Goal: Task Accomplishment & Management: Manage account settings

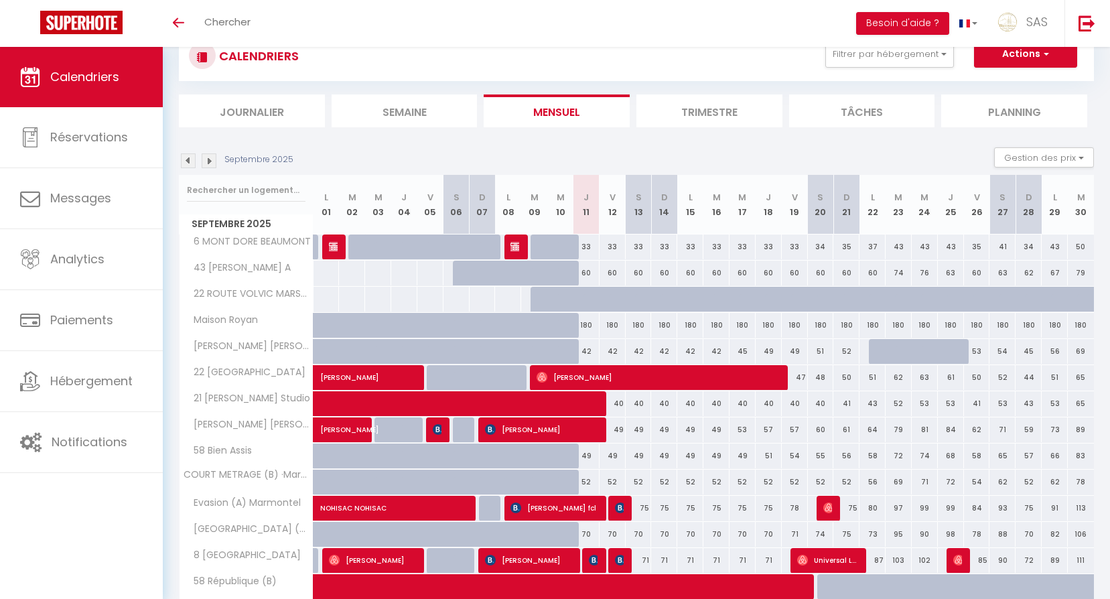
scroll to position [67, 0]
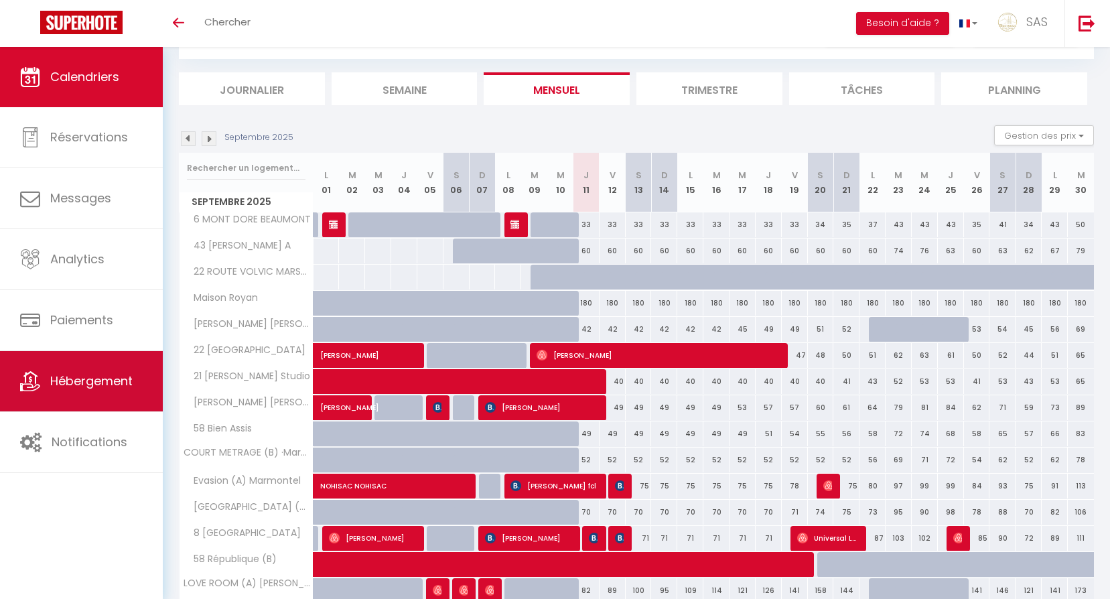
click at [88, 388] on span "Hébergement" at bounding box center [91, 381] width 82 height 17
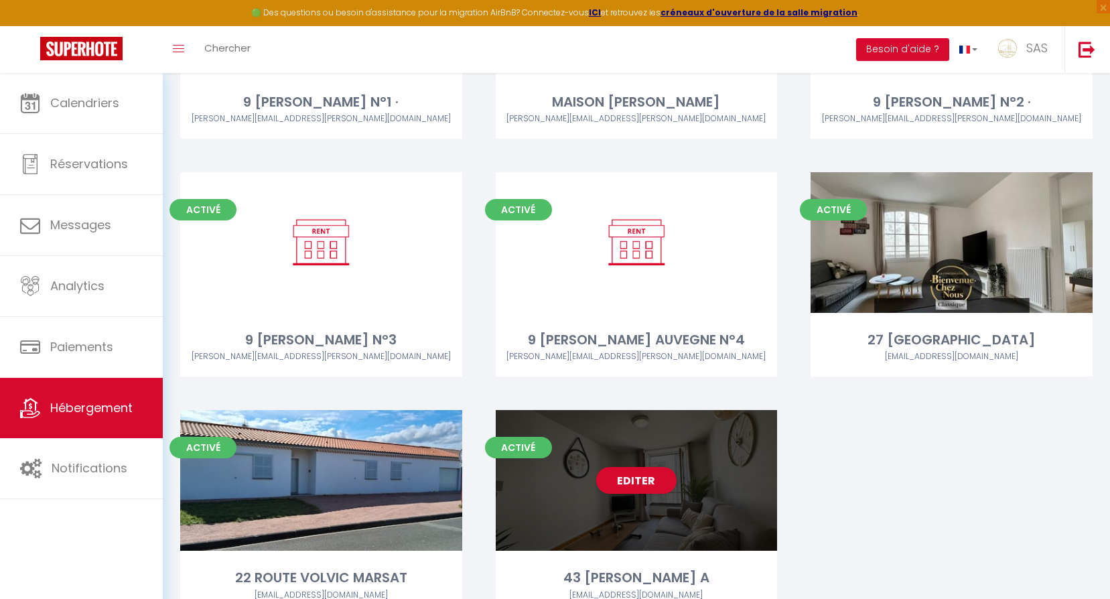
scroll to position [13690, 0]
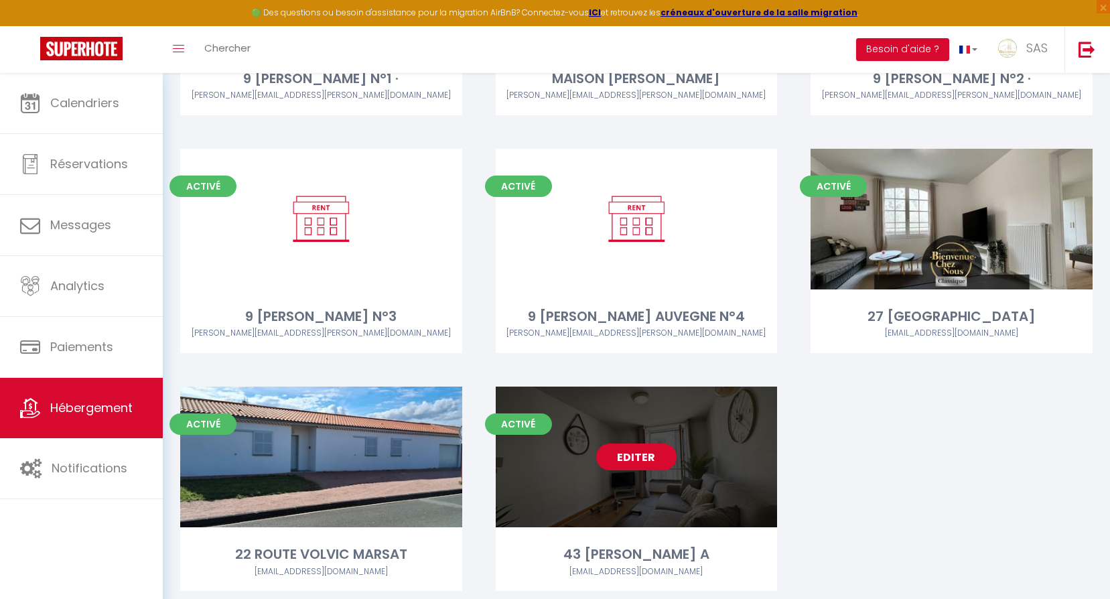
click at [636, 444] on link "Editer" at bounding box center [636, 457] width 80 height 27
click at [635, 444] on link "Editer" at bounding box center [636, 457] width 80 height 27
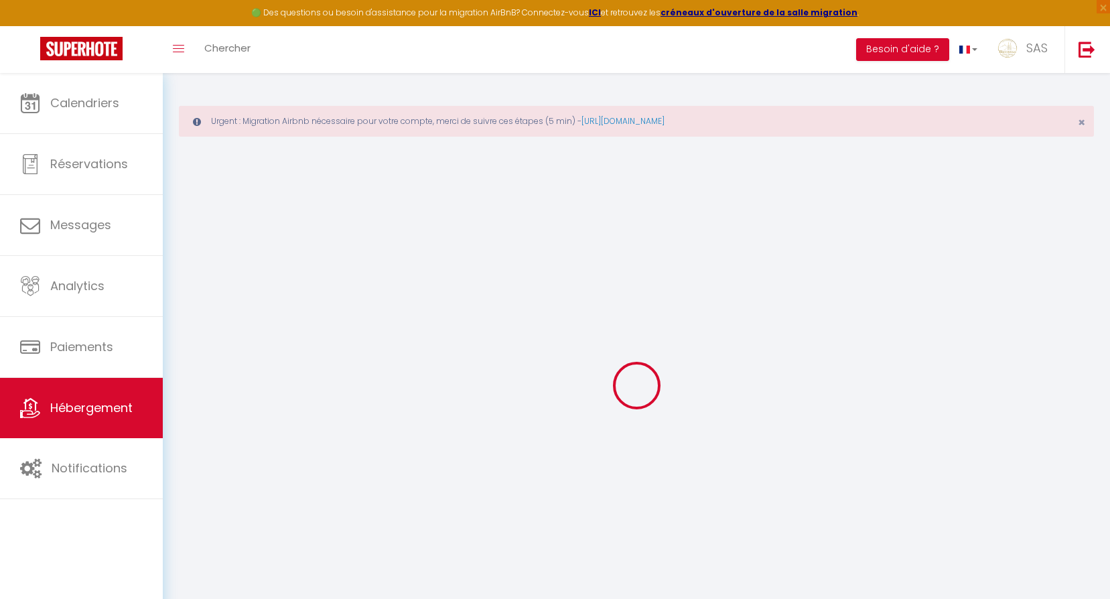
type input "43 [PERSON_NAME] A"
type input "BIENVENUE"
type input "CHEZ NOUS"
type input "9 AV DES ETATS UNIS"
type input "63000"
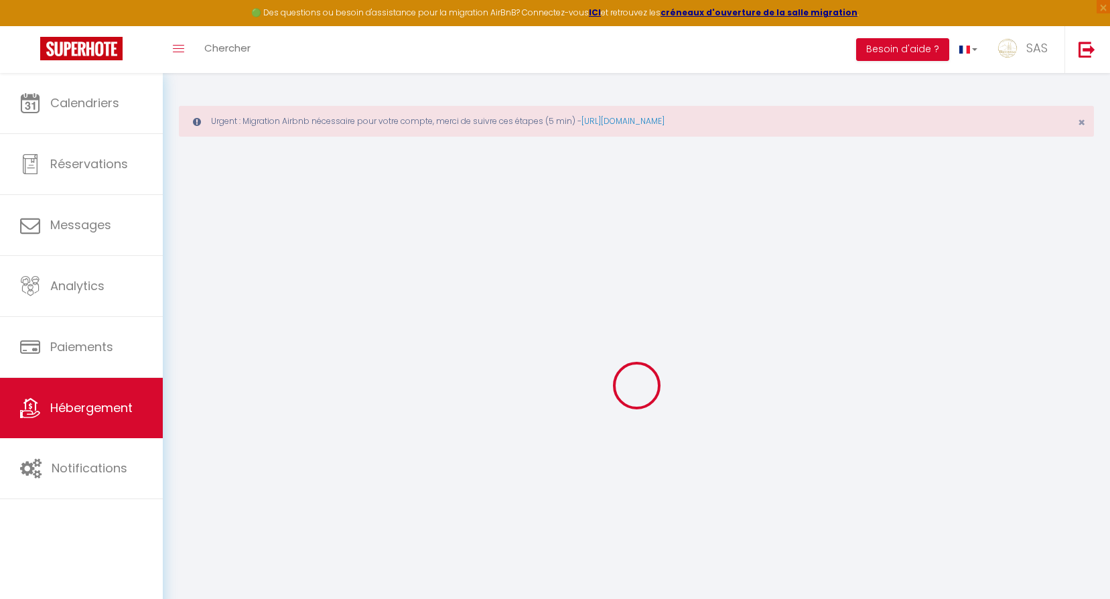
type input "CLERMONT FD"
type input "55"
type input "45"
type input "1.50"
type input "500"
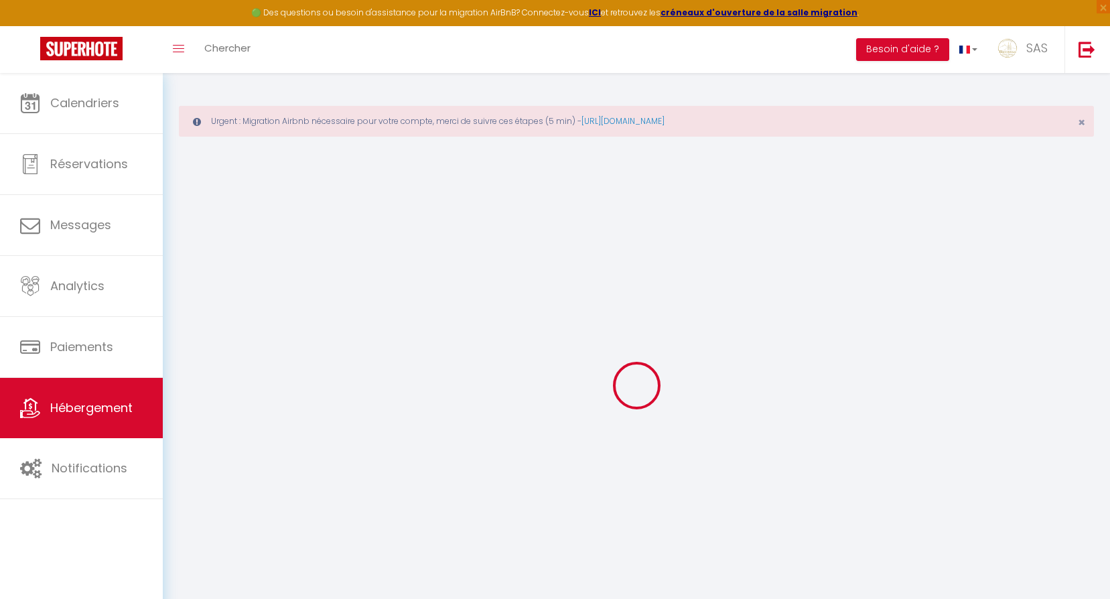
select select
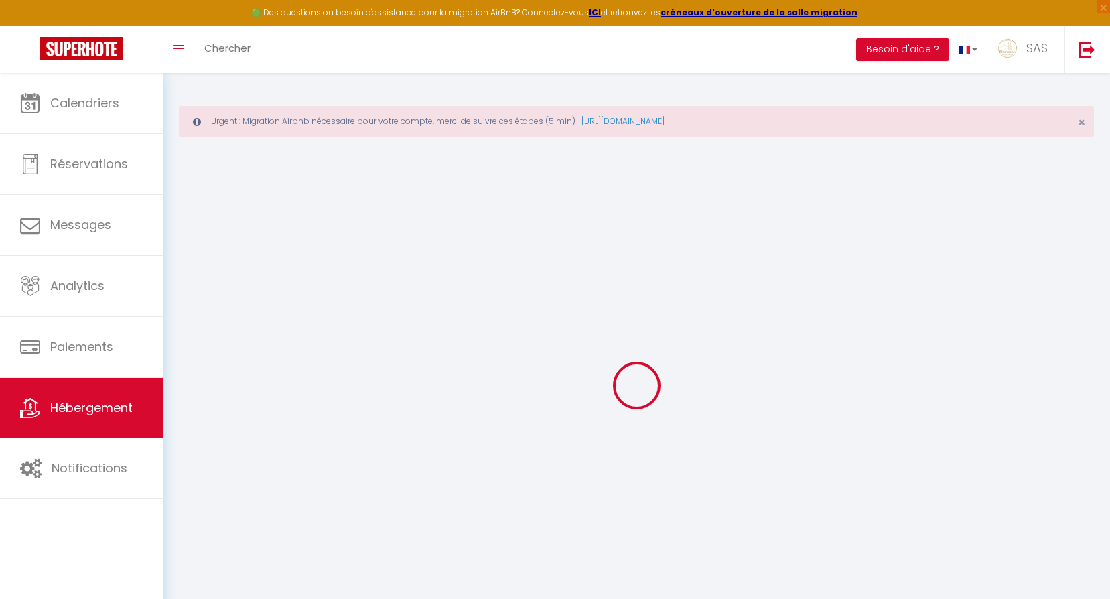
type input "43 Rue Jules Guesde"
type input "63100"
type input "[GEOGRAPHIC_DATA]"
type input "[EMAIL_ADDRESS][DOMAIN_NAME]"
select select "3863"
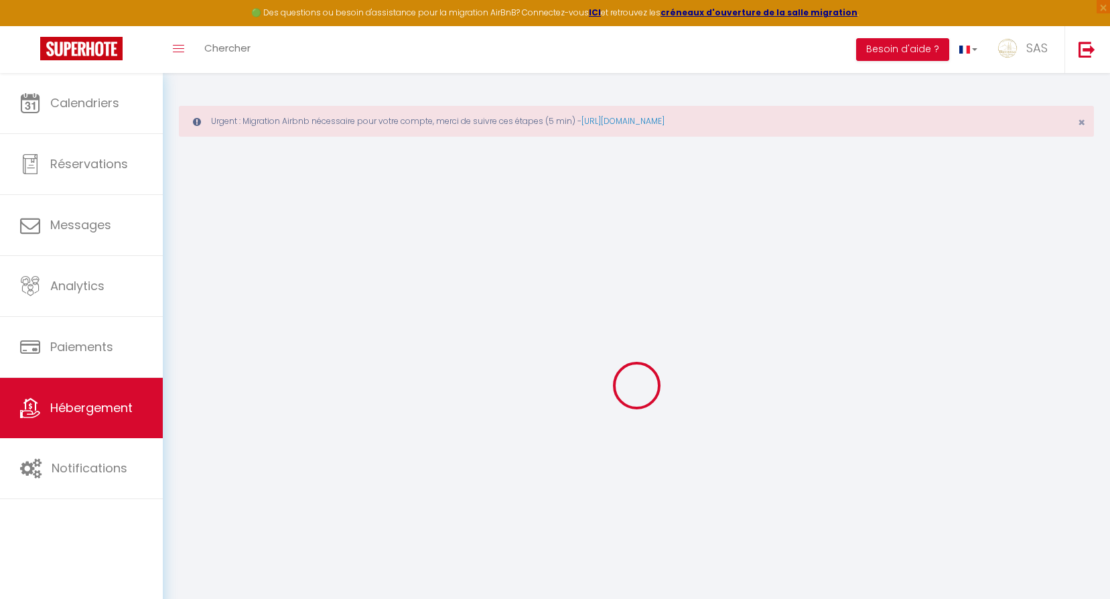
checkbox input "false"
type input "0"
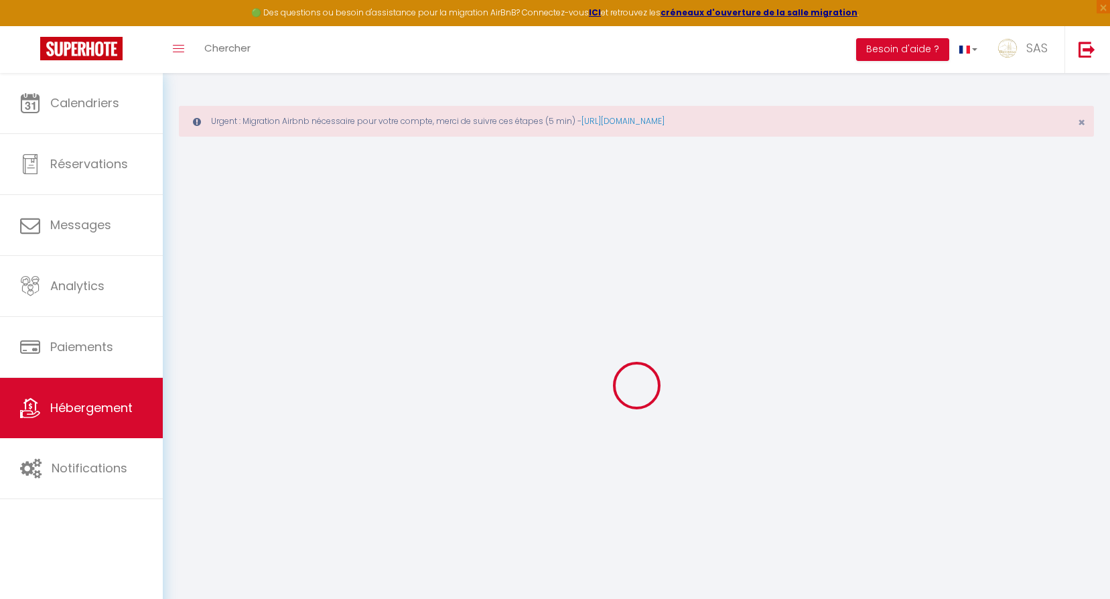
type input "0"
select select
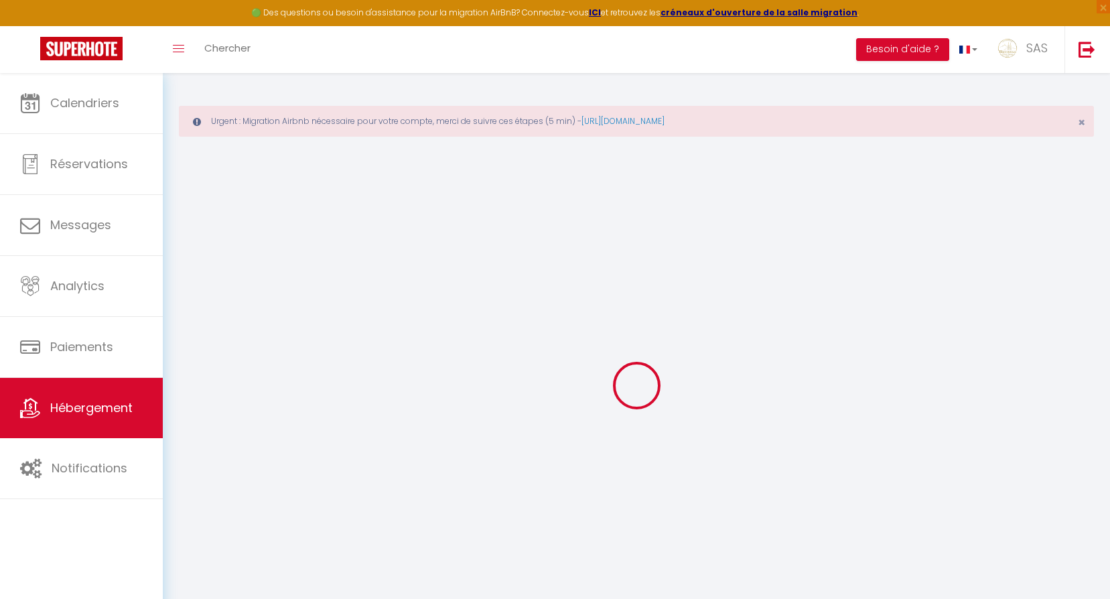
select select
checkbox input "false"
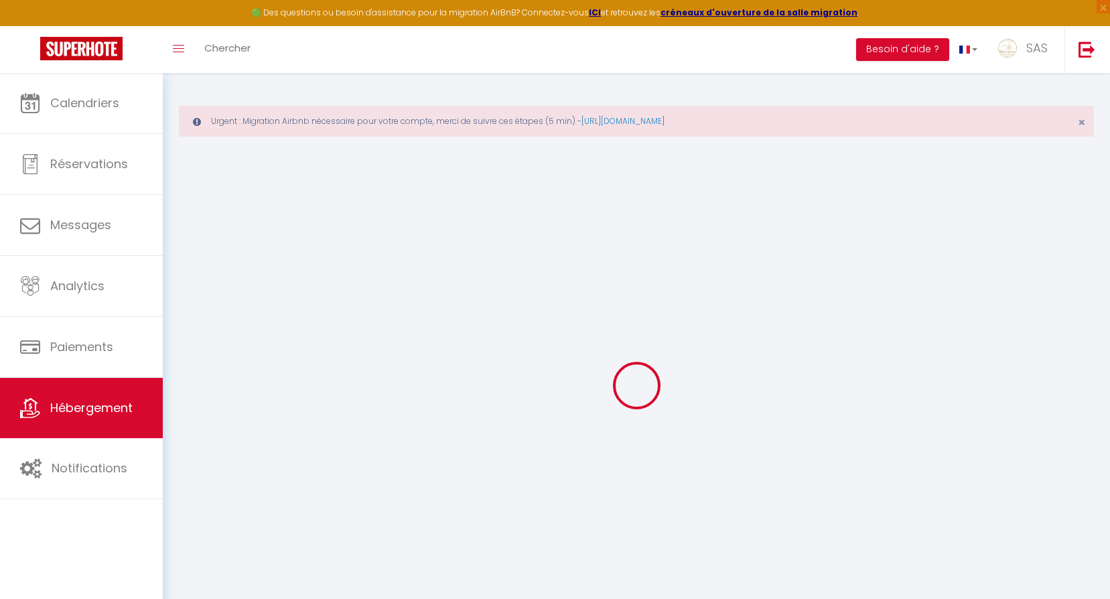
checkbox input "false"
select select
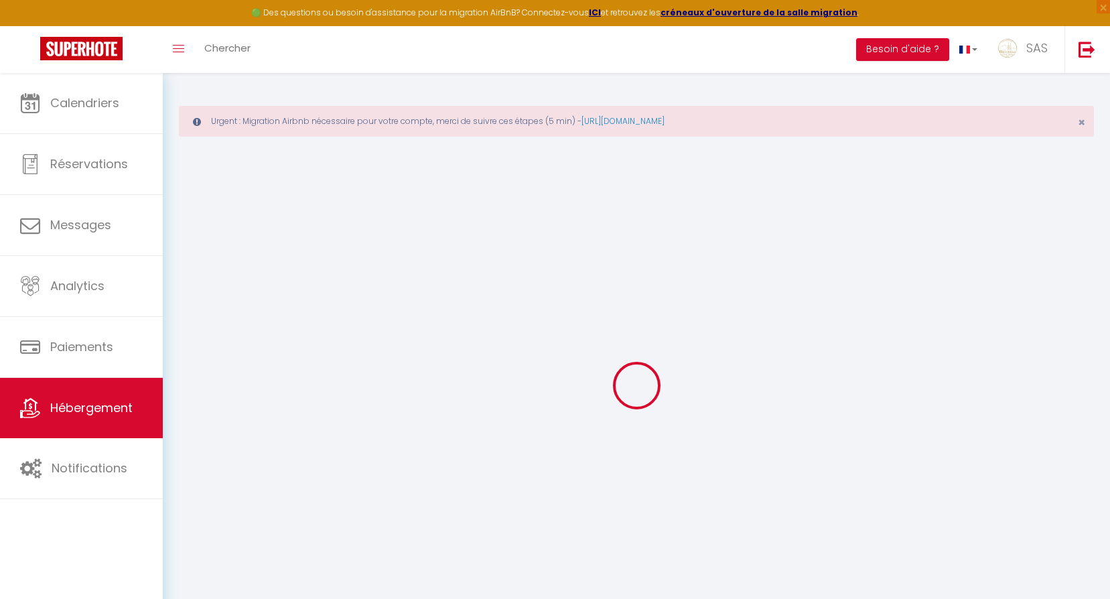
select select
checkbox input "false"
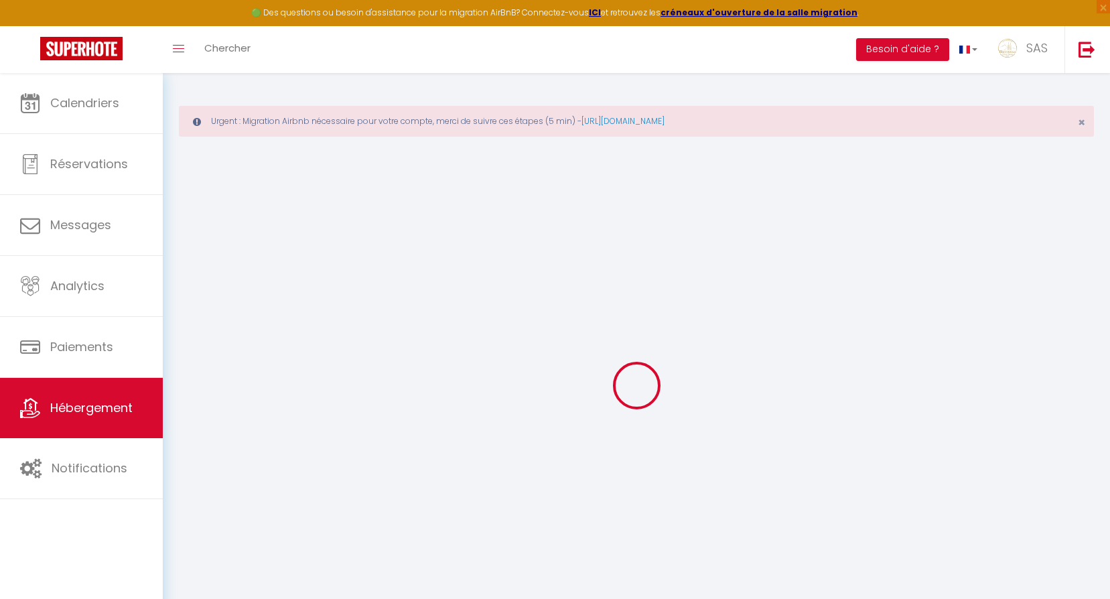
checkbox input "false"
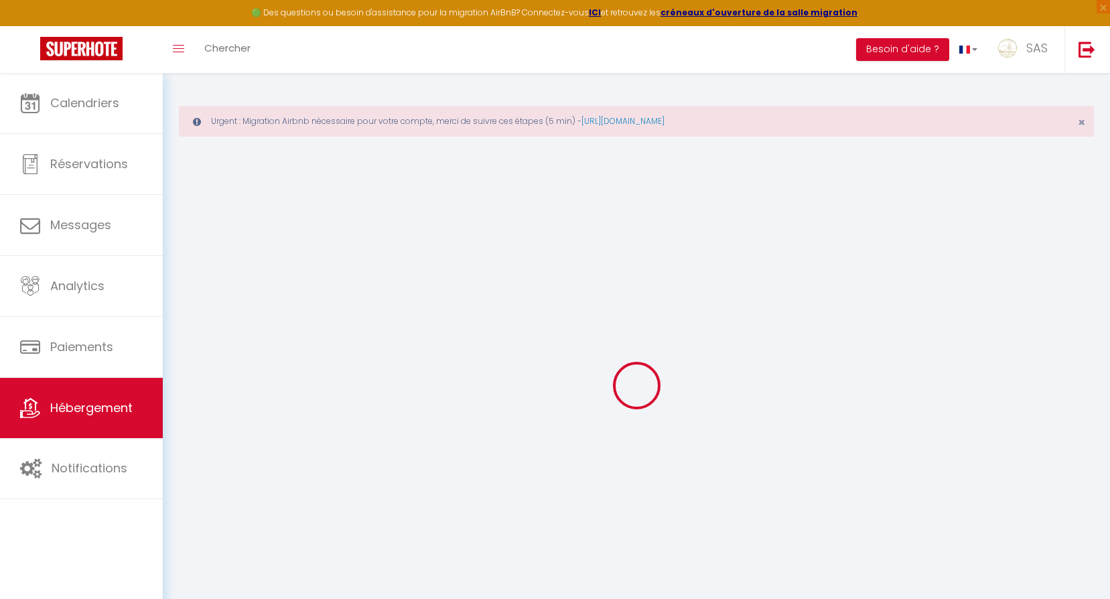
checkbox input "false"
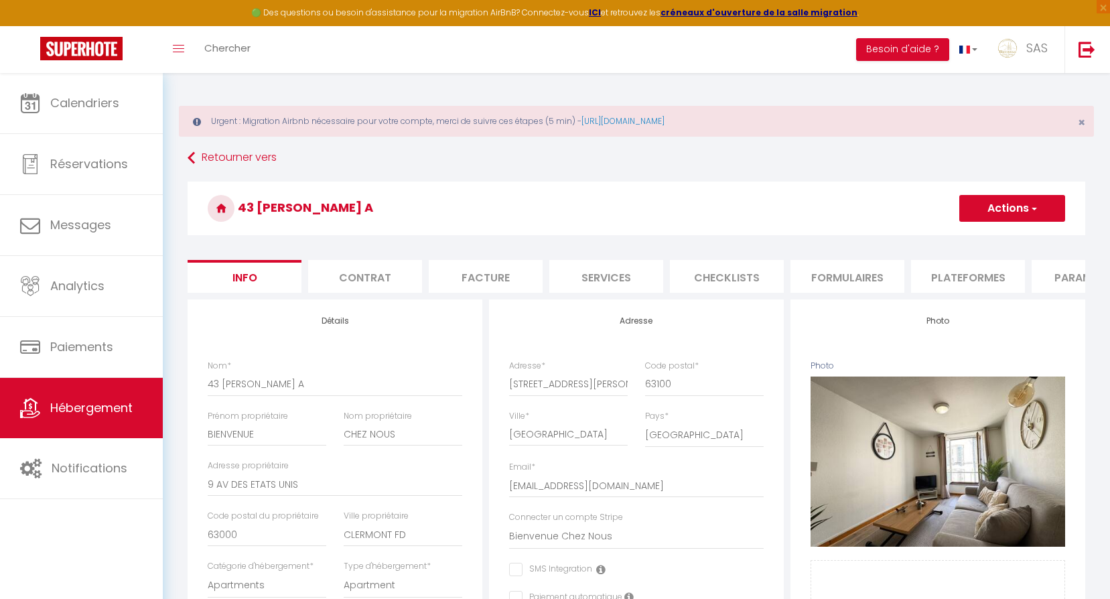
checkbox input "false"
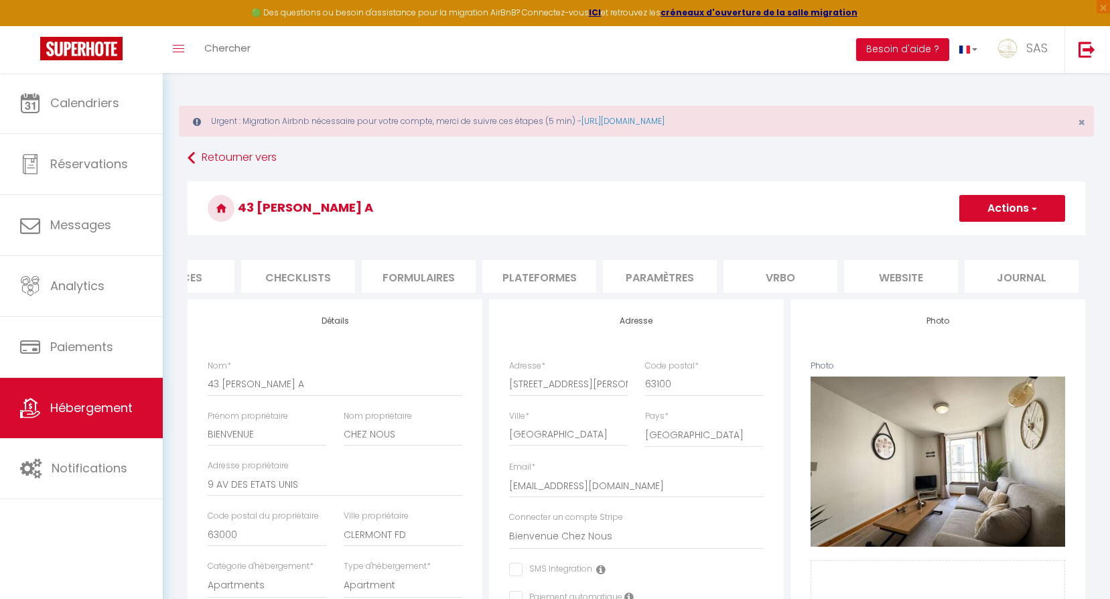
click at [887, 276] on li "website" at bounding box center [901, 276] width 114 height 33
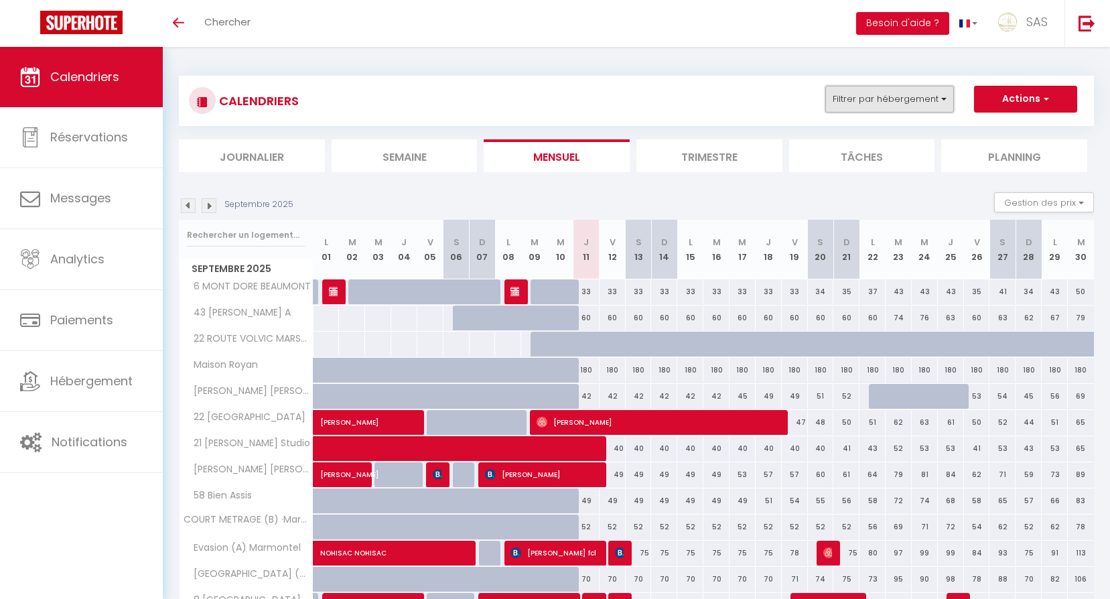
click at [899, 105] on button "Filtrer par hébergement" at bounding box center [889, 99] width 129 height 27
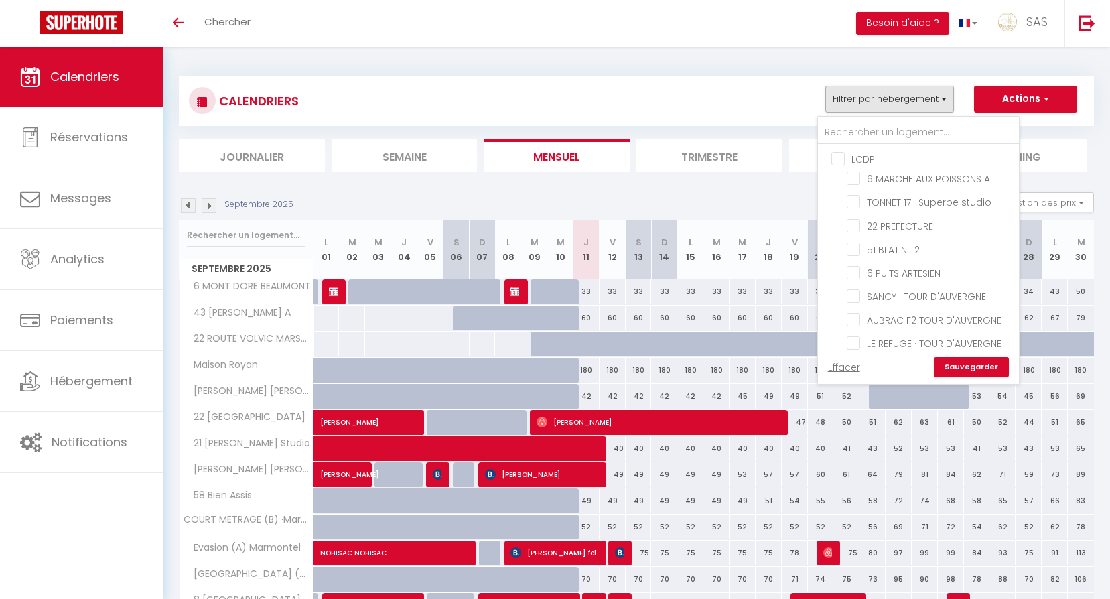
drag, startPoint x: 900, startPoint y: 116, endPoint x: 895, endPoint y: 135, distance: 19.5
click at [900, 125] on div "LCDP 6 MARCHE AUX POISSONS A TONNET 17 · Superbe studio 22 PREFECTURE 51 BLATIN…" at bounding box center [918, 251] width 202 height 268
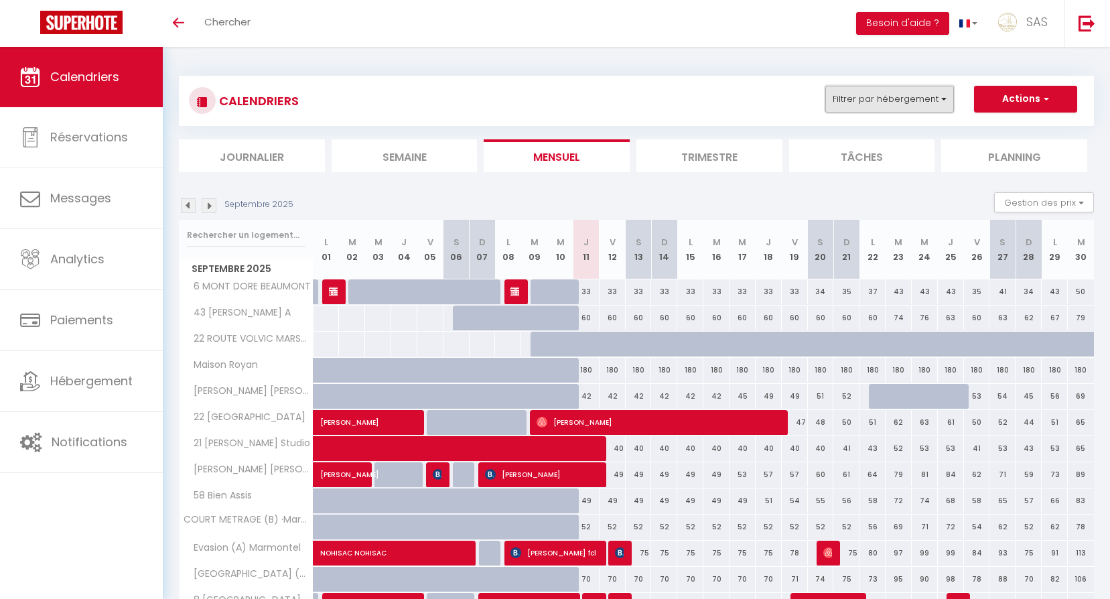
click at [887, 100] on button "Filtrer par hébergement" at bounding box center [889, 99] width 129 height 27
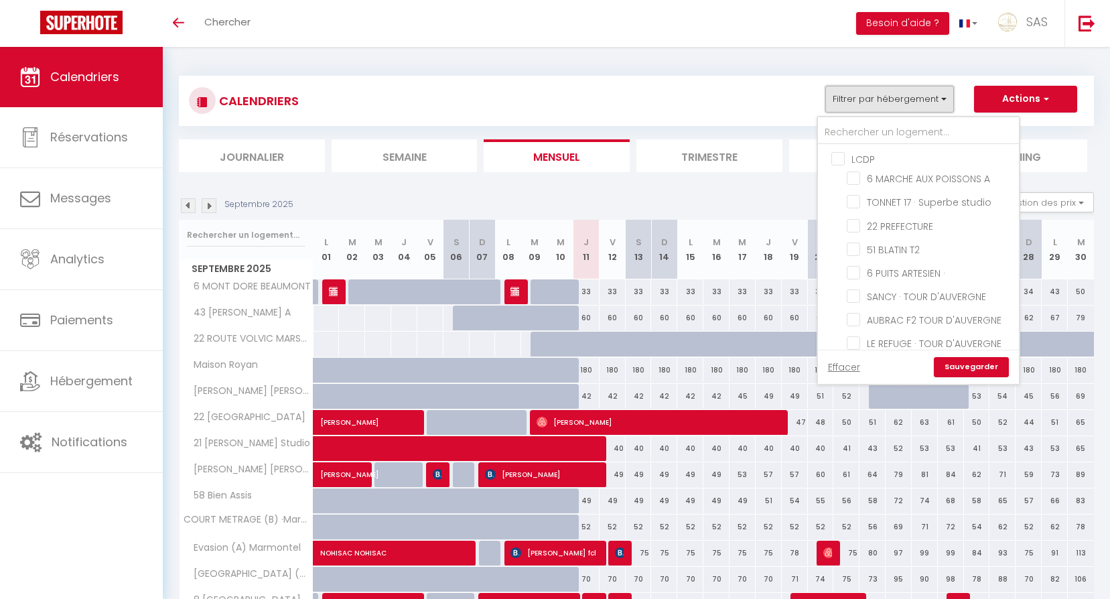
click at [888, 111] on button "Filtrer par hébergement" at bounding box center [889, 99] width 129 height 27
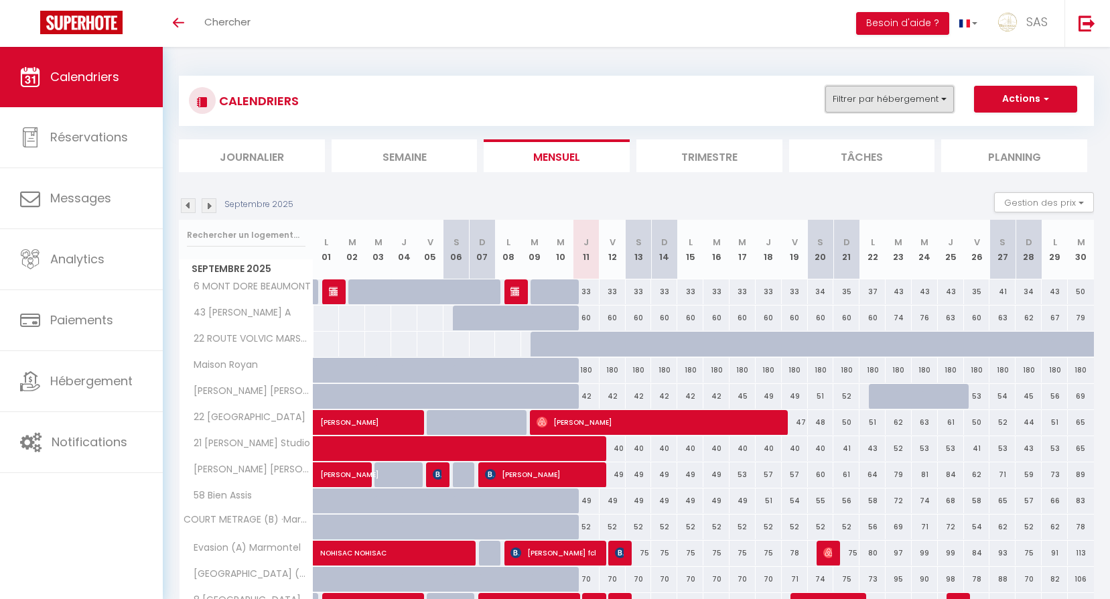
click at [874, 103] on button "Filtrer par hébergement" at bounding box center [889, 99] width 129 height 27
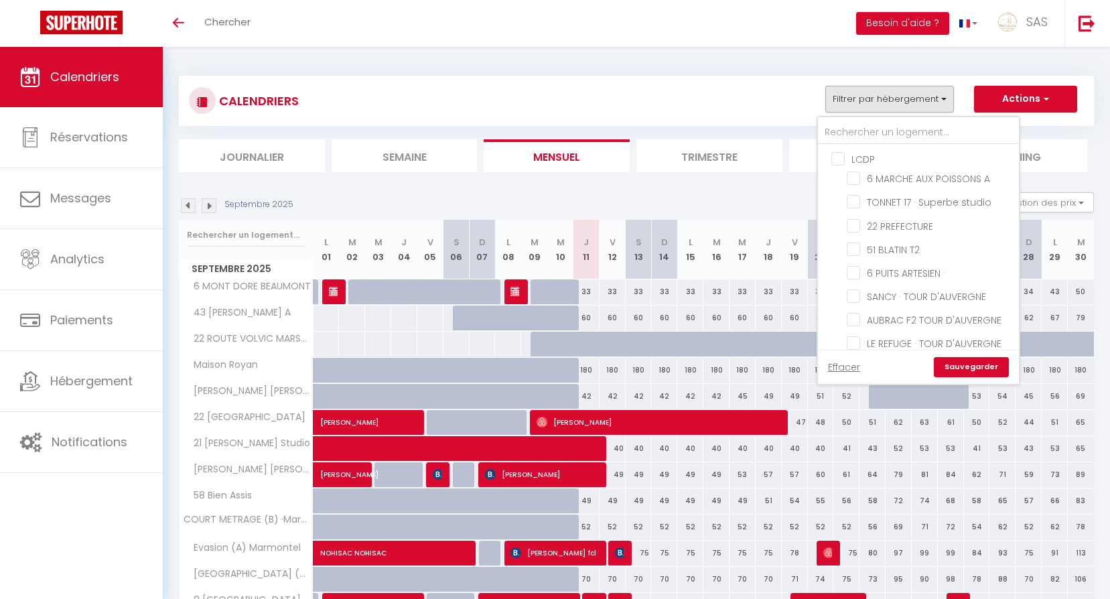
click at [882, 118] on div at bounding box center [918, 130] width 201 height 27
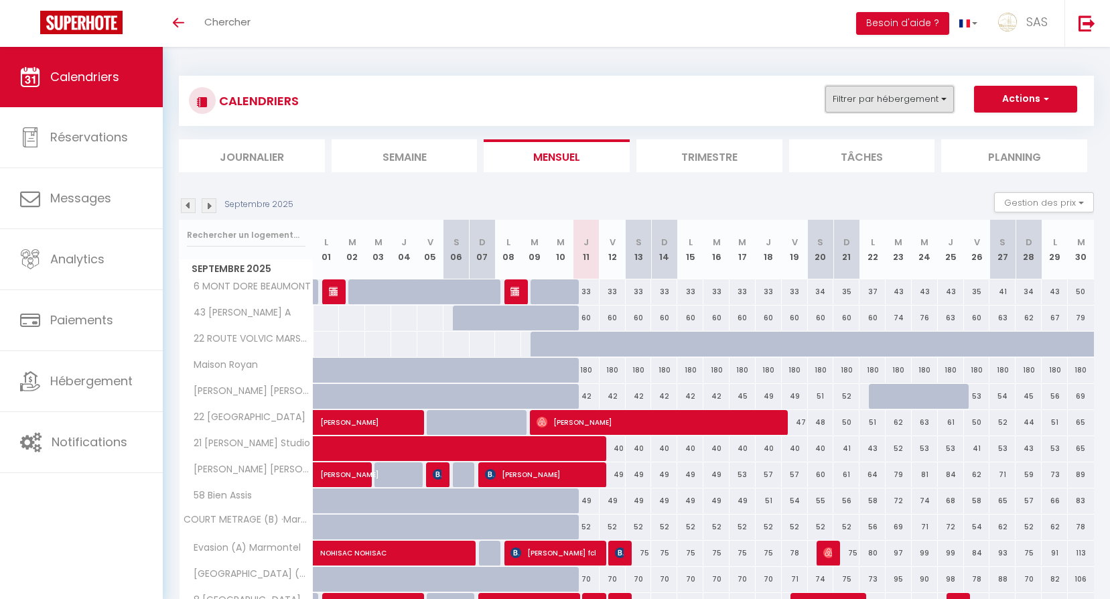
click at [873, 98] on button "Filtrer par hébergement" at bounding box center [889, 99] width 129 height 27
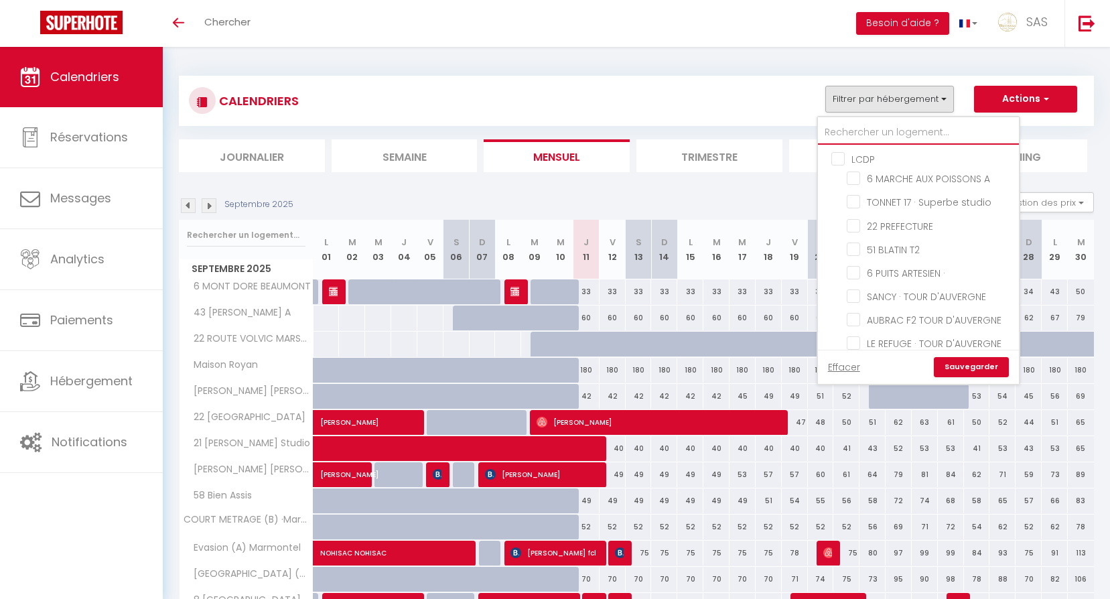
click at [880, 131] on input "text" at bounding box center [918, 133] width 201 height 24
type input "6"
checkbox input "false"
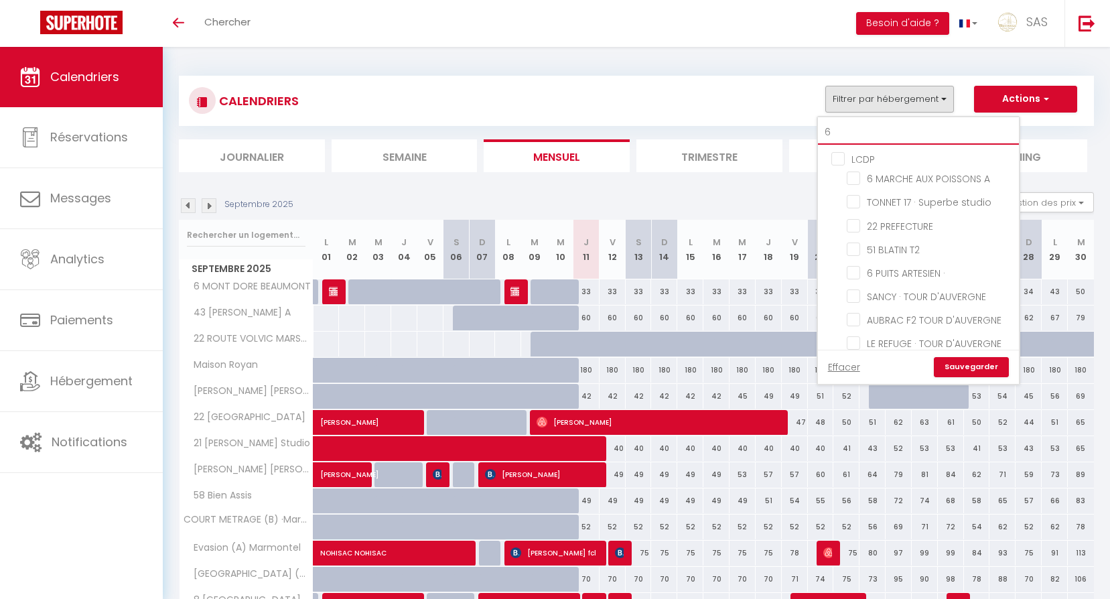
checkbox input "false"
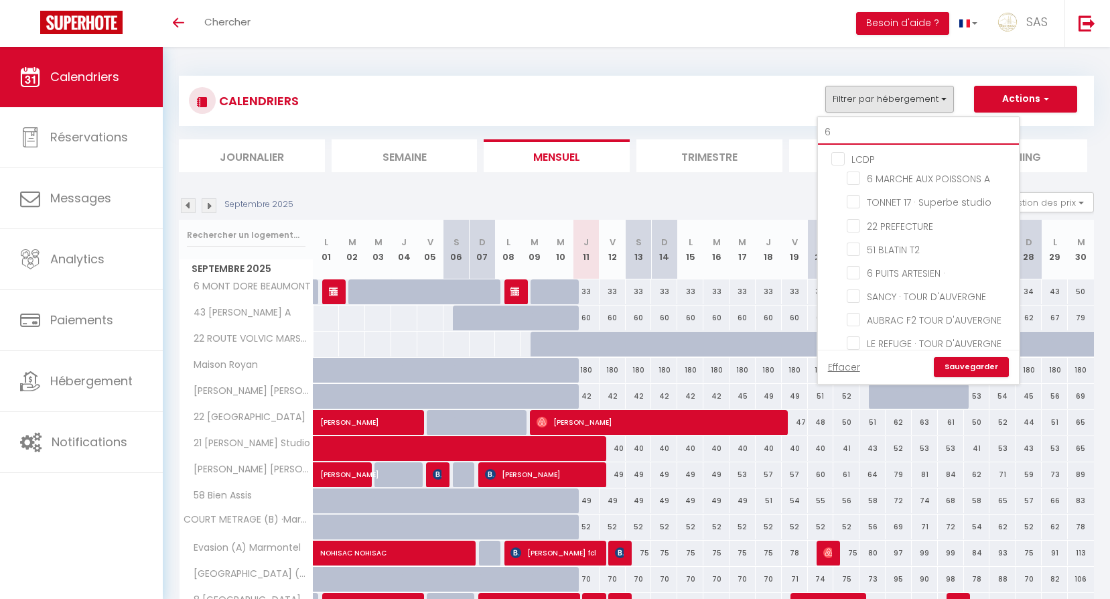
checkbox input "false"
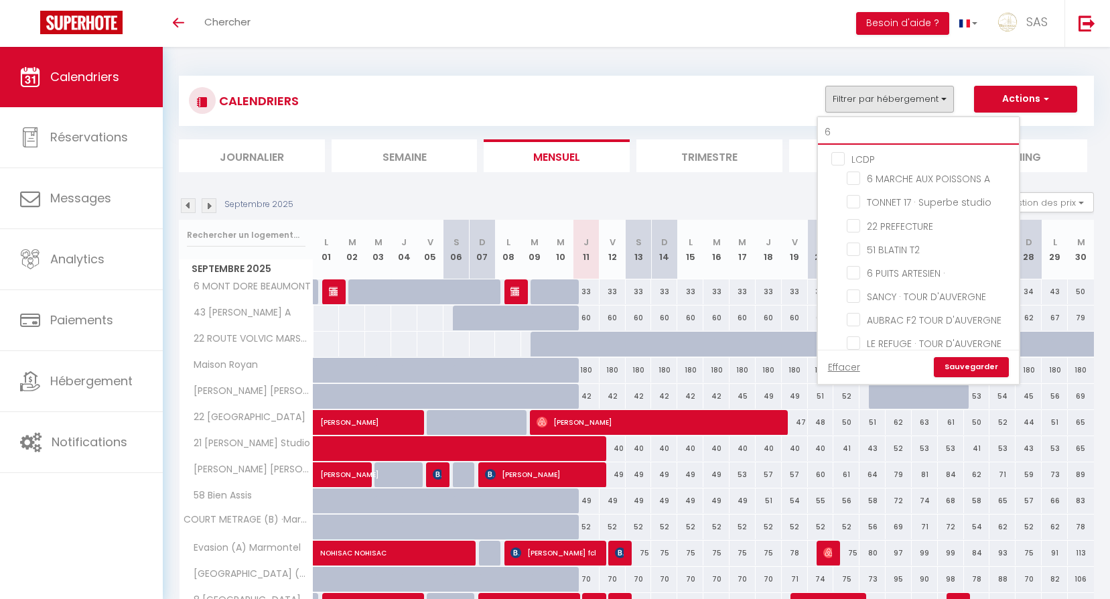
checkbox input "false"
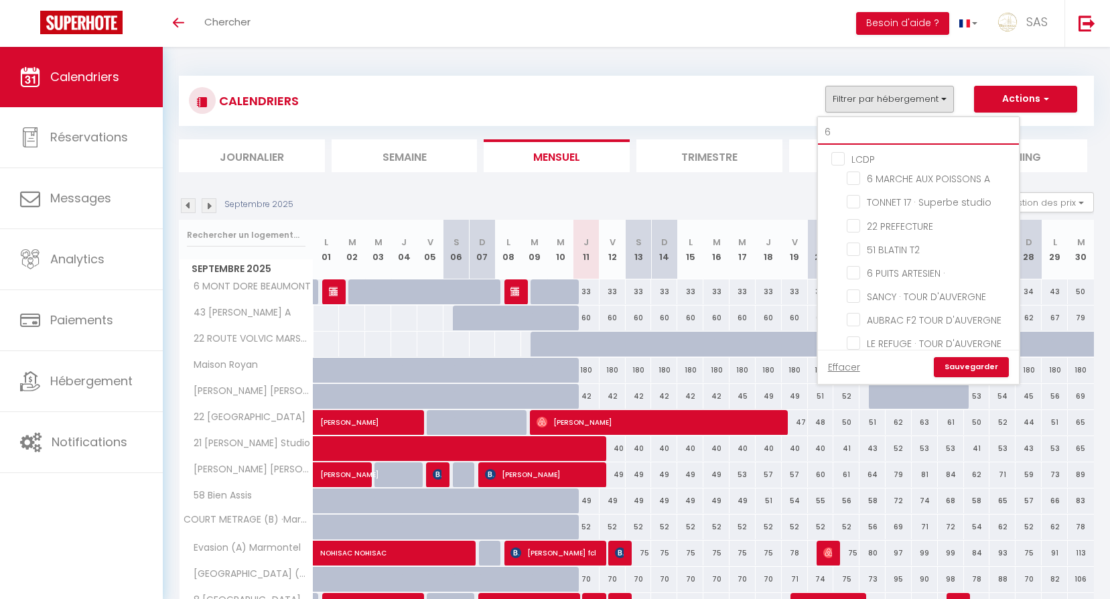
checkbox input "false"
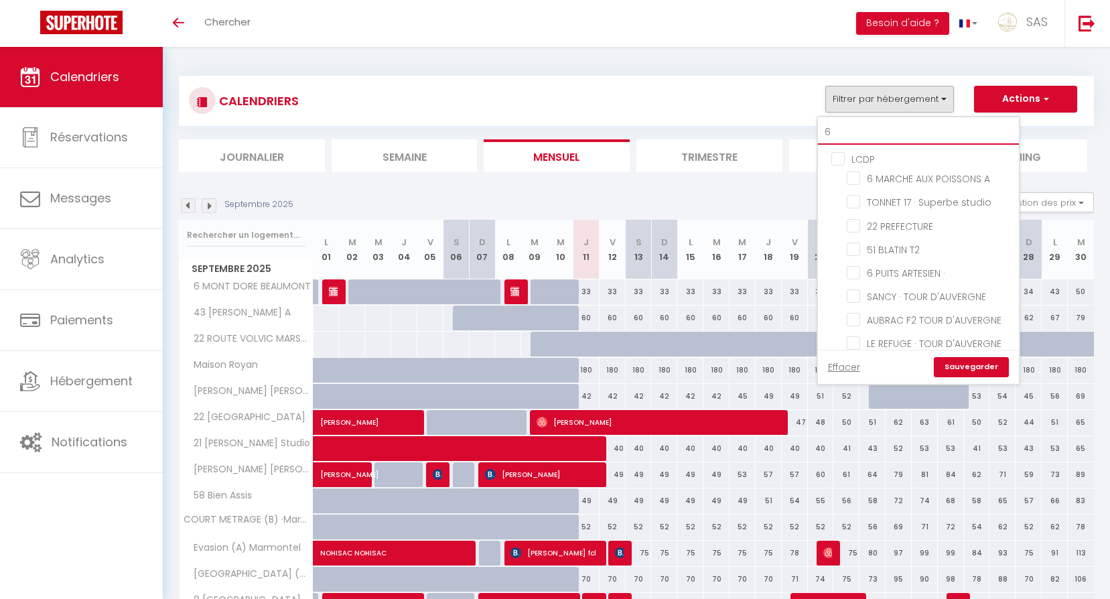
checkbox input "false"
type input "64"
checkbox input "false"
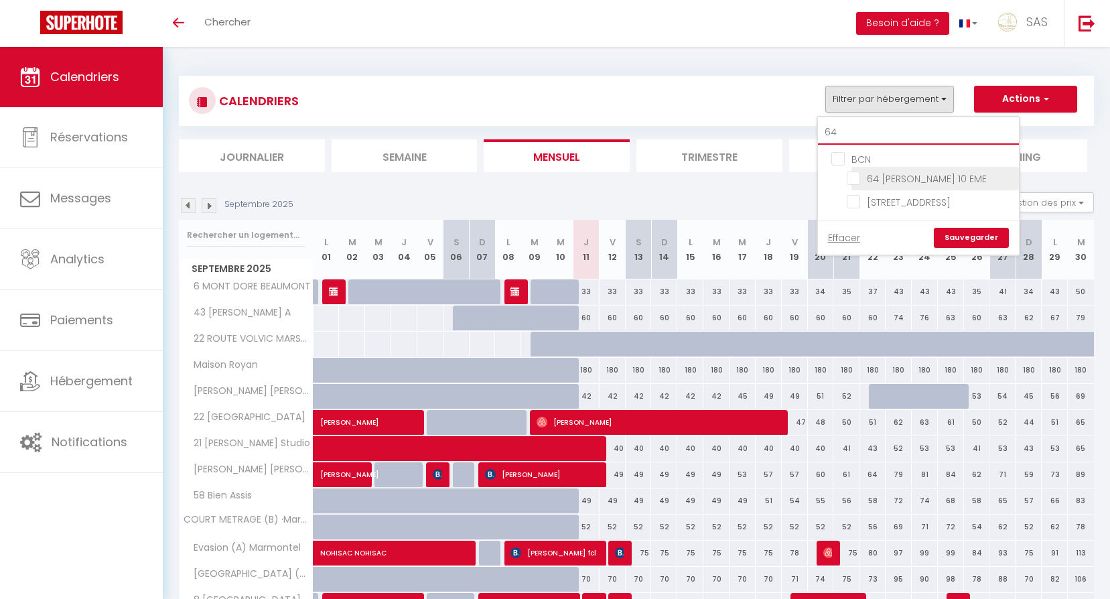
type input "64"
click at [900, 177] on input "64 [PERSON_NAME] 10 EME" at bounding box center [930, 177] width 167 height 13
checkbox input "true"
checkbox input "false"
click at [965, 249] on div "Effacer Sauvegarder" at bounding box center [918, 237] width 201 height 34
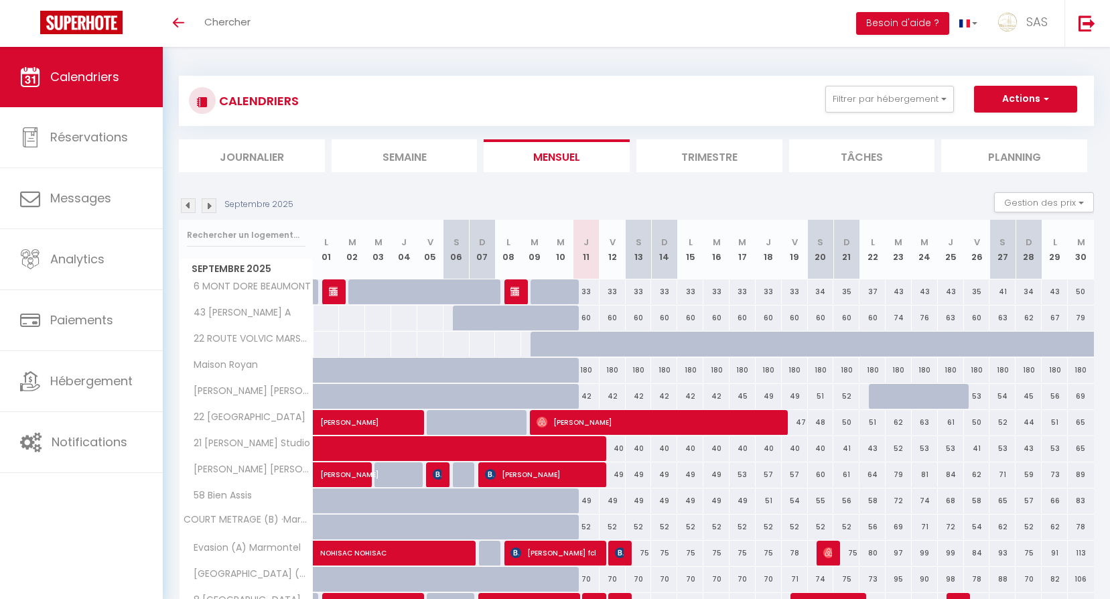
click at [915, 123] on div "CALENDRIERS Filtrer par hébergement 64 BCN 64 BERTHELOT 10 EME 64 RELAIS ST GEN…" at bounding box center [636, 101] width 915 height 50
click at [913, 106] on button "Filtrer par hébergement" at bounding box center [889, 99] width 129 height 27
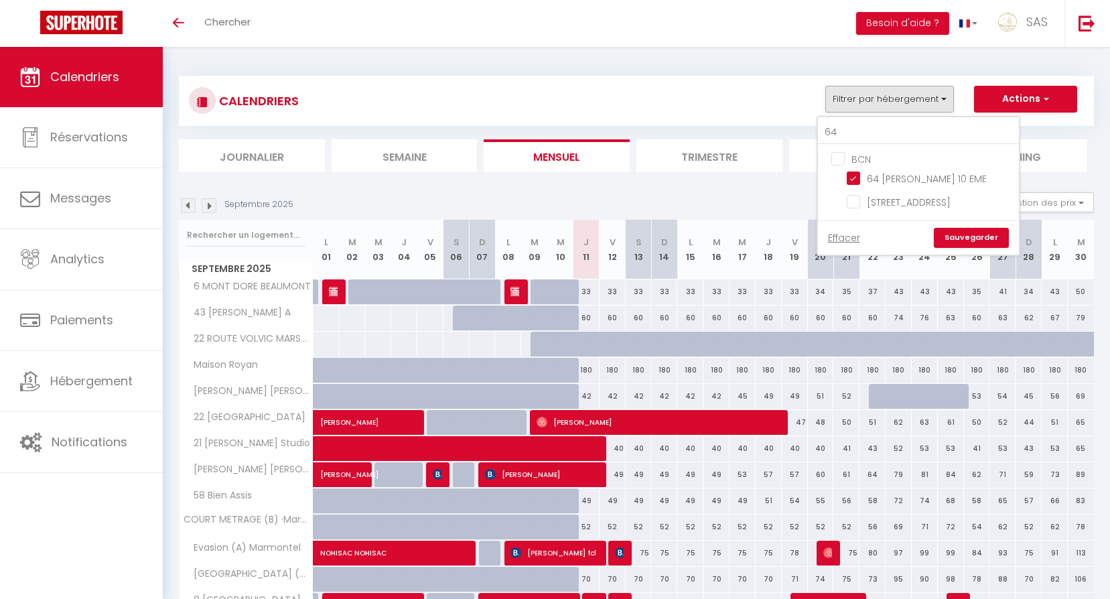
click at [964, 235] on link "Sauvegarder" at bounding box center [971, 238] width 75 height 20
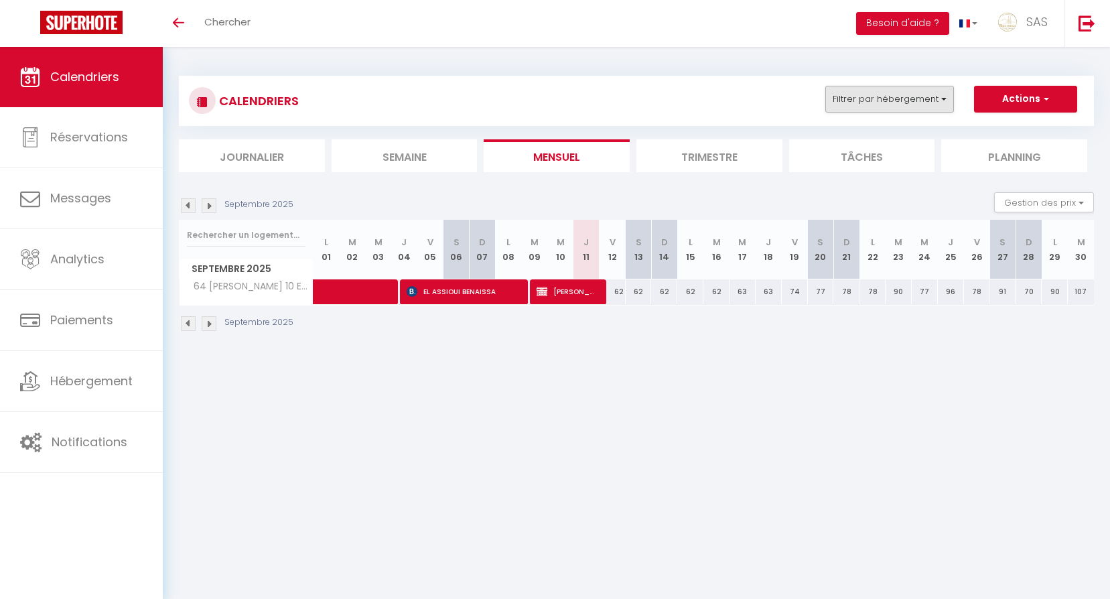
drag, startPoint x: 899, startPoint y: 117, endPoint x: 888, endPoint y: 97, distance: 22.8
click at [900, 117] on div "CALENDRIERS Filtrer par hébergement 64 BCN 64 BERTHELOT 10 EME 64 RELAIS ST GEN…" at bounding box center [636, 101] width 915 height 50
click at [885, 88] on button "Filtrer par hébergement" at bounding box center [889, 99] width 129 height 27
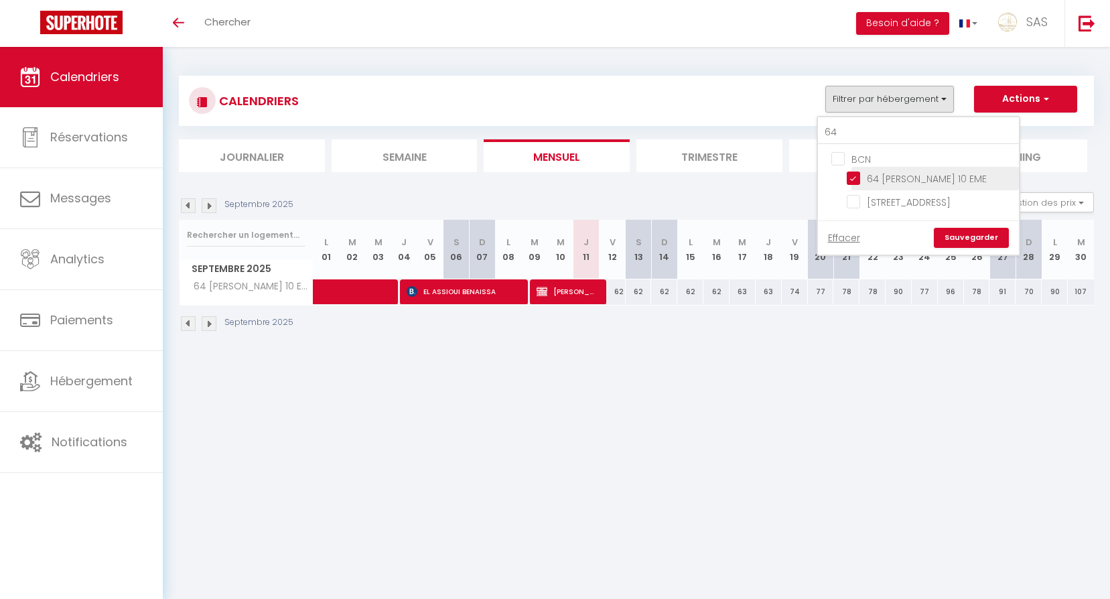
click at [886, 176] on input "64 [PERSON_NAME] 10 EME" at bounding box center [930, 177] width 167 height 13
checkbox input "false"
click at [868, 128] on input "64" at bounding box center [918, 133] width 201 height 24
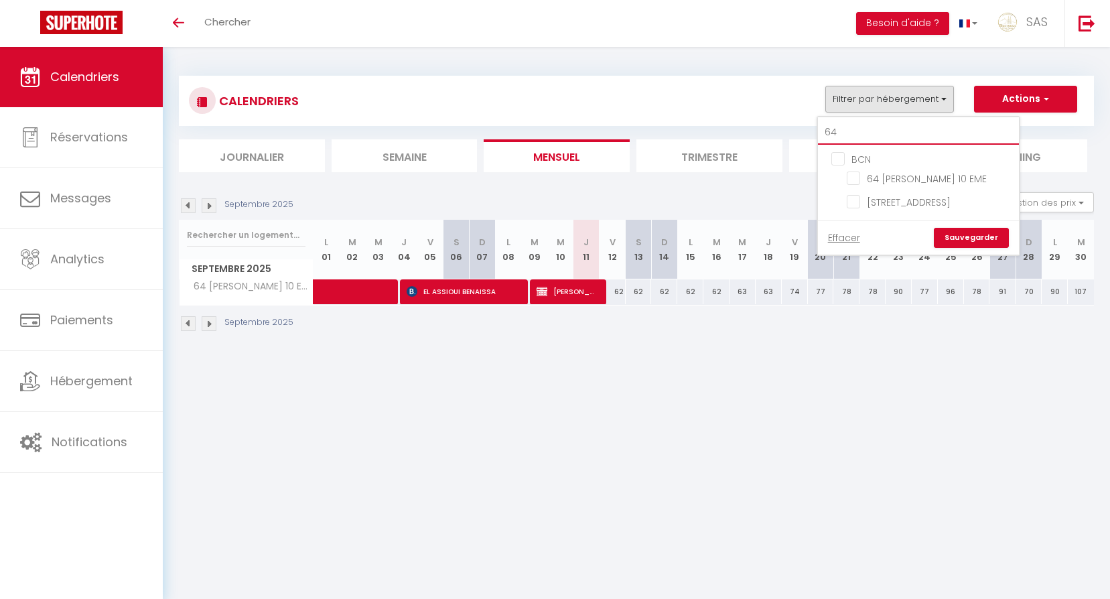
type input "G"
checkbox input "false"
type input "GR"
checkbox input "false"
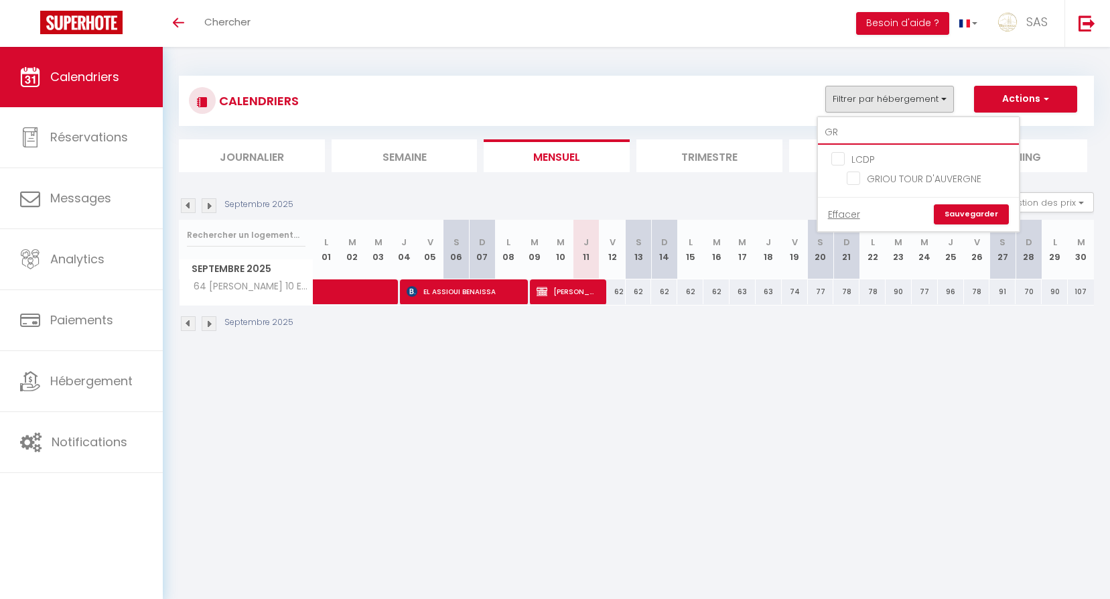
type input "GRI"
checkbox input "false"
type input "GRI"
click at [880, 173] on input "GRIOU TOUR D'AUVERGNE" at bounding box center [930, 177] width 167 height 13
checkbox input "true"
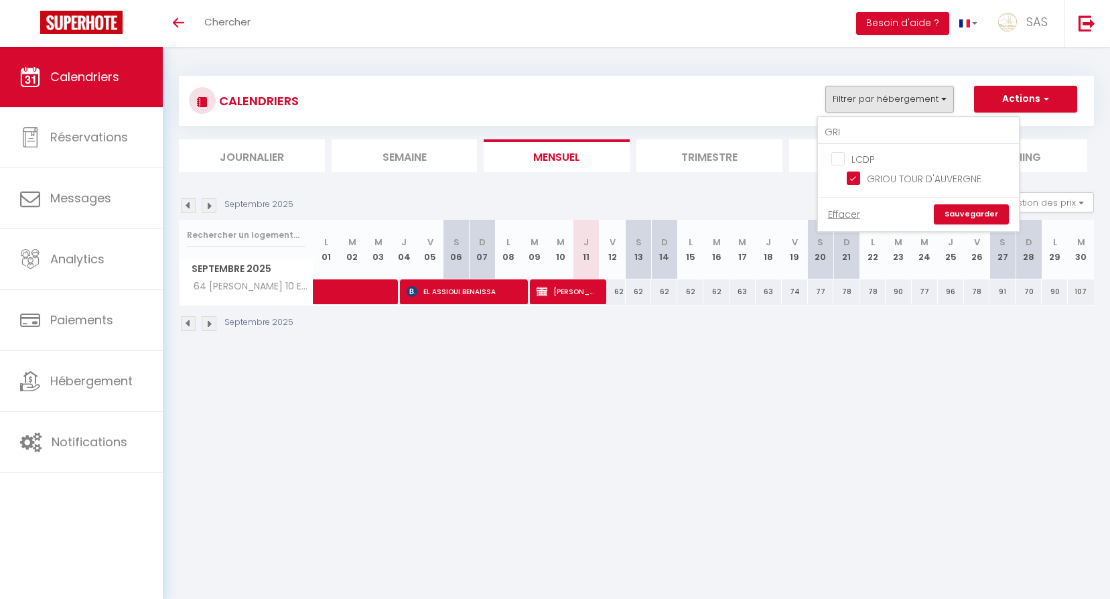
click at [970, 211] on link "Sauvegarder" at bounding box center [971, 214] width 75 height 20
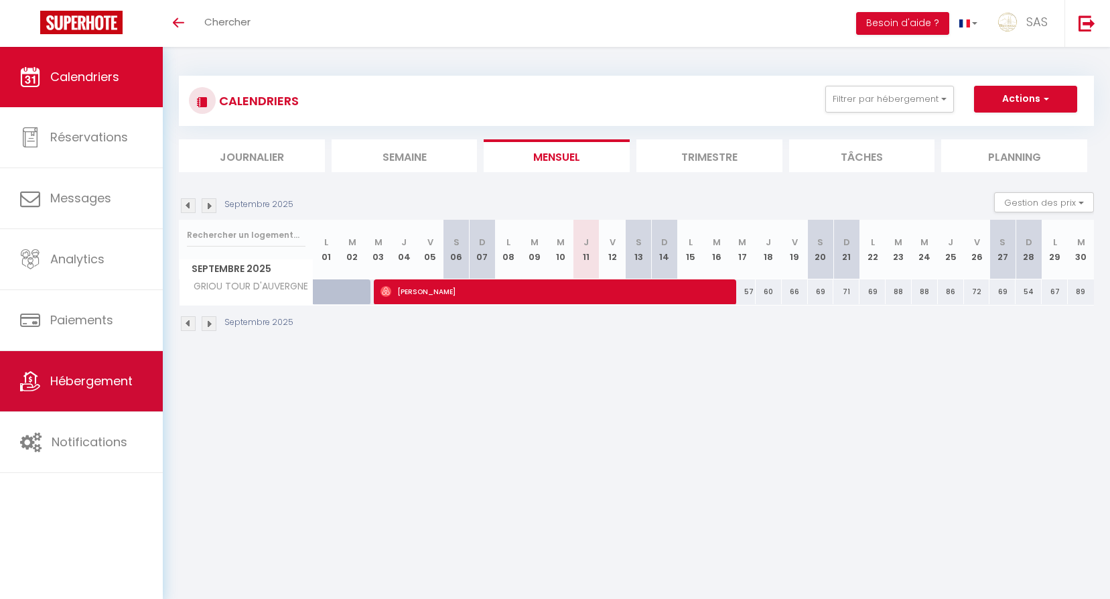
click at [119, 371] on link "Hébergement" at bounding box center [81, 381] width 163 height 60
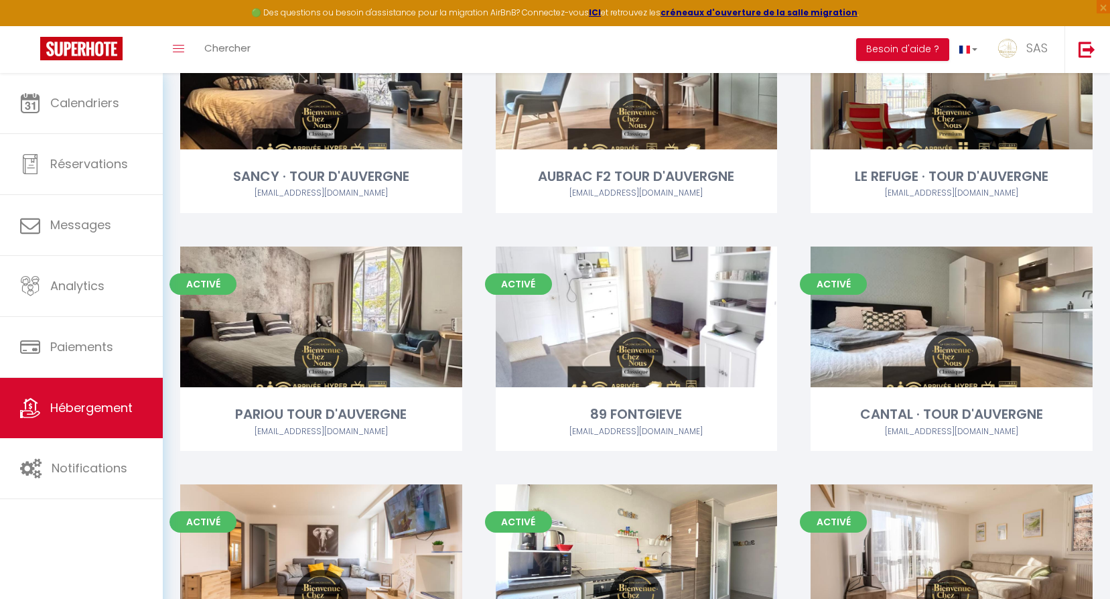
scroll to position [13690, 0]
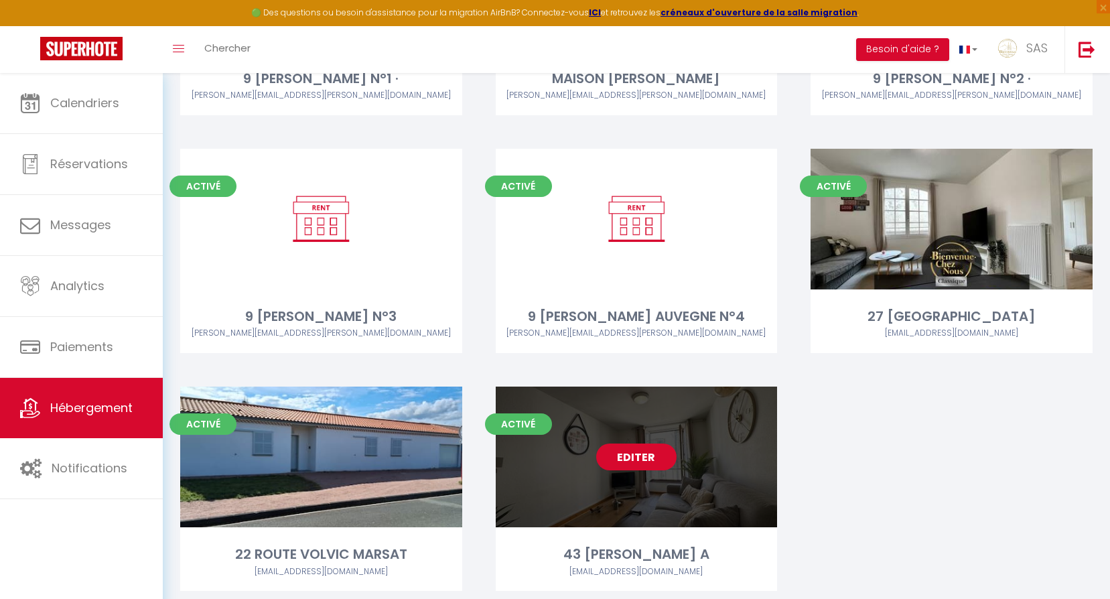
click at [629, 444] on link "Editer" at bounding box center [636, 457] width 80 height 27
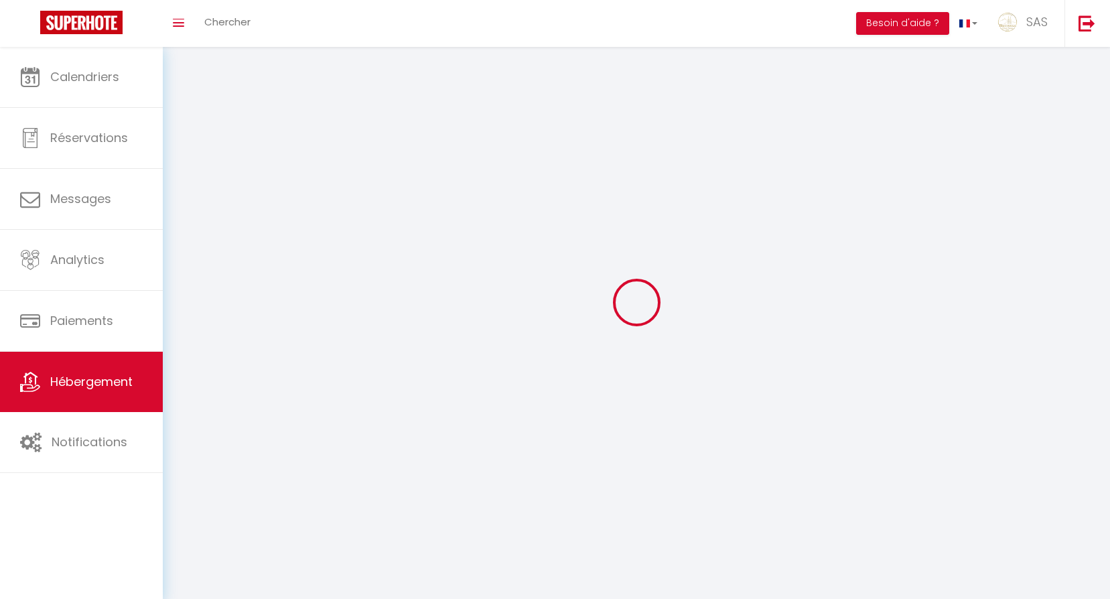
select select "1"
select select
select select "28"
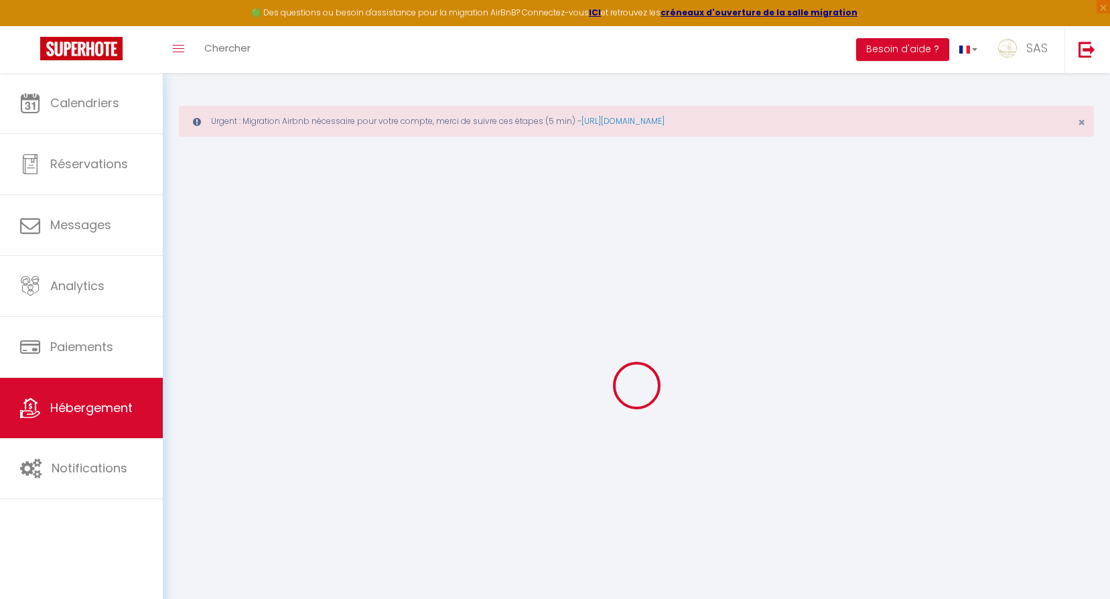
select select
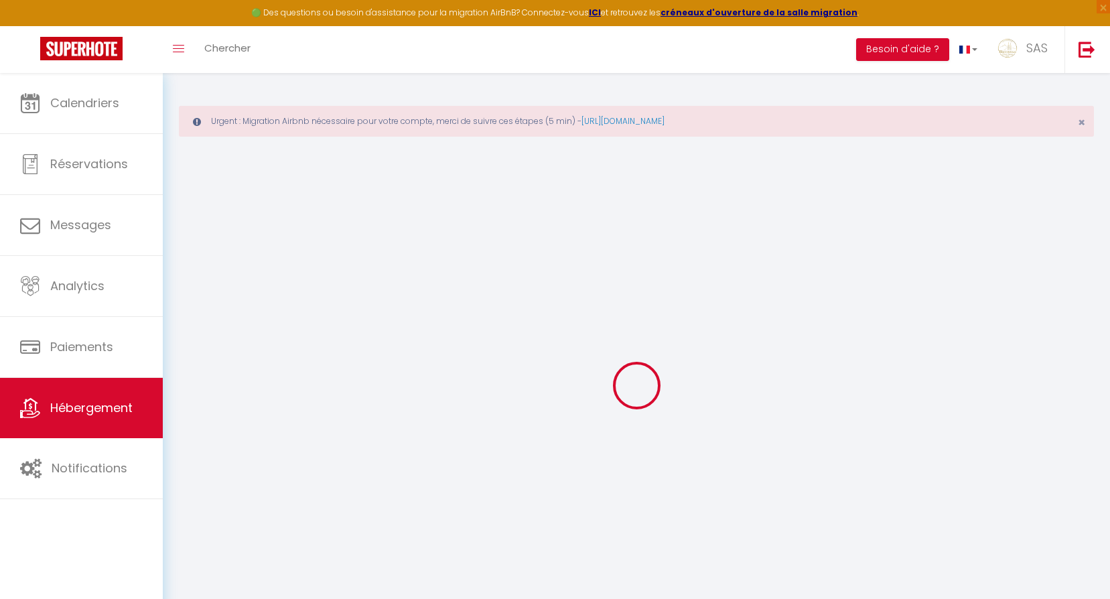
select select
checkbox input "false"
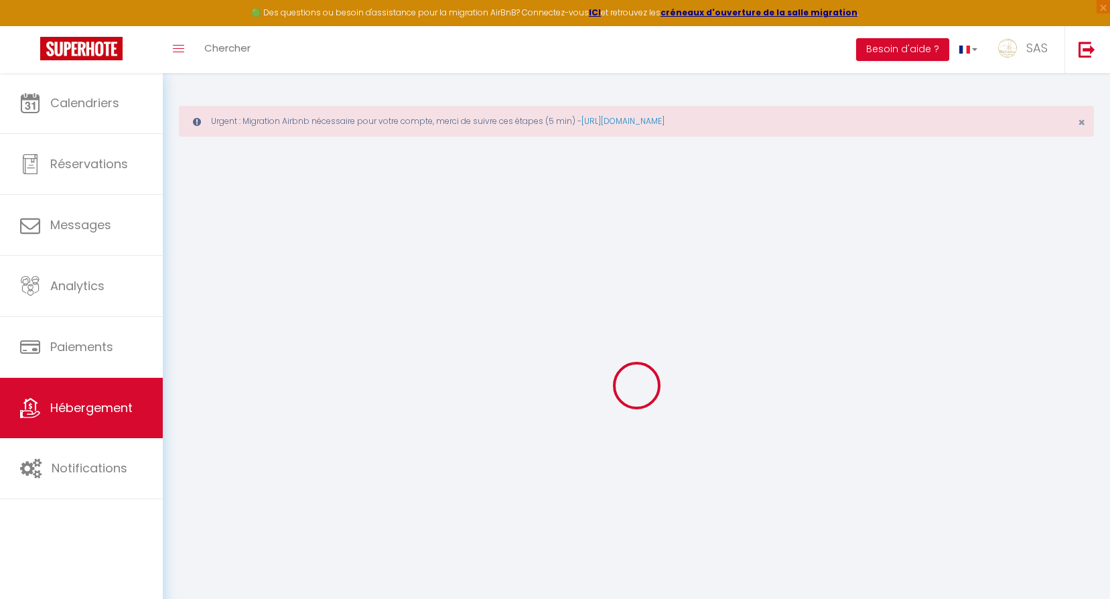
select select
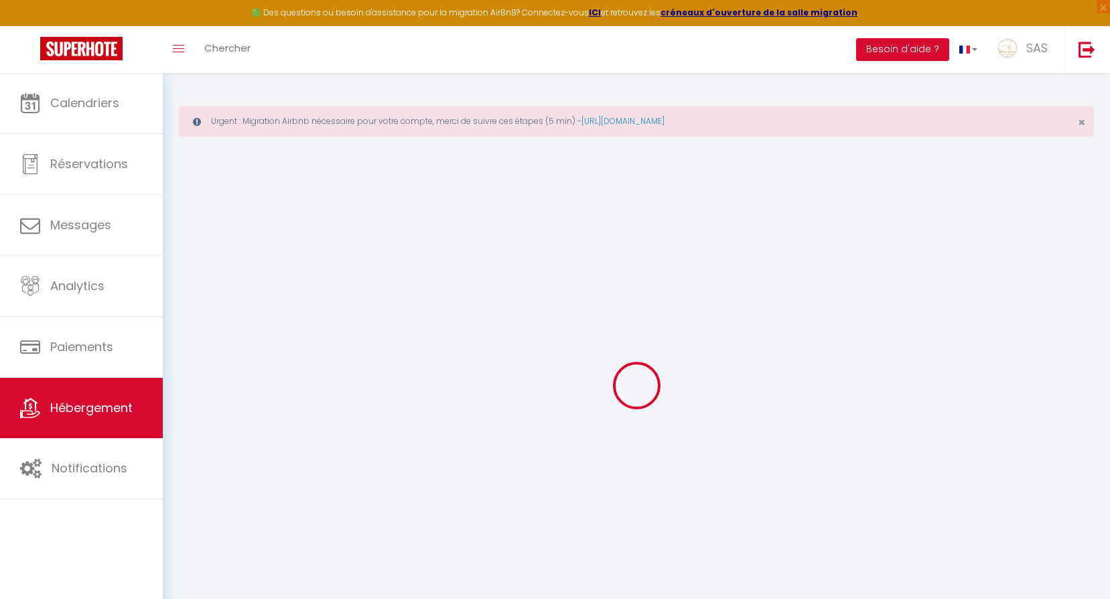
select select
checkbox input "false"
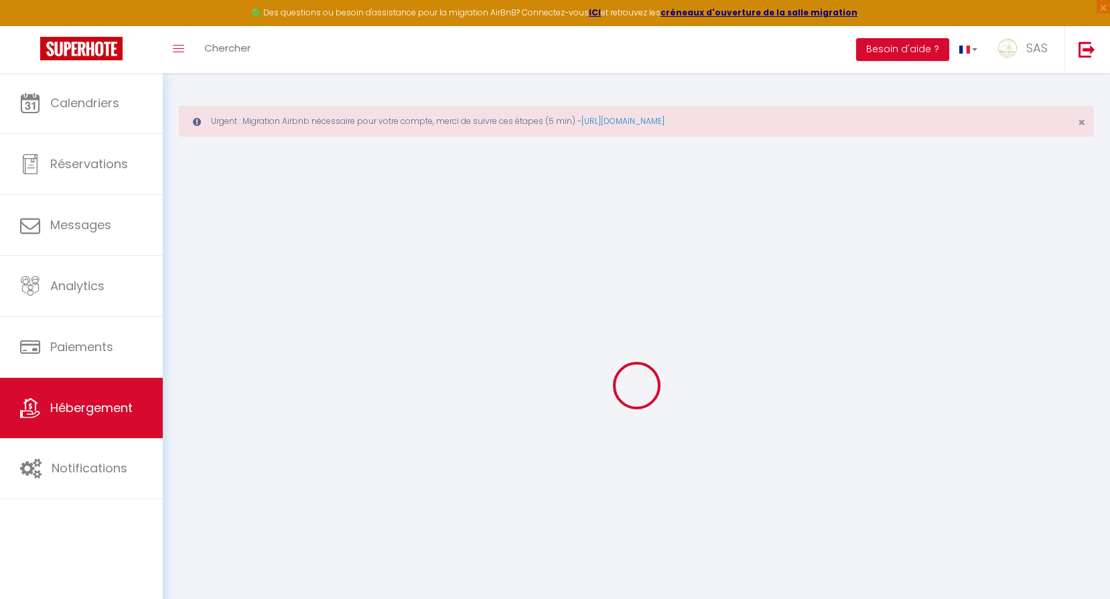
checkbox input "false"
select select
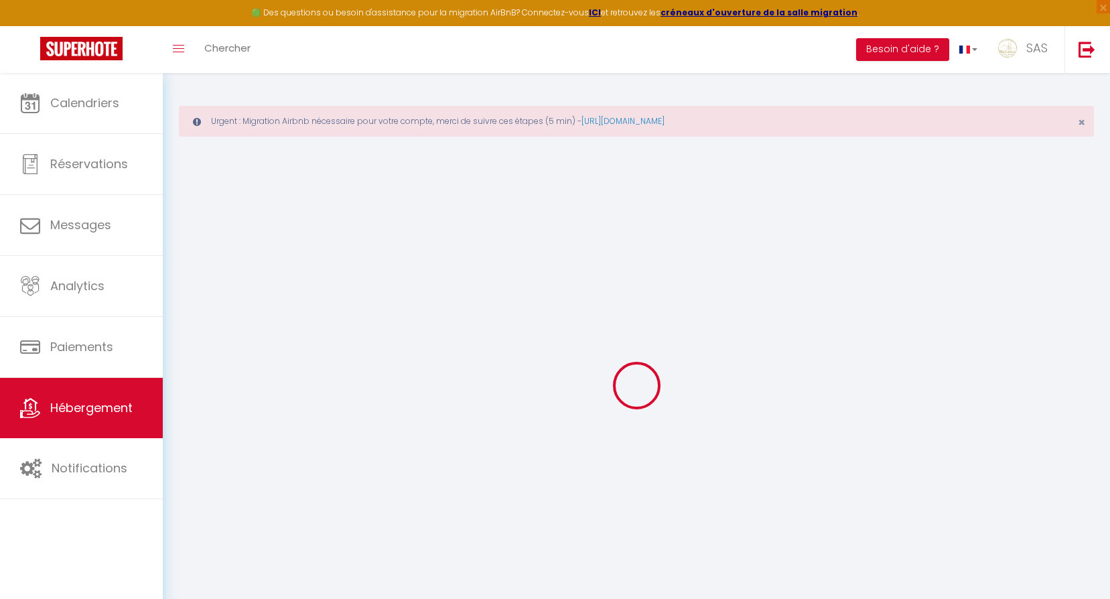
select select
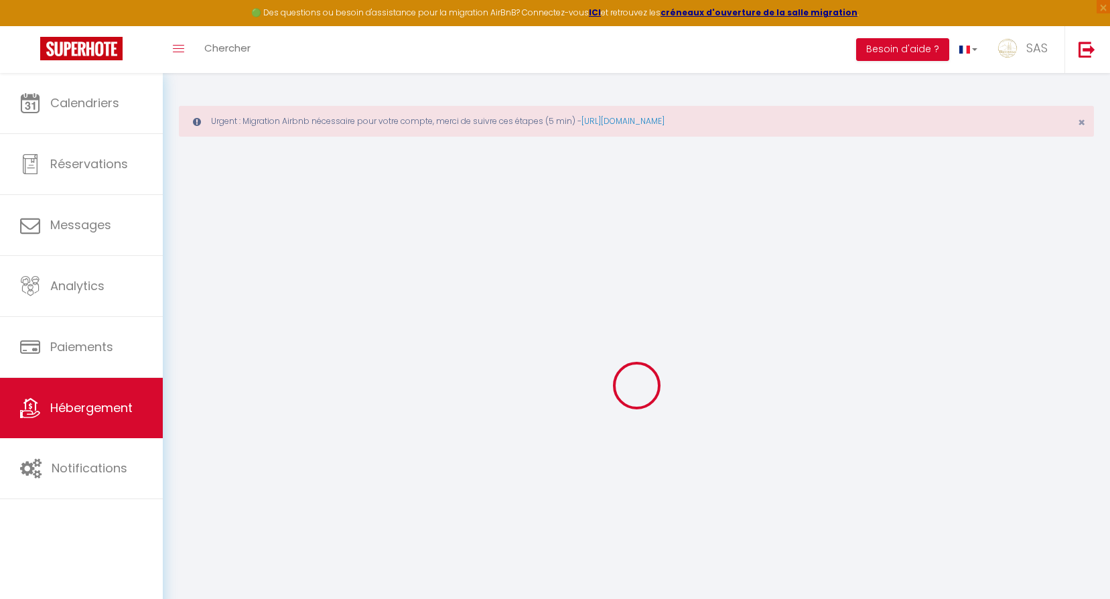
checkbox input "false"
select select
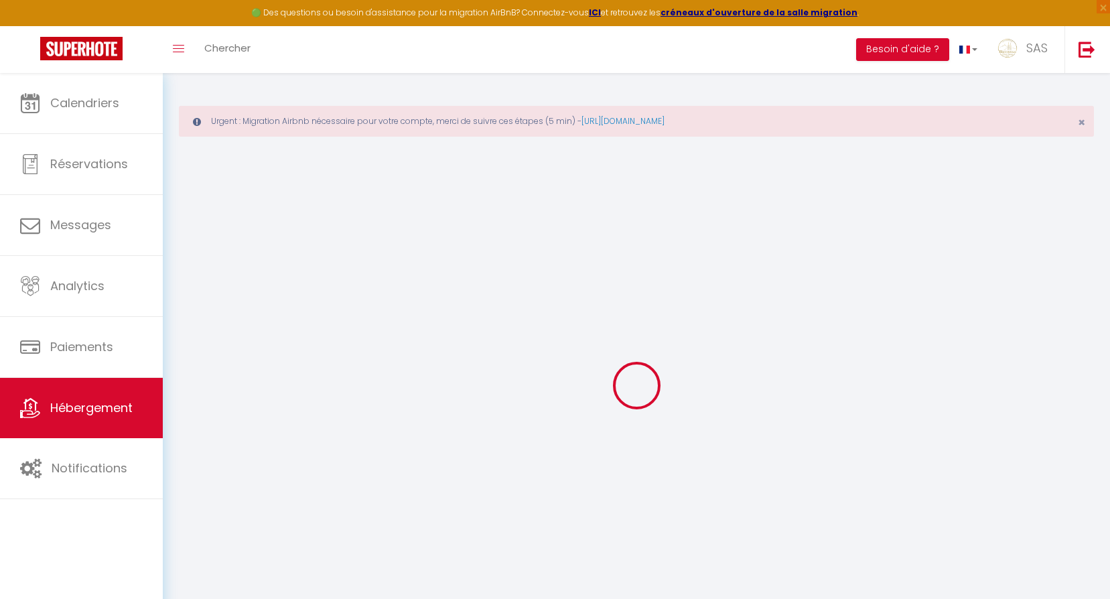
select select
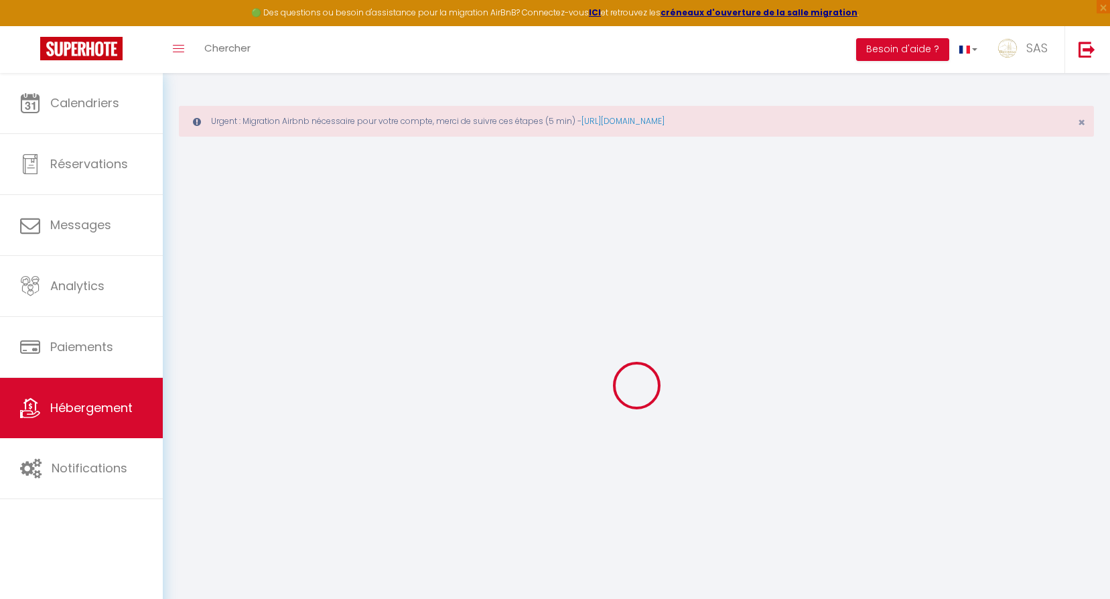
select select
checkbox input "false"
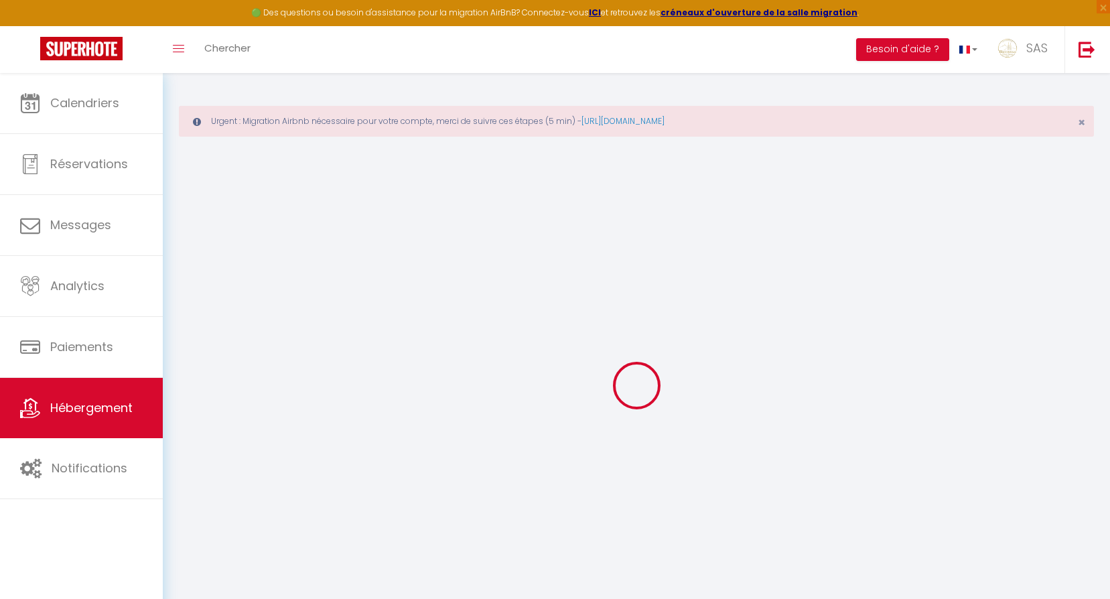
checkbox input "false"
select select
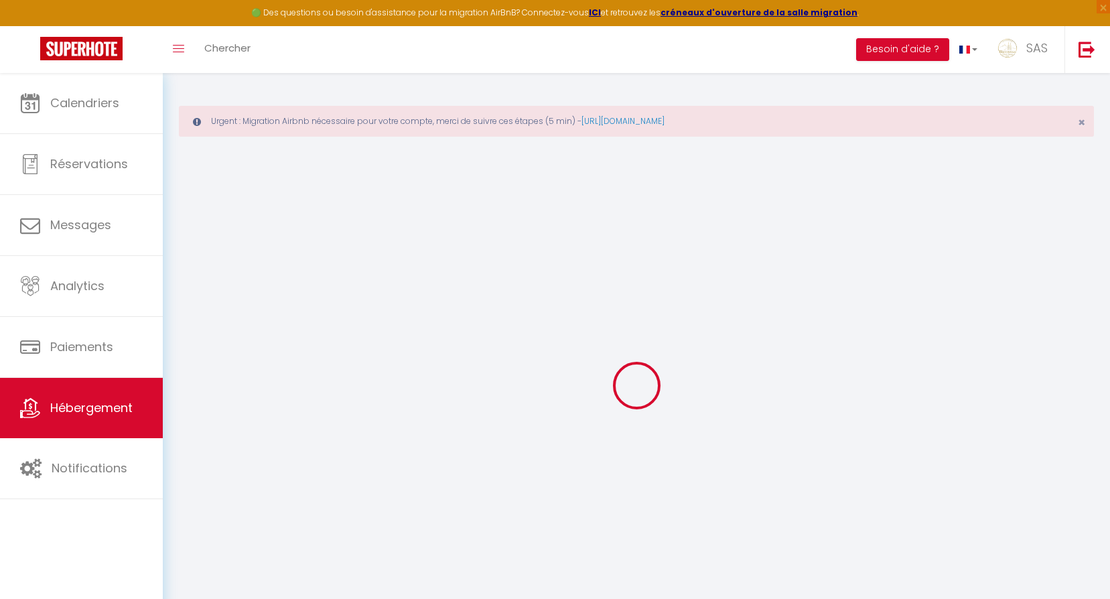
select select
checkbox input "false"
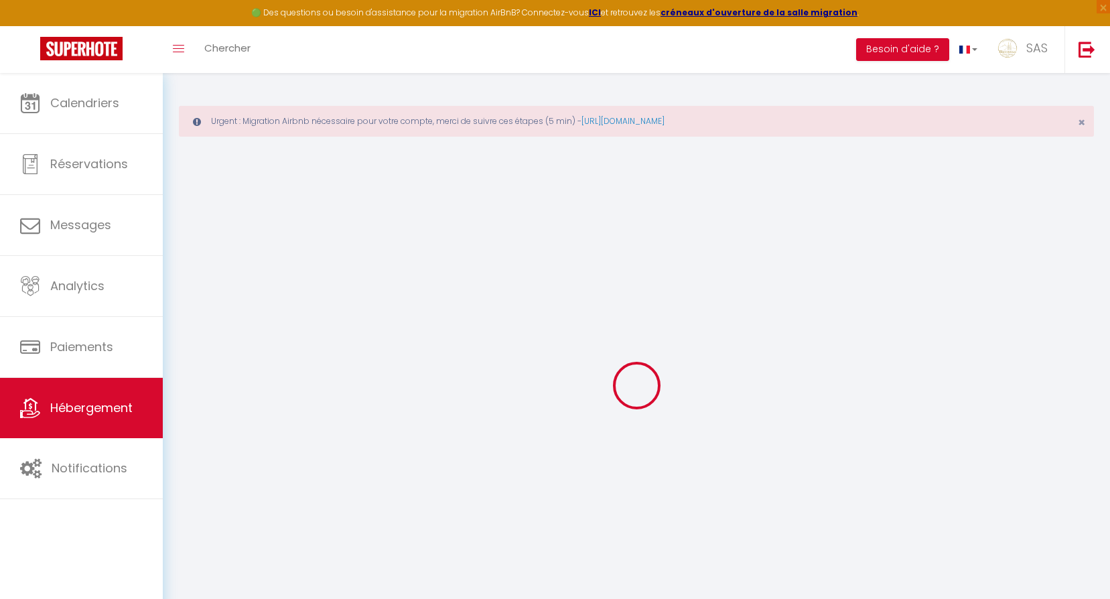
checkbox input "false"
select select
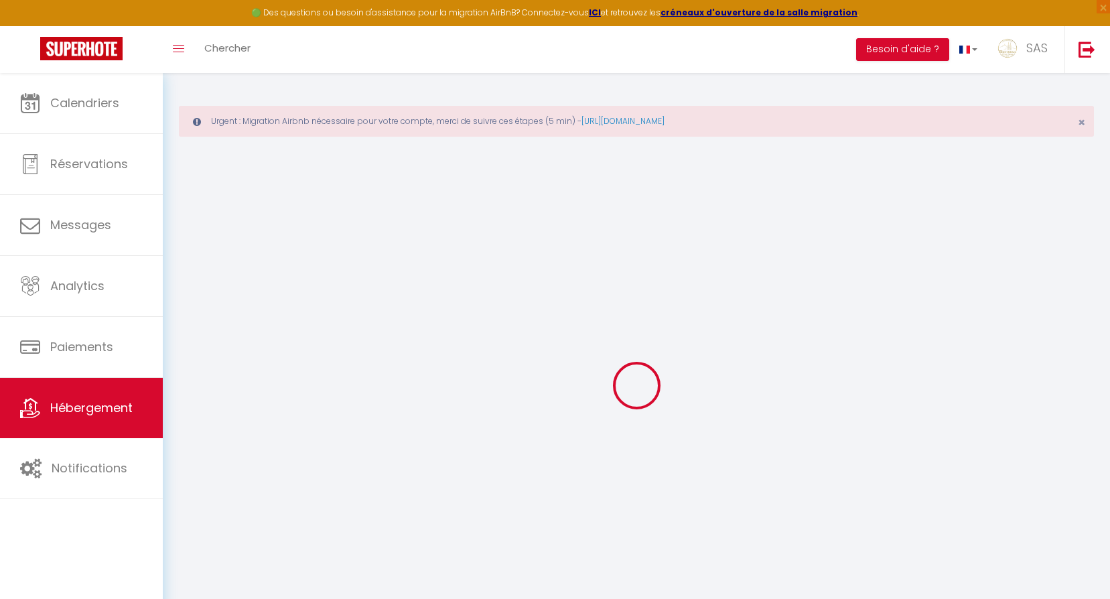
select select
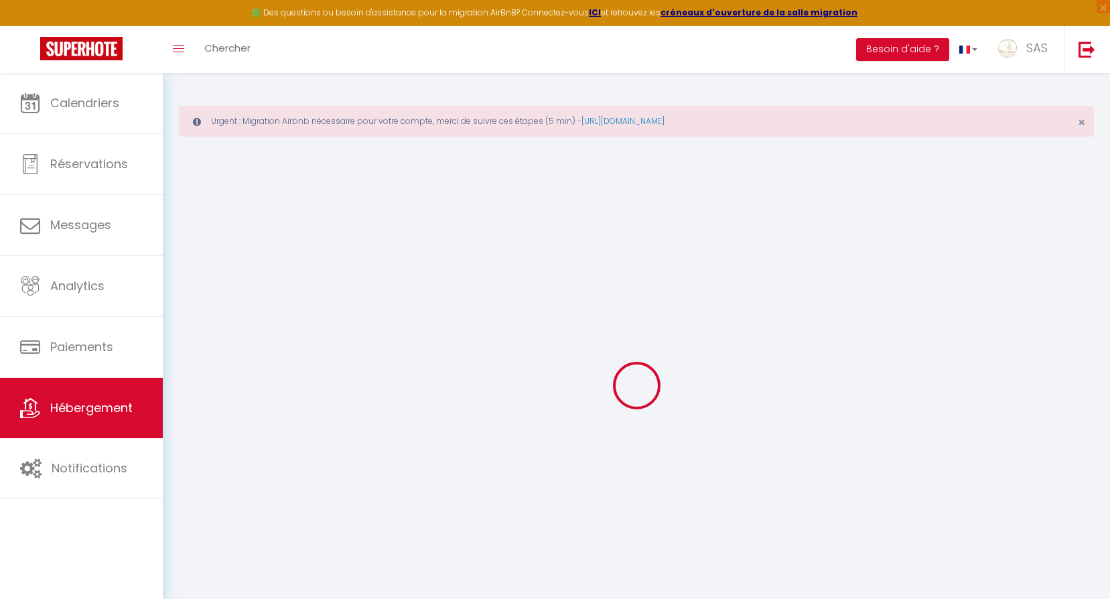
select select
checkbox input "false"
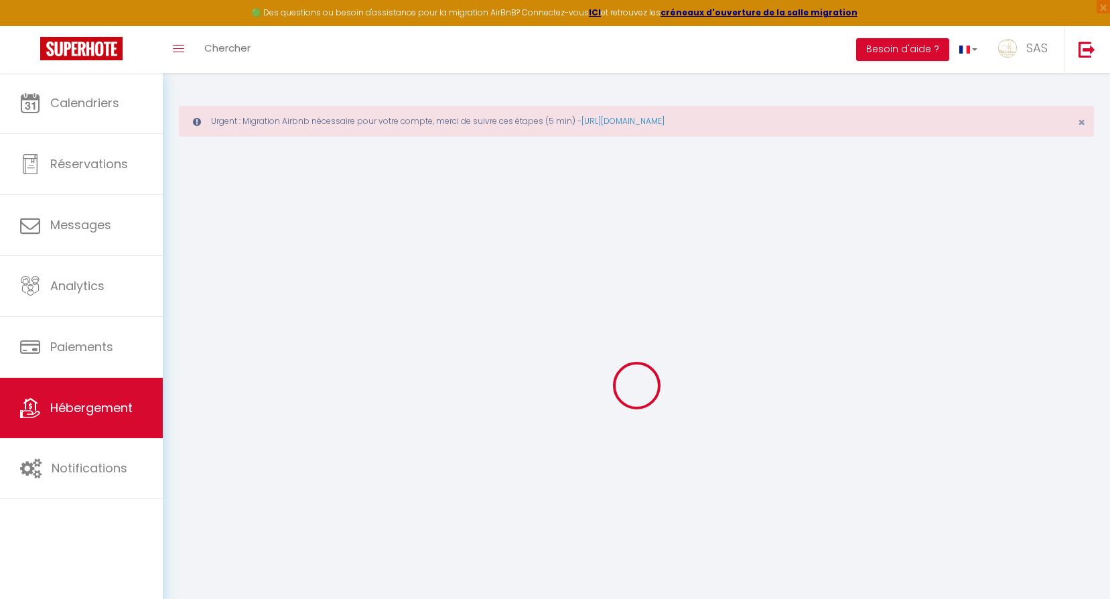
select select
type input "43 [PERSON_NAME] A"
type input "BIENVENUE"
type input "CHEZ NOUS"
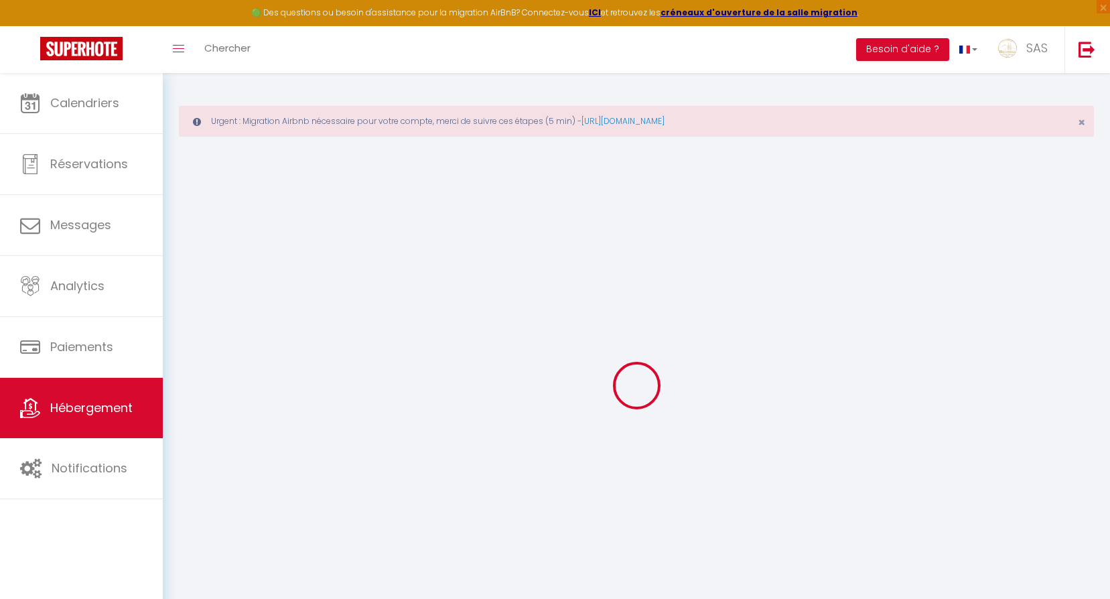
type input "9 AV DES ETATS UNIS"
type input "63000"
type input "CLERMONT FD"
type input "55"
type input "45"
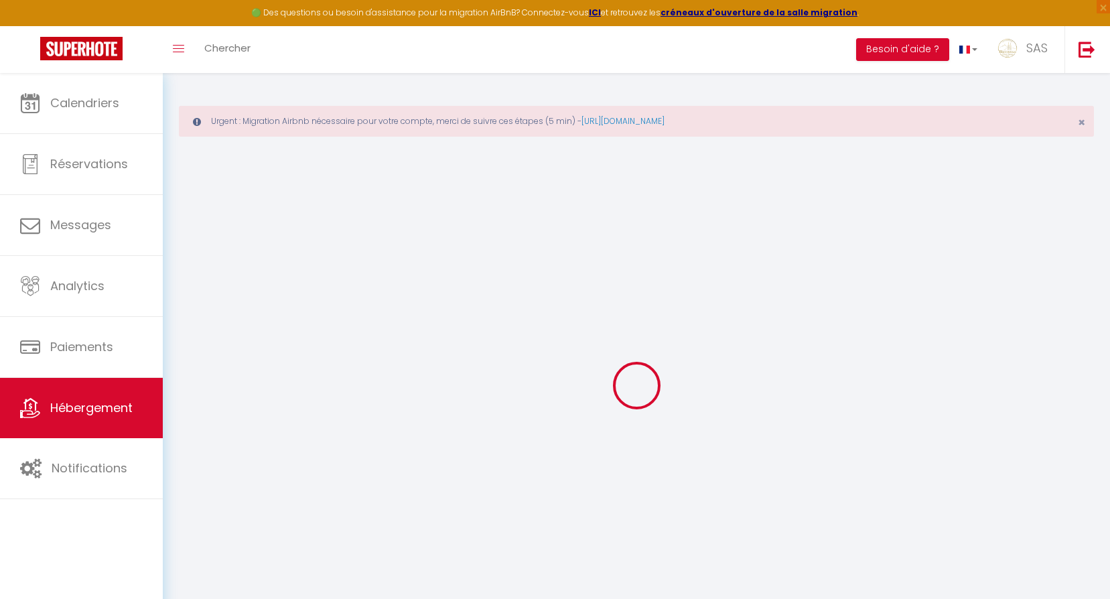
type input "1.50"
type input "500"
select select
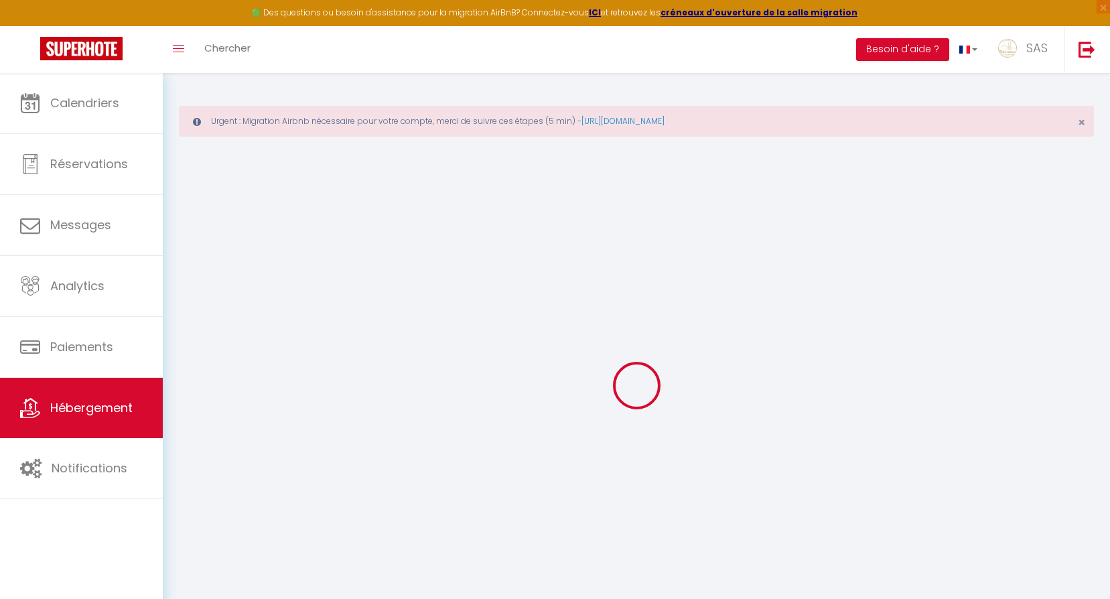
select select
type input "43 Rue Jules Guesde"
type input "63100"
type input "Clermont-Ferrand"
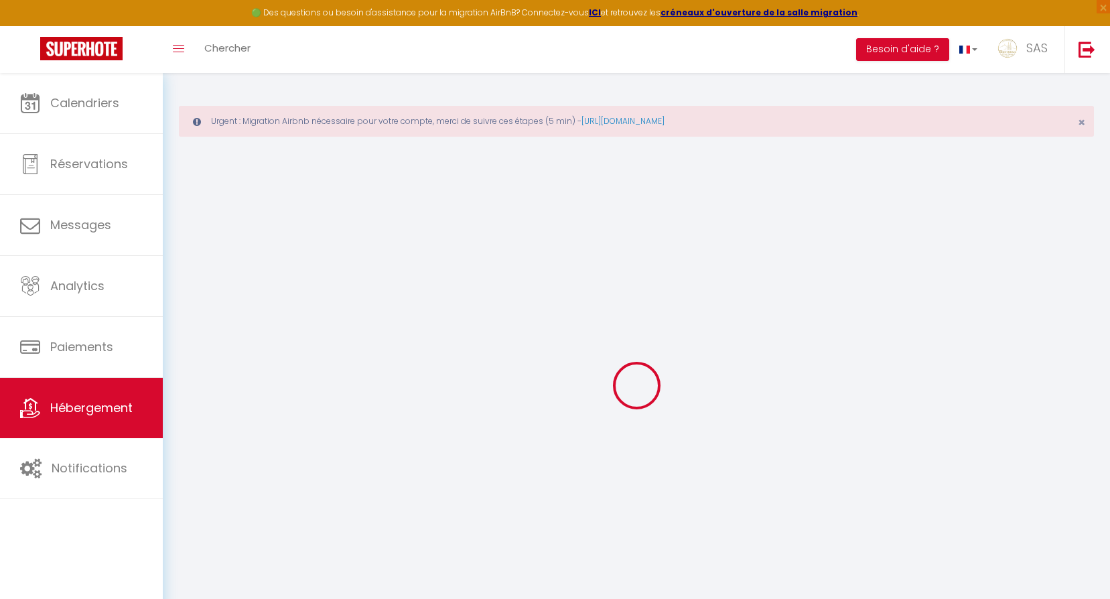
type input "[EMAIL_ADDRESS][DOMAIN_NAME]"
select select "3863"
checkbox input "false"
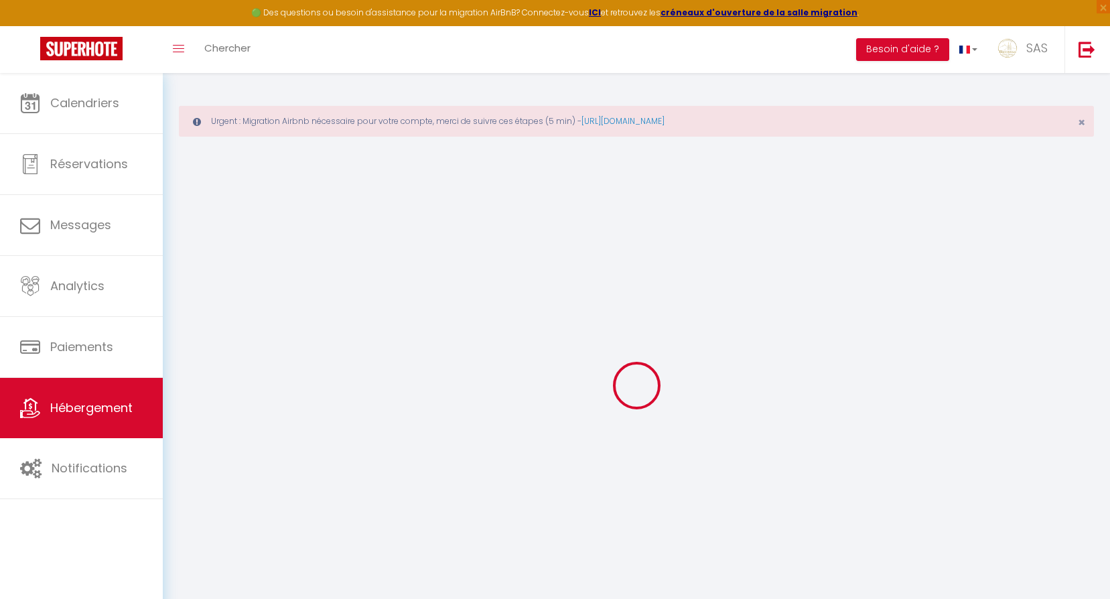
checkbox input "false"
type input "0"
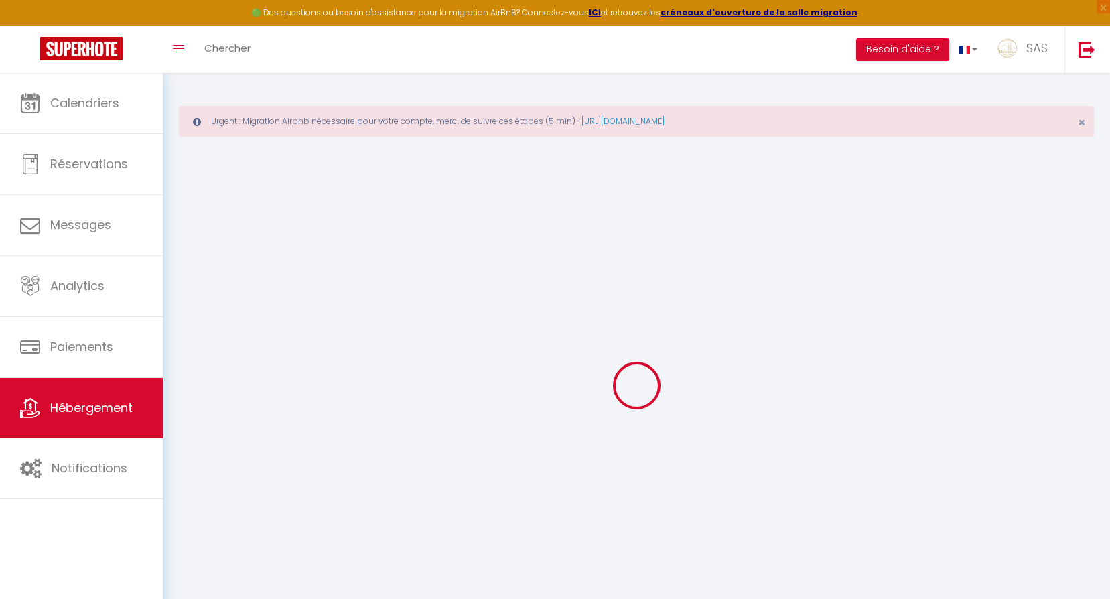
select select
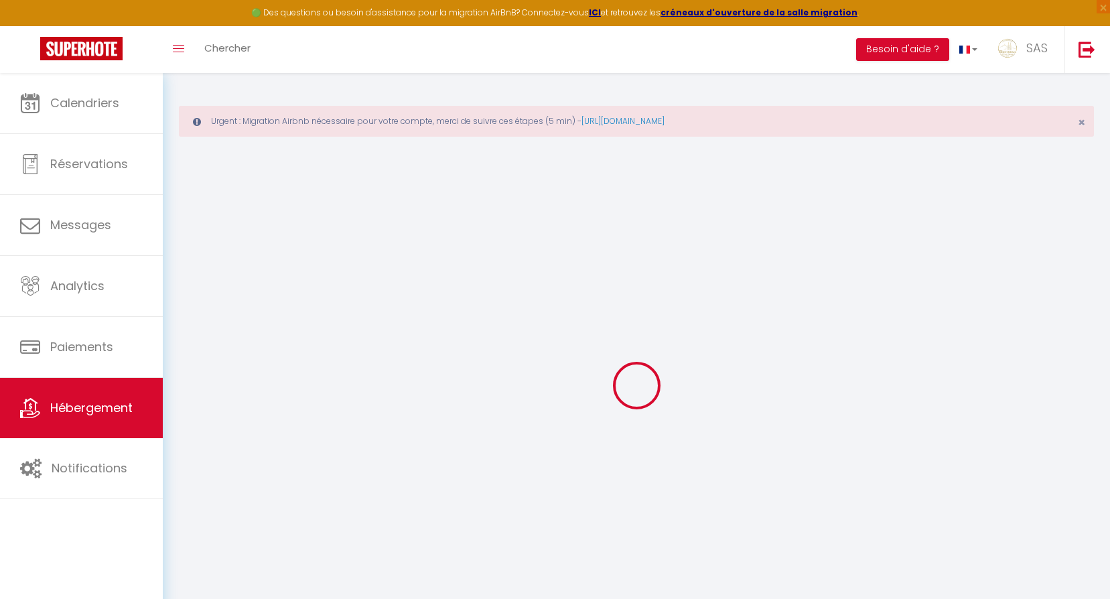
checkbox input "false"
select select
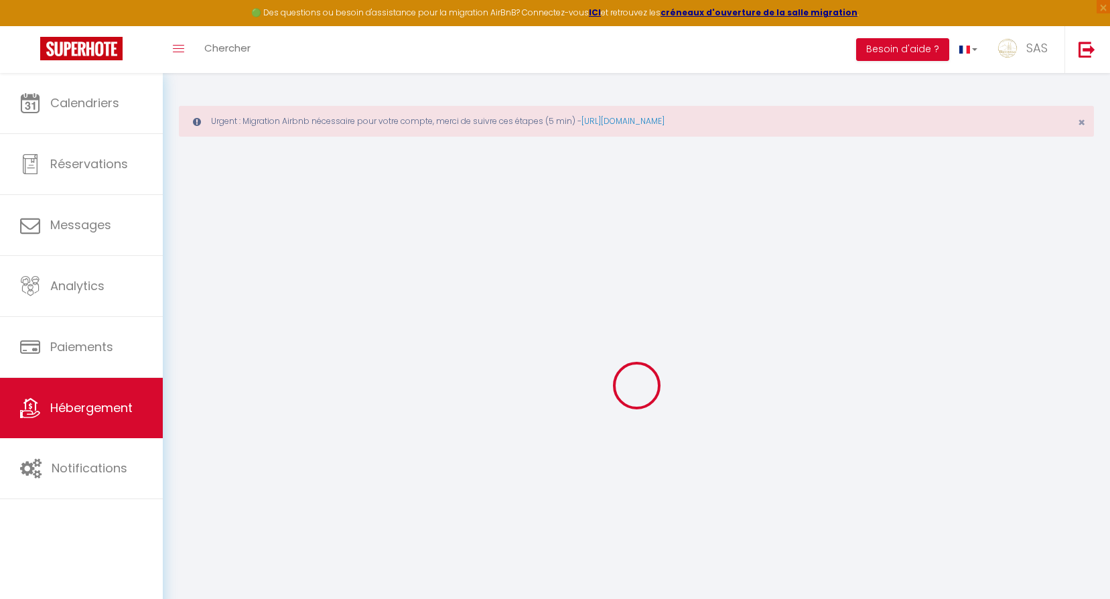
select select
checkbox input "false"
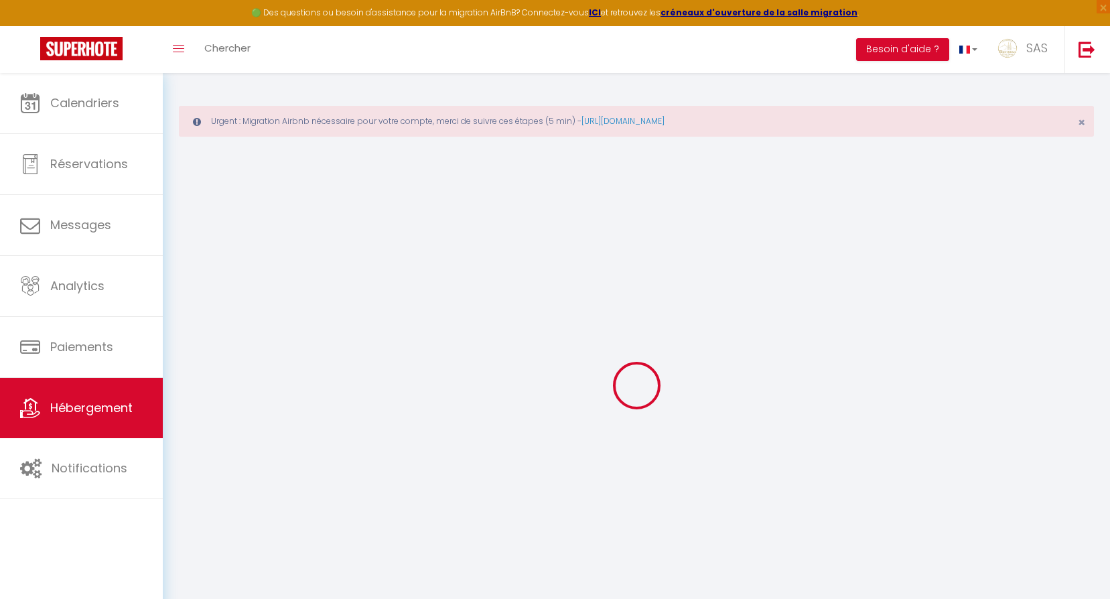
checkbox input "false"
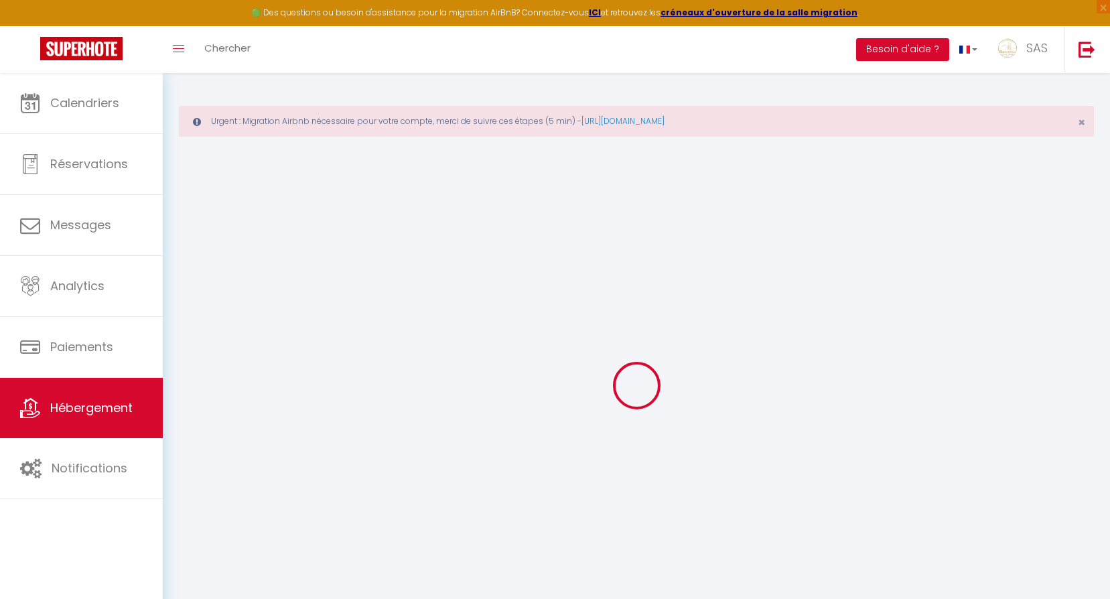
checkbox input "false"
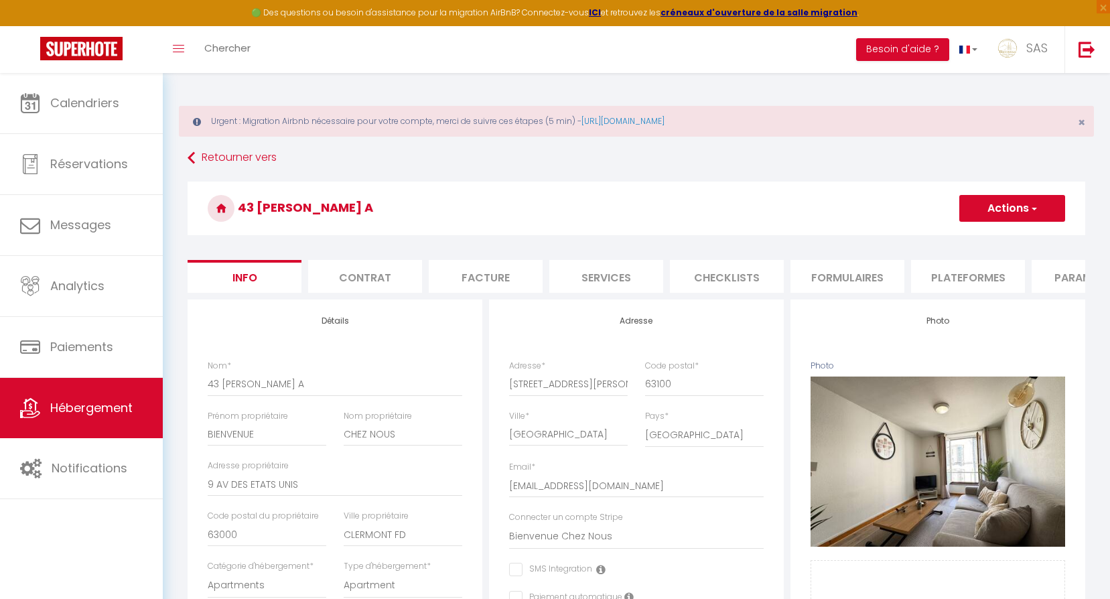
checkbox input "false"
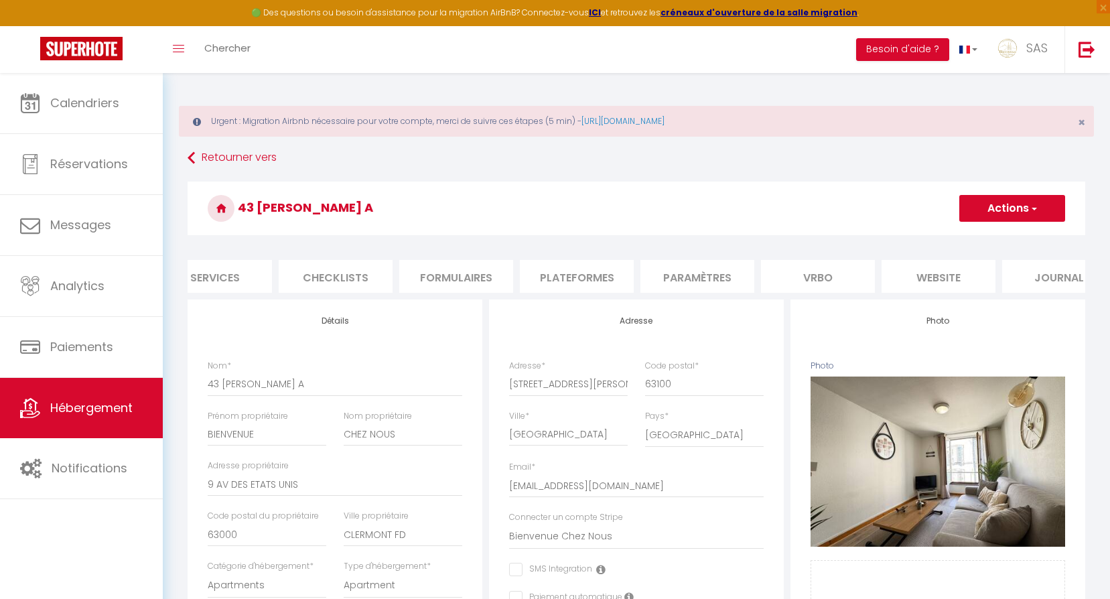
scroll to position [0, 429]
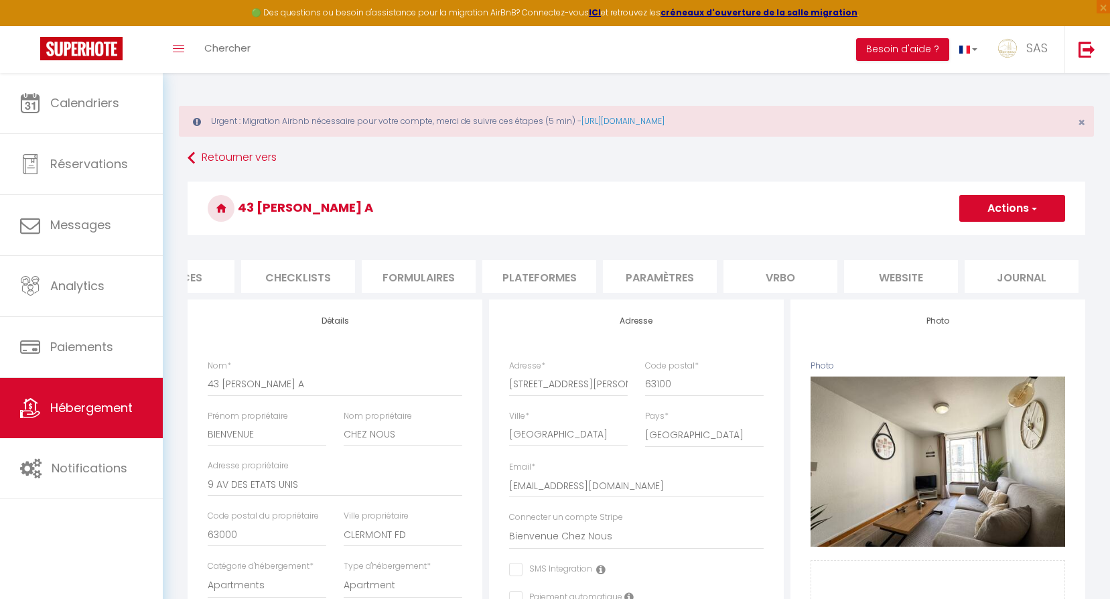
click at [873, 270] on li "website" at bounding box center [901, 276] width 114 height 33
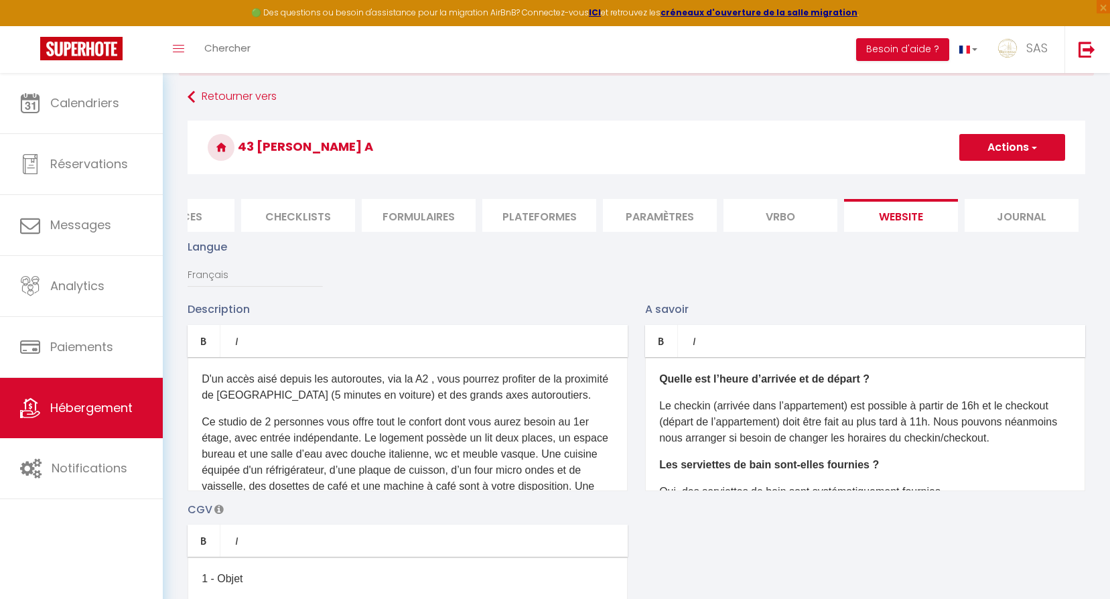
scroll to position [134, 0]
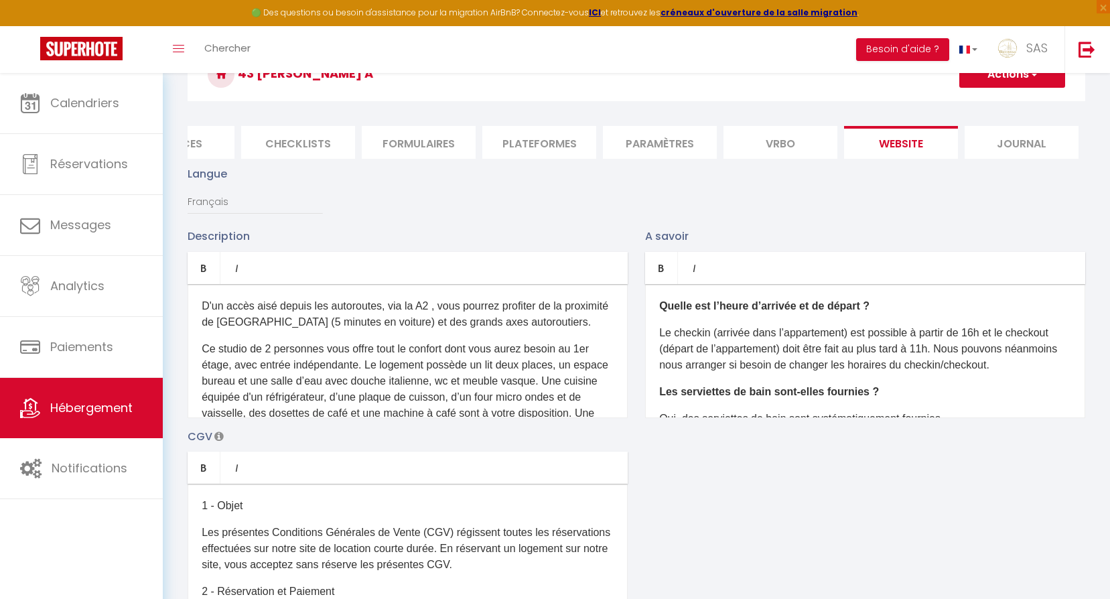
click at [472, 330] on p "D'un accès aisé depuis les autoroutes, via la A2 , vous pourrez profiter de la …" at bounding box center [408, 314] width 412 height 32
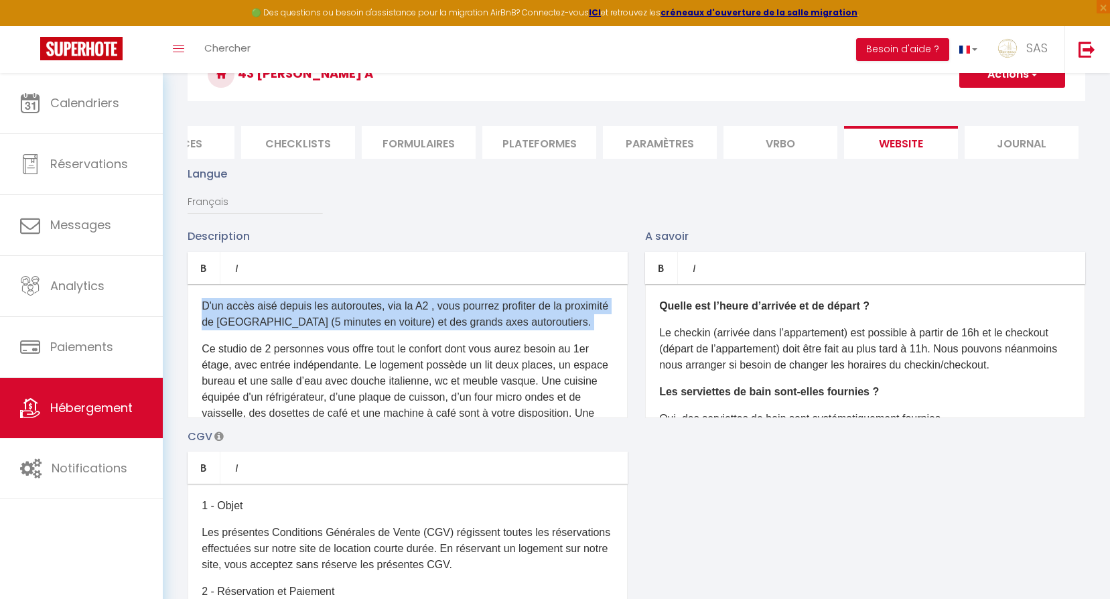
click at [472, 330] on p "D'un accès aisé depuis les autoroutes, via la A2 , vous pourrez profiter de la …" at bounding box center [408, 314] width 412 height 32
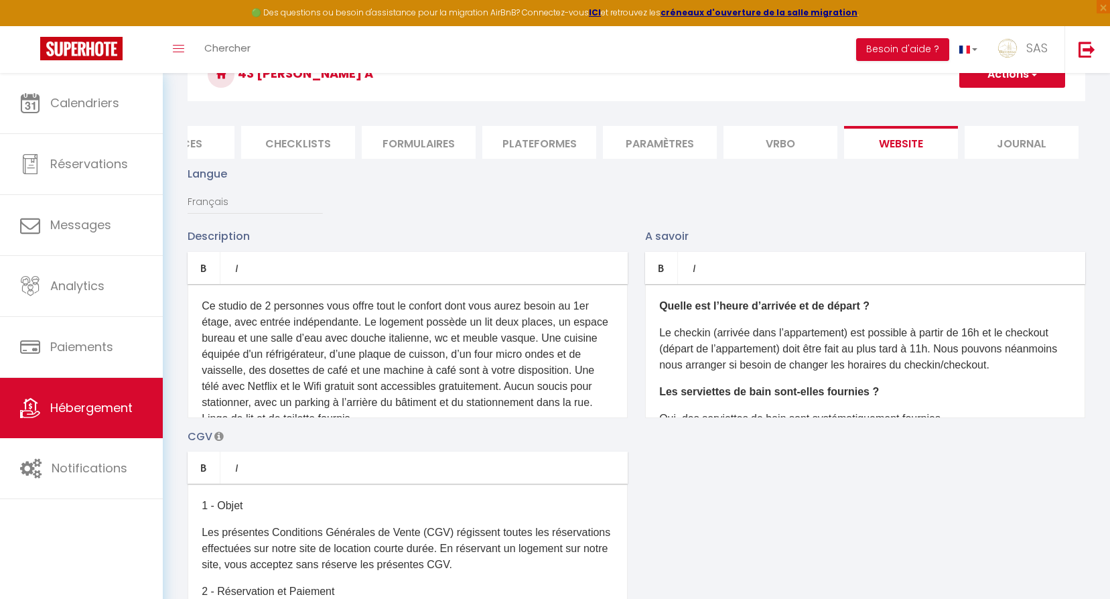
click at [472, 336] on p "Ce studio de 2 personnes vous offre tout le confort dont vous aurez besoin au 1…" at bounding box center [408, 362] width 412 height 129
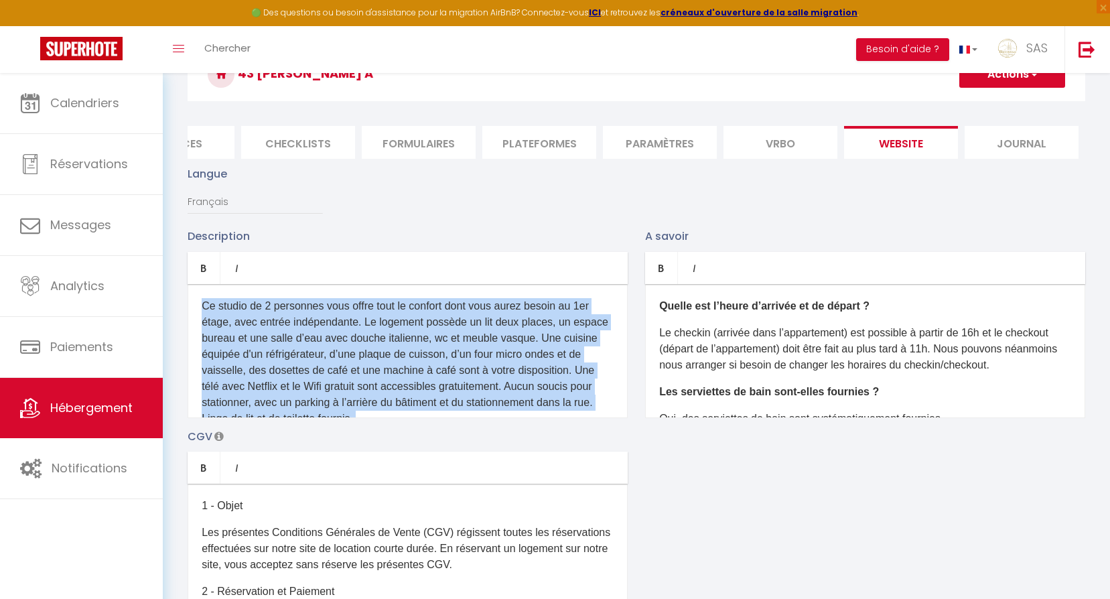
click at [472, 336] on p "Ce studio de 2 personnes vous offre tout le confort dont vous aurez besoin au 1…" at bounding box center [408, 362] width 412 height 129
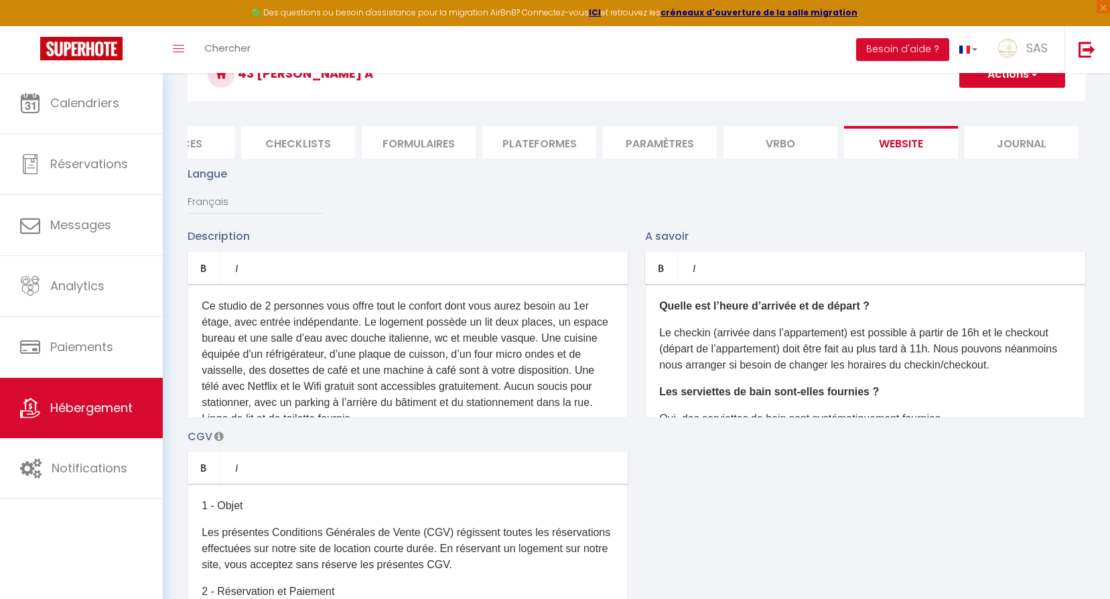
click at [472, 336] on p "Ce studio de 2 personnes vous offre tout le confort dont vous aurez besoin au 1…" at bounding box center [408, 362] width 412 height 129
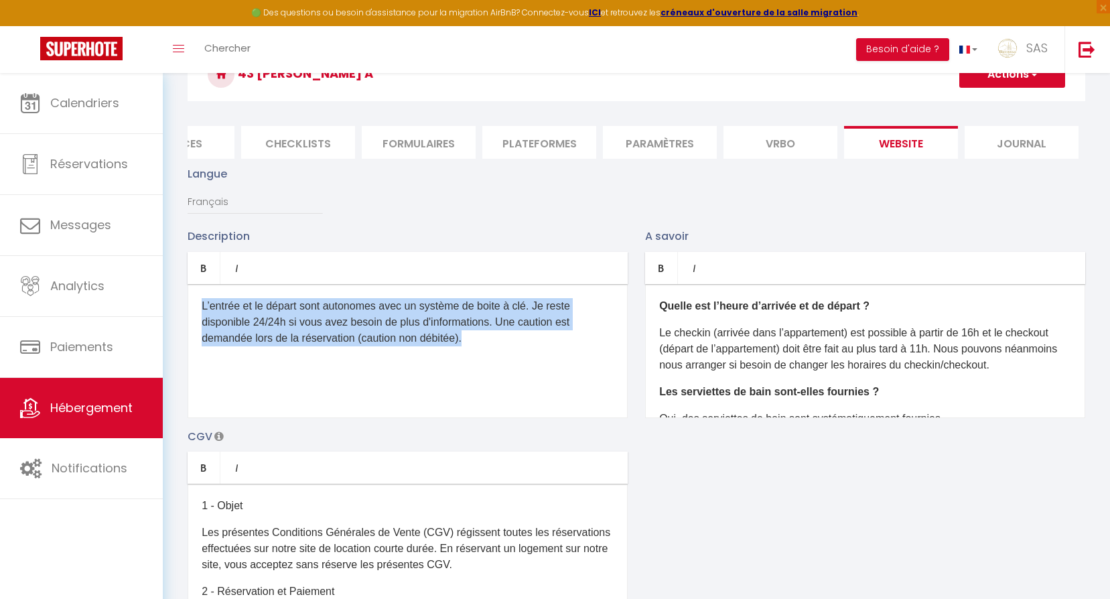
click at [472, 336] on p "L’entrée et le départ sont autonomes avec un système de boite à clé. Je reste d…" at bounding box center [408, 322] width 412 height 48
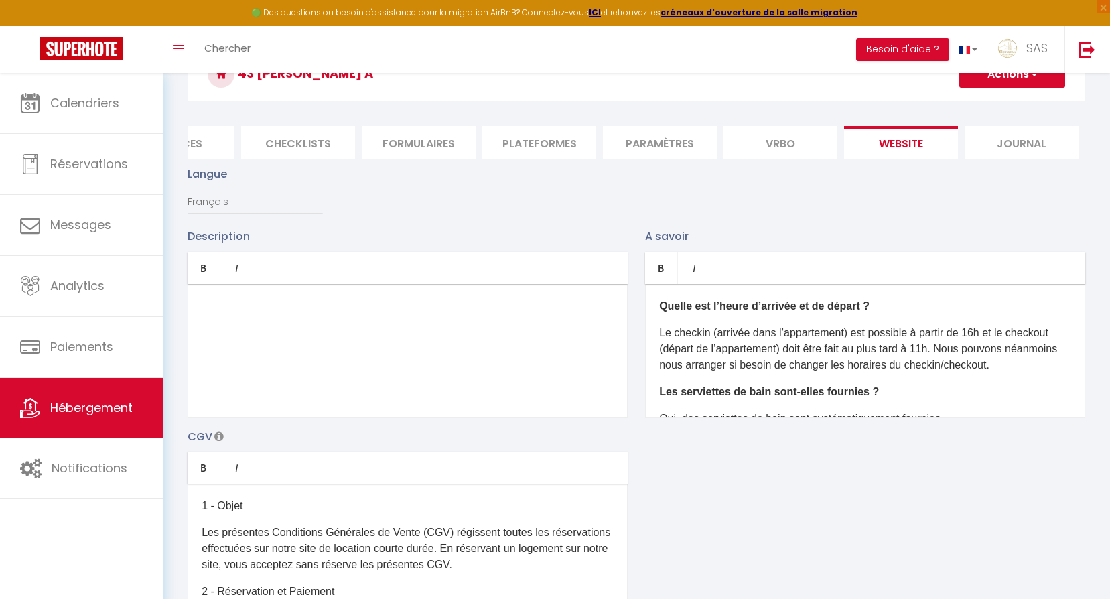
click at [983, 340] on p "Le checkin (arrivée dans l’appartement) est possible à partir de 16h et le chec…" at bounding box center [865, 349] width 412 height 48
click at [973, 487] on div "Description Bold Italic Rich text editor ​ A savoir Bold Italic Rich text edito…" at bounding box center [636, 422] width 915 height 389
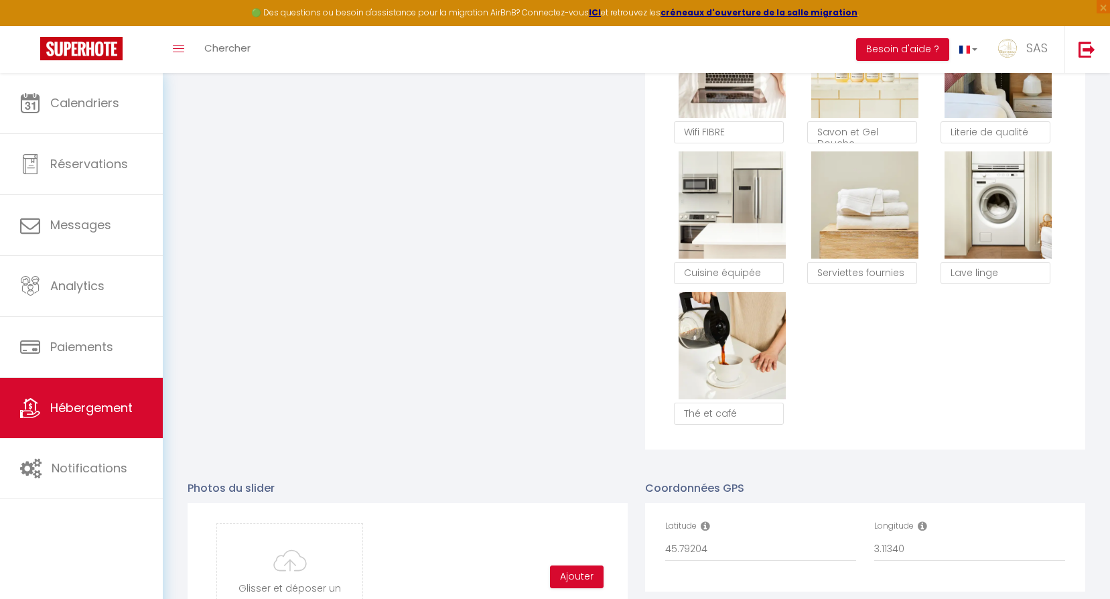
scroll to position [1442, 0]
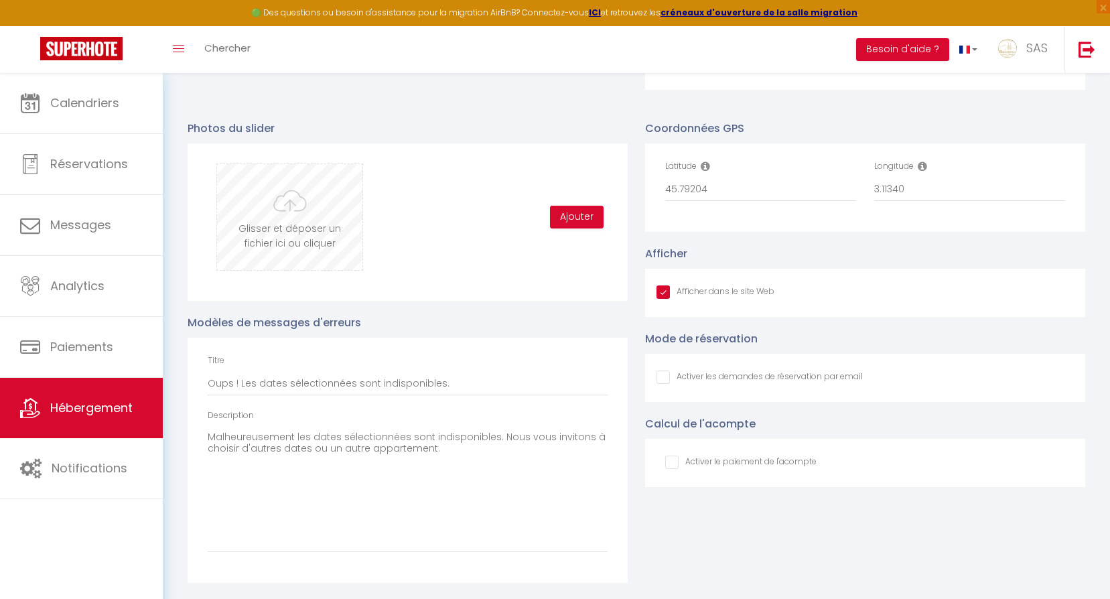
click at [304, 244] on input "file" at bounding box center [289, 217] width 145 height 106
type input "C:\fakepath\43-jules-guesdes-a_00001.jpg"
checkbox input "true"
checkbox input "false"
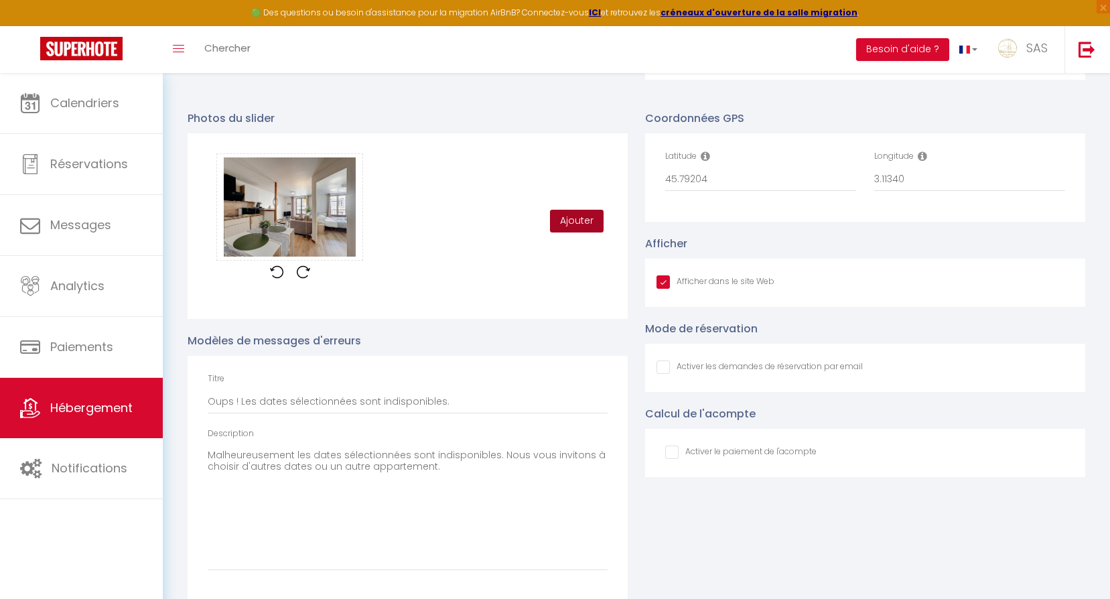
click at [586, 232] on button "Ajouter" at bounding box center [577, 221] width 54 height 23
checkbox input "true"
checkbox input "false"
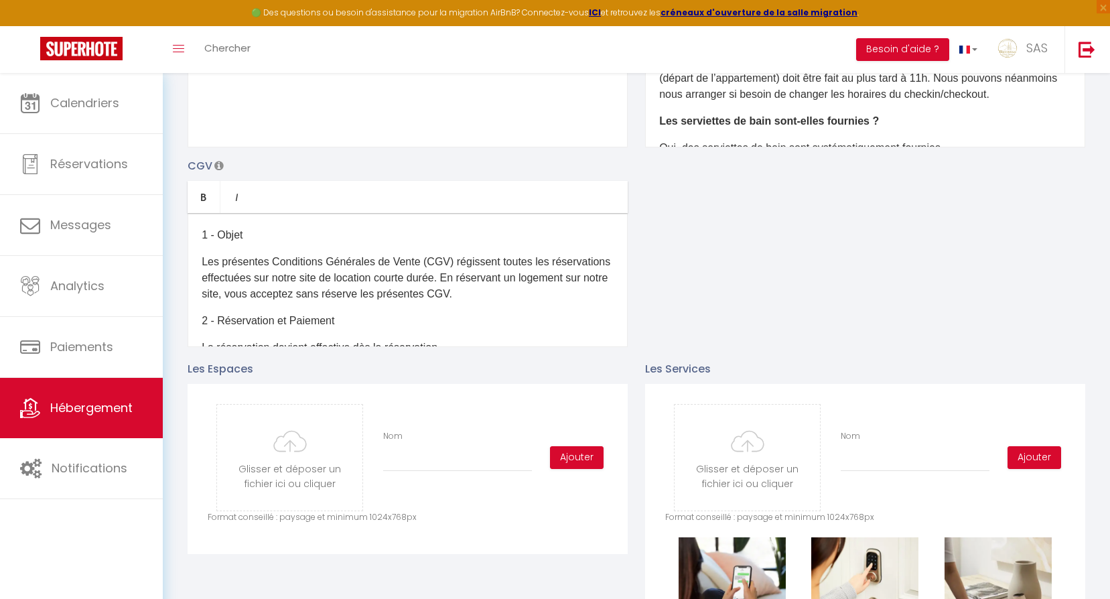
scroll to position [303, 0]
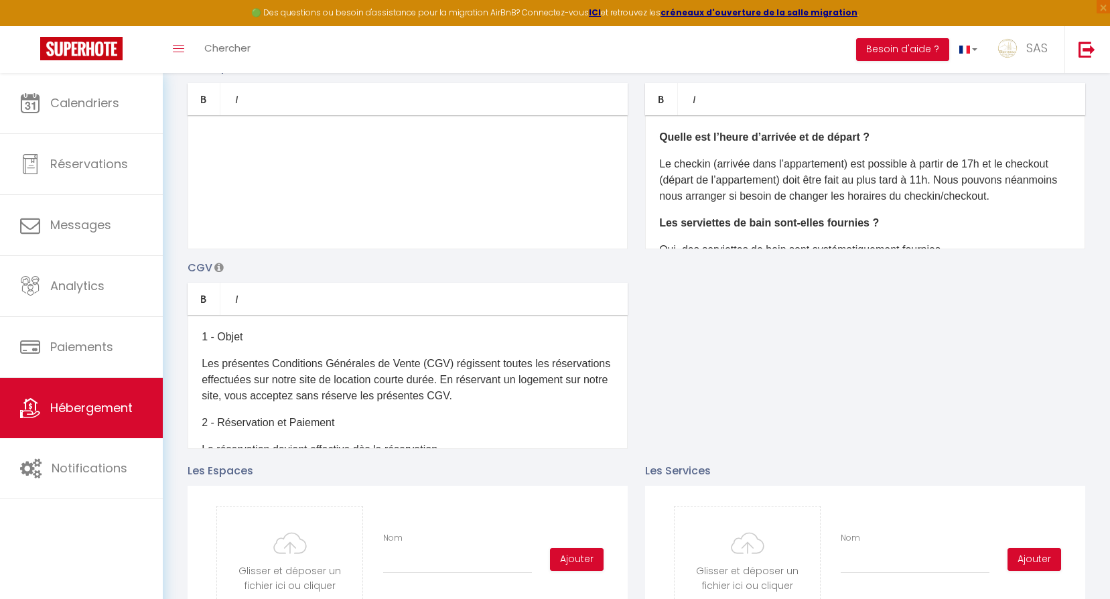
click at [364, 161] on div "​" at bounding box center [408, 182] width 440 height 134
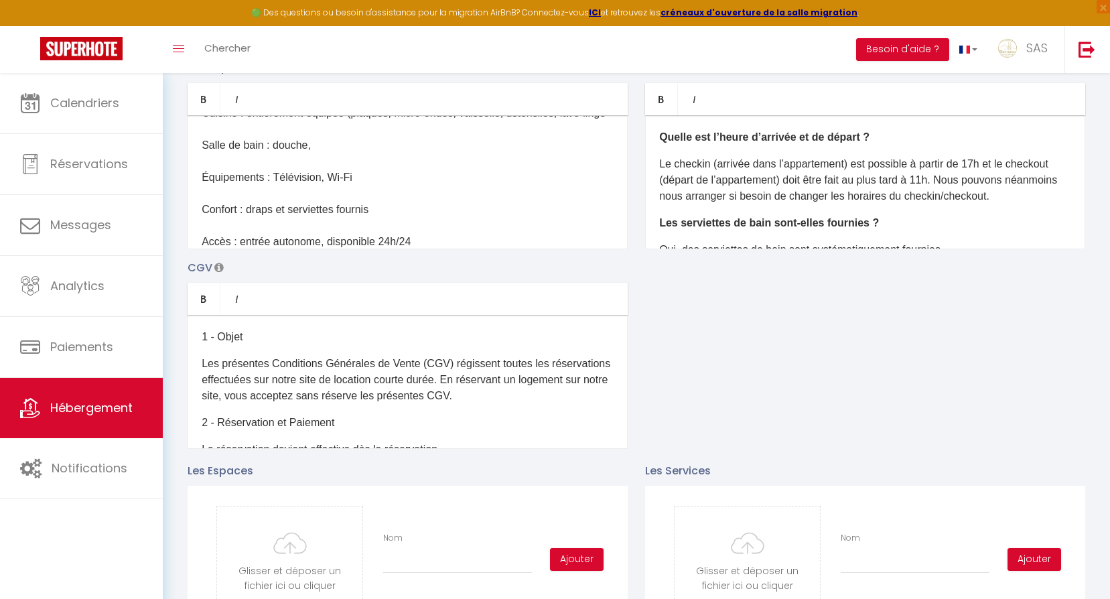
scroll to position [245, 0]
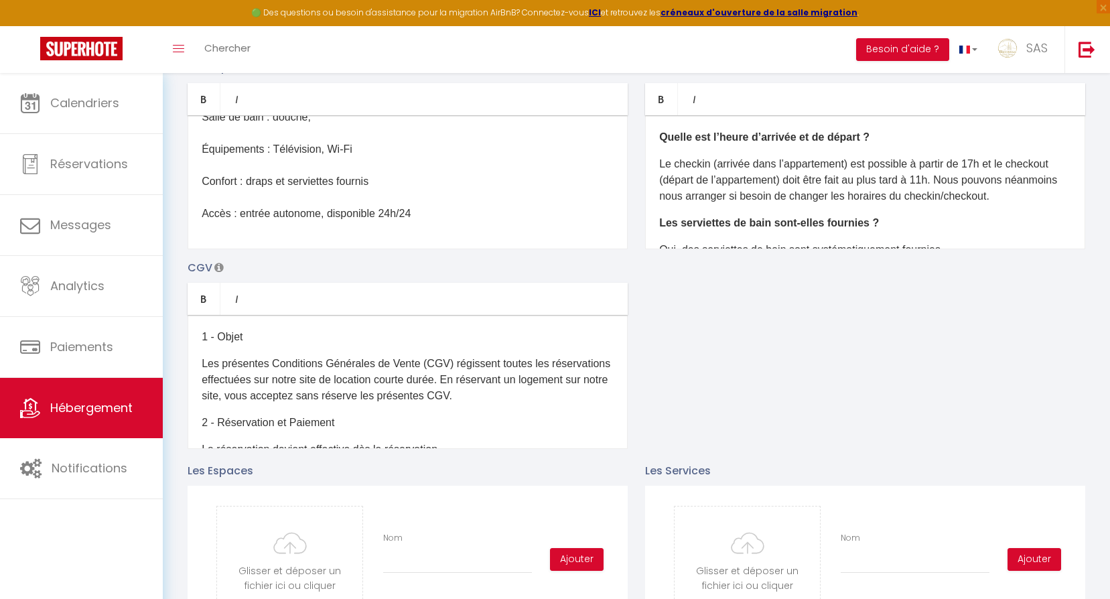
click at [719, 329] on div "Description Bold Italic Rich text editor ​ Appartement pour 4 personnes – Cour …" at bounding box center [636, 253] width 915 height 389
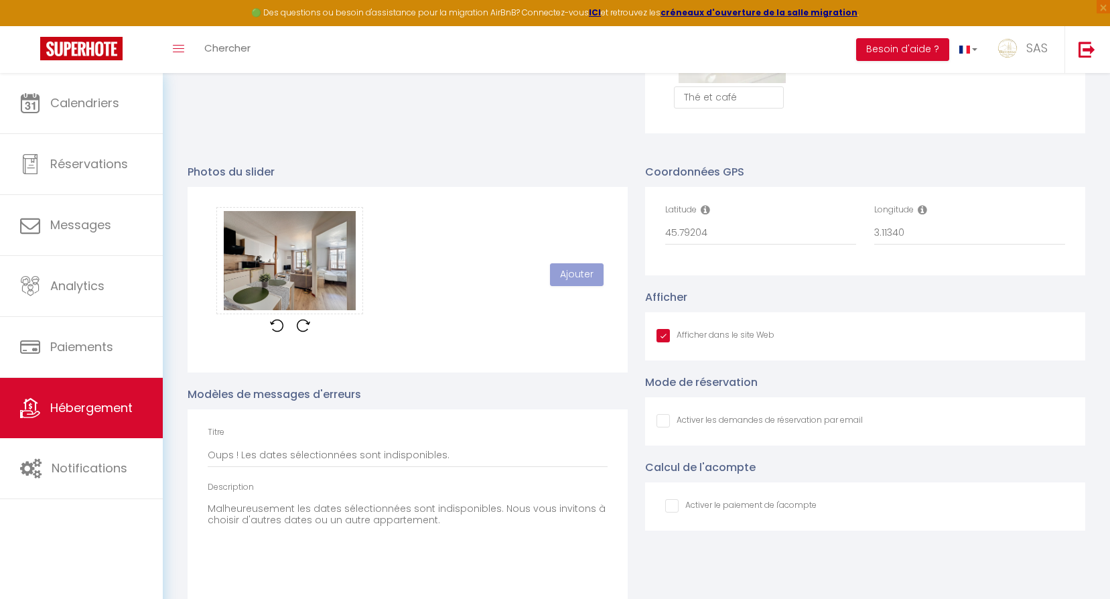
scroll to position [1336, 0]
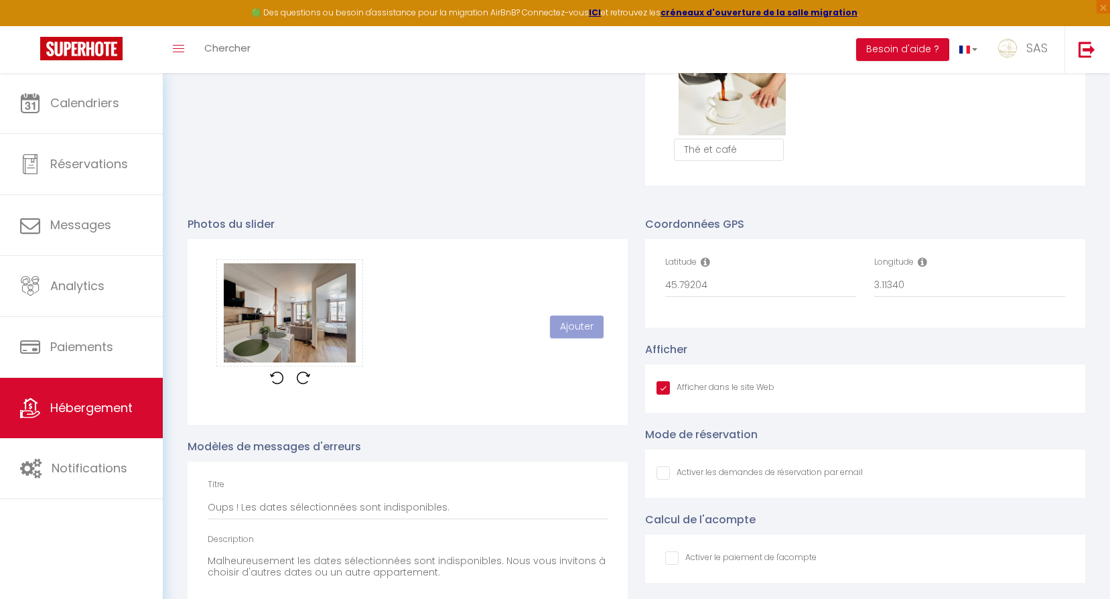
checkbox input "true"
checkbox input "false"
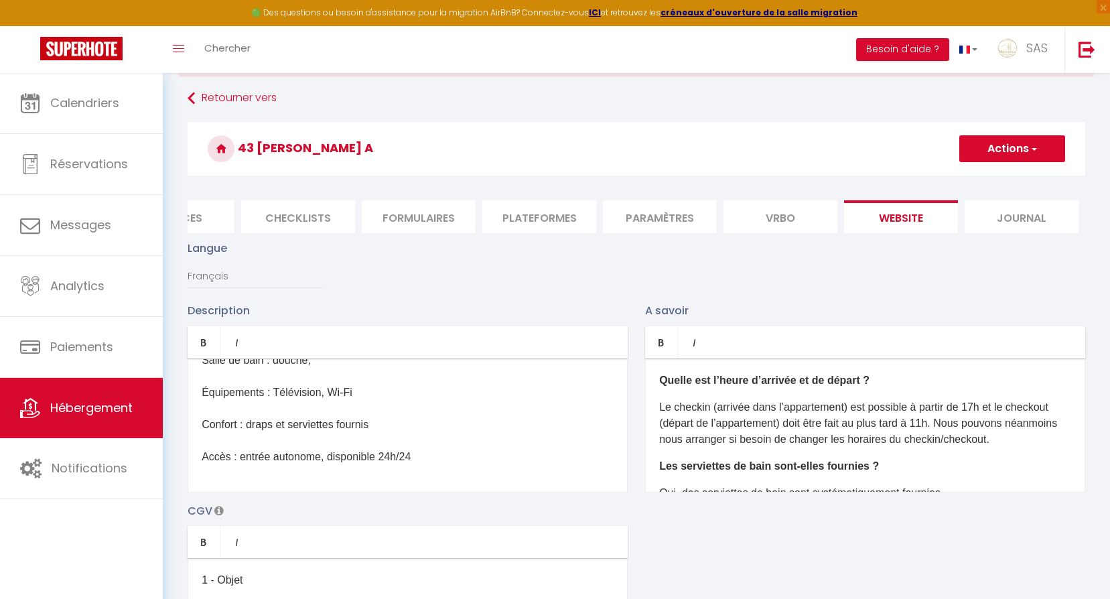
scroll to position [0, 0]
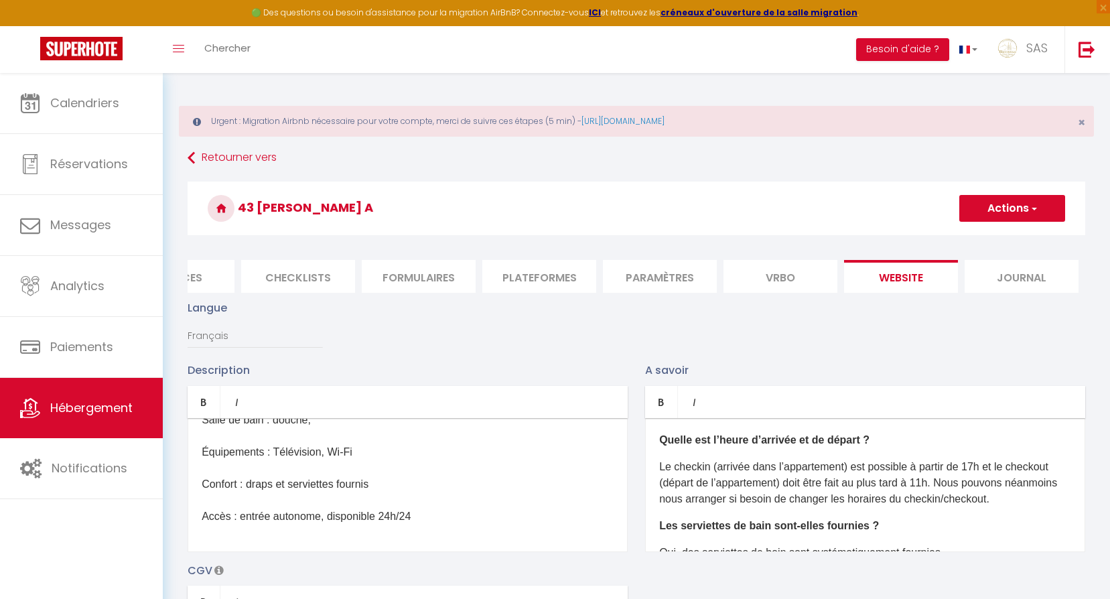
click at [998, 209] on button "Actions" at bounding box center [1012, 208] width 106 height 27
click at [989, 234] on input "Enregistrer" at bounding box center [997, 237] width 50 height 13
checkbox input "true"
checkbox input "false"
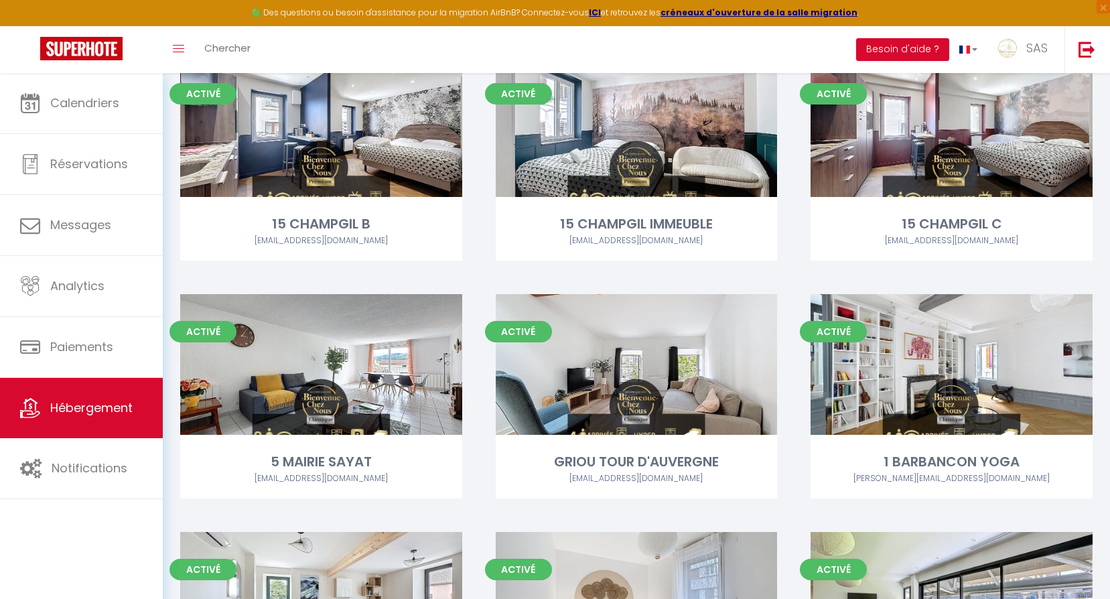
scroll to position [13690, 0]
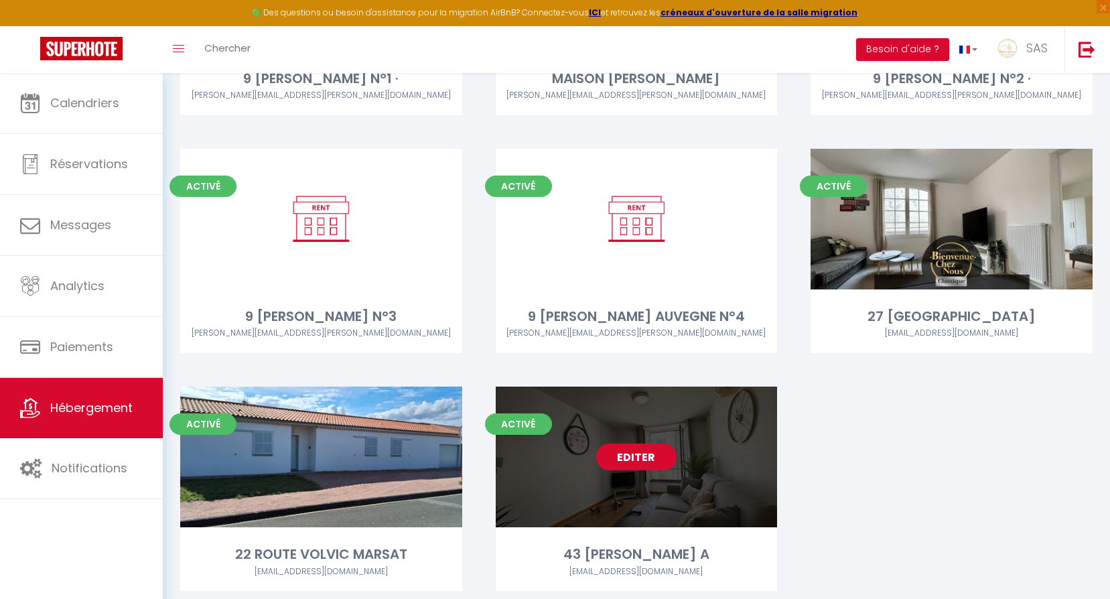
click at [667, 444] on link "Editer" at bounding box center [636, 457] width 80 height 27
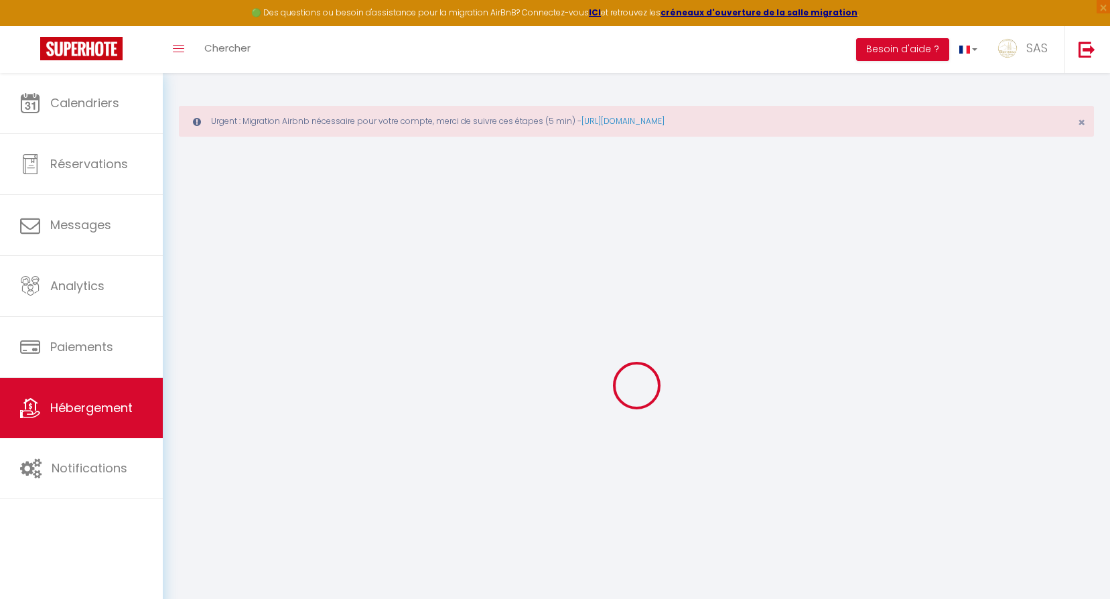
select select
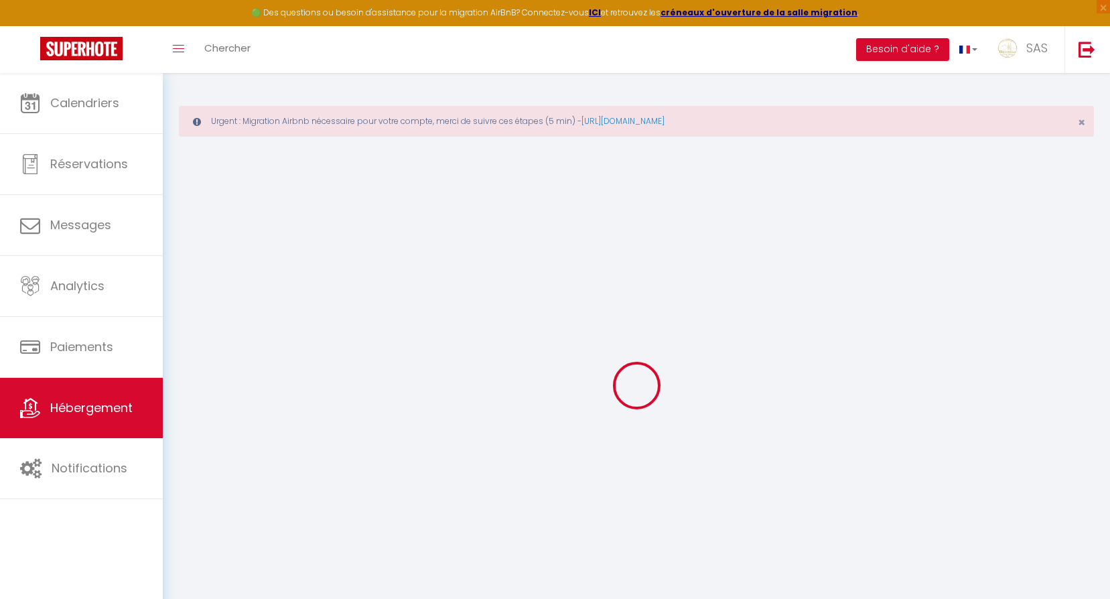
select select
checkbox input "false"
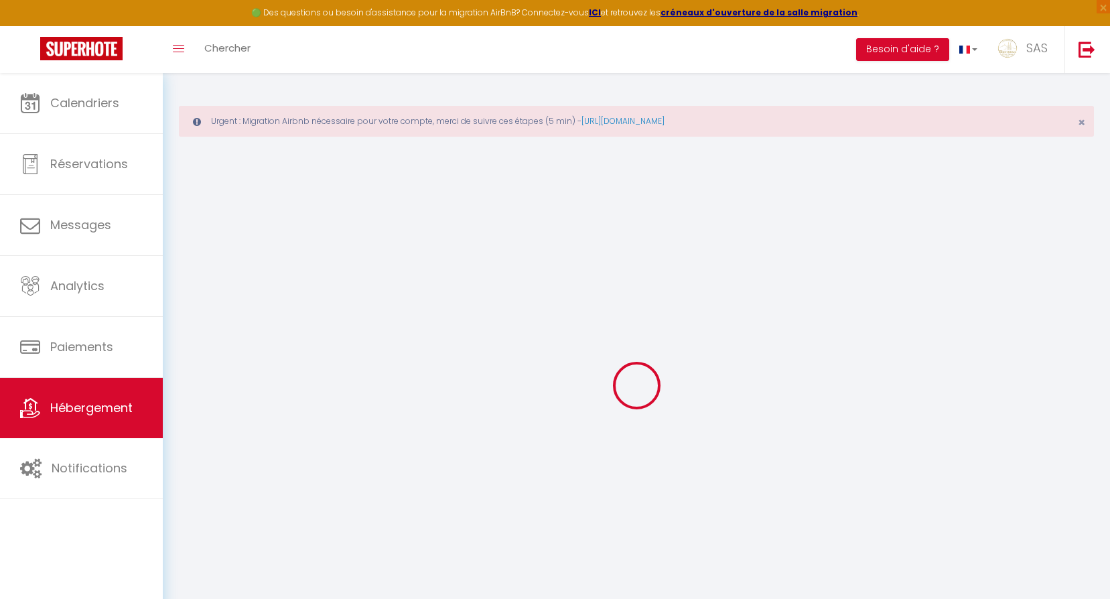
select select
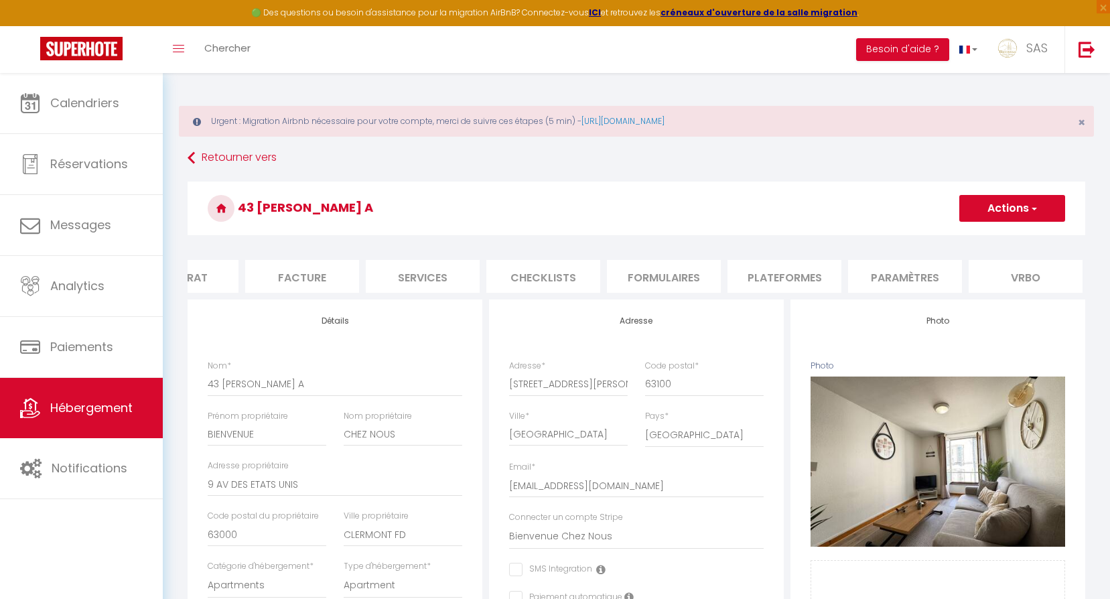
scroll to position [0, 429]
click at [899, 279] on li "website" at bounding box center [901, 276] width 114 height 33
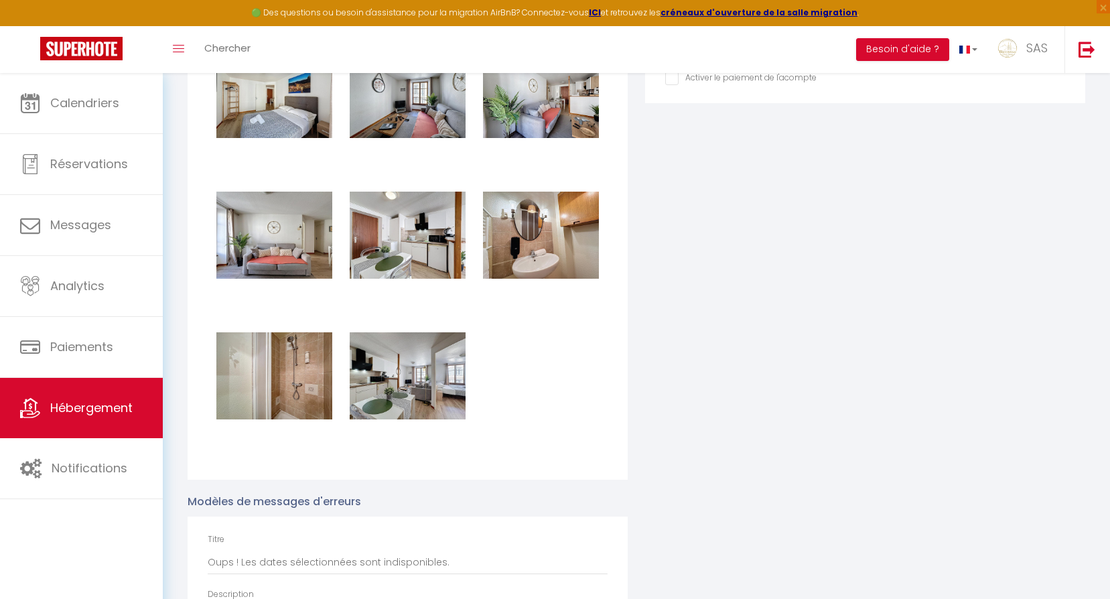
scroll to position [2005, 0]
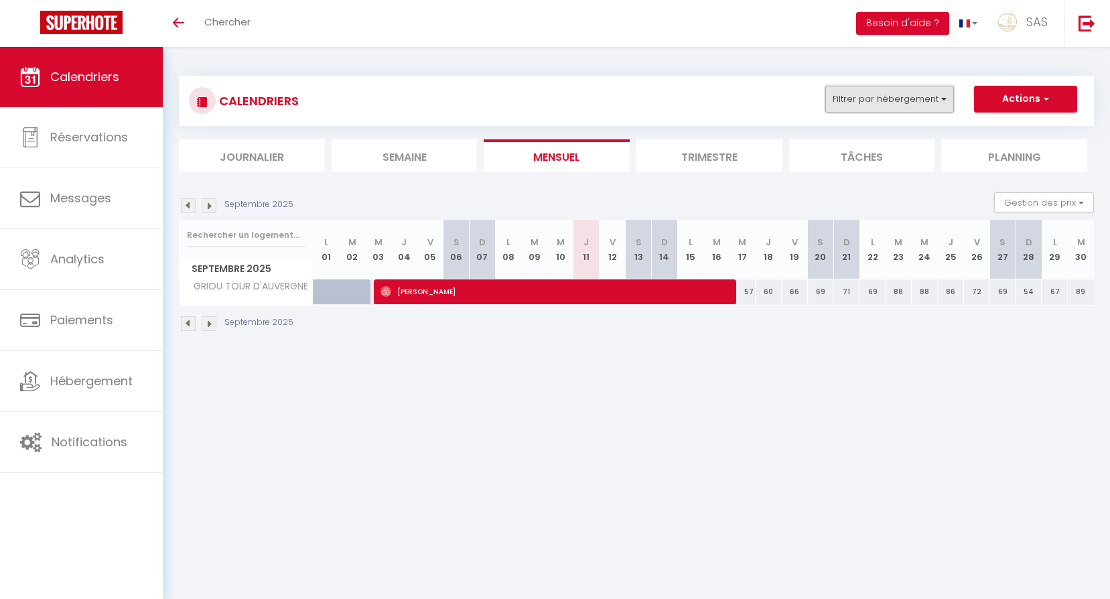
click at [863, 94] on button "Filtrer par hébergement" at bounding box center [889, 99] width 129 height 27
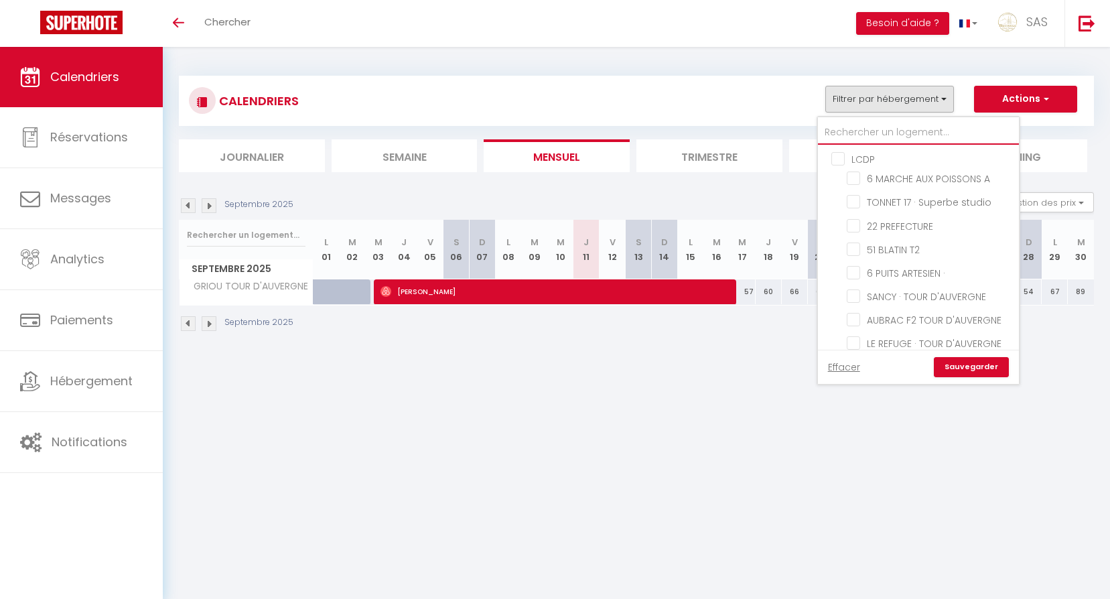
click at [868, 128] on input "text" at bounding box center [918, 133] width 201 height 24
type input "g"
checkbox input "false"
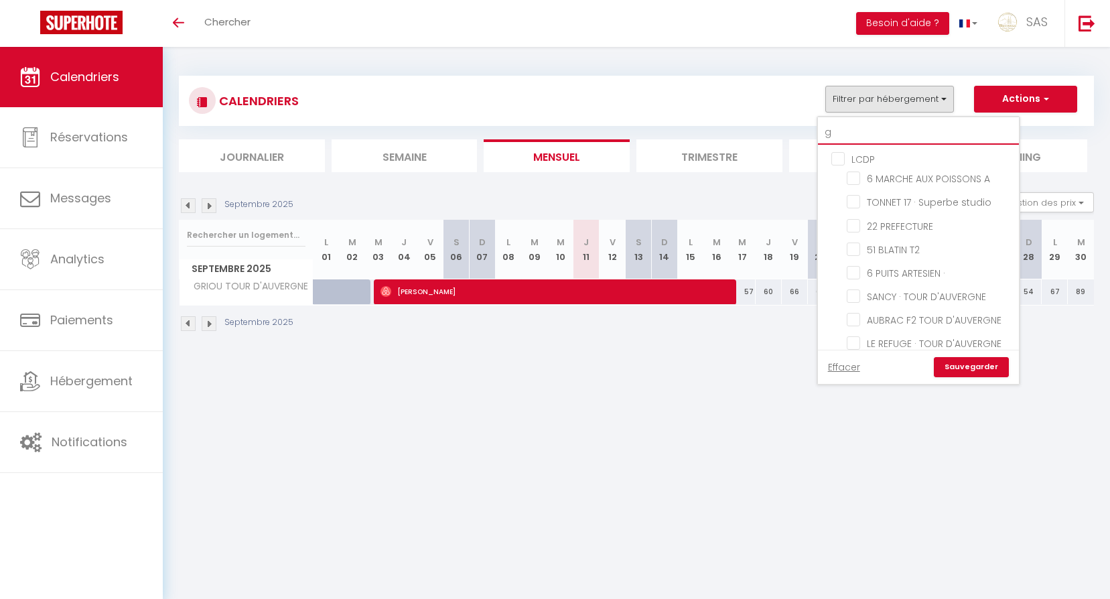
checkbox input "false"
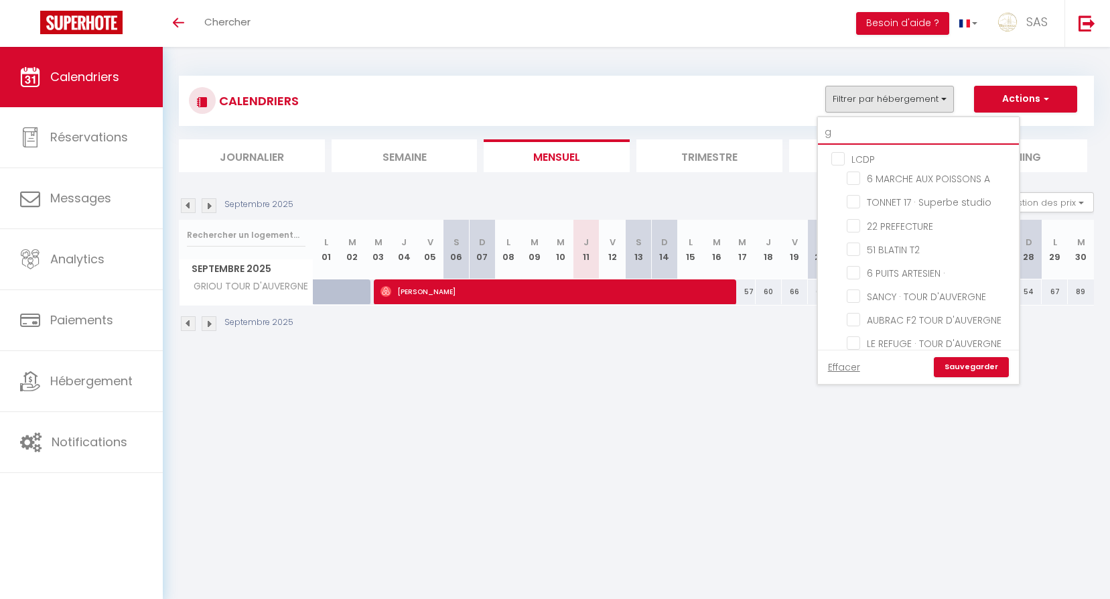
checkbox input "false"
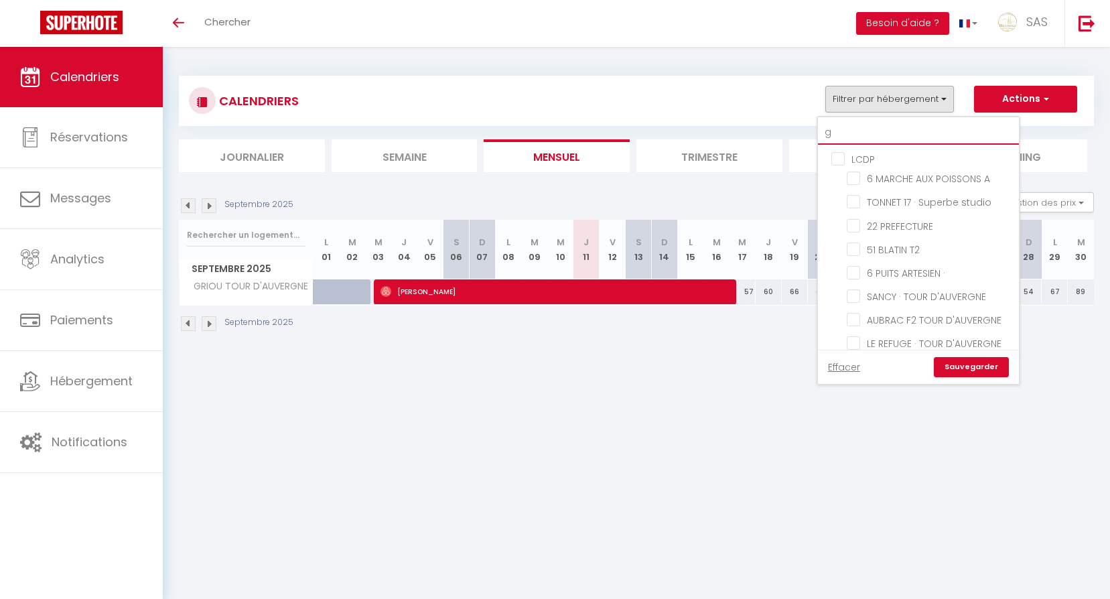
checkbox input "false"
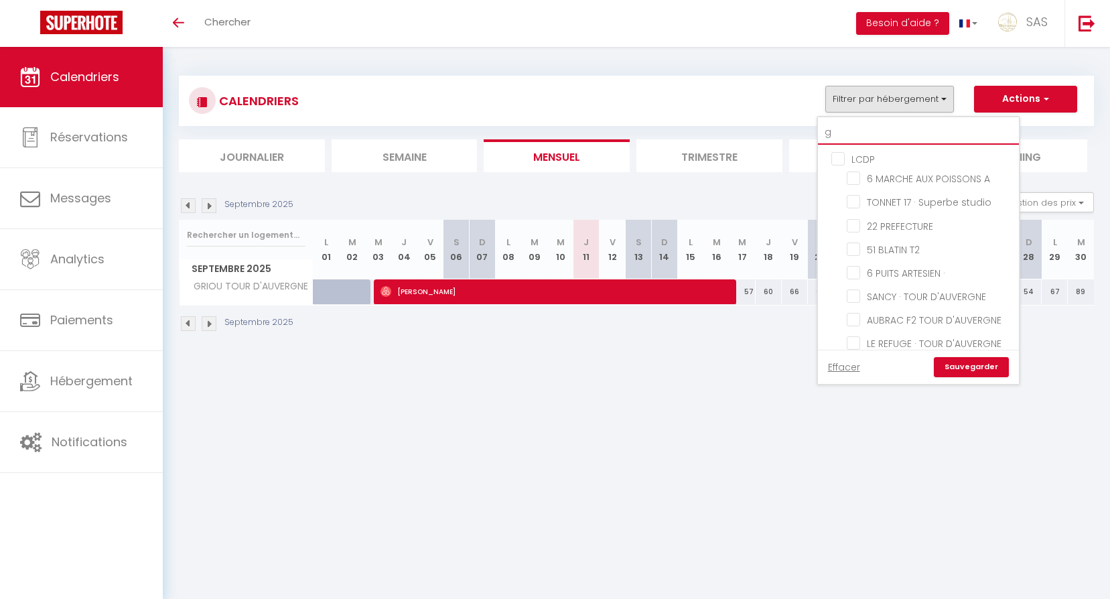
checkbox input "true"
checkbox input "false"
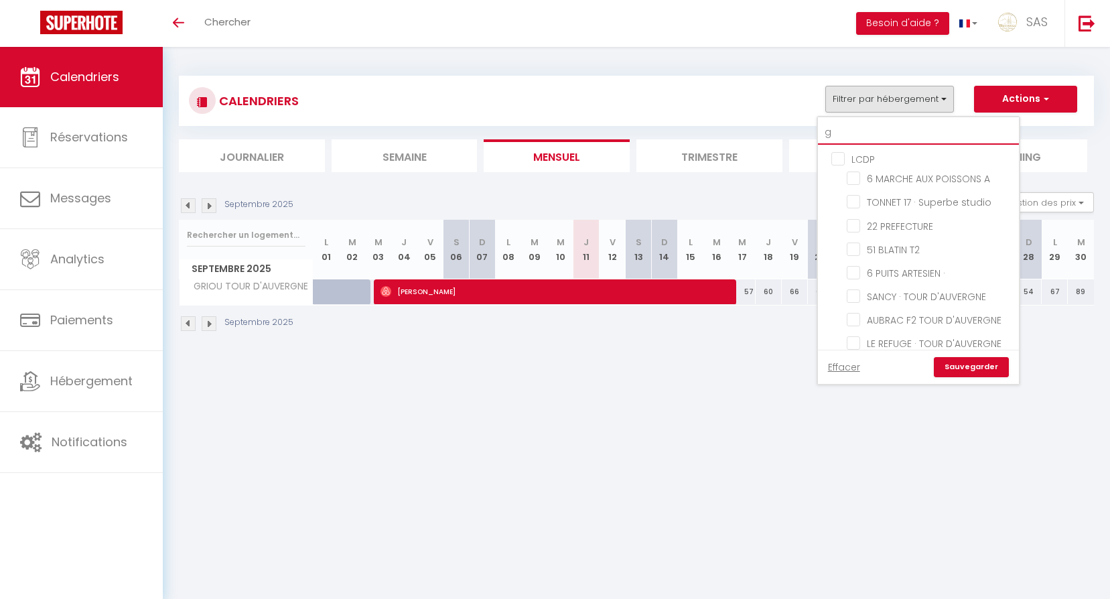
checkbox input "false"
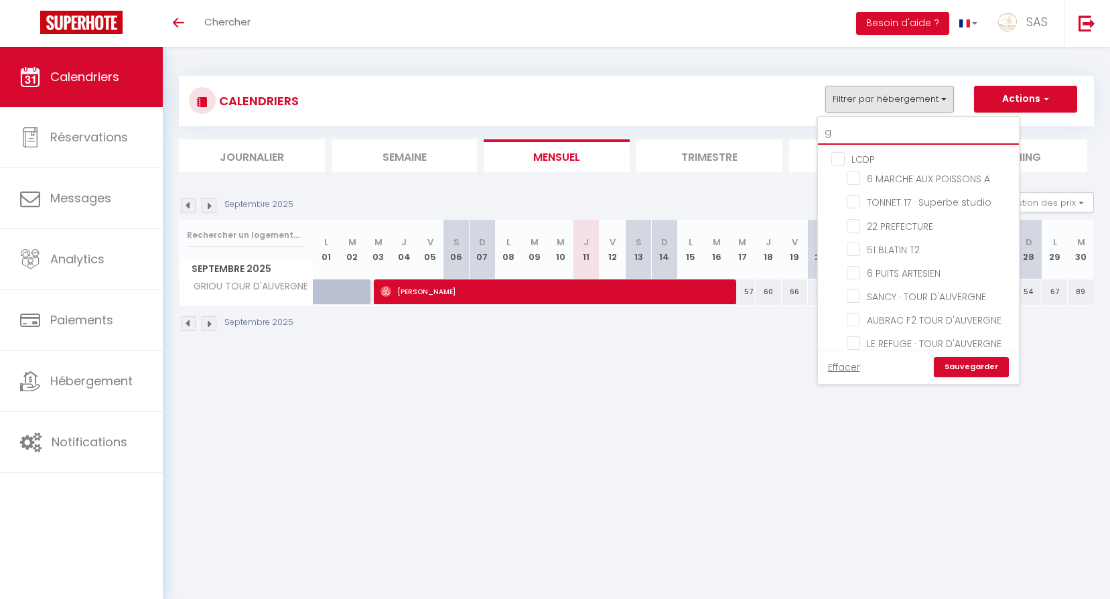
checkbox input "false"
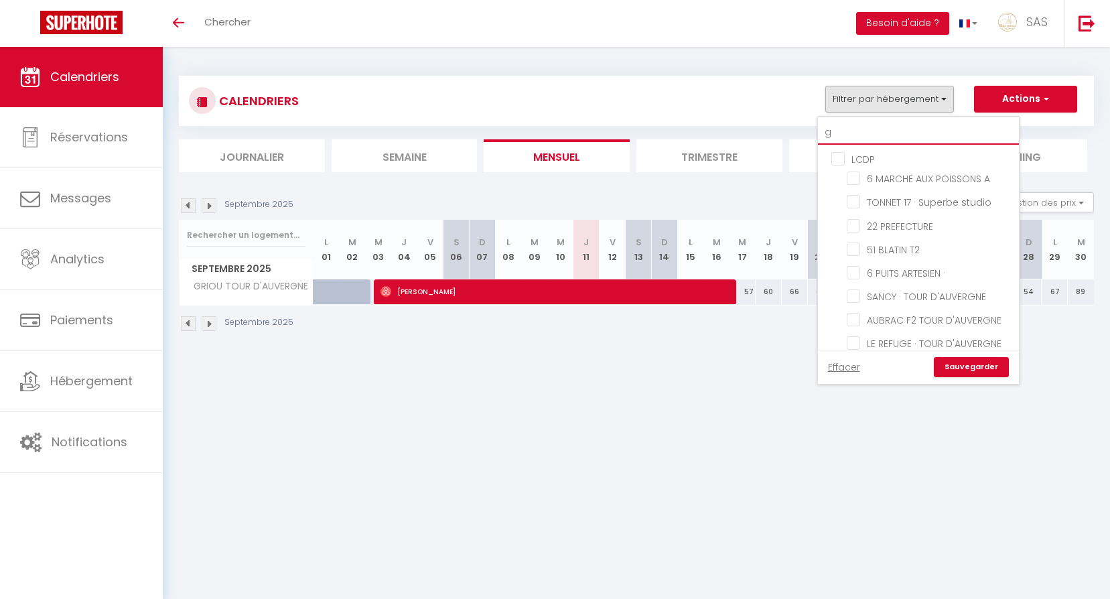
checkbox input "false"
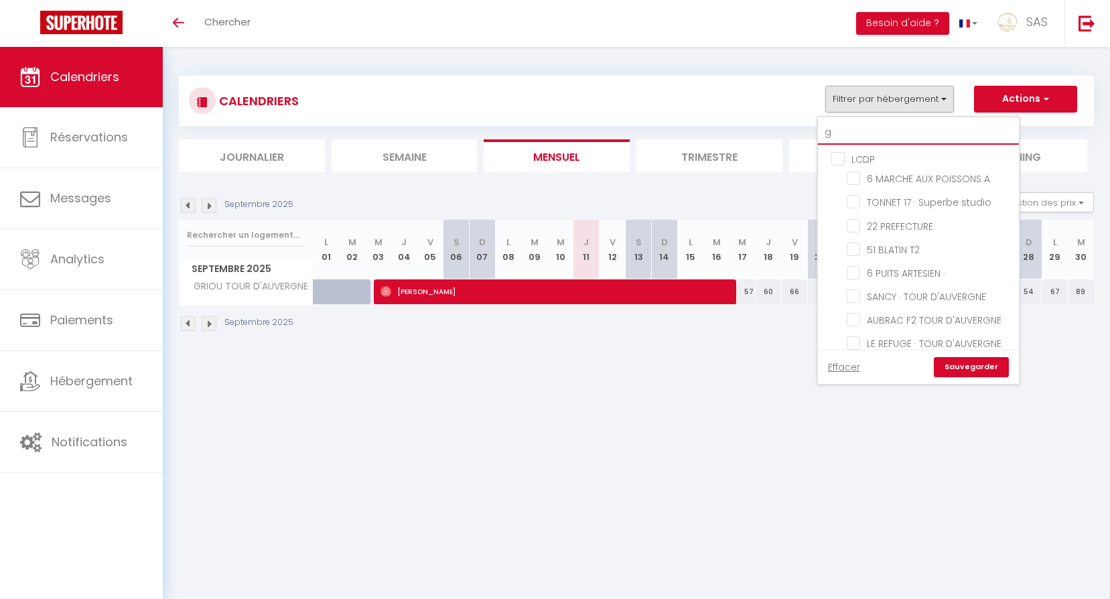
checkbox input "false"
type input "gr"
checkbox input "false"
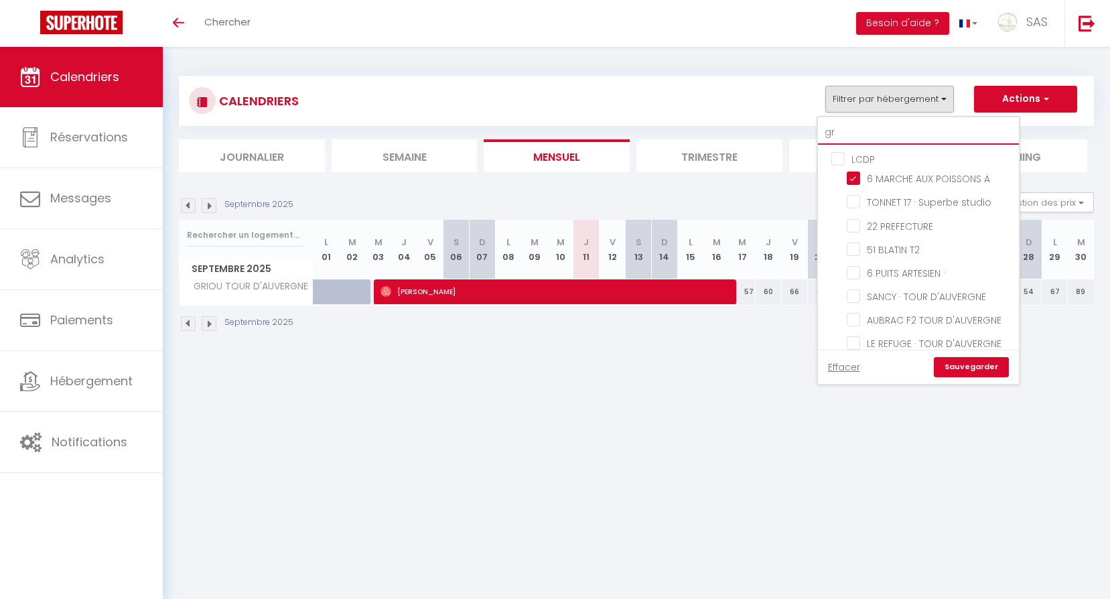
checkbox input "true"
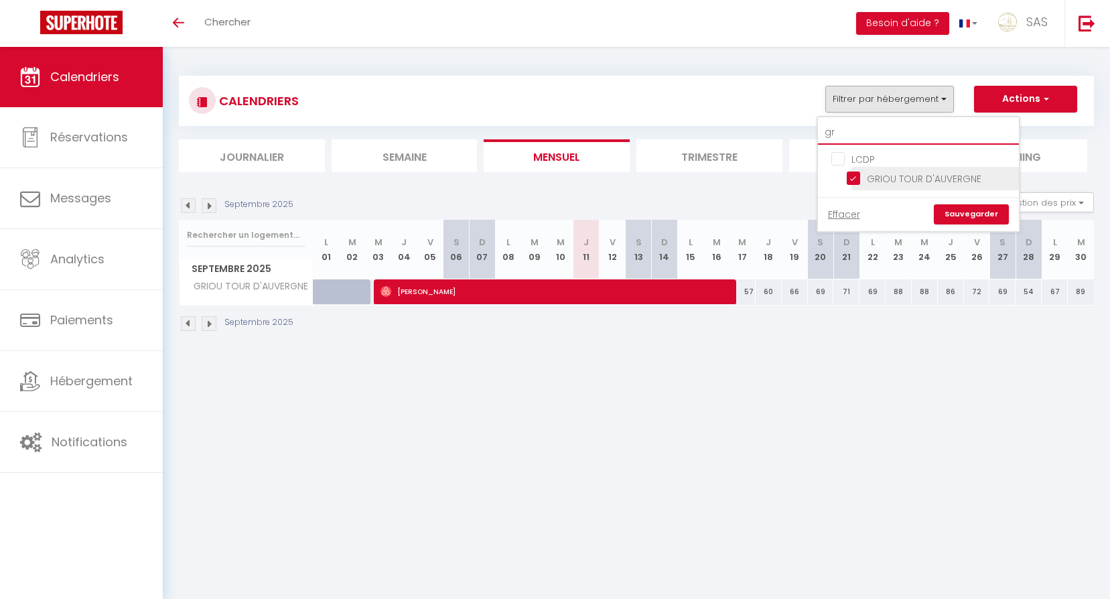
type input "gr"
drag, startPoint x: 874, startPoint y: 173, endPoint x: 870, endPoint y: 163, distance: 10.5
click at [872, 171] on input "GRIOU TOUR D'AUVERGNE" at bounding box center [930, 177] width 167 height 13
checkbox input "false"
click at [856, 129] on input "gr" at bounding box center [918, 133] width 201 height 24
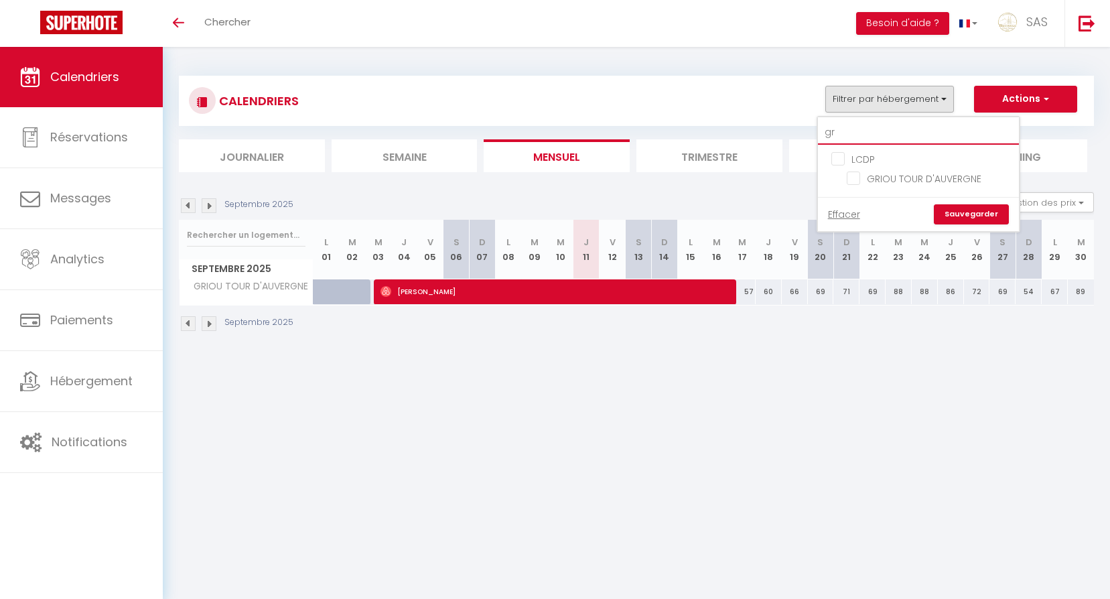
click at [856, 129] on input "gr" at bounding box center [918, 133] width 201 height 24
type input "2"
checkbox input "false"
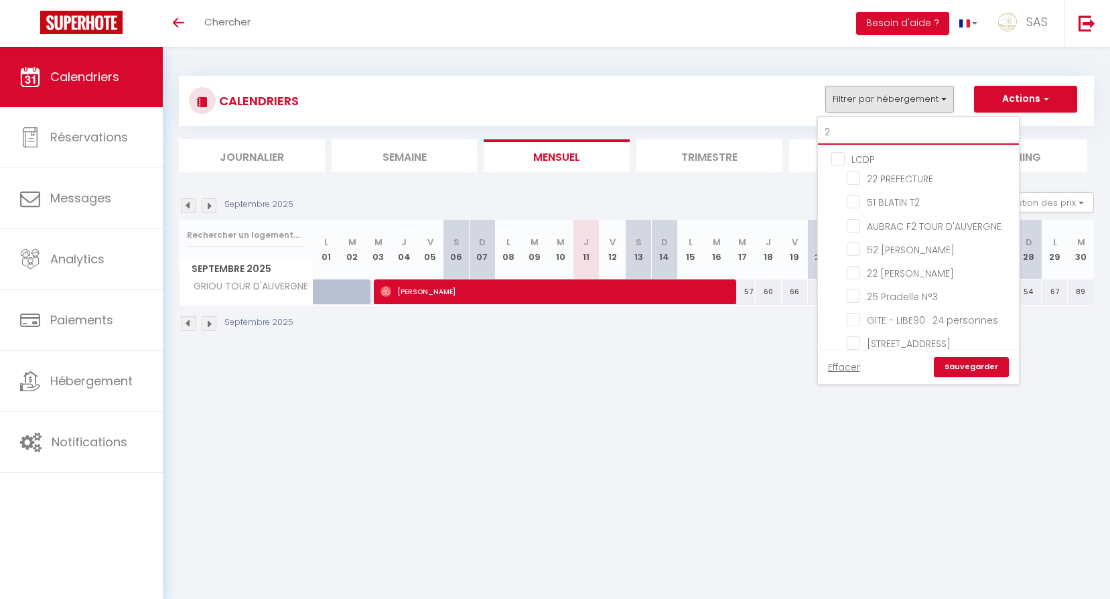
type input "2"
checkbox input "false"
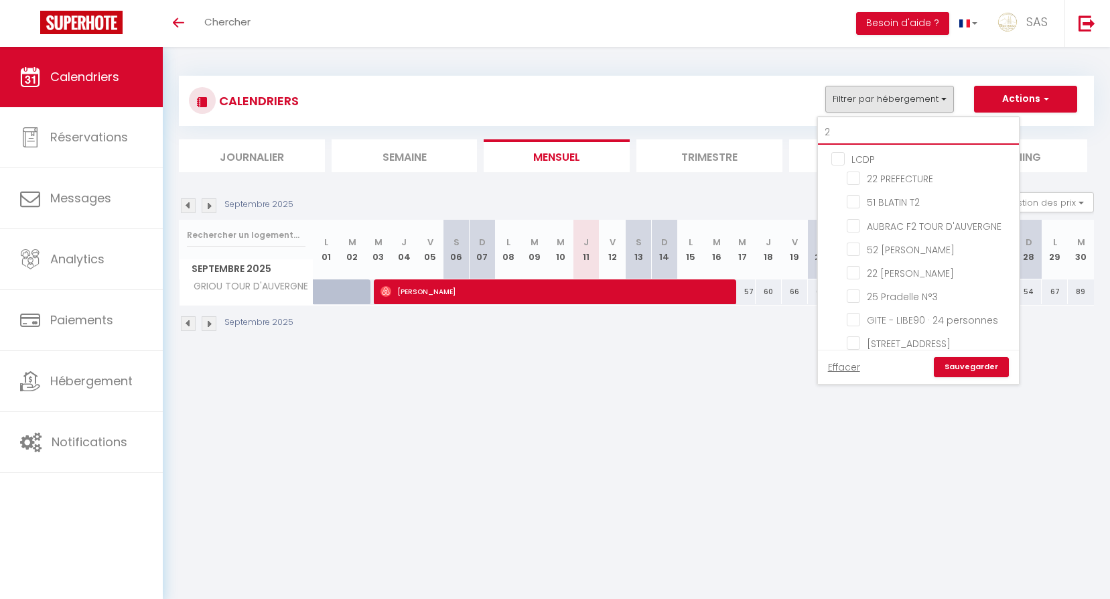
checkbox input "false"
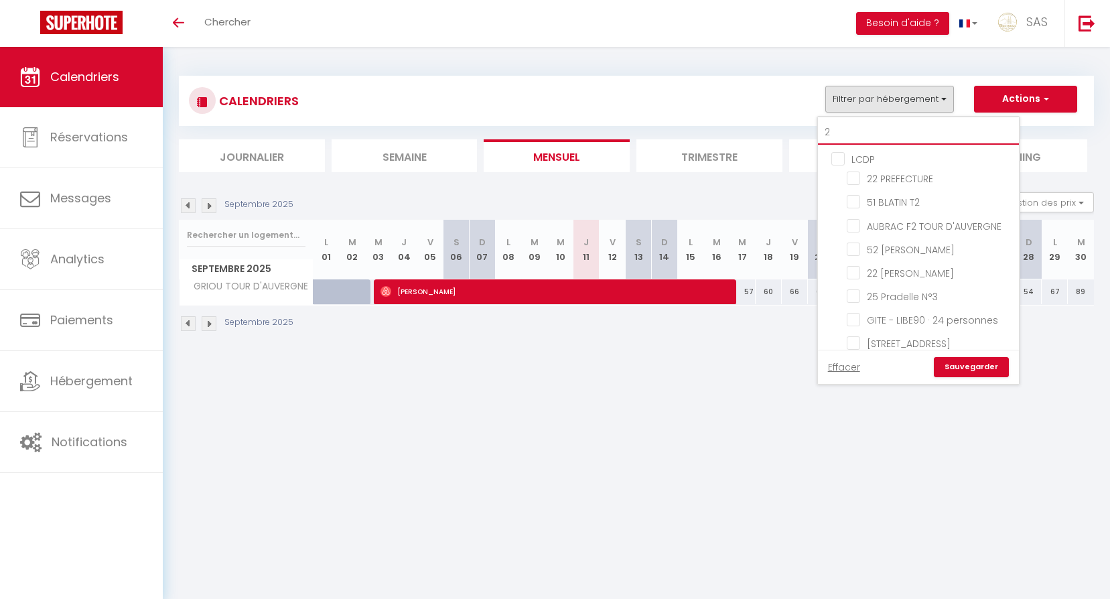
checkbox input "false"
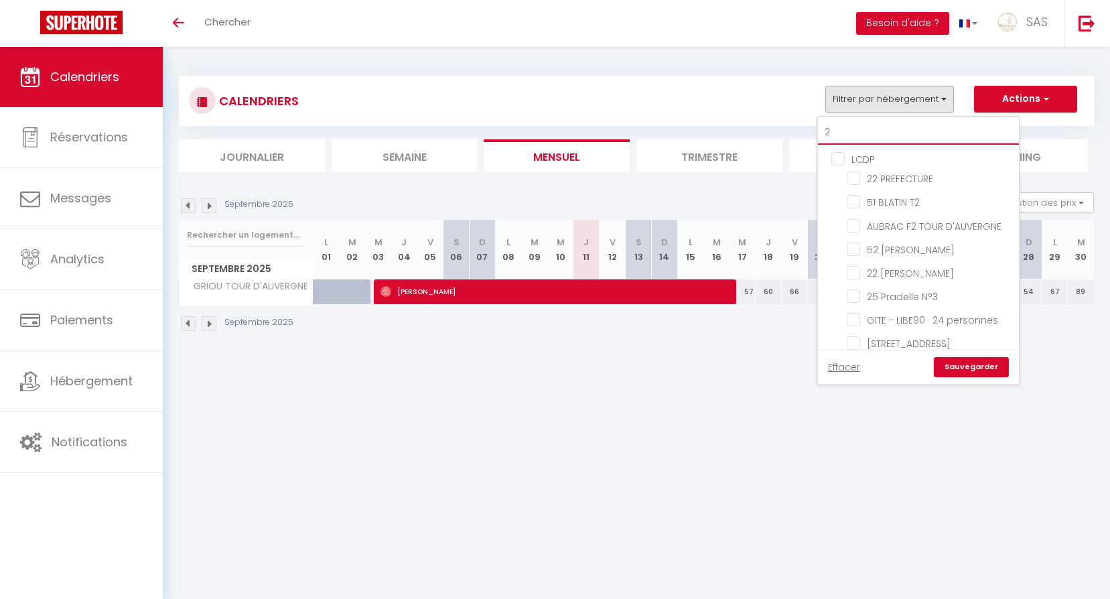
checkbox input "false"
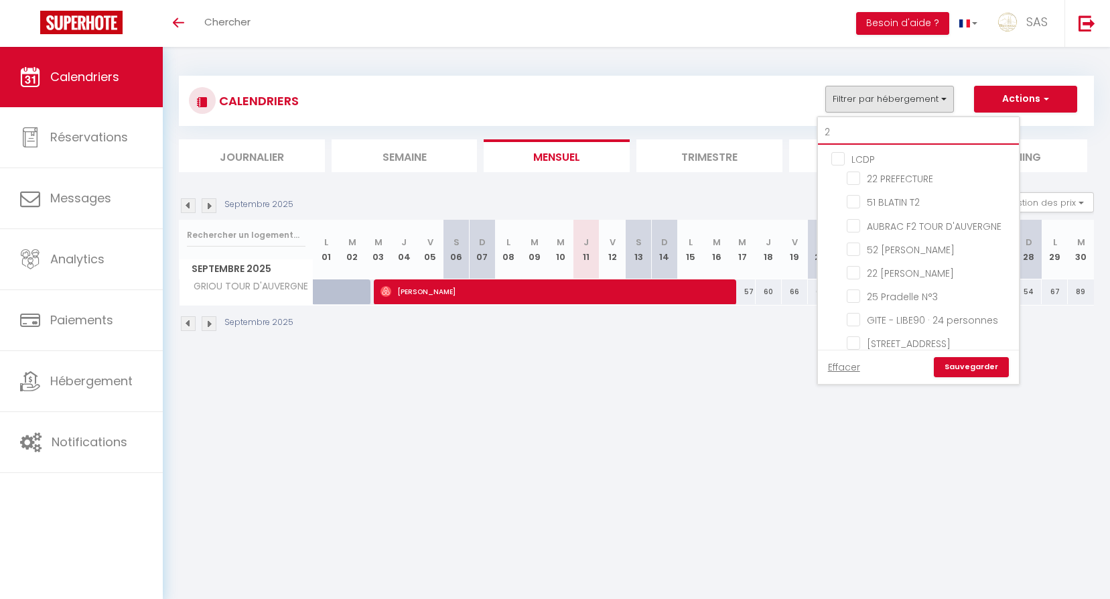
checkbox input "false"
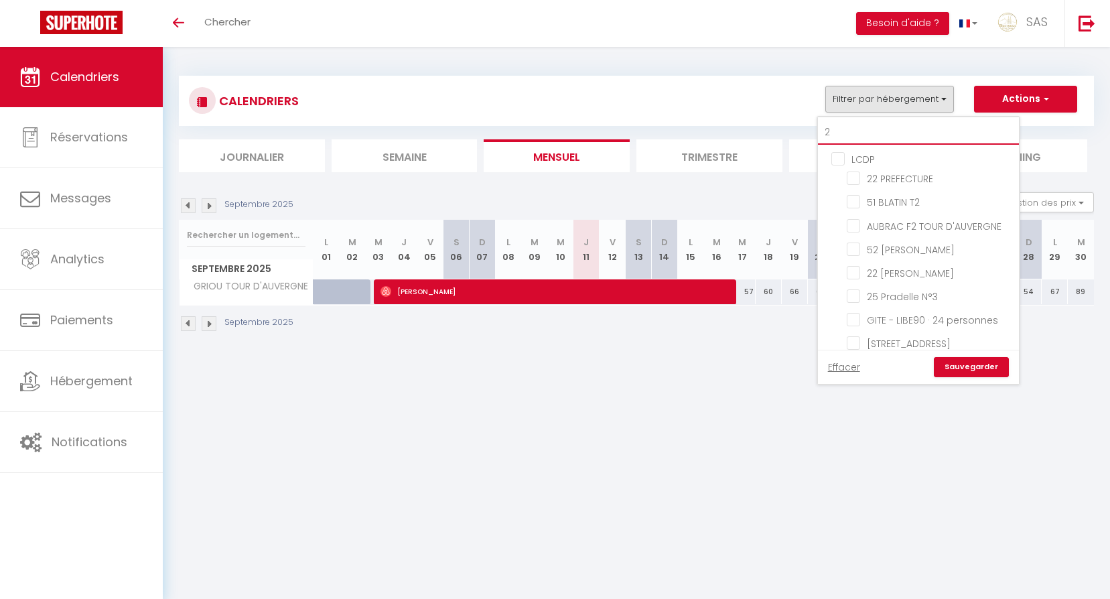
checkbox input "false"
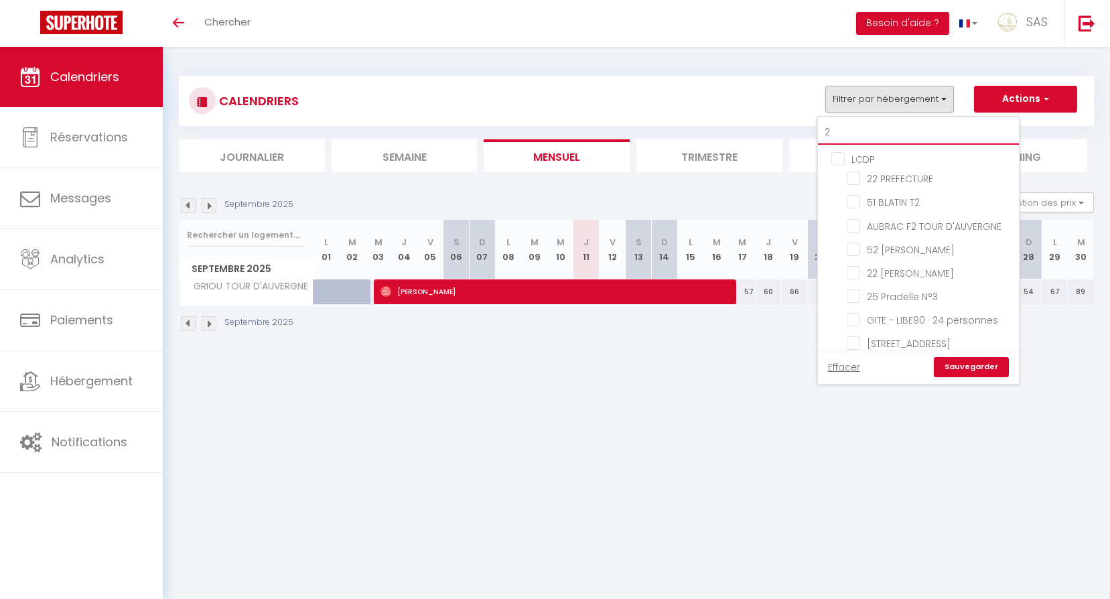
checkbox input "false"
type input "2 p"
checkbox input "false"
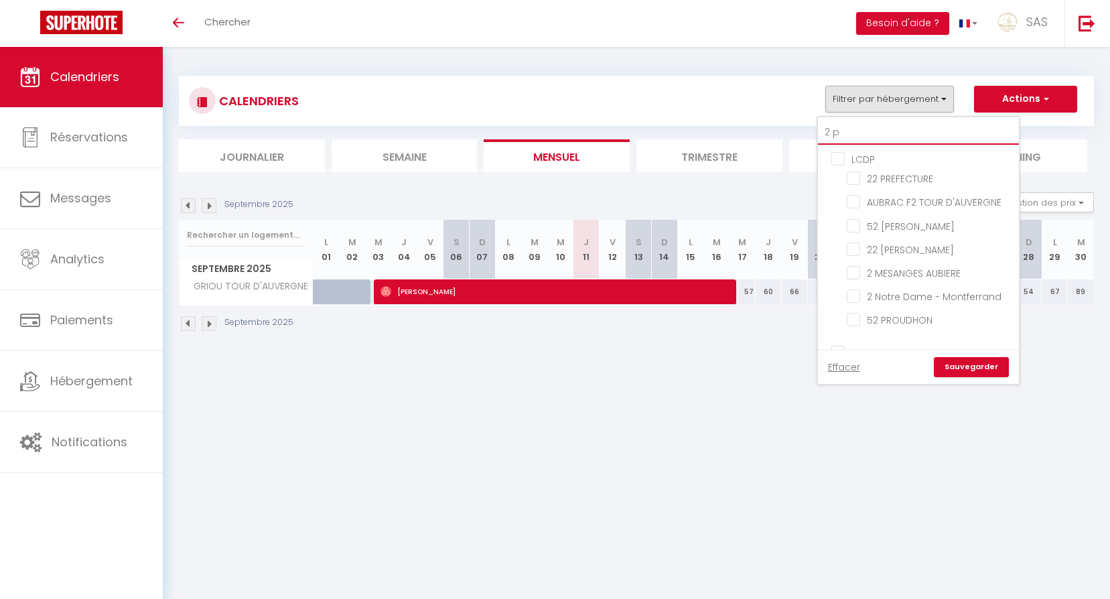
checkbox input "false"
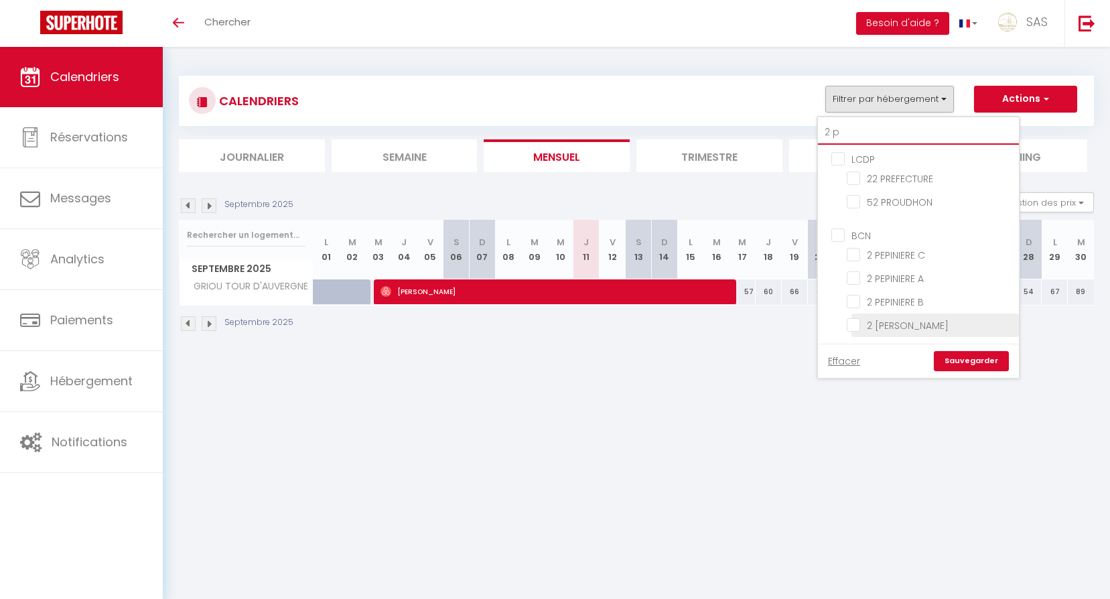
type input "2 p"
click at [941, 319] on input "2 [PERSON_NAME]" at bounding box center [930, 324] width 167 height 13
checkbox input "true"
checkbox input "false"
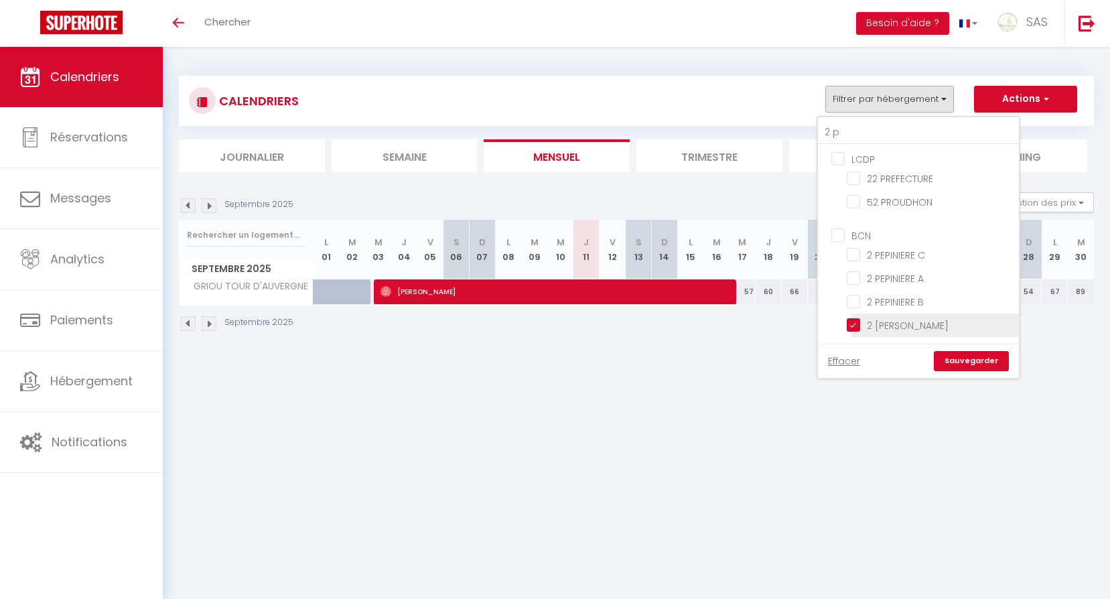
checkbox input "false"
click at [962, 362] on link "Sauvegarder" at bounding box center [971, 361] width 75 height 20
select select
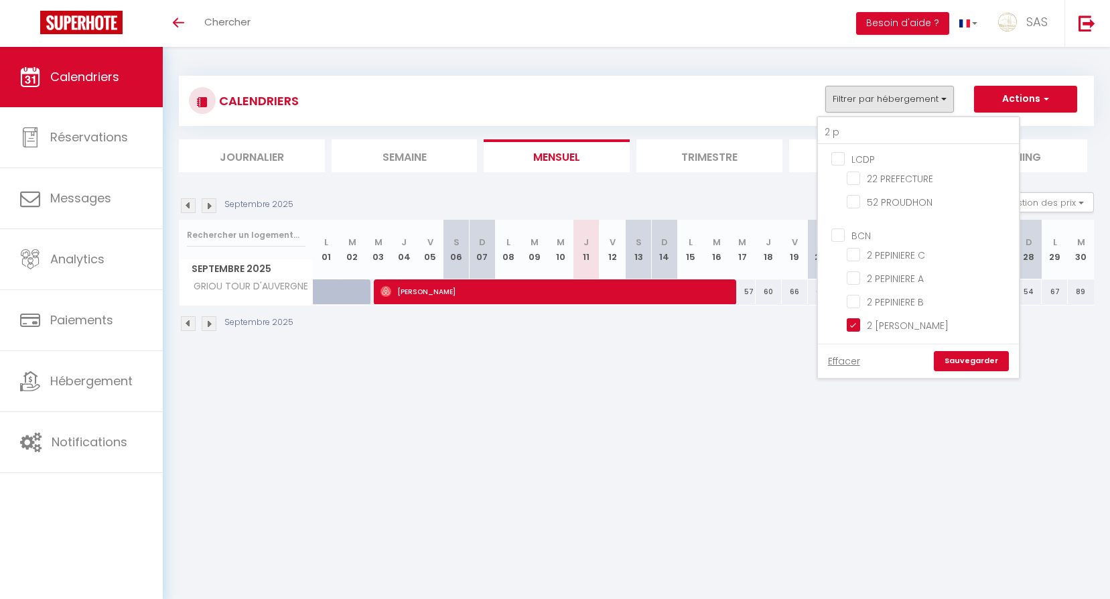
select select
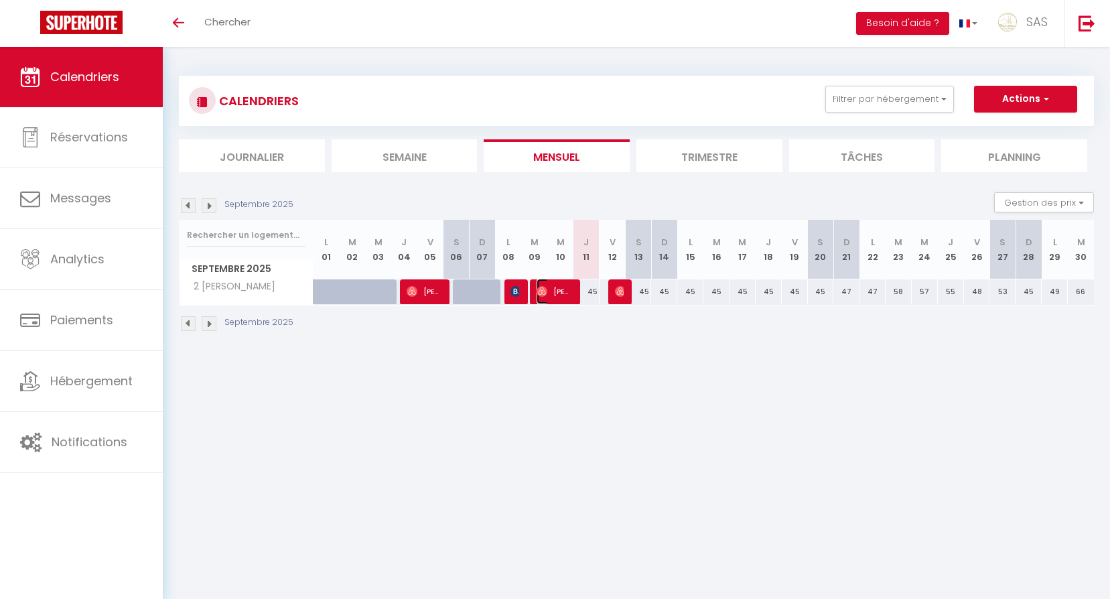
drag, startPoint x: 569, startPoint y: 296, endPoint x: 587, endPoint y: 286, distance: 20.7
click at [569, 296] on span "Yeya Rohaut" at bounding box center [554, 291] width 35 height 25
select select "OK"
select select "1"
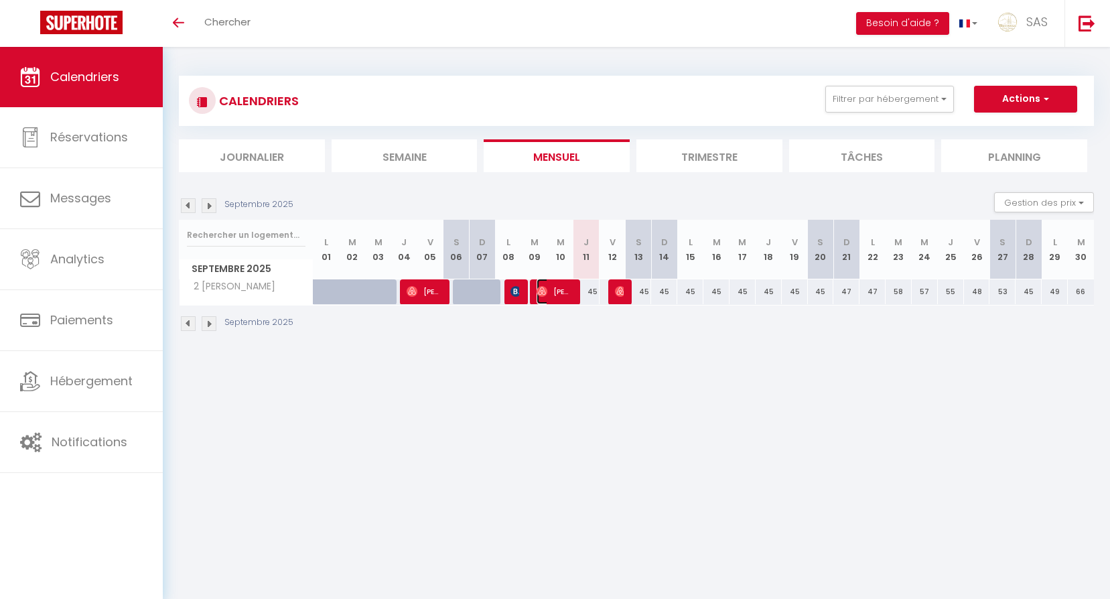
select select "0"
select select "1"
select select
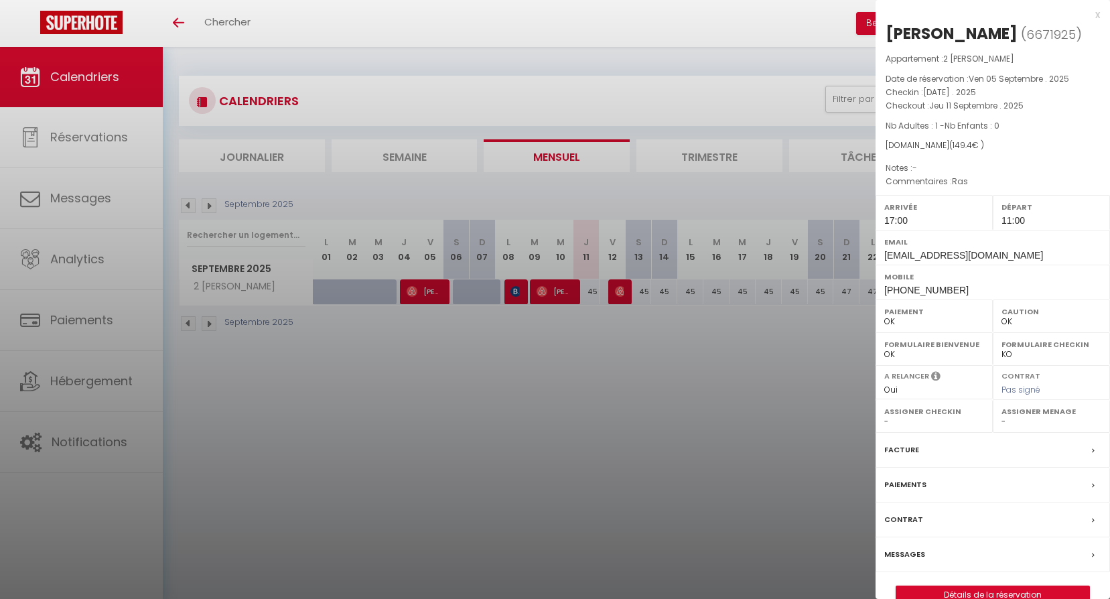
click at [902, 555] on label "Messages" at bounding box center [904, 554] width 41 height 14
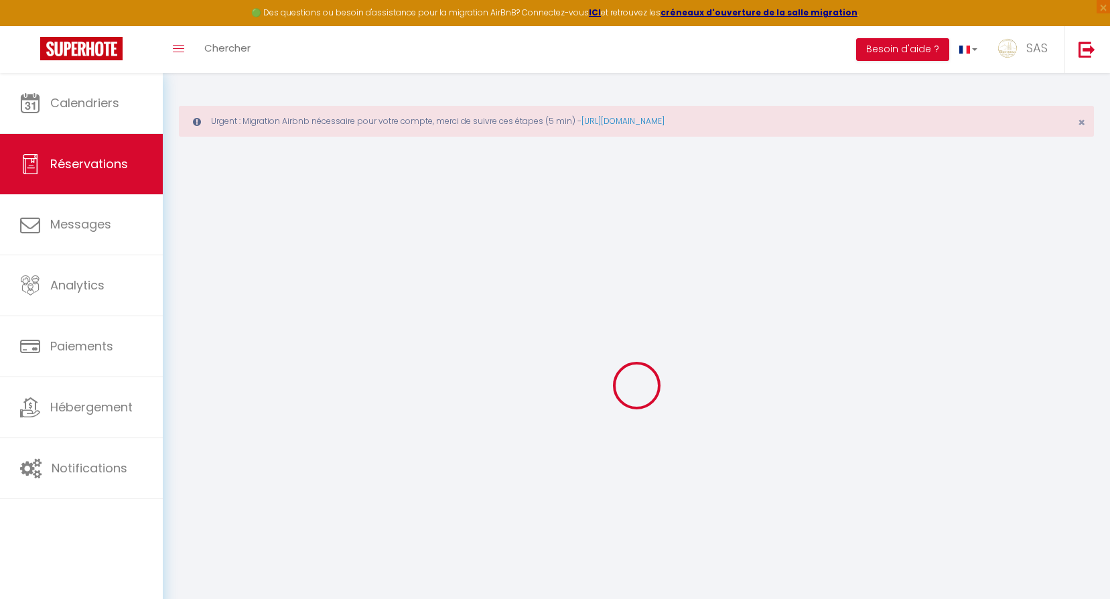
select select
checkbox input "false"
type textarea "Ras"
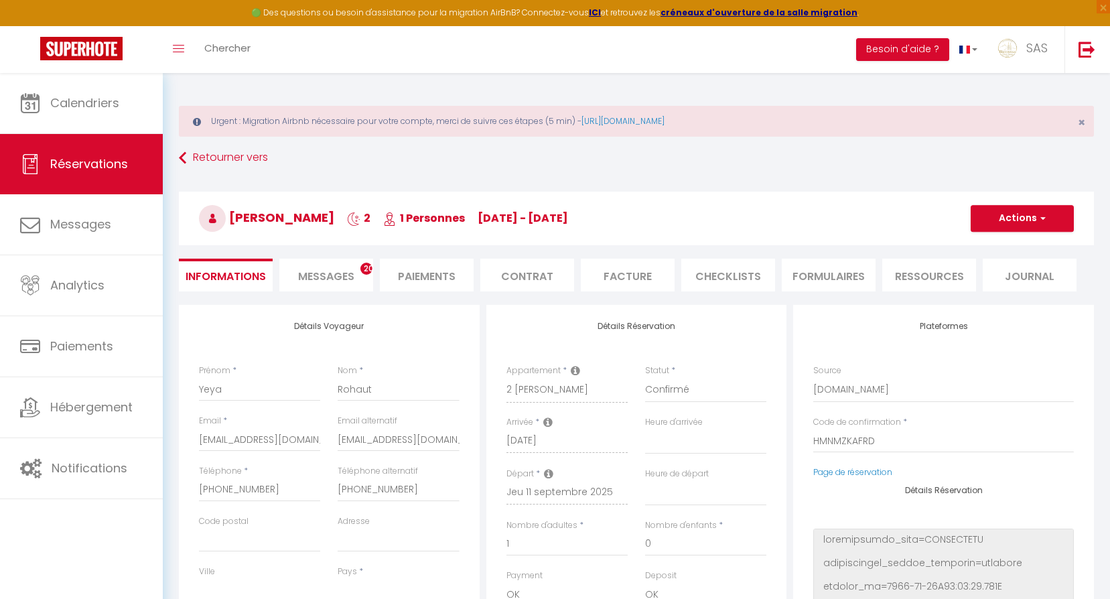
click at [356, 253] on div "Retourner vers Yeya Rohaut 2 1 Personnes ma 09 Sep - je 11 Sep Actions Enregist…" at bounding box center [636, 225] width 933 height 159
click at [354, 270] on span "Messages" at bounding box center [326, 276] width 56 height 15
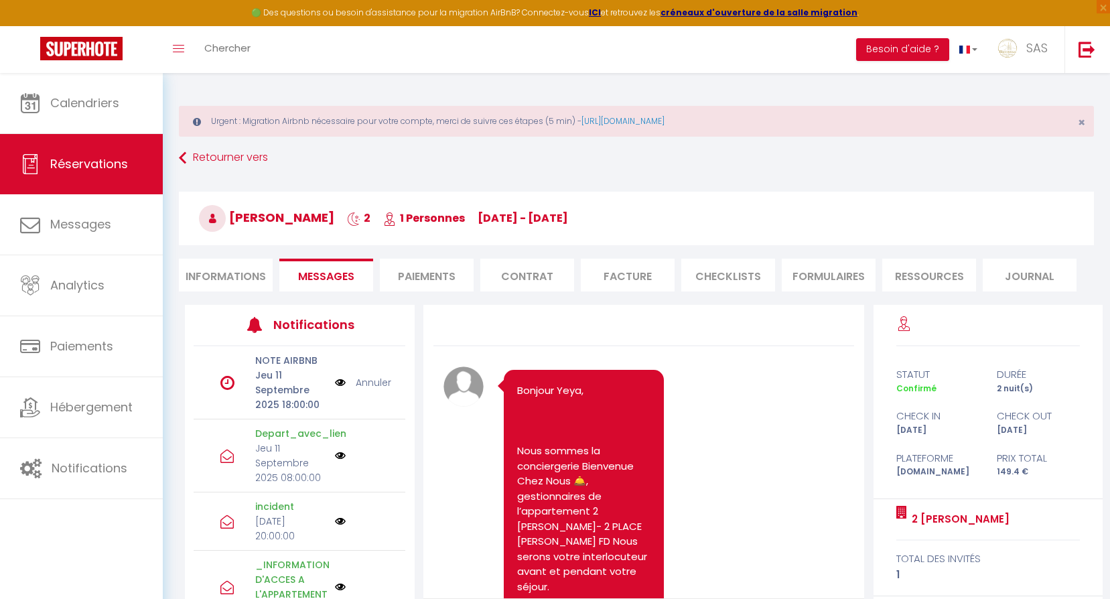
click at [373, 377] on link "Annuler" at bounding box center [374, 382] width 36 height 15
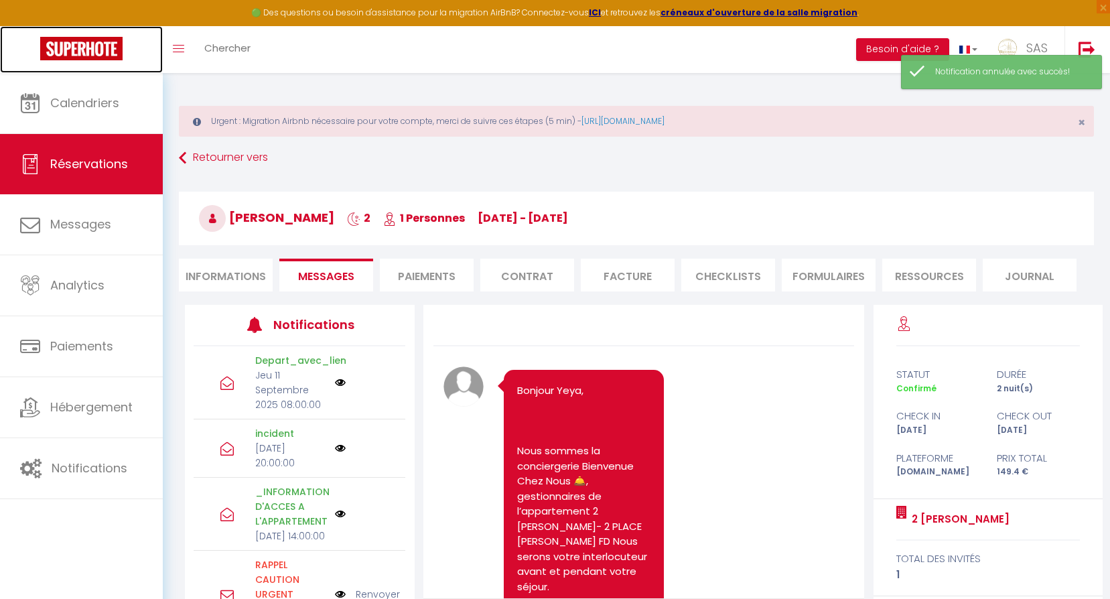
click at [65, 26] on link at bounding box center [81, 49] width 163 height 47
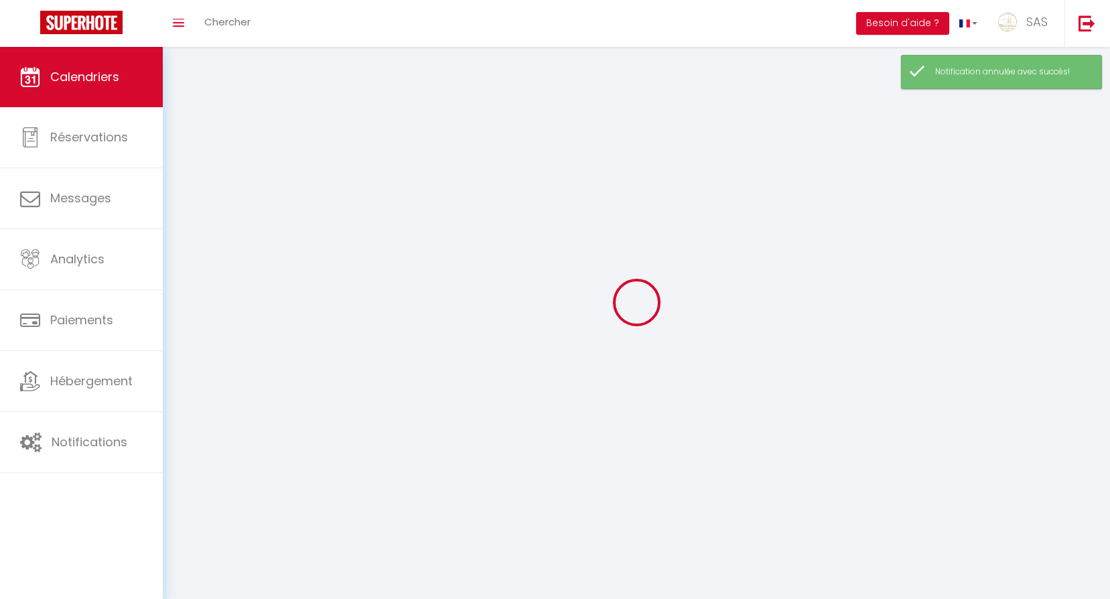
click at [70, 33] on img at bounding box center [81, 22] width 82 height 23
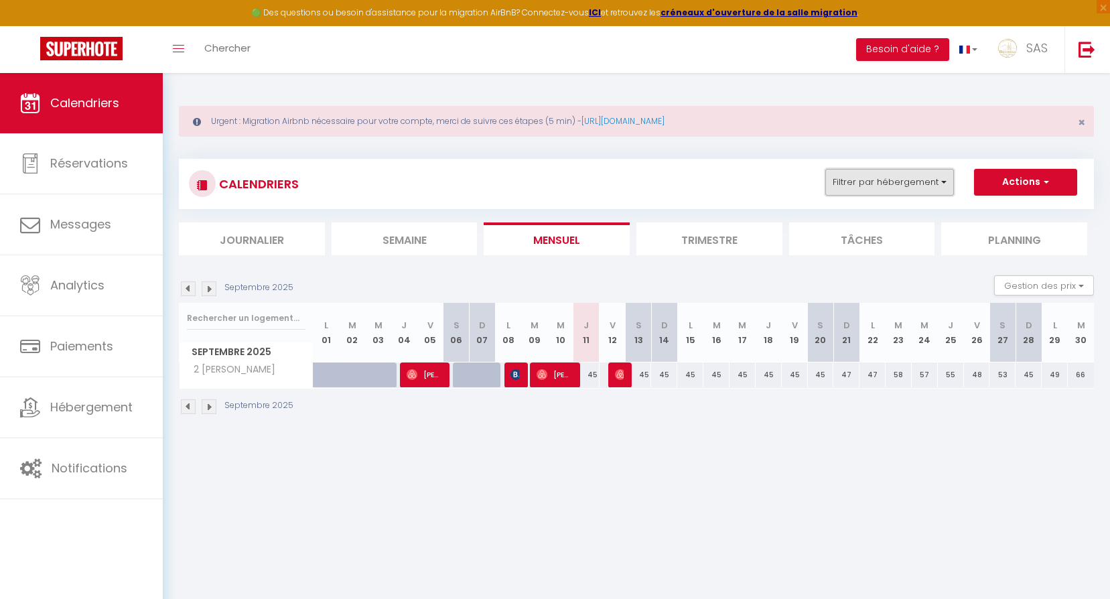
click at [861, 172] on button "Filtrer par hébergement" at bounding box center [889, 182] width 129 height 27
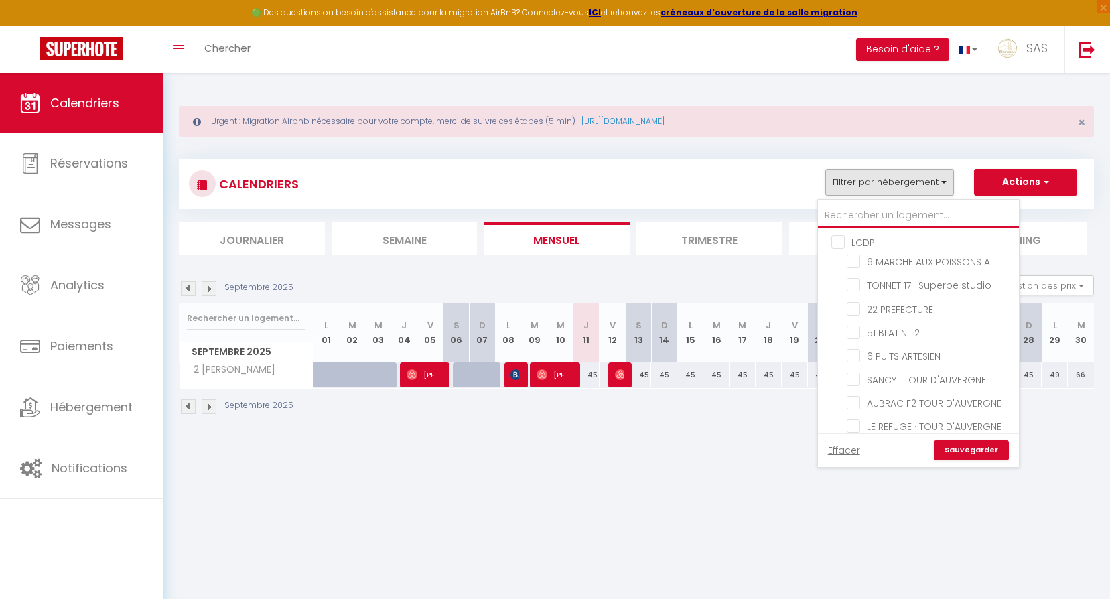
click at [870, 218] on input "text" at bounding box center [918, 216] width 201 height 24
type input "2"
checkbox input "false"
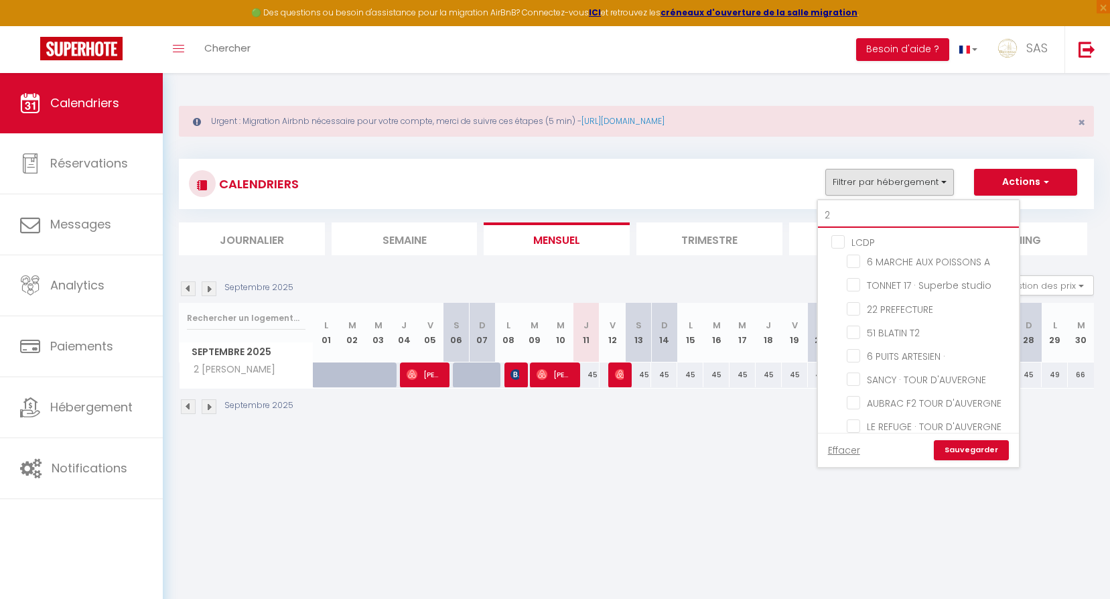
checkbox input "false"
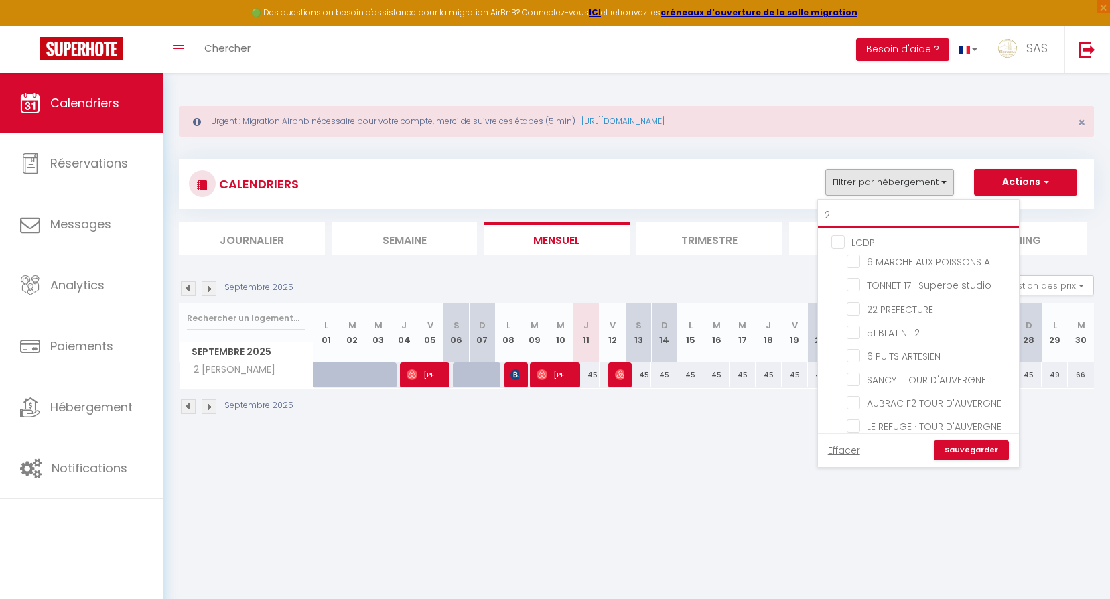
checkbox input "false"
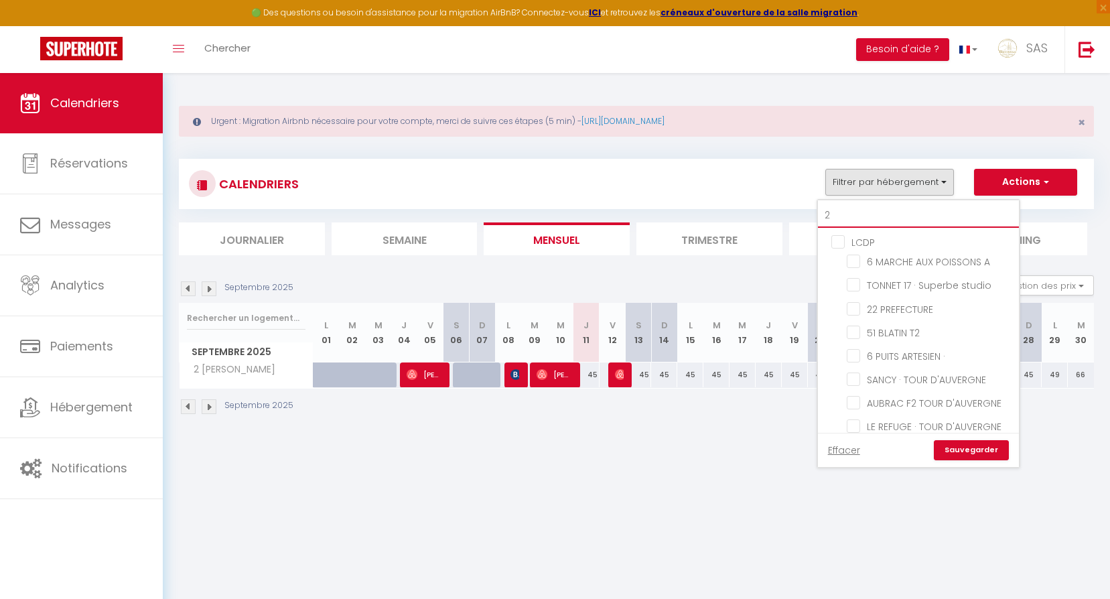
checkbox input "false"
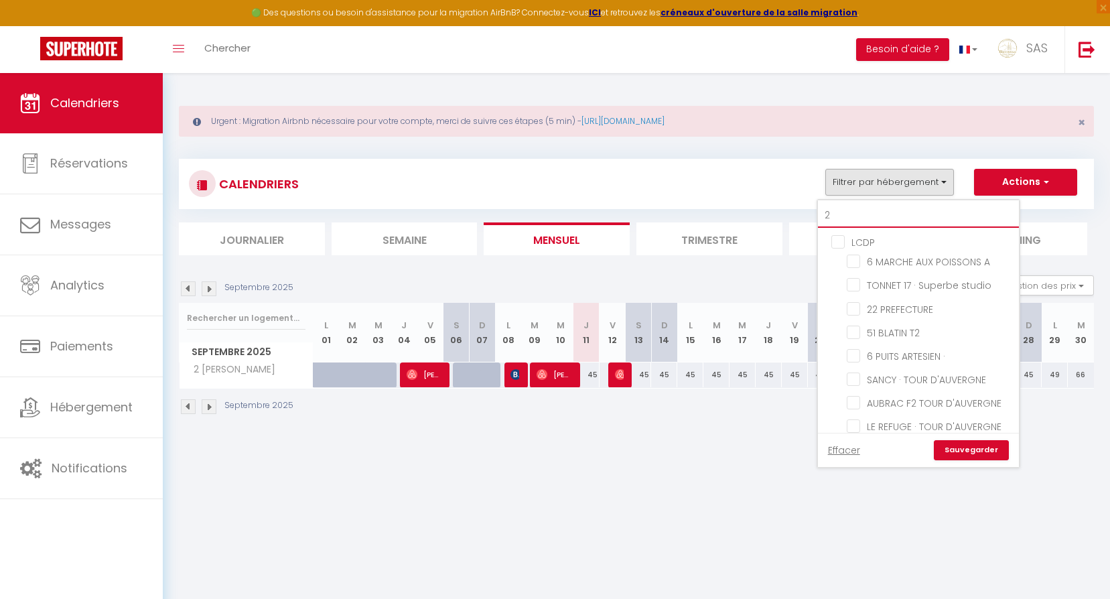
checkbox input "false"
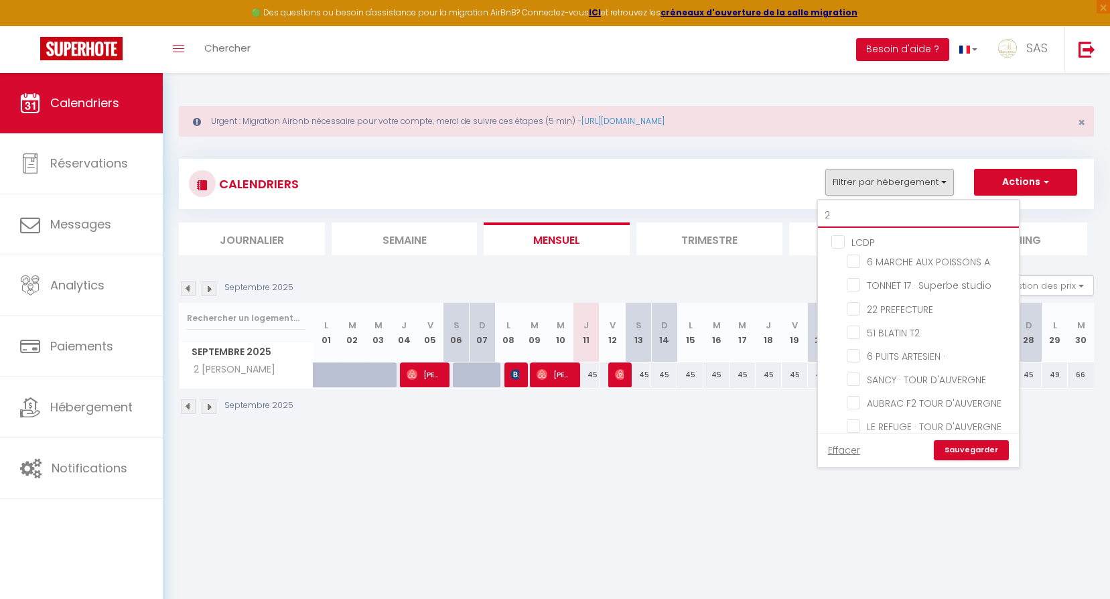
checkbox input "false"
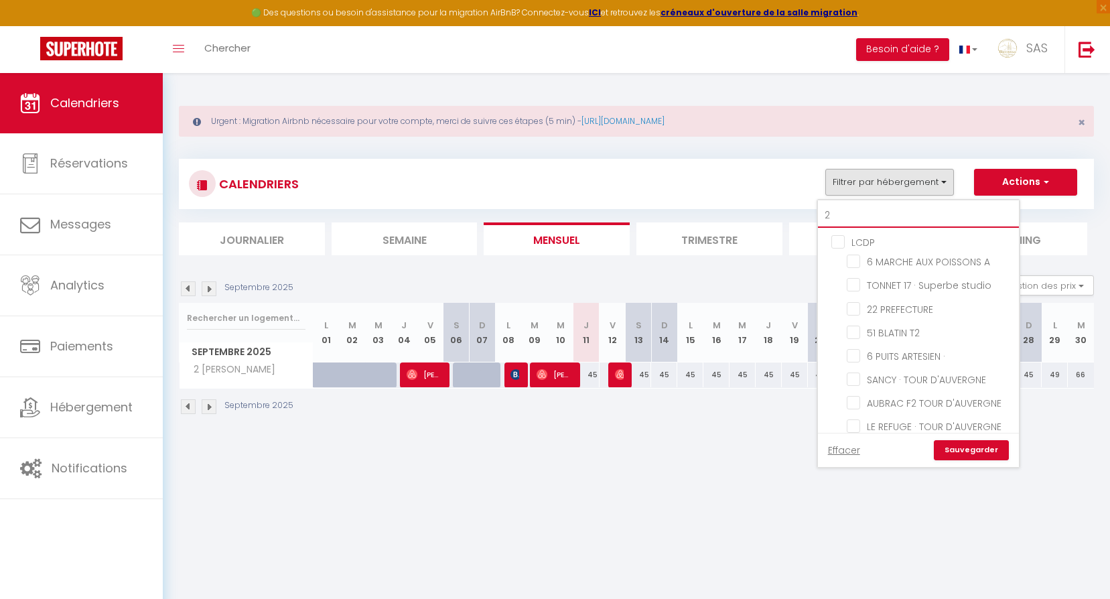
checkbox input "false"
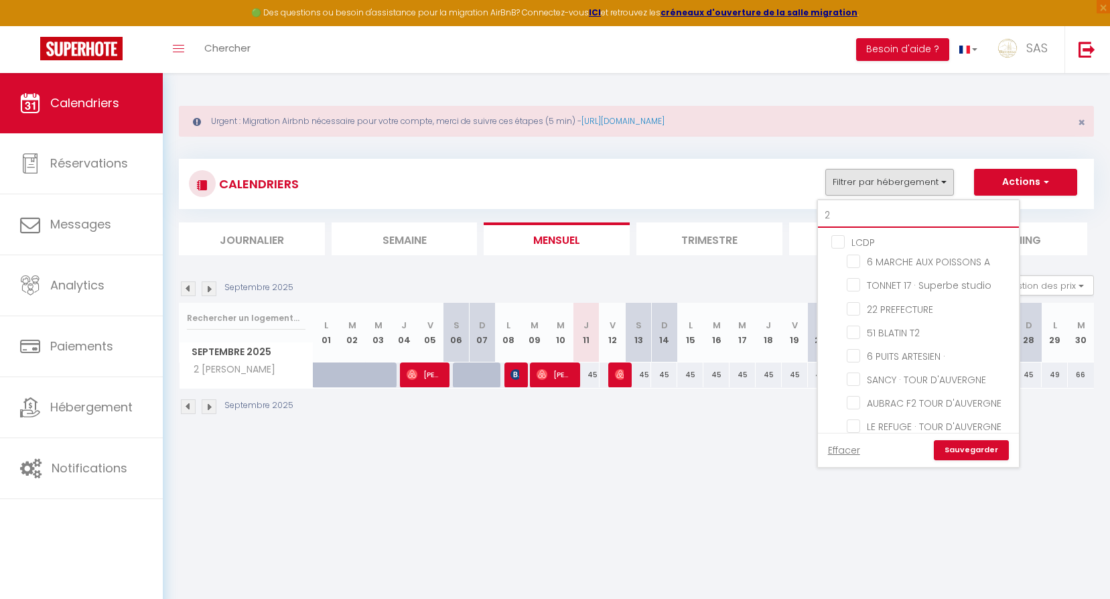
checkbox input "false"
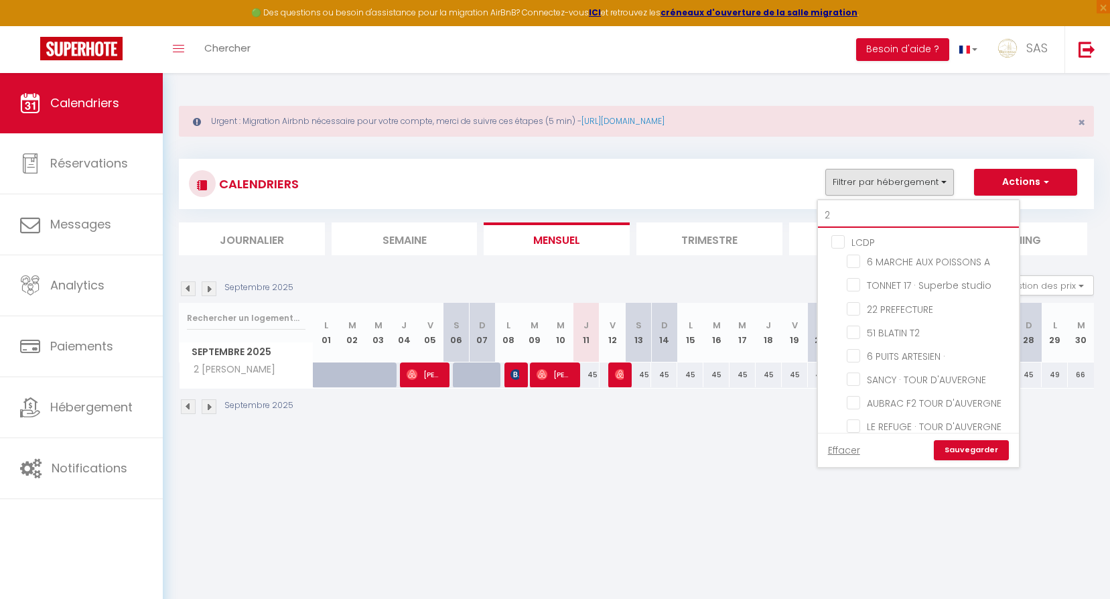
checkbox input "false"
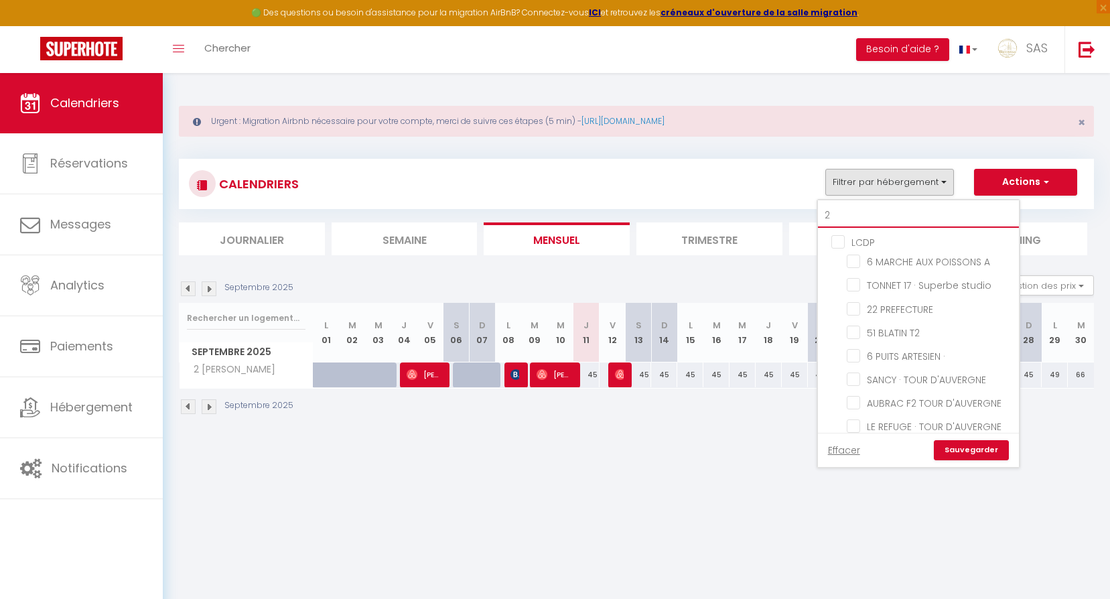
checkbox input "false"
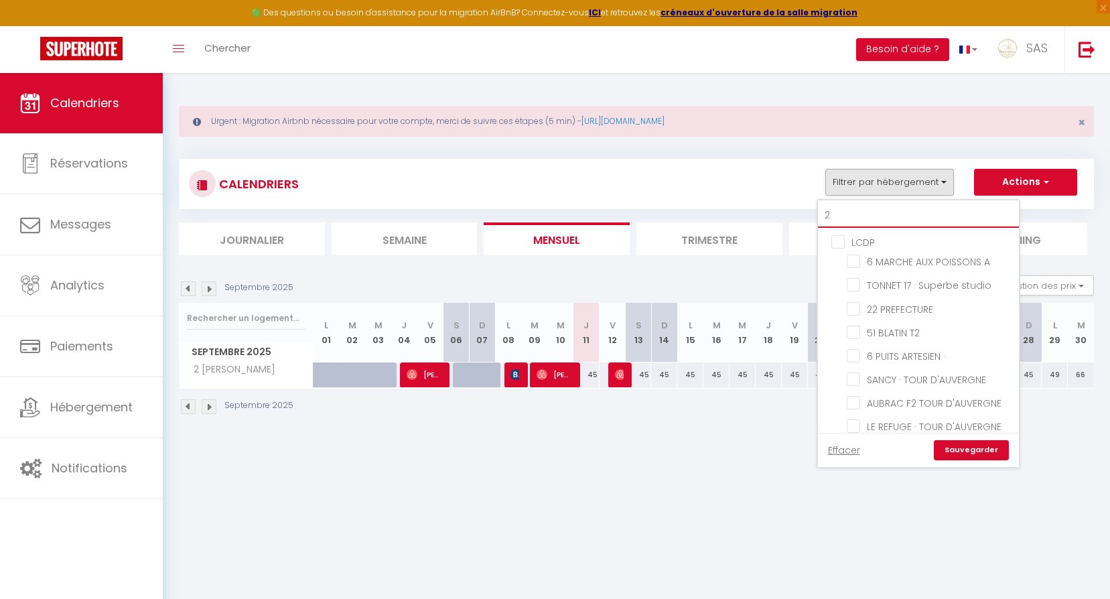
checkbox input "false"
checkbox input "true"
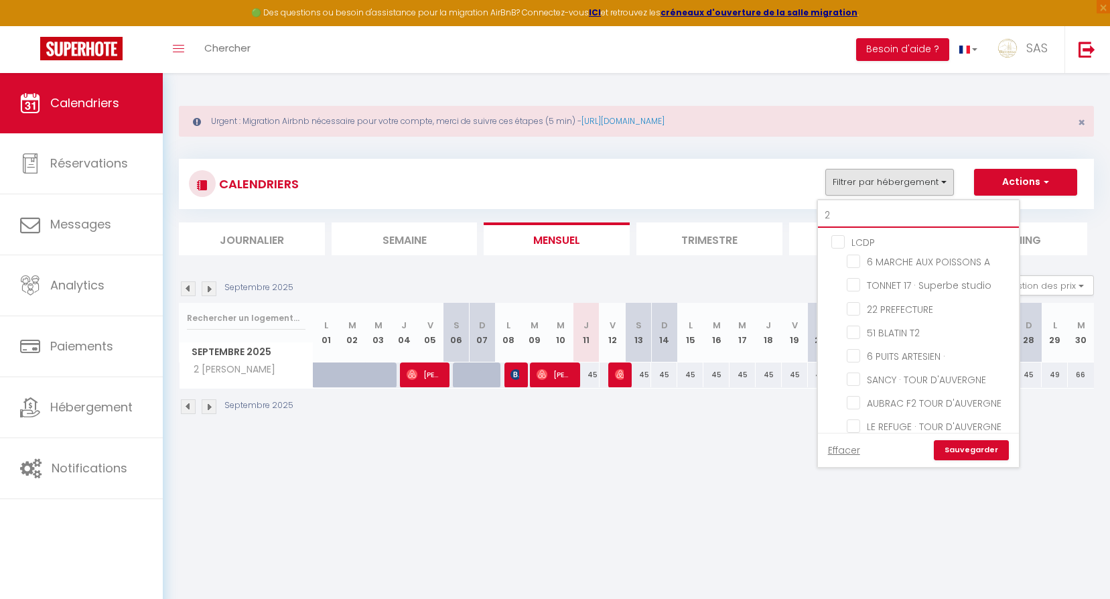
checkbox input "false"
type input "2"
checkbox input "false"
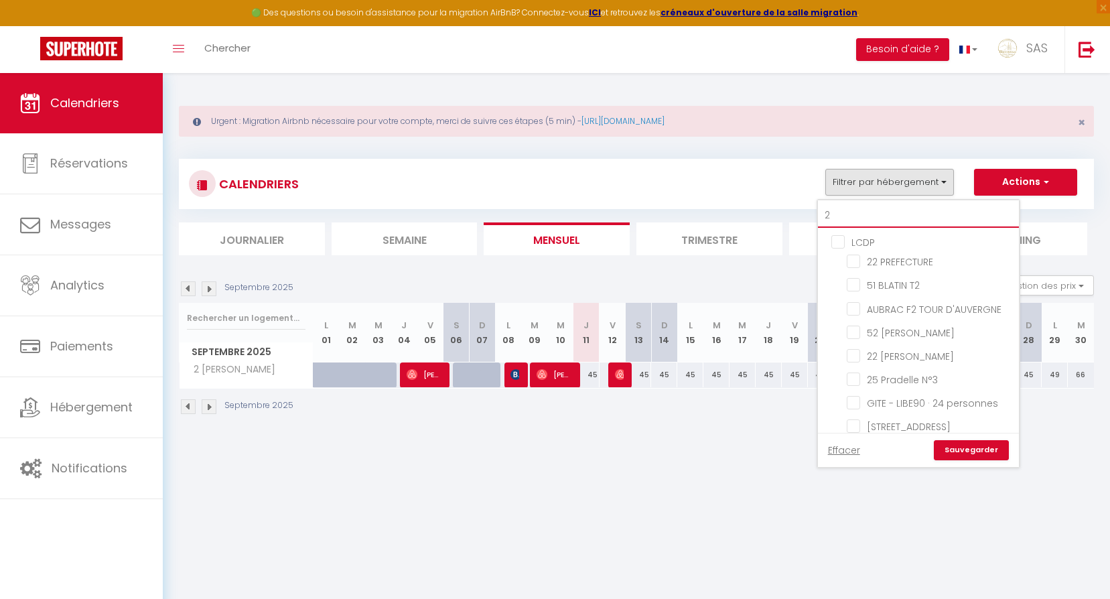
checkbox input "false"
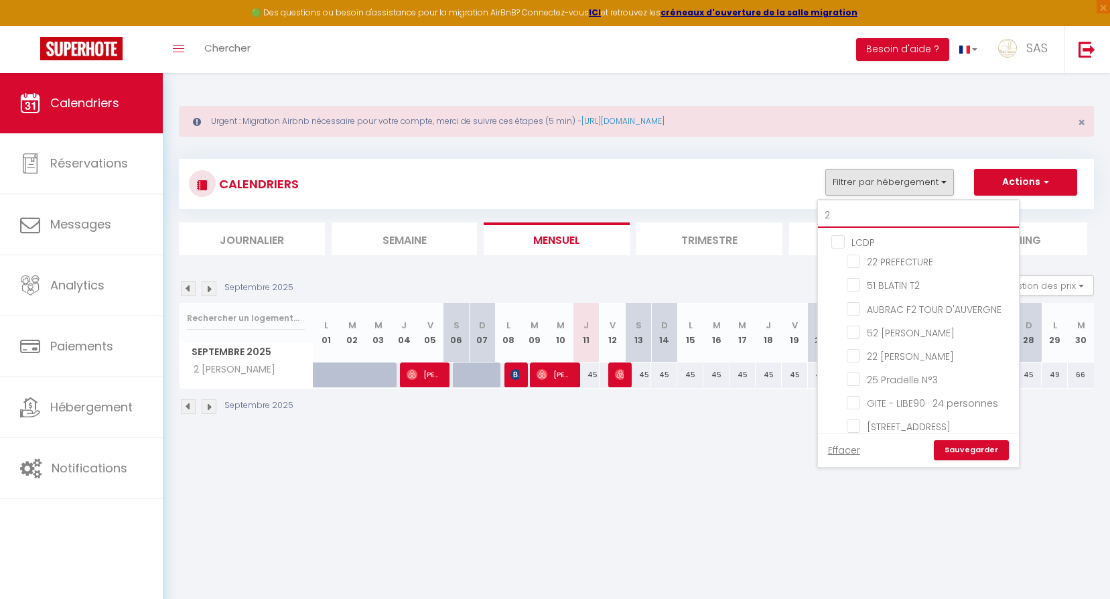
checkbox input "false"
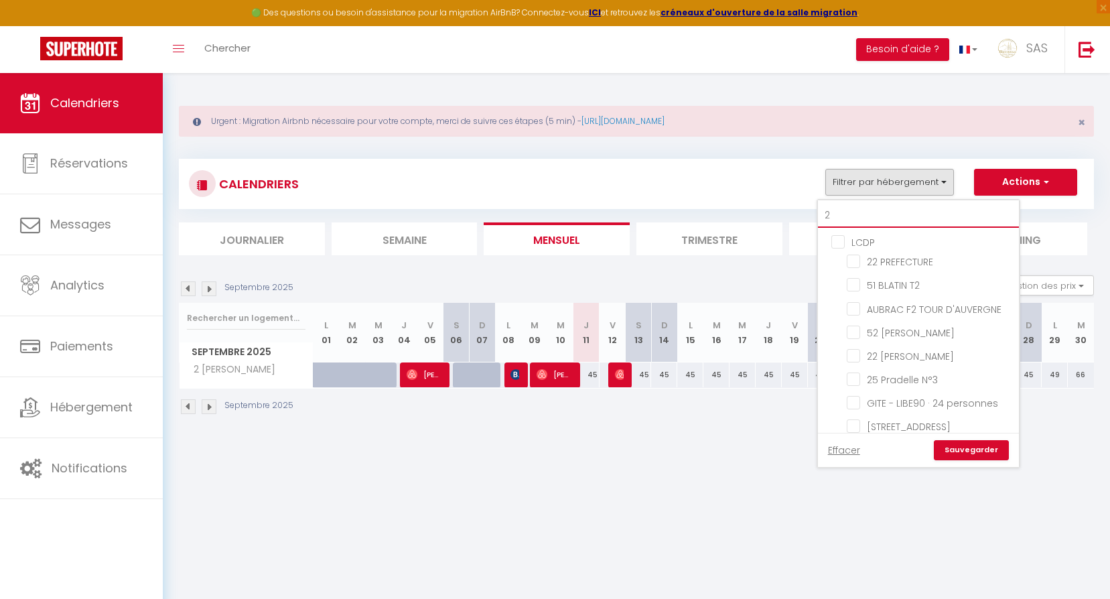
checkbox input "false"
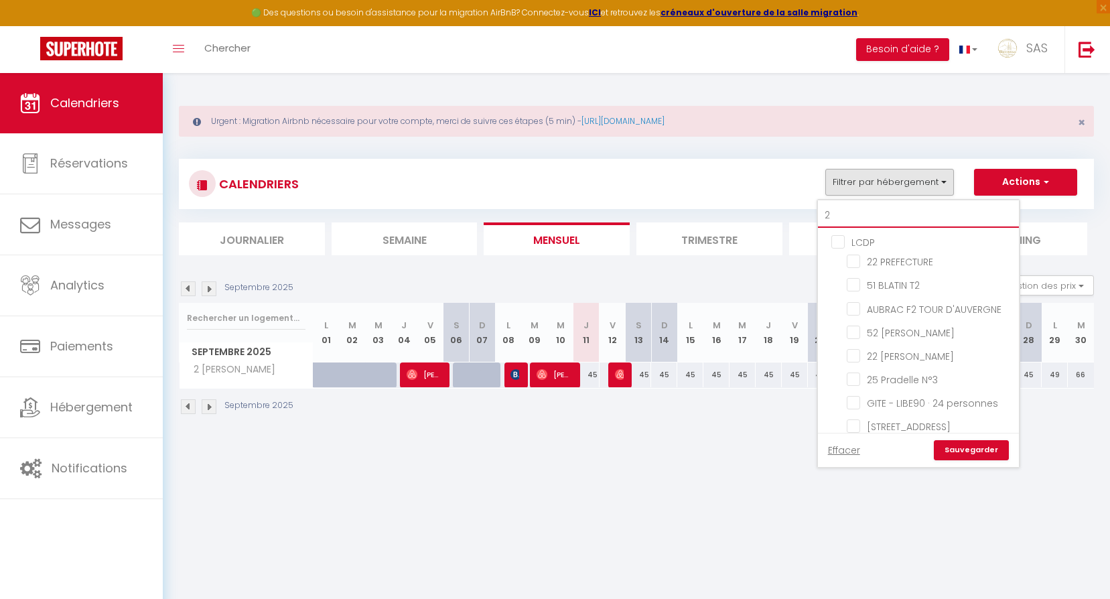
checkbox input "false"
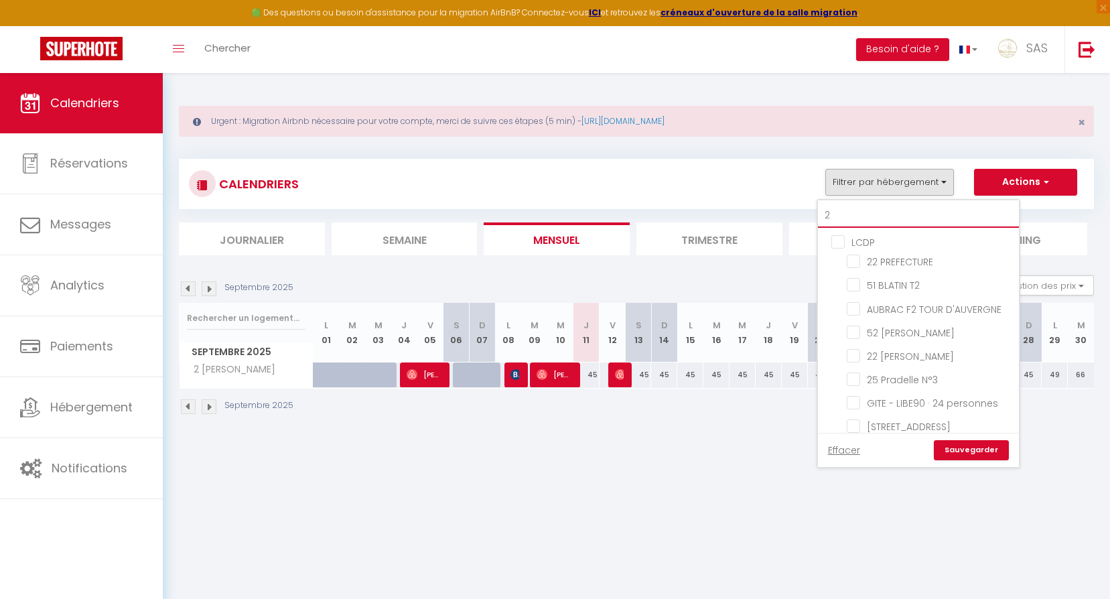
checkbox input "false"
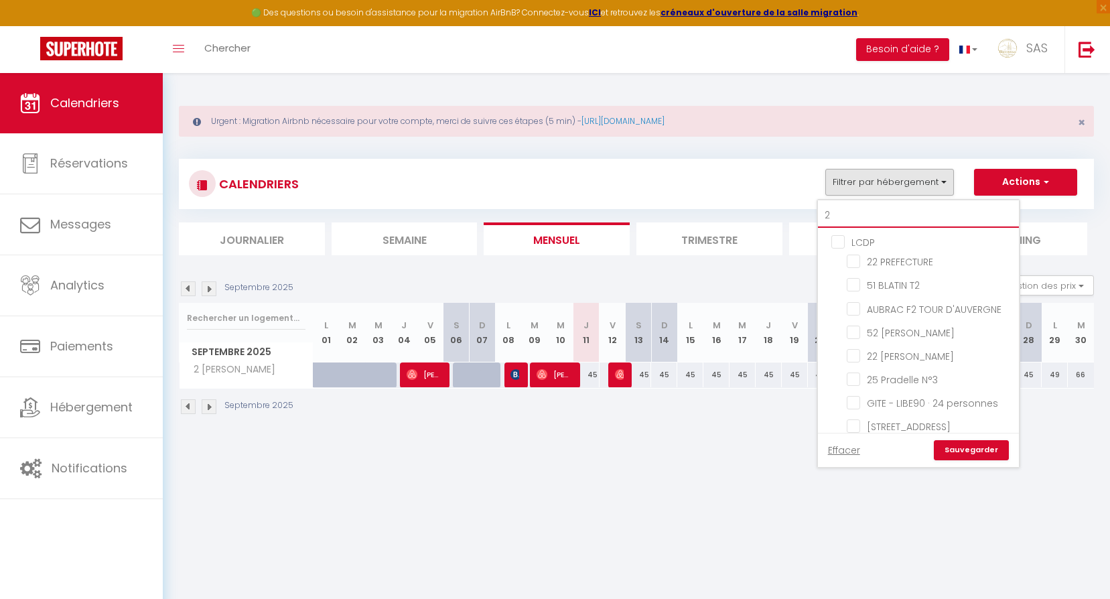
checkbox input "false"
checkbox input "true"
checkbox input "false"
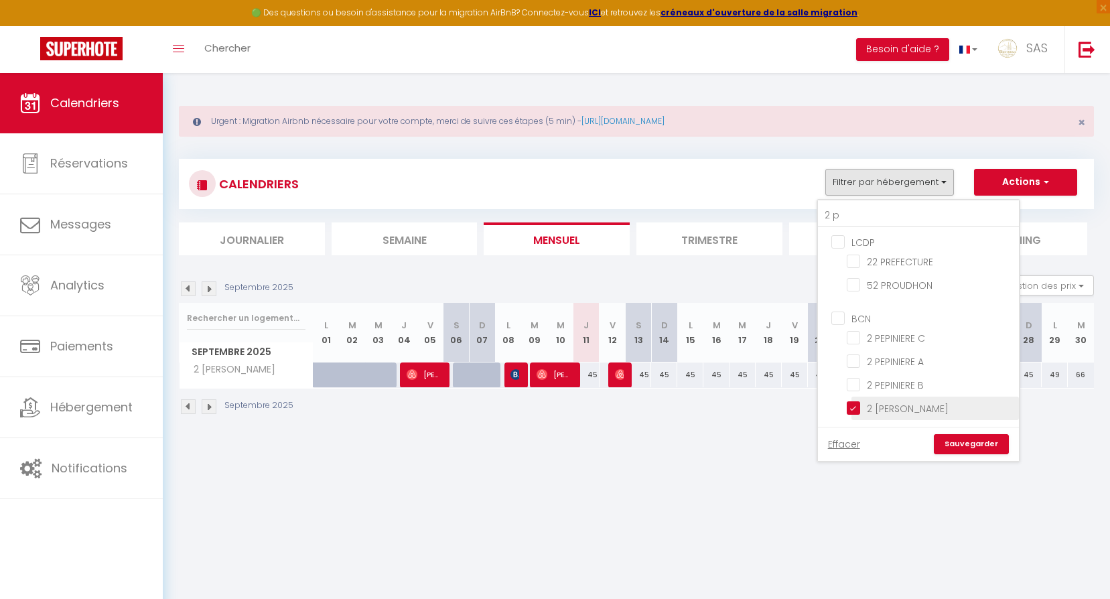
click at [908, 407] on input "2 [PERSON_NAME]" at bounding box center [930, 407] width 167 height 13
click at [971, 447] on link "Sauvegarder" at bounding box center [971, 444] width 75 height 20
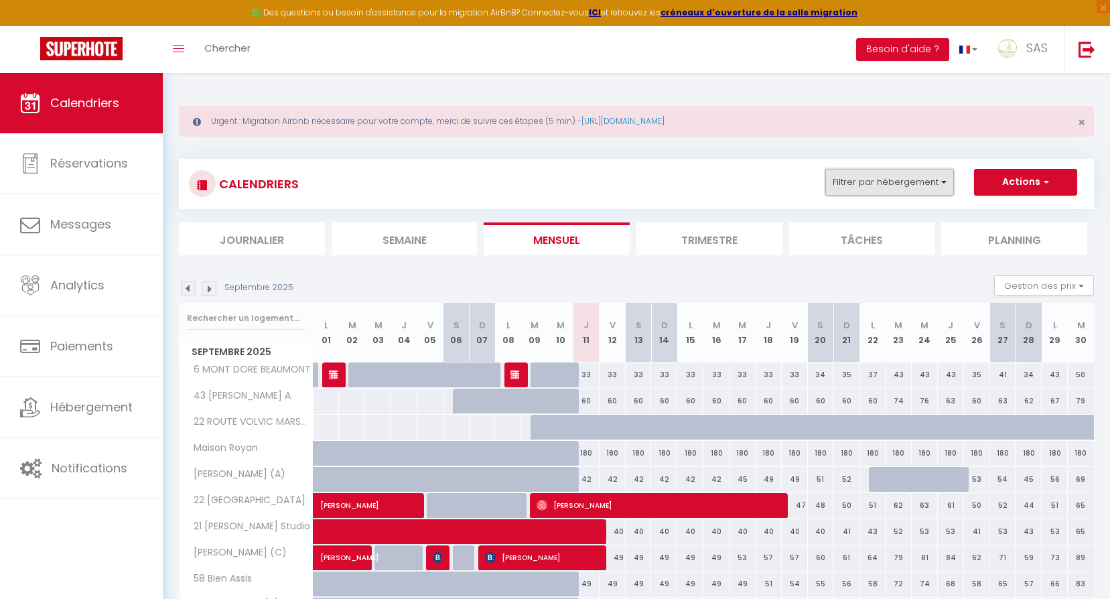
click at [847, 172] on button "Filtrer par hébergement" at bounding box center [889, 182] width 129 height 27
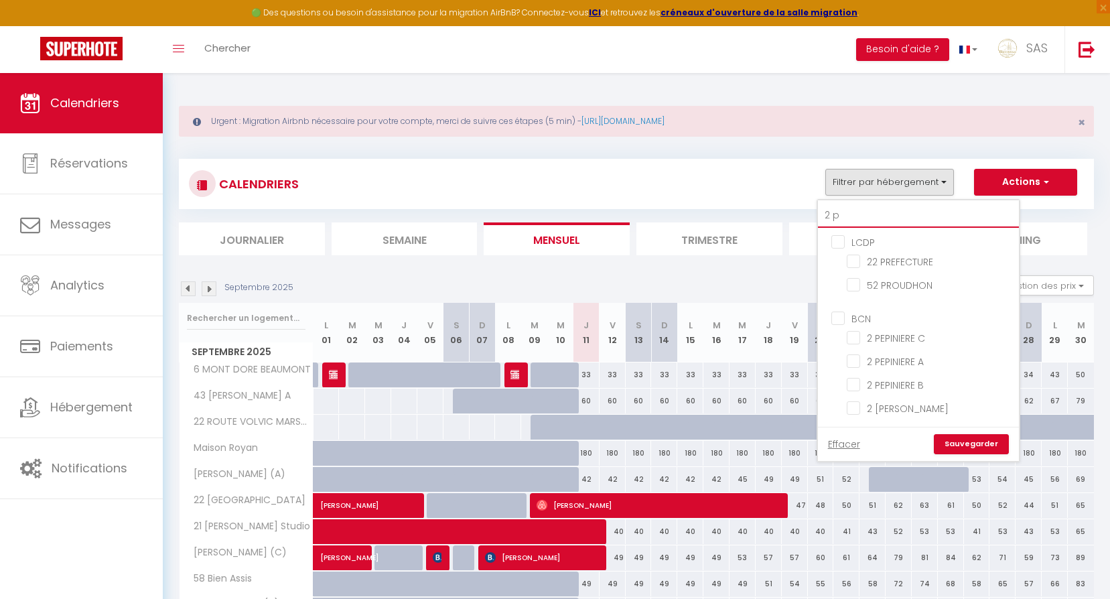
click at [856, 204] on input "2 p" at bounding box center [918, 216] width 201 height 24
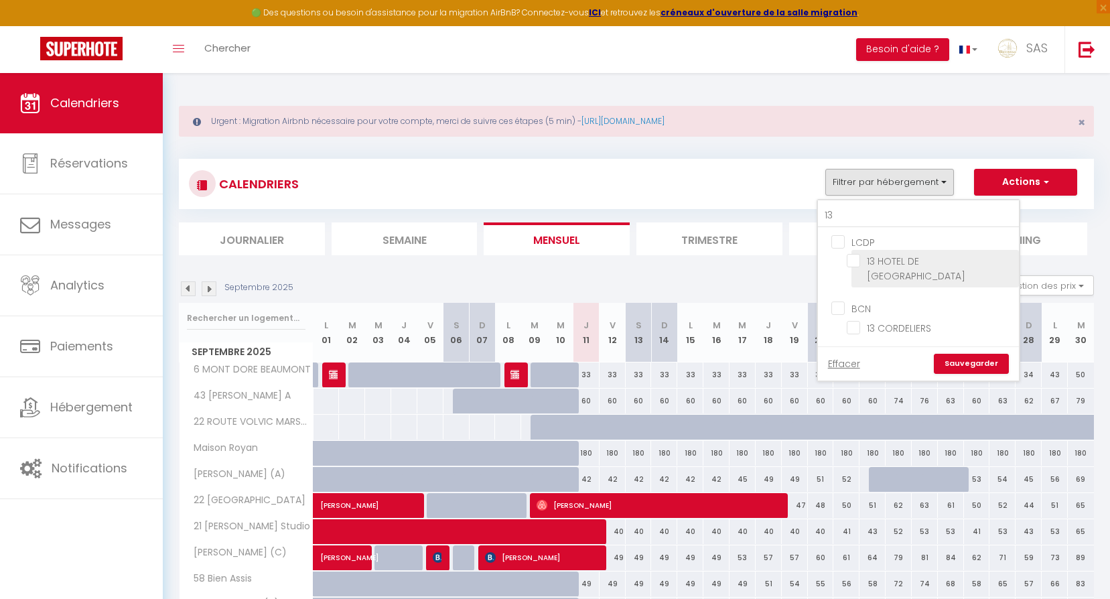
click at [889, 253] on li "13 HOTEL DE [GEOGRAPHIC_DATA]" at bounding box center [935, 269] width 167 height 38
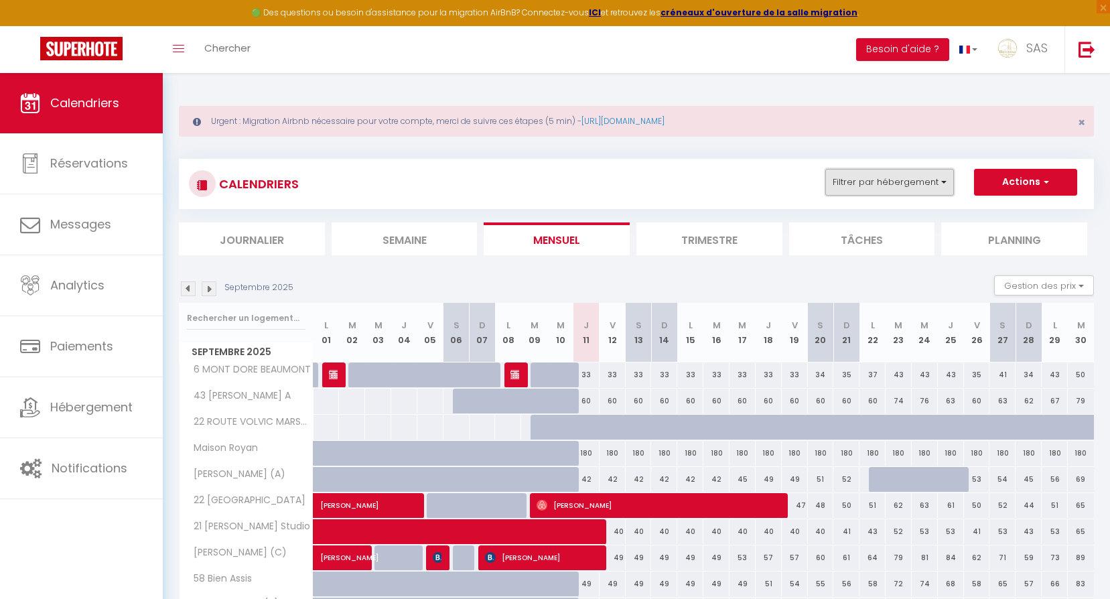
click at [912, 191] on button "Filtrer par hébergement" at bounding box center [889, 182] width 129 height 27
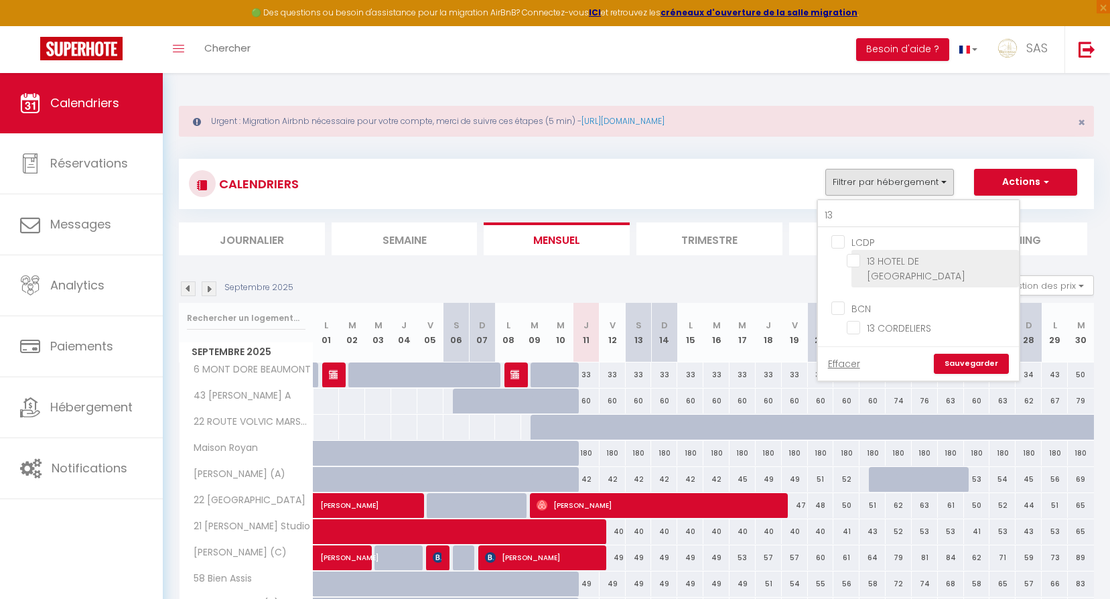
click at [937, 263] on input "13 HOTEL DE [GEOGRAPHIC_DATA]" at bounding box center [930, 260] width 167 height 13
click at [975, 354] on link "Sauvegarder" at bounding box center [971, 364] width 75 height 20
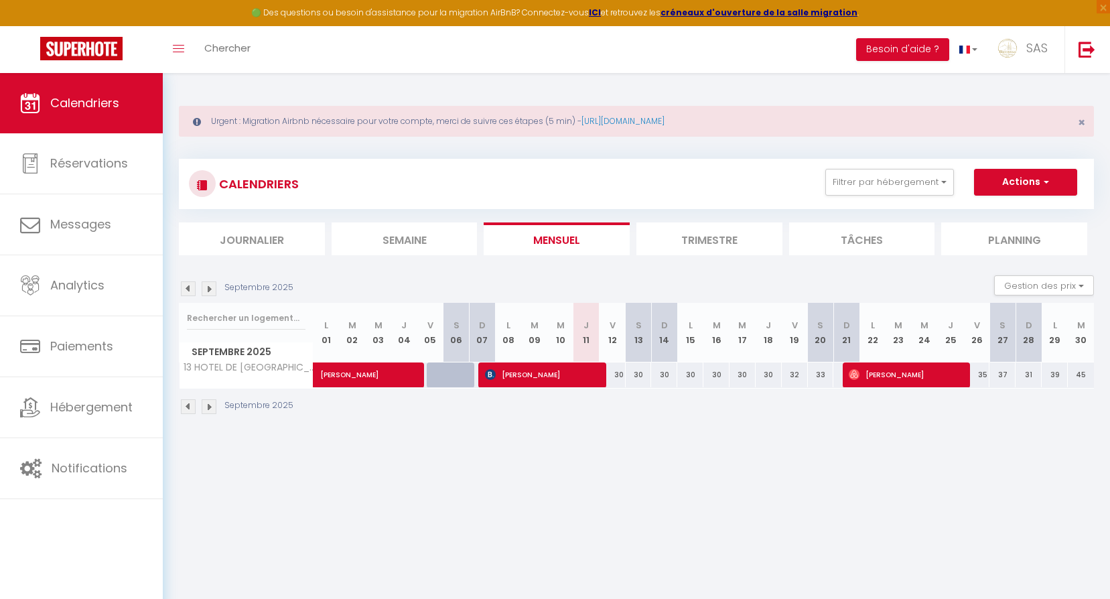
click at [872, 163] on div "CALENDRIERS Filtrer par hébergement 13 LCDP 13 HOTEL DE VILLE BEAUMONT BCN 13 C…" at bounding box center [636, 184] width 915 height 50
click at [212, 289] on img at bounding box center [209, 288] width 15 height 15
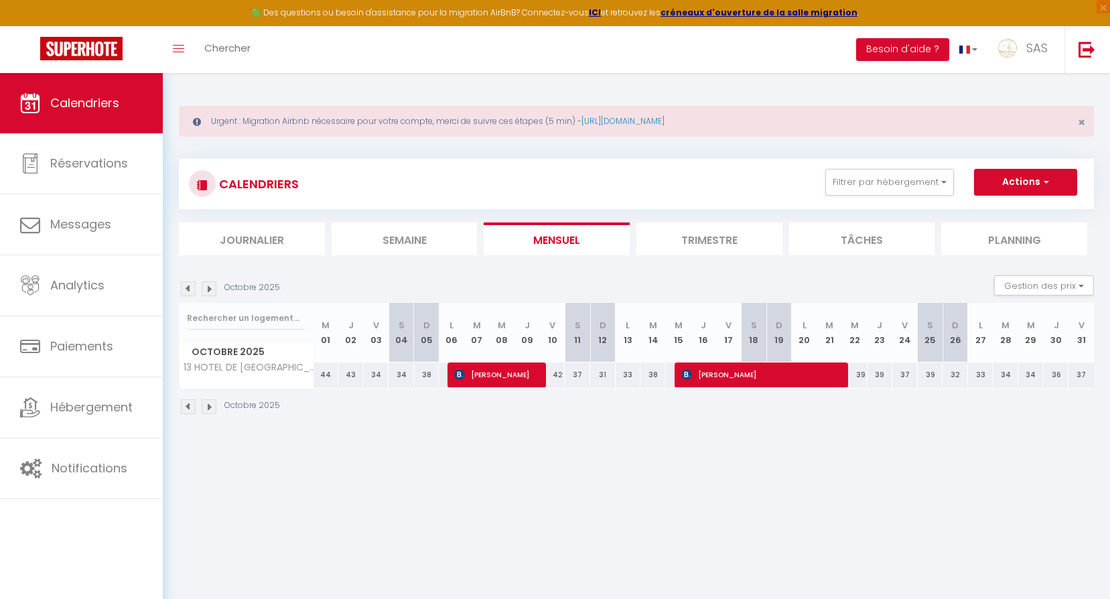
click at [186, 285] on img at bounding box center [188, 288] width 15 height 15
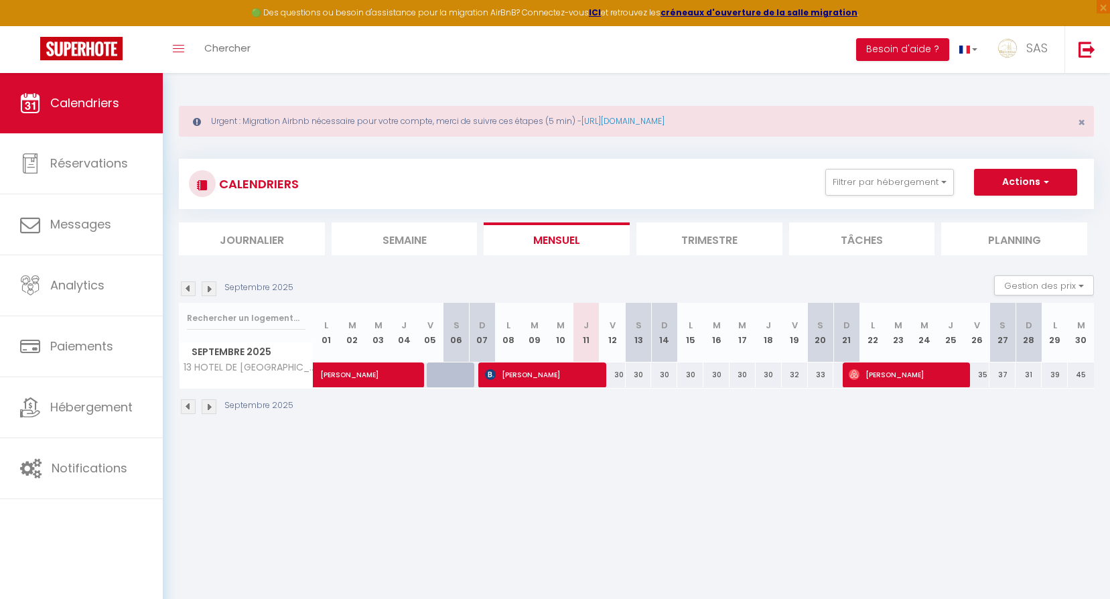
click at [186, 285] on img at bounding box center [188, 288] width 15 height 15
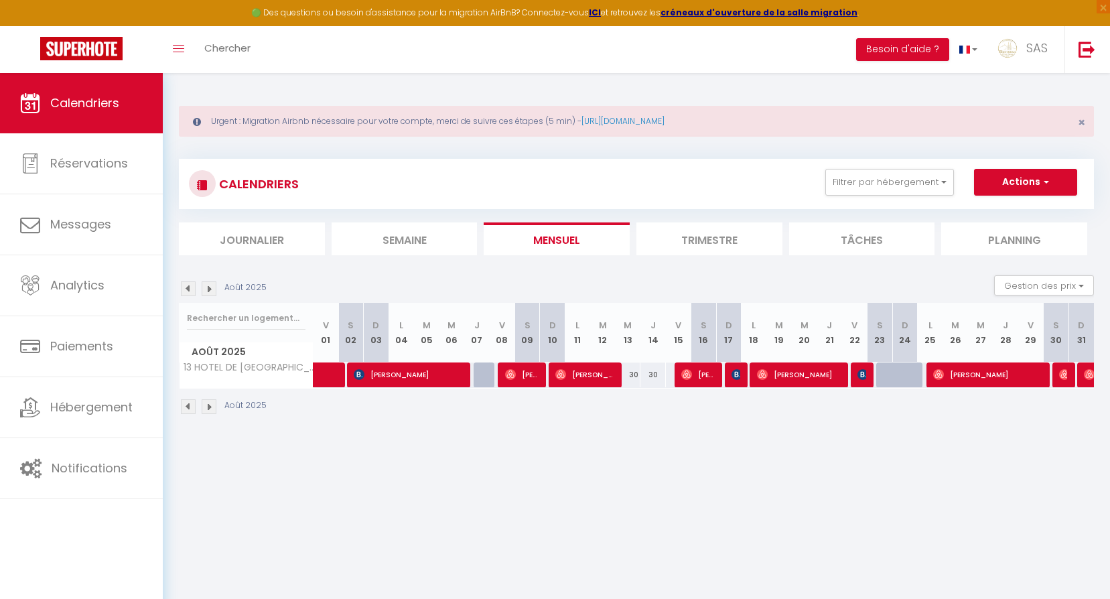
click at [205, 287] on img at bounding box center [209, 288] width 15 height 15
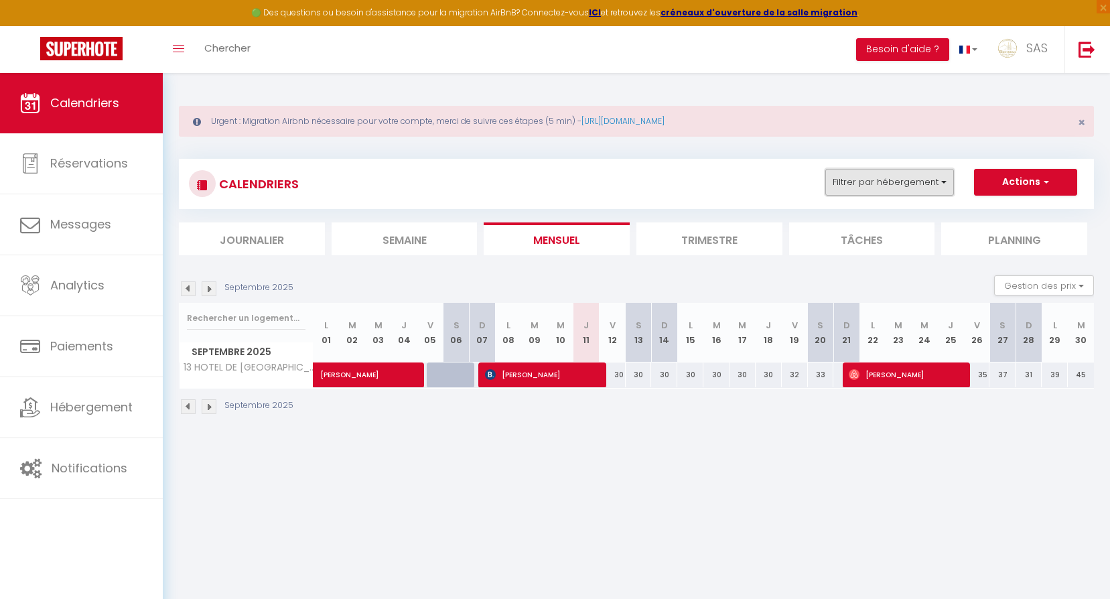
click at [901, 189] on button "Filtrer par hébergement" at bounding box center [889, 182] width 129 height 27
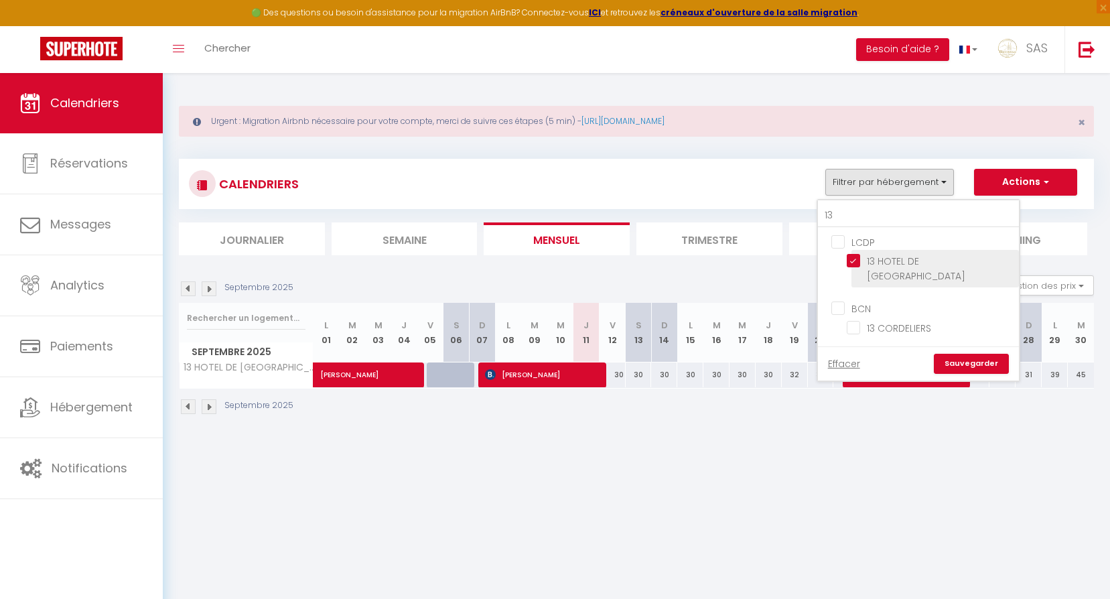
click at [900, 254] on input "13 HOTEL DE [GEOGRAPHIC_DATA]" at bounding box center [930, 260] width 167 height 13
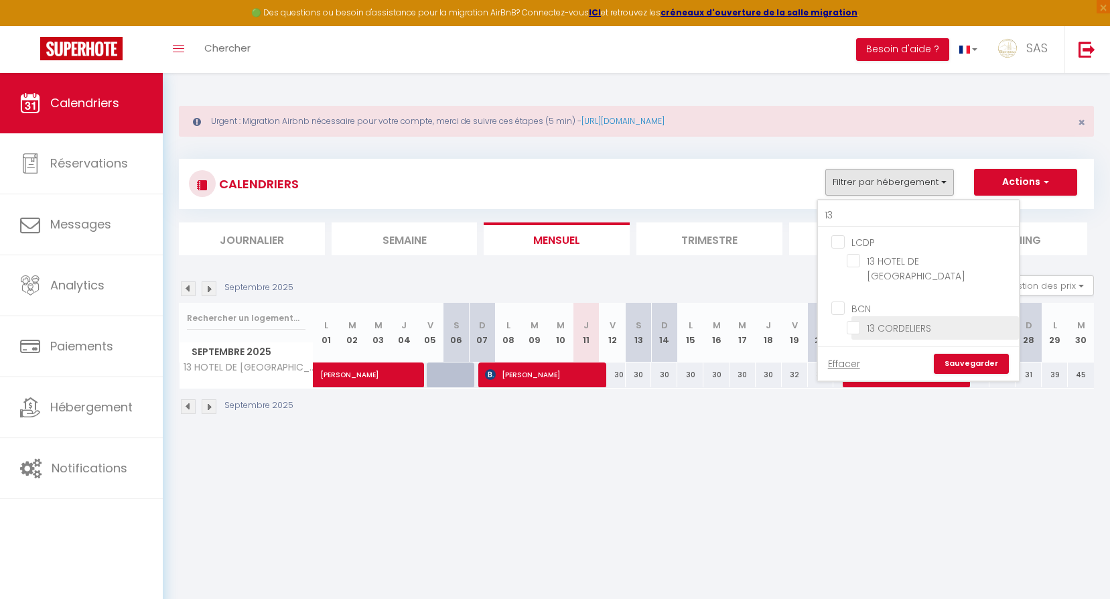
click at [883, 320] on input "13 CORDELIERS" at bounding box center [930, 326] width 167 height 13
click at [965, 354] on link "Sauvegarder" at bounding box center [971, 364] width 75 height 20
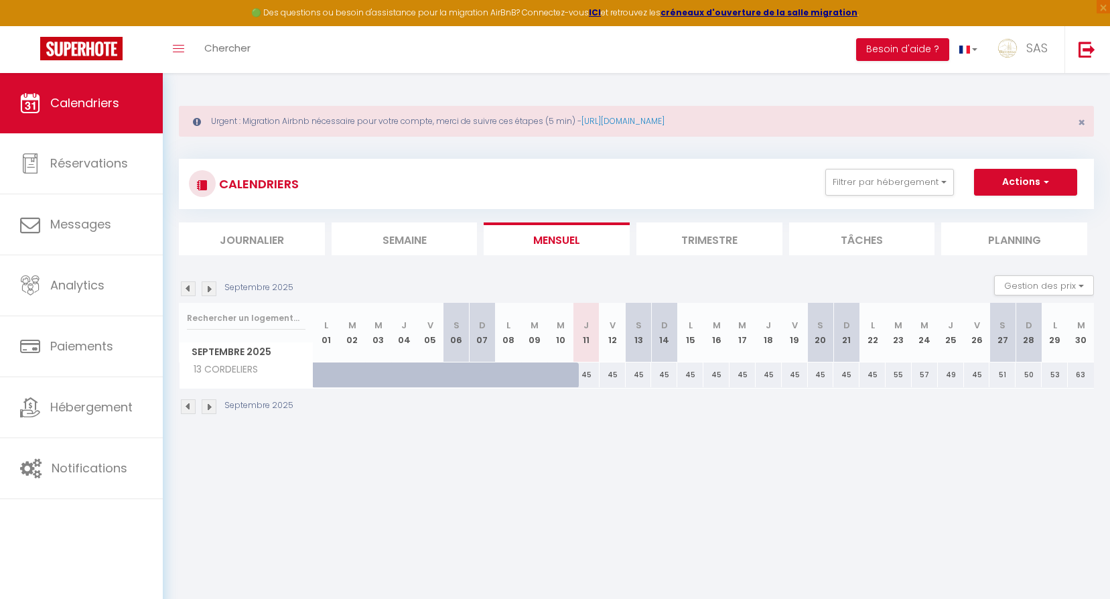
click at [212, 284] on img at bounding box center [209, 288] width 15 height 15
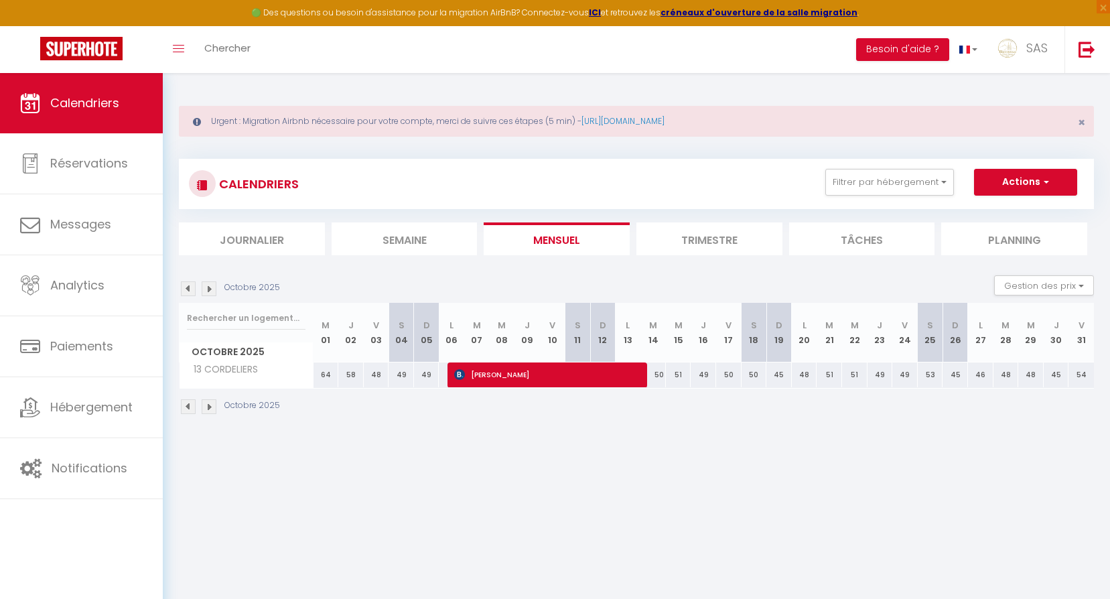
click at [212, 284] on img at bounding box center [209, 288] width 15 height 15
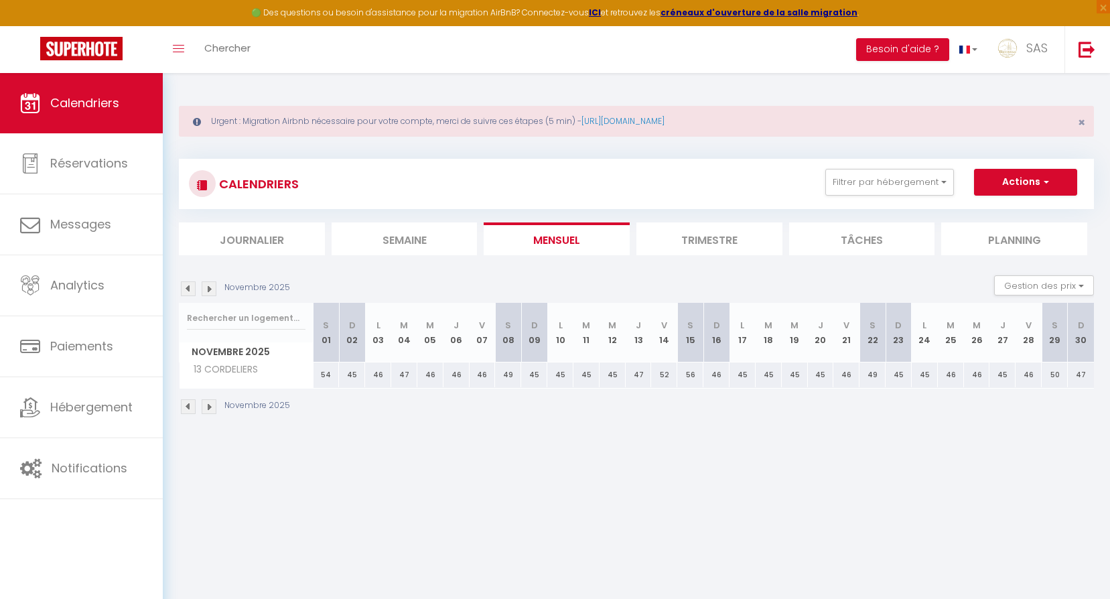
click at [193, 288] on img at bounding box center [188, 288] width 15 height 15
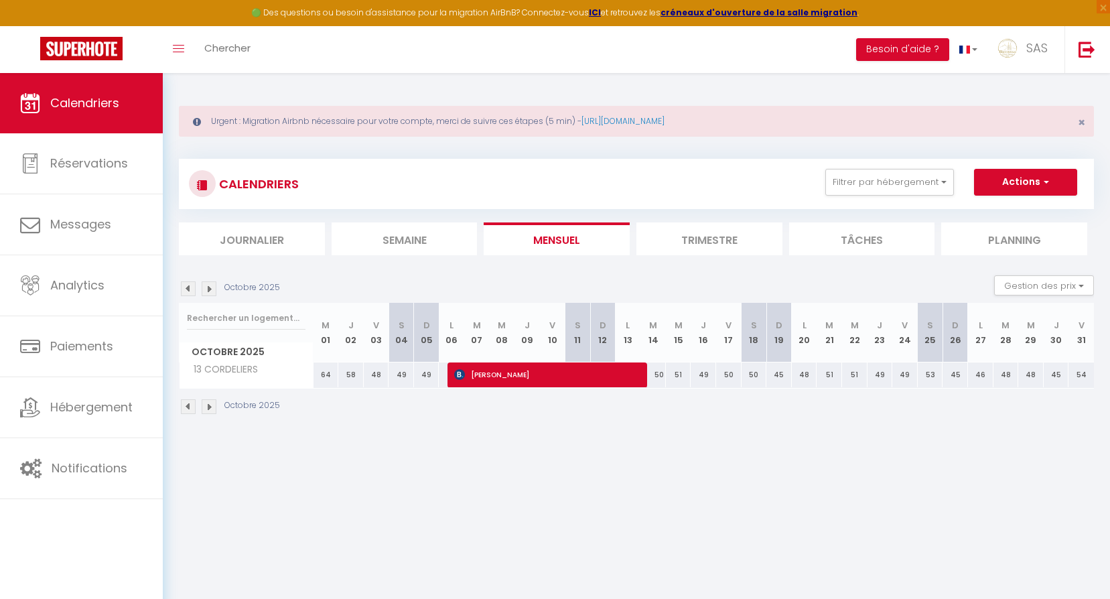
click at [193, 288] on img at bounding box center [188, 288] width 15 height 15
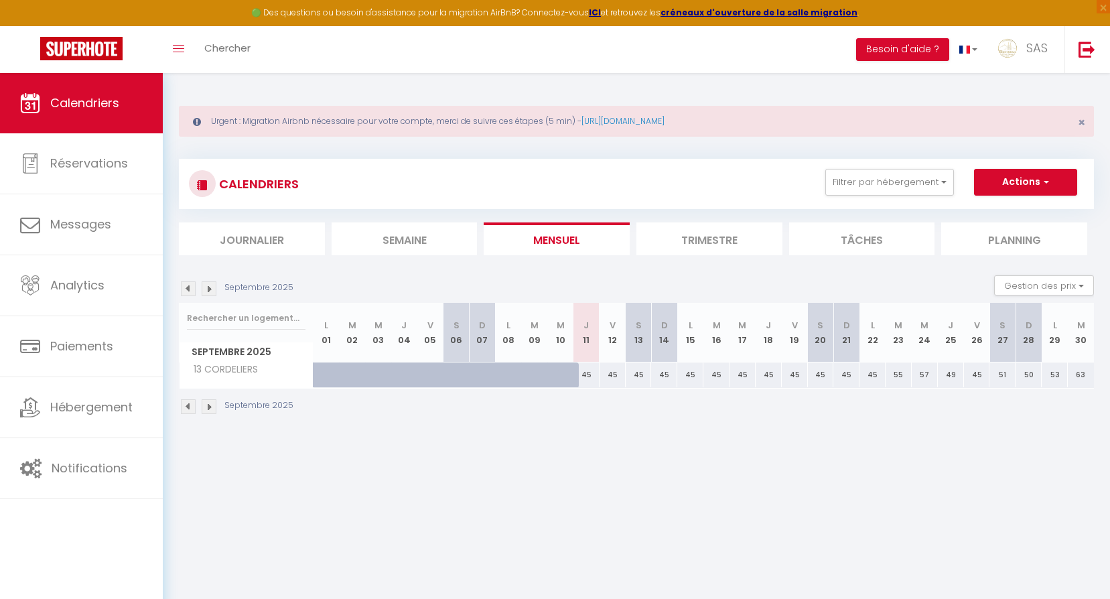
click at [955, 176] on li "Filtrer par hébergement 13 LCDP 13 HOTEL DE VILLE BEAUMONT BCN 13 CORDELIERS Ef…" at bounding box center [890, 182] width 146 height 27
click at [932, 192] on button "Filtrer par hébergement" at bounding box center [889, 182] width 129 height 27
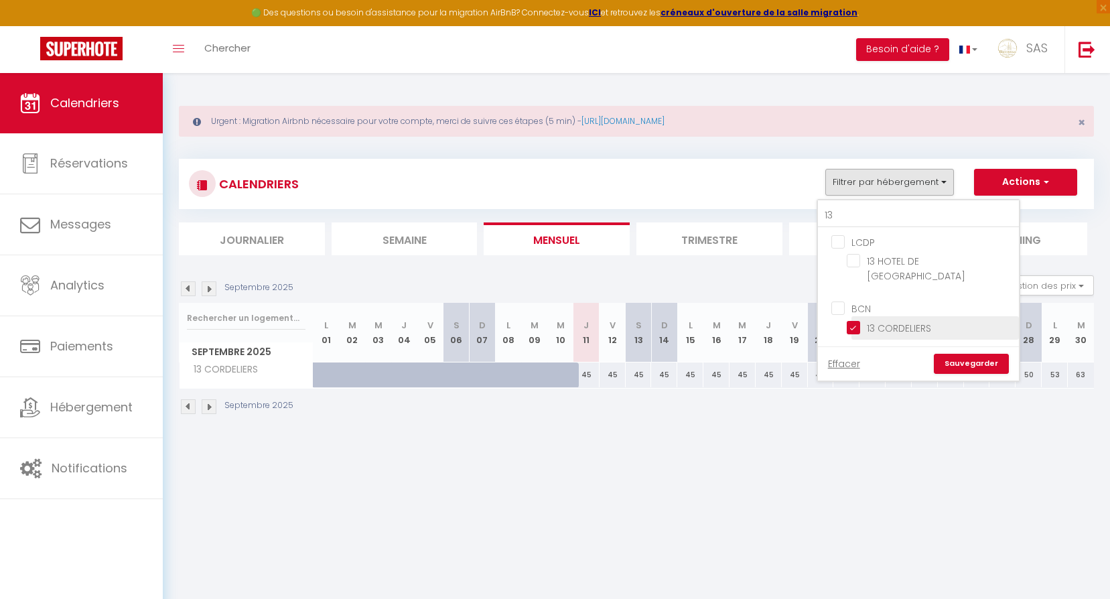
click at [914, 320] on input "13 CORDELIERS" at bounding box center [930, 326] width 167 height 13
click at [906, 214] on input "13" at bounding box center [918, 216] width 201 height 24
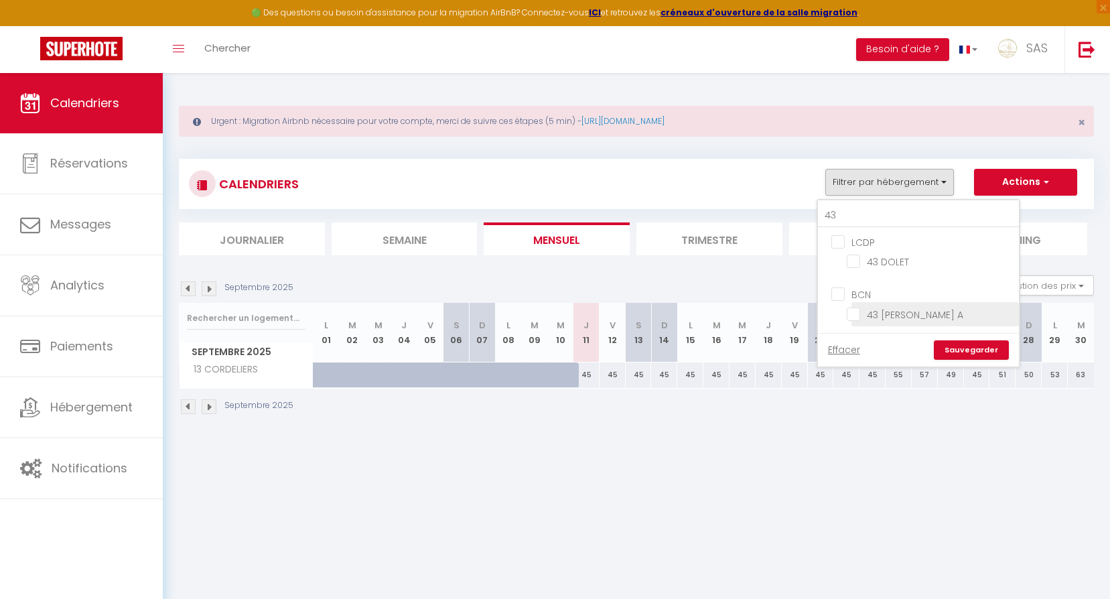
click at [935, 318] on input "43 [PERSON_NAME] A" at bounding box center [930, 312] width 167 height 13
click at [968, 345] on link "Sauvegarder" at bounding box center [971, 350] width 75 height 20
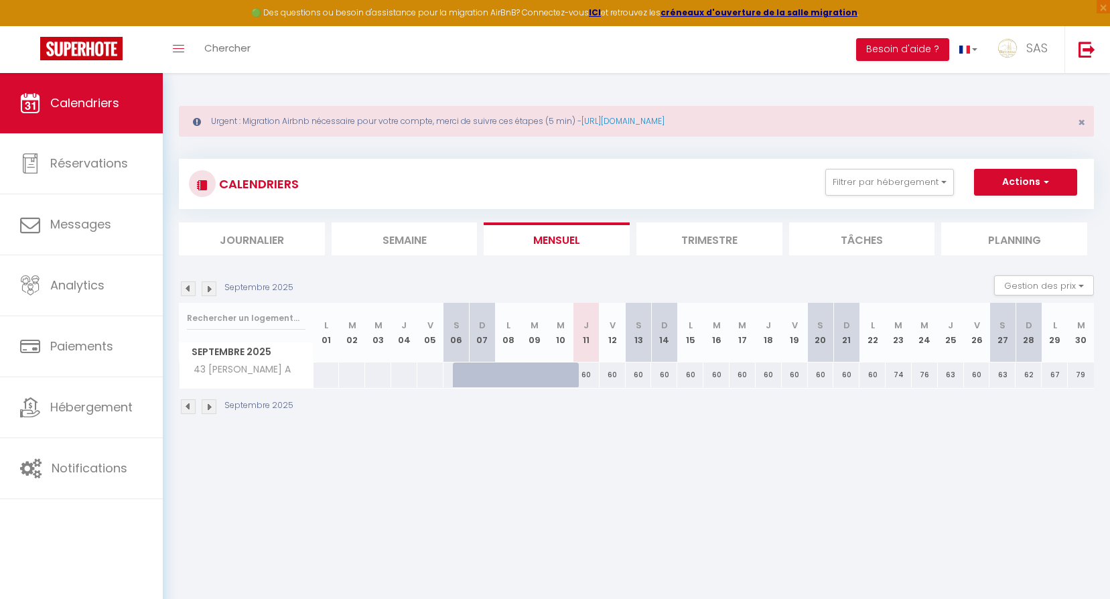
click at [222, 295] on div "Septembre 2025" at bounding box center [238, 288] width 119 height 15
click at [205, 285] on img at bounding box center [209, 288] width 15 height 15
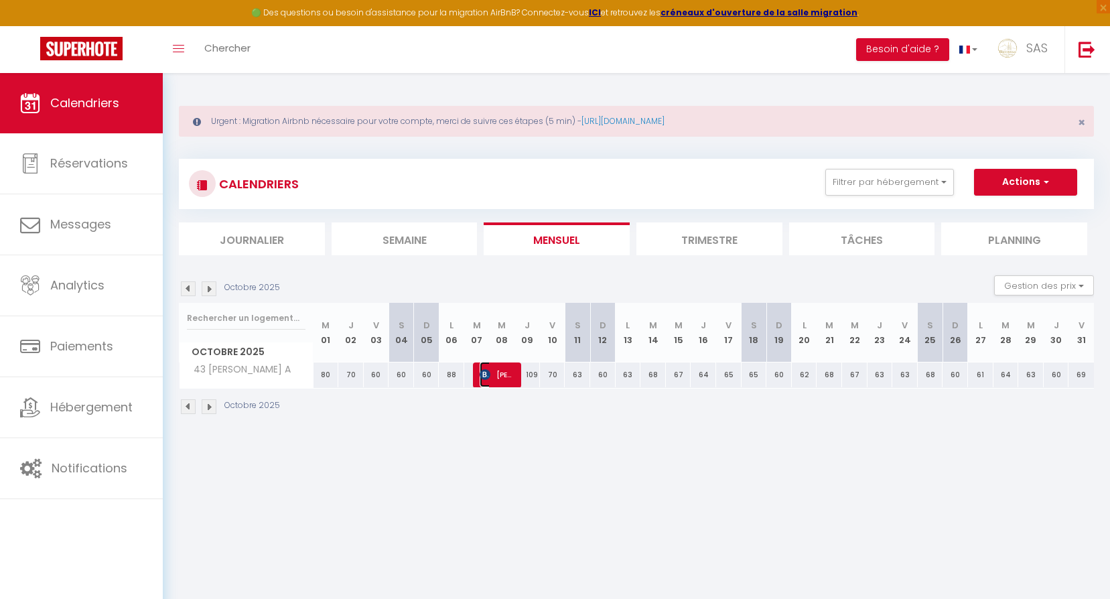
click at [486, 372] on img at bounding box center [485, 374] width 11 height 11
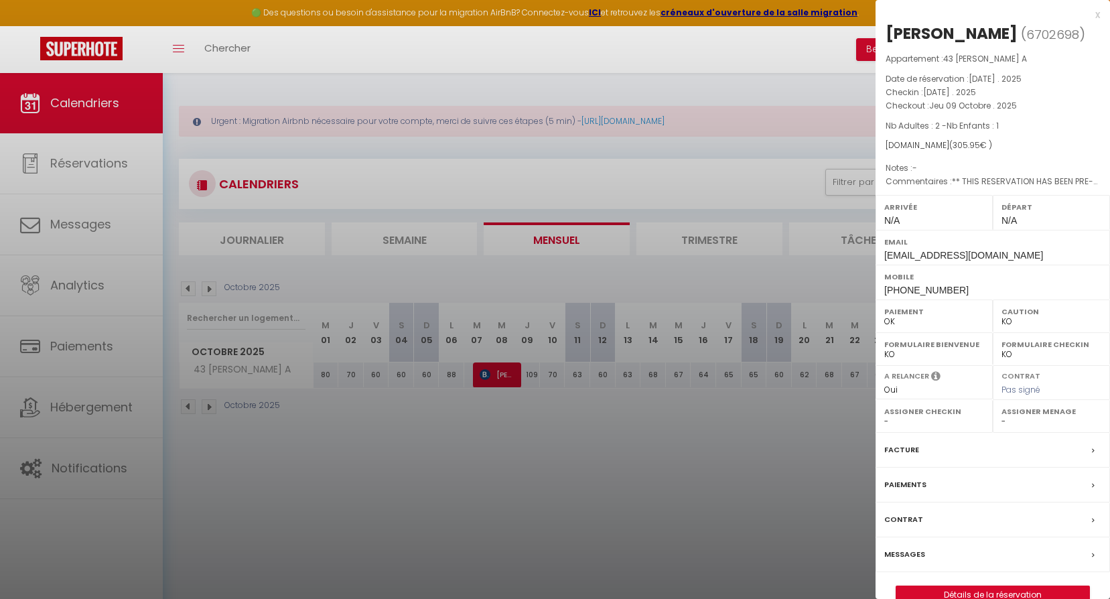
click at [567, 451] on div at bounding box center [555, 299] width 1110 height 599
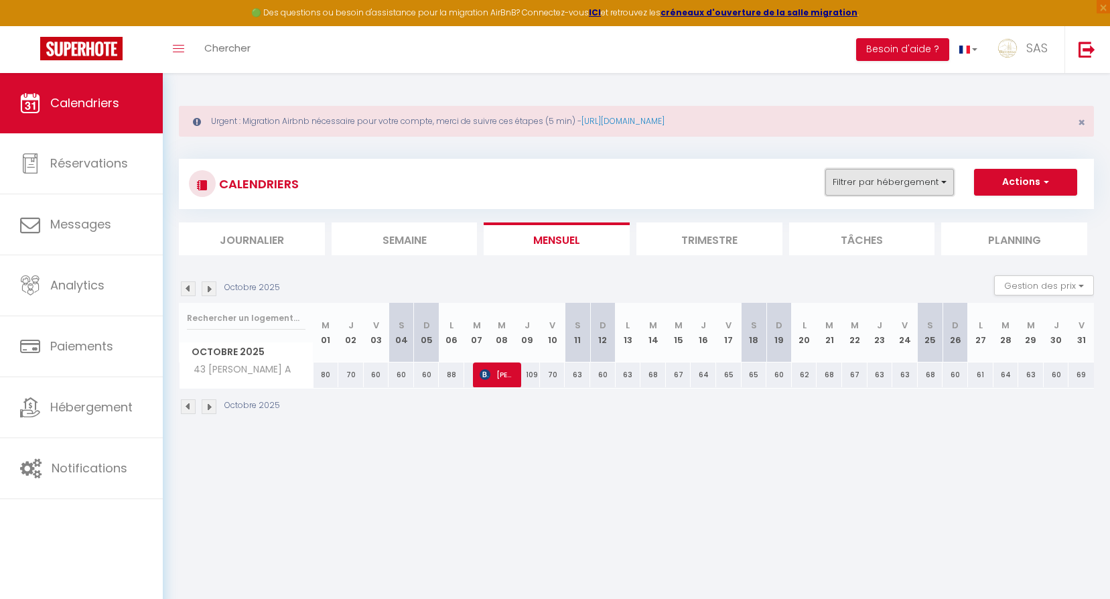
click at [896, 175] on button "Filtrer par hébergement" at bounding box center [889, 182] width 129 height 27
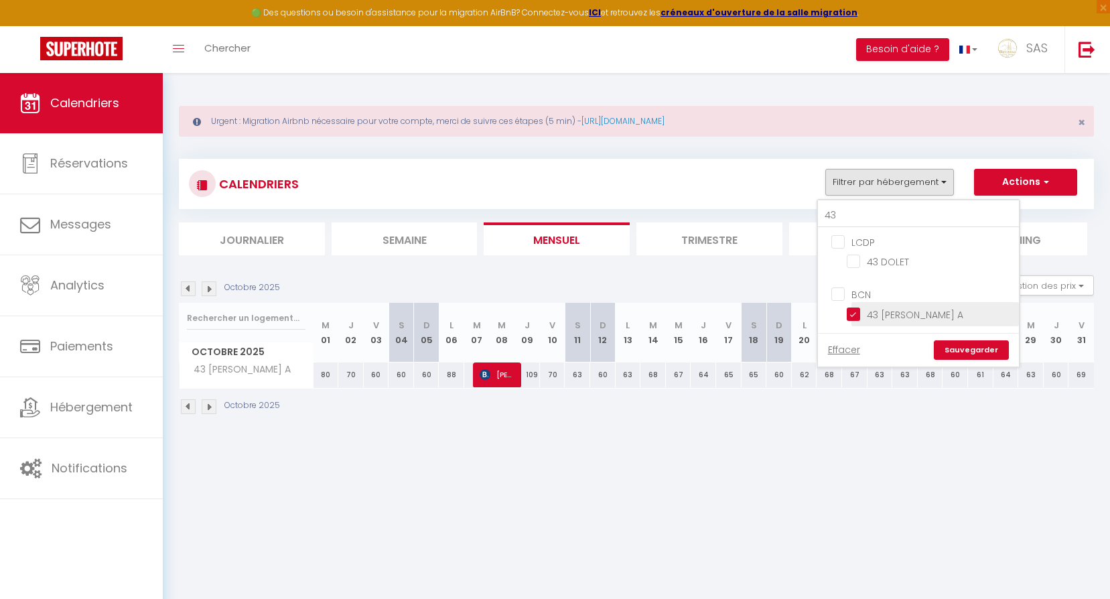
click at [912, 314] on input "43 [PERSON_NAME] A" at bounding box center [930, 312] width 167 height 13
click at [961, 346] on link "Sauvegarder" at bounding box center [971, 350] width 75 height 20
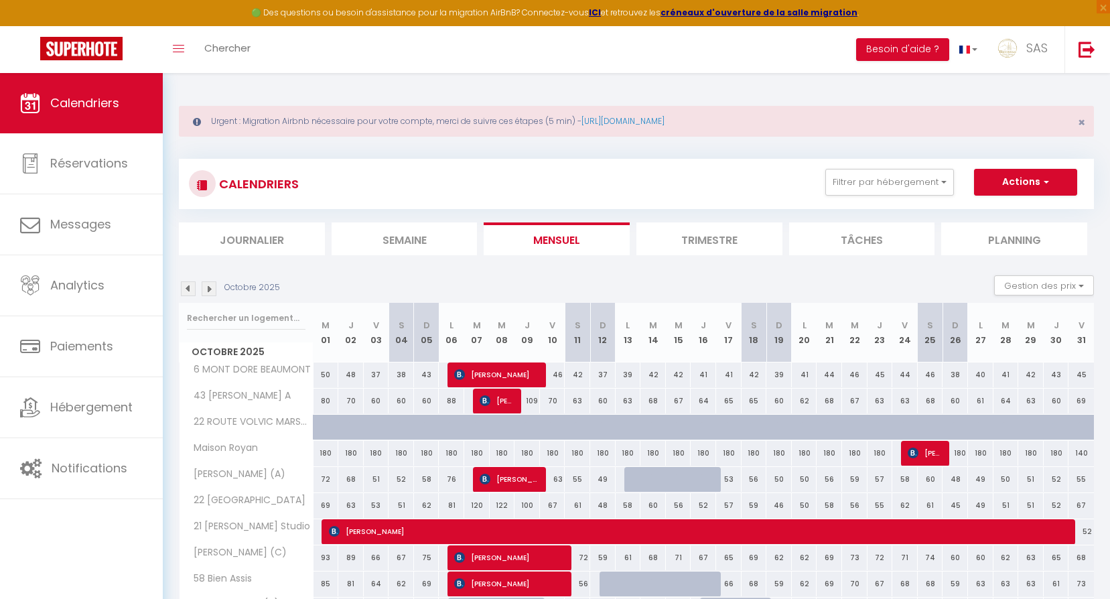
scroll to position [335, 0]
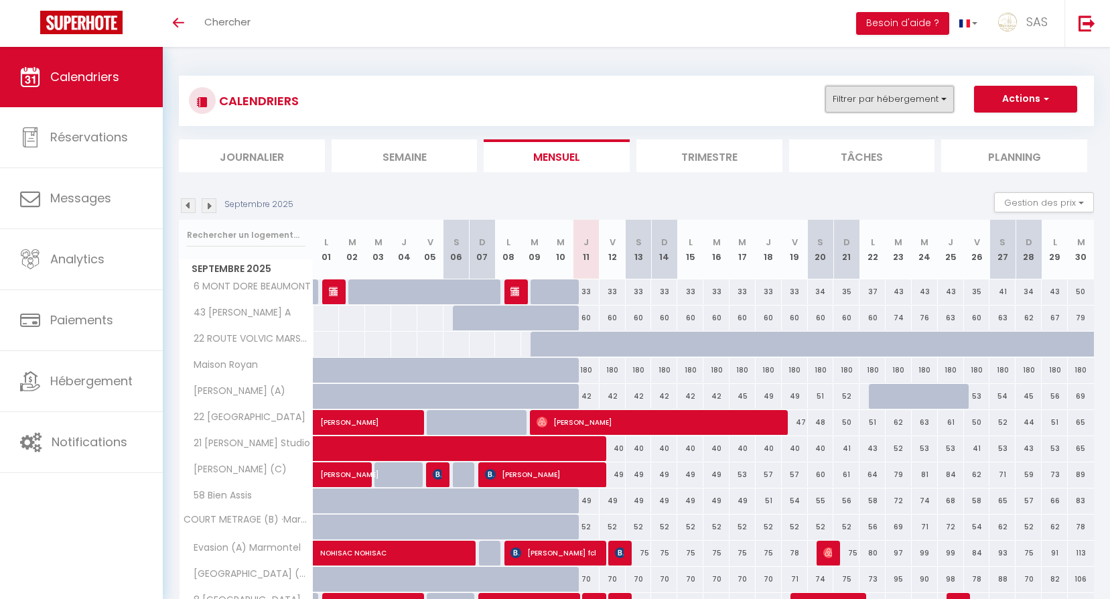
click at [907, 92] on button "Filtrer par hébergement" at bounding box center [889, 99] width 129 height 27
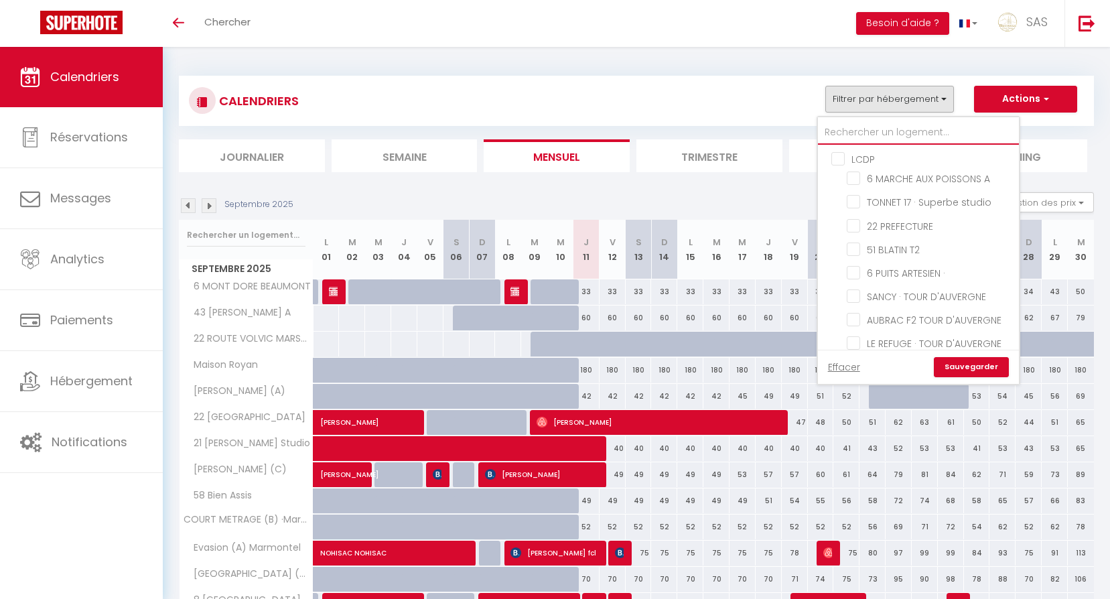
click at [900, 133] on input "text" at bounding box center [918, 133] width 201 height 24
type input "2"
checkbox input "false"
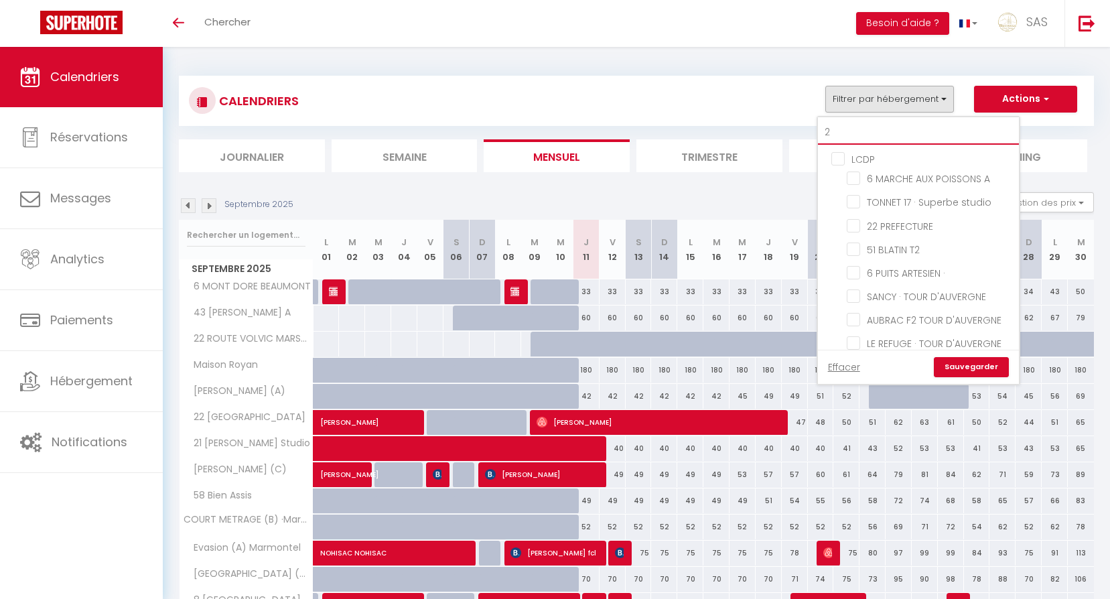
checkbox input "false"
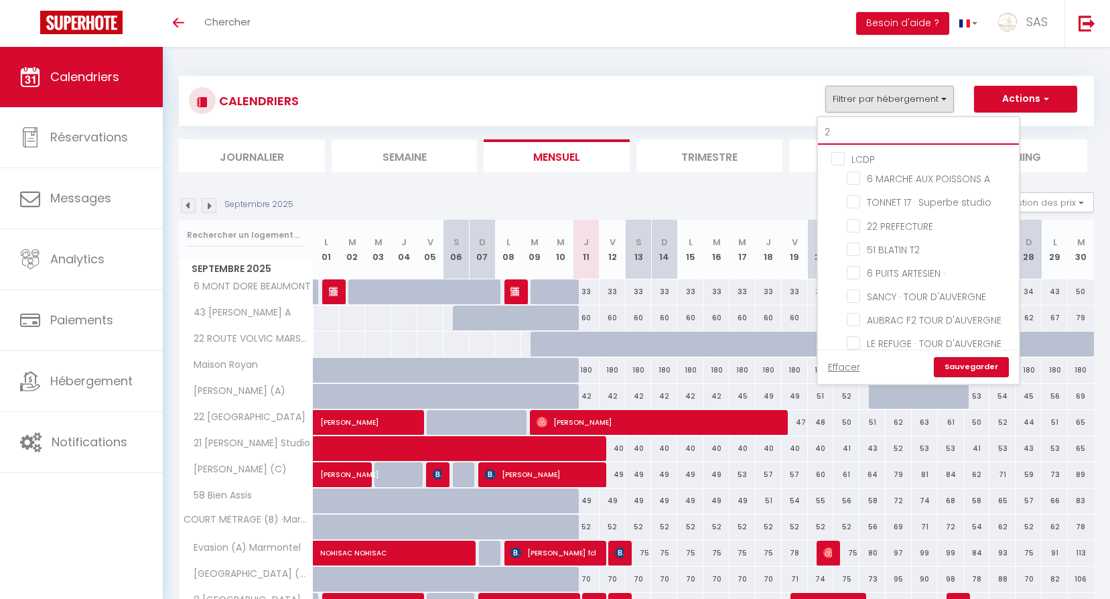
checkbox input "false"
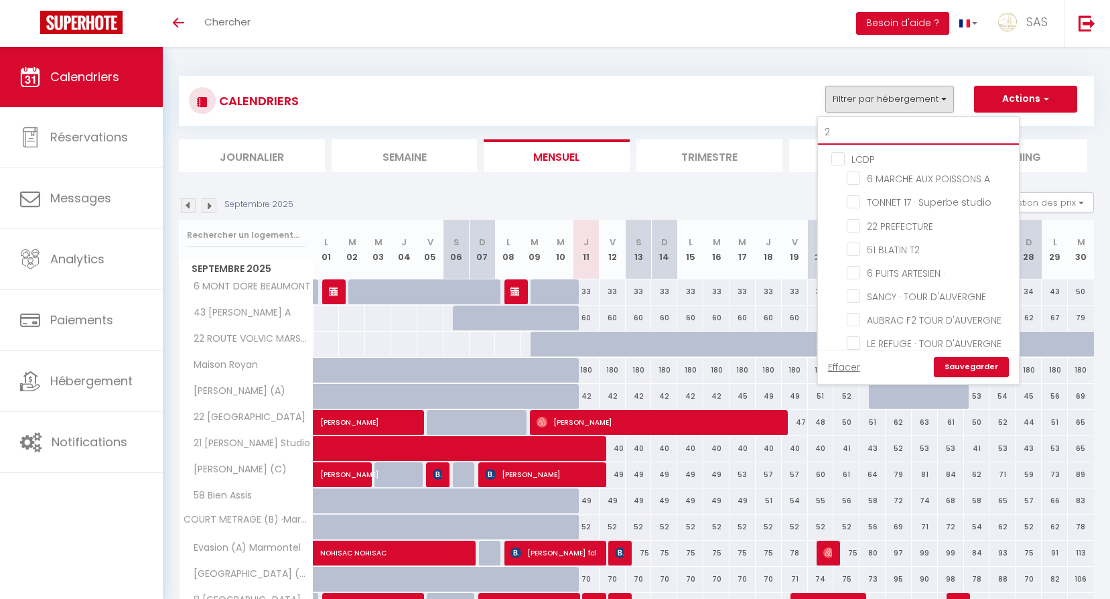
checkbox input "false"
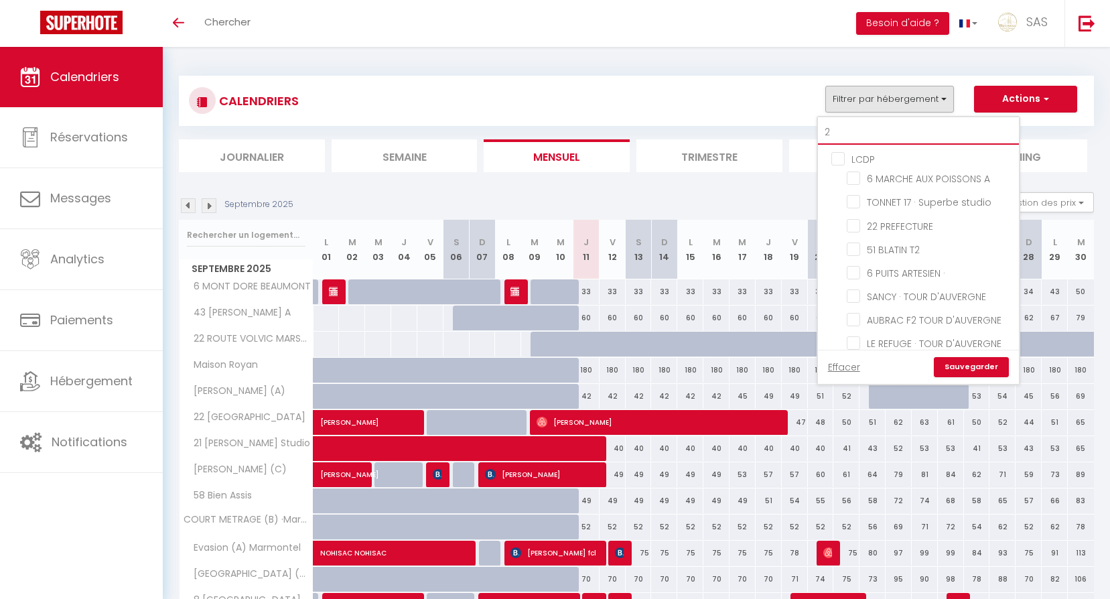
checkbox input "false"
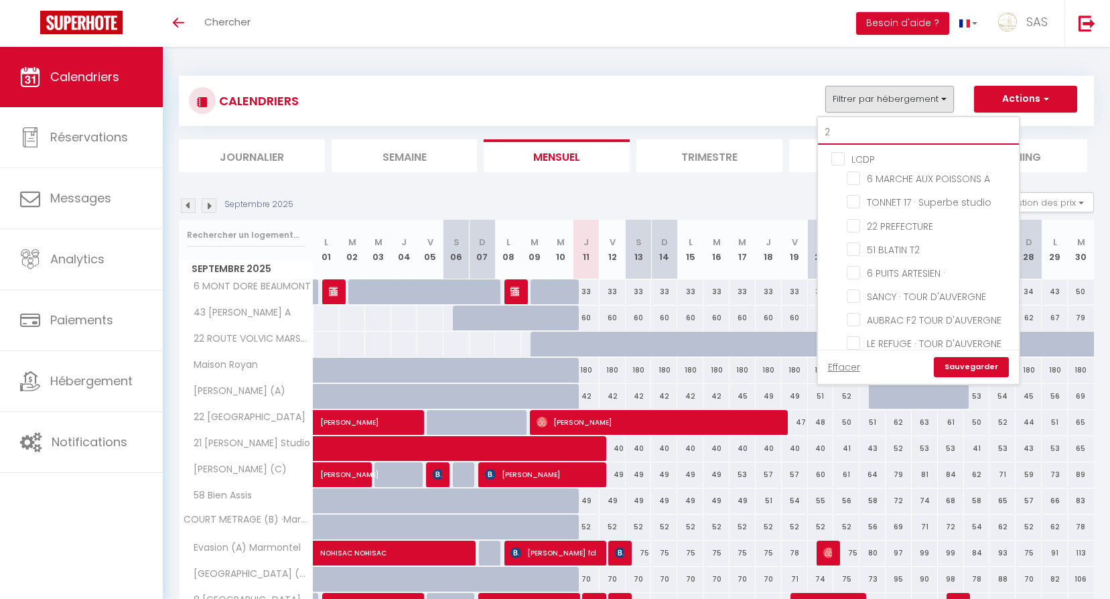
checkbox input "false"
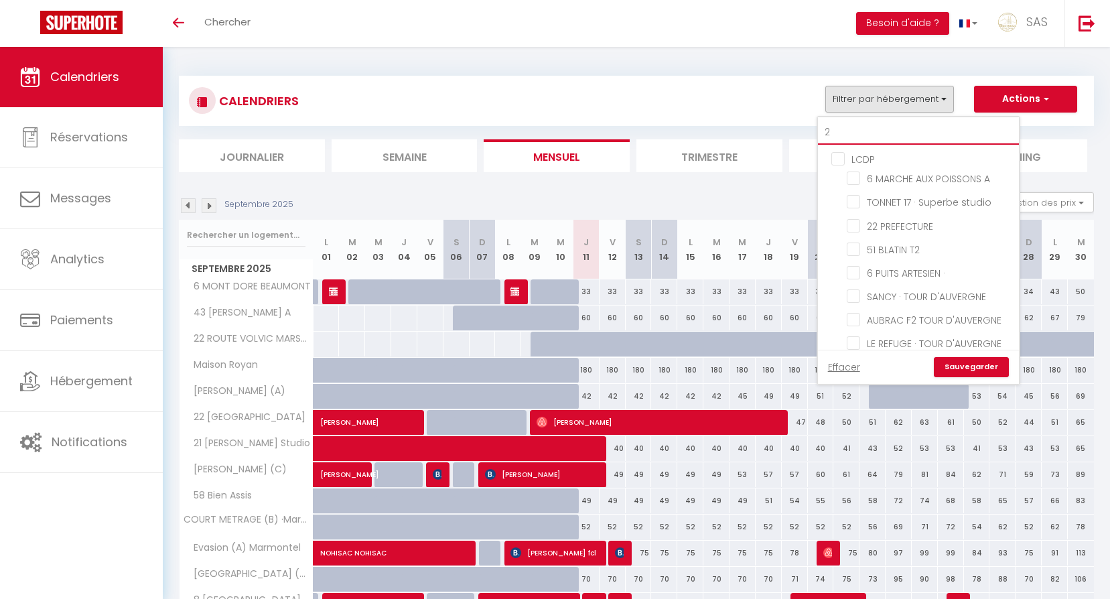
checkbox input "false"
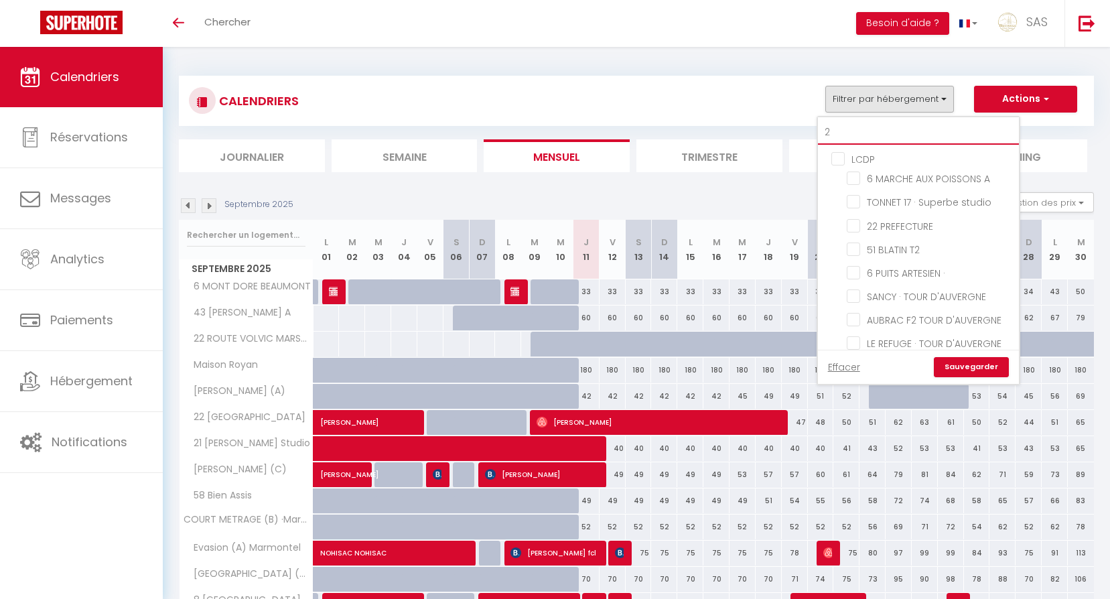
checkbox input "false"
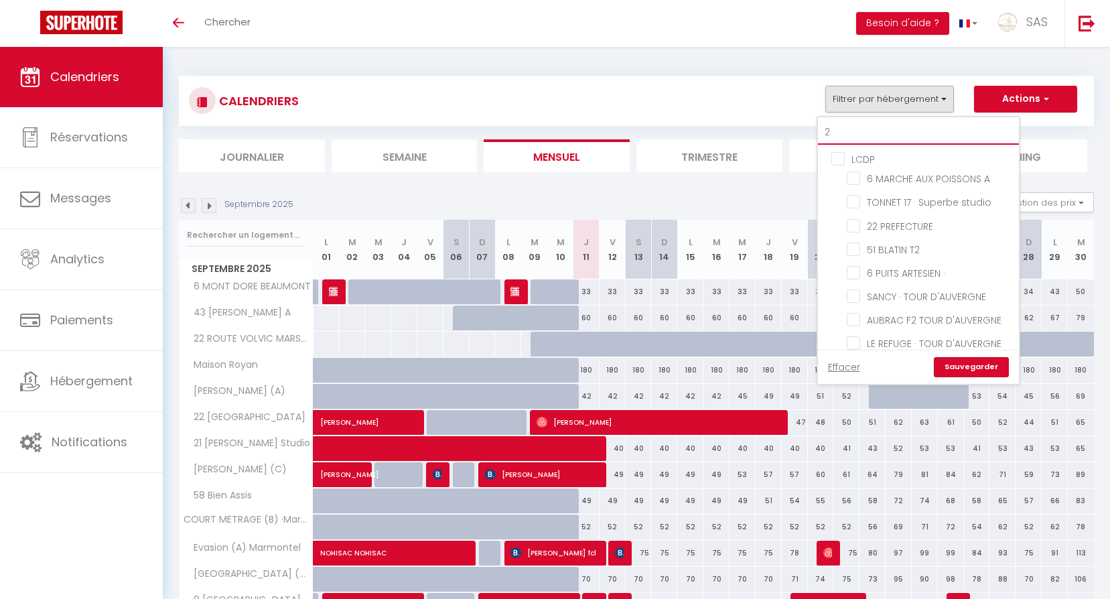
checkbox input "false"
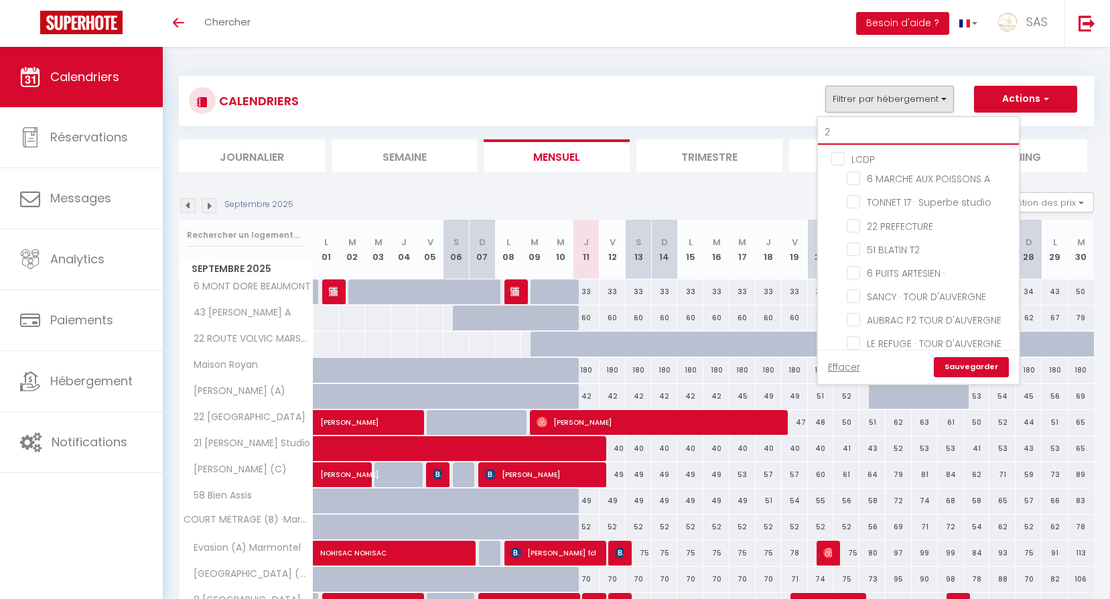
checkbox input "false"
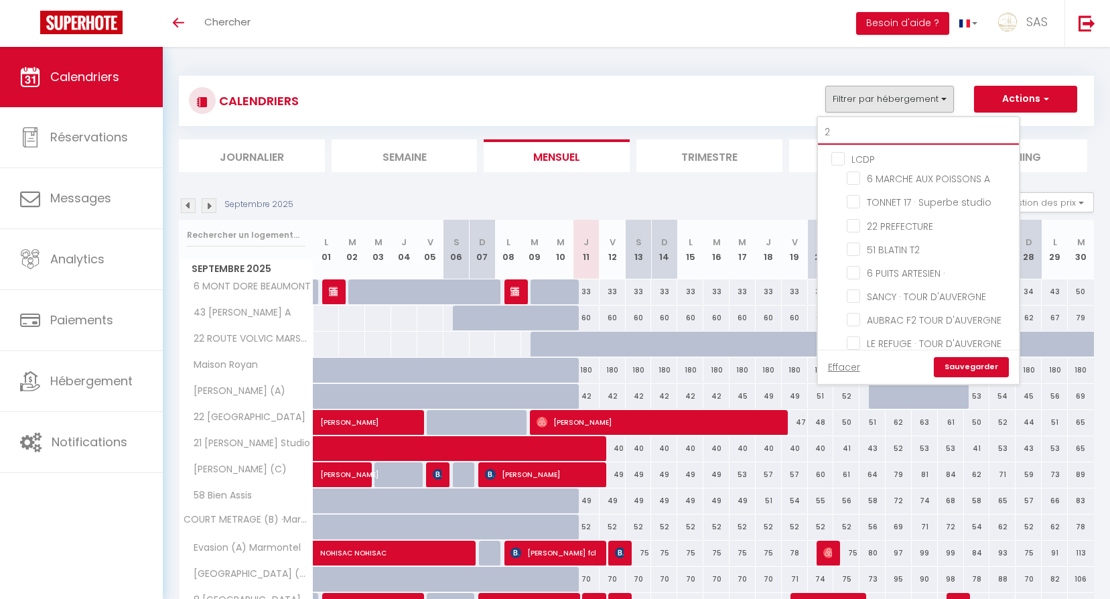
checkbox input "false"
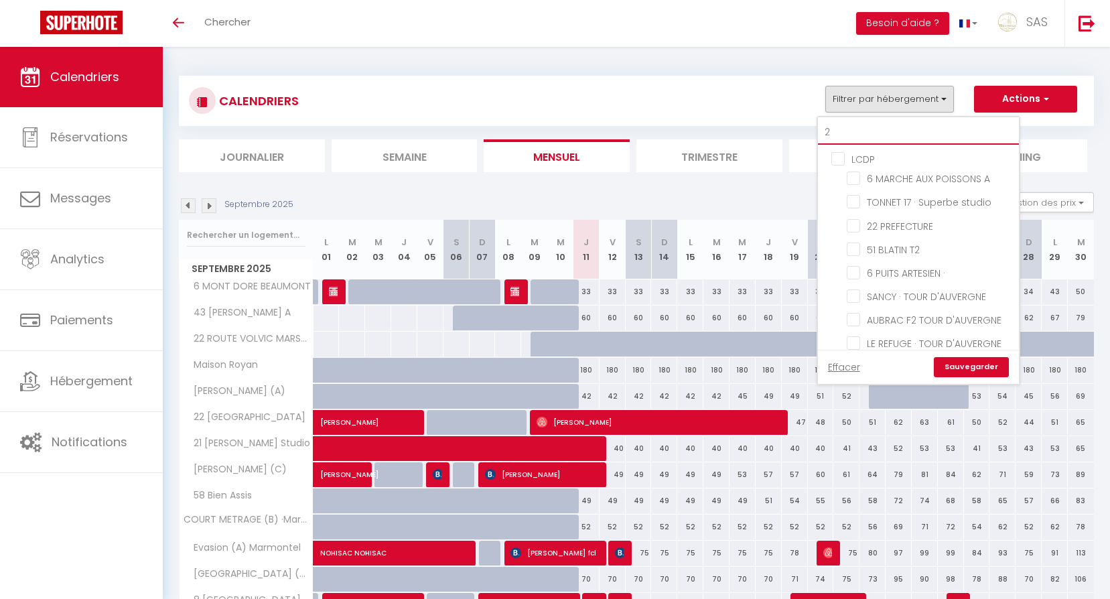
checkbox input "false"
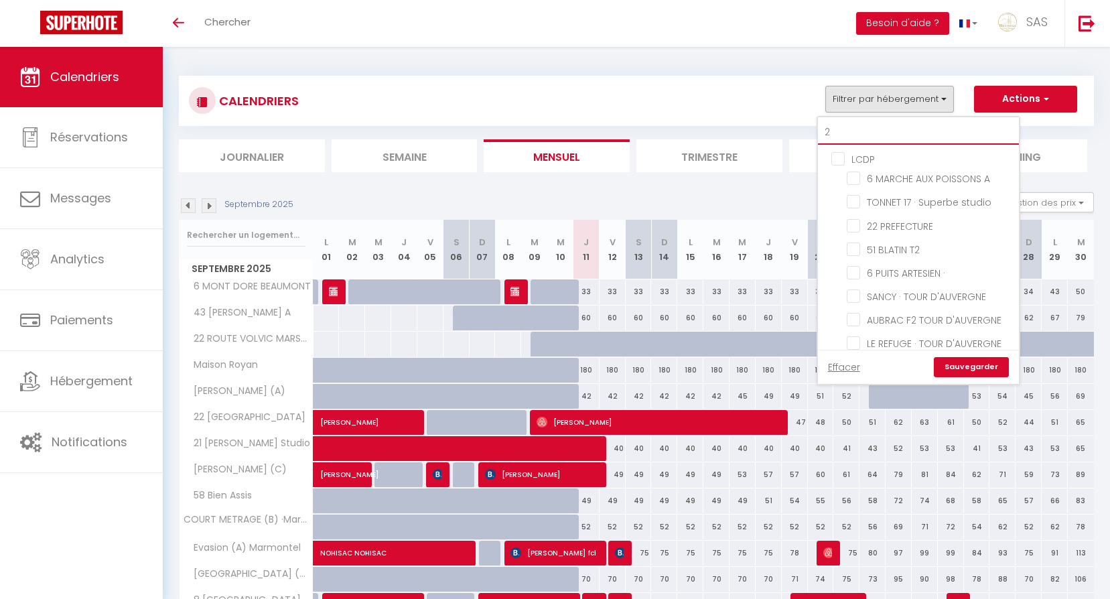
checkbox input "false"
type input "28"
checkbox input "false"
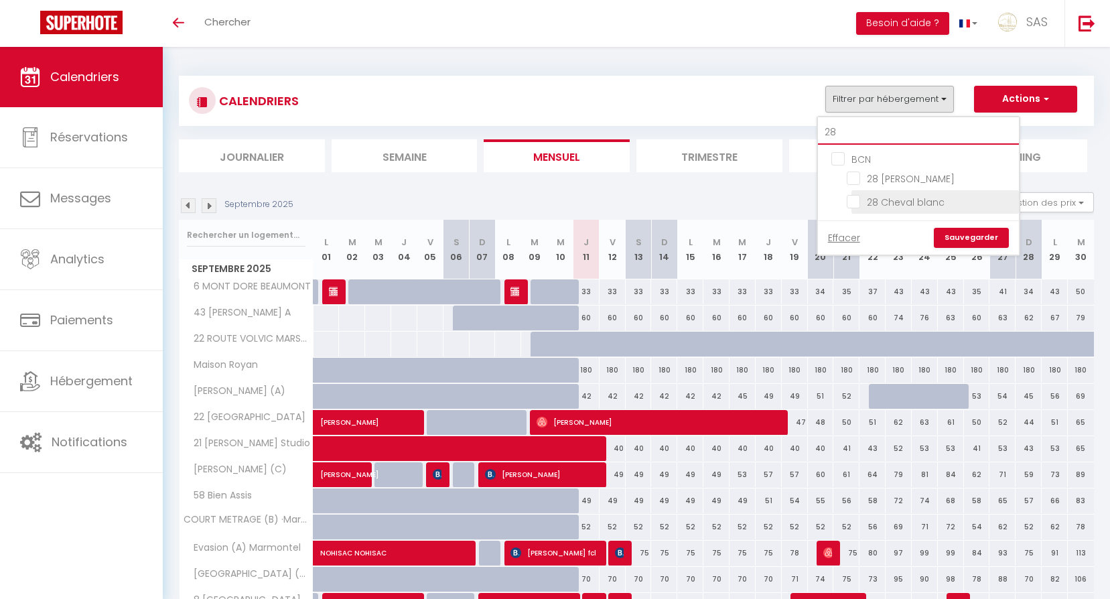
type input "28"
click at [908, 206] on input "28 Cheval blanc" at bounding box center [930, 200] width 167 height 13
checkbox input "true"
checkbox input "false"
click at [955, 237] on link "Sauvegarder" at bounding box center [971, 238] width 75 height 20
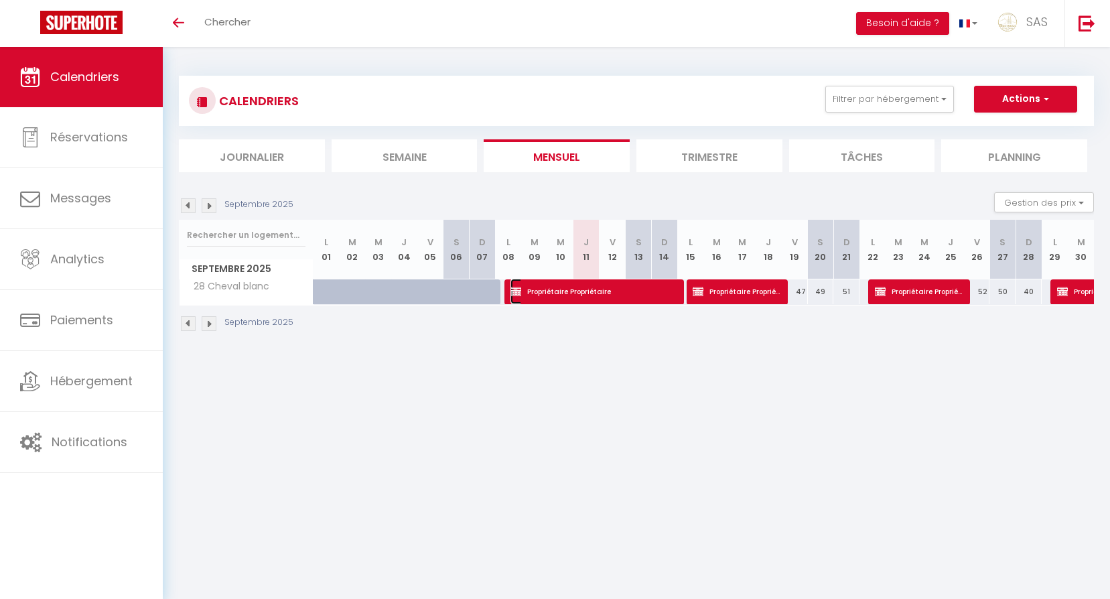
click at [628, 289] on span "Propriétaire Propriétaire" at bounding box center [593, 291] width 165 height 25
select select "OK"
select select "0"
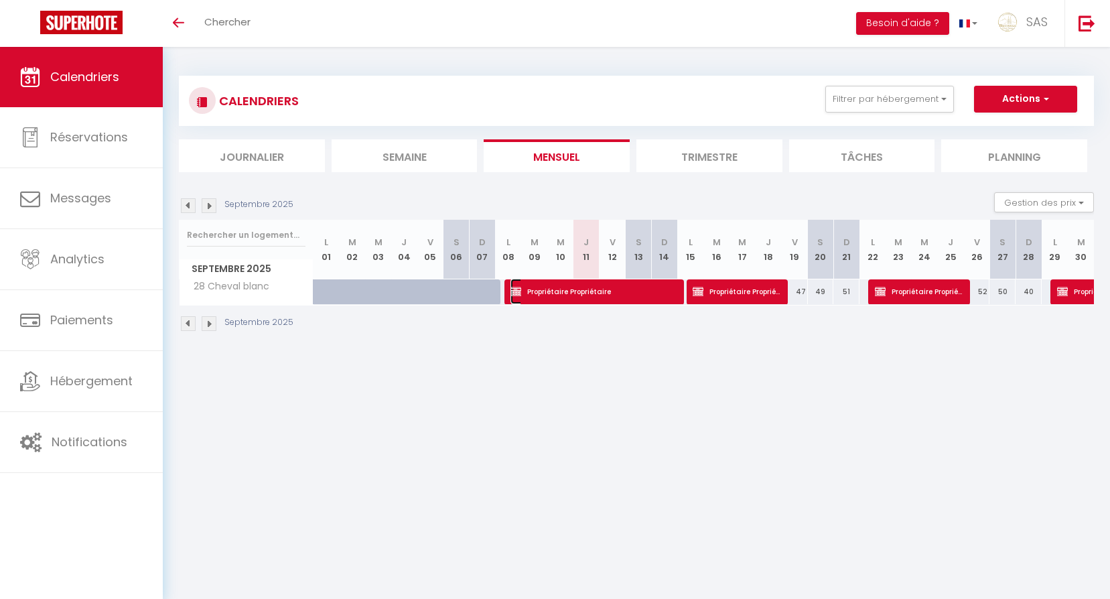
select select "1"
select select
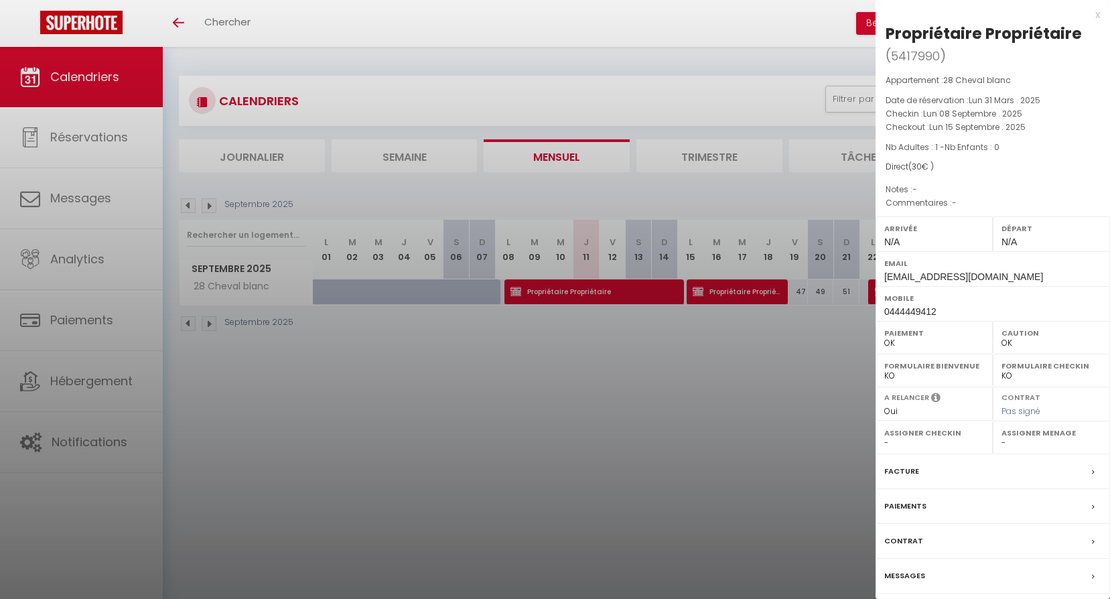
click at [628, 340] on div at bounding box center [555, 299] width 1110 height 599
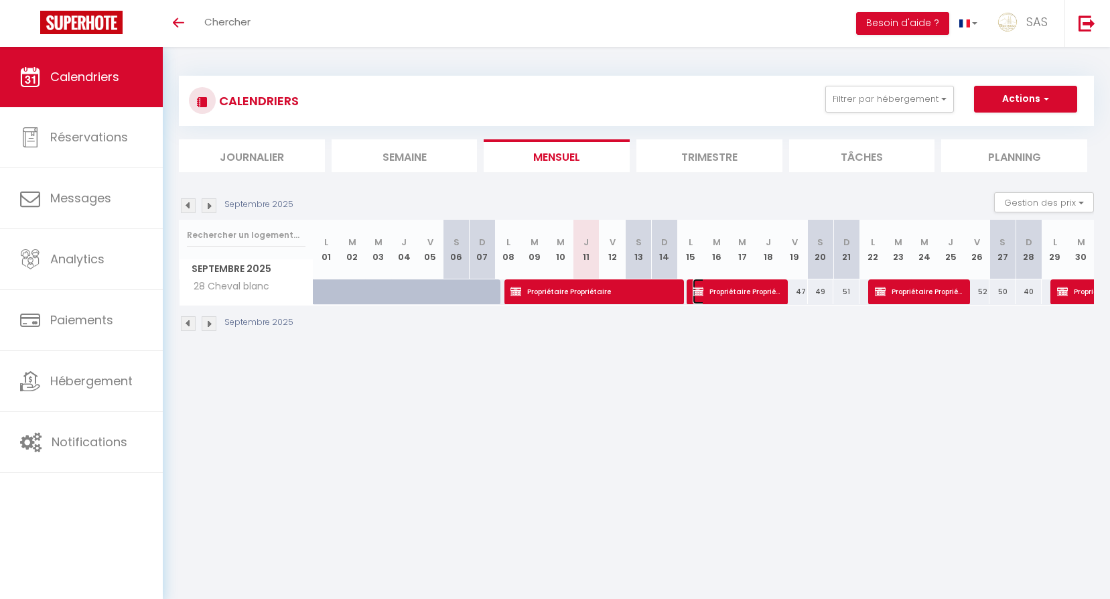
click at [734, 286] on span "Propriétaire Propriétaire" at bounding box center [736, 291] width 87 height 25
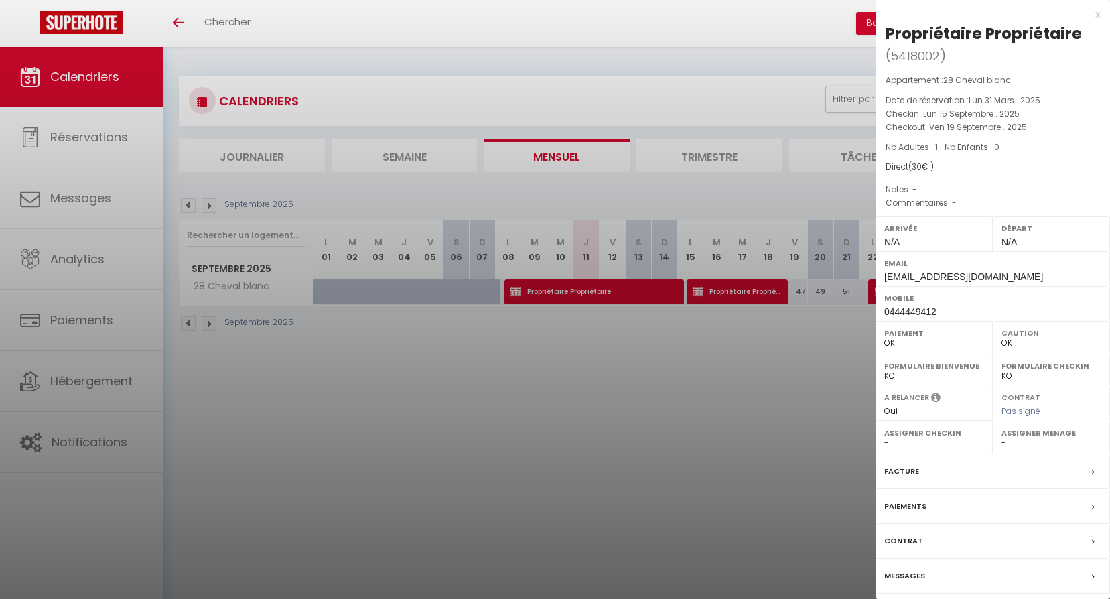
click at [697, 343] on div at bounding box center [555, 299] width 1110 height 599
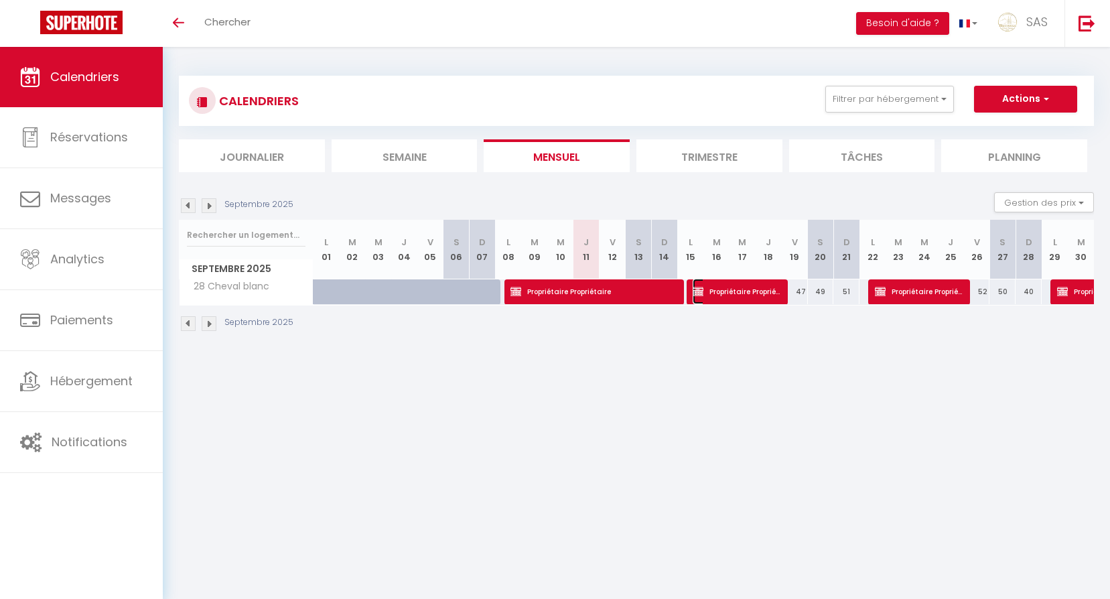
click at [708, 284] on span "Propriétaire Propriétaire" at bounding box center [736, 291] width 87 height 25
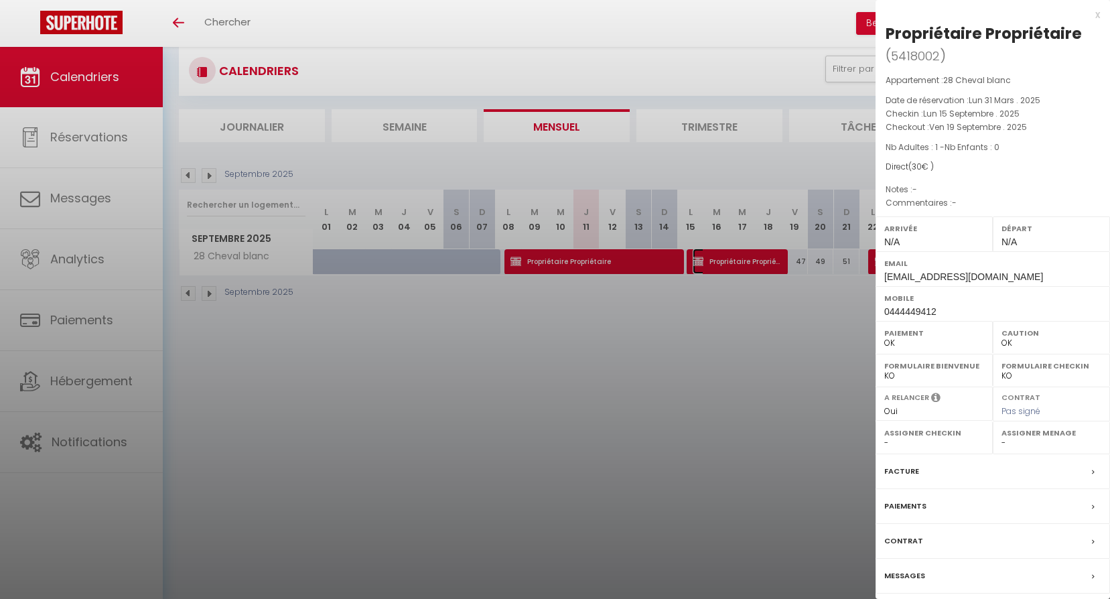
scroll to position [47, 0]
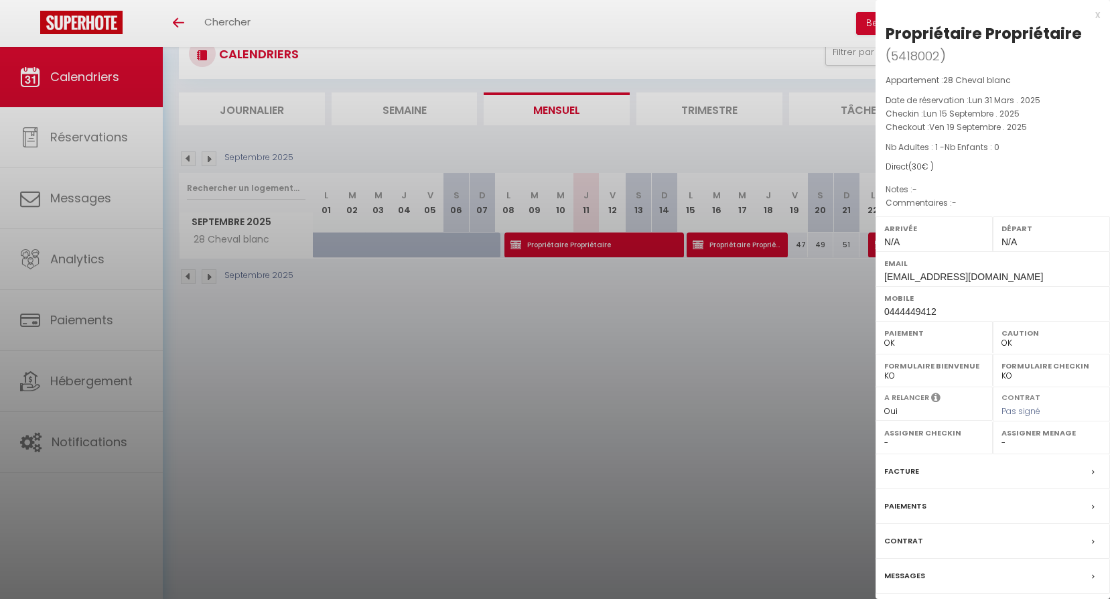
click at [912, 567] on div "Messages" at bounding box center [993, 576] width 234 height 35
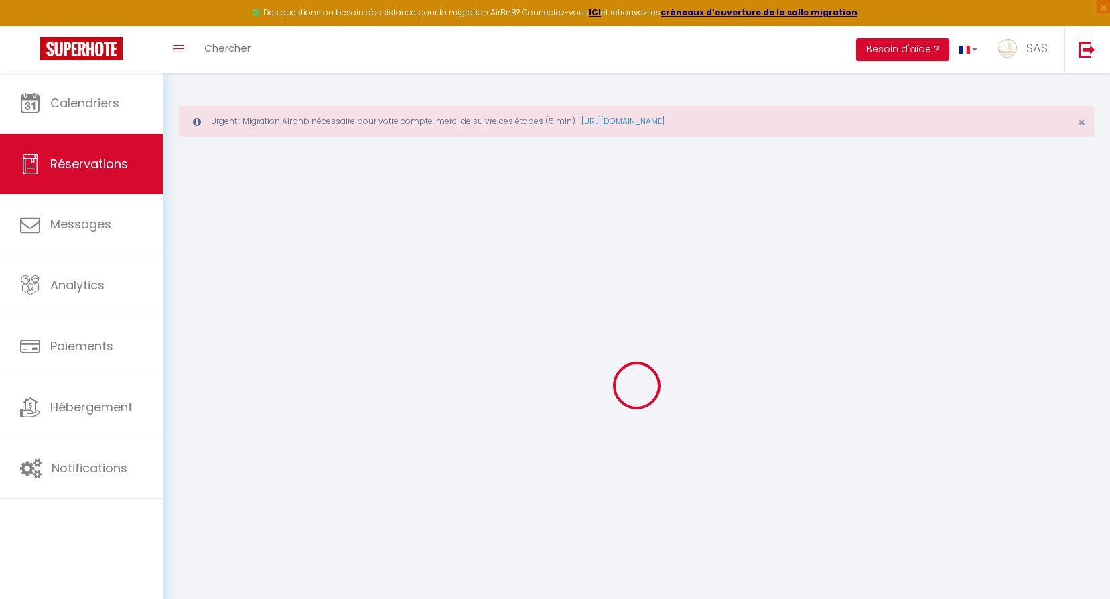
select select
checkbox input "false"
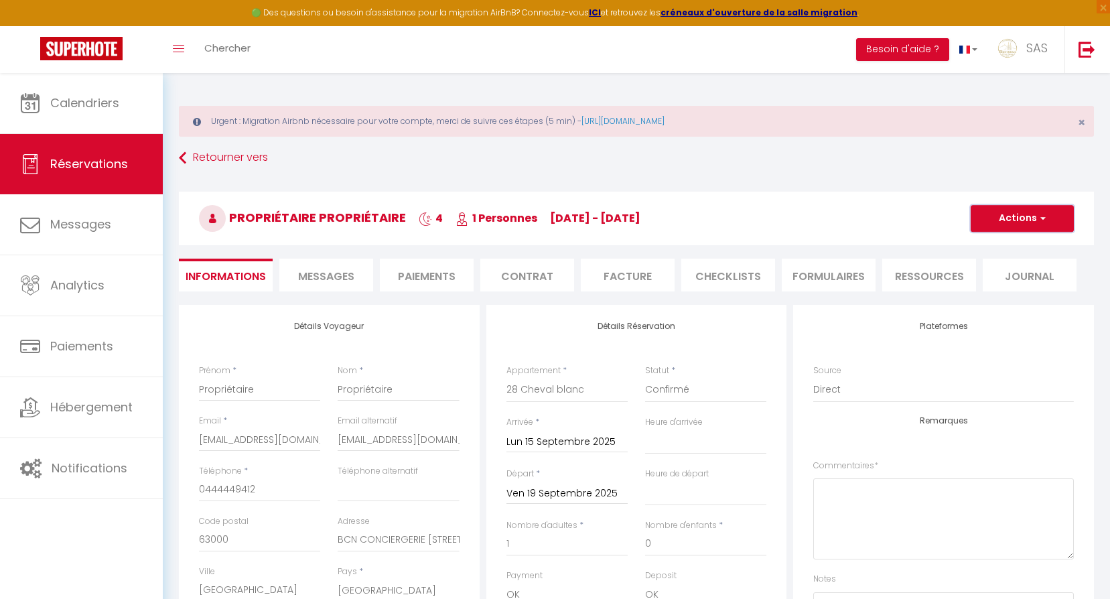
click at [1012, 220] on button "Actions" at bounding box center [1022, 218] width 103 height 27
click at [999, 286] on link "Supprimer" at bounding box center [1009, 282] width 106 height 17
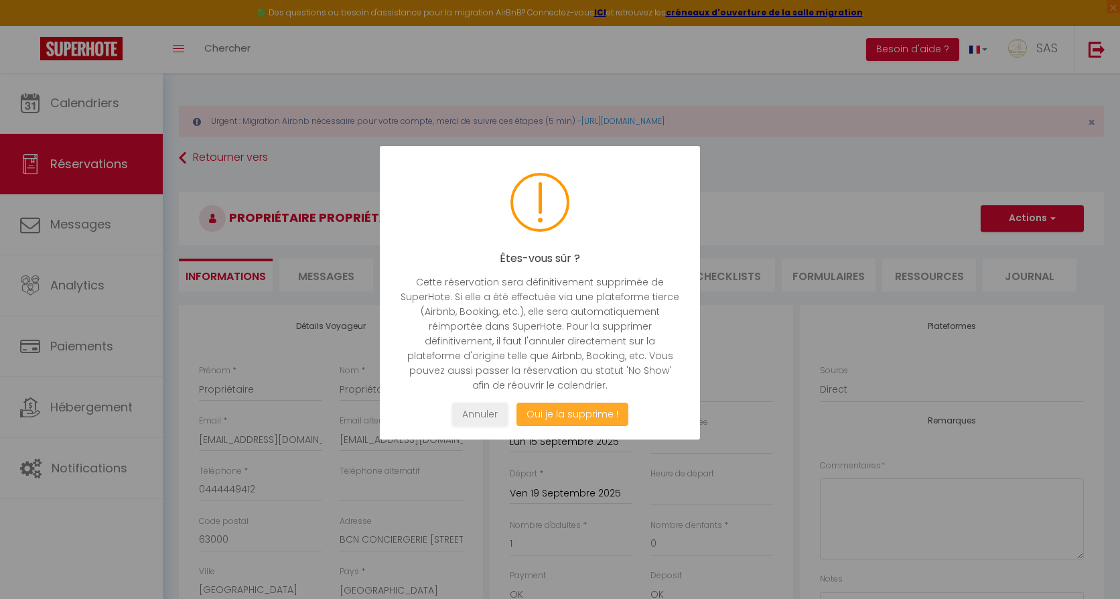
click at [550, 411] on button "Oui je la supprime !" at bounding box center [573, 414] width 112 height 23
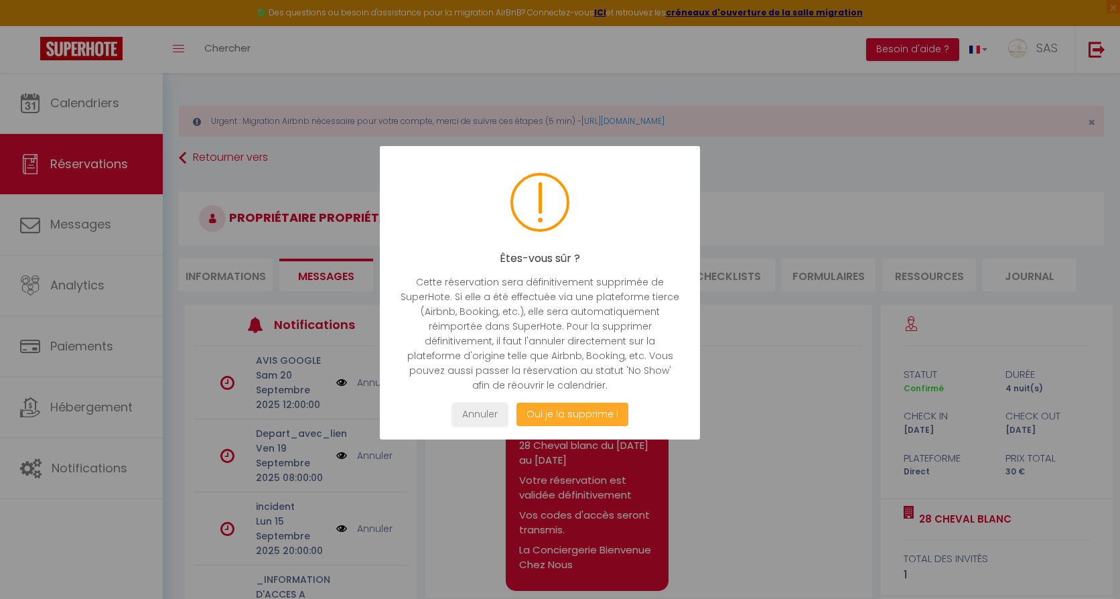
click at [550, 411] on button "Oui je la supprime !" at bounding box center [573, 414] width 112 height 23
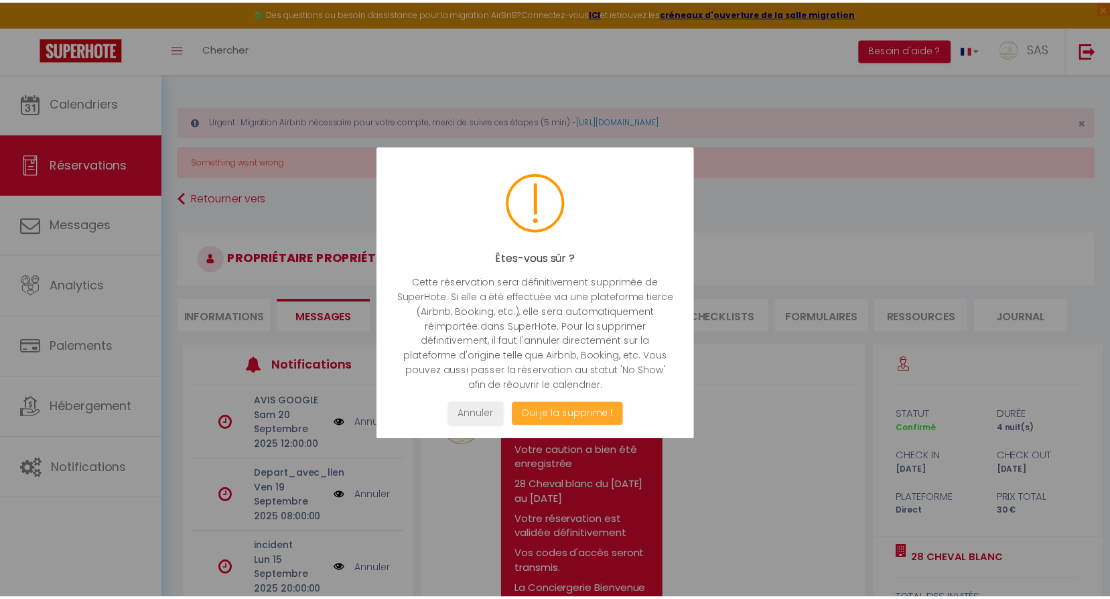
scroll to position [3047, 0]
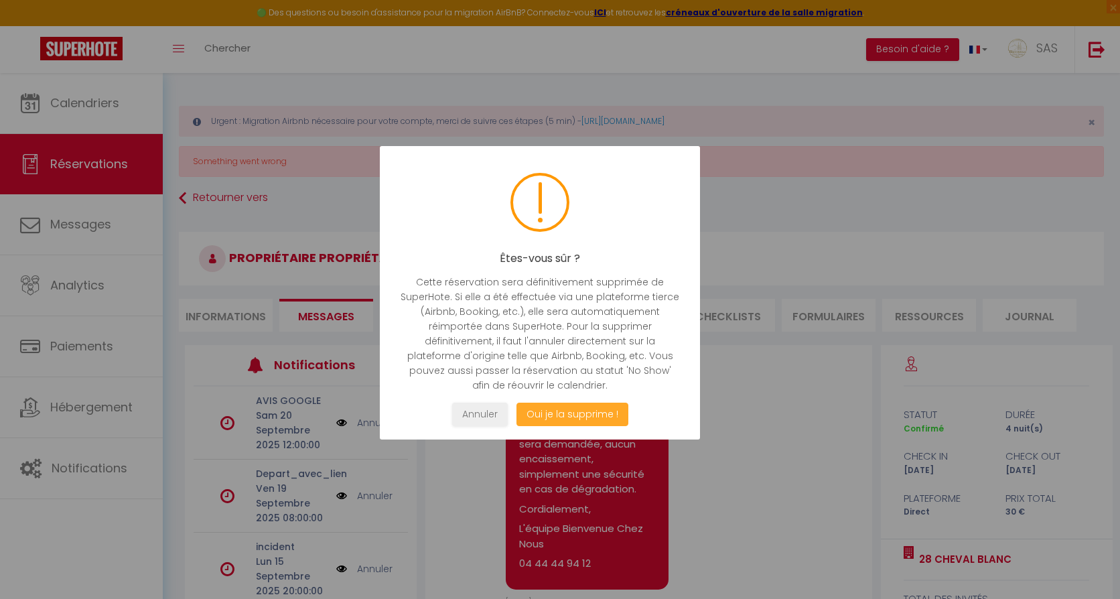
click at [550, 411] on button "Oui je la supprime !" at bounding box center [573, 414] width 112 height 23
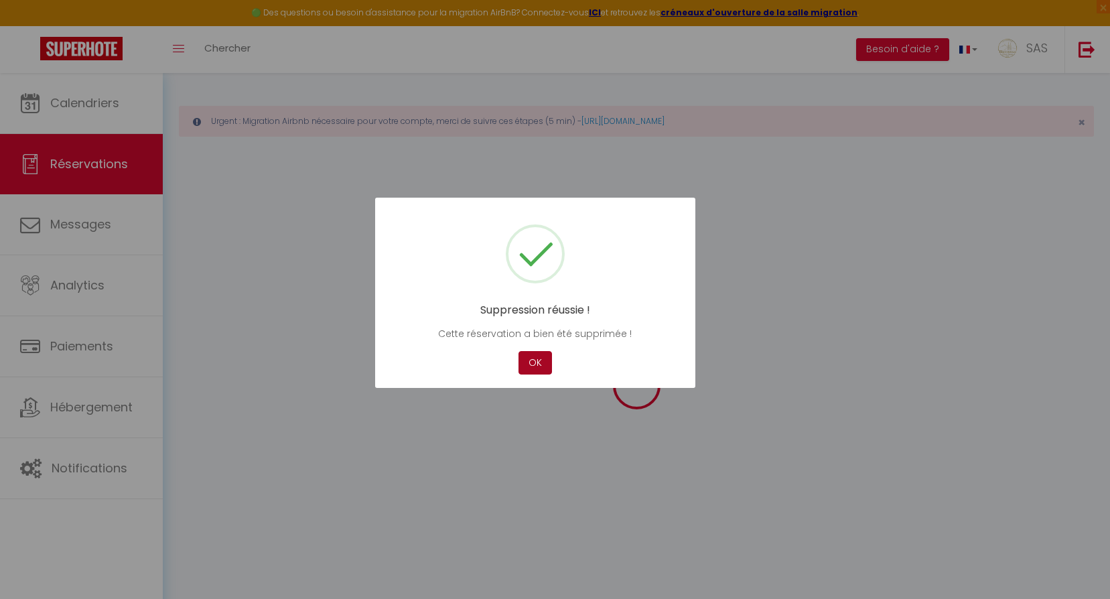
click at [536, 361] on button "OK" at bounding box center [535, 362] width 33 height 23
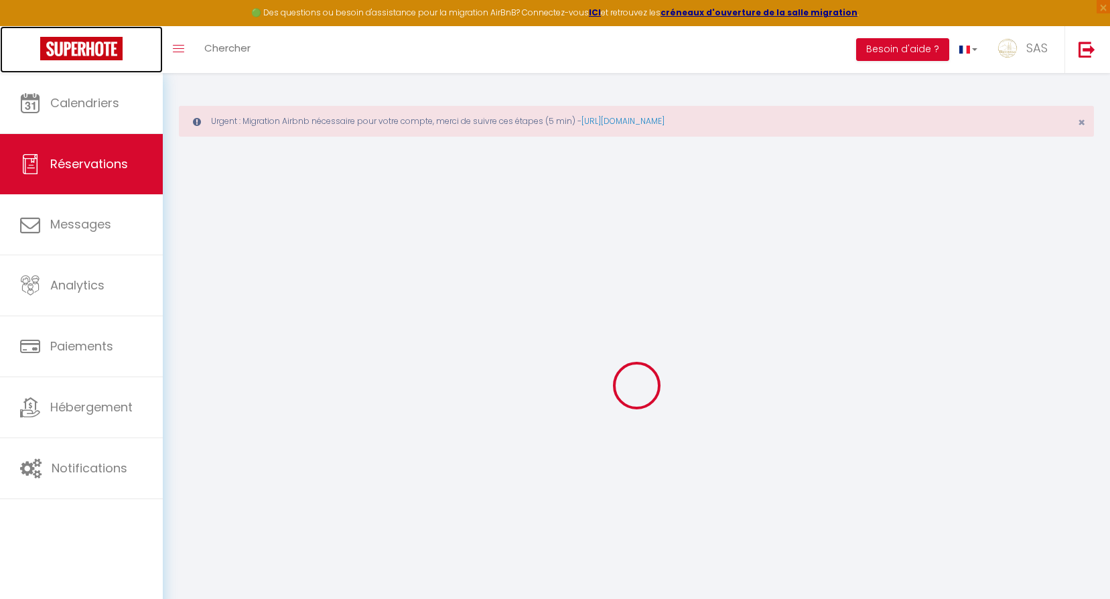
click at [71, 54] on img at bounding box center [81, 48] width 82 height 23
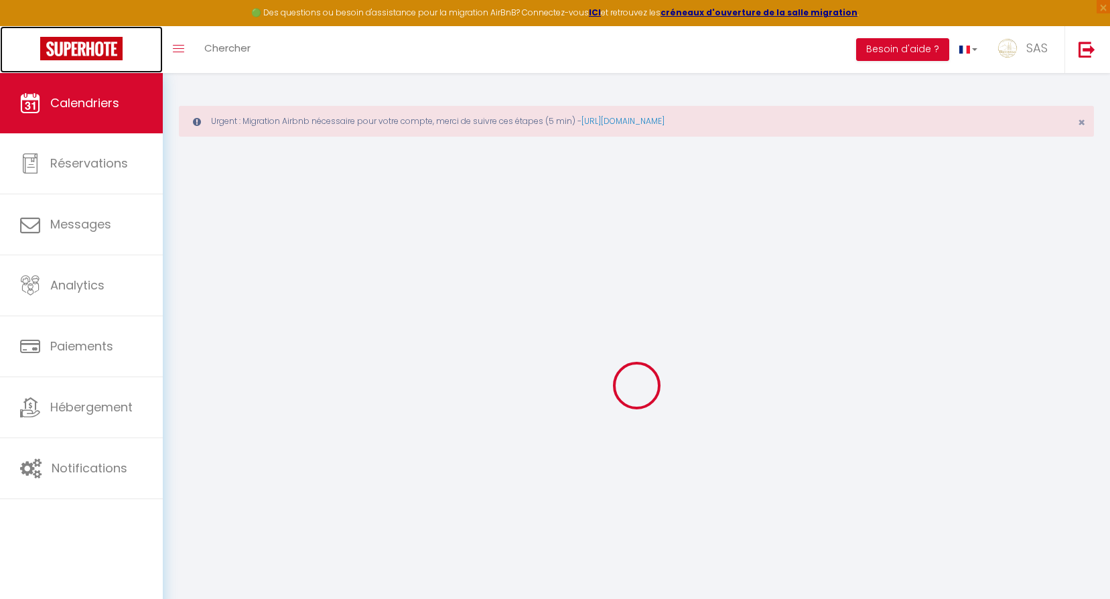
click at [71, 54] on img at bounding box center [81, 48] width 82 height 23
select select
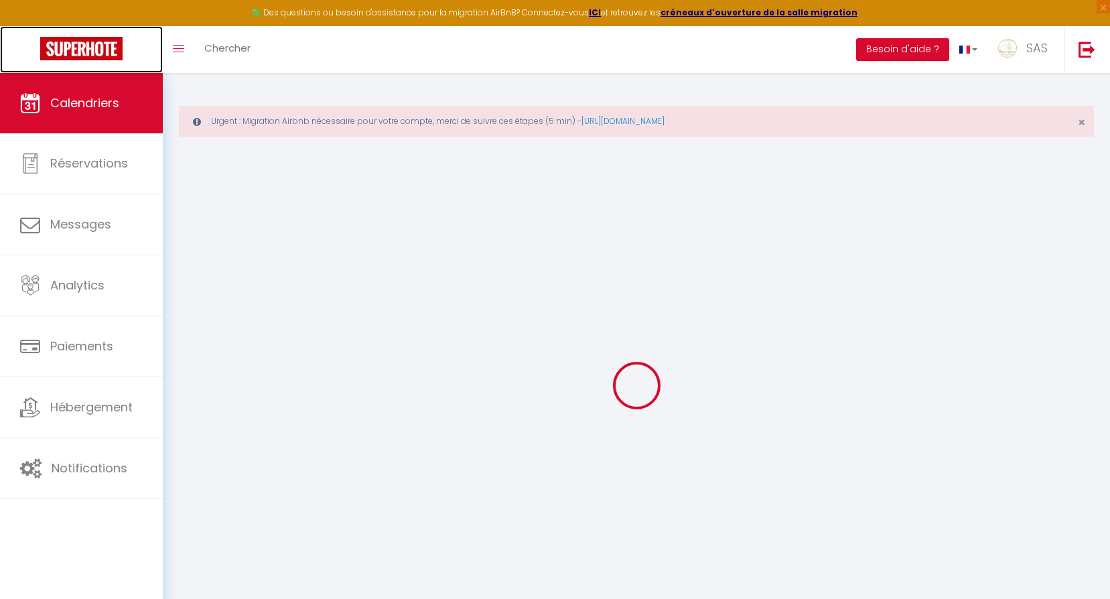
select select
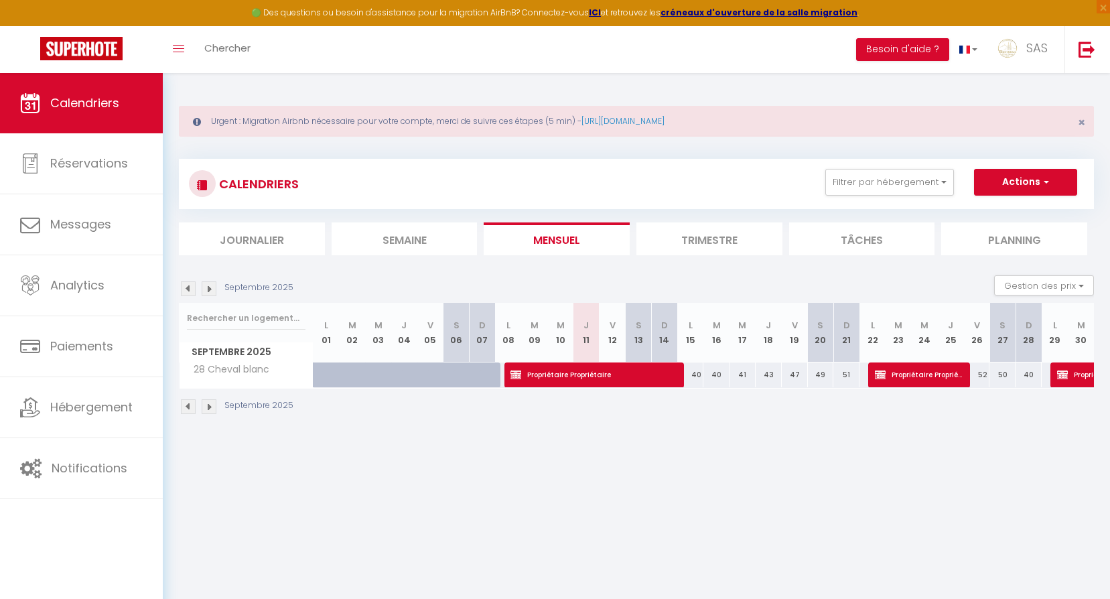
click at [639, 390] on div "Septembre 2025" at bounding box center [636, 409] width 915 height 40
click at [640, 377] on span "Propriétaire Propriétaire" at bounding box center [593, 374] width 165 height 25
select select "OK"
select select "0"
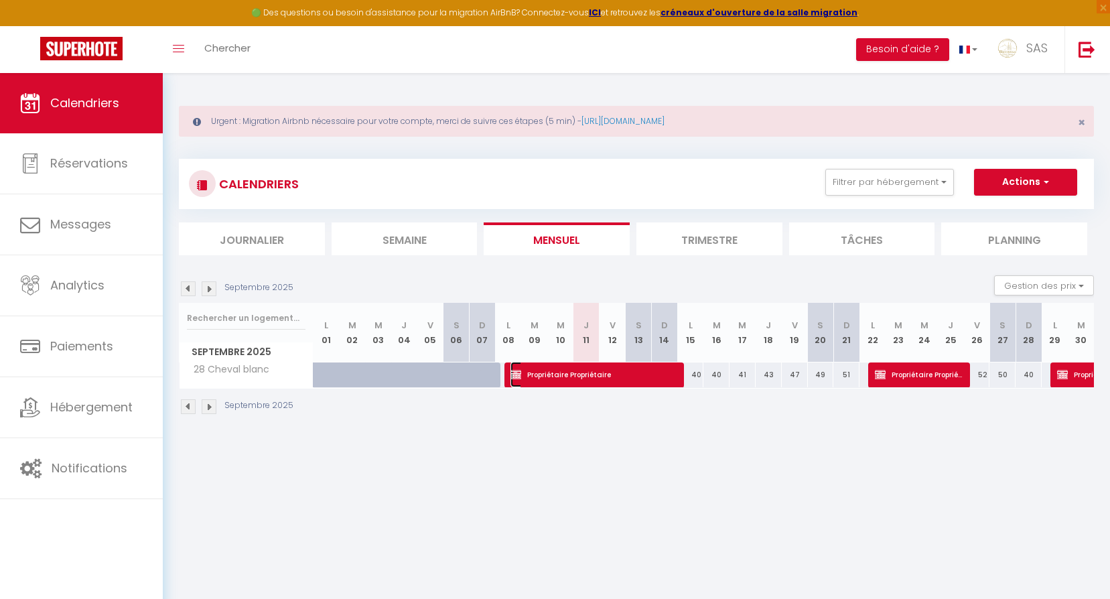
select select "0"
select select "1"
select select
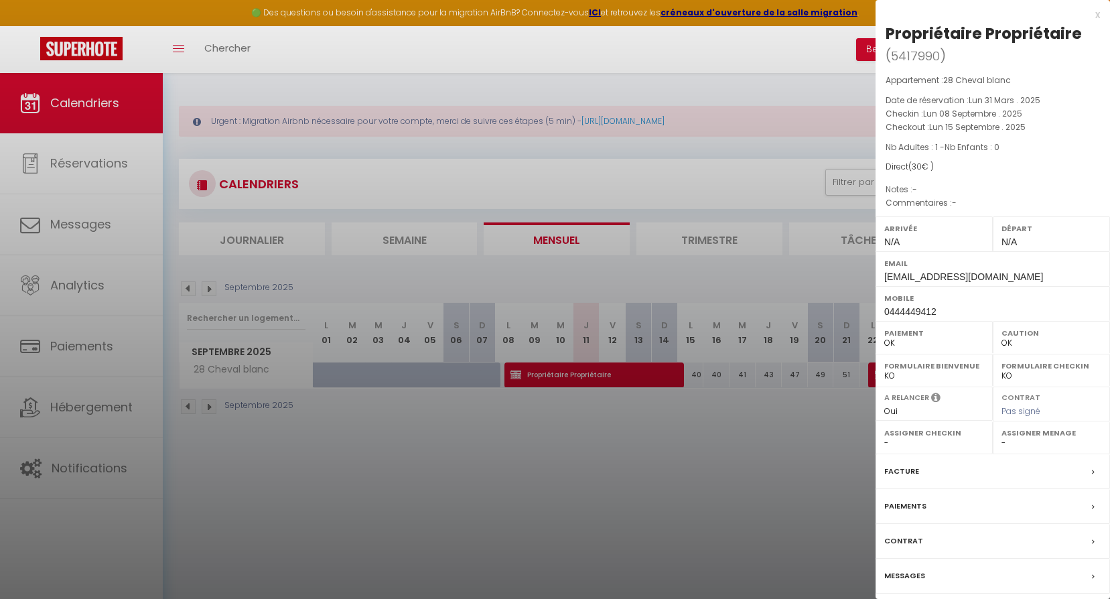
click at [902, 571] on label "Messages" at bounding box center [904, 576] width 41 height 14
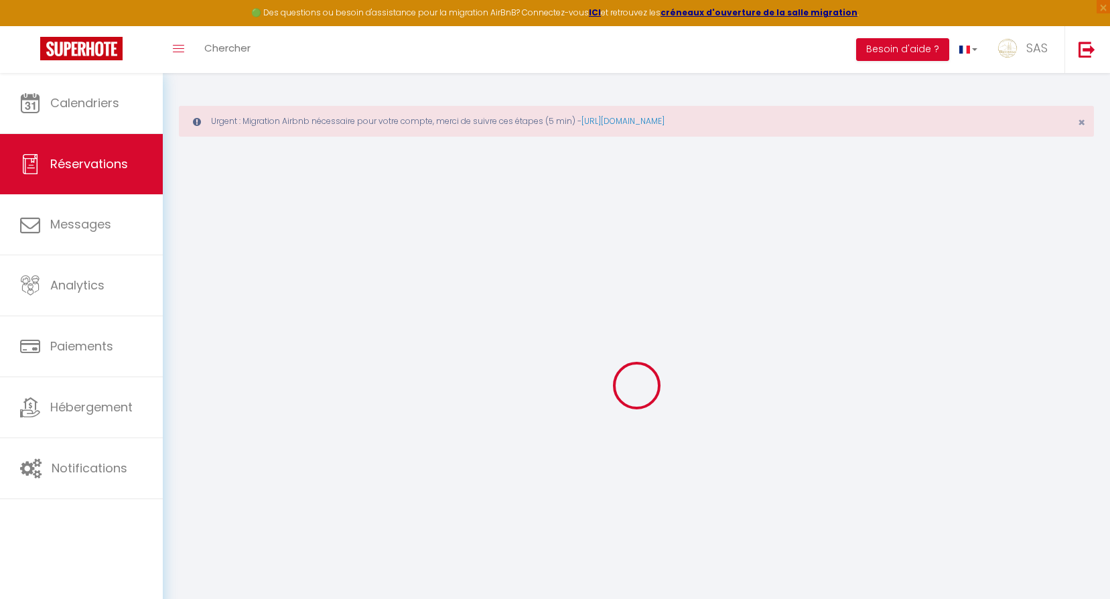
select select
checkbox input "false"
select select
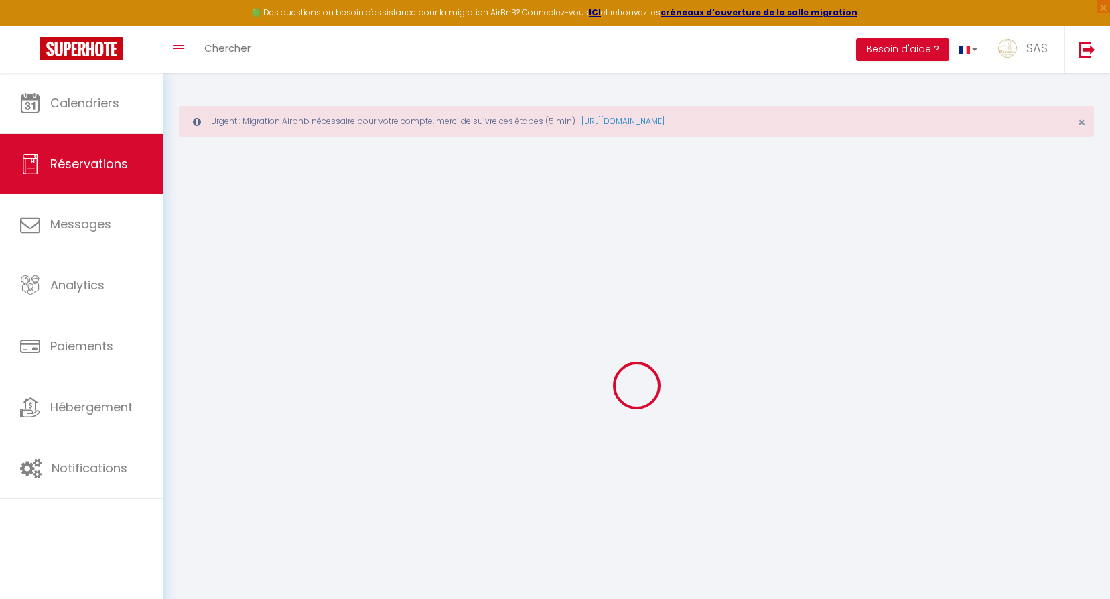
checkbox input "false"
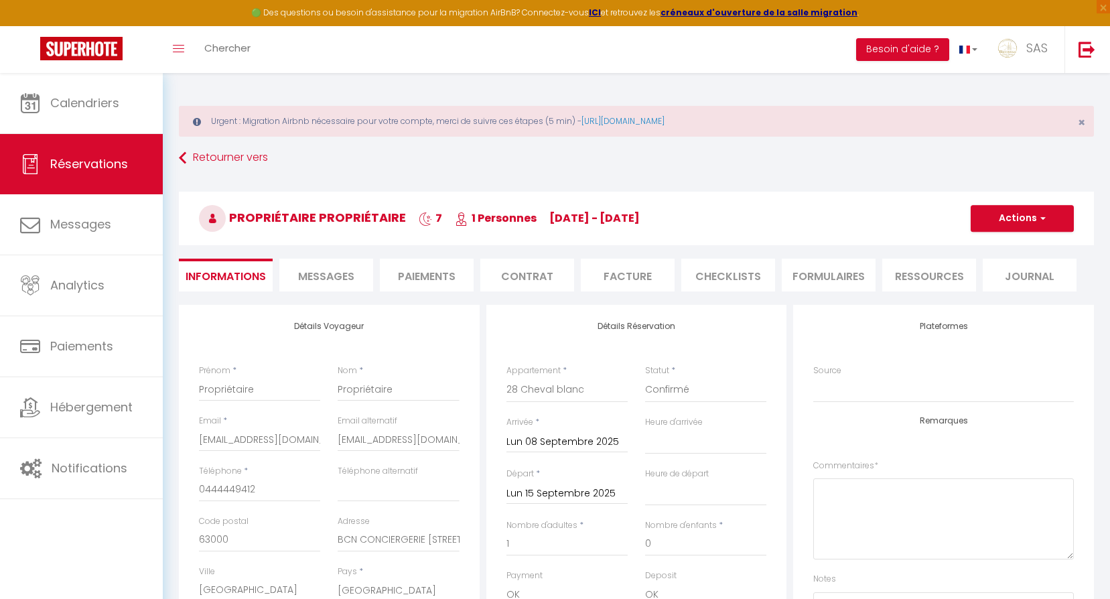
scroll to position [268, 0]
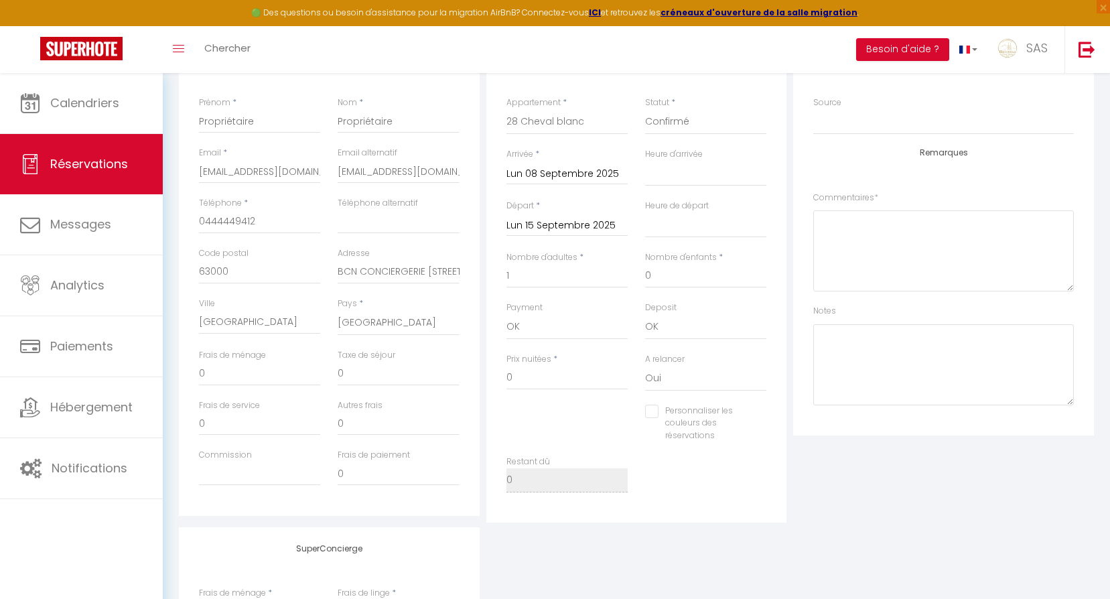
click at [541, 233] on input "Lun 15 Septembre 2025" at bounding box center [566, 225] width 121 height 17
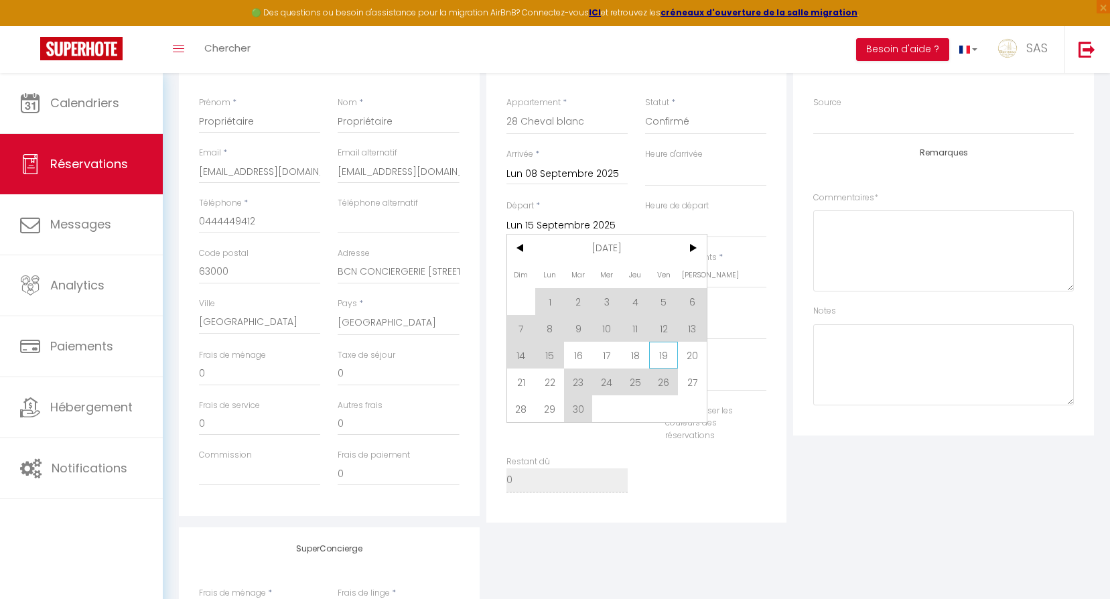
click at [666, 356] on span "19" at bounding box center [663, 355] width 29 height 27
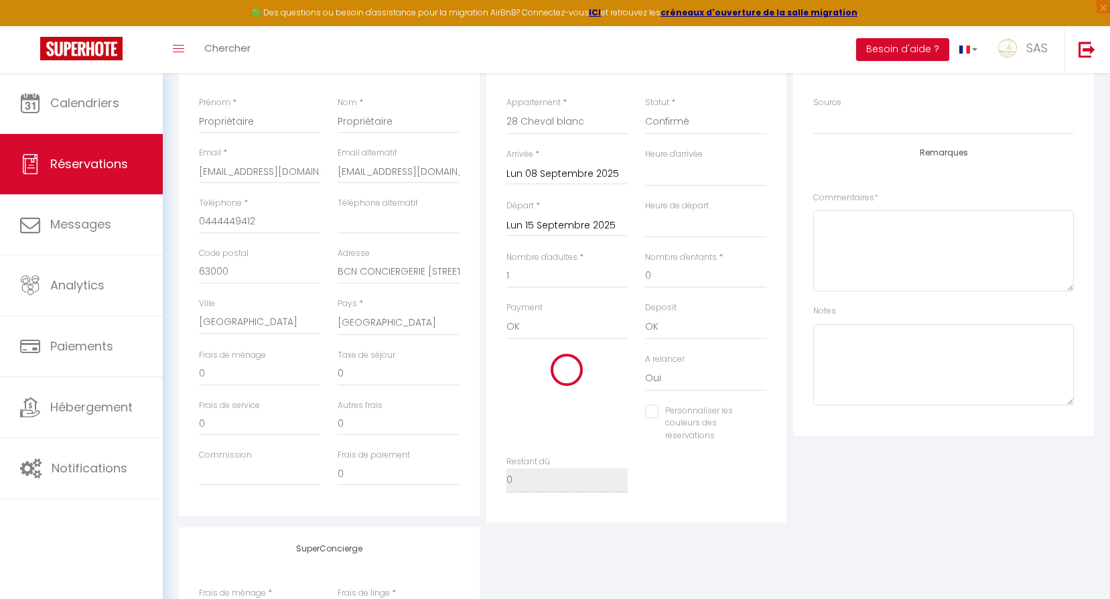
select select
type input "Ven 19 Septembre 2025"
select select
checkbox input "false"
type input "30"
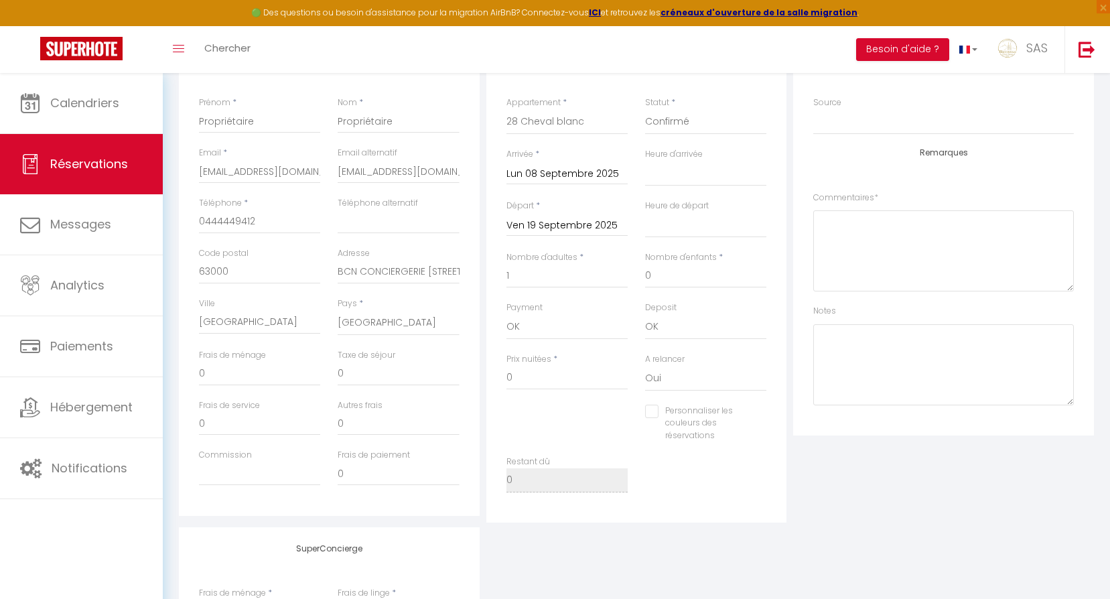
type input "22"
select select
type input "444"
checkbox input "false"
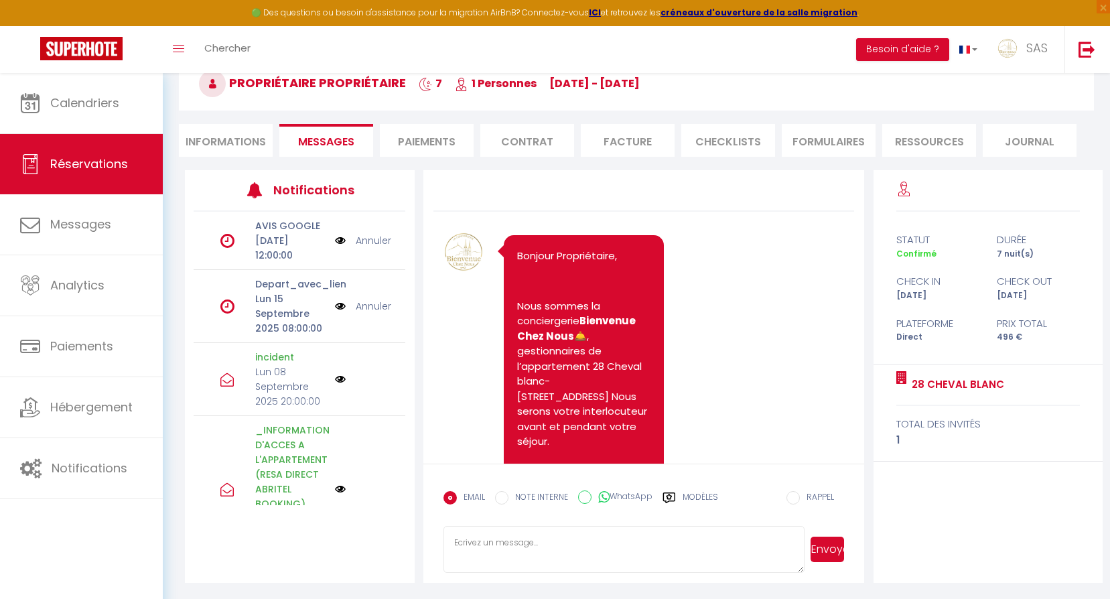
select select
click at [794, 468] on form "EMAIL NOTE INTERNE WhatsApp Modèles 11 « ‹ » › Sep 2025 2020 ~ 2030 Dim Lun Mar…" at bounding box center [644, 523] width 442 height 119
select select
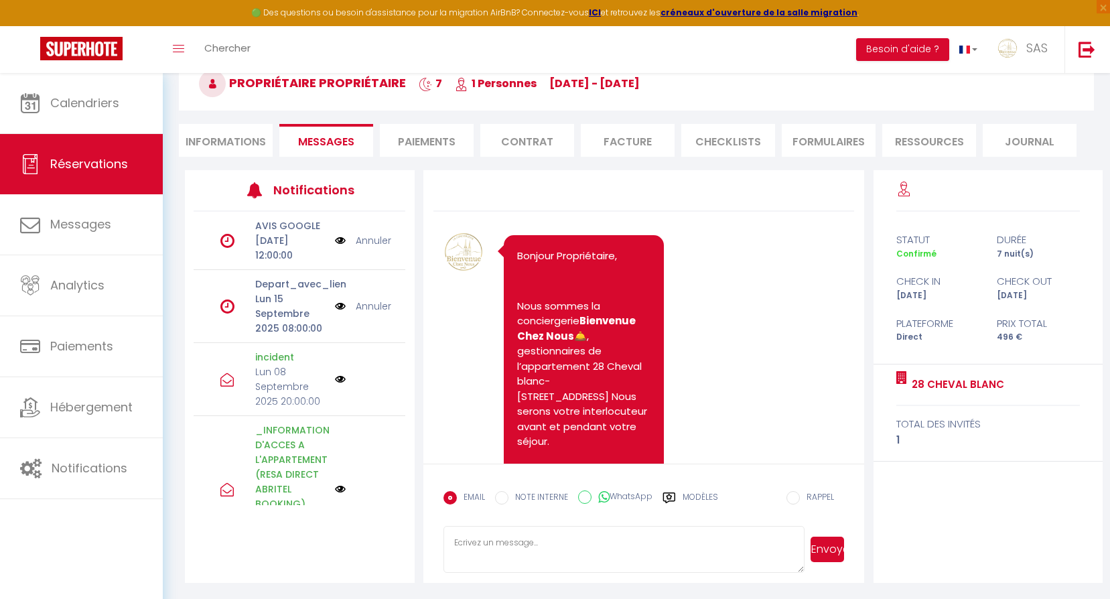
select select
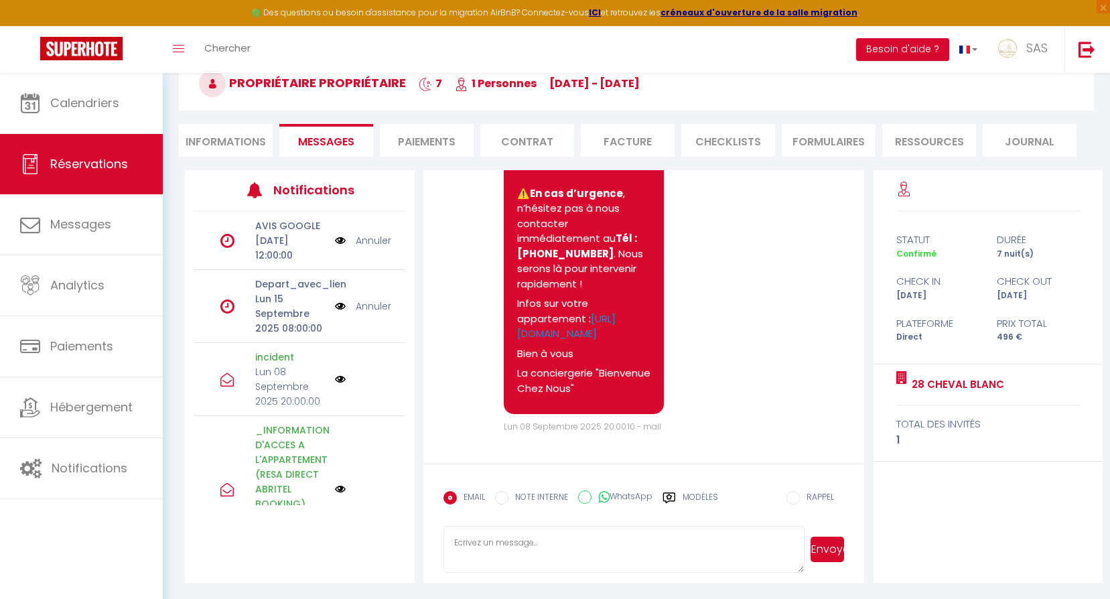
select select
click at [247, 139] on li "Informations" at bounding box center [226, 140] width 94 height 33
select select
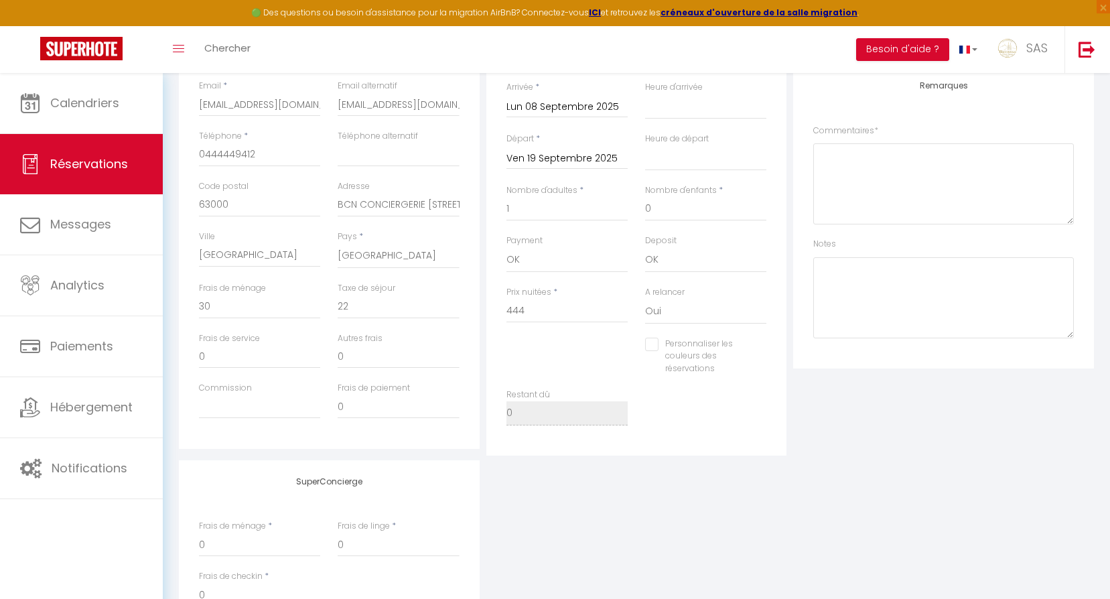
scroll to position [467, 0]
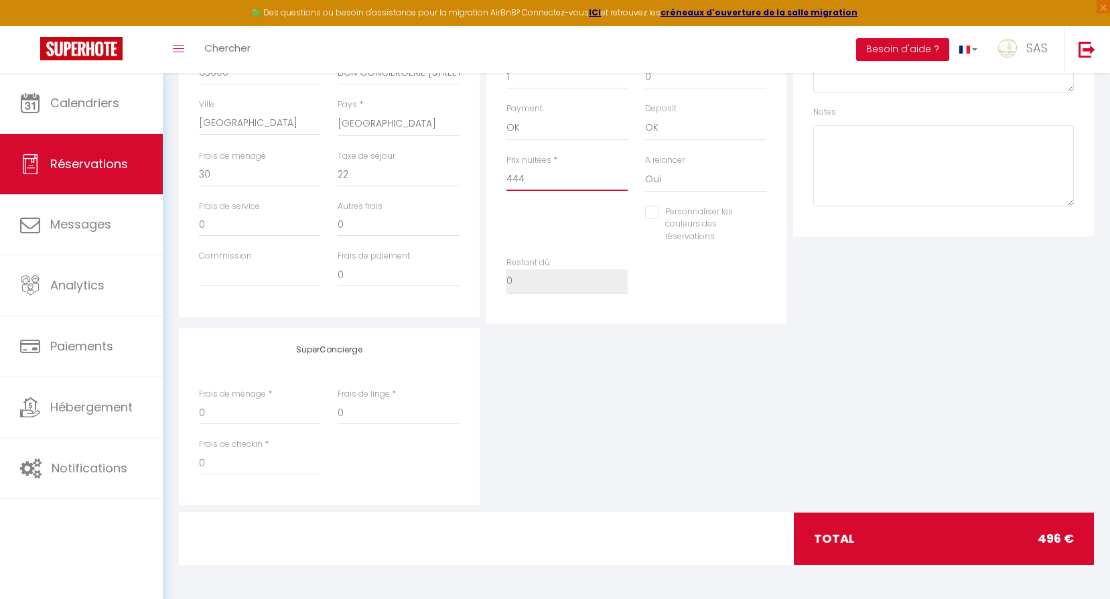
click at [519, 173] on input "444" at bounding box center [566, 179] width 121 height 24
select select
checkbox input "false"
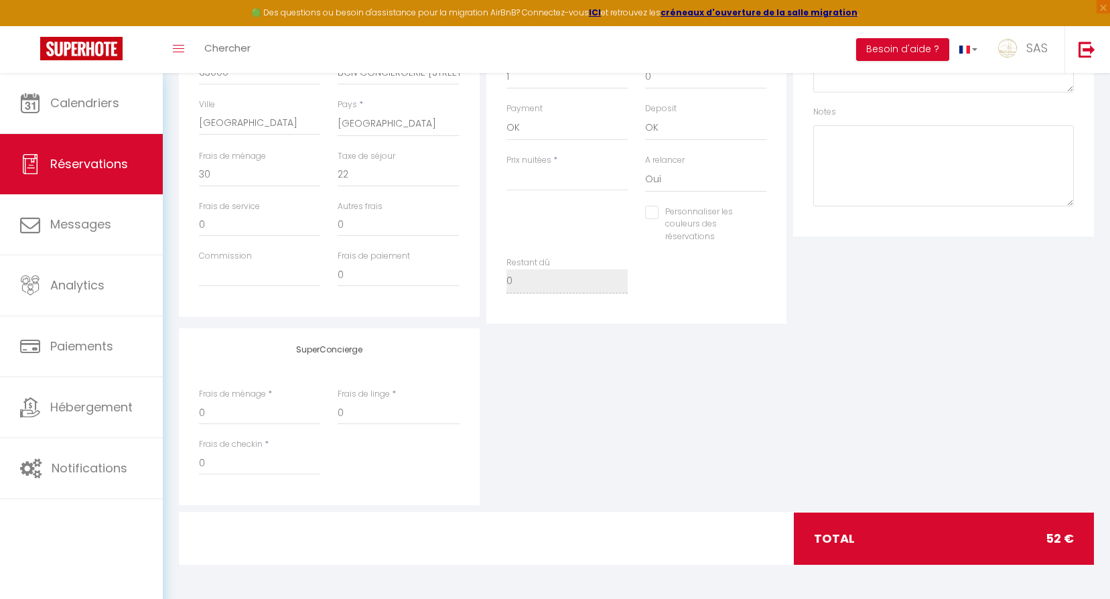
type input "0"
select select
checkbox input "false"
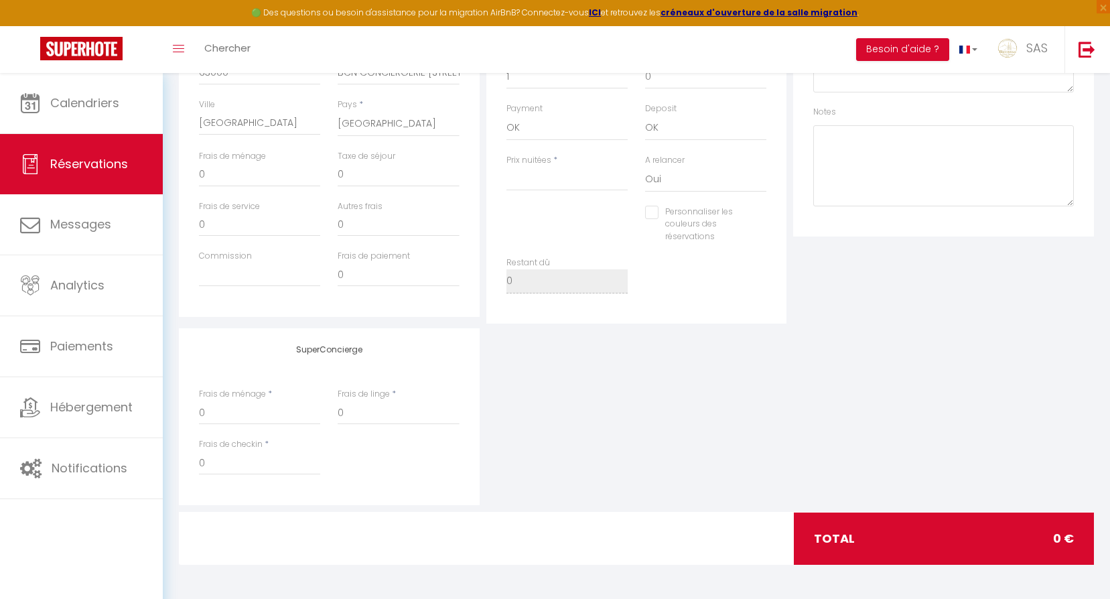
click at [890, 370] on div "SuperConcierge Frais de ménage * 0 Frais de linge * 0 Frais de checkin * 0" at bounding box center [637, 416] width 922 height 177
click at [265, 182] on input "0" at bounding box center [259, 175] width 121 height 24
type input "3"
select select
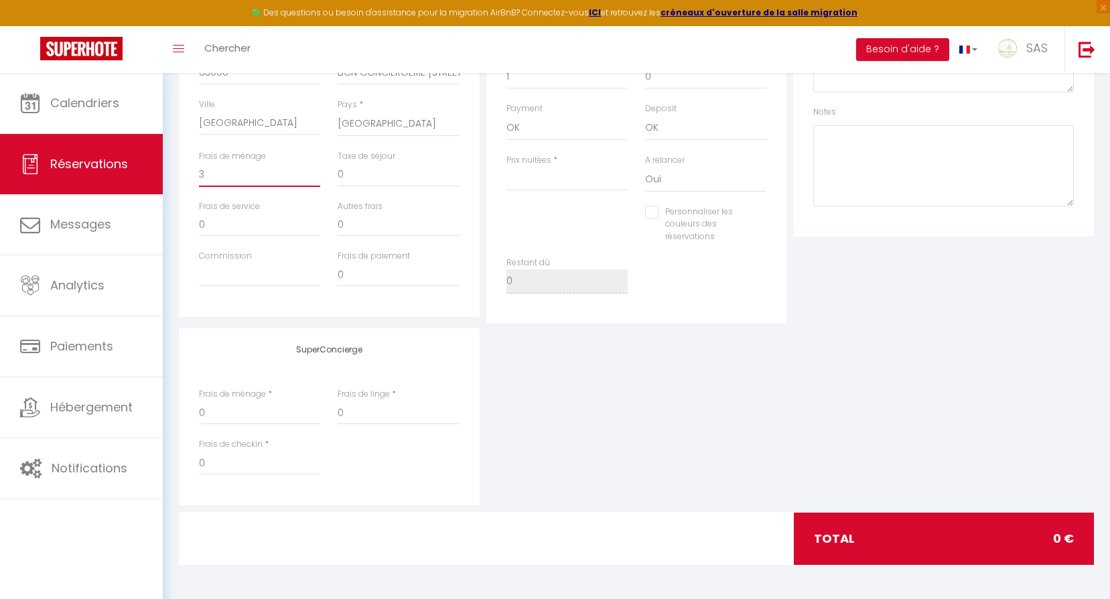
select select
checkbox input "false"
type input "30"
select select
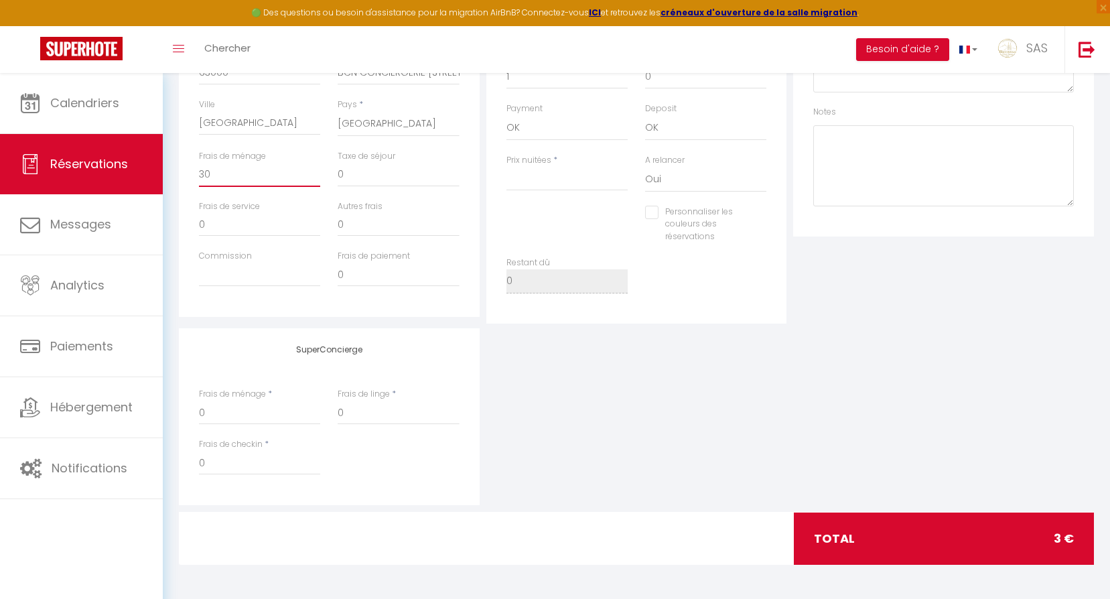
checkbox input "false"
type input "30"
drag, startPoint x: 924, startPoint y: 391, endPoint x: 915, endPoint y: 389, distance: 9.5
click at [924, 391] on div "SuperConcierge Frais de ménage * 0 Frais de linge * 0 Frais de checkin * 0" at bounding box center [637, 416] width 922 height 177
click at [588, 185] on input "Prix nuitées" at bounding box center [566, 179] width 121 height 24
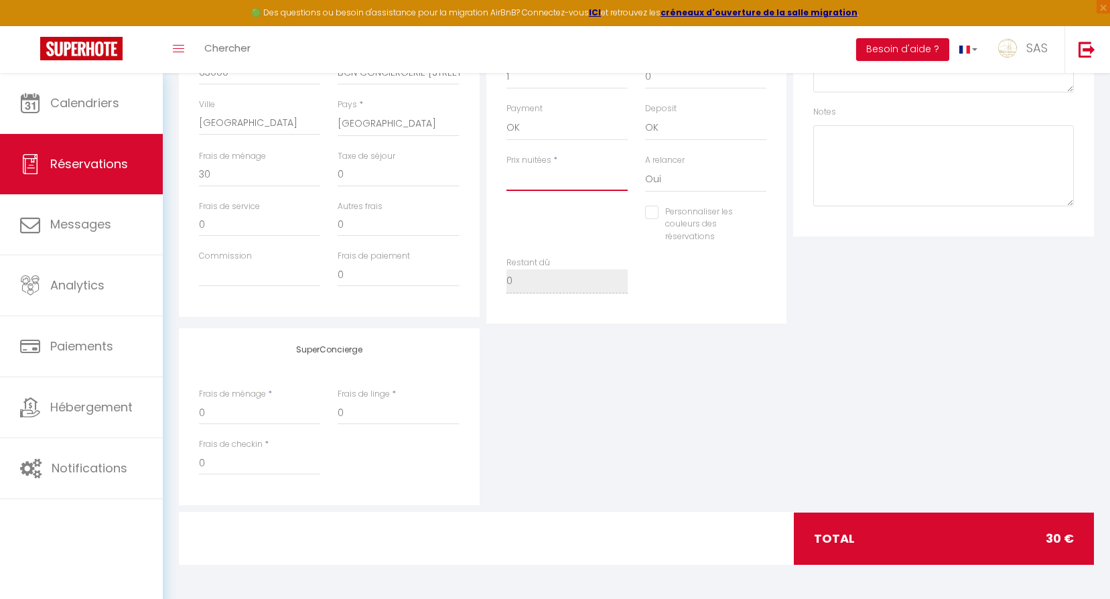
type input "0"
select select
checkbox input "false"
type input "0"
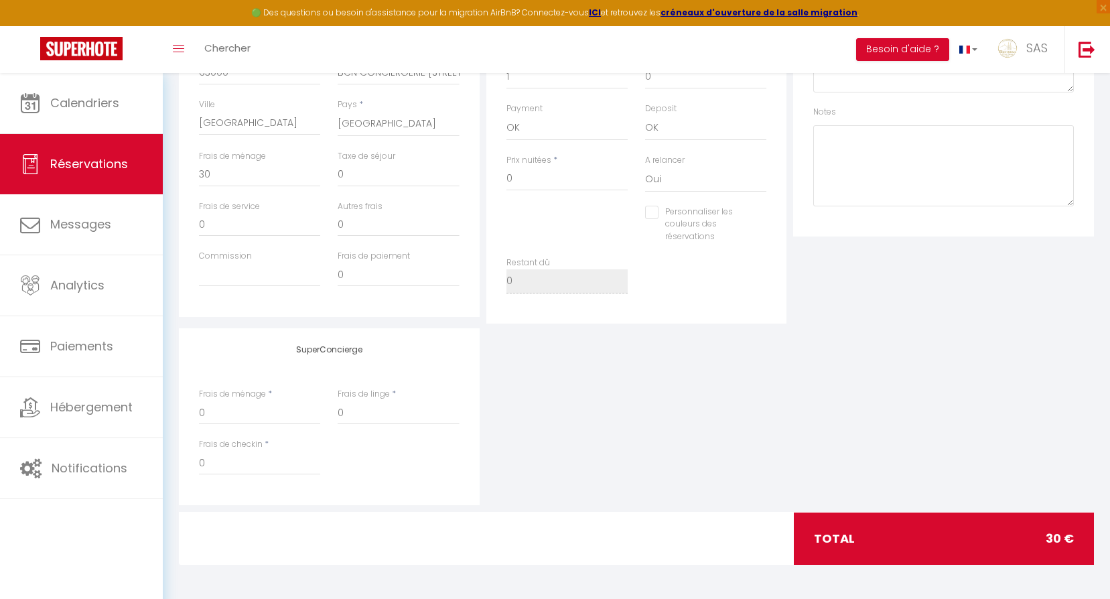
type input "0"
select select
checkbox input "false"
click at [602, 377] on div "SuperConcierge Frais de ménage * 0 Frais de linge * 0 Frais de checkin * 0" at bounding box center [637, 416] width 922 height 177
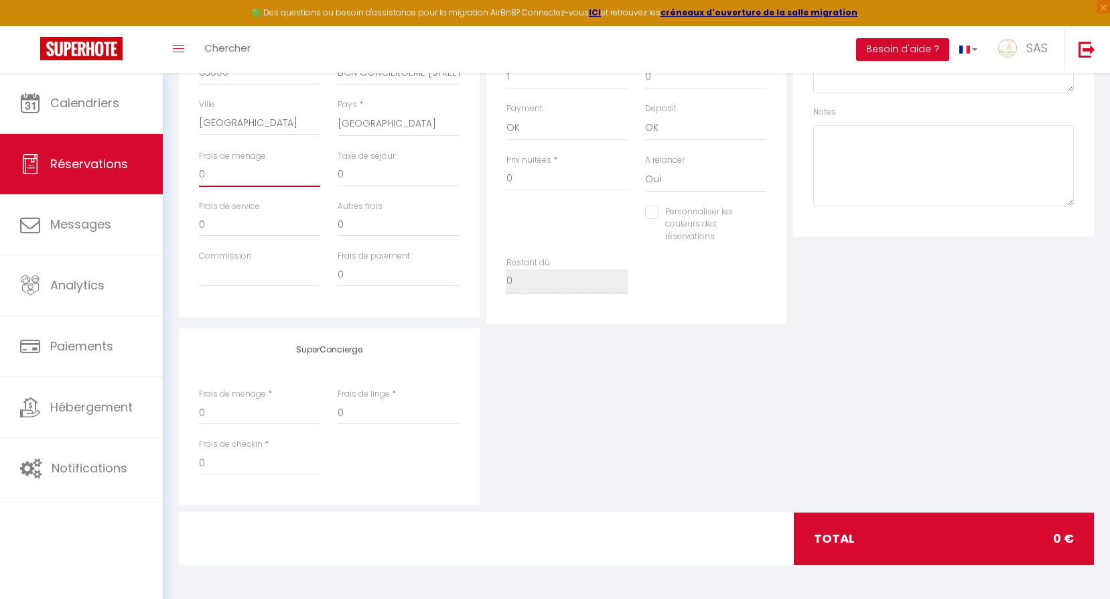
click at [210, 174] on input "0" at bounding box center [259, 175] width 121 height 24
type input "3"
select select
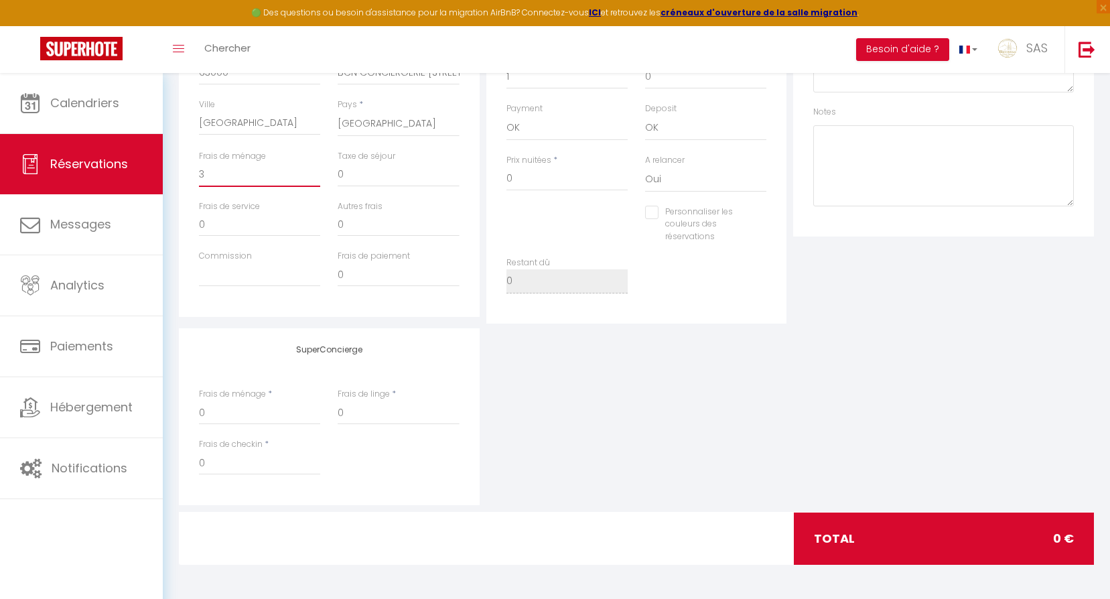
checkbox input "false"
type input "30"
select select
checkbox input "false"
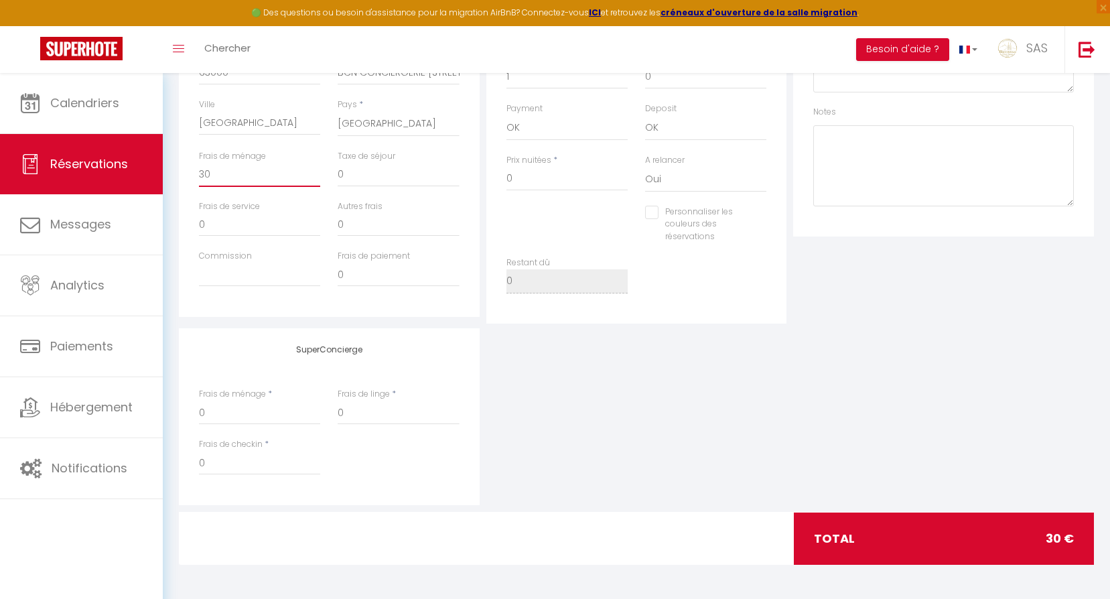
type input "30"
click at [629, 494] on div "SuperConcierge Frais de ménage * 0 Frais de linge * 0 Frais de checkin * 0" at bounding box center [637, 416] width 922 height 177
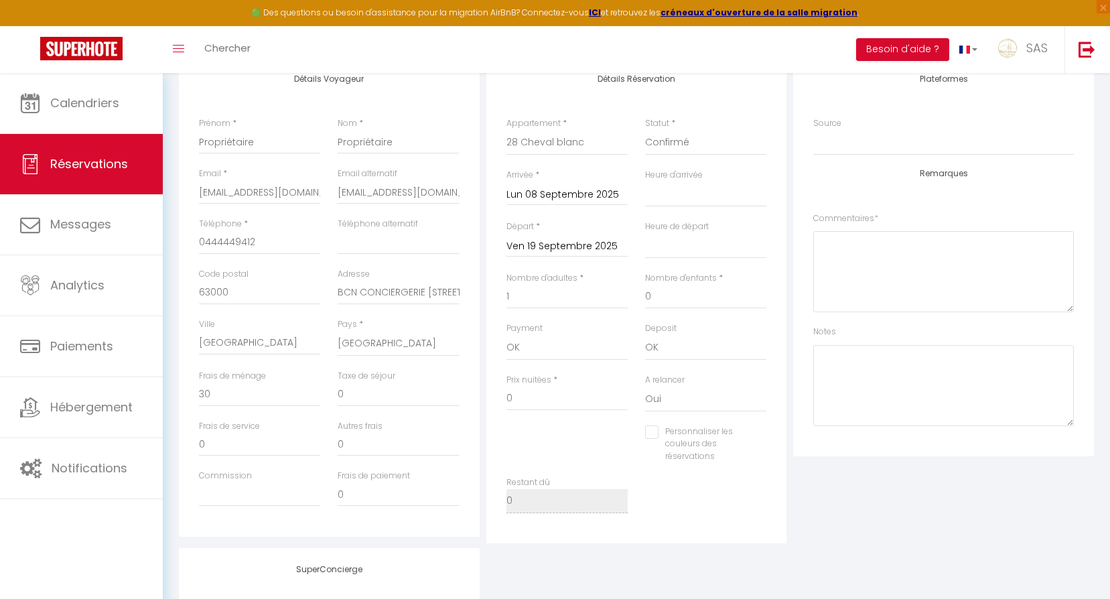
scroll to position [0, 0]
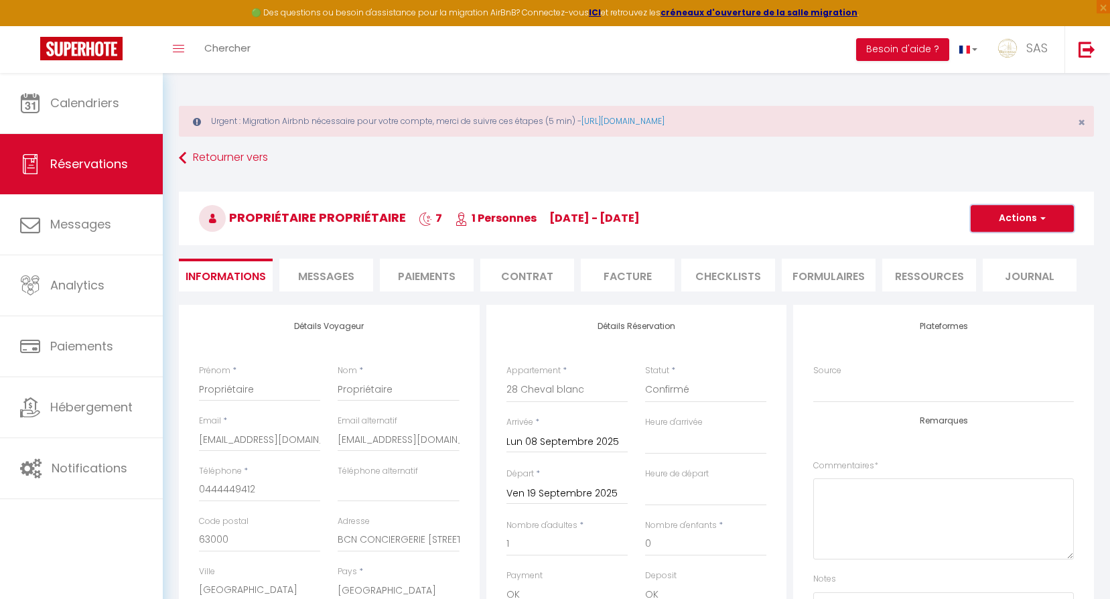
click at [987, 224] on button "Actions" at bounding box center [1022, 218] width 103 height 27
click at [996, 249] on link "Enregistrer" at bounding box center [1009, 247] width 106 height 17
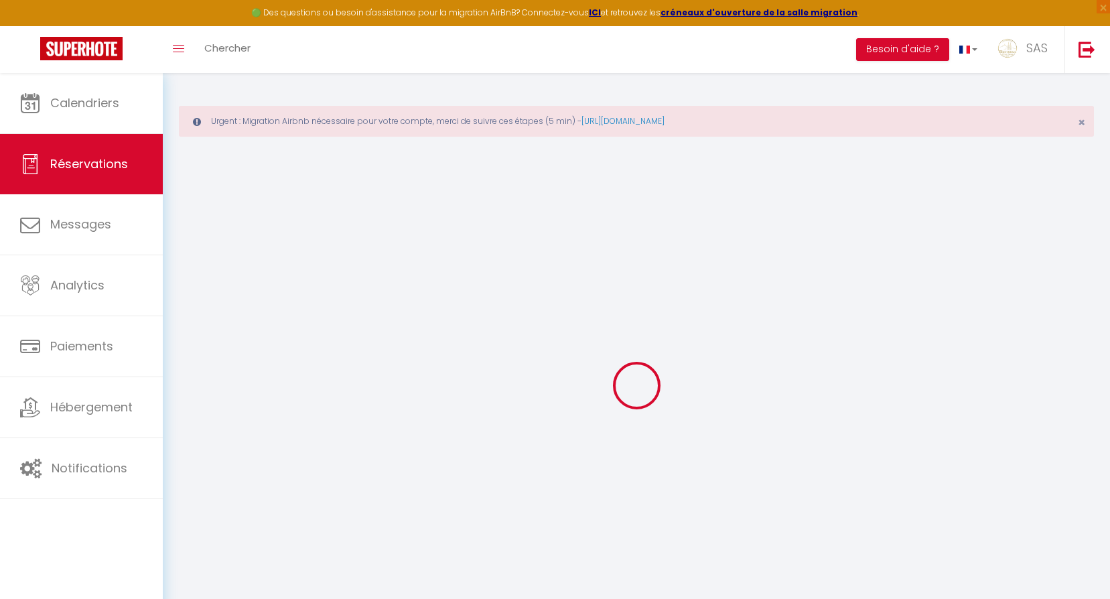
select select "not_cancelled"
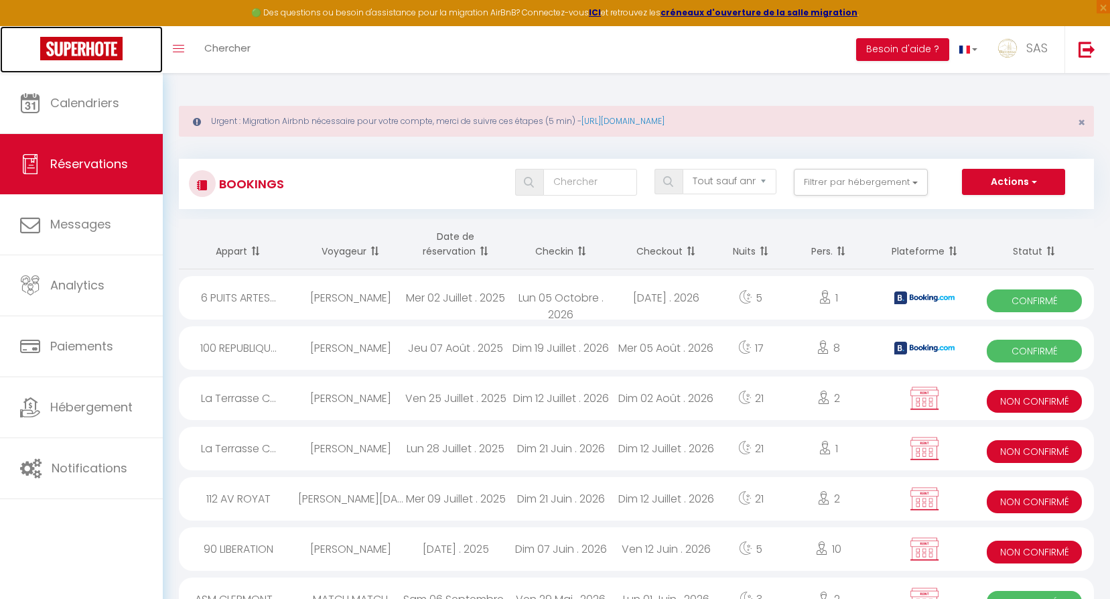
click at [111, 48] on img at bounding box center [81, 48] width 82 height 23
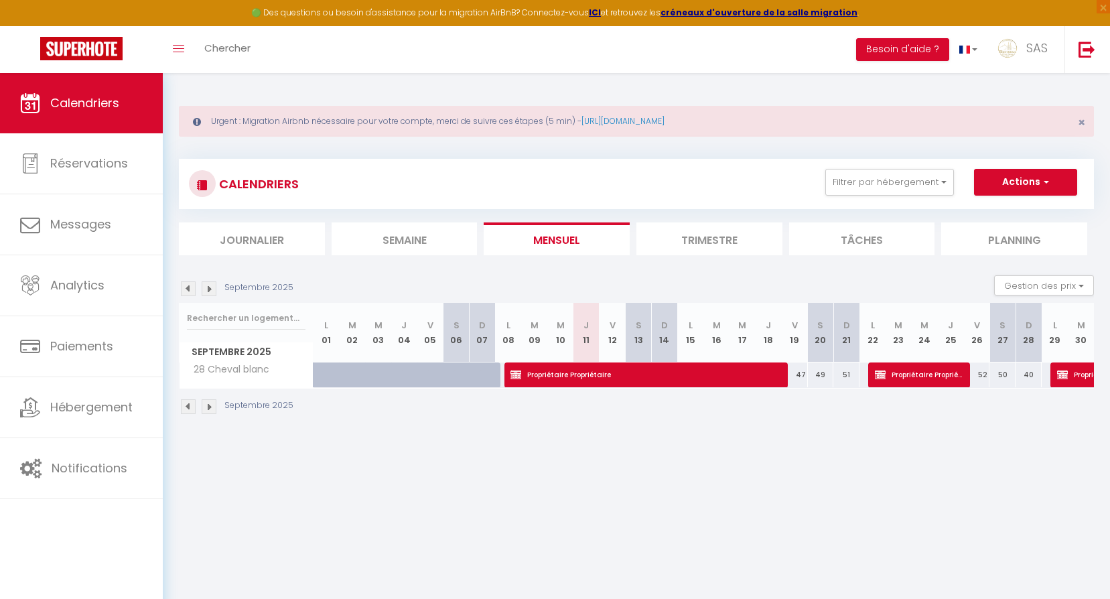
click at [569, 445] on body "🟢 Des questions ou besoin d'assistance pour la migration AirBnB? Connectez-vous…" at bounding box center [555, 372] width 1110 height 599
click at [920, 166] on div "CALENDRIERS Filtrer par hébergement LCDP 6 MARCHE AUX POISSONS A TONNET 17 · Su…" at bounding box center [636, 184] width 915 height 50
click at [911, 208] on div "CALENDRIERS Filtrer par hébergement LCDP 6 MARCHE AUX POISSONS A TONNET 17 · Su…" at bounding box center [636, 184] width 915 height 50
click at [898, 188] on button "Filtrer par hébergement" at bounding box center [889, 182] width 129 height 27
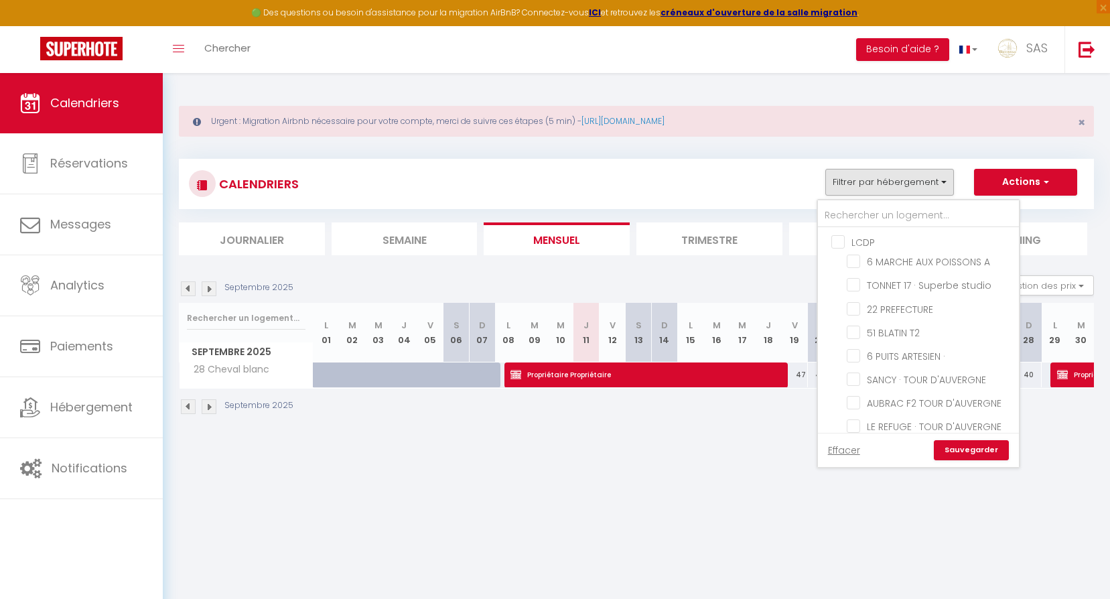
click at [445, 159] on div "CALENDRIERS Filtrer par hébergement LCDP 6 MARCHE AUX POISSONS A TONNET 17 · Su…" at bounding box center [636, 184] width 915 height 50
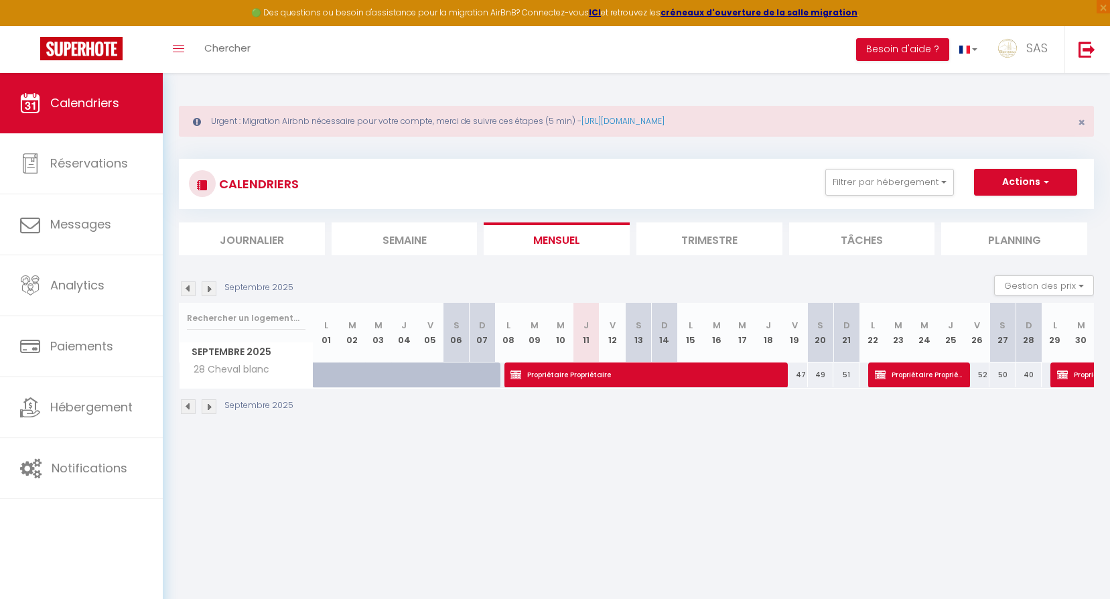
click at [187, 287] on img at bounding box center [188, 288] width 15 height 15
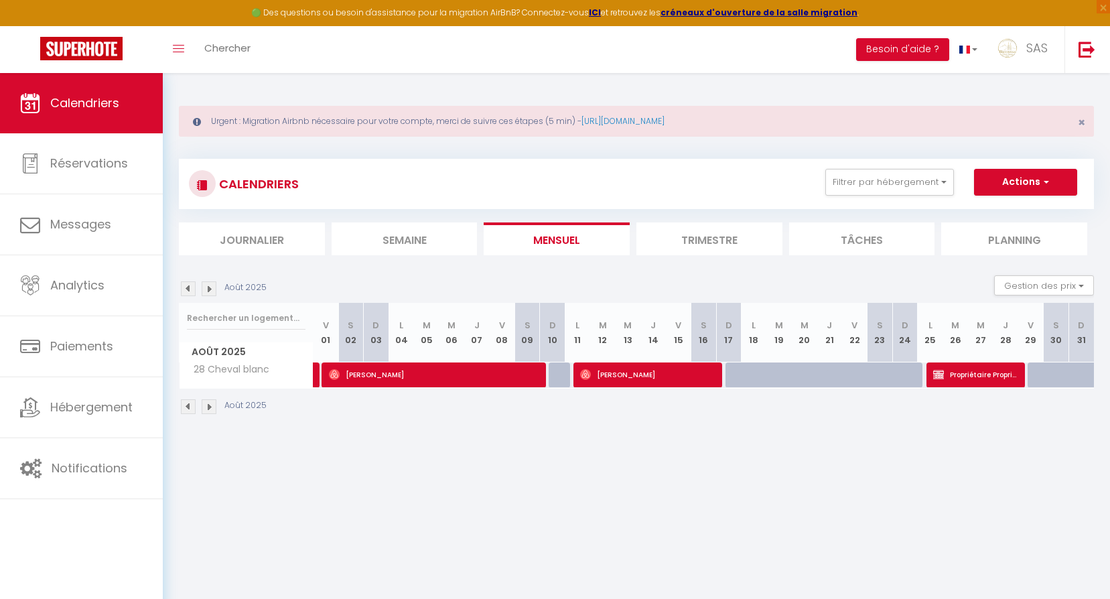
click at [187, 287] on img at bounding box center [188, 288] width 15 height 15
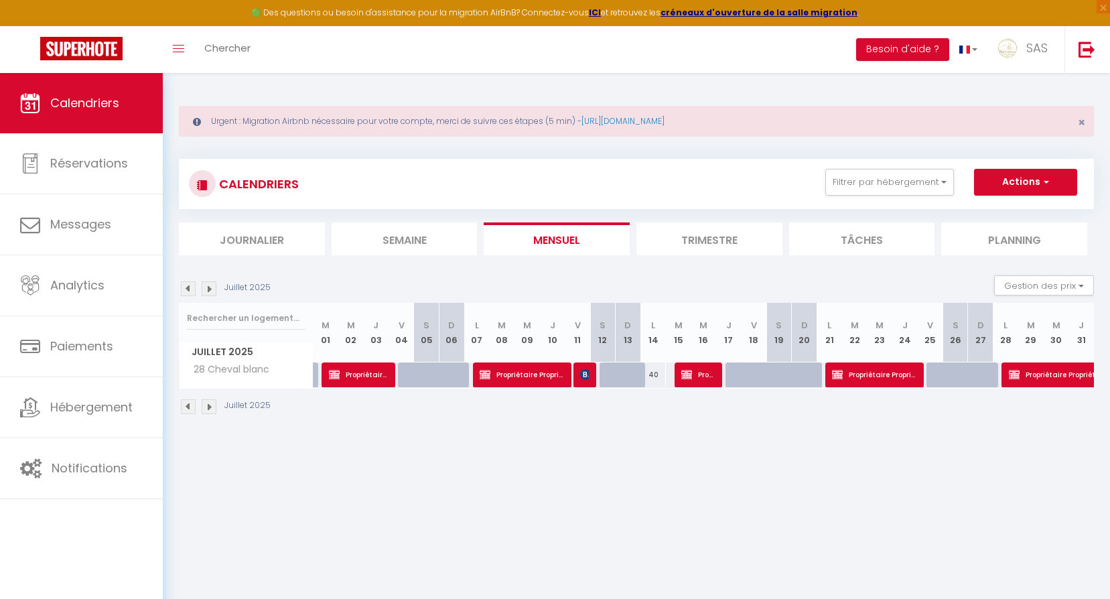
click at [207, 285] on img at bounding box center [209, 288] width 15 height 15
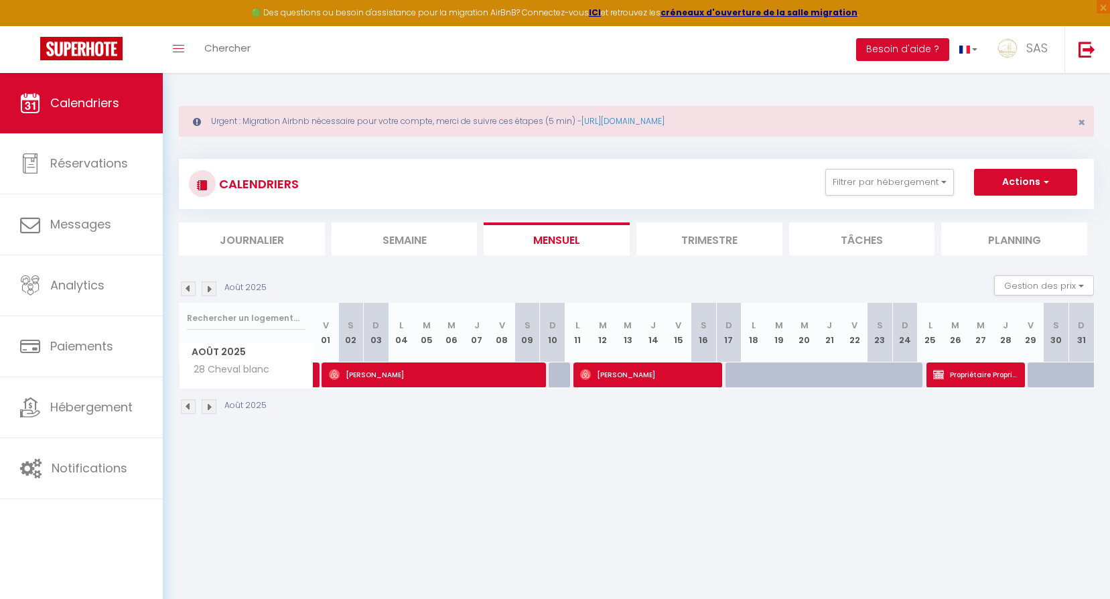
click at [207, 285] on img at bounding box center [209, 288] width 15 height 15
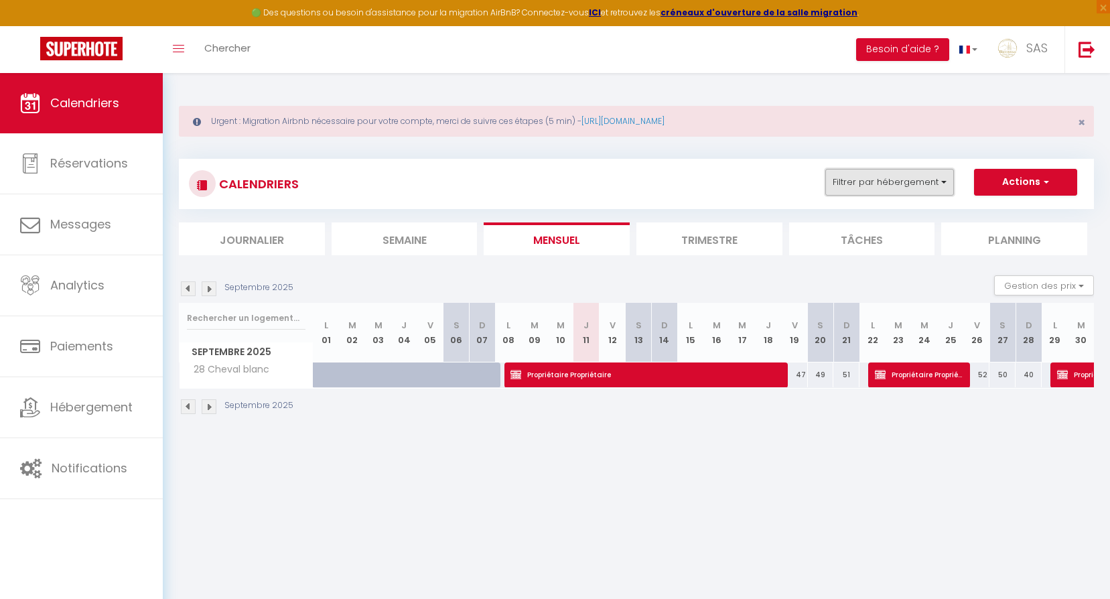
click at [928, 189] on button "Filtrer par hébergement" at bounding box center [889, 182] width 129 height 27
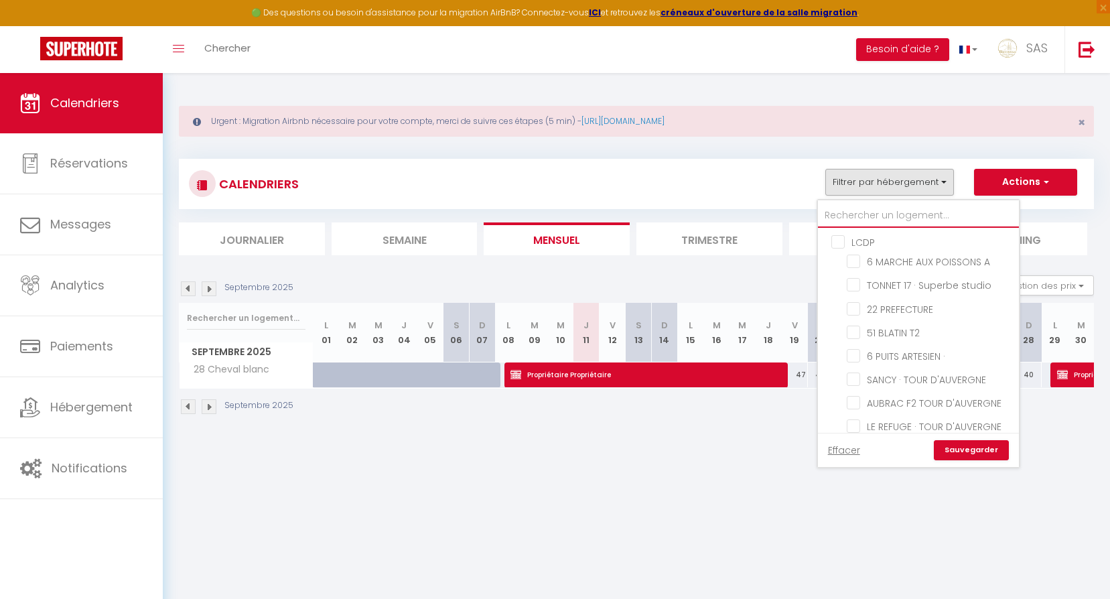
click at [928, 216] on input "text" at bounding box center [918, 216] width 201 height 24
type input "2"
checkbox input "false"
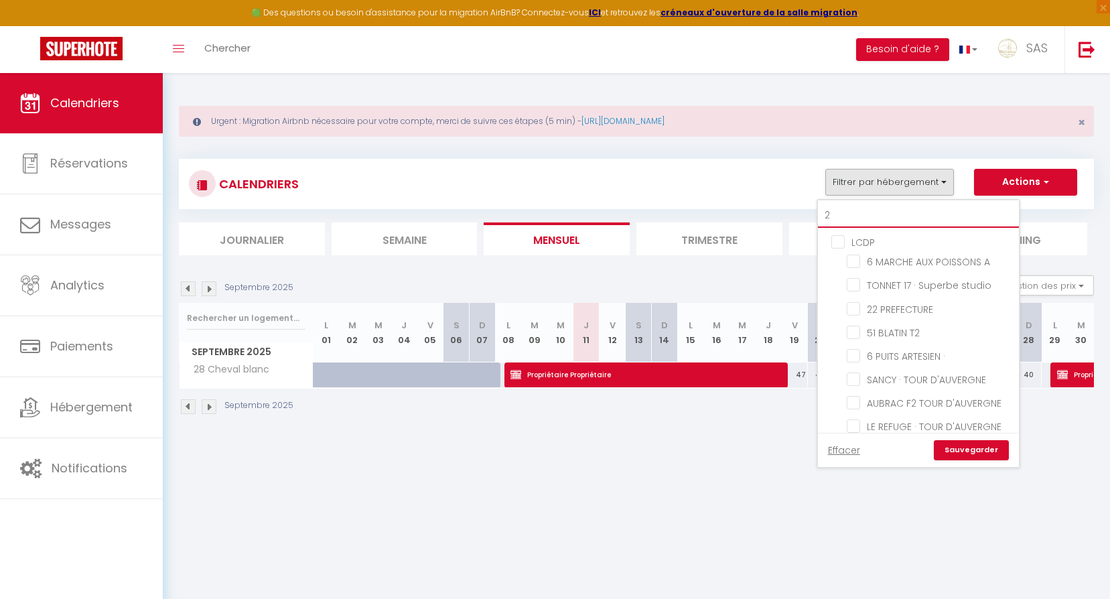
checkbox input "false"
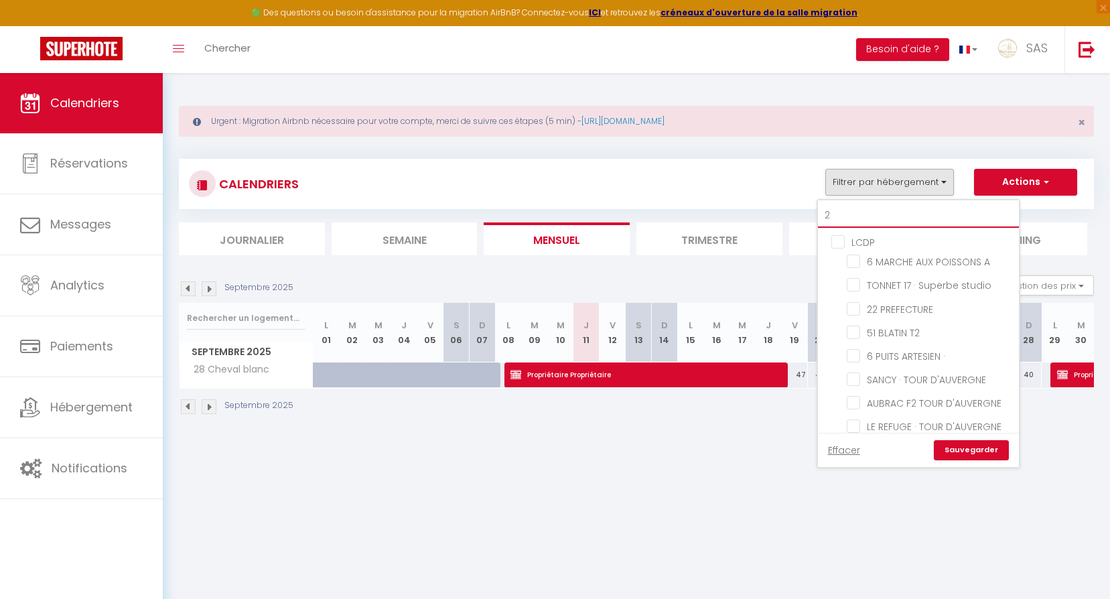
checkbox input "false"
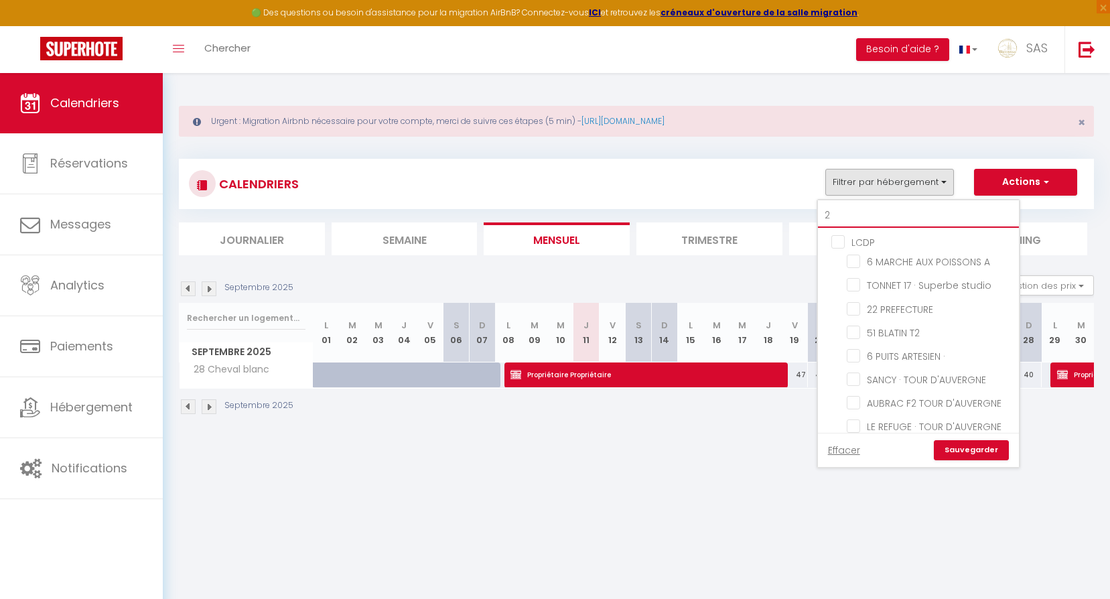
checkbox input "false"
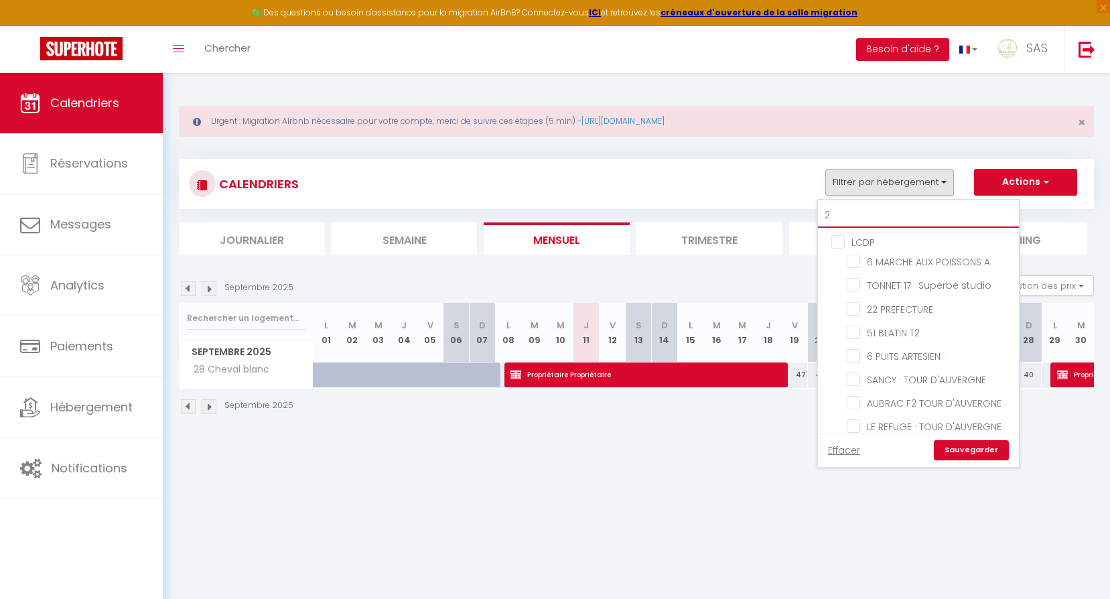
checkbox input "false"
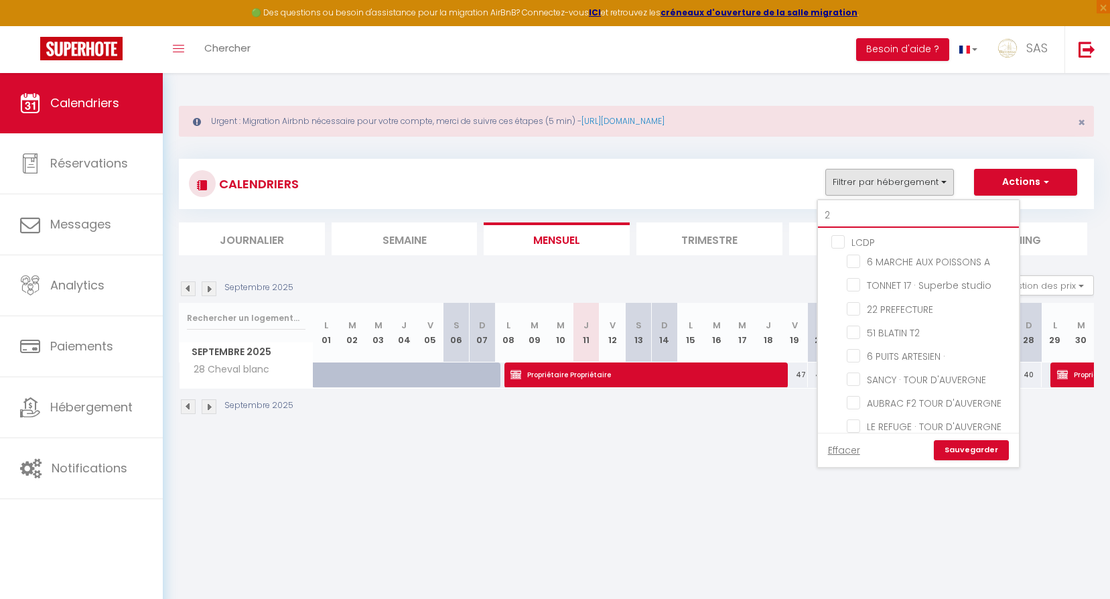
checkbox input "false"
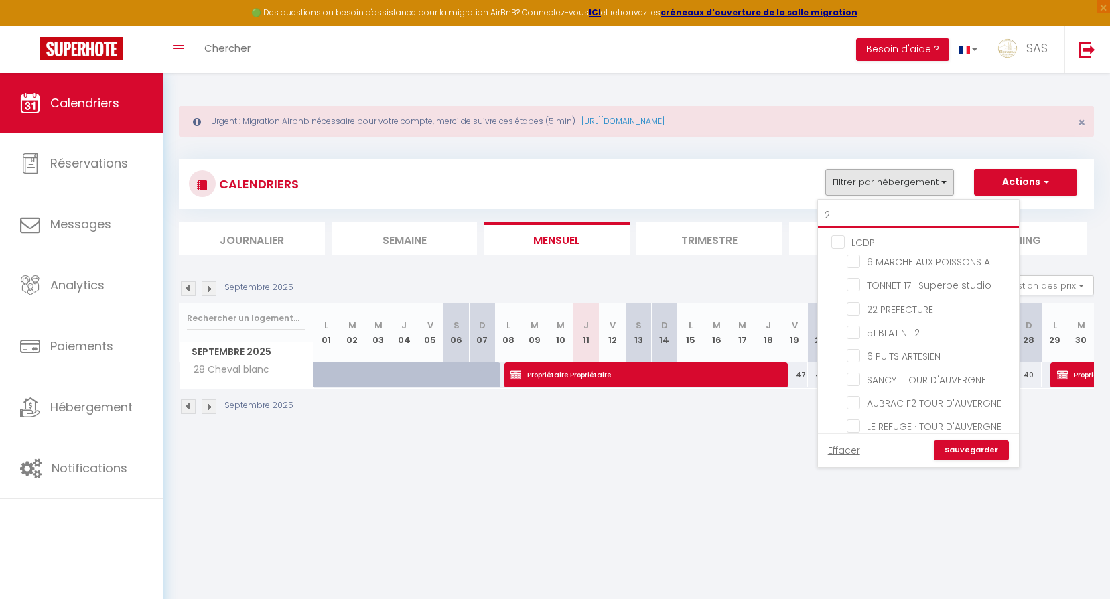
checkbox input "false"
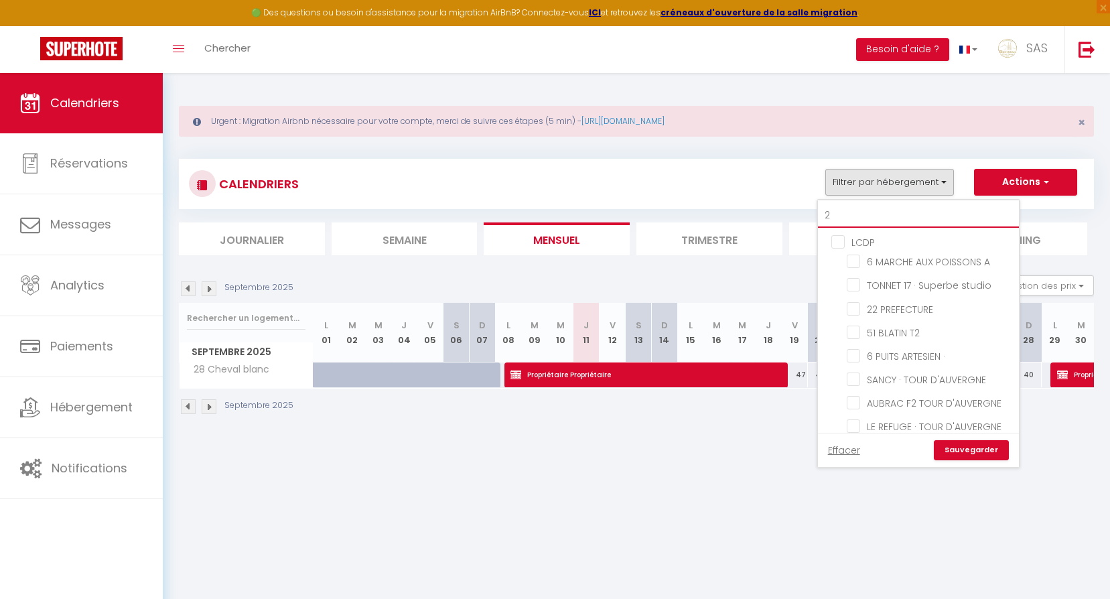
checkbox input "false"
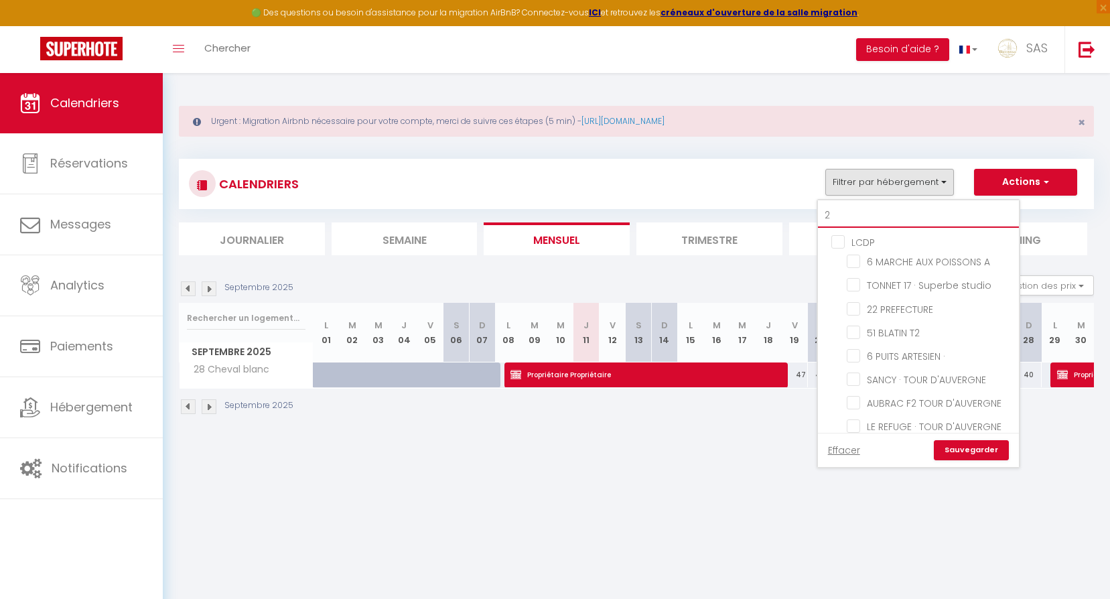
checkbox input "false"
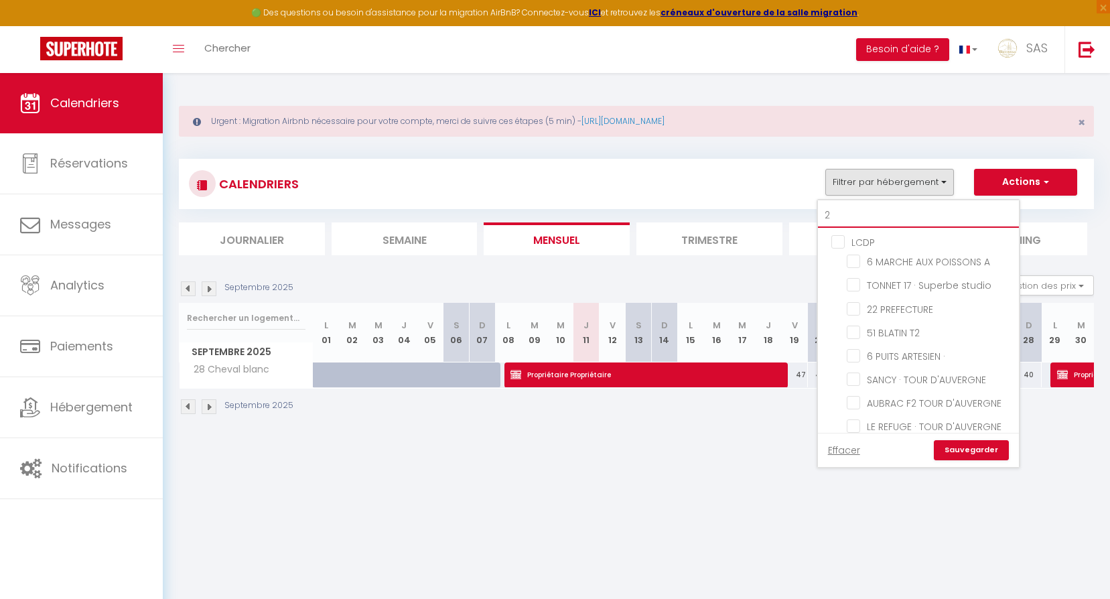
checkbox input "true"
checkbox input "false"
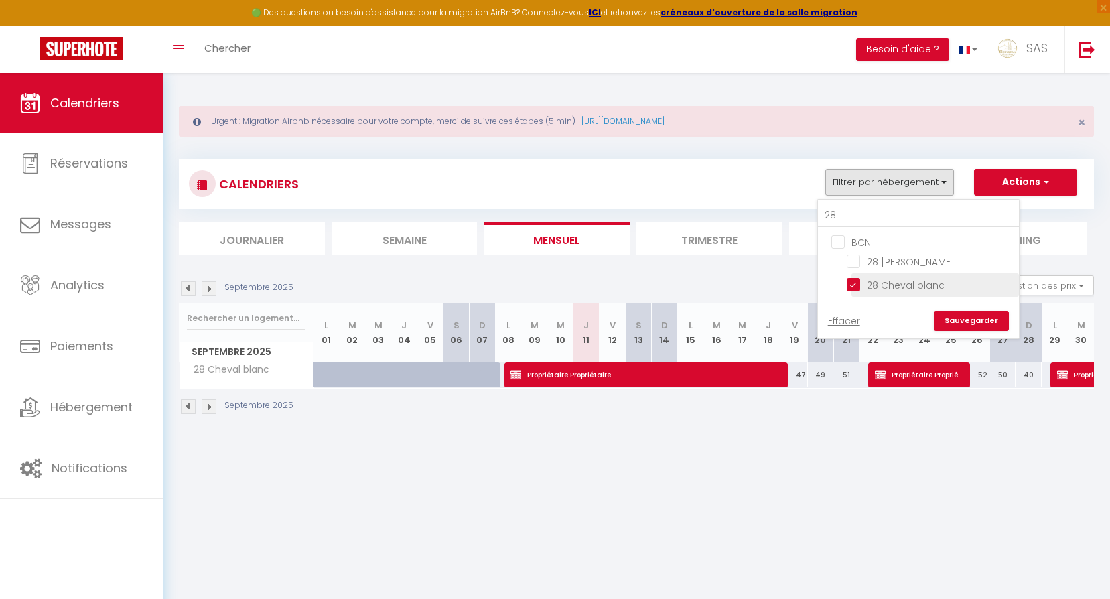
click at [932, 283] on input "28 Cheval blanc" at bounding box center [930, 283] width 167 height 13
click at [928, 212] on input "28" at bounding box center [918, 216] width 201 height 24
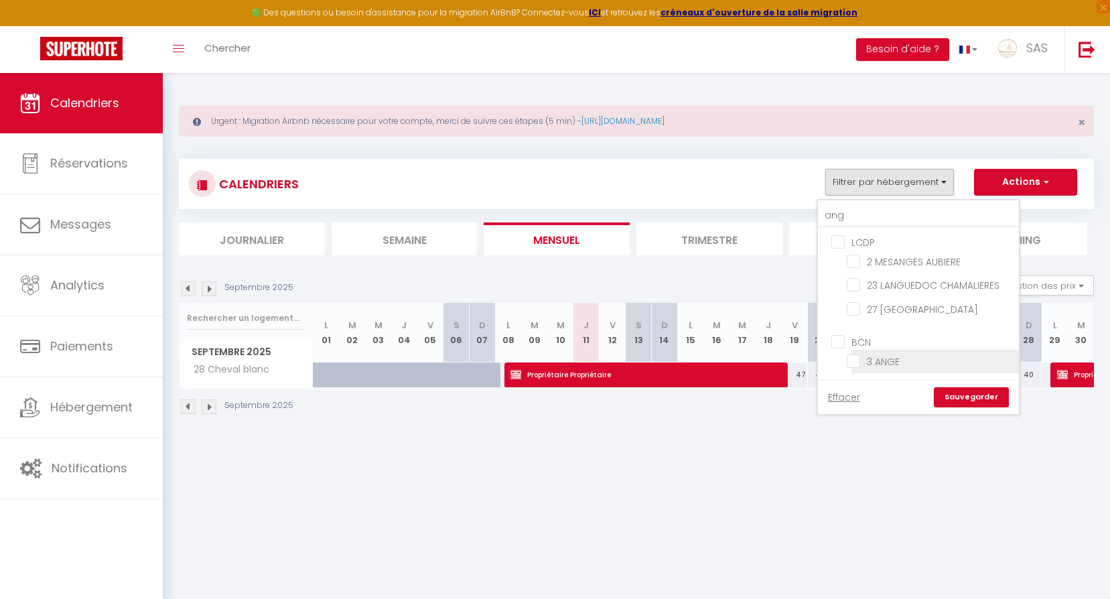
click at [895, 362] on input "3 ANGE" at bounding box center [930, 360] width 167 height 13
click at [954, 397] on link "Sauvegarder" at bounding box center [971, 397] width 75 height 20
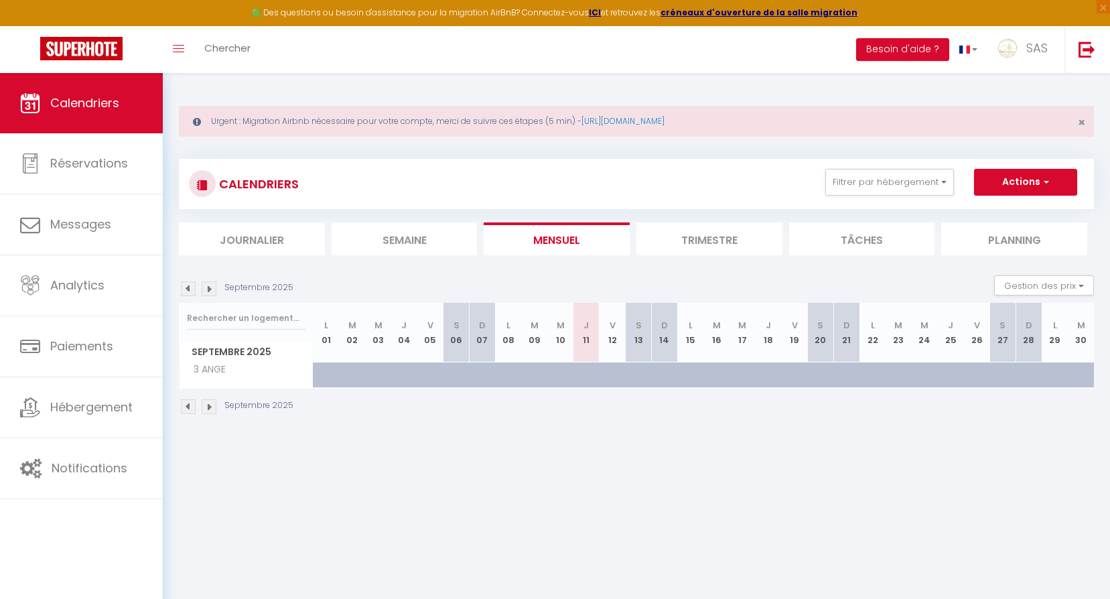
click at [209, 283] on img at bounding box center [209, 288] width 15 height 15
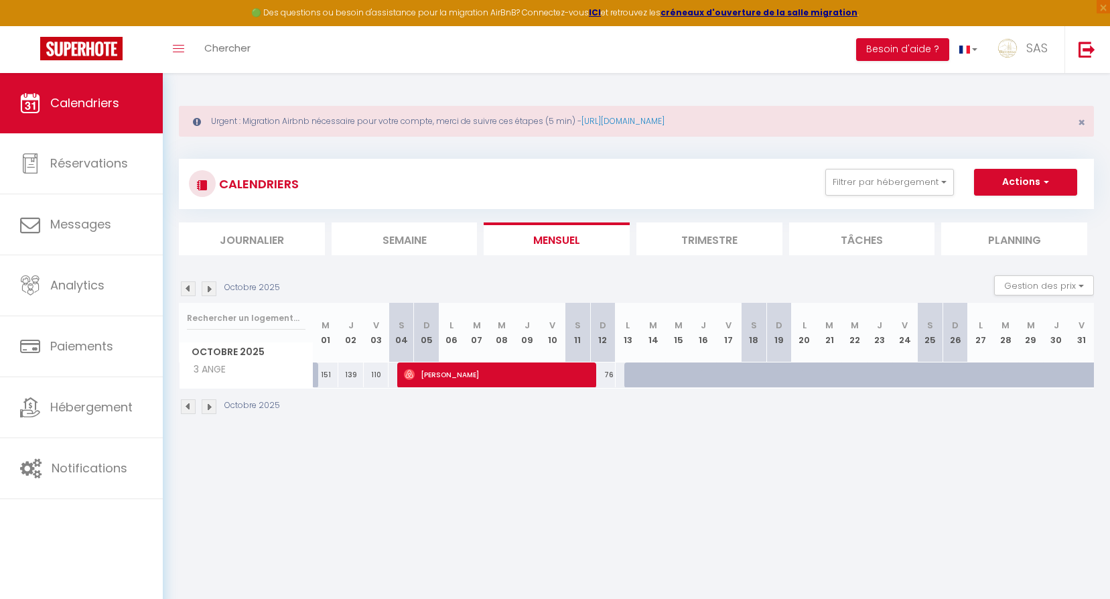
click at [209, 283] on img at bounding box center [209, 288] width 15 height 15
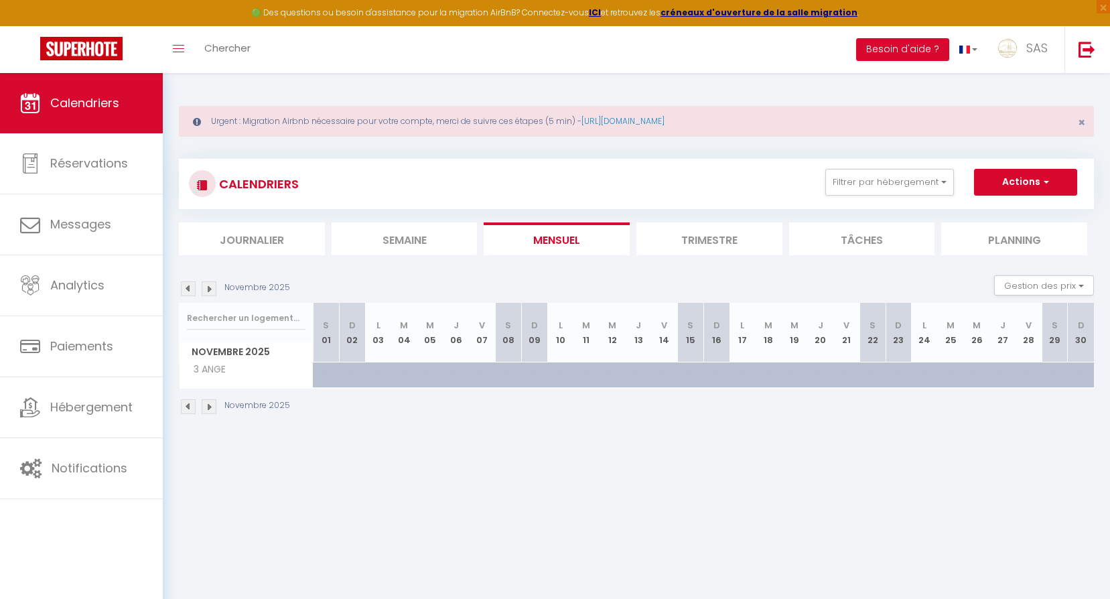
click at [209, 283] on img at bounding box center [209, 288] width 15 height 15
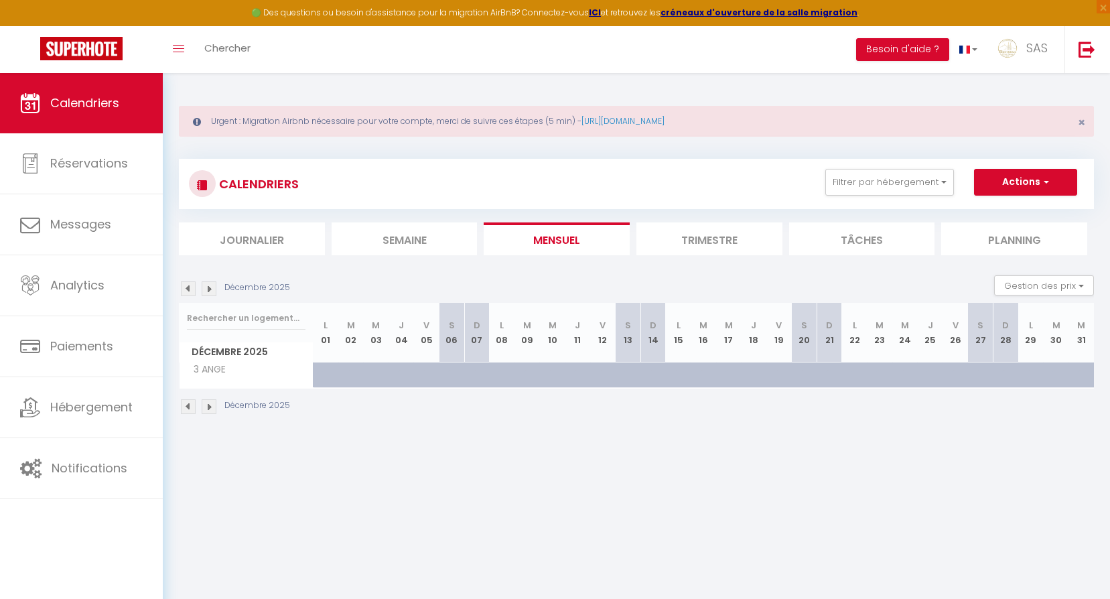
click at [186, 291] on img at bounding box center [188, 288] width 15 height 15
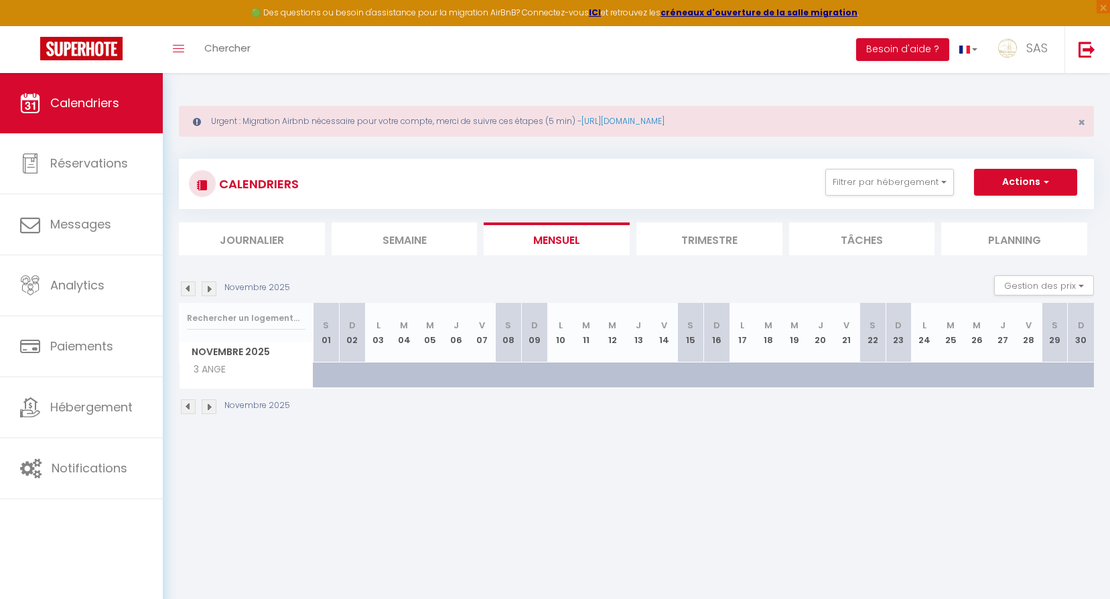
click at [186, 291] on img at bounding box center [188, 288] width 15 height 15
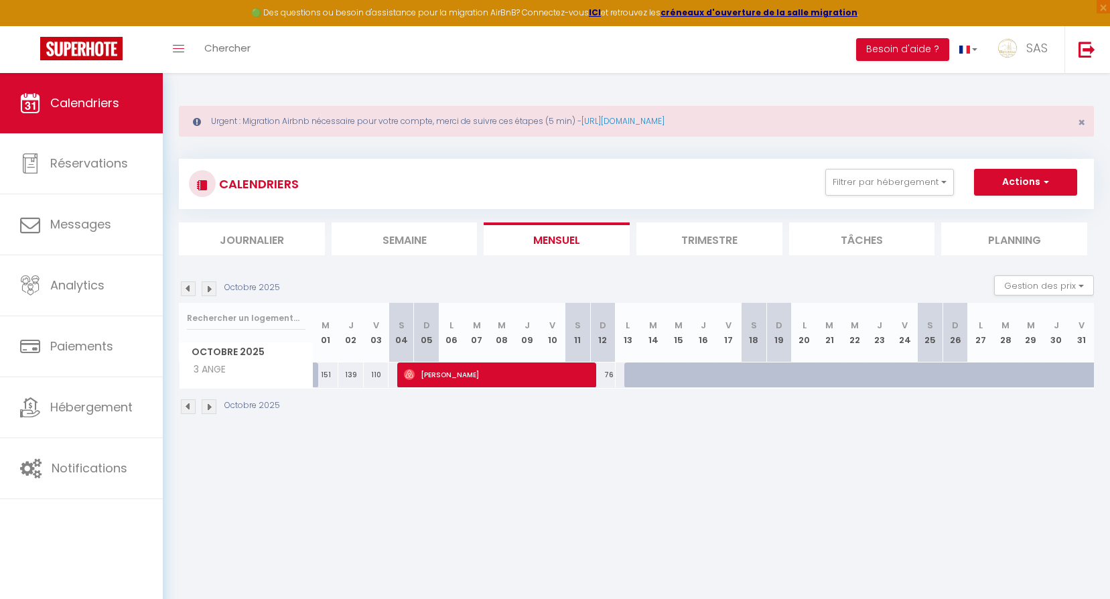
click at [186, 291] on img at bounding box center [188, 288] width 15 height 15
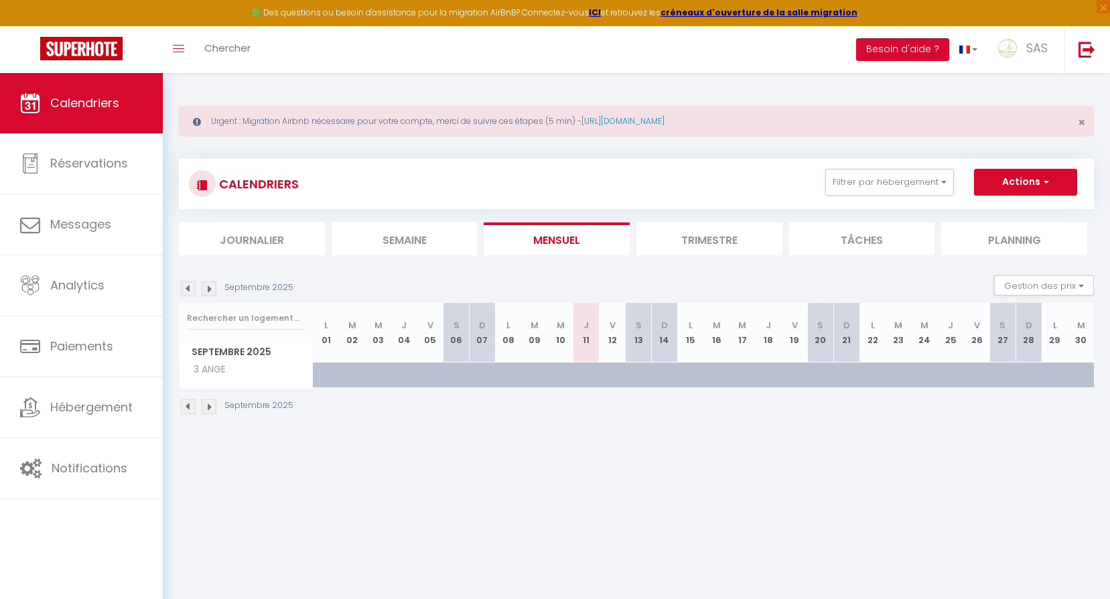
click at [212, 291] on img at bounding box center [209, 288] width 15 height 15
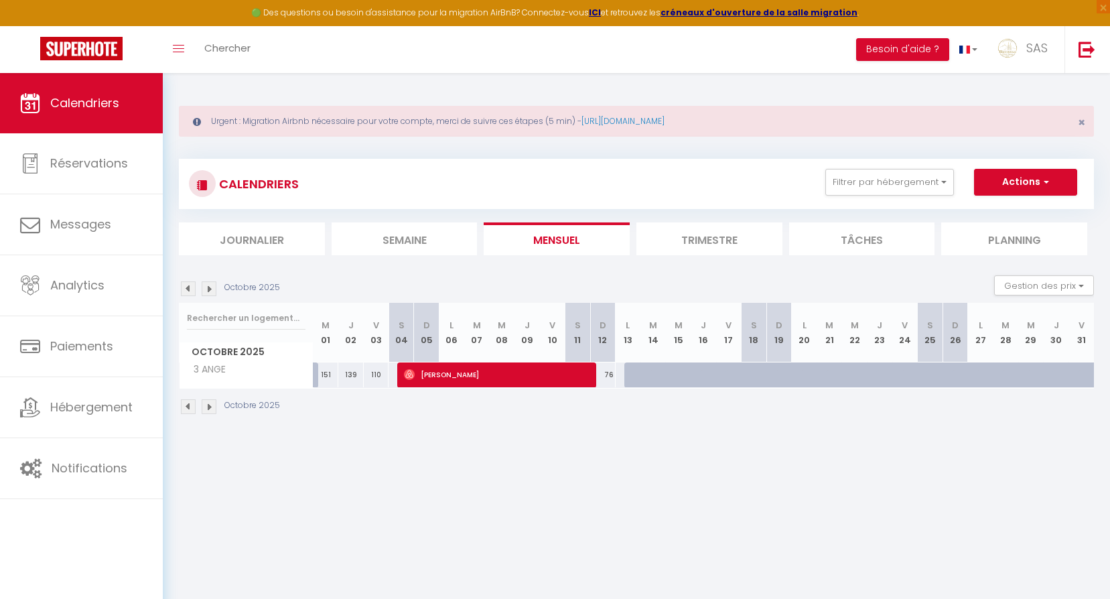
click at [853, 200] on div "CALENDRIERS Filtrer par hébergement ang LCDP 2 MESANGES AUBIERE 23 LANGUEDOC CH…" at bounding box center [636, 184] width 915 height 50
click at [864, 172] on button "Filtrer par hébergement" at bounding box center [889, 182] width 129 height 27
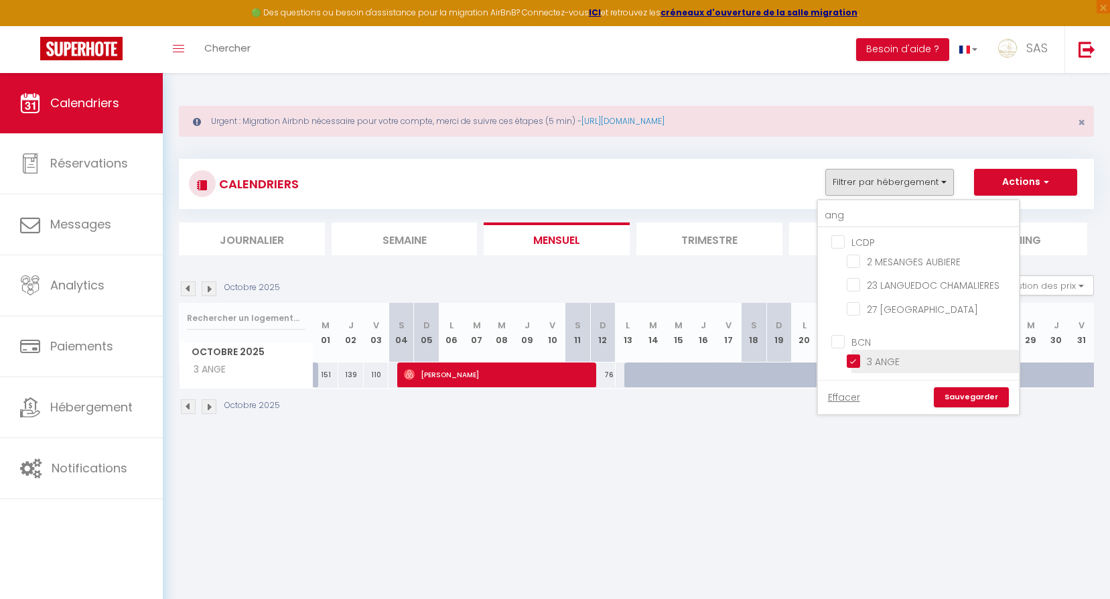
click at [910, 365] on input "3 ANGE" at bounding box center [930, 360] width 167 height 13
click at [913, 312] on input "27 [GEOGRAPHIC_DATA]" at bounding box center [930, 307] width 167 height 13
click at [966, 392] on link "Sauvegarder" at bounding box center [971, 397] width 75 height 20
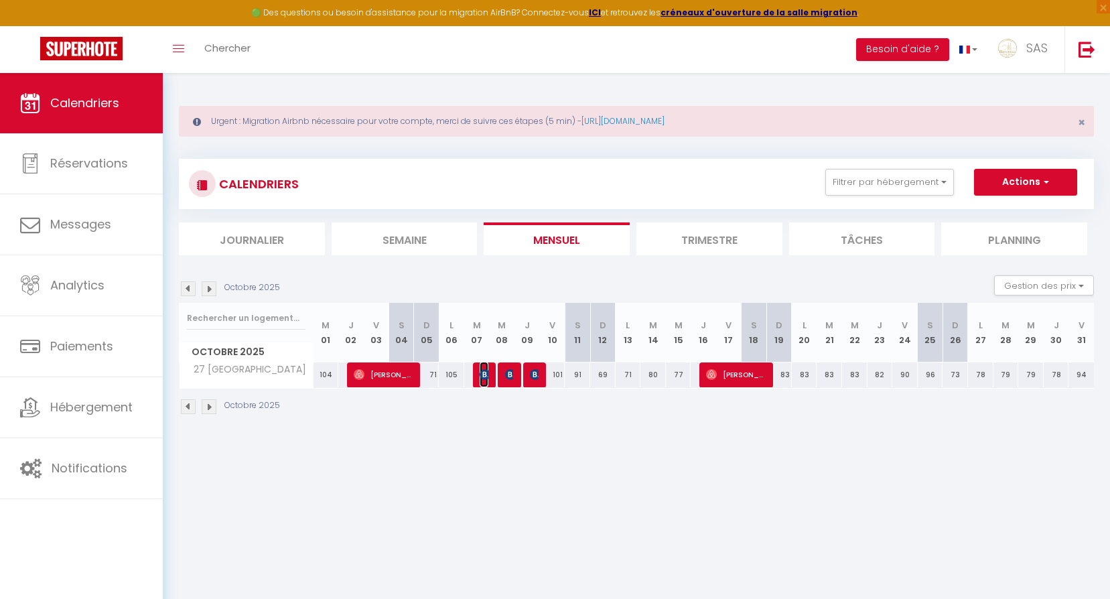
click at [483, 375] on img at bounding box center [485, 374] width 11 height 11
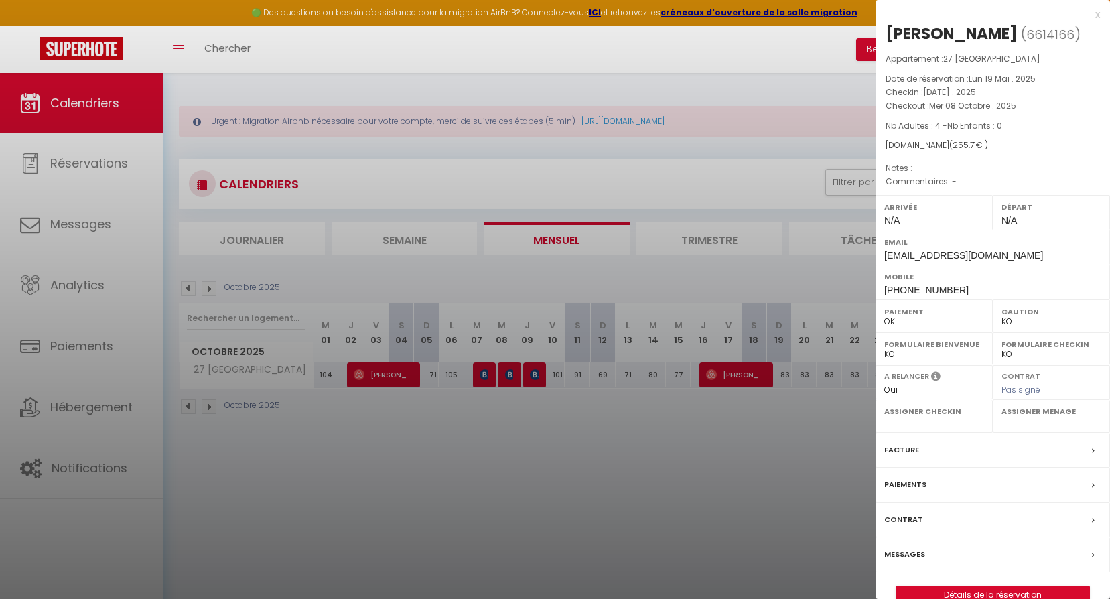
drag, startPoint x: 491, startPoint y: 403, endPoint x: 500, endPoint y: 393, distance: 13.7
click at [491, 403] on div at bounding box center [555, 299] width 1110 height 599
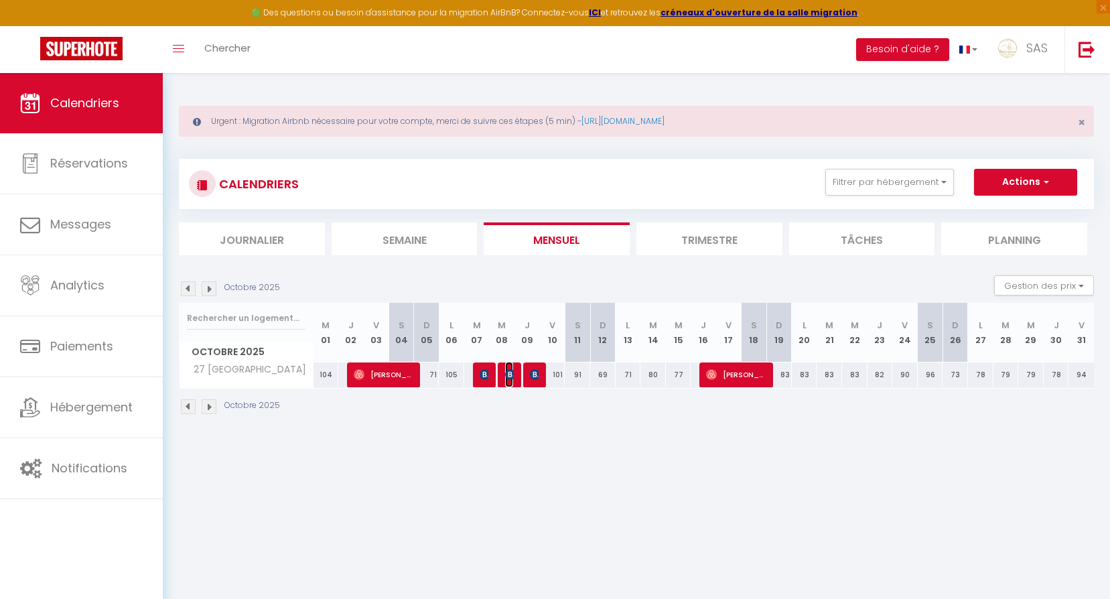
click at [511, 372] on img at bounding box center [510, 374] width 11 height 11
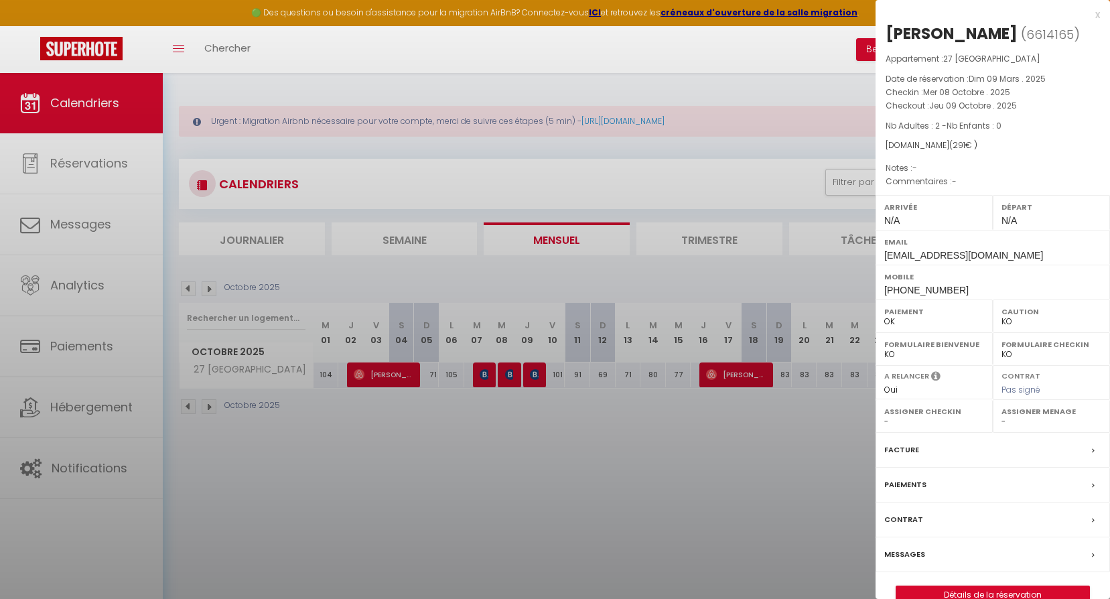
click at [511, 417] on div at bounding box center [555, 299] width 1110 height 599
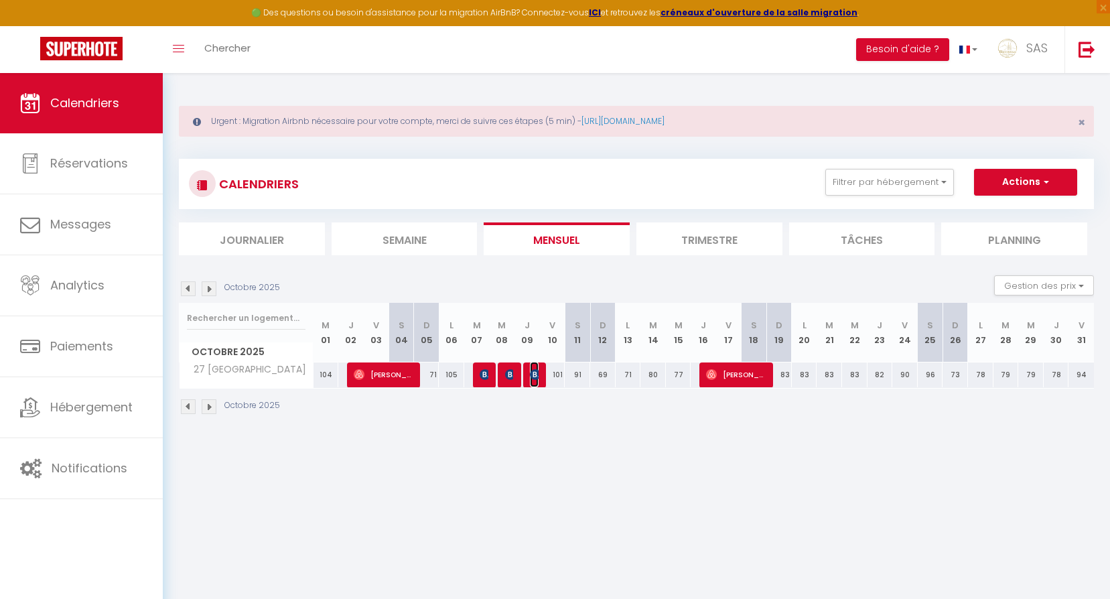
click at [536, 375] on img at bounding box center [535, 374] width 11 height 11
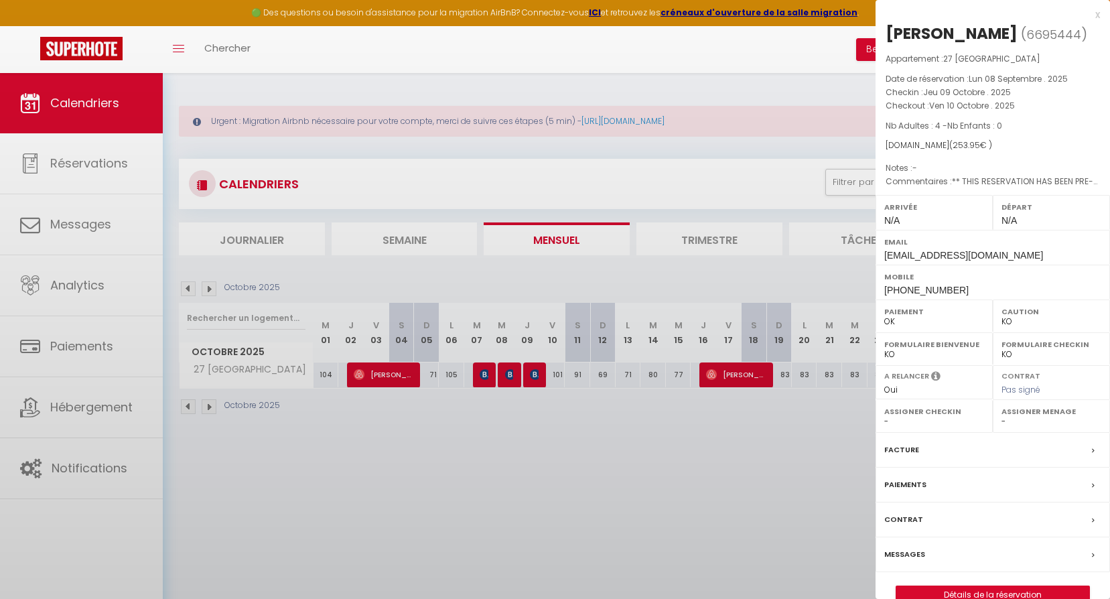
click at [519, 427] on div at bounding box center [555, 299] width 1110 height 599
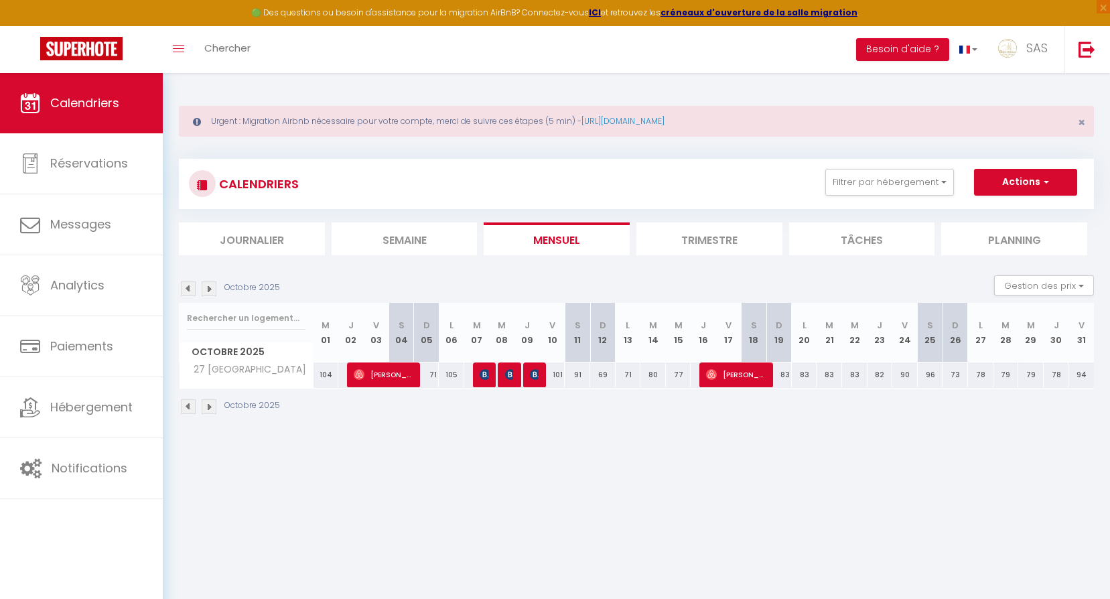
click at [188, 282] on img at bounding box center [188, 288] width 15 height 15
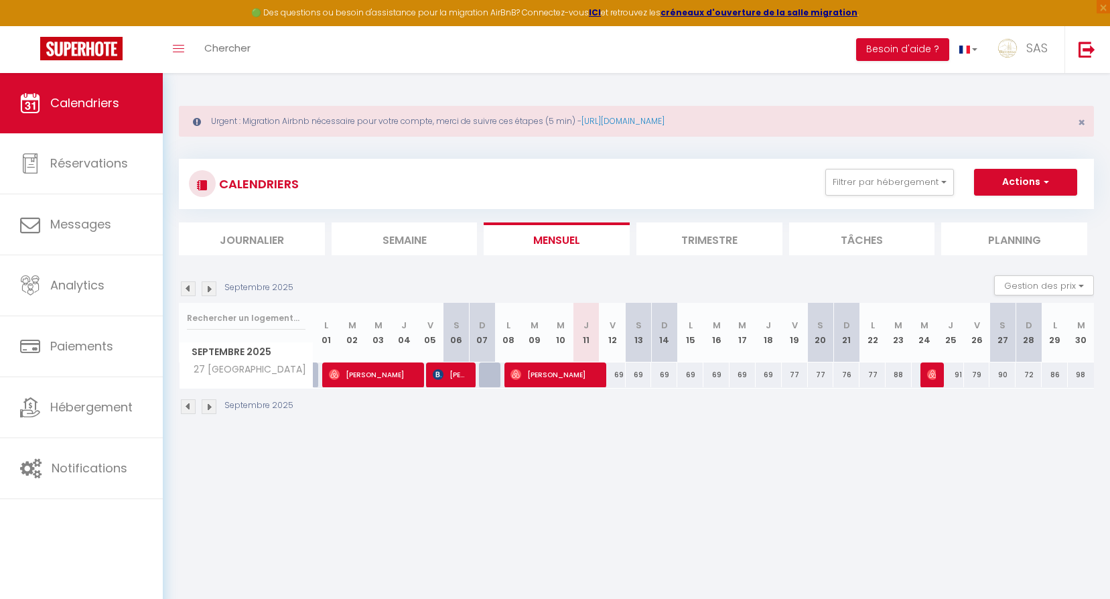
click at [188, 282] on img at bounding box center [188, 288] width 15 height 15
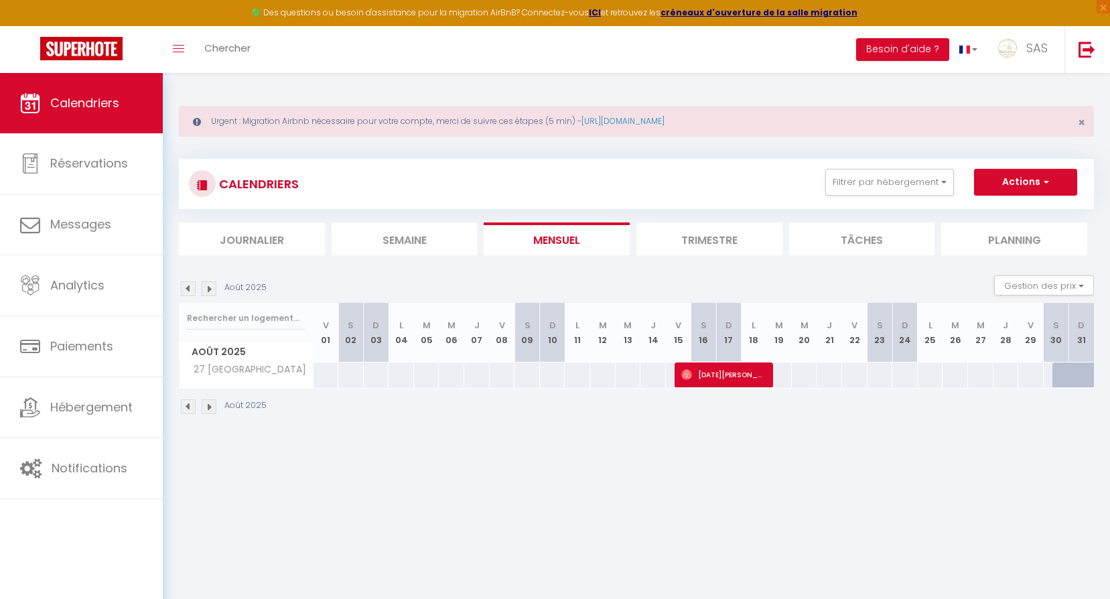
click at [188, 282] on img at bounding box center [188, 288] width 15 height 15
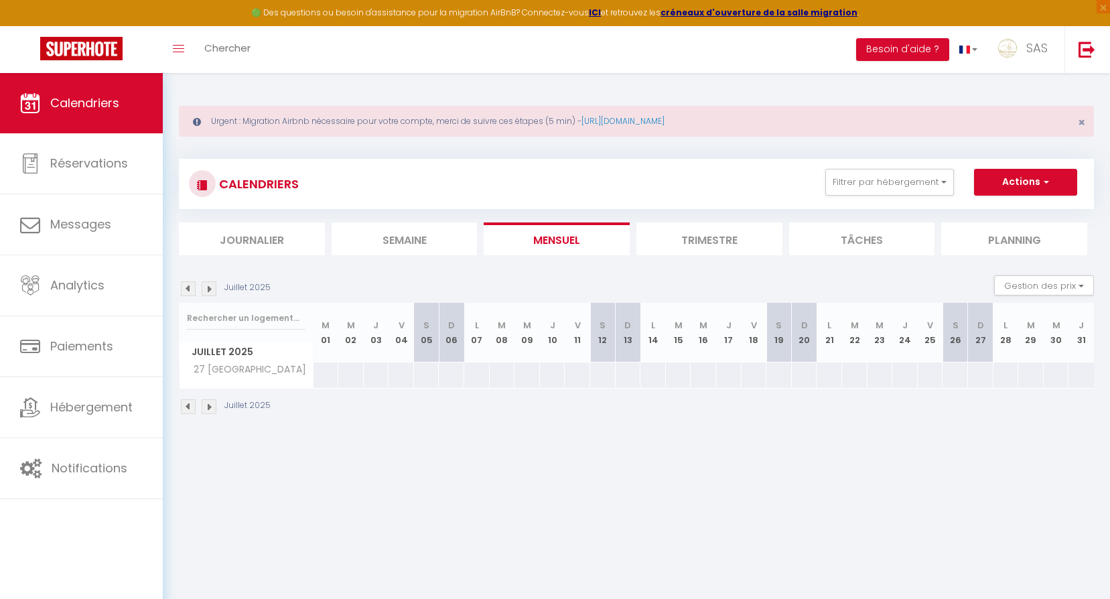
click at [210, 290] on img at bounding box center [209, 288] width 15 height 15
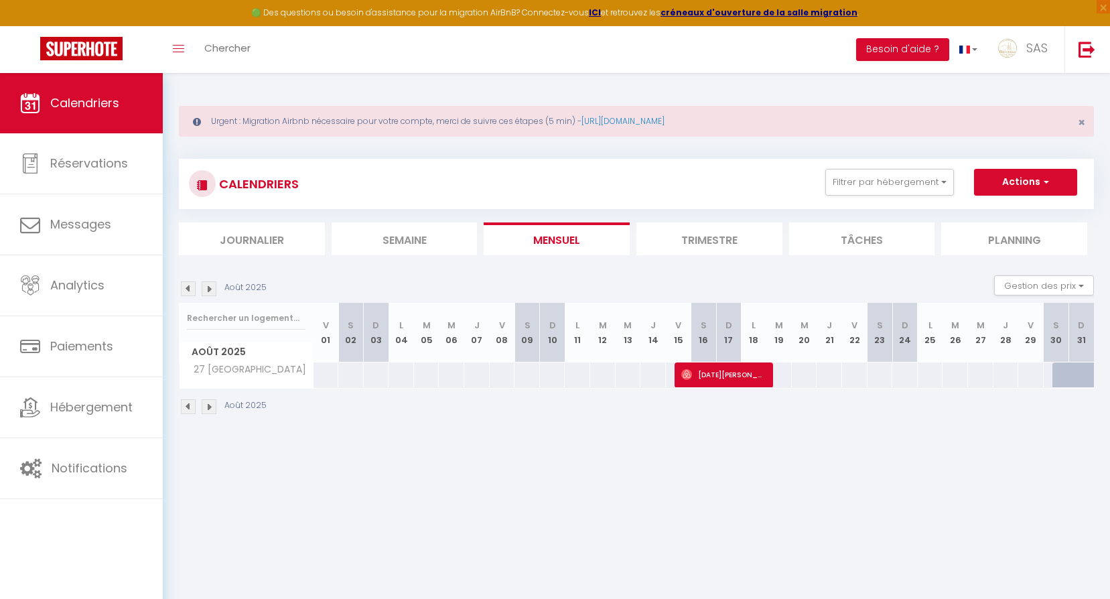
click at [210, 290] on img at bounding box center [209, 288] width 15 height 15
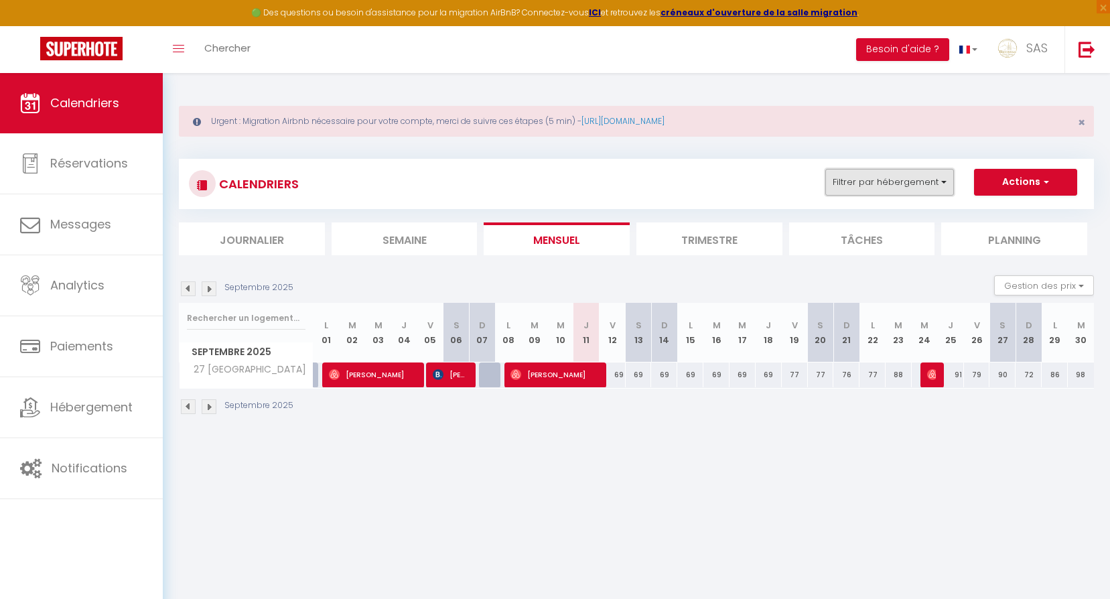
drag, startPoint x: 836, startPoint y: 181, endPoint x: 842, endPoint y: 190, distance: 11.2
click at [837, 181] on button "Filtrer par hébergement" at bounding box center [889, 182] width 129 height 27
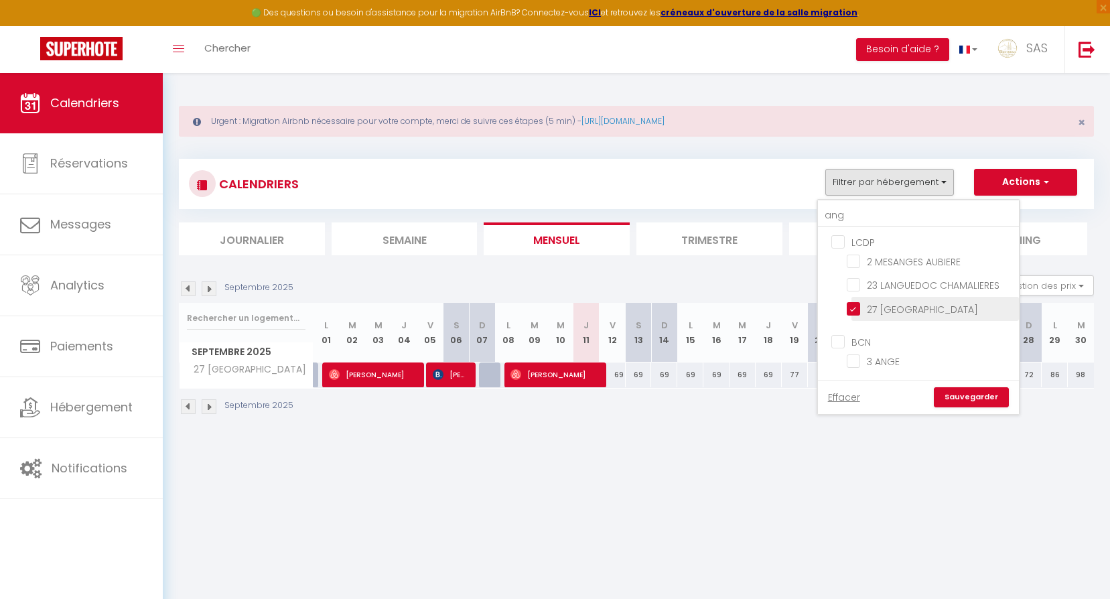
click at [892, 310] on input "27 [GEOGRAPHIC_DATA]" at bounding box center [930, 307] width 167 height 13
click at [974, 396] on link "Sauvegarder" at bounding box center [971, 397] width 75 height 20
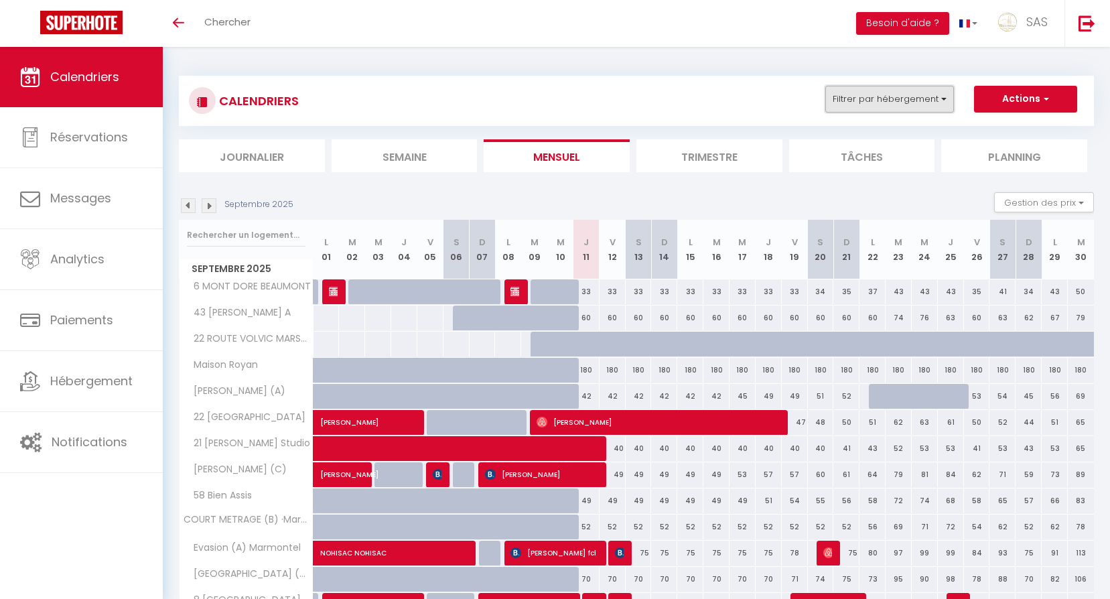
click at [901, 100] on button "Filtrer par hébergement" at bounding box center [889, 99] width 129 height 27
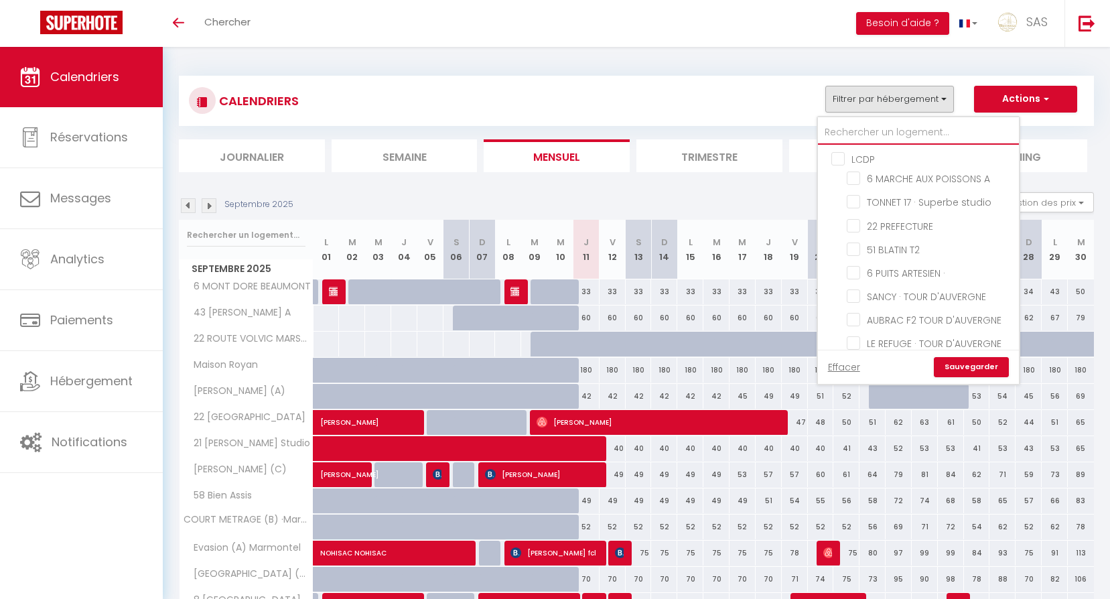
click at [902, 121] on input "text" at bounding box center [918, 133] width 201 height 24
checkbox input "false"
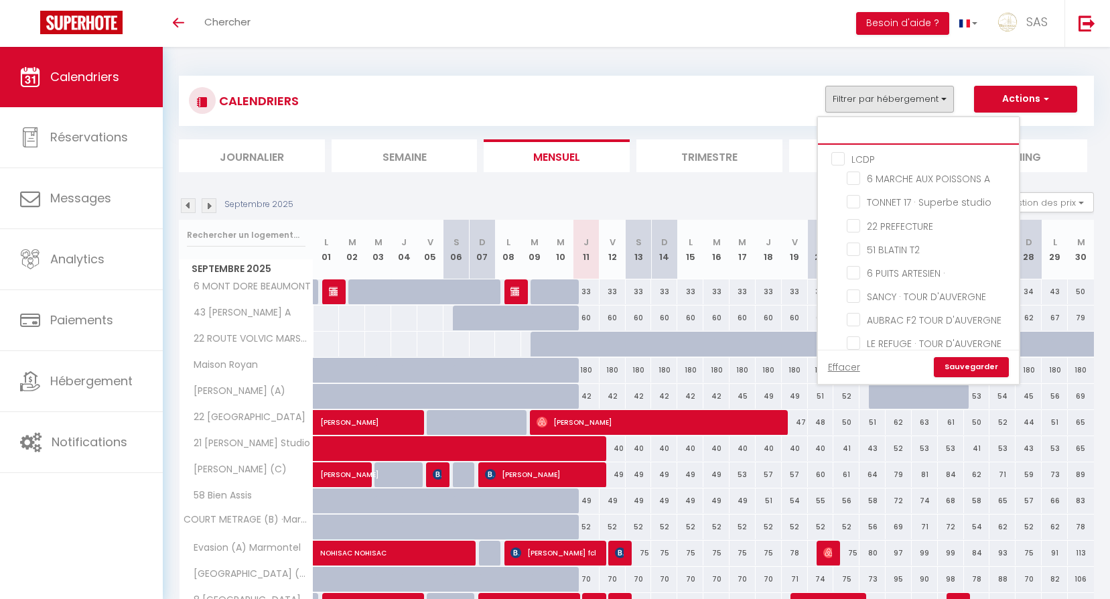
checkbox input "false"
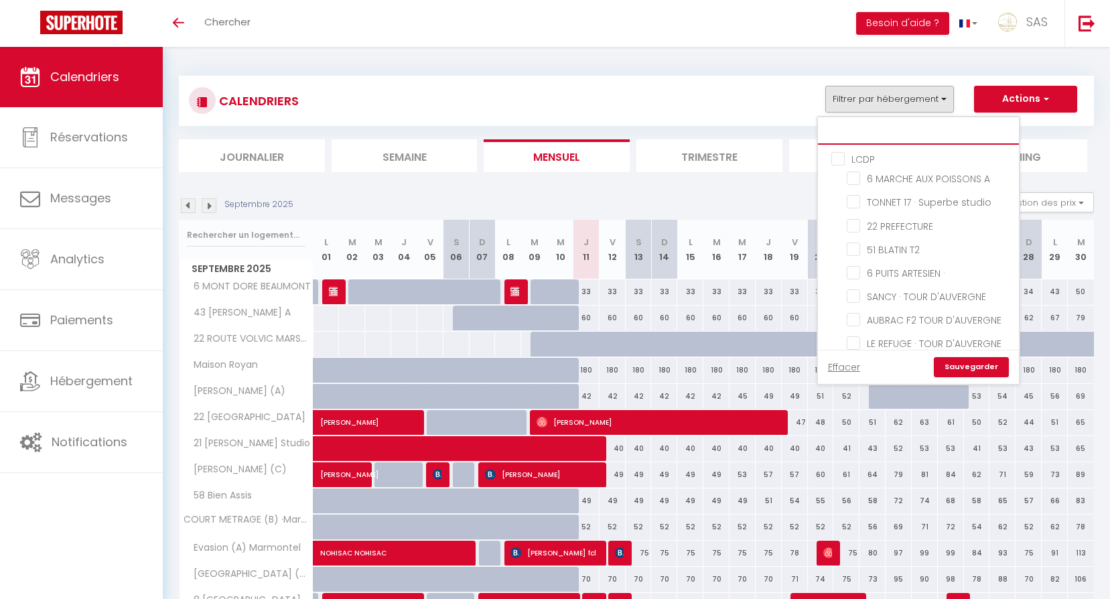
checkbox input "false"
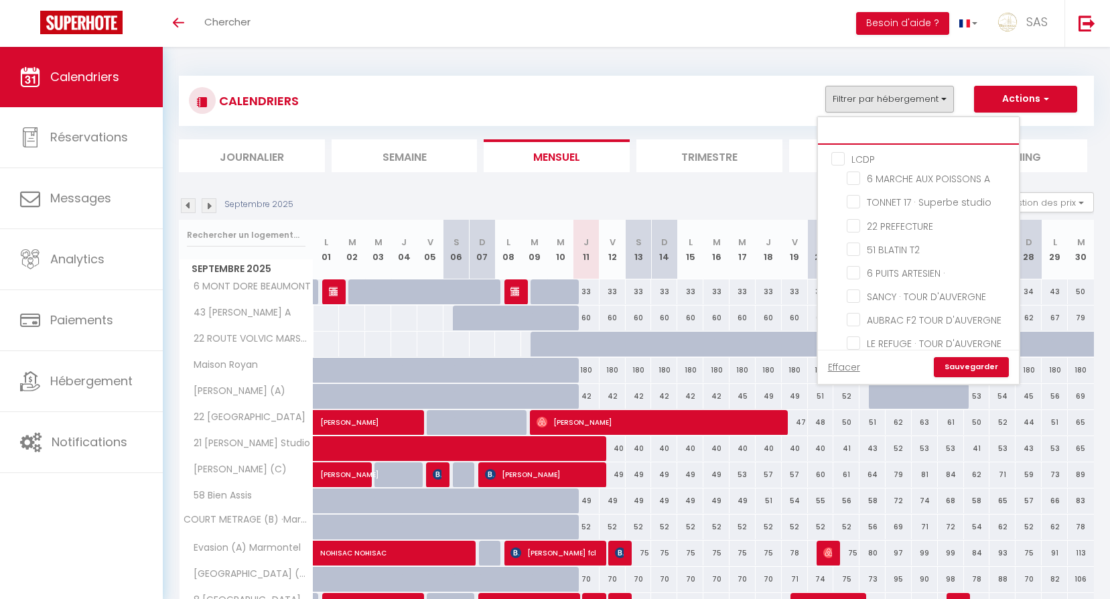
checkbox input "false"
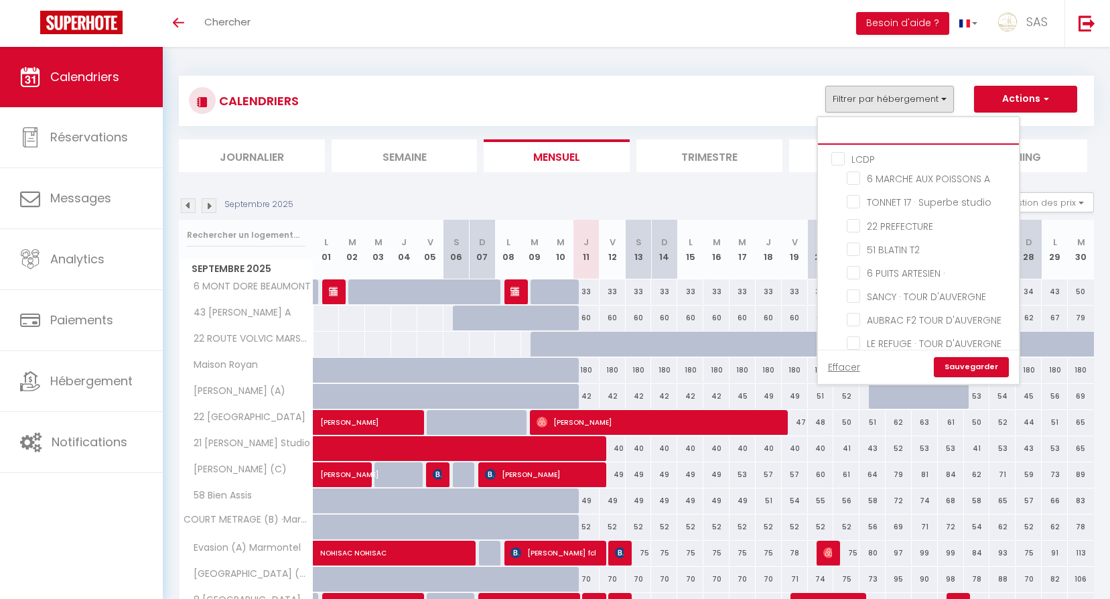
checkbox input "false"
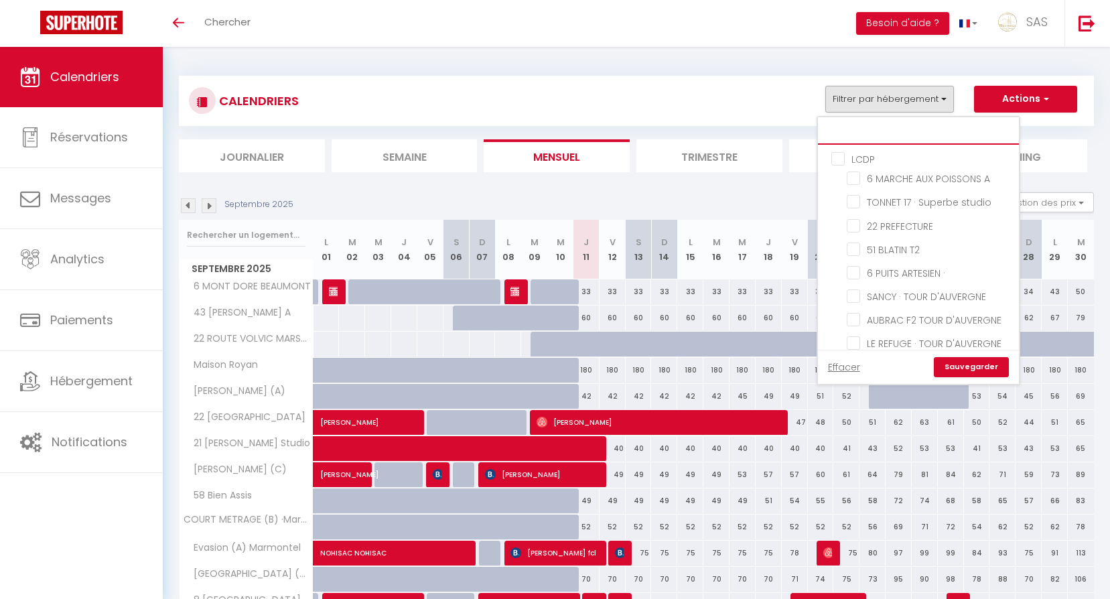
checkbox input "false"
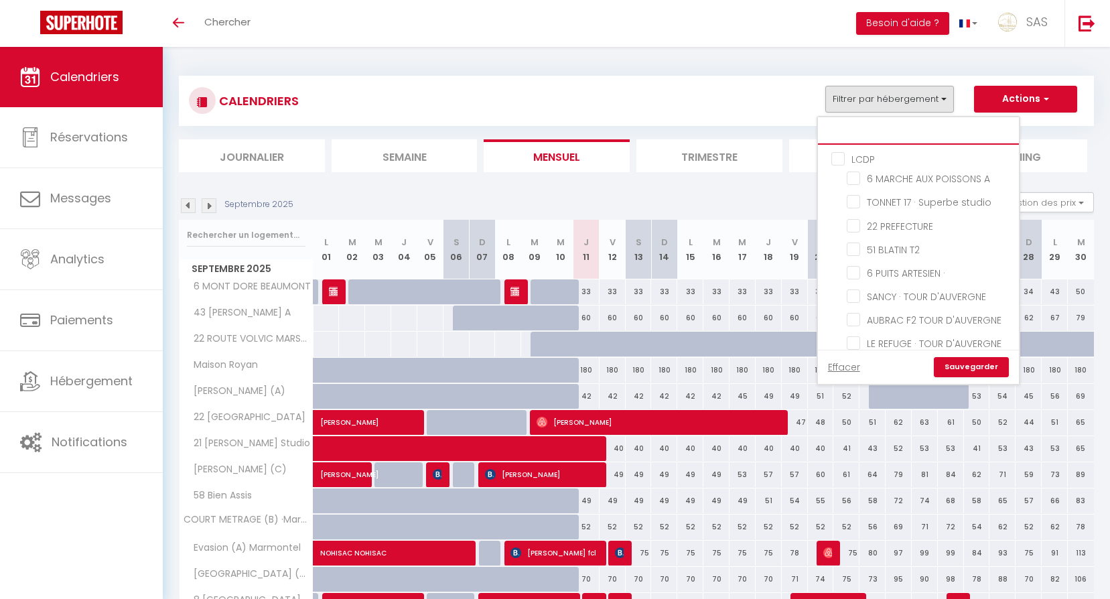
checkbox input "false"
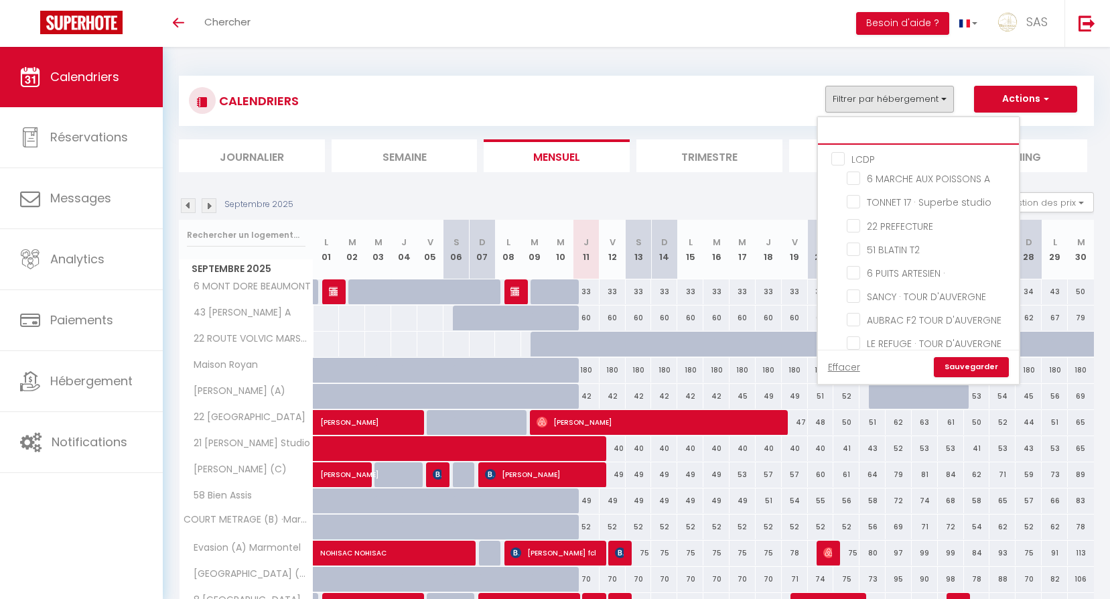
checkbox input "false"
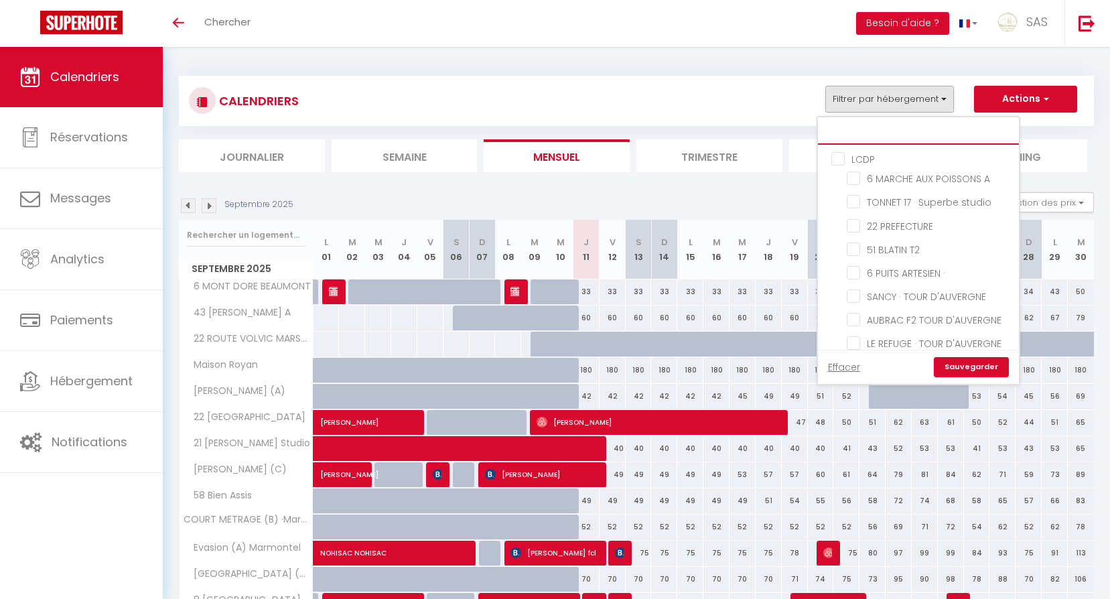
checkbox input "false"
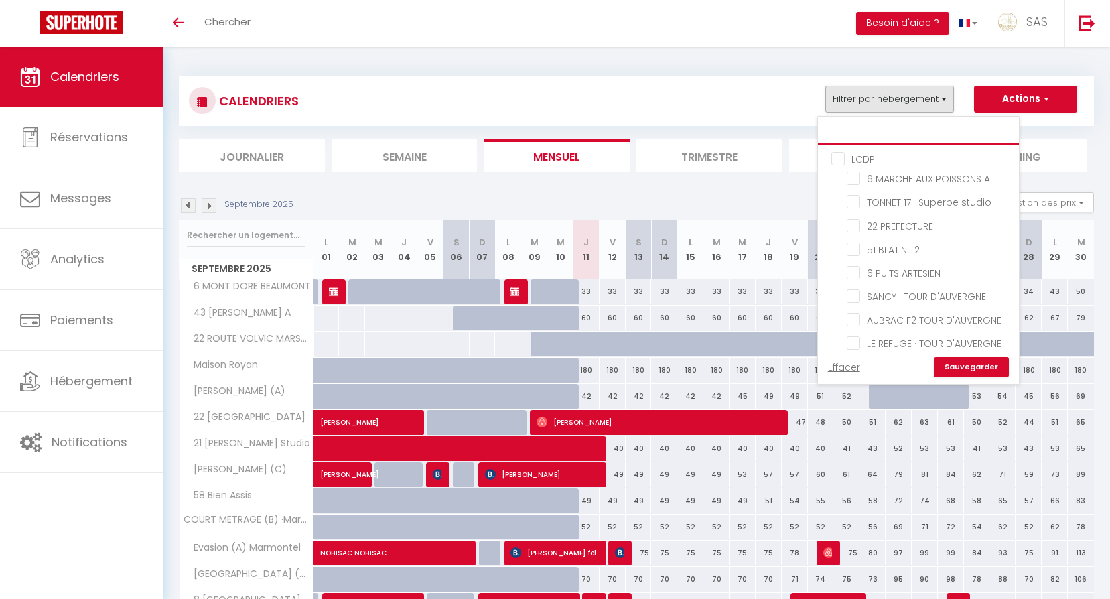
checkbox input "false"
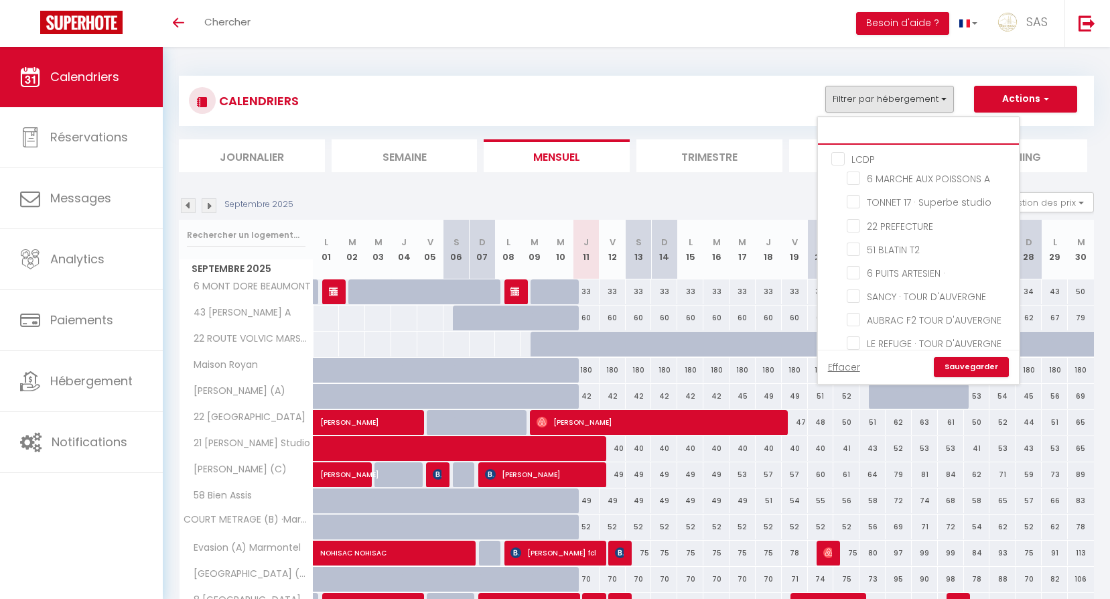
checkbox input "false"
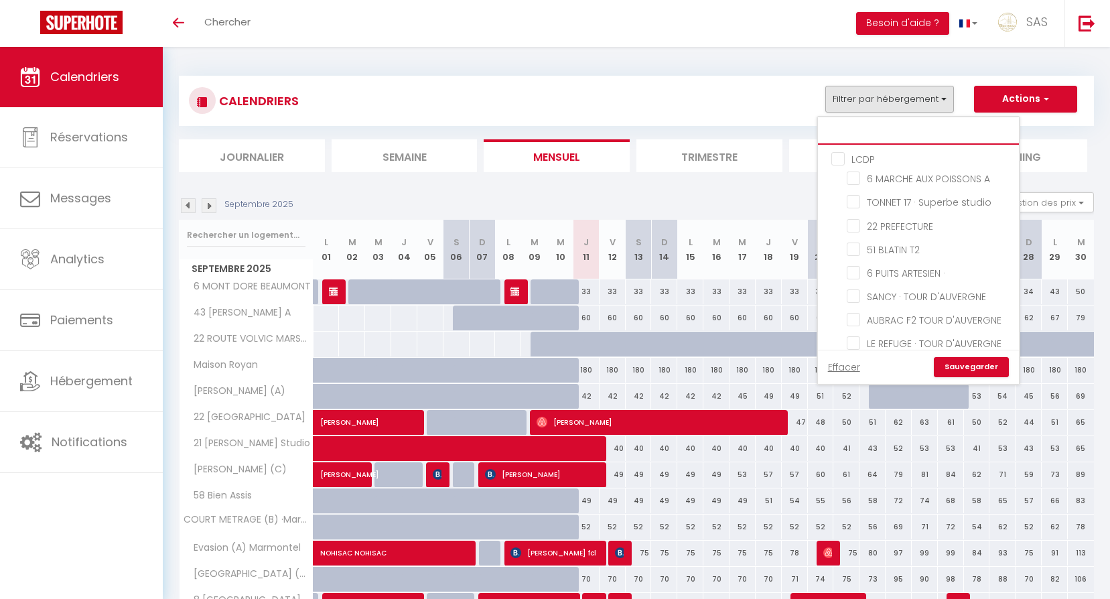
checkbox input "false"
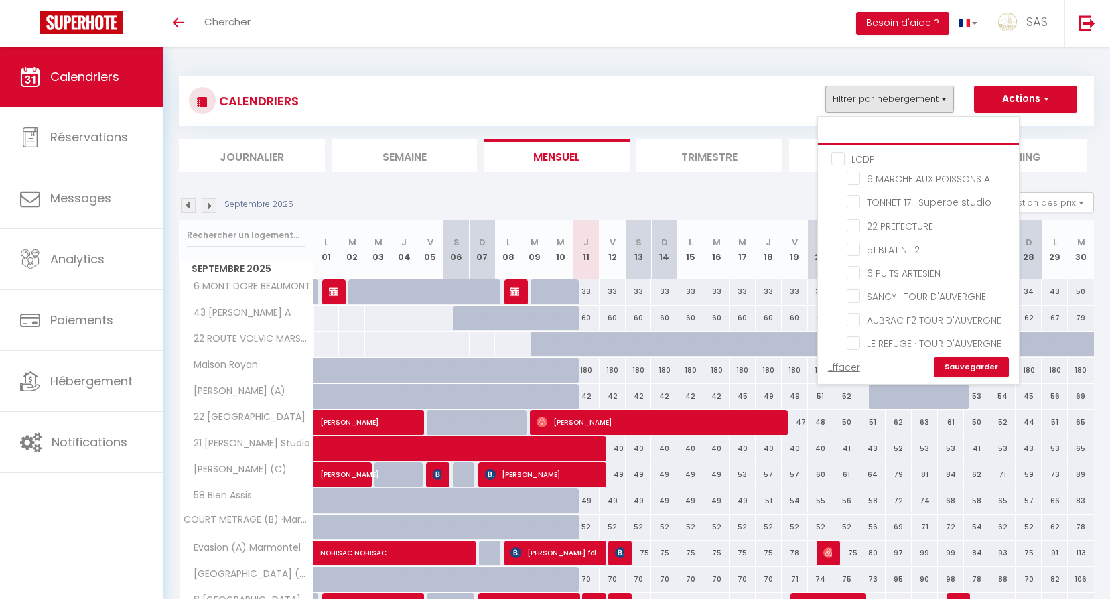
checkbox input "false"
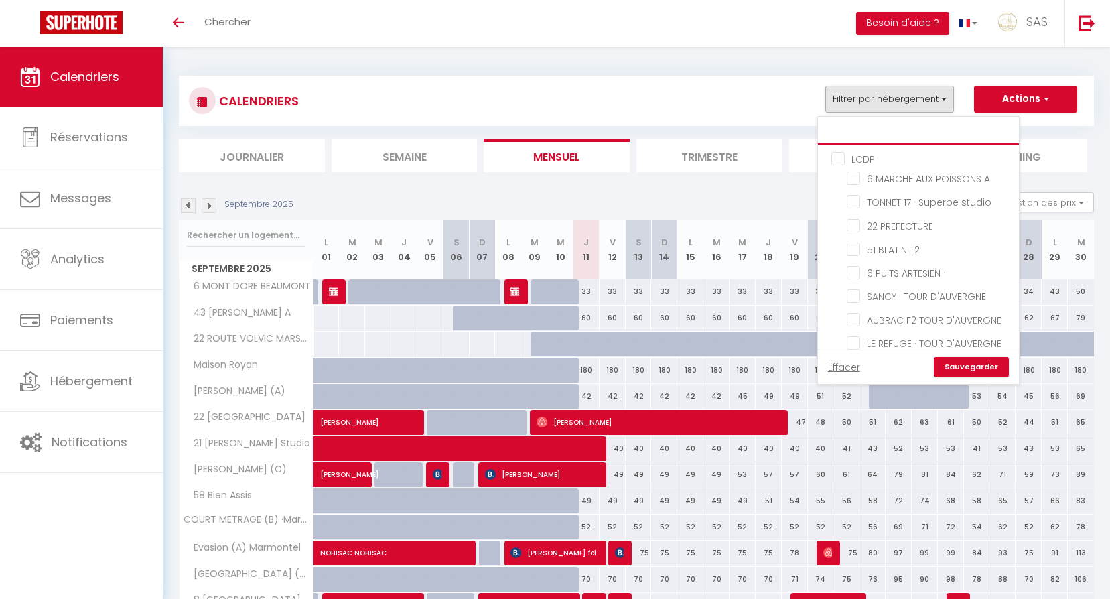
checkbox input "false"
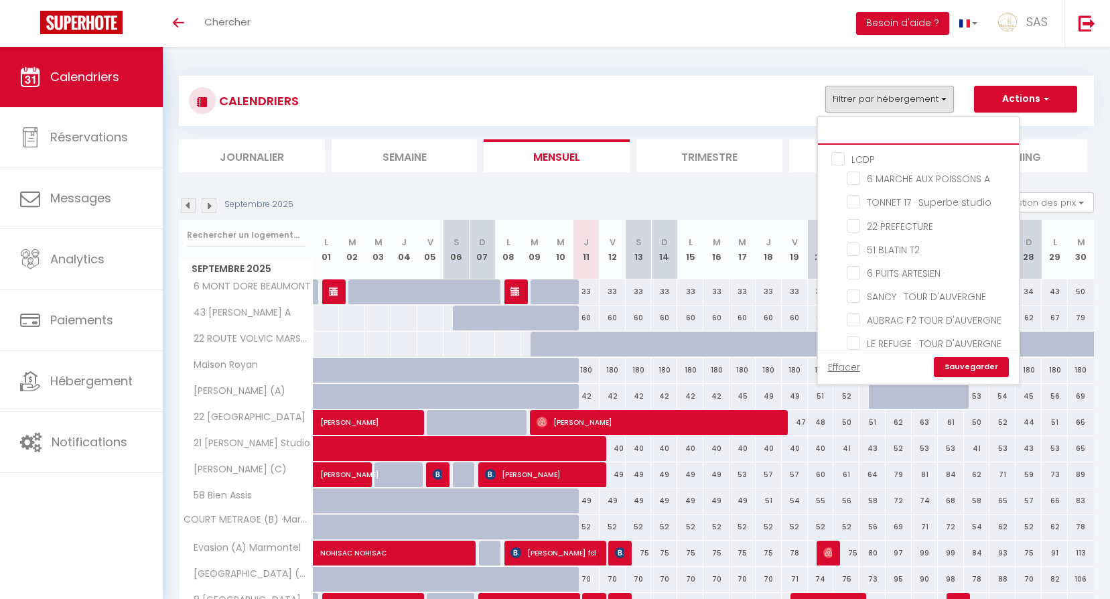
checkbox input "false"
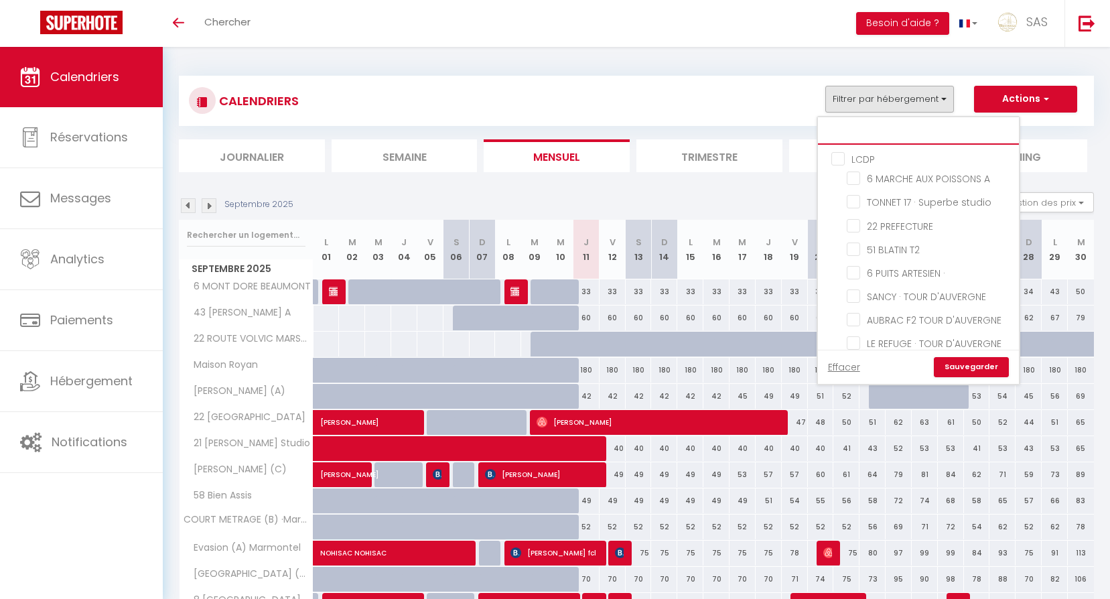
checkbox input "false"
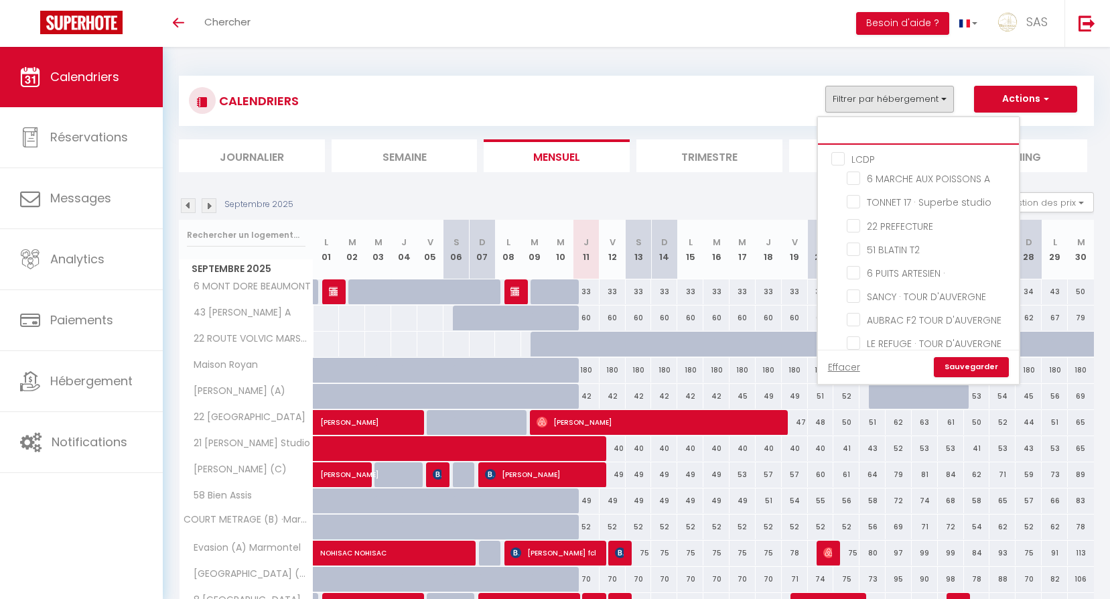
checkbox input "false"
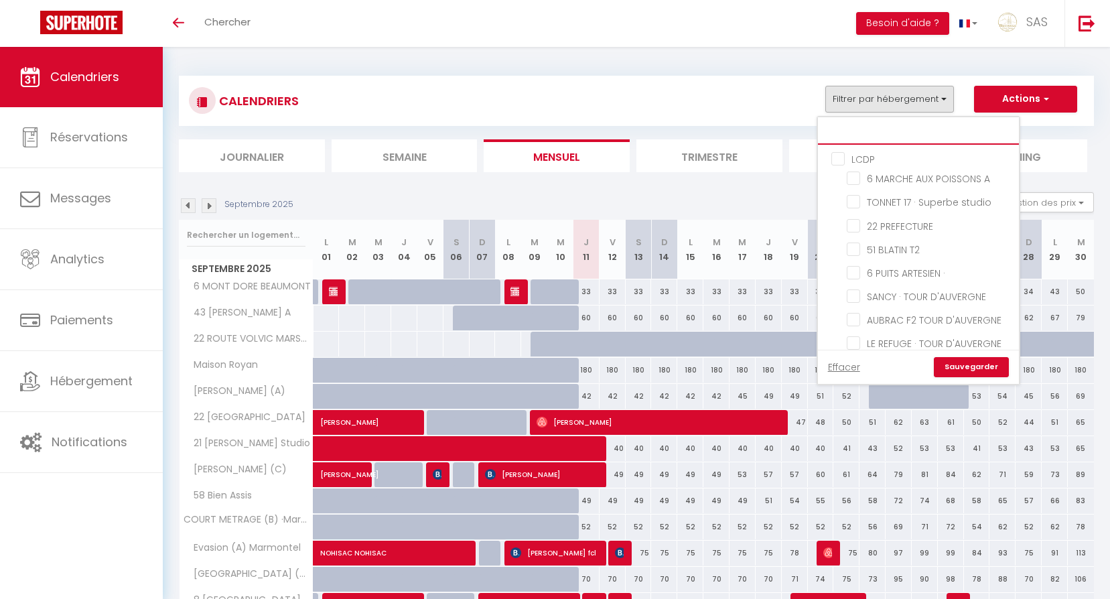
checkbox input "false"
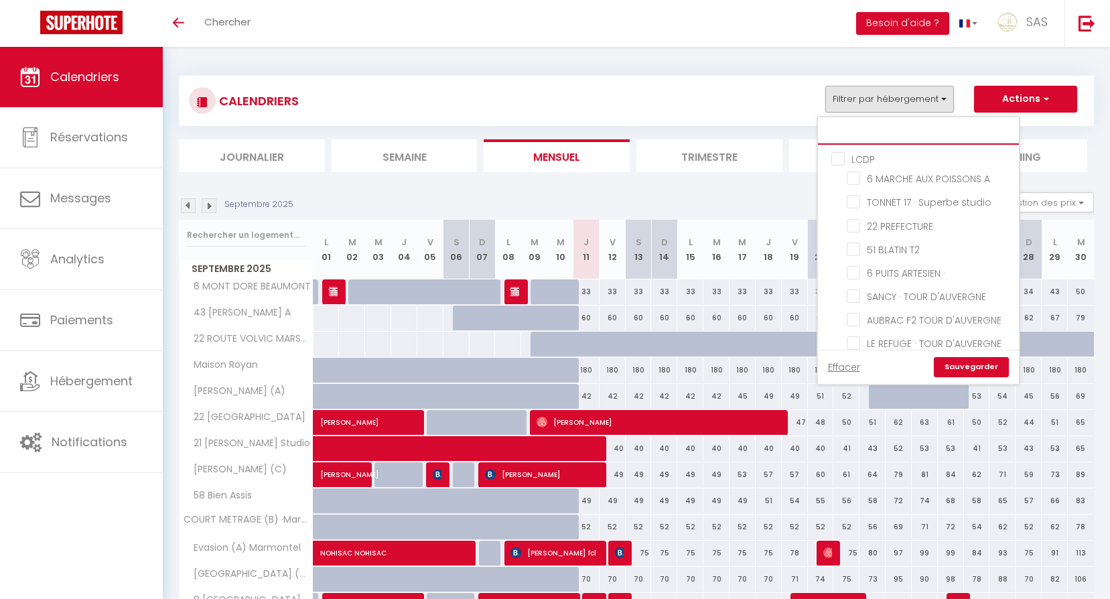
checkbox input "false"
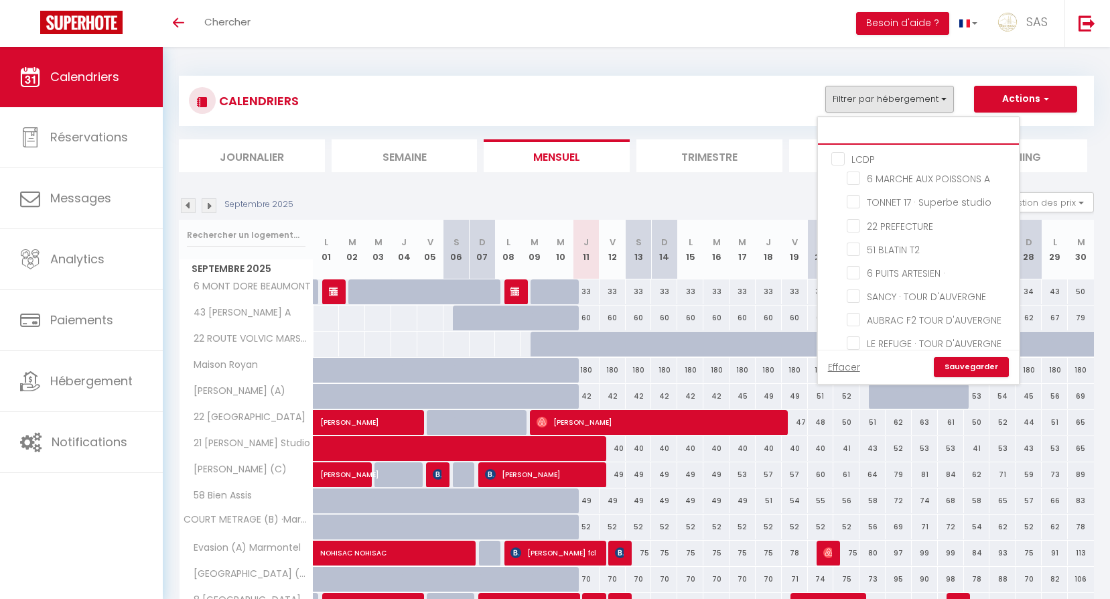
checkbox input "false"
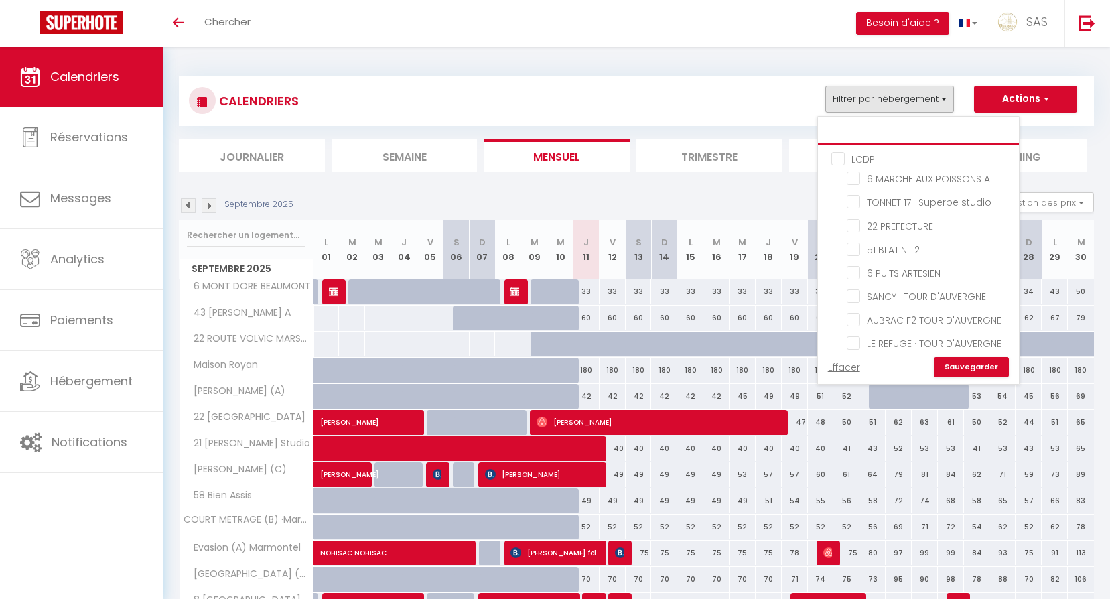
checkbox input "false"
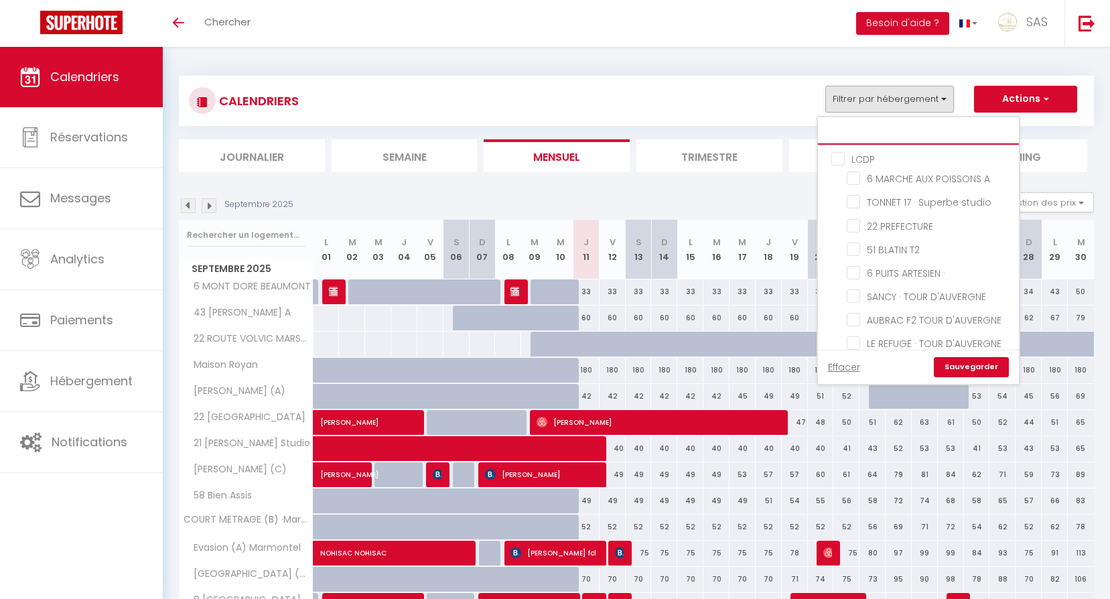
checkbox input "false"
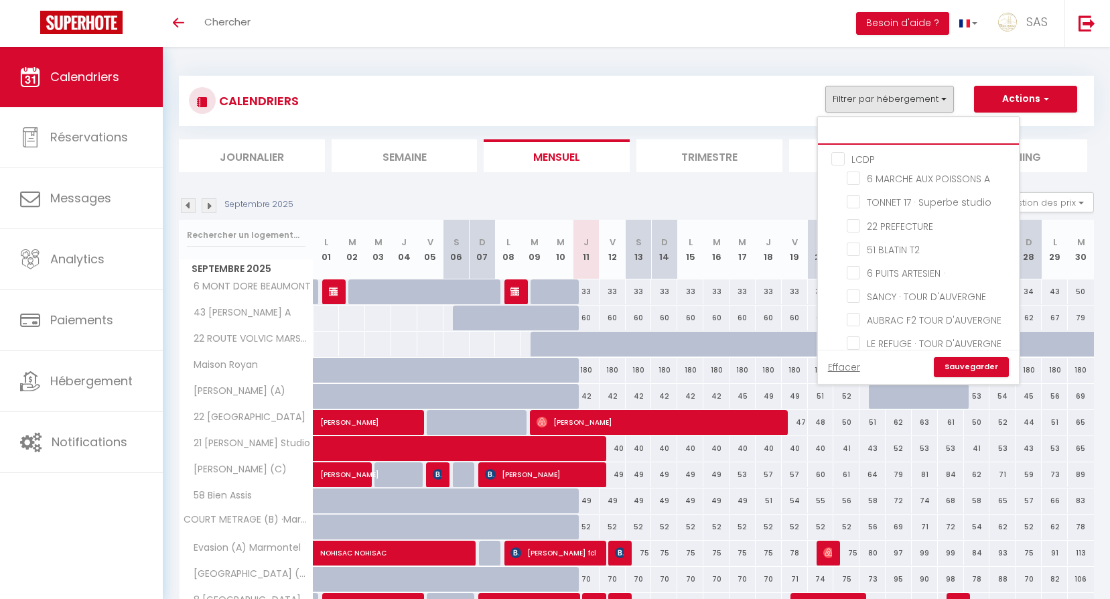
checkbox input "false"
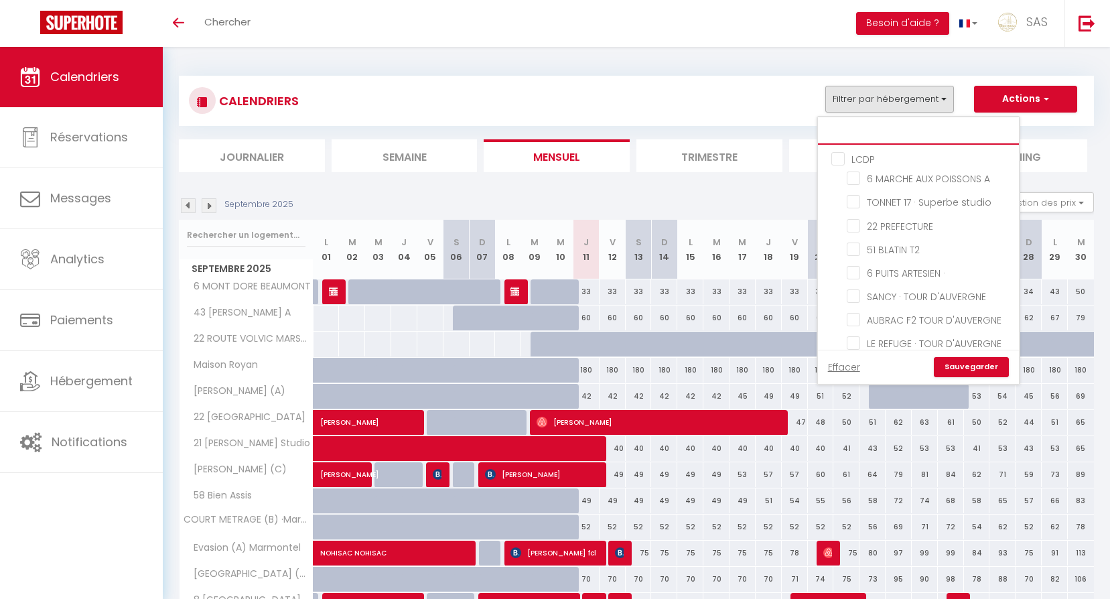
checkbox input "false"
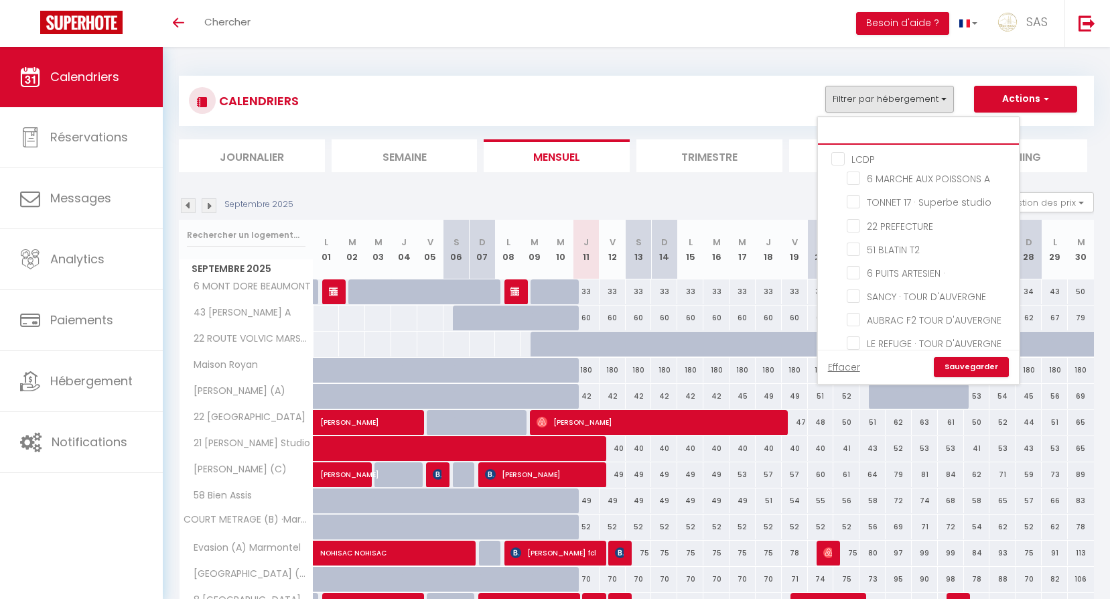
checkbox input "false"
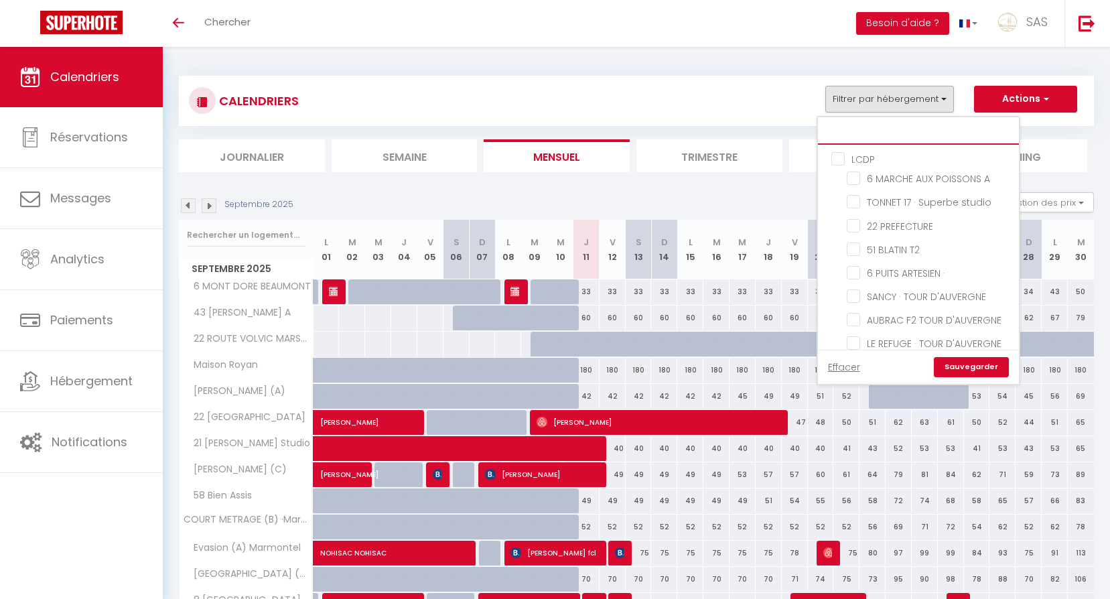
checkbox input "false"
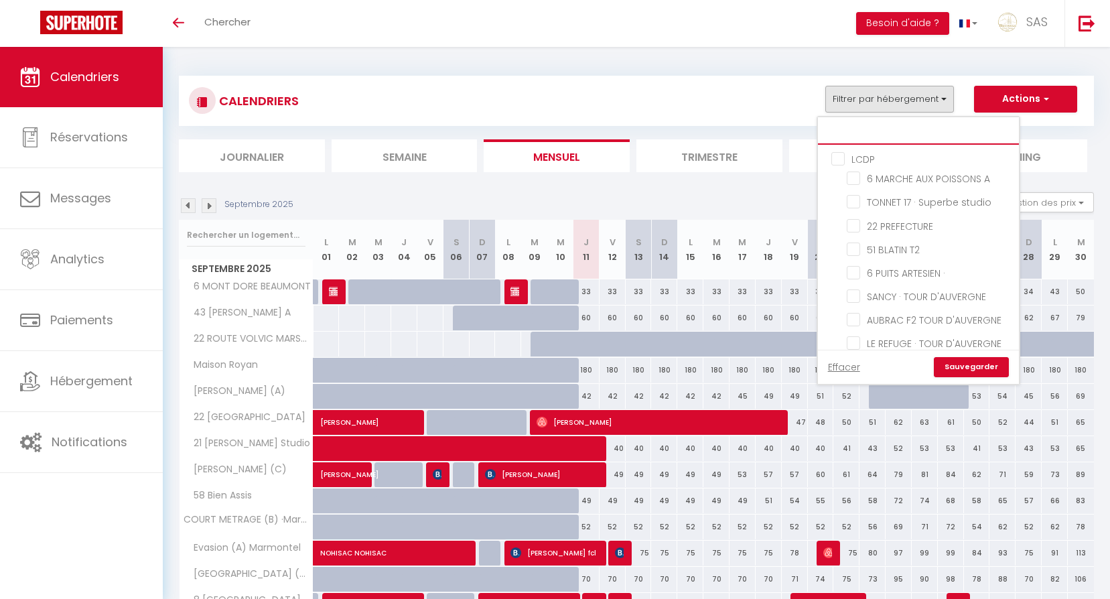
checkbox input "false"
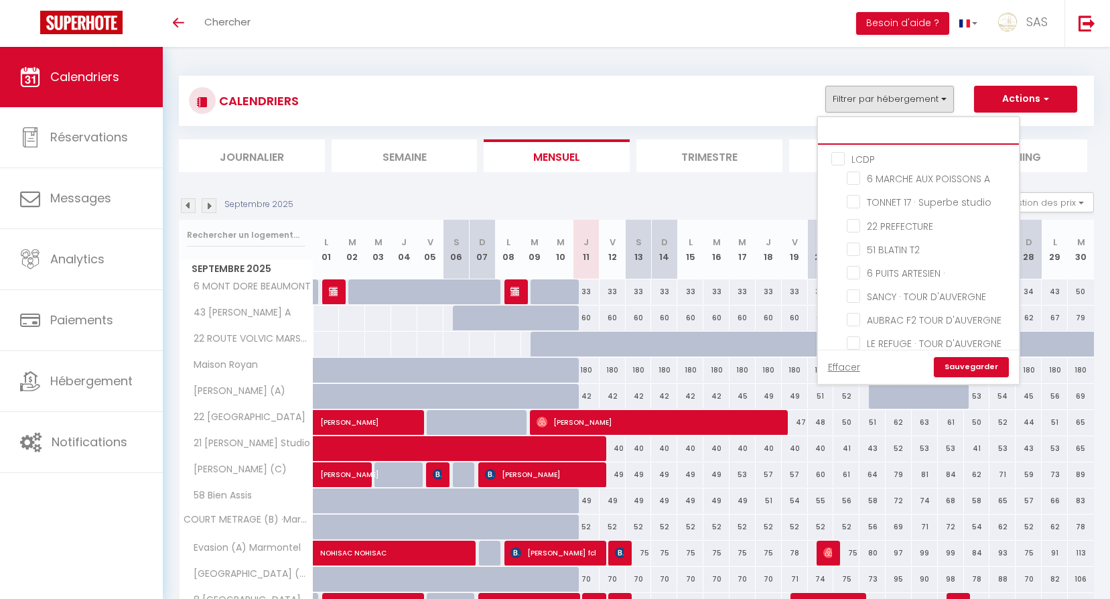
checkbox input "false"
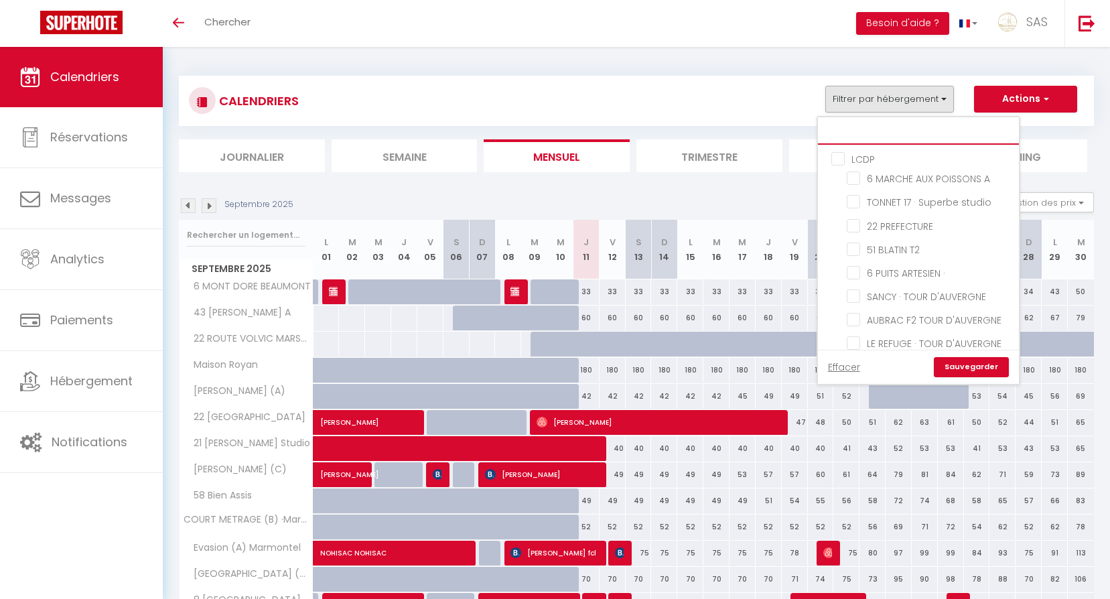
checkbox input "false"
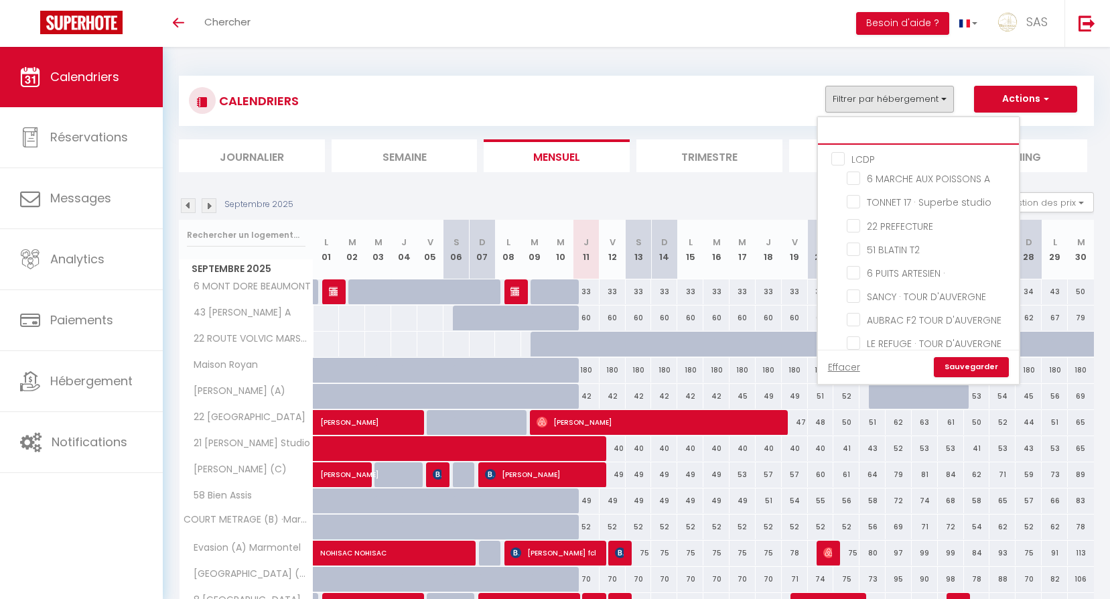
checkbox input "false"
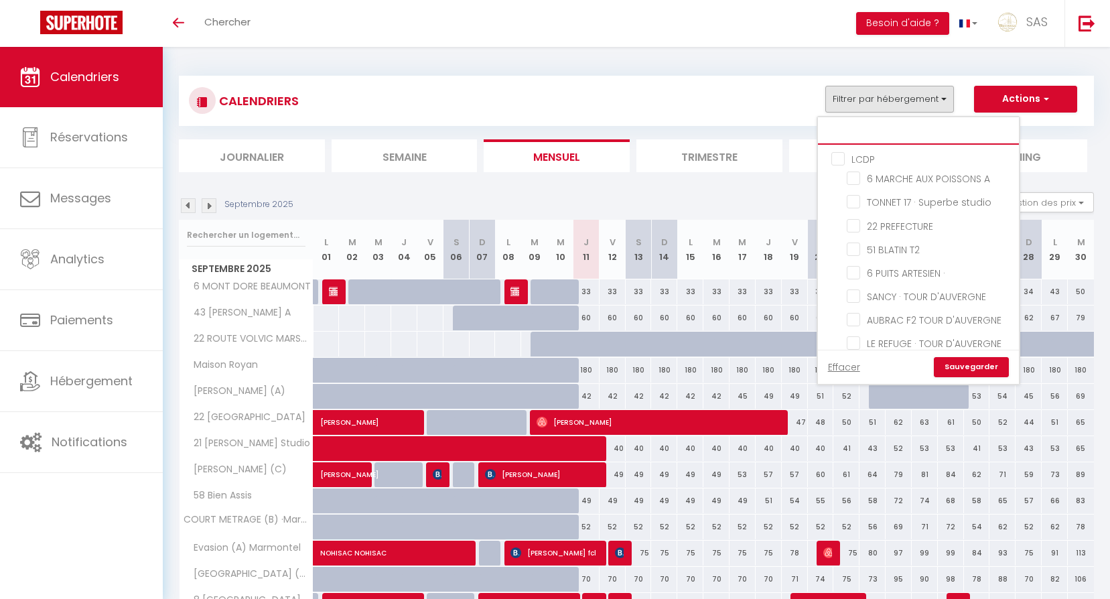
checkbox input "false"
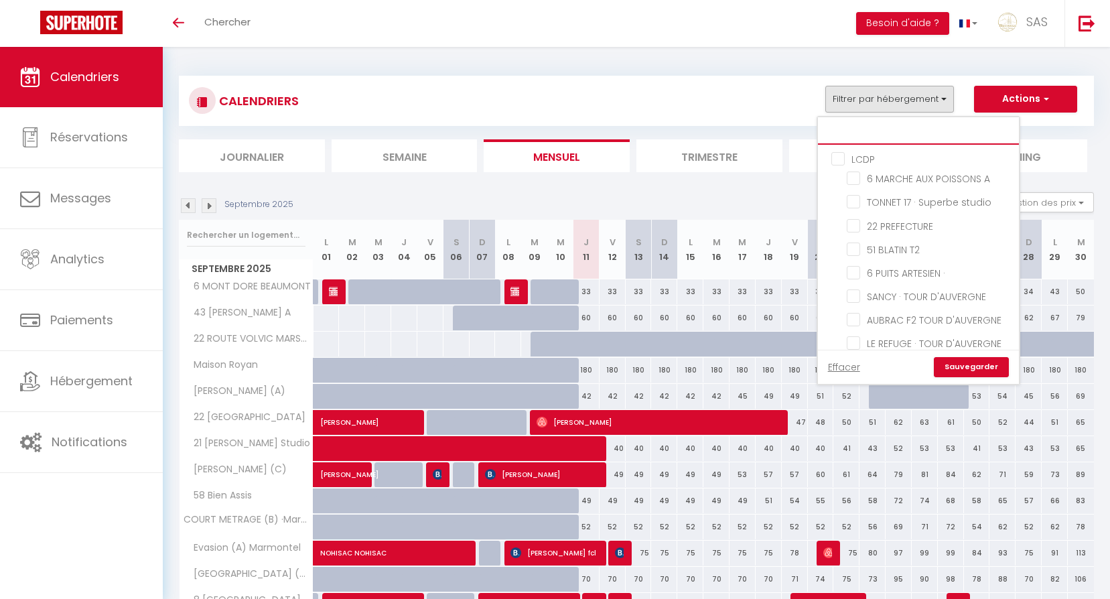
checkbox input "false"
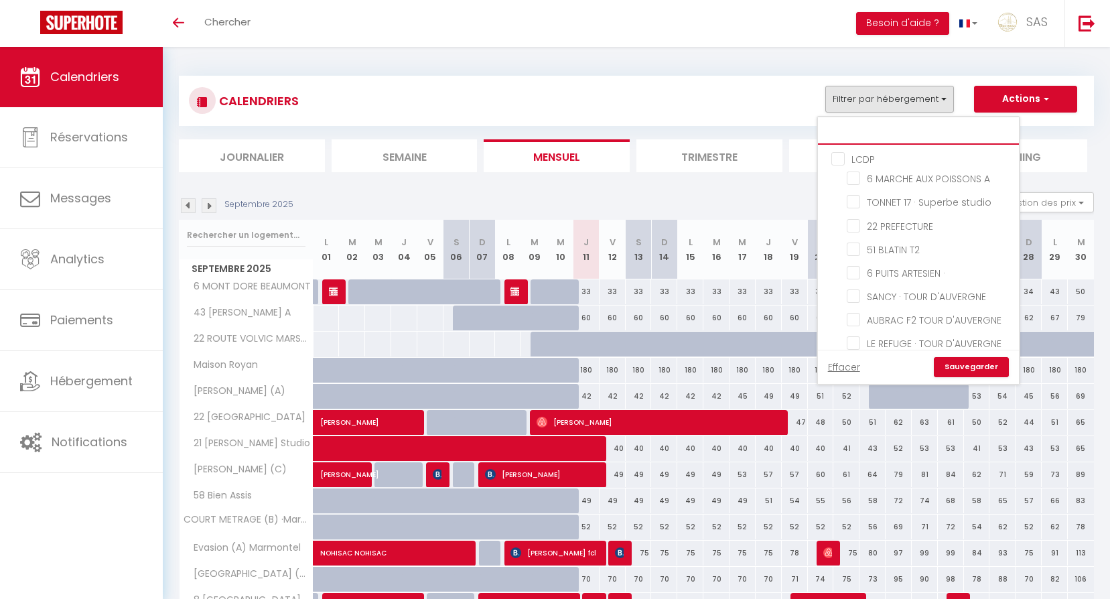
checkbox input "false"
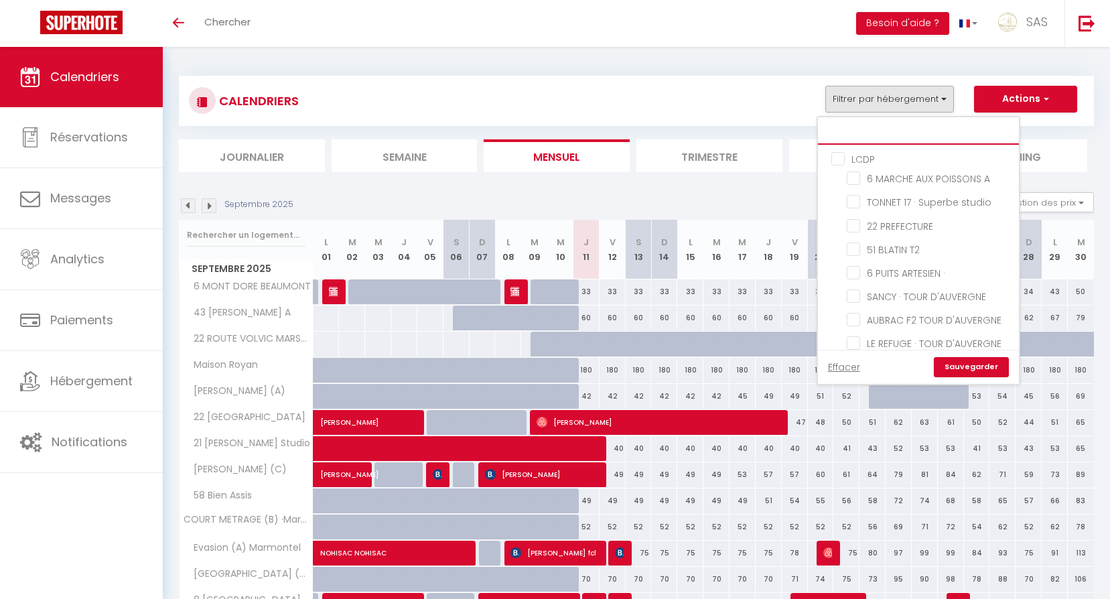
checkbox input "false"
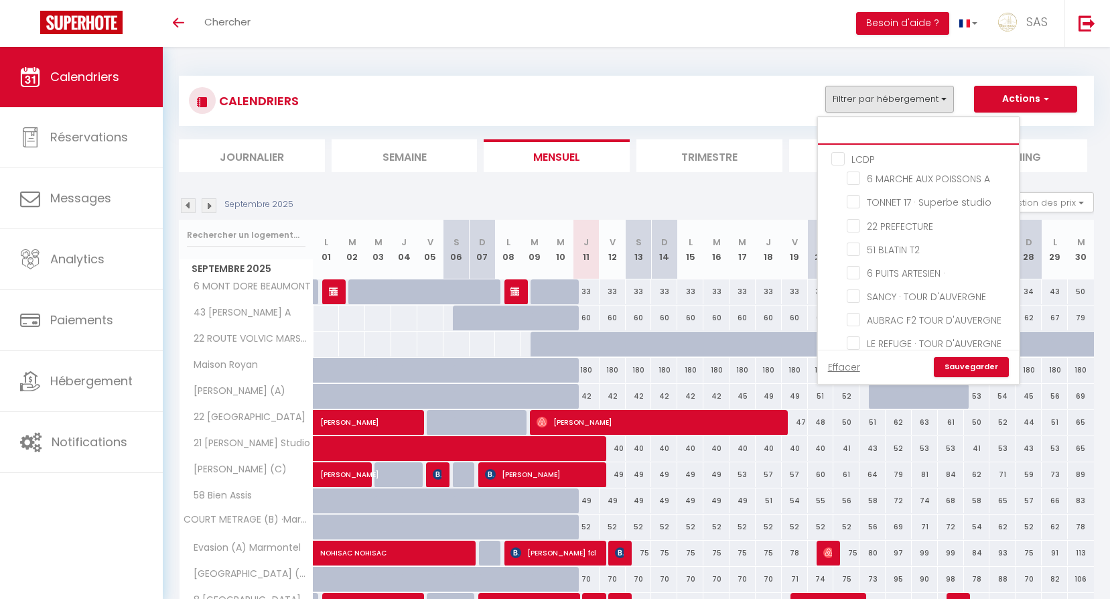
checkbox input "false"
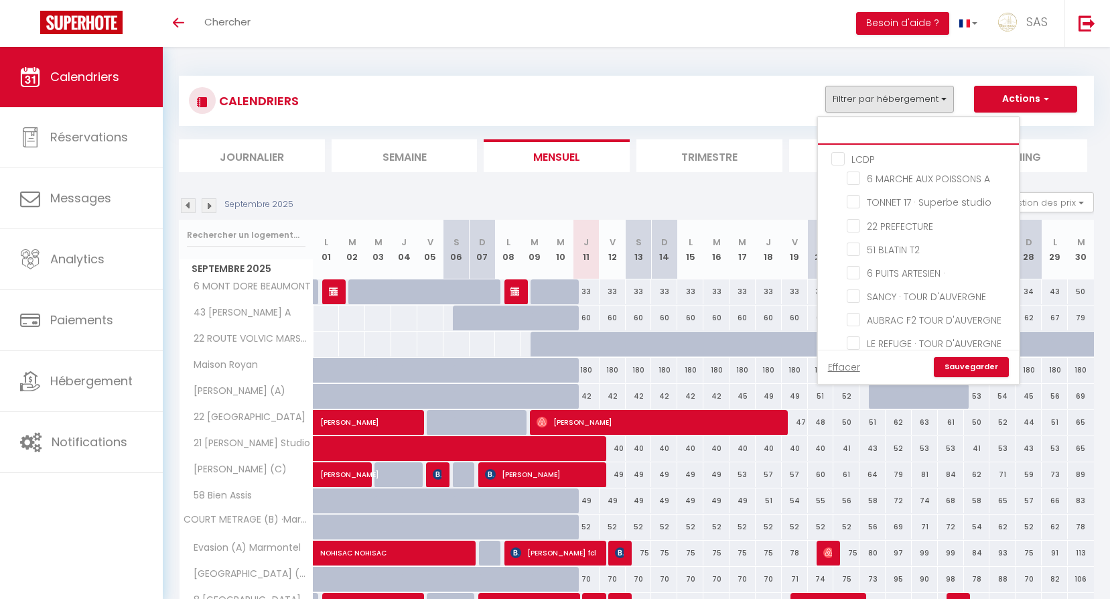
checkbox input "false"
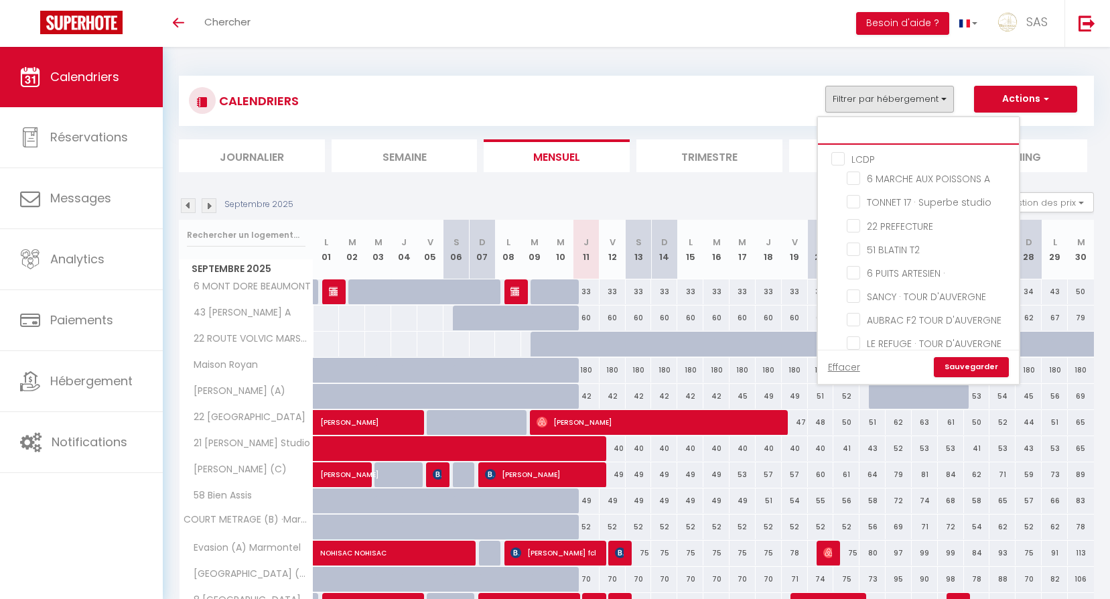
checkbox input "false"
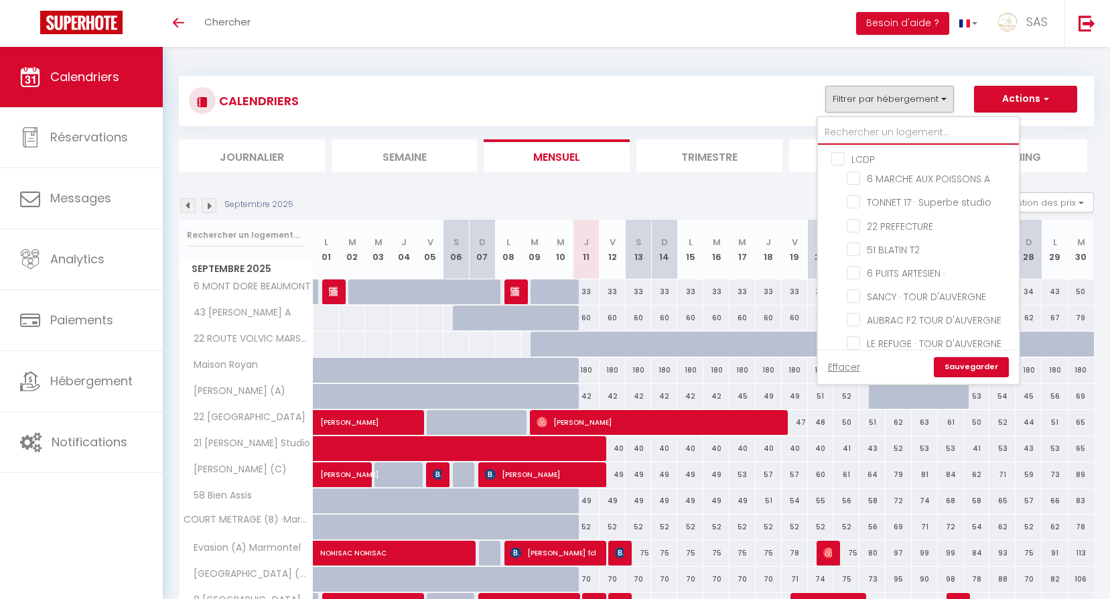
checkbox input "false"
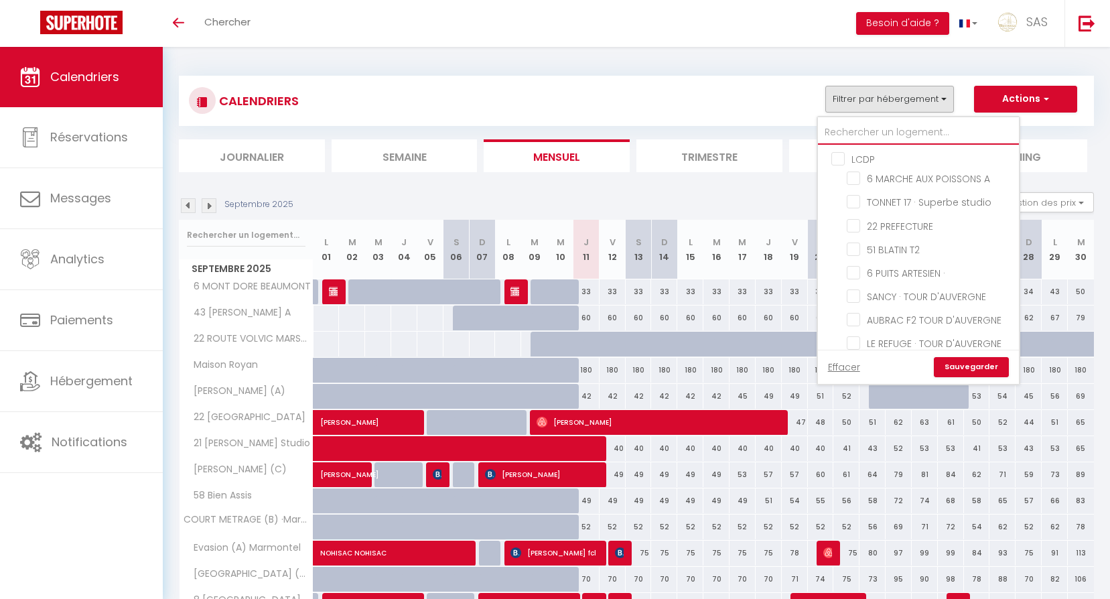
checkbox input "false"
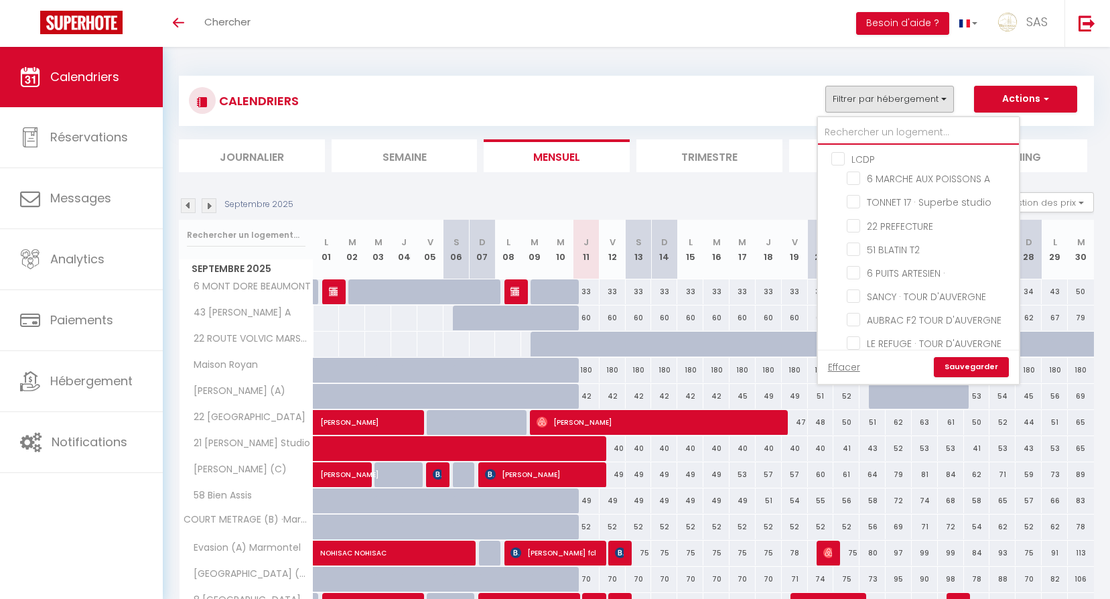
checkbox input "false"
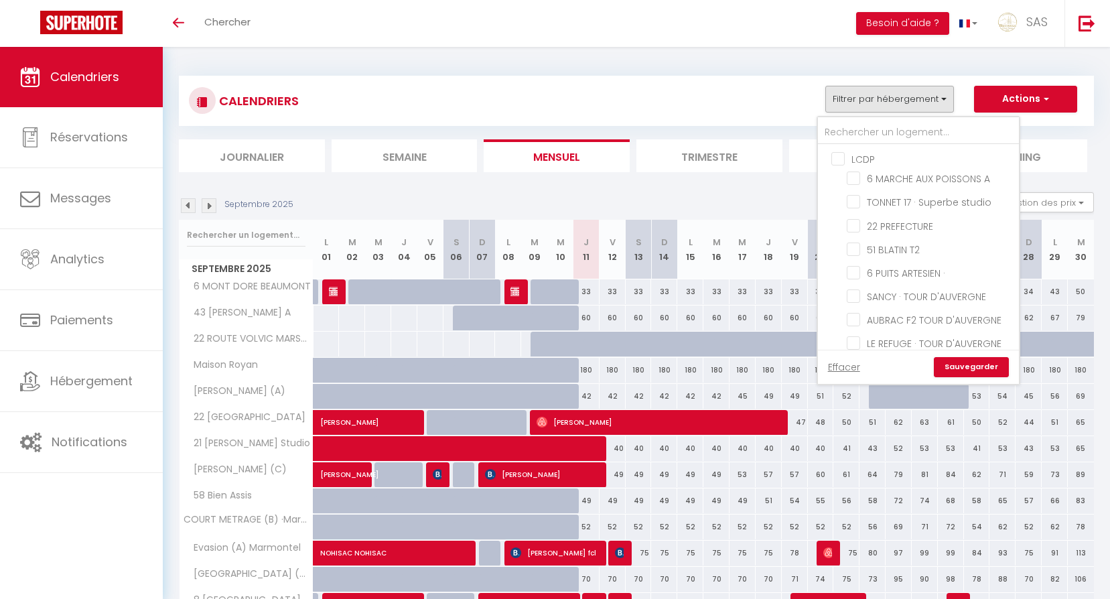
click at [691, 110] on div "CALENDRIERS Filtrer par hébergement LCDP 6 MARCHE AUX POISSONS A TONNET 17 · Su…" at bounding box center [636, 101] width 895 height 30
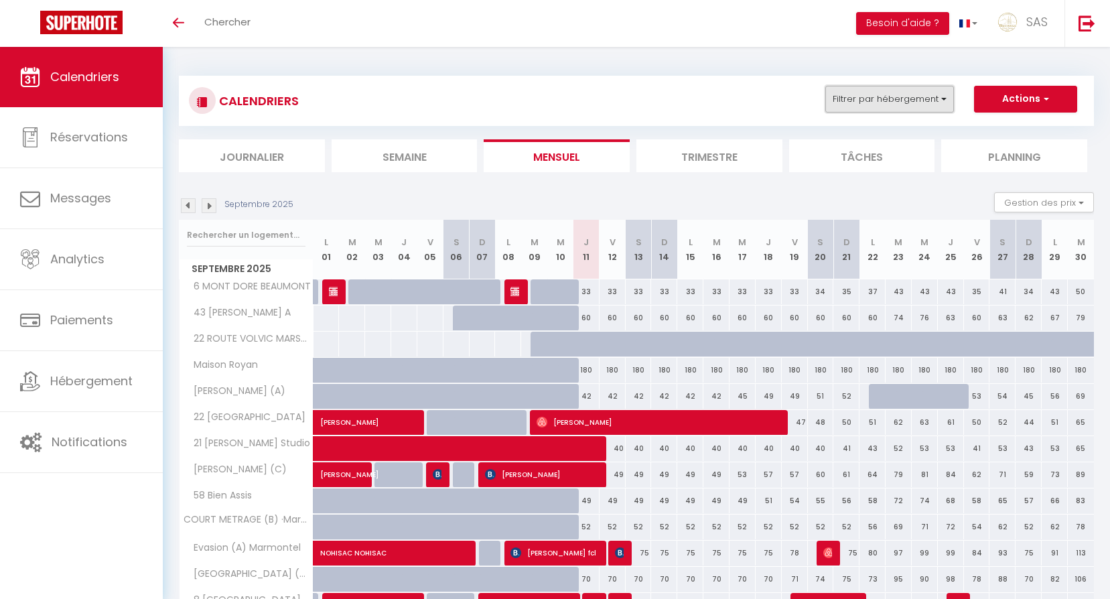
click at [878, 94] on button "Filtrer par hébergement" at bounding box center [889, 99] width 129 height 27
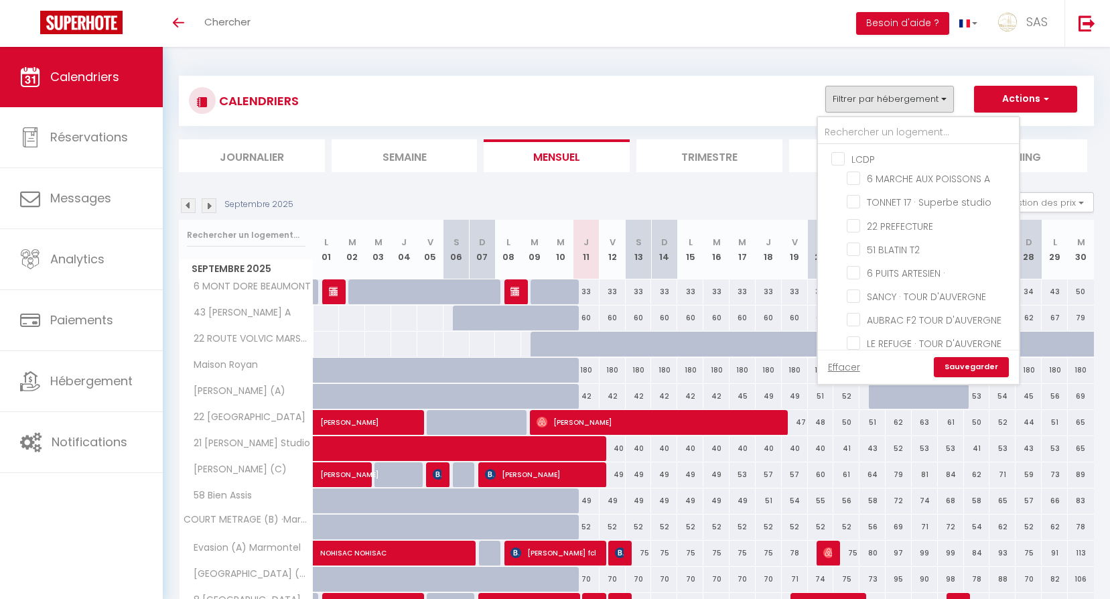
click at [875, 117] on div at bounding box center [918, 130] width 201 height 27
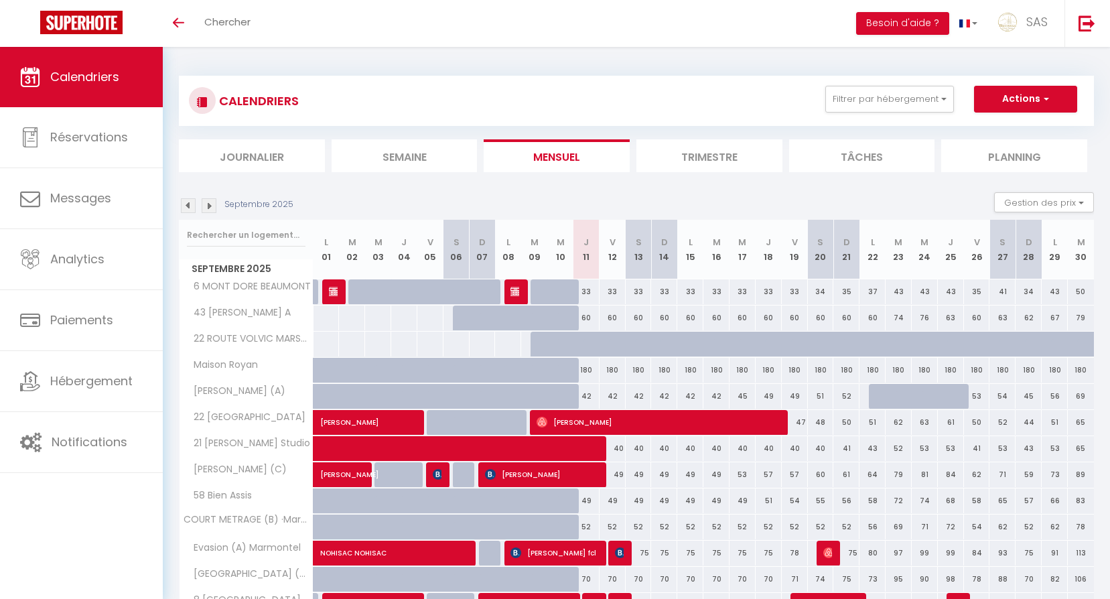
click at [869, 115] on div "CALENDRIERS Filtrer par hébergement LCDP 6 MARCHE AUX POISSONS A TONNET 17 · Su…" at bounding box center [636, 101] width 895 height 30
click at [868, 97] on button "Filtrer par hébergement" at bounding box center [889, 99] width 129 height 27
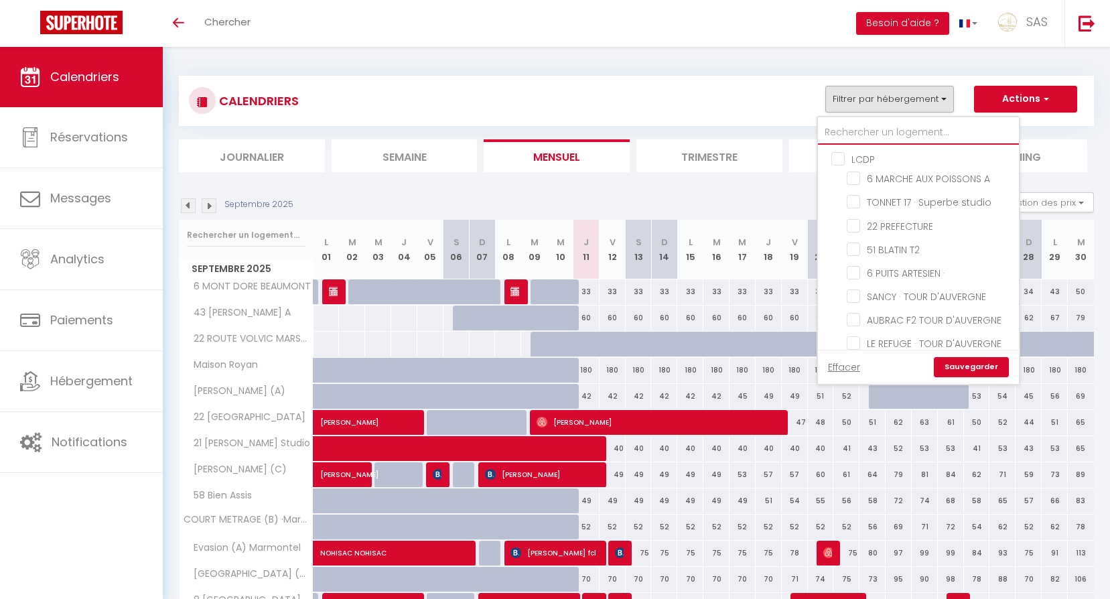
click at [874, 121] on input "text" at bounding box center [918, 133] width 201 height 24
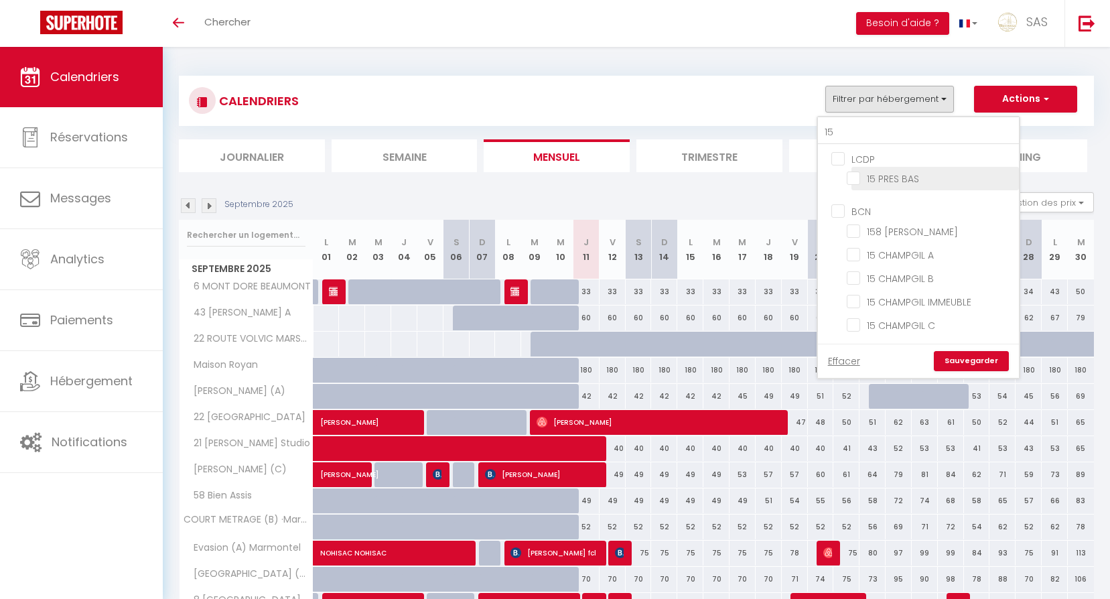
click at [883, 174] on input "15 PRES BAS" at bounding box center [930, 177] width 167 height 13
click at [975, 352] on link "Sauvegarder" at bounding box center [971, 361] width 75 height 20
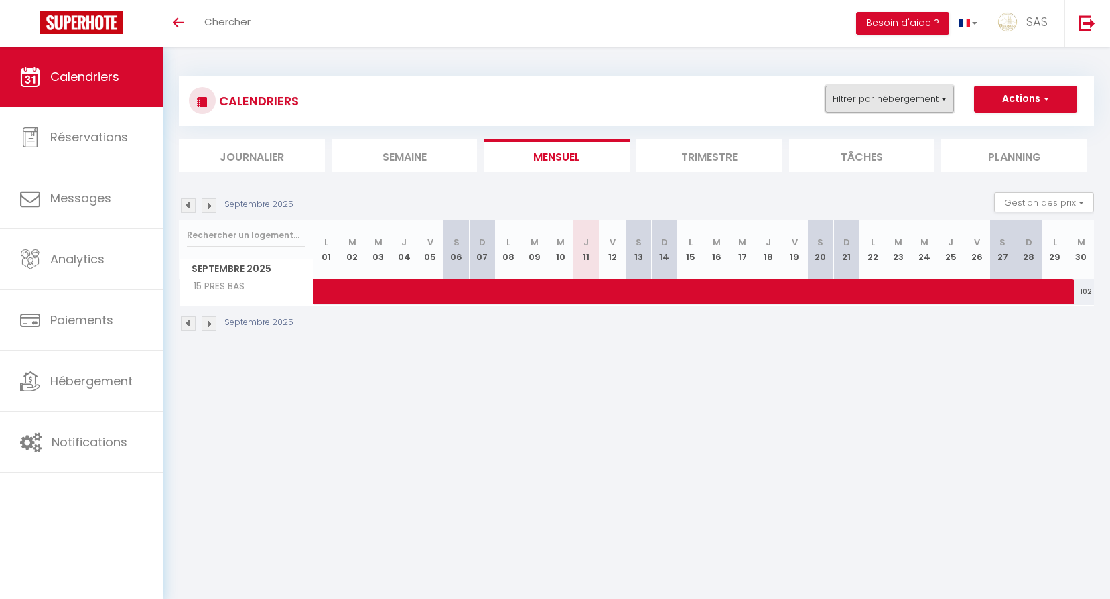
click at [888, 86] on button "Filtrer par hébergement" at bounding box center [889, 99] width 129 height 27
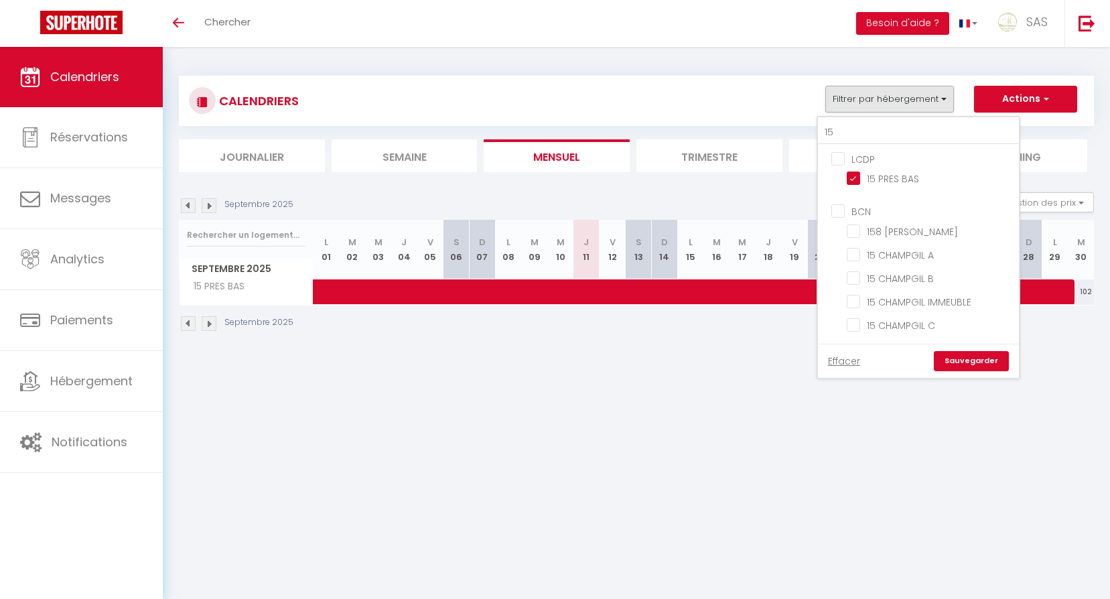
click at [673, 435] on body "🟢 Des questions ou besoin d'assistance pour la migration AirBnB? Connectez-vous…" at bounding box center [555, 346] width 1110 height 599
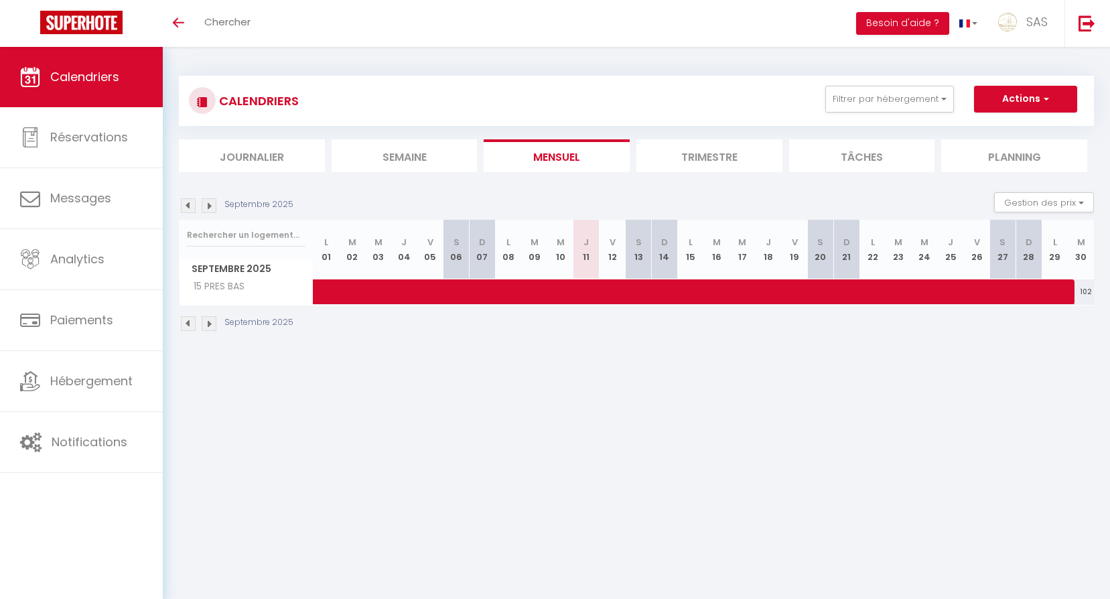
click at [210, 202] on img at bounding box center [209, 205] width 15 height 15
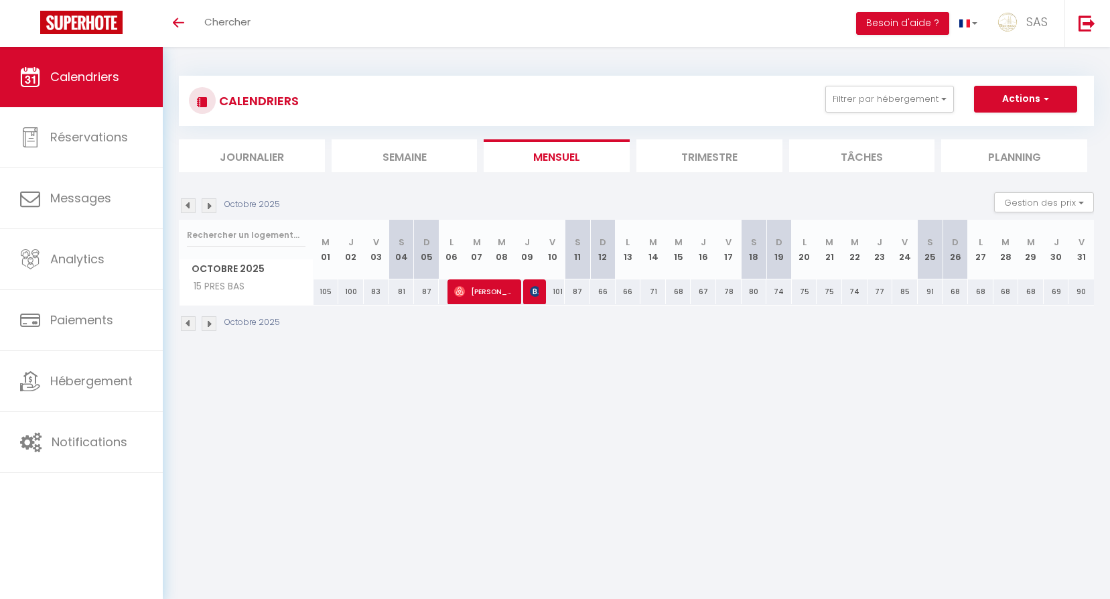
click at [169, 211] on div "CALENDRIERS Filtrer par hébergement 15 LCDP 15 PRES BAS BCN 158 [PERSON_NAME] 1…" at bounding box center [636, 204] width 947 height 314
click at [194, 214] on div "Octobre 2025 Gestion des prix Nb Nuits minimum Règles Disponibilité" at bounding box center [636, 205] width 915 height 27
click at [192, 211] on img at bounding box center [188, 205] width 15 height 15
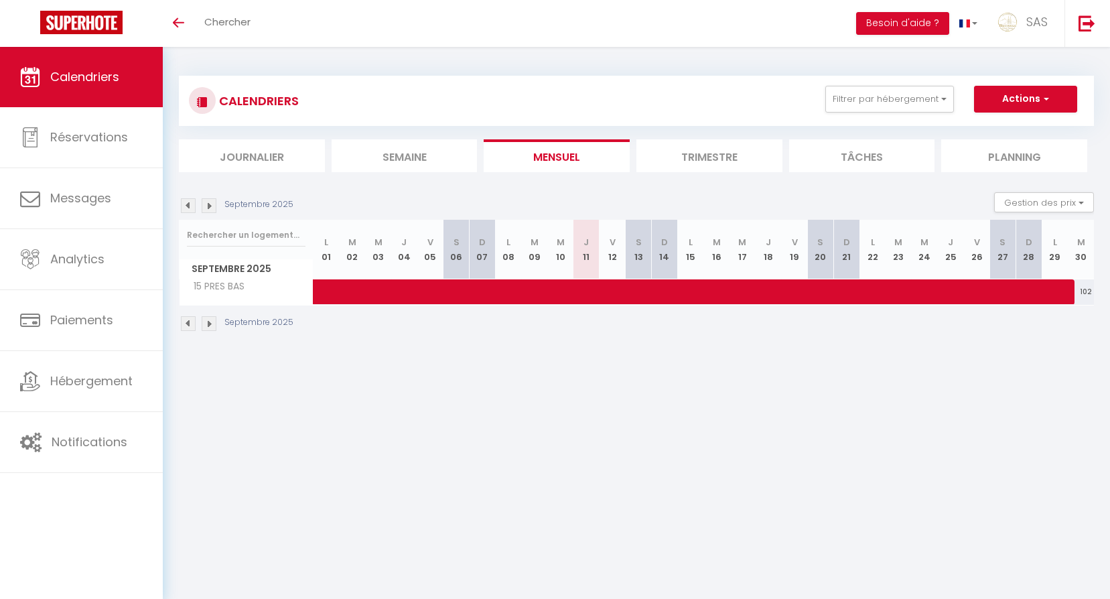
click at [933, 114] on div "CALENDRIERS Filtrer par hébergement 15 LCDP 15 PRES BAS BCN 158 [PERSON_NAME] 1…" at bounding box center [636, 101] width 895 height 30
click at [922, 103] on button "Filtrer par hébergement" at bounding box center [889, 99] width 129 height 27
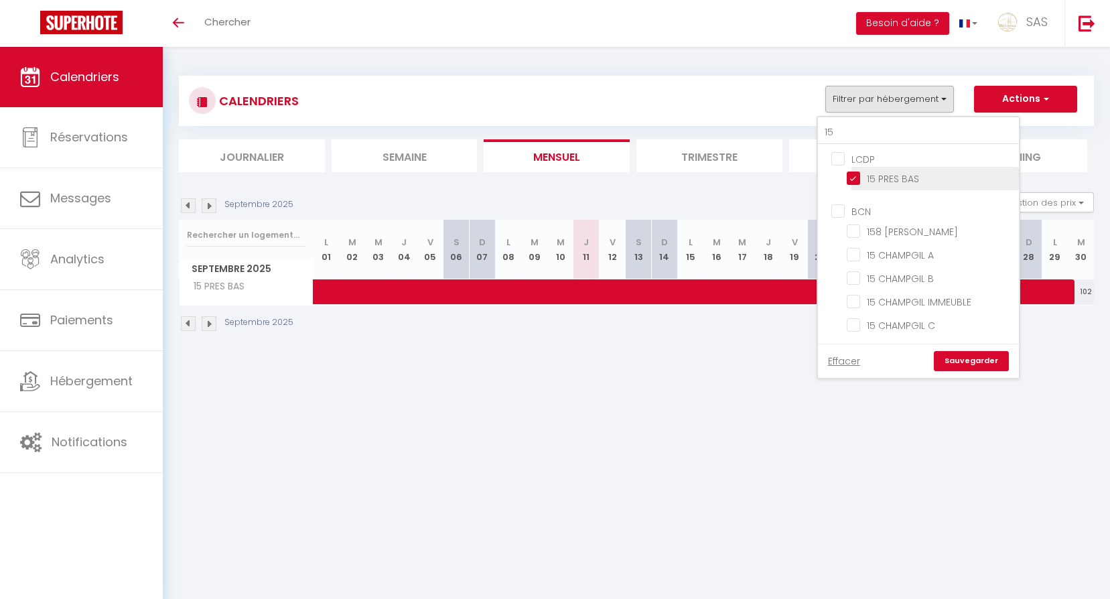
click at [913, 174] on input "15 PRES BAS" at bounding box center [930, 177] width 167 height 13
click at [917, 251] on input "15 CHAMPGIL A" at bounding box center [930, 253] width 167 height 13
click at [931, 280] on input "15 CHAMPGIL B" at bounding box center [930, 277] width 167 height 13
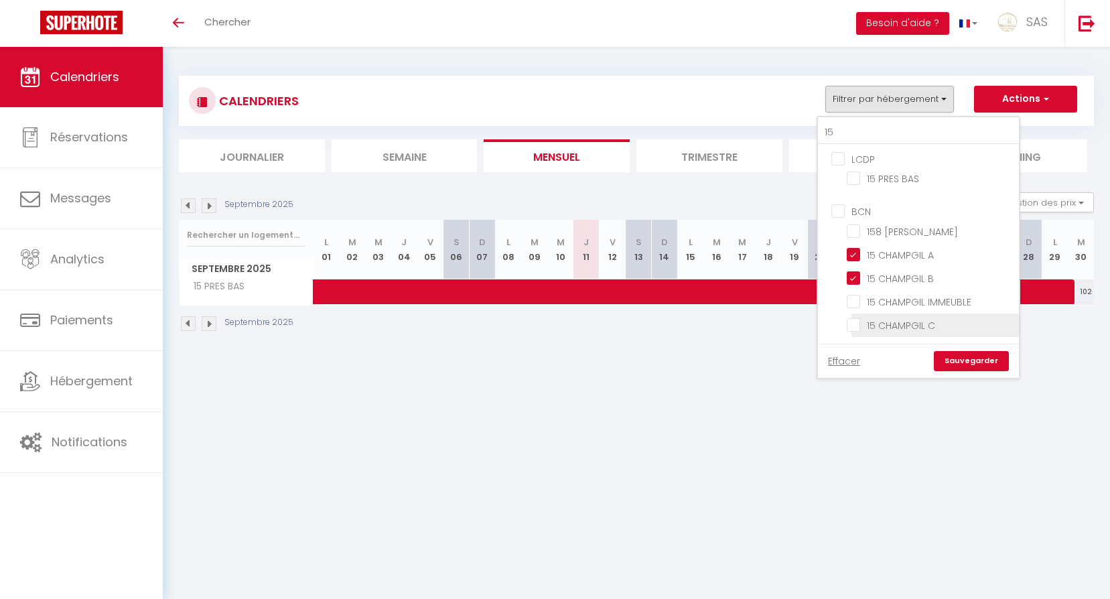
click at [939, 324] on input "15 CHAMPGIL C" at bounding box center [930, 324] width 167 height 13
click at [971, 367] on link "Sauvegarder" at bounding box center [971, 361] width 75 height 20
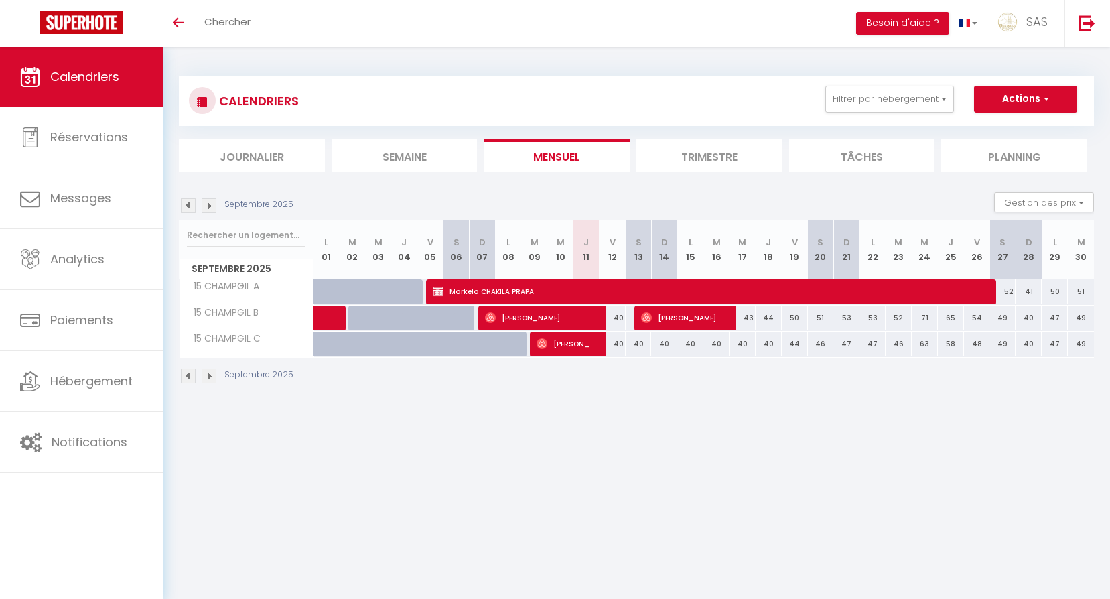
click at [210, 206] on img at bounding box center [209, 205] width 15 height 15
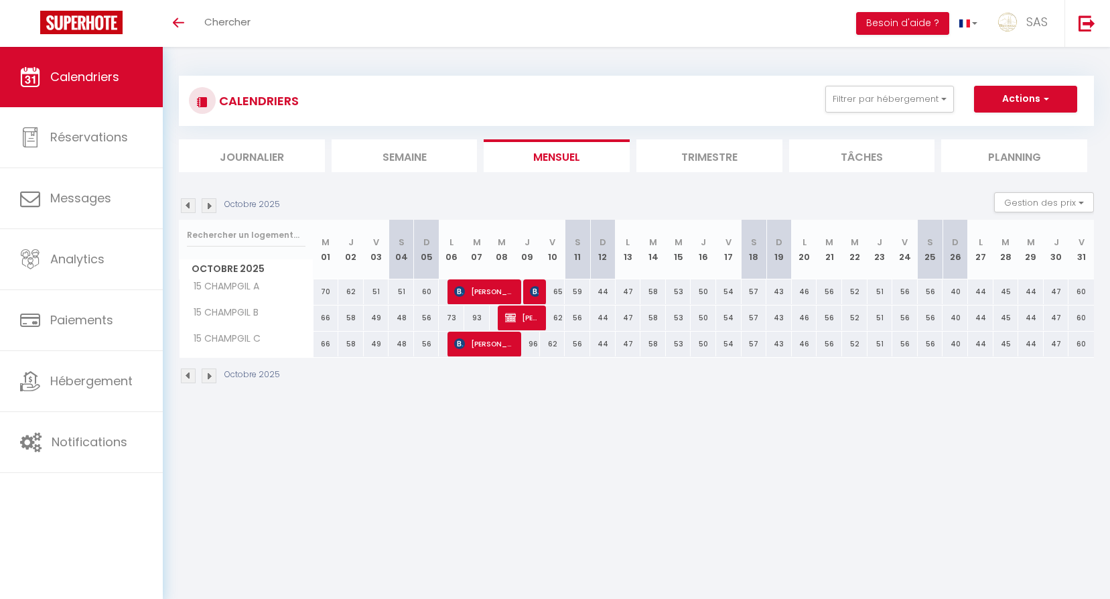
click at [191, 211] on img at bounding box center [188, 205] width 15 height 15
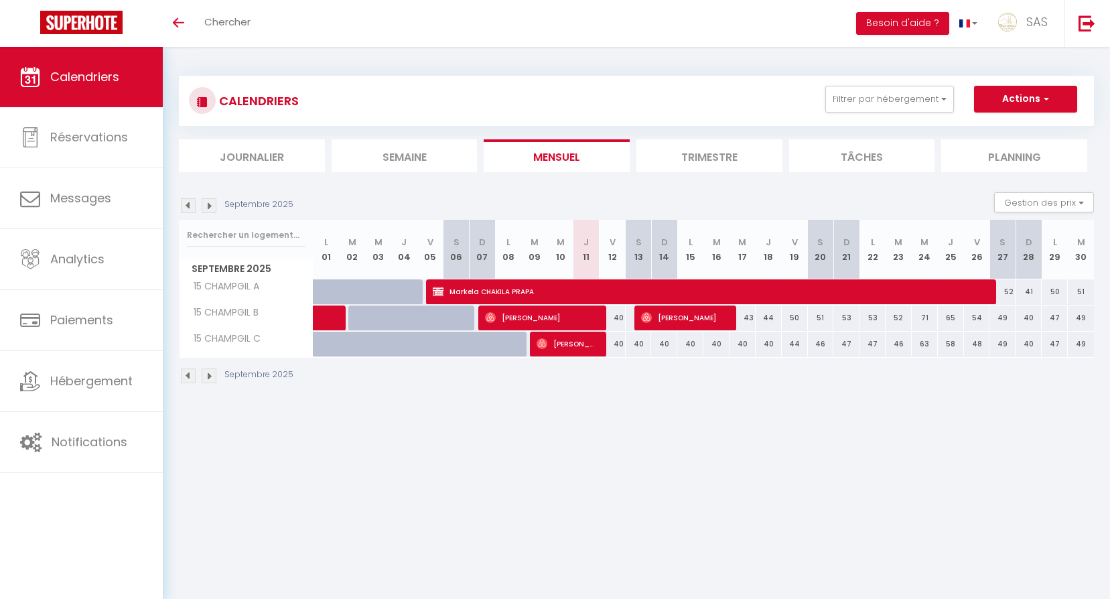
drag, startPoint x: 356, startPoint y: 472, endPoint x: 280, endPoint y: 322, distance: 168.1
click at [356, 472] on body "🟢 Des questions ou besoin d'assistance pour la migration AirBnB? Connectez-vous…" at bounding box center [555, 346] width 1110 height 599
click at [199, 206] on div "Septembre 2025" at bounding box center [238, 205] width 119 height 15
click at [205, 210] on img at bounding box center [209, 205] width 15 height 15
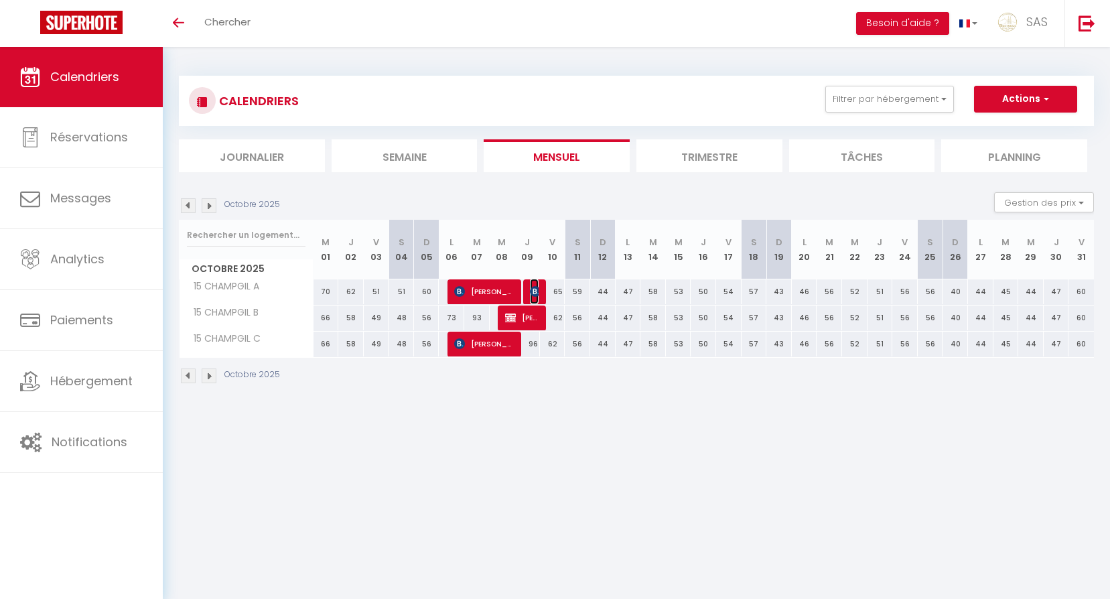
click at [530, 288] on img at bounding box center [535, 291] width 11 height 11
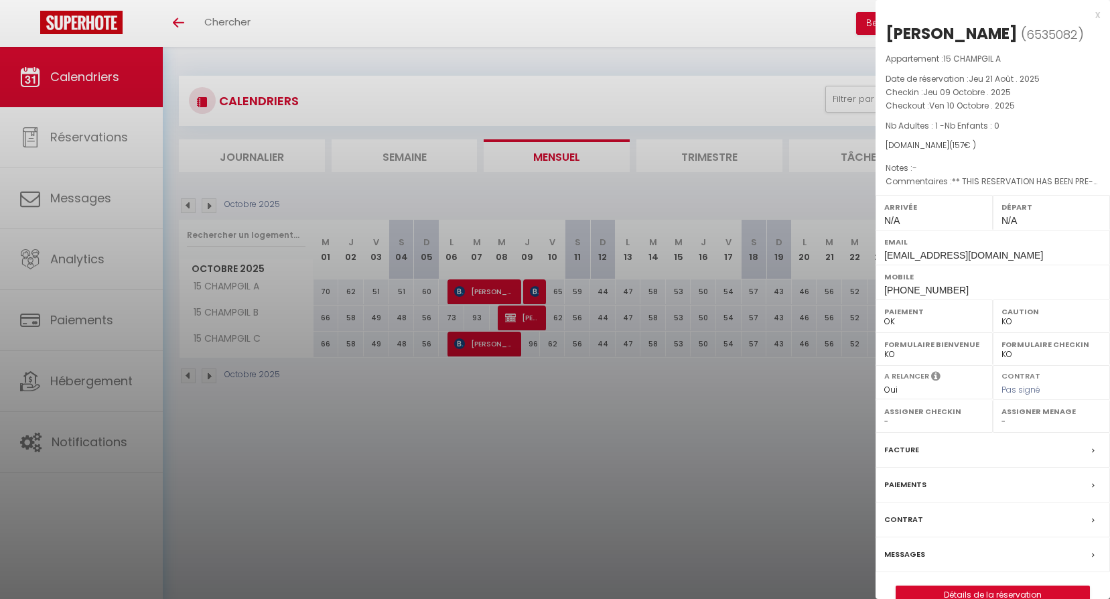
click at [562, 446] on div at bounding box center [555, 299] width 1110 height 599
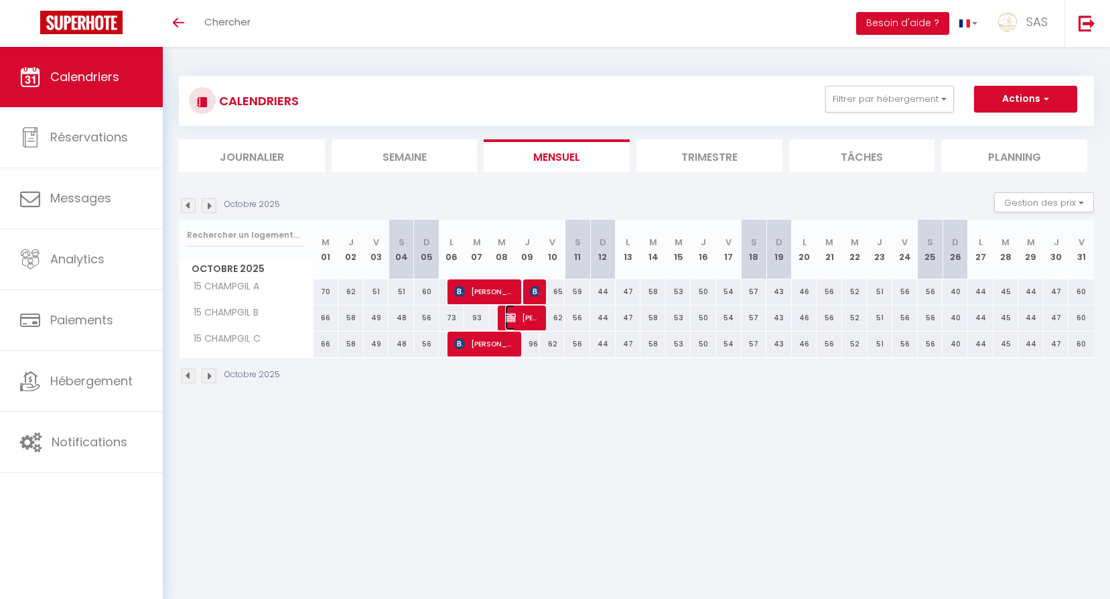
click at [536, 317] on span "[PERSON_NAME]" at bounding box center [522, 317] width 34 height 25
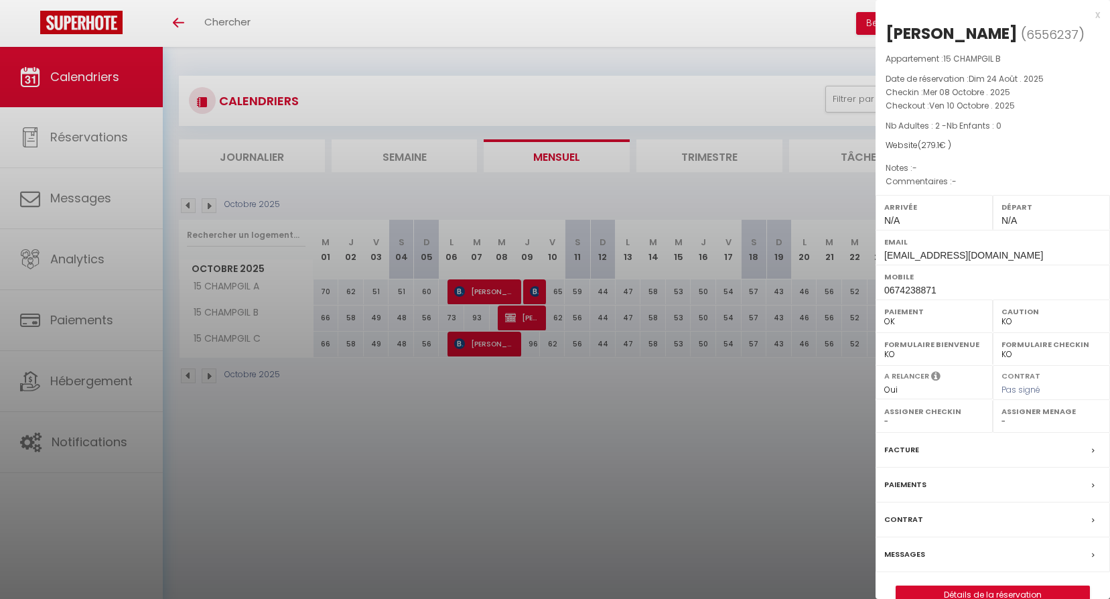
click at [557, 379] on div at bounding box center [555, 299] width 1110 height 599
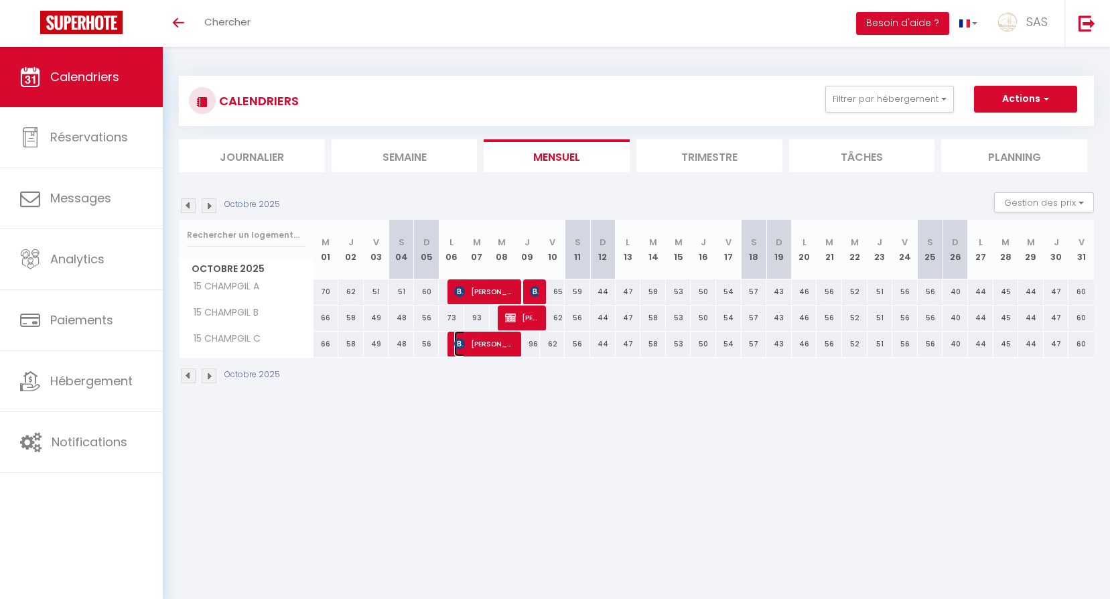
click at [484, 345] on span "[PERSON_NAME]" at bounding box center [484, 343] width 60 height 25
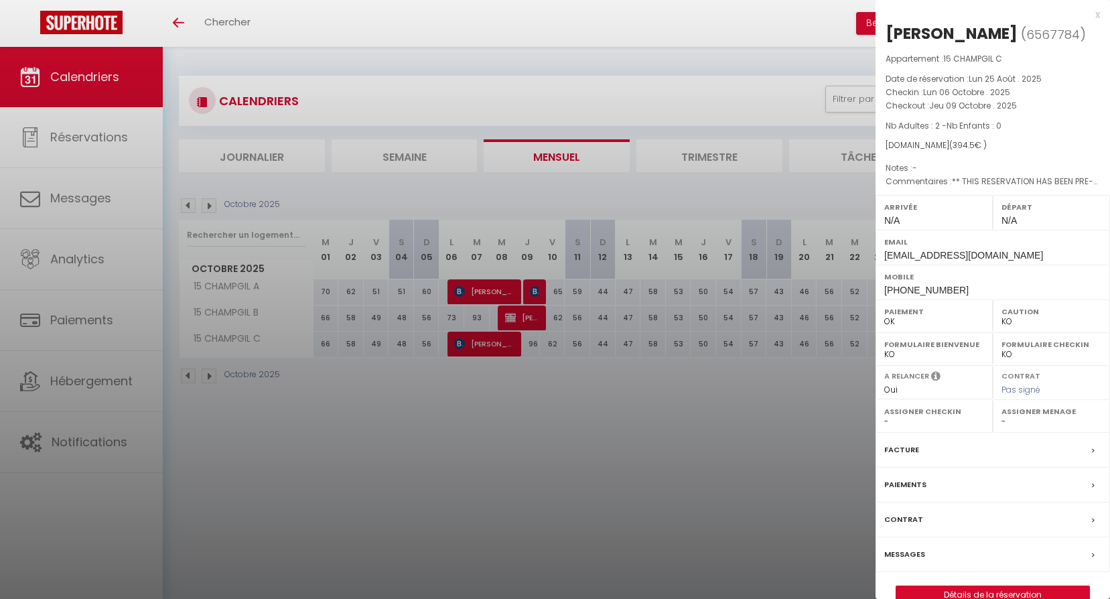
click at [495, 419] on div at bounding box center [555, 299] width 1110 height 599
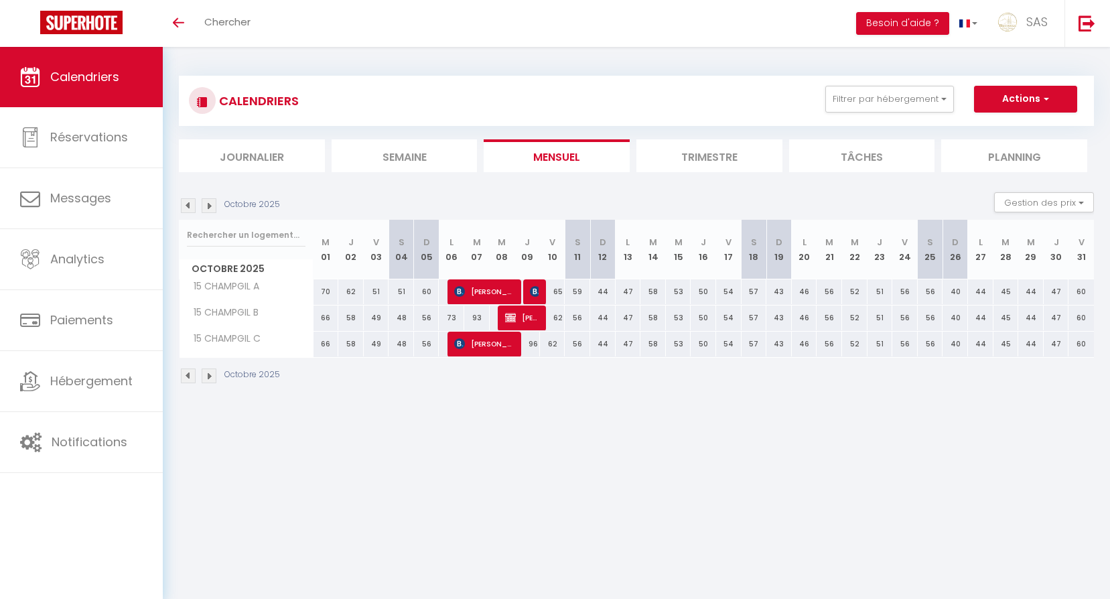
click at [186, 210] on img at bounding box center [188, 205] width 15 height 15
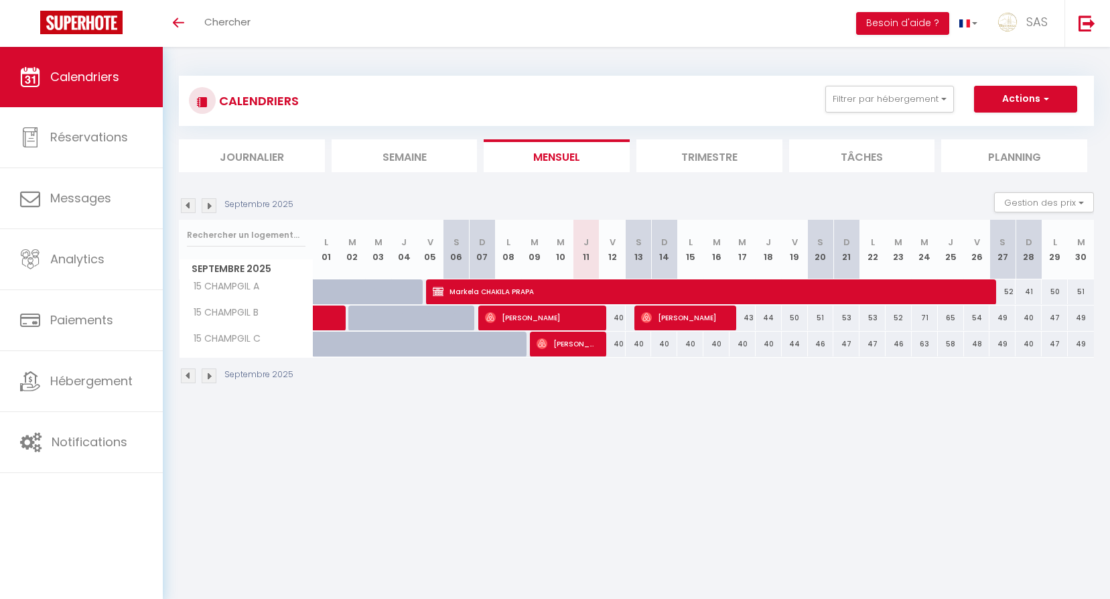
click at [186, 216] on div "Septembre 2025 Gestion des prix Nb Nuits minimum Règles Disponibilité" at bounding box center [636, 205] width 915 height 27
click at [188, 205] on img at bounding box center [188, 205] width 15 height 15
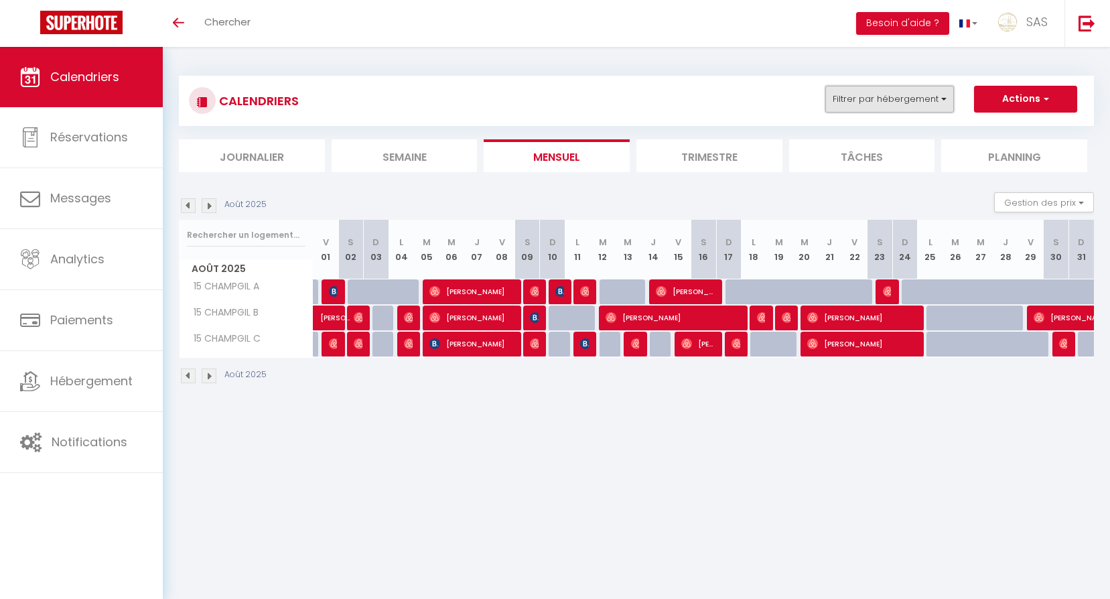
click at [854, 109] on button "Filtrer par hébergement" at bounding box center [889, 99] width 129 height 27
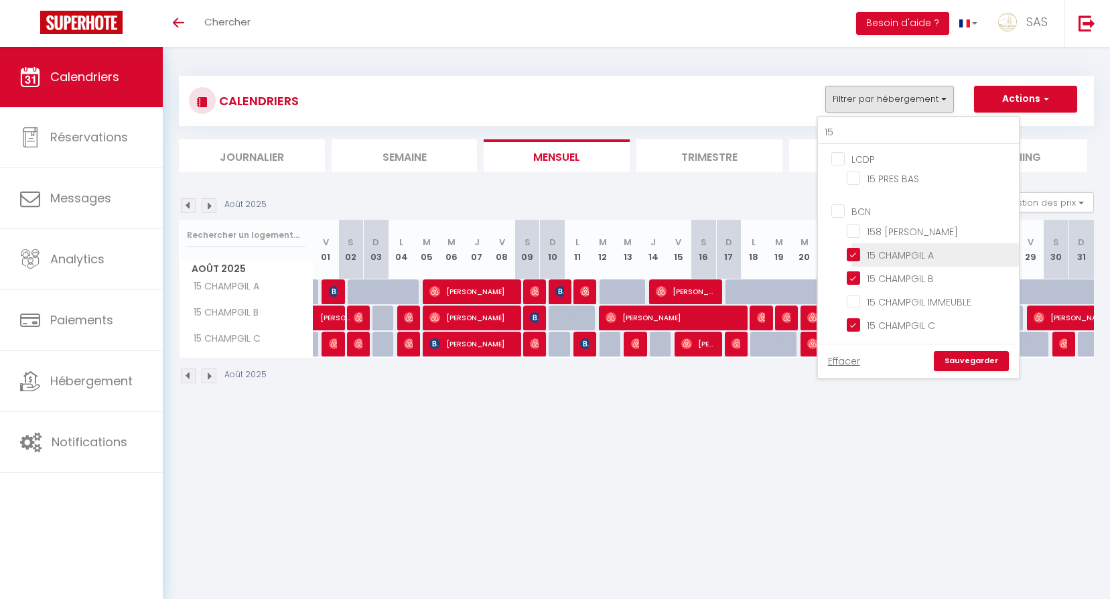
click at [906, 245] on li "15 CHAMPGIL A" at bounding box center [935, 254] width 167 height 23
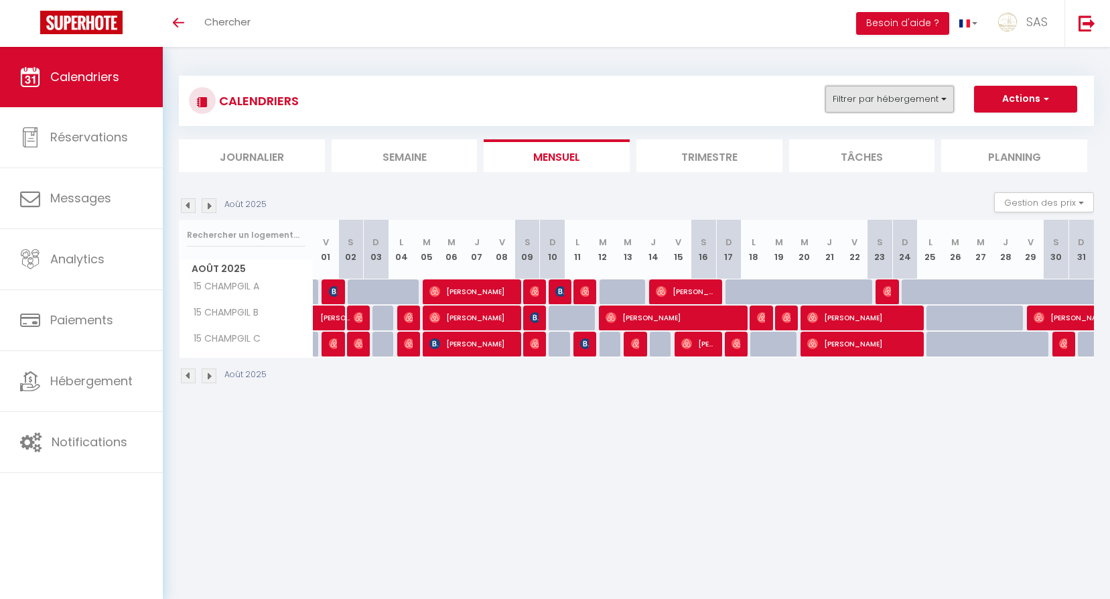
click at [876, 111] on button "Filtrer par hébergement" at bounding box center [889, 99] width 129 height 27
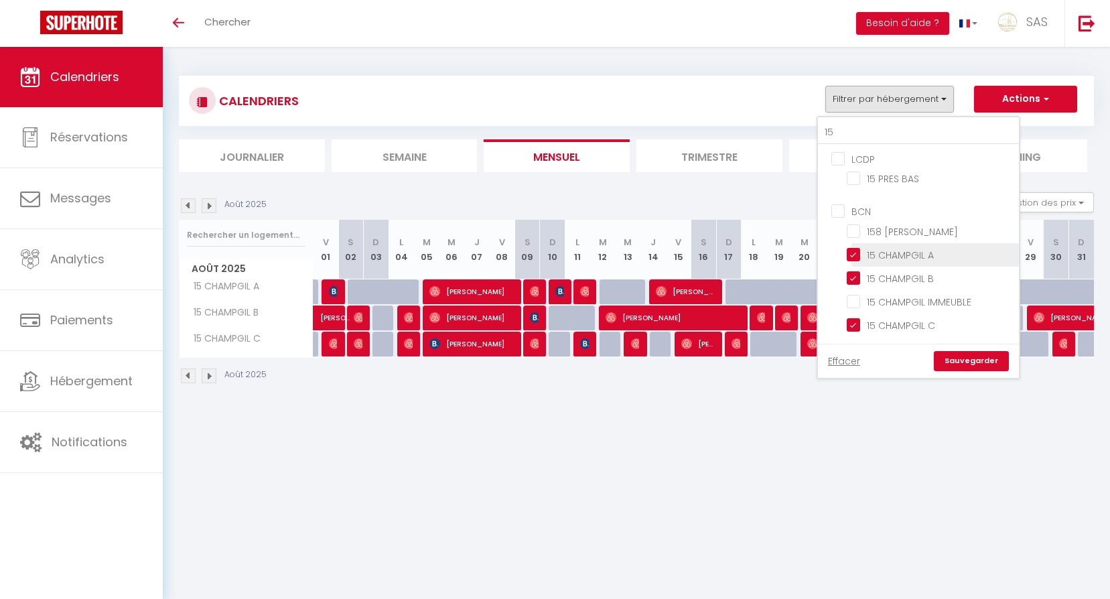
click at [913, 255] on input "15 CHAMPGIL A" at bounding box center [930, 253] width 167 height 13
click at [913, 277] on input "15 CHAMPGIL B" at bounding box center [930, 277] width 167 height 13
drag, startPoint x: 915, startPoint y: 330, endPoint x: 872, endPoint y: 202, distance: 135.0
click at [915, 330] on input "15 CHAMPGIL C" at bounding box center [930, 324] width 167 height 13
click at [858, 132] on input "15" at bounding box center [918, 133] width 201 height 24
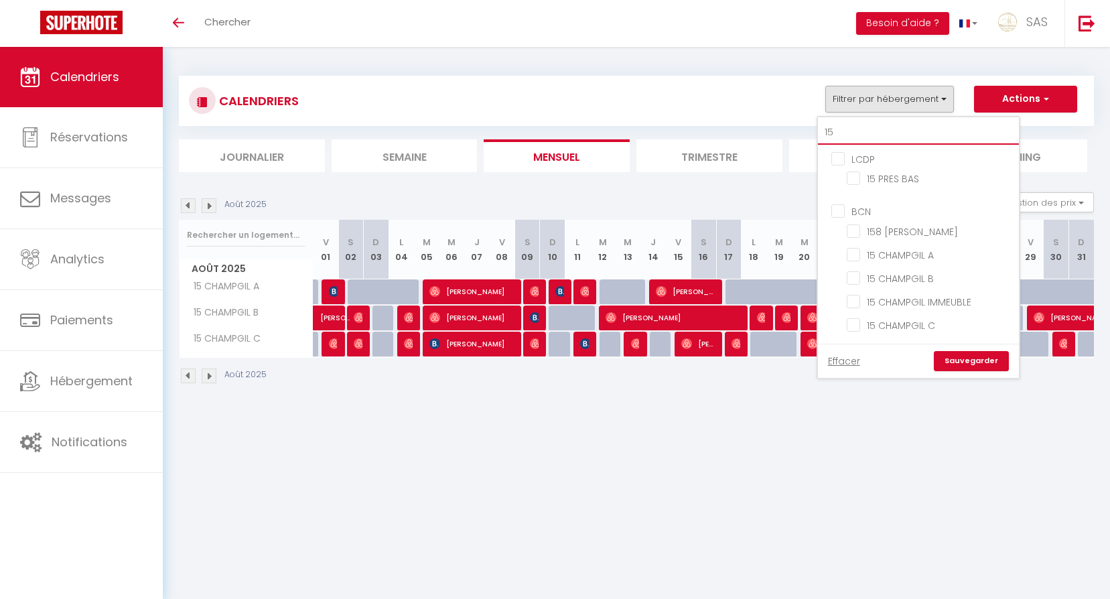
click at [858, 132] on input "15" at bounding box center [918, 133] width 201 height 24
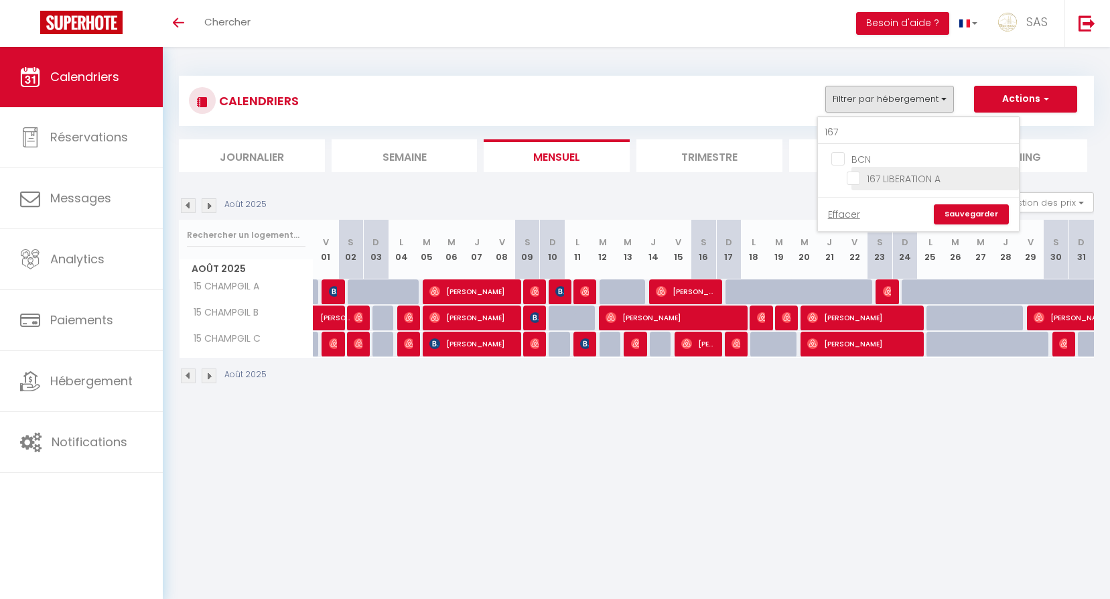
click at [882, 174] on input "167 LIBERATION A" at bounding box center [930, 177] width 167 height 13
click at [971, 210] on link "Sauvegarder" at bounding box center [971, 214] width 75 height 20
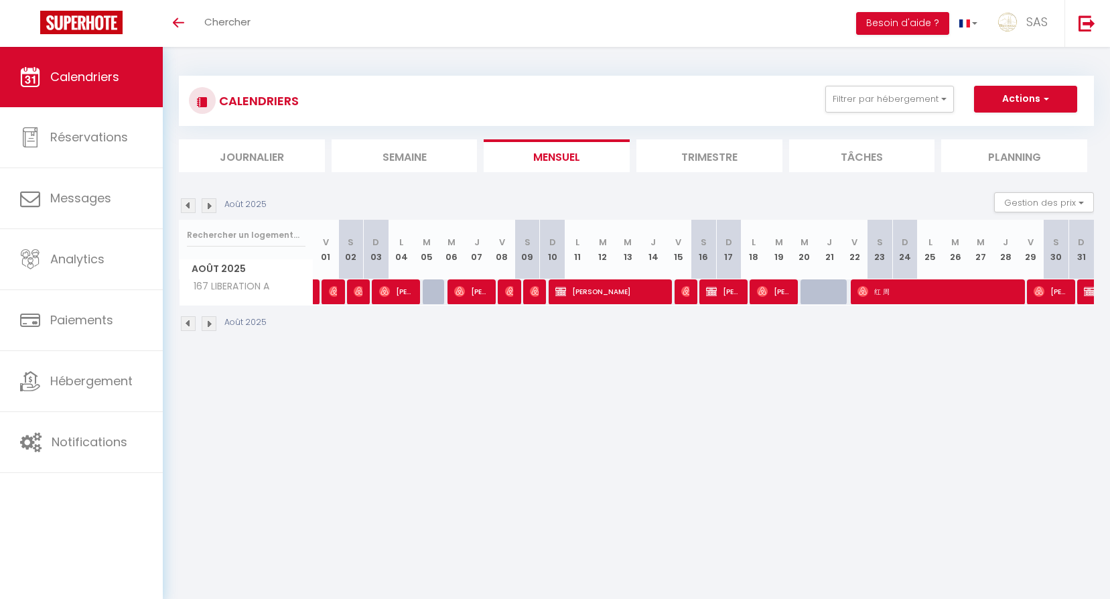
click at [210, 207] on img at bounding box center [209, 205] width 15 height 15
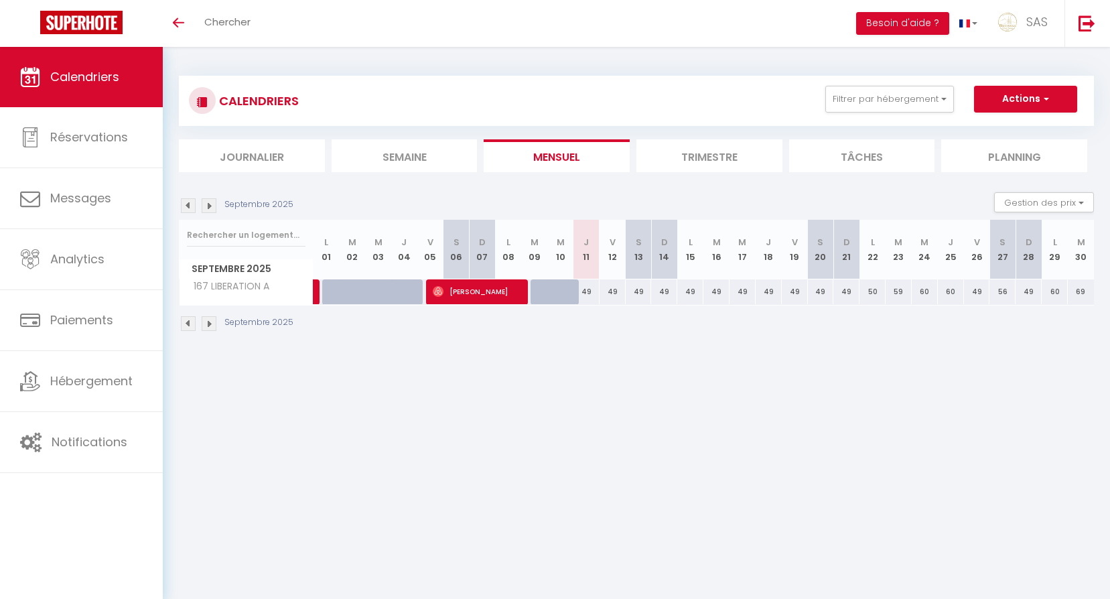
click at [210, 207] on img at bounding box center [209, 205] width 15 height 15
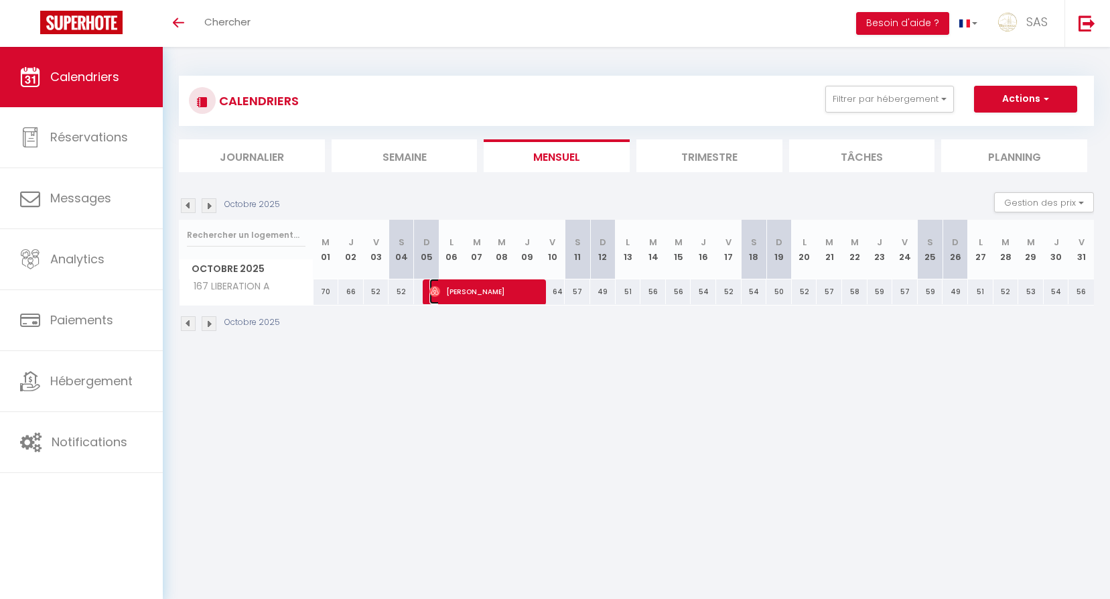
click at [525, 301] on span "[PERSON_NAME]" at bounding box center [484, 291] width 111 height 25
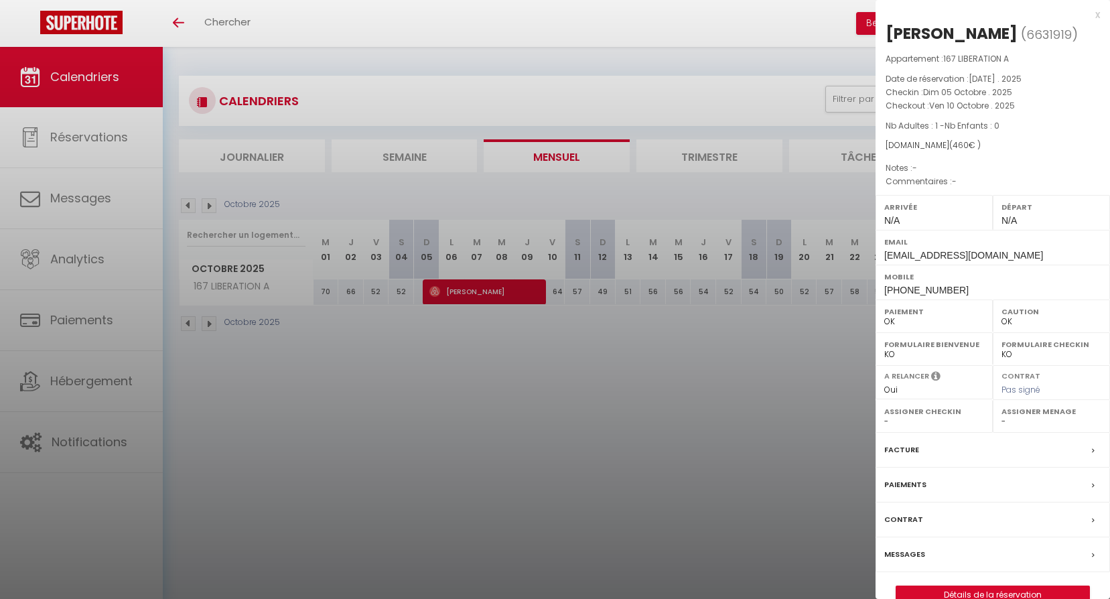
click at [526, 370] on div at bounding box center [555, 299] width 1110 height 599
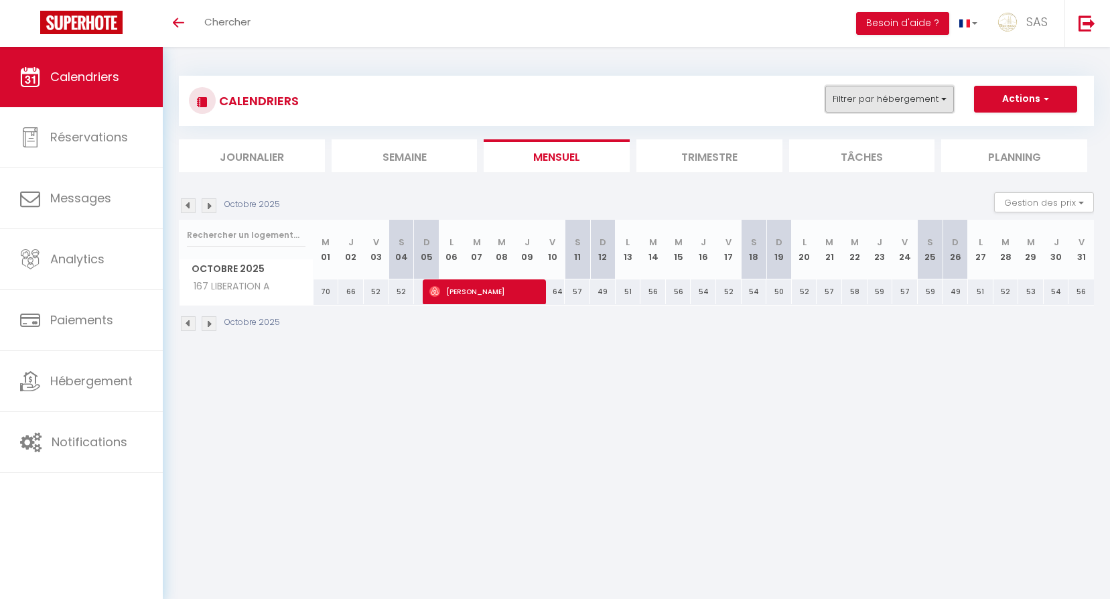
click at [892, 103] on button "Filtrer par hébergement" at bounding box center [889, 99] width 129 height 27
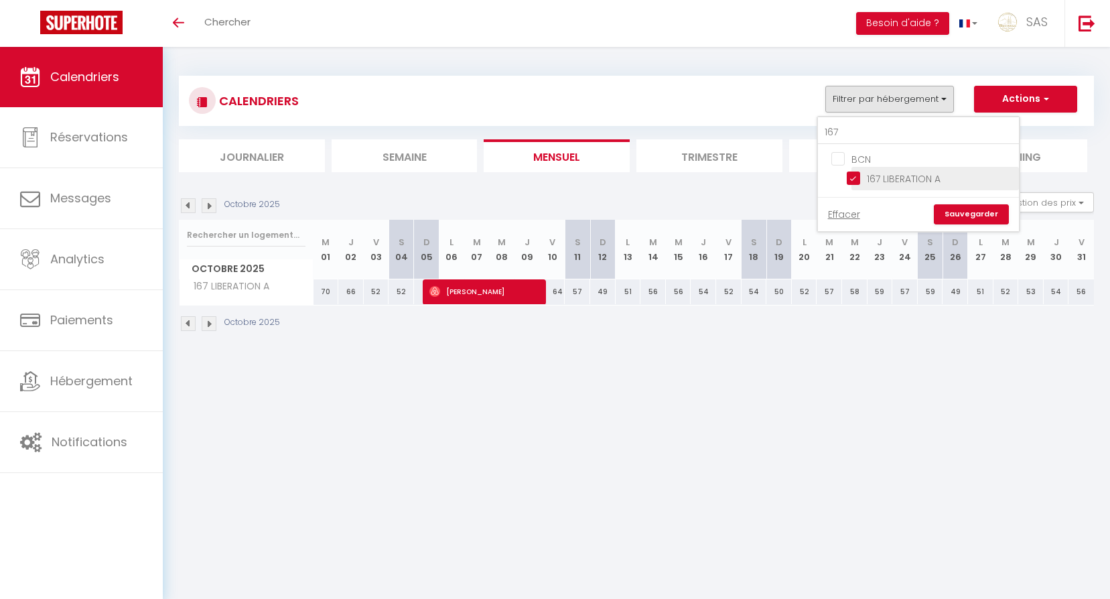
click at [889, 183] on input "167 LIBERATION A" at bounding box center [930, 177] width 167 height 13
click at [876, 133] on input "167" at bounding box center [918, 133] width 201 height 24
click at [910, 189] on li "68 FONTGIEVE A" at bounding box center [935, 178] width 167 height 23
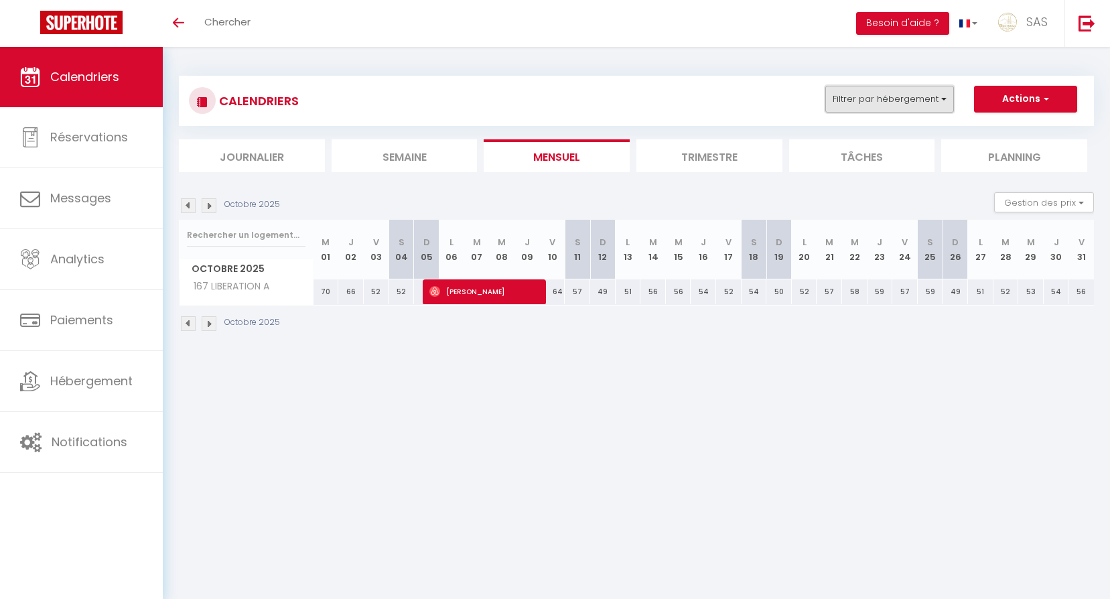
click at [902, 106] on button "Filtrer par hébergement" at bounding box center [889, 99] width 129 height 27
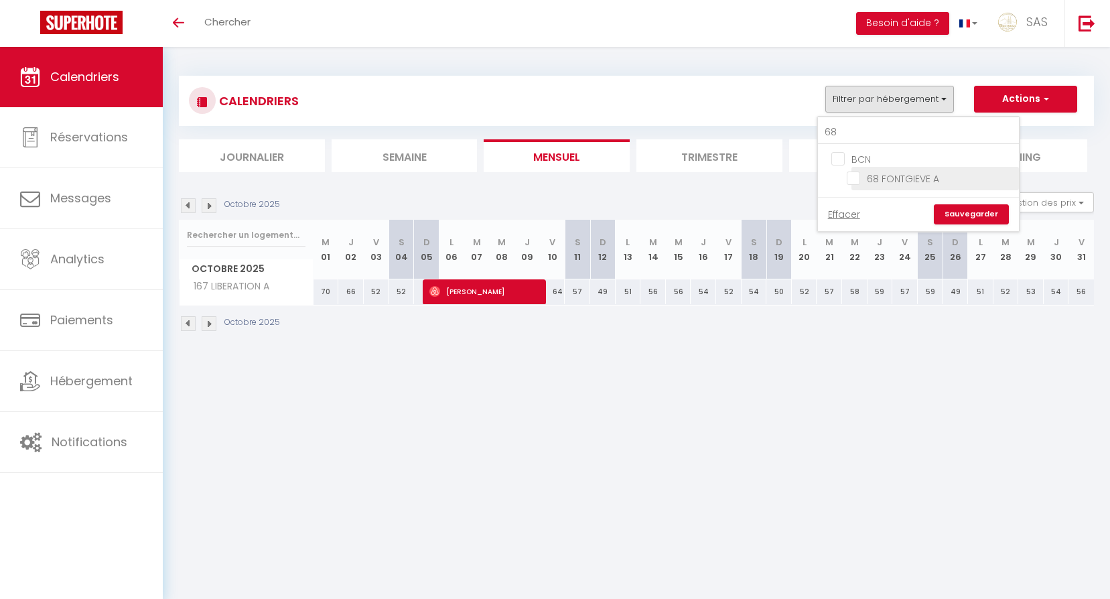
click at [928, 176] on input "68 FONTGIEVE A" at bounding box center [930, 177] width 167 height 13
click at [962, 212] on link "Sauvegarder" at bounding box center [971, 214] width 75 height 20
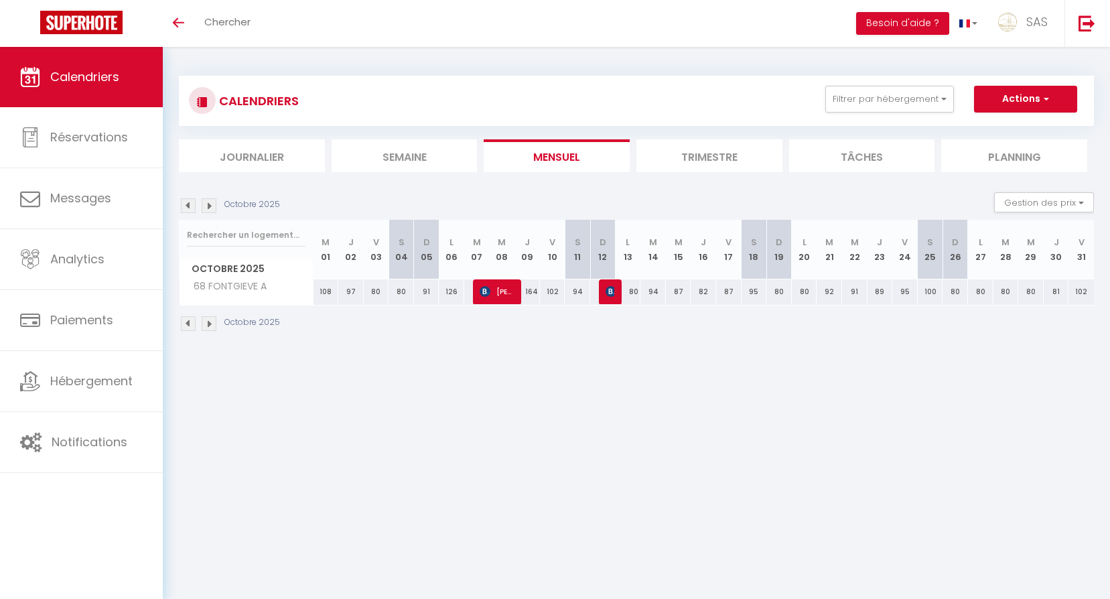
click at [191, 195] on div "Octobre 2025 Gestion des prix Nb Nuits minimum Règles Disponibilité" at bounding box center [636, 205] width 915 height 27
click at [189, 210] on img at bounding box center [188, 205] width 15 height 15
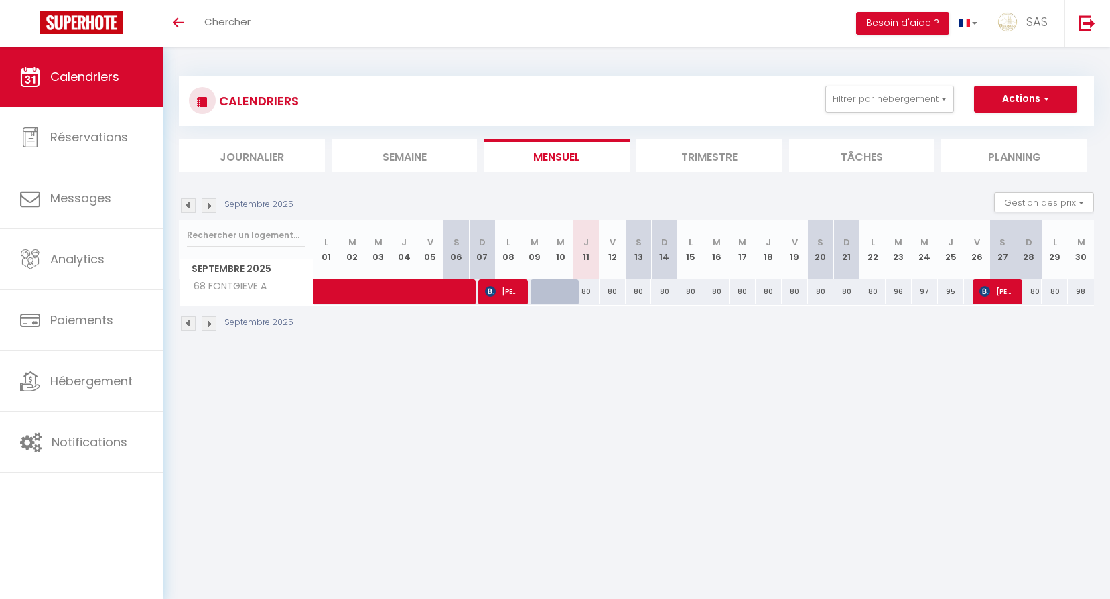
click at [188, 206] on img at bounding box center [188, 205] width 15 height 15
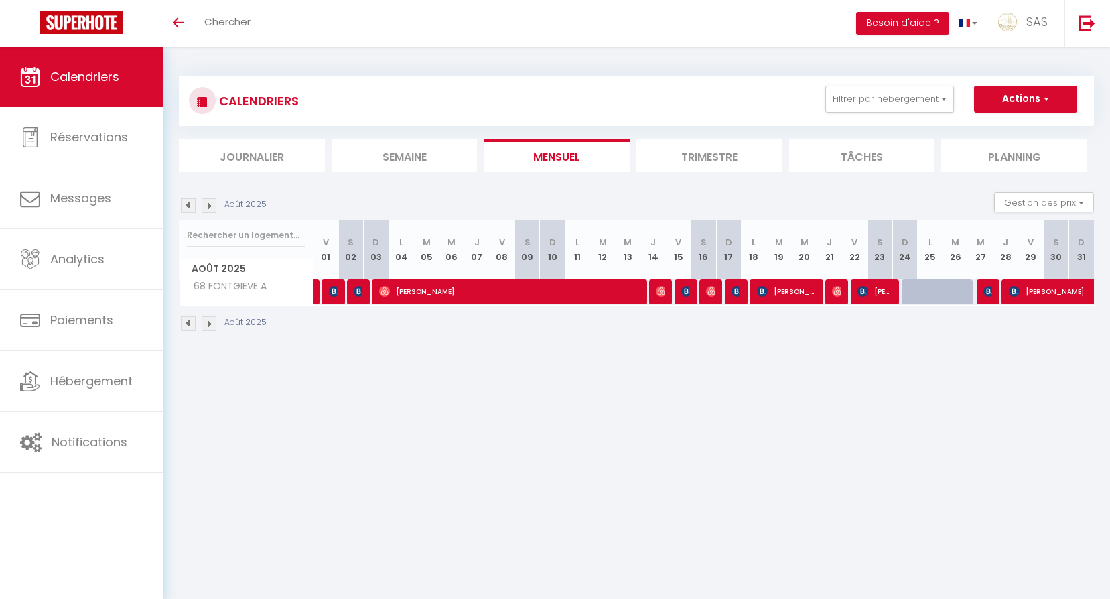
click at [188, 206] on img at bounding box center [188, 205] width 15 height 15
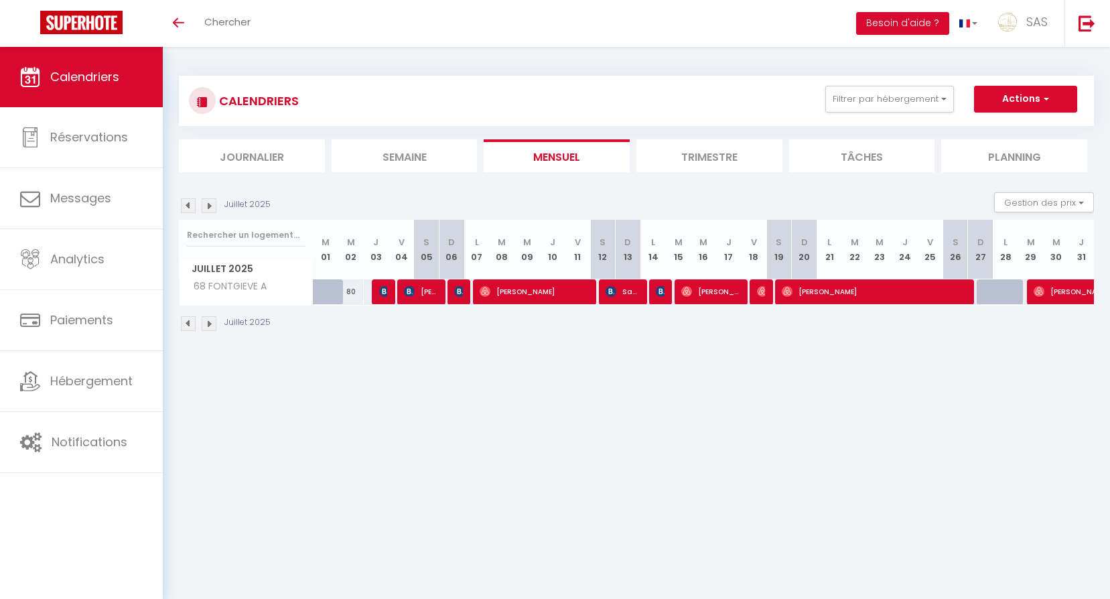
click at [188, 206] on img at bounding box center [188, 205] width 15 height 15
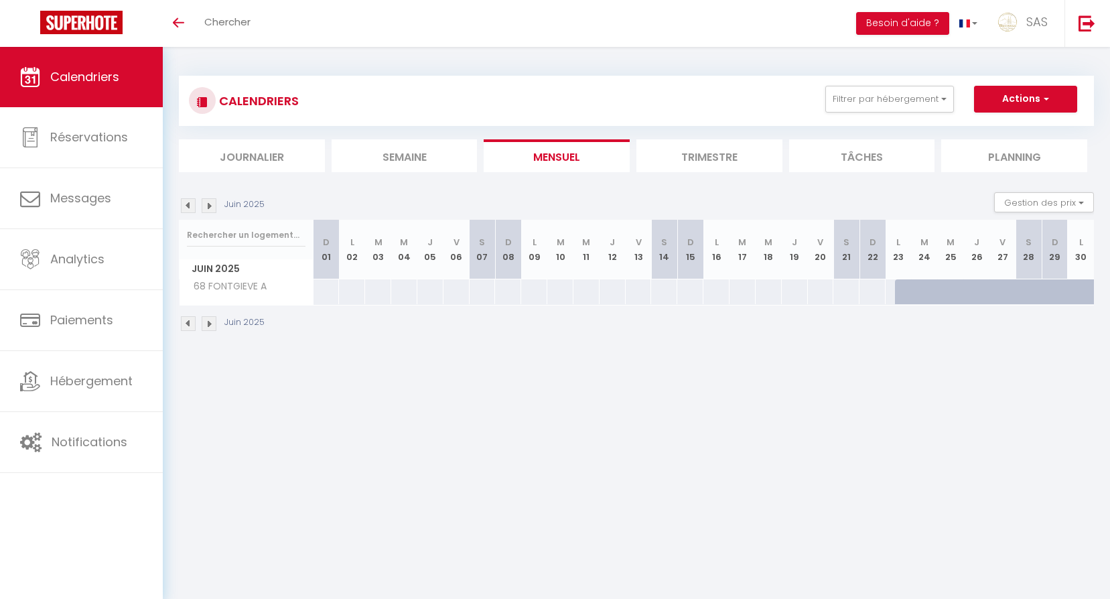
click at [212, 212] on img at bounding box center [209, 205] width 15 height 15
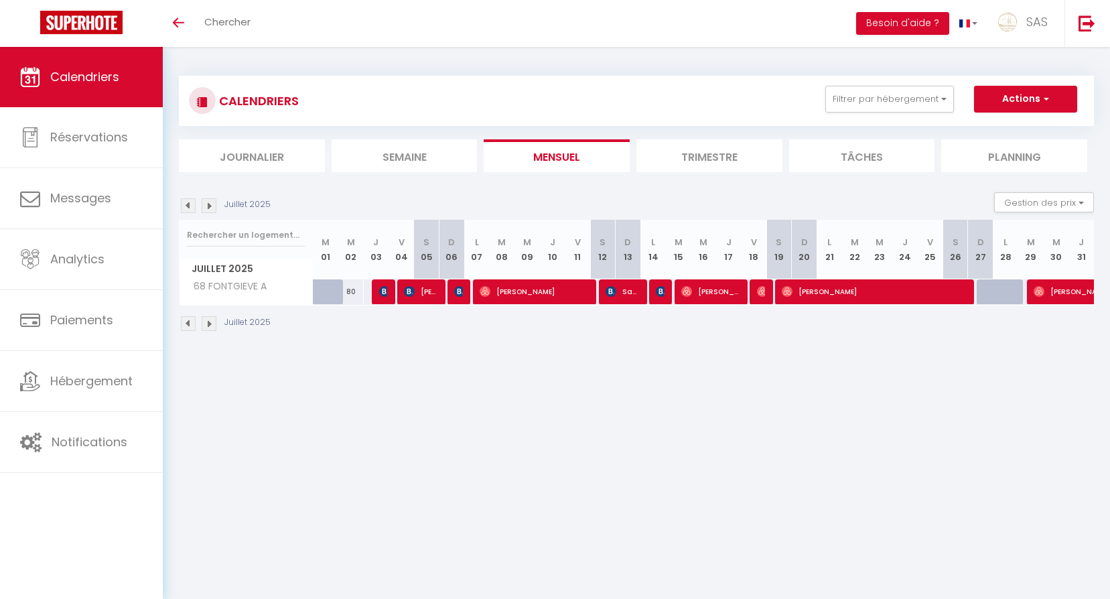
click at [212, 212] on img at bounding box center [209, 205] width 15 height 15
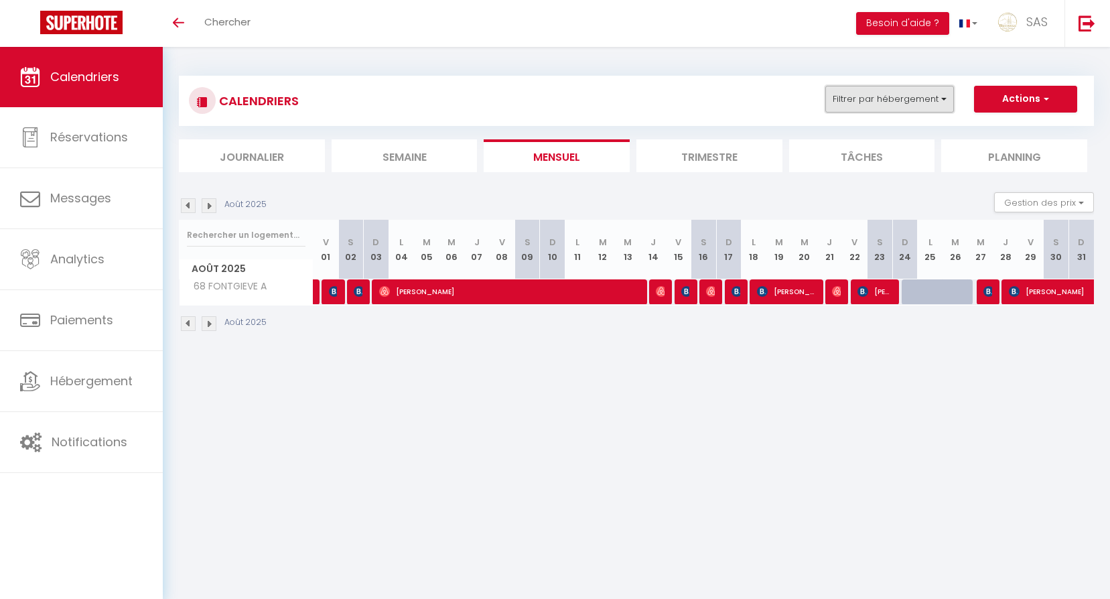
click at [925, 87] on button "Filtrer par hébergement" at bounding box center [889, 99] width 129 height 27
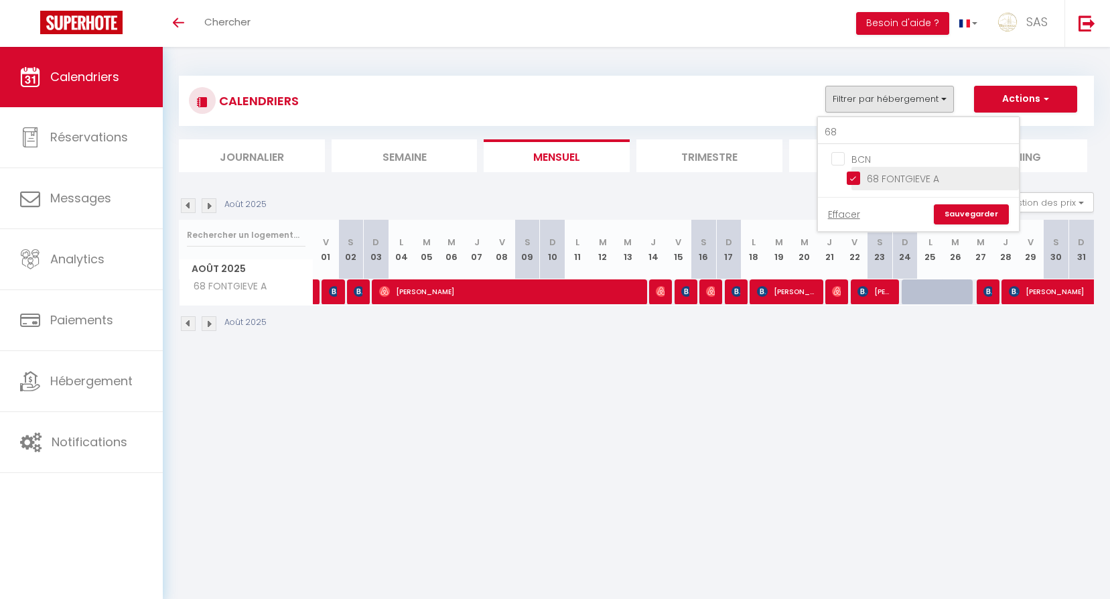
click at [919, 175] on input "68 FONTGIEVE A" at bounding box center [930, 177] width 167 height 13
click at [888, 133] on input "68" at bounding box center [918, 133] width 201 height 24
click at [896, 179] on input "F3 [STREET_ADDRESS]" at bounding box center [930, 177] width 167 height 13
click at [956, 200] on div "Effacer Sauvegarder" at bounding box center [918, 214] width 201 height 34
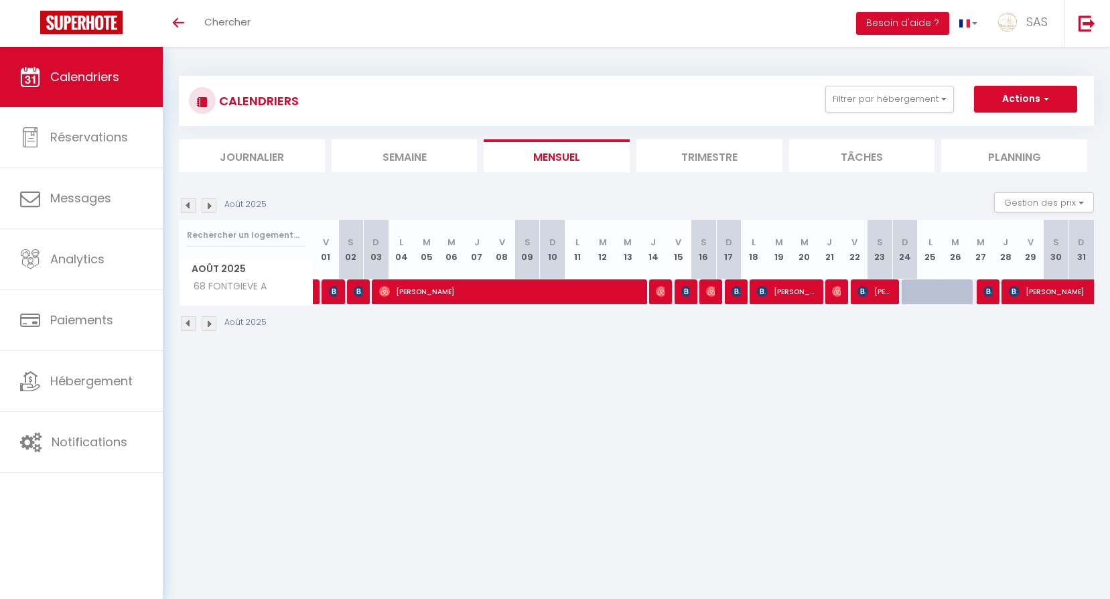
click at [958, 208] on div "Août 2025 Gestion des prix Nb Nuits minimum Règles Disponibilité" at bounding box center [636, 205] width 915 height 27
click at [911, 100] on button "Filtrer par hébergement" at bounding box center [889, 99] width 129 height 27
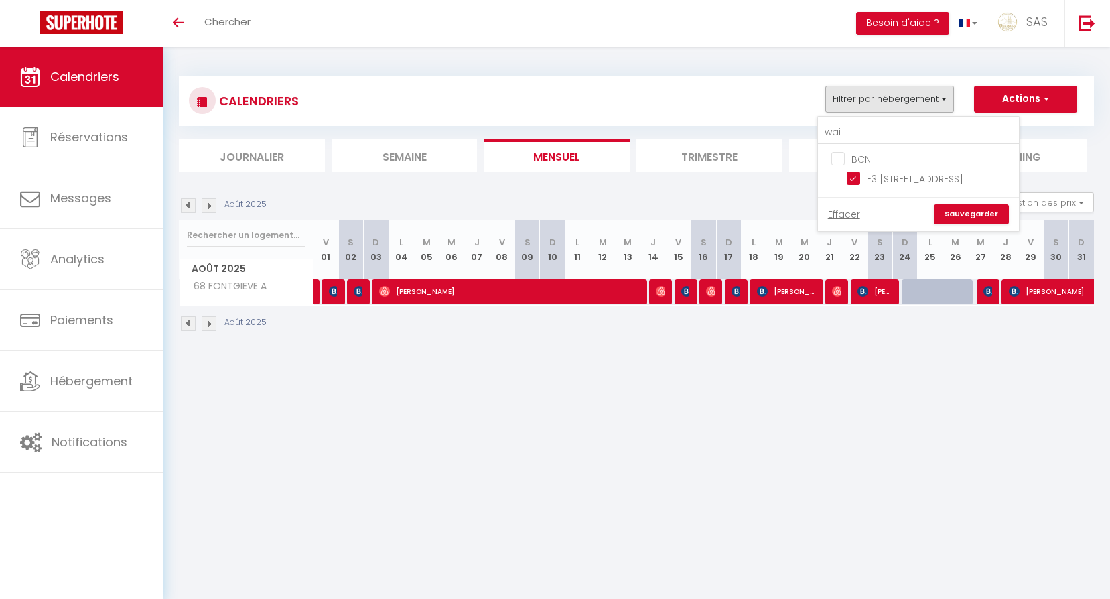
click at [963, 212] on link "Sauvegarder" at bounding box center [971, 214] width 75 height 20
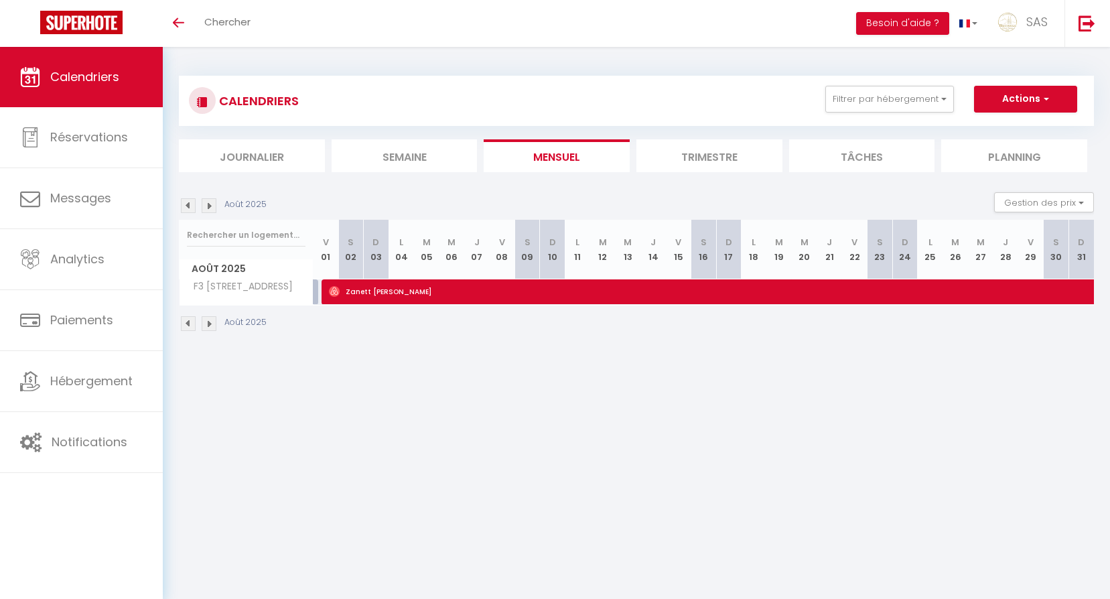
click at [212, 198] on img at bounding box center [209, 205] width 15 height 15
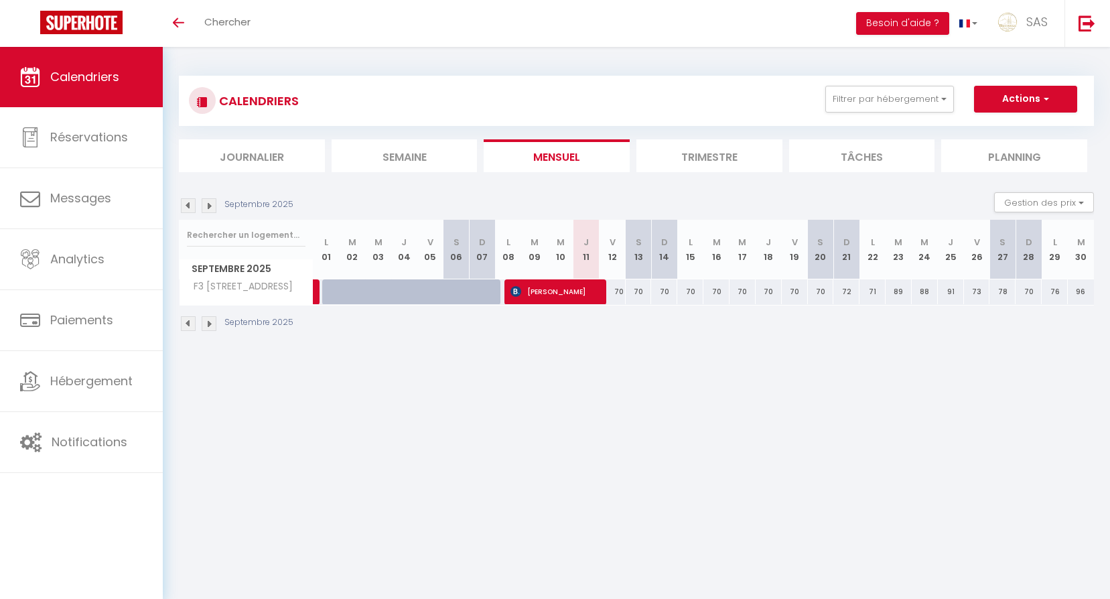
click at [212, 198] on img at bounding box center [209, 205] width 15 height 15
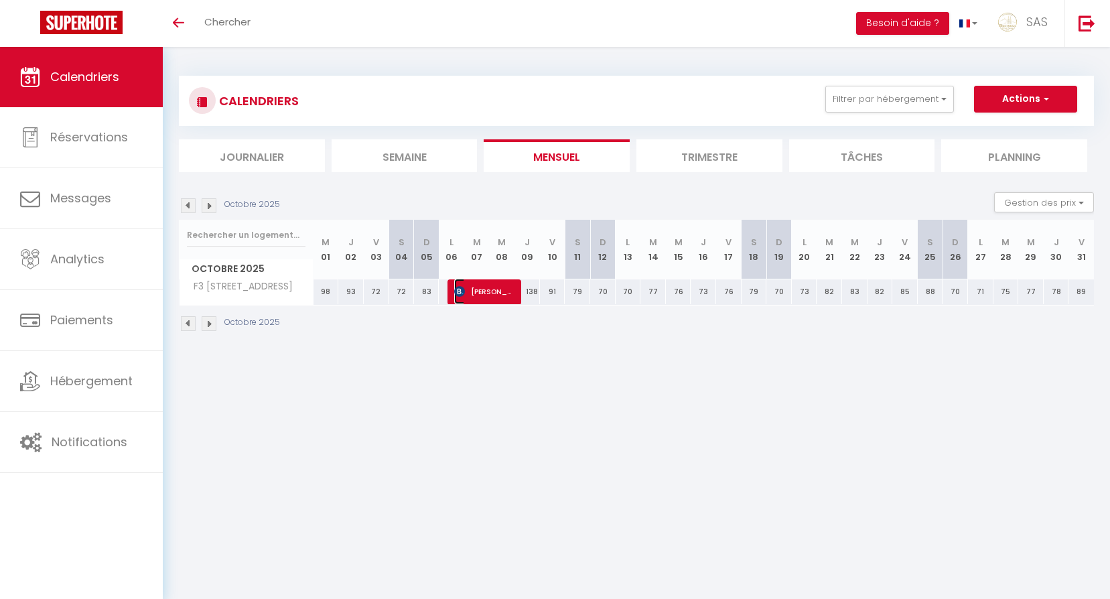
click at [513, 292] on span "[PERSON_NAME]" at bounding box center [484, 291] width 60 height 25
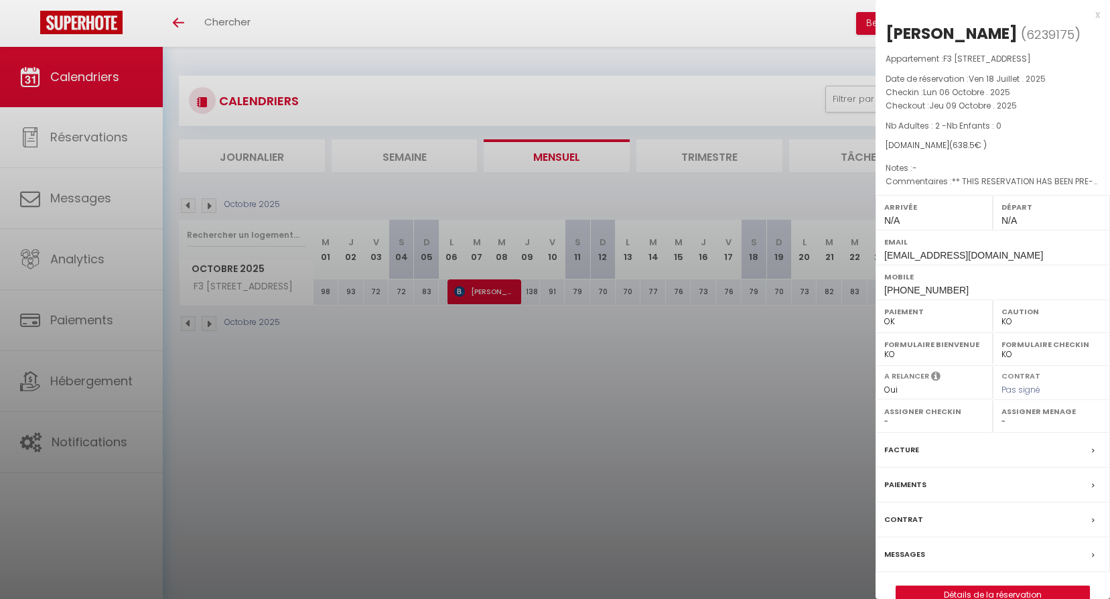
click at [576, 384] on div at bounding box center [555, 299] width 1110 height 599
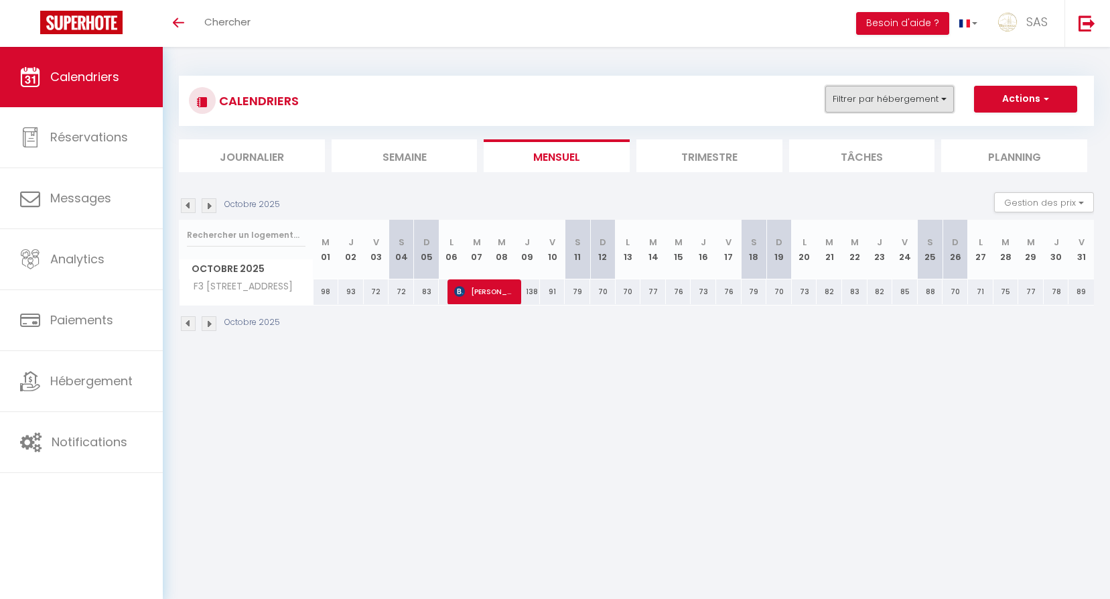
click at [911, 92] on button "Filtrer par hébergement" at bounding box center [889, 99] width 129 height 27
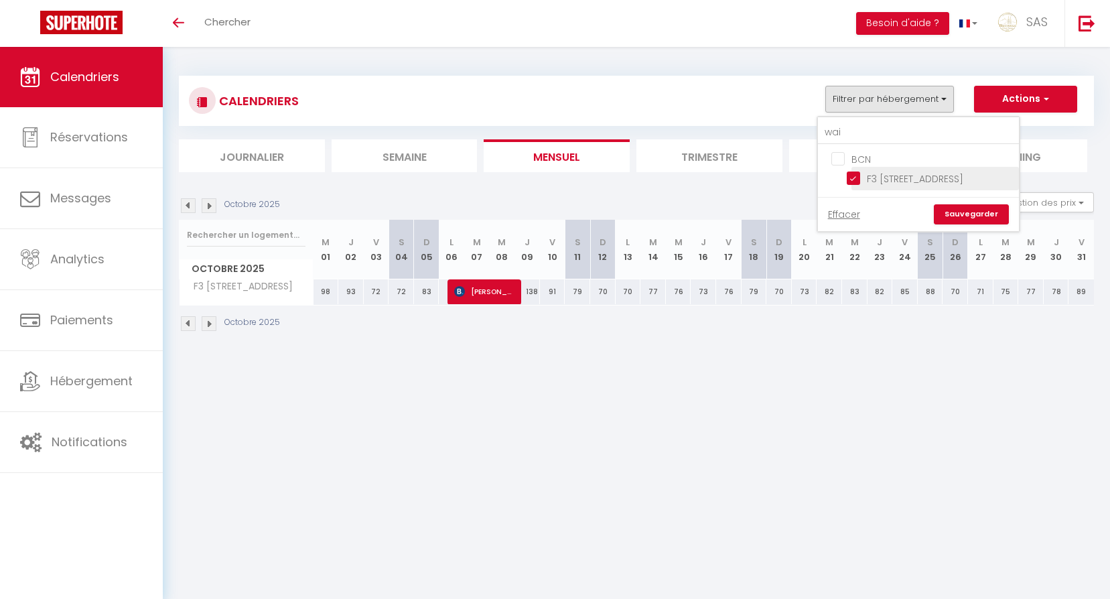
click at [898, 185] on span "F3 [STREET_ADDRESS]" at bounding box center [915, 178] width 96 height 13
click at [898, 184] on input "F3 [STREET_ADDRESS]" at bounding box center [930, 177] width 167 height 13
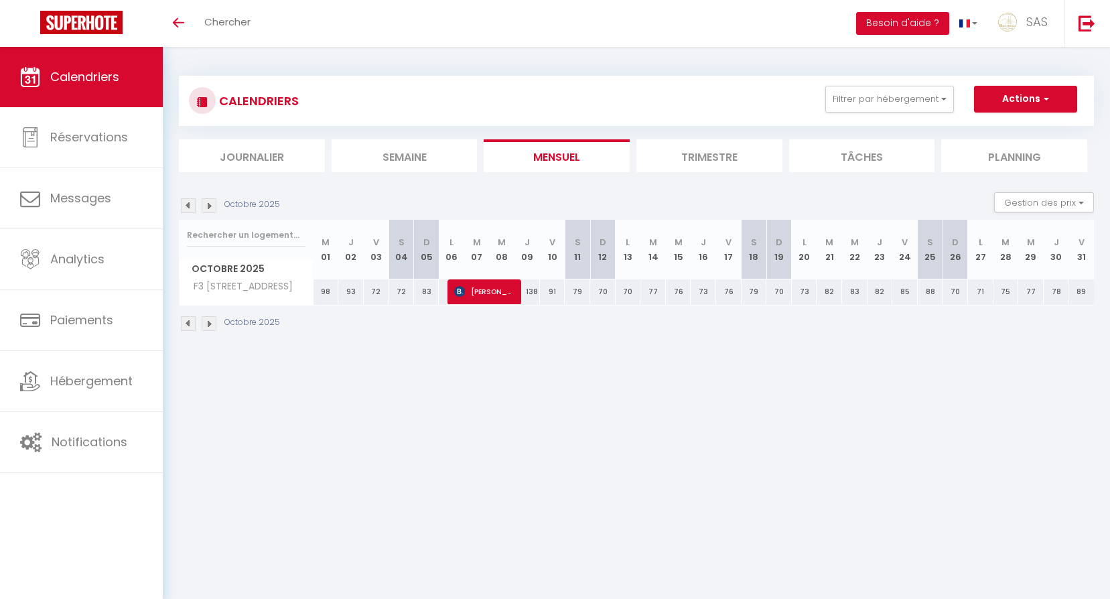
click at [902, 113] on div "CALENDRIERS Filtrer par hébergement wai BCN F3 [STREET_ADDRESS] Effacer Sauvega…" at bounding box center [636, 101] width 895 height 30
click at [898, 107] on button "Filtrer par hébergement" at bounding box center [889, 99] width 129 height 27
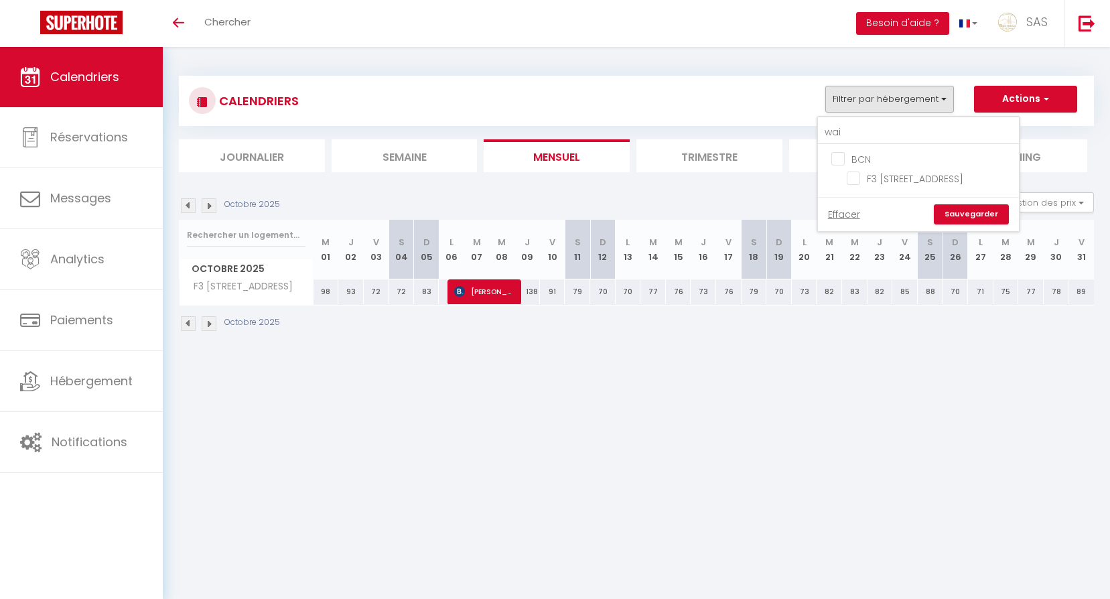
click at [959, 225] on div "Effacer Sauvegarder" at bounding box center [918, 214] width 201 height 34
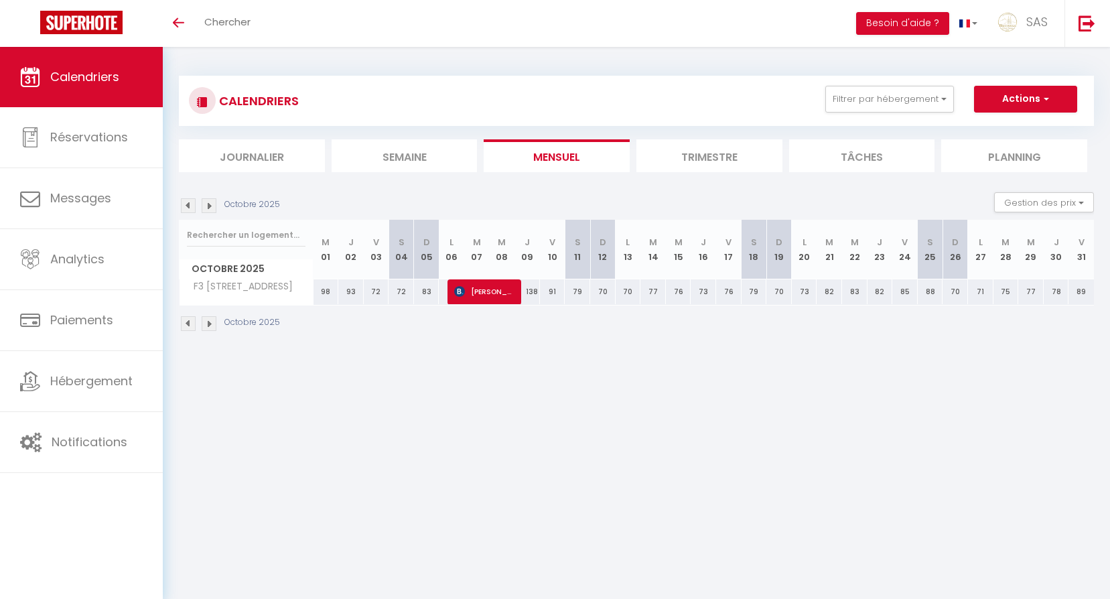
click at [881, 115] on div "CALENDRIERS Filtrer par hébergement wai BCN F3 [STREET_ADDRESS] Effacer Sauvega…" at bounding box center [636, 101] width 895 height 30
click at [915, 103] on button "Filtrer par hébergement" at bounding box center [889, 99] width 129 height 27
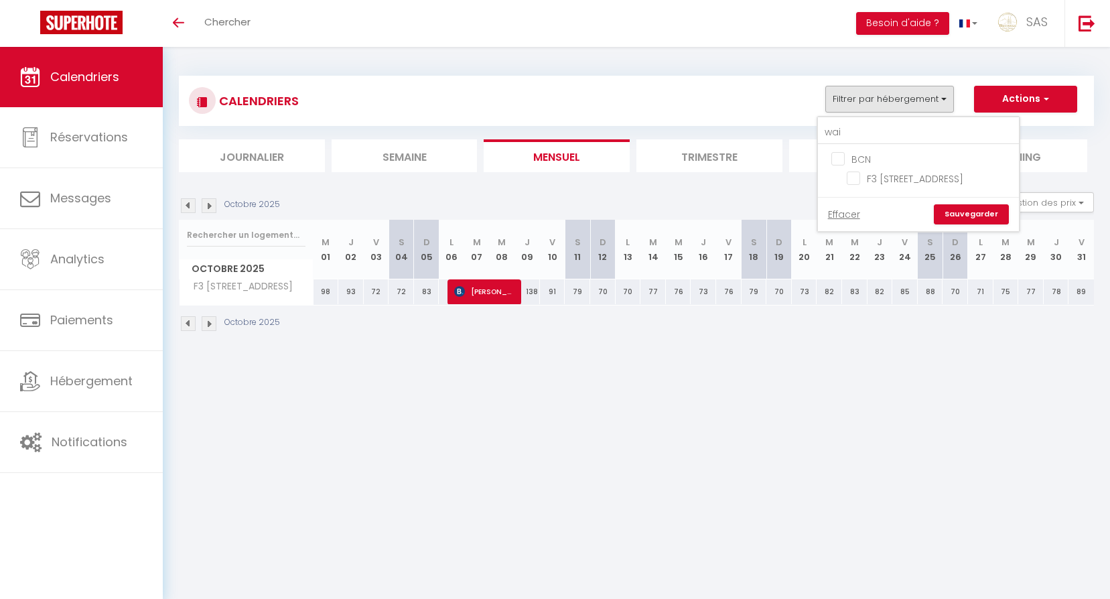
click at [965, 213] on link "Sauvegarder" at bounding box center [971, 214] width 75 height 20
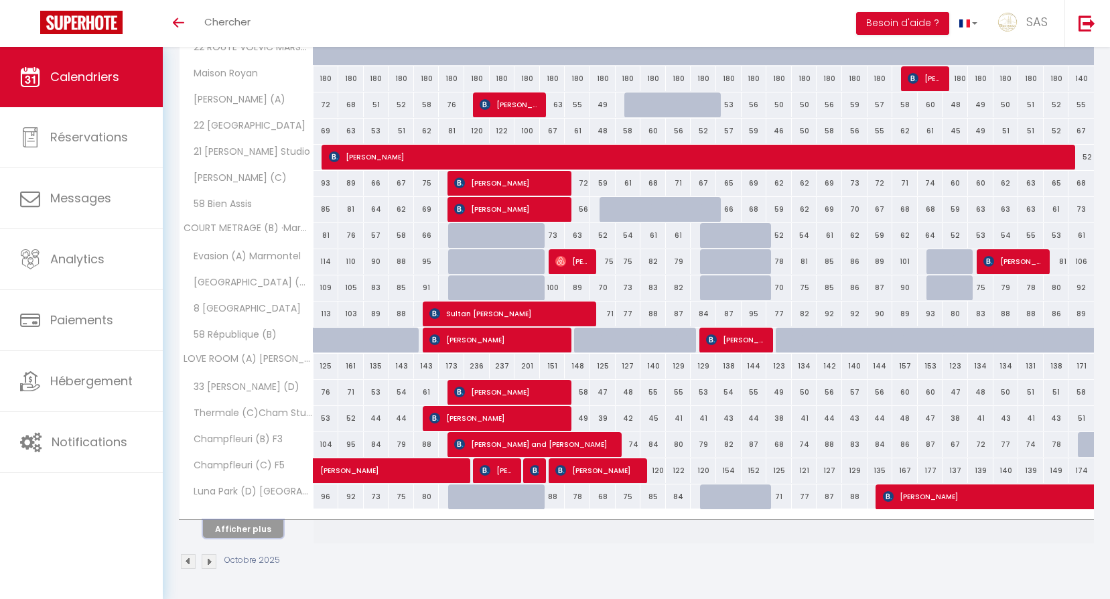
click at [259, 529] on button "Afficher plus" at bounding box center [243, 529] width 80 height 18
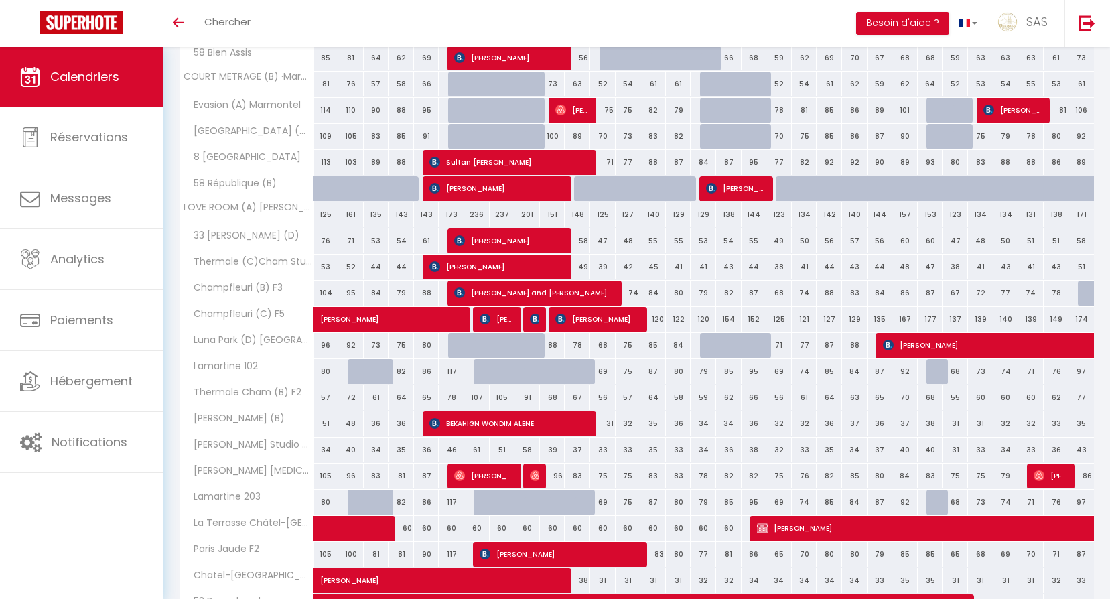
scroll to position [425, 0]
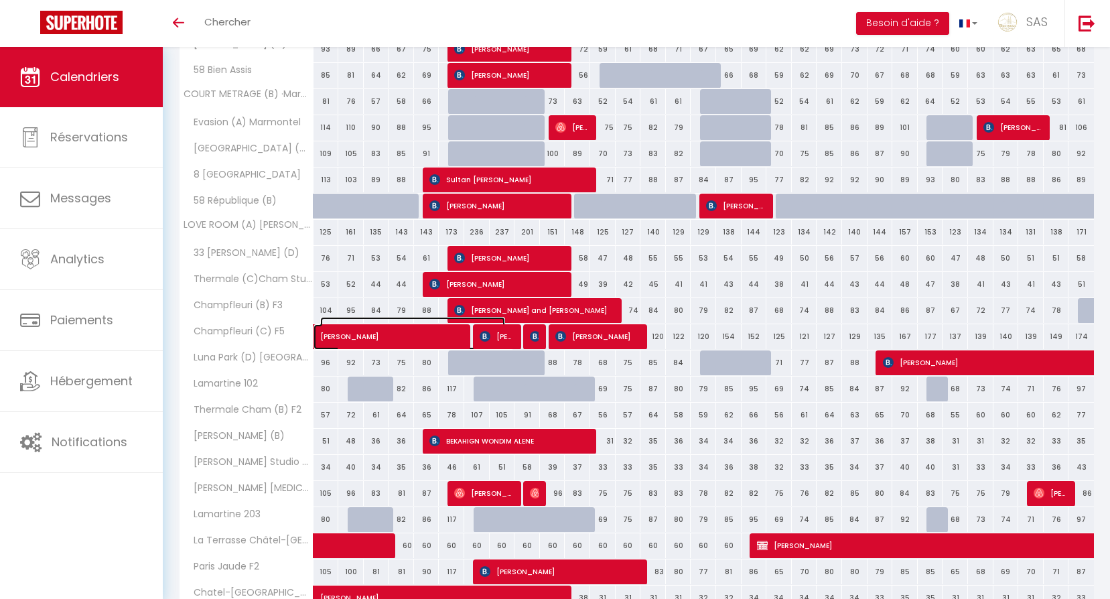
click at [386, 334] on span "[PERSON_NAME]" at bounding box center [412, 329] width 185 height 25
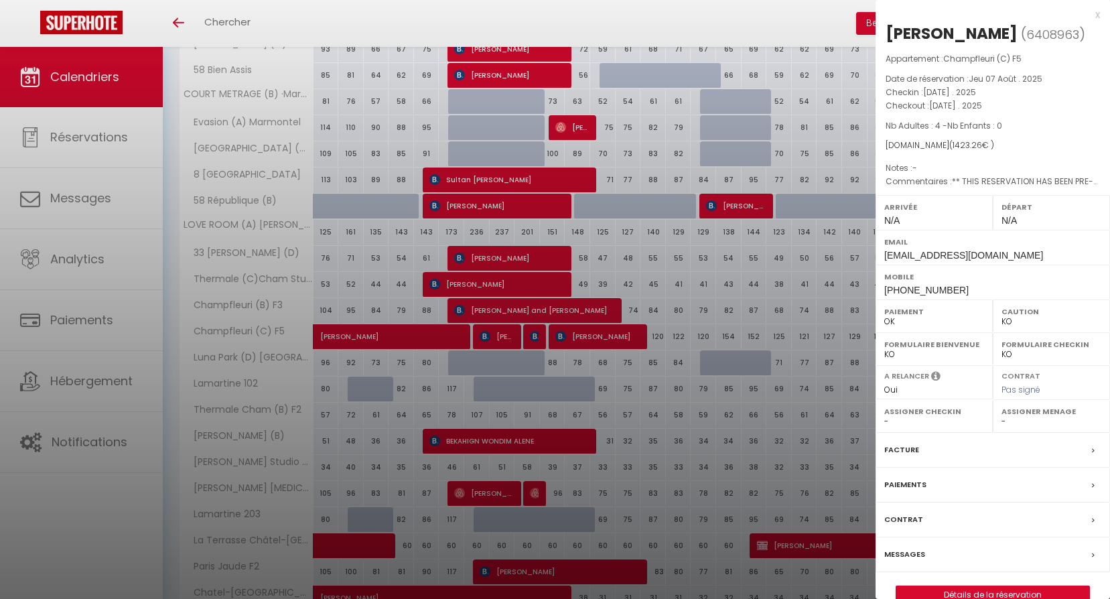
click at [411, 401] on div at bounding box center [555, 299] width 1110 height 599
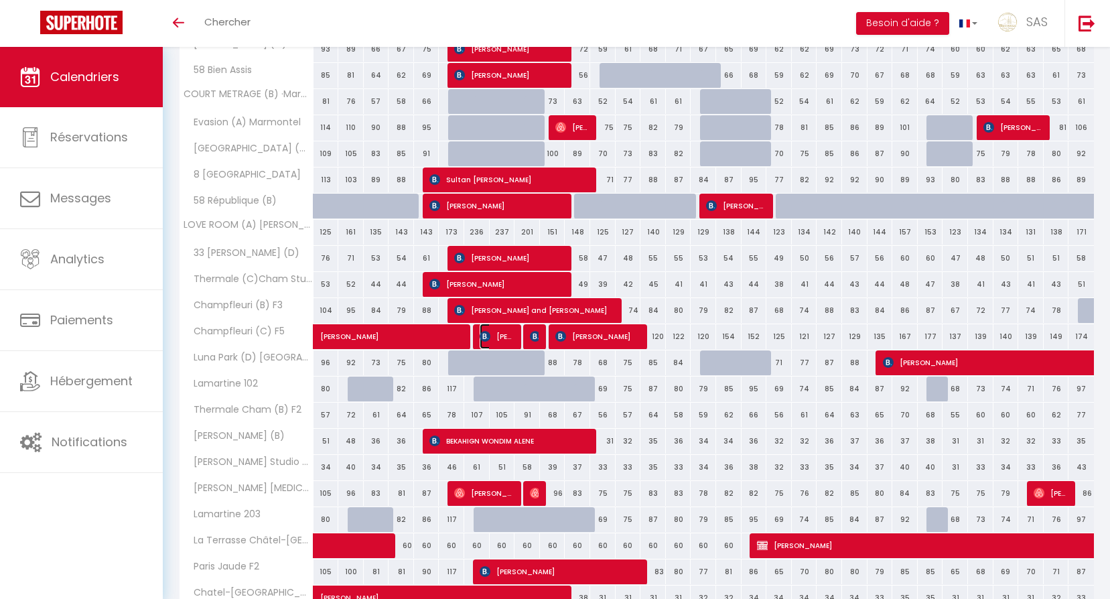
click at [486, 333] on img at bounding box center [485, 336] width 11 height 11
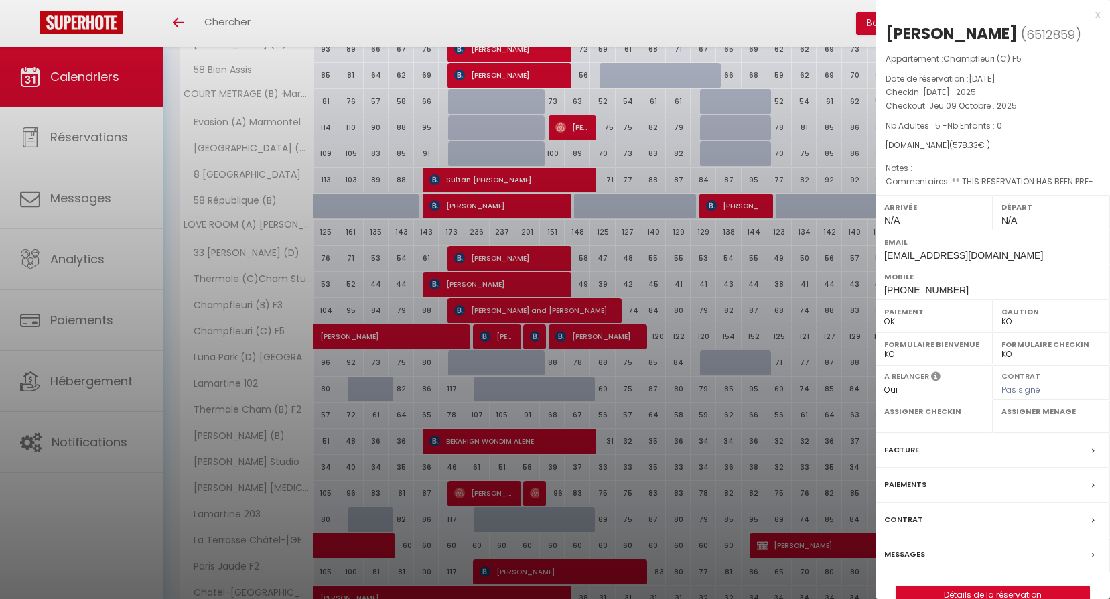
click at [488, 357] on div at bounding box center [555, 299] width 1110 height 599
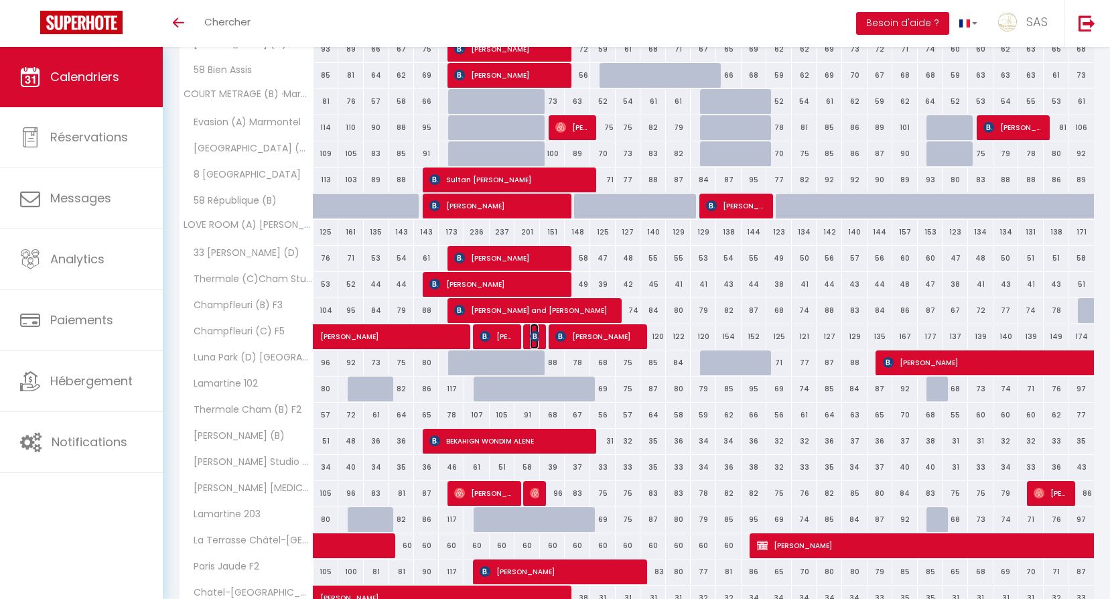
click at [531, 337] on img at bounding box center [535, 336] width 11 height 11
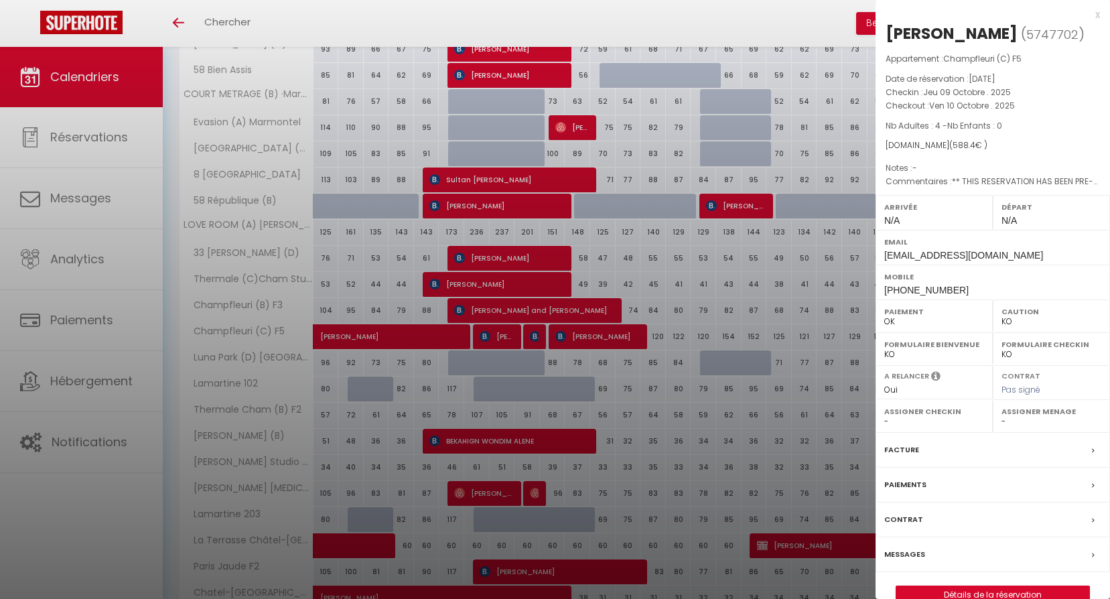
click at [521, 372] on div at bounding box center [555, 299] width 1110 height 599
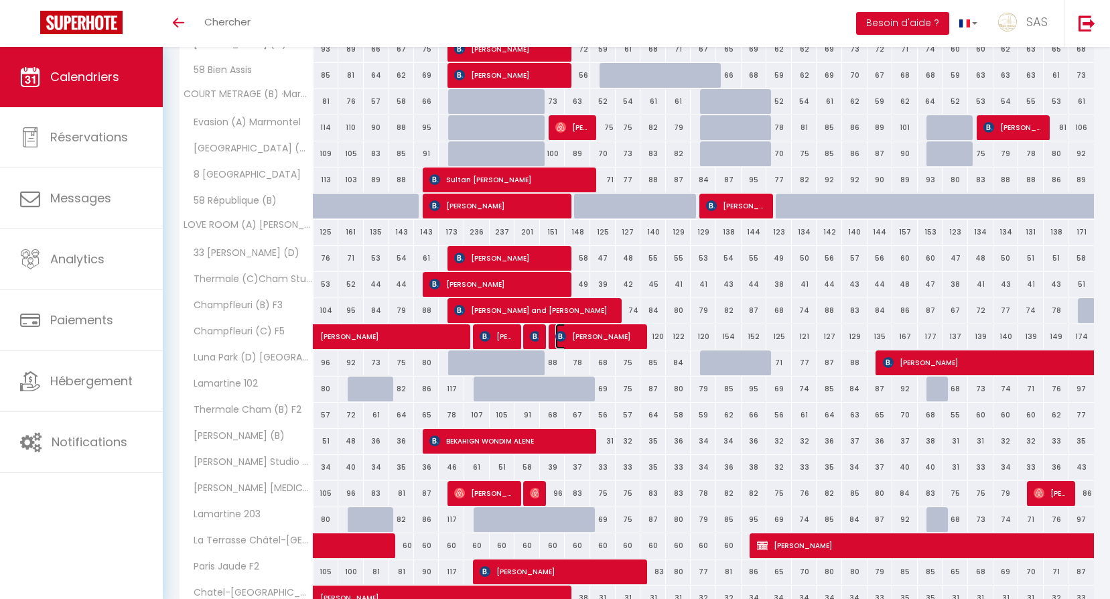
click at [595, 331] on span "[PERSON_NAME]" at bounding box center [597, 336] width 85 height 25
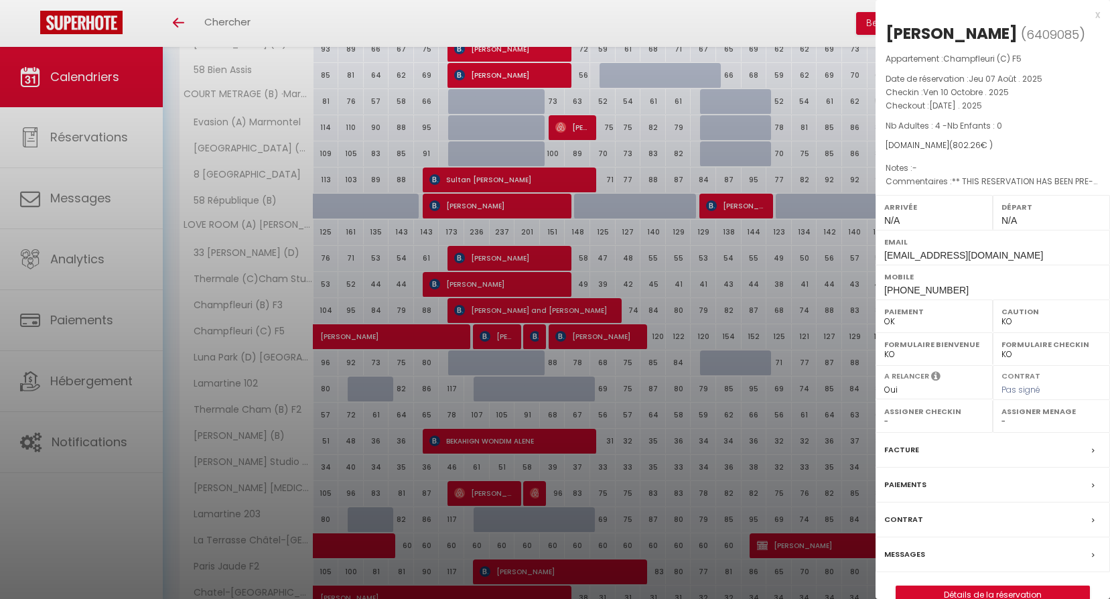
click at [583, 370] on div at bounding box center [555, 299] width 1110 height 599
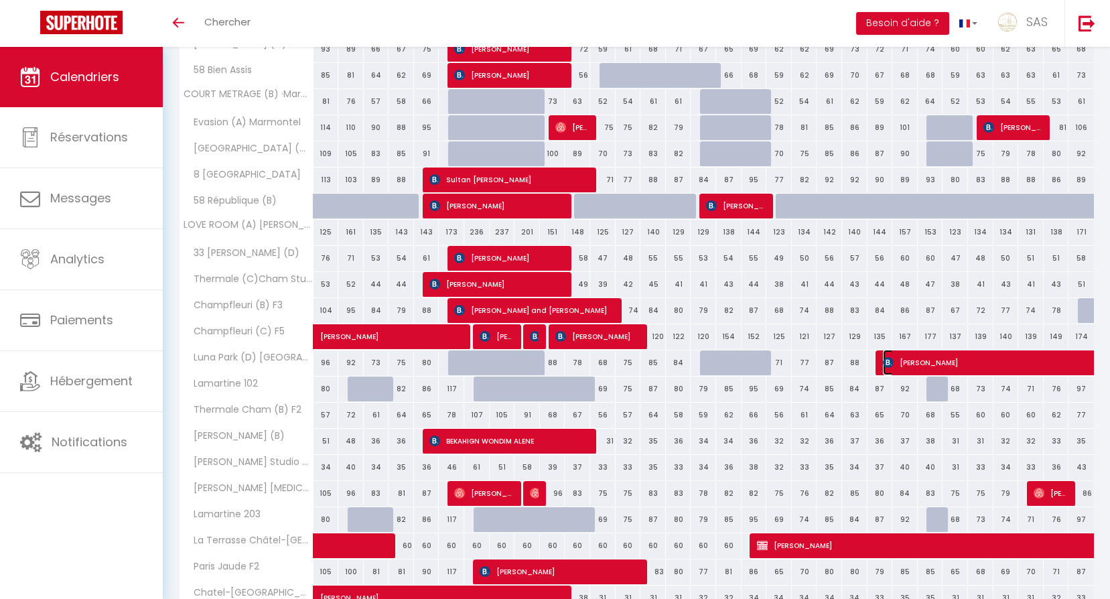
click at [887, 364] on img at bounding box center [888, 362] width 11 height 11
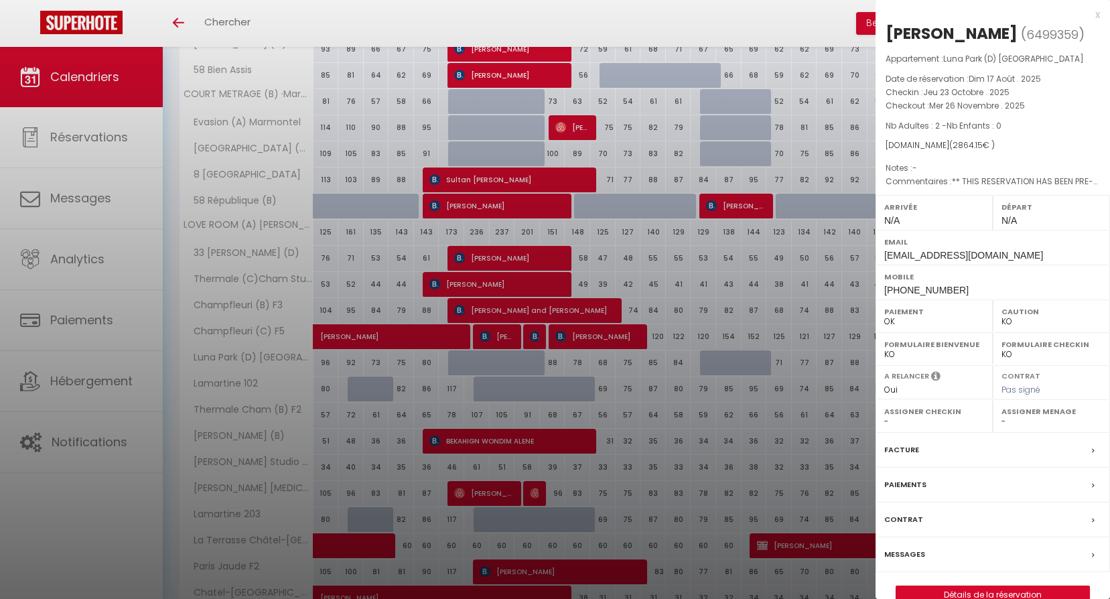
click at [767, 405] on div at bounding box center [555, 299] width 1110 height 599
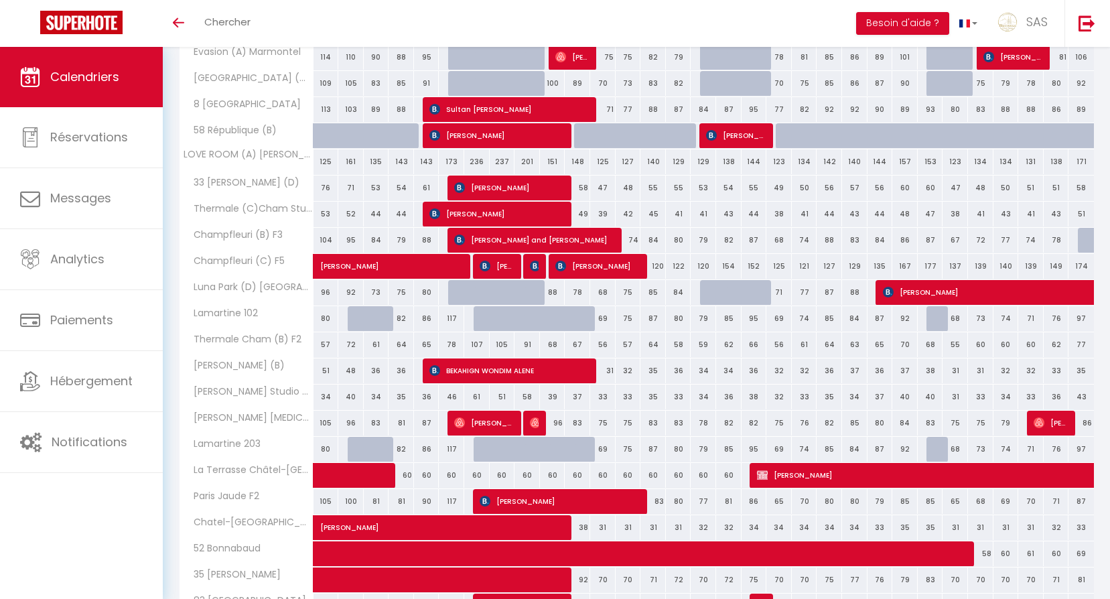
scroll to position [693, 0]
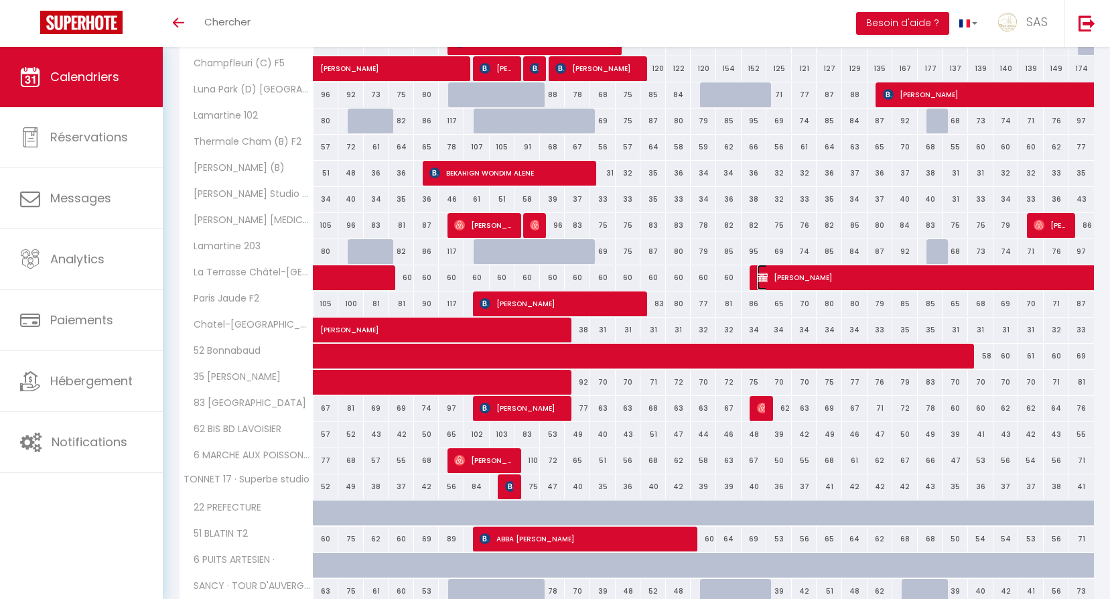
click at [809, 278] on span "[PERSON_NAME]" at bounding box center [1080, 277] width 647 height 25
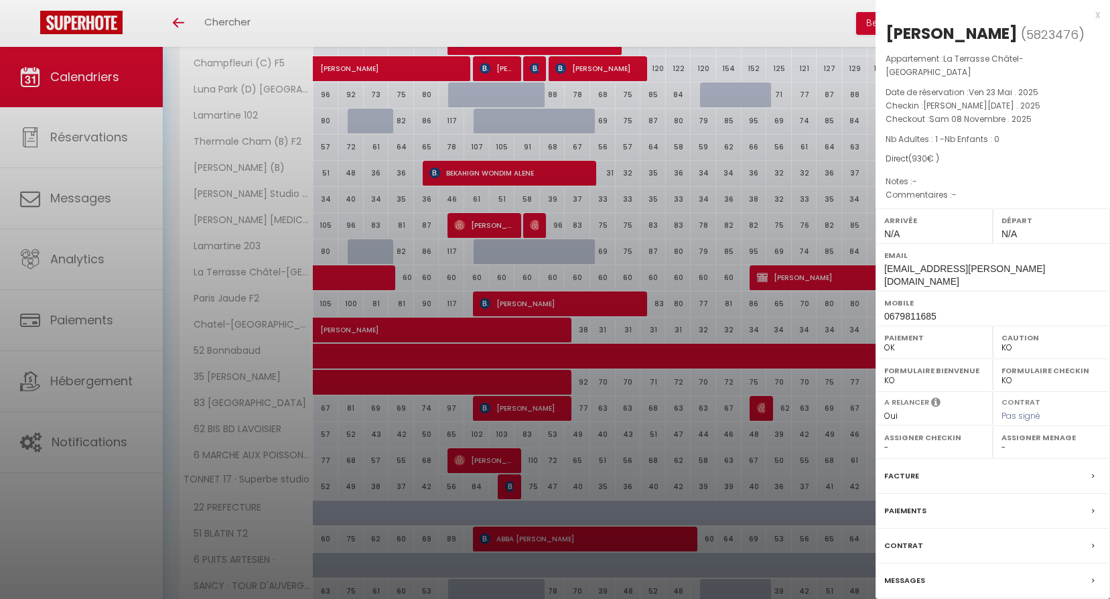
click at [721, 297] on div at bounding box center [555, 299] width 1110 height 599
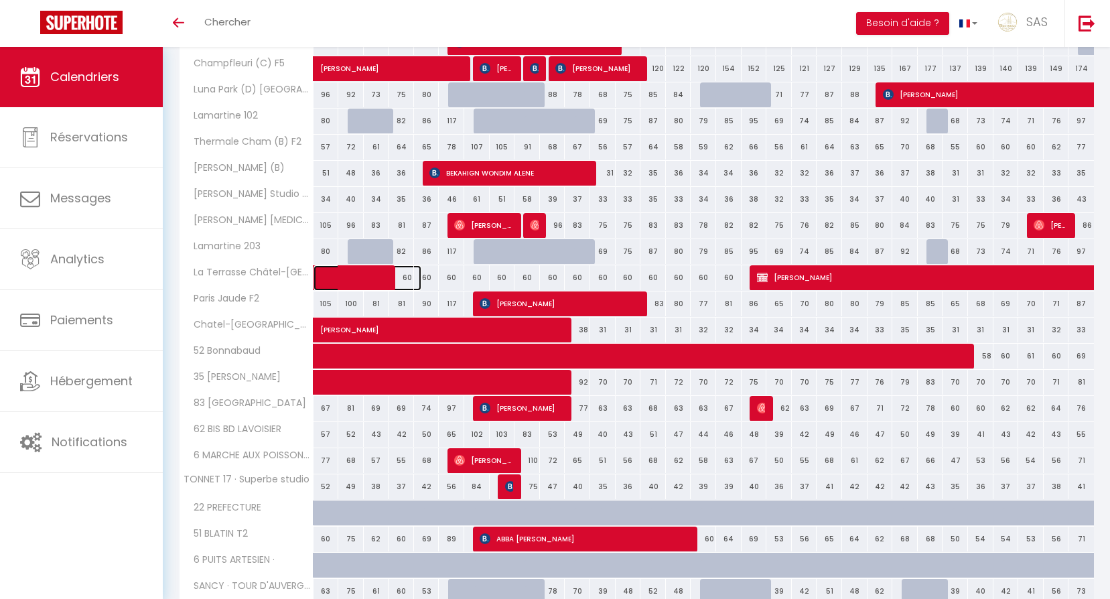
click at [376, 272] on span at bounding box center [375, 277] width 92 height 25
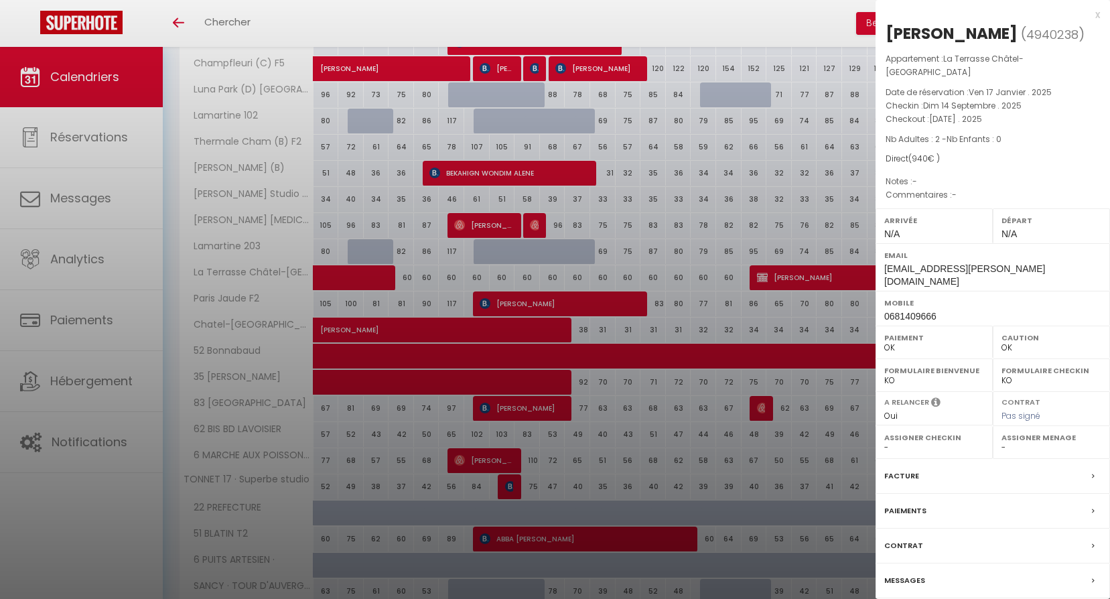
click at [598, 246] on div at bounding box center [555, 299] width 1110 height 599
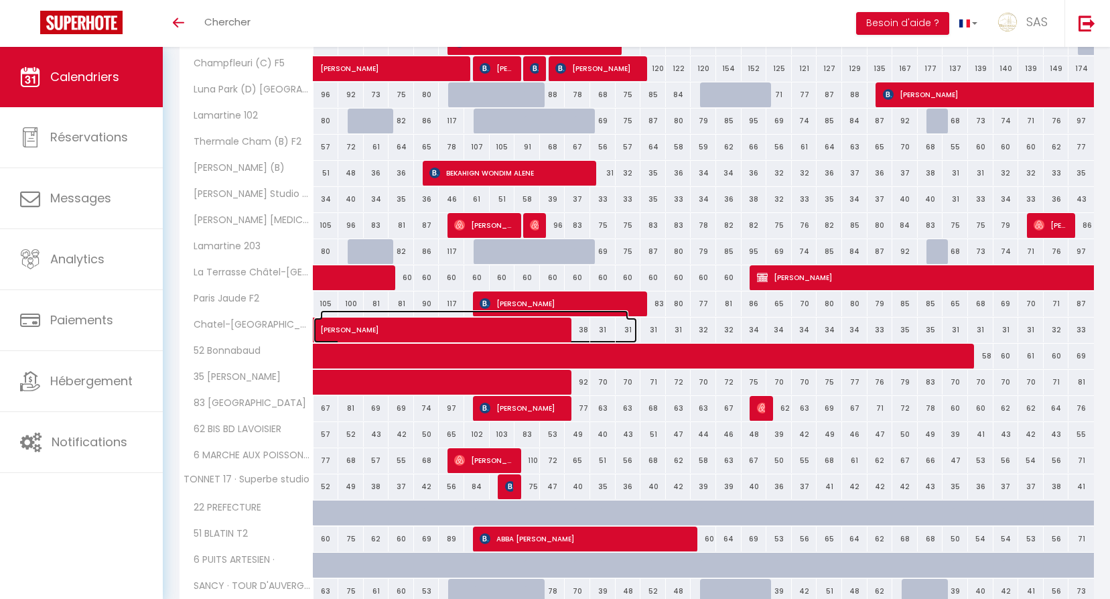
click at [482, 324] on span "[PERSON_NAME]" at bounding box center [474, 322] width 308 height 25
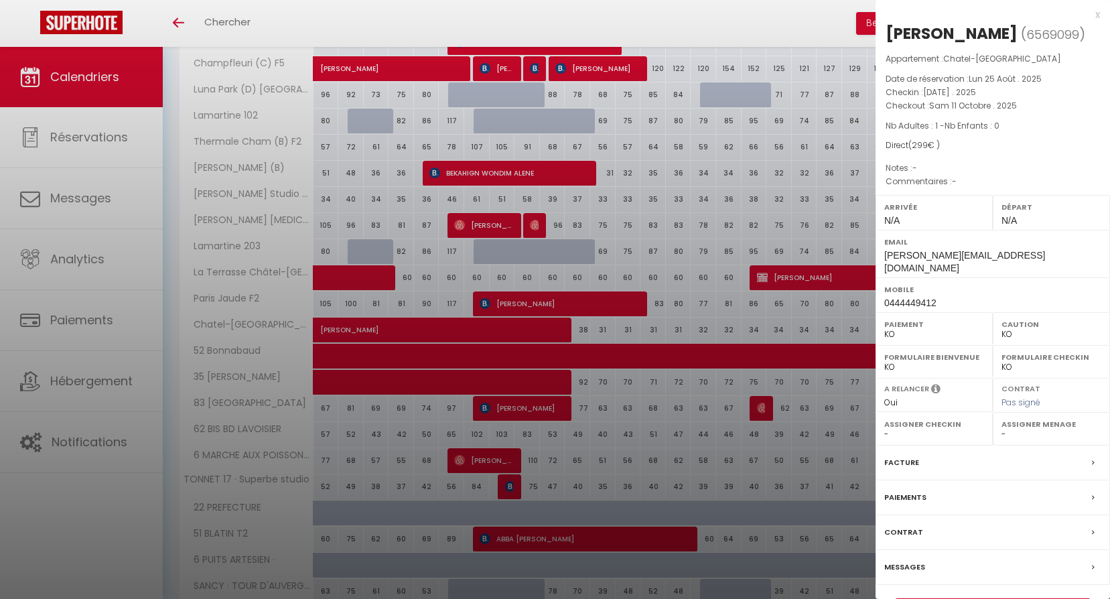
click at [506, 282] on div at bounding box center [555, 299] width 1110 height 599
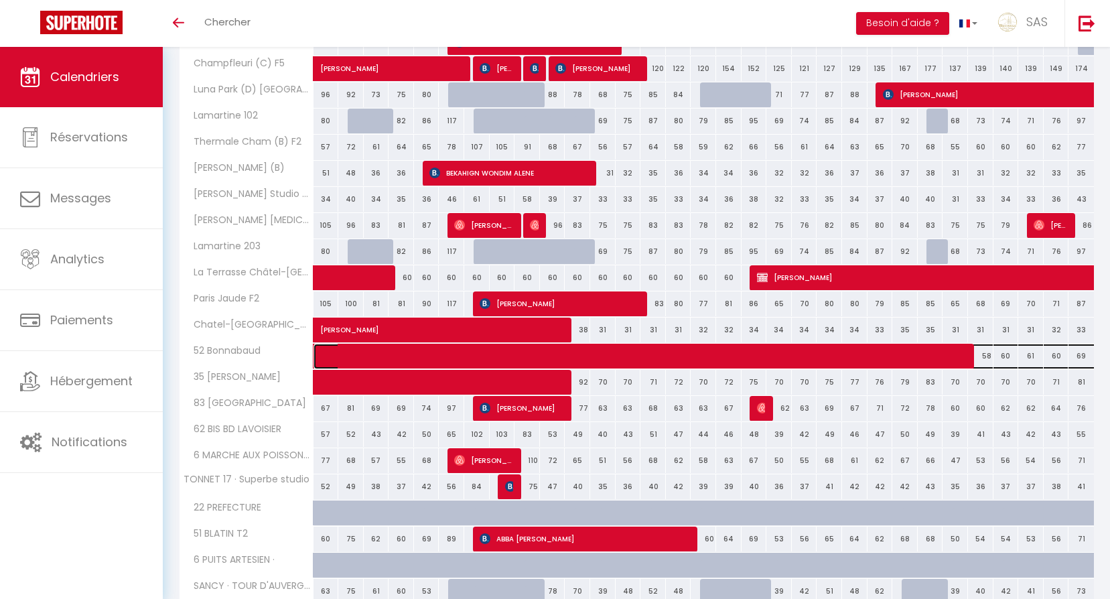
click at [474, 354] on span at bounding box center [729, 356] width 801 height 25
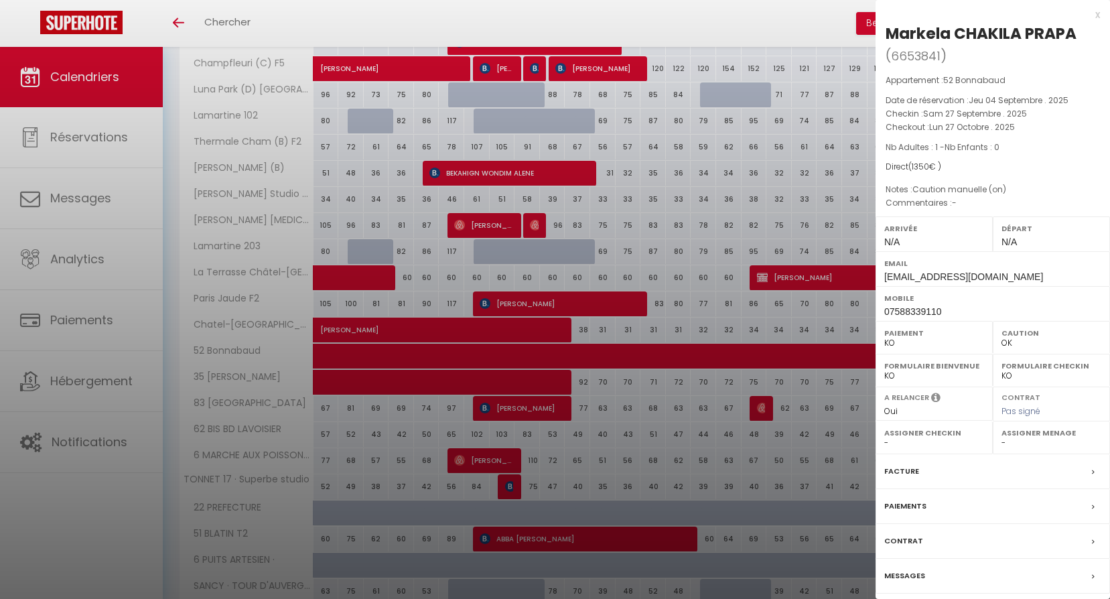
click at [494, 291] on div at bounding box center [555, 299] width 1110 height 599
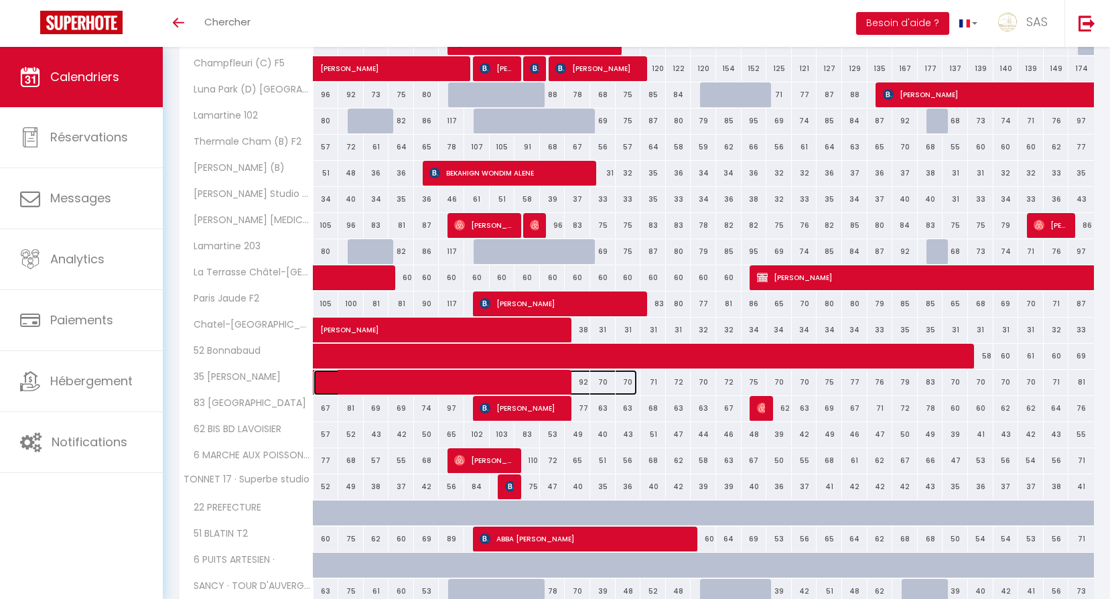
click at [487, 383] on span at bounding box center [483, 382] width 308 height 25
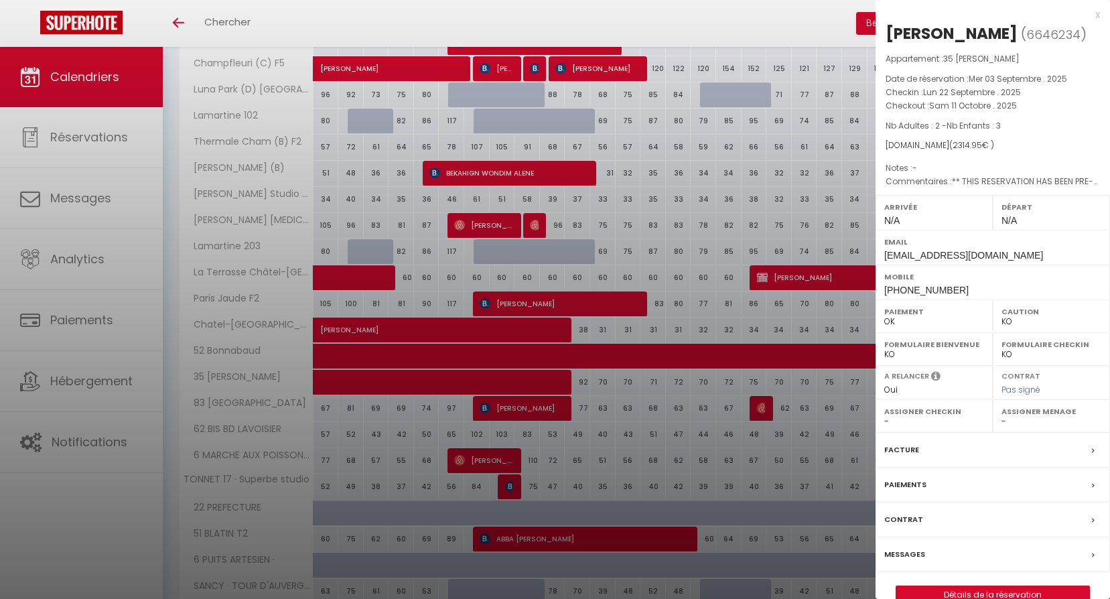
drag, startPoint x: 501, startPoint y: 287, endPoint x: 509, endPoint y: 293, distance: 10.0
click at [509, 293] on div at bounding box center [555, 299] width 1110 height 599
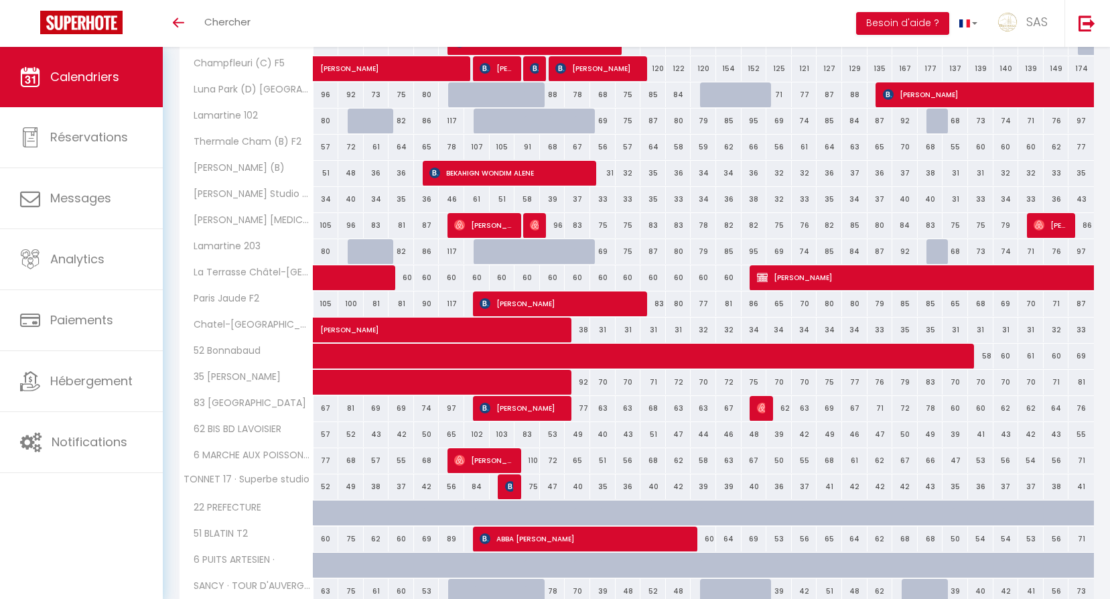
scroll to position [814, 0]
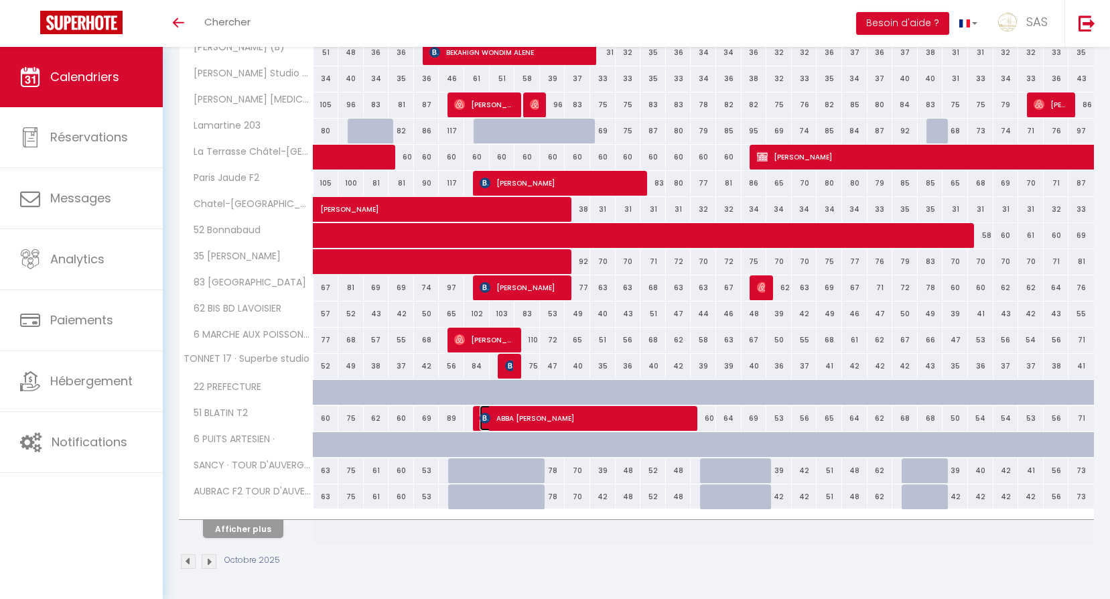
click at [502, 413] on span "ABBA [PERSON_NAME]" at bounding box center [586, 417] width 212 height 25
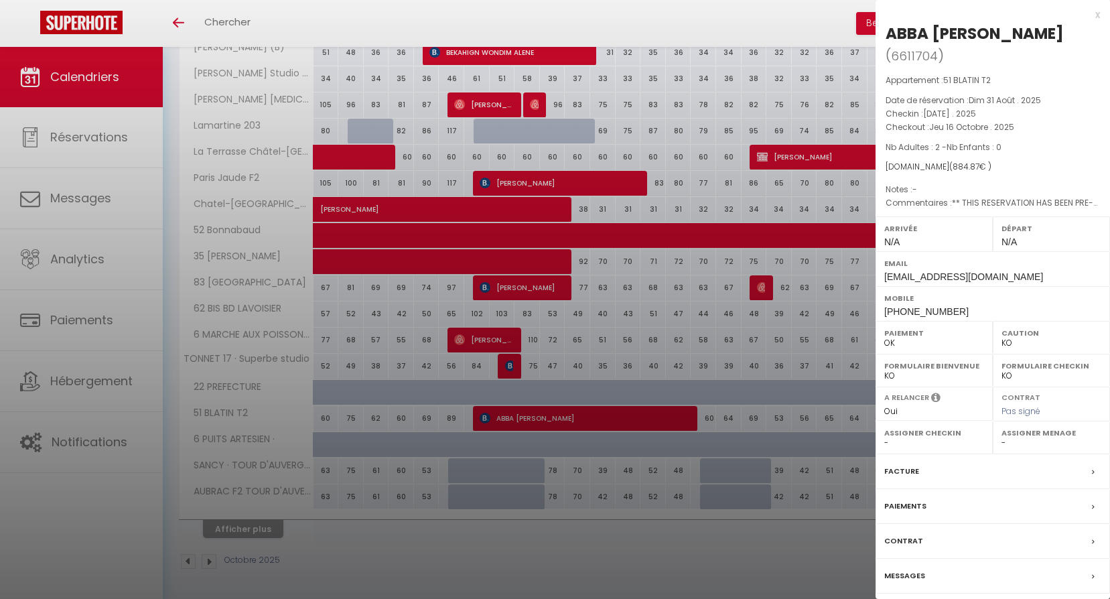
click at [484, 300] on div at bounding box center [555, 299] width 1110 height 599
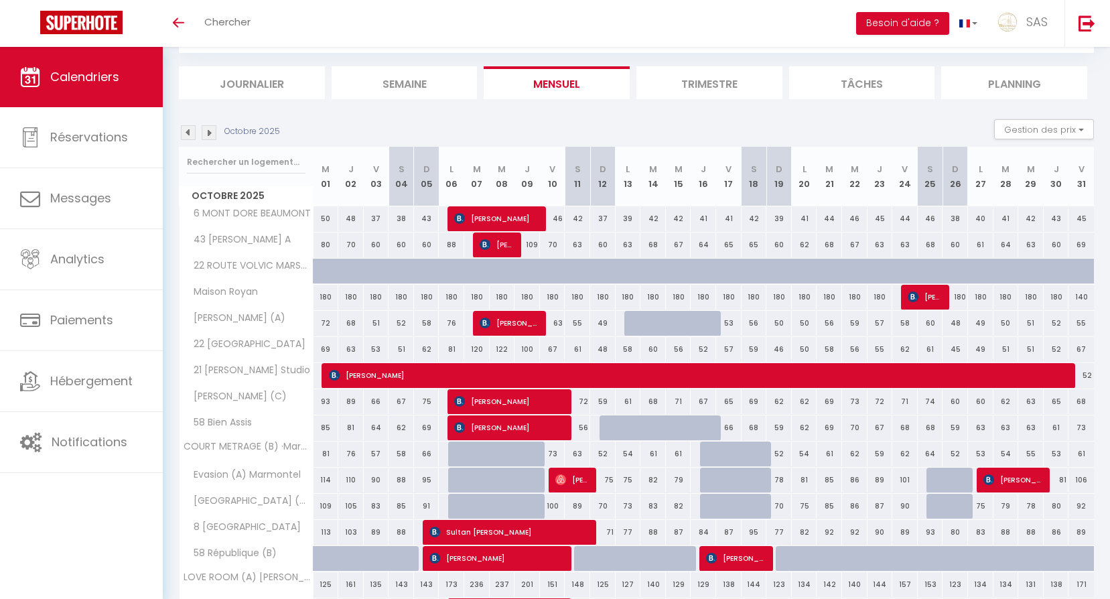
scroll to position [0, 0]
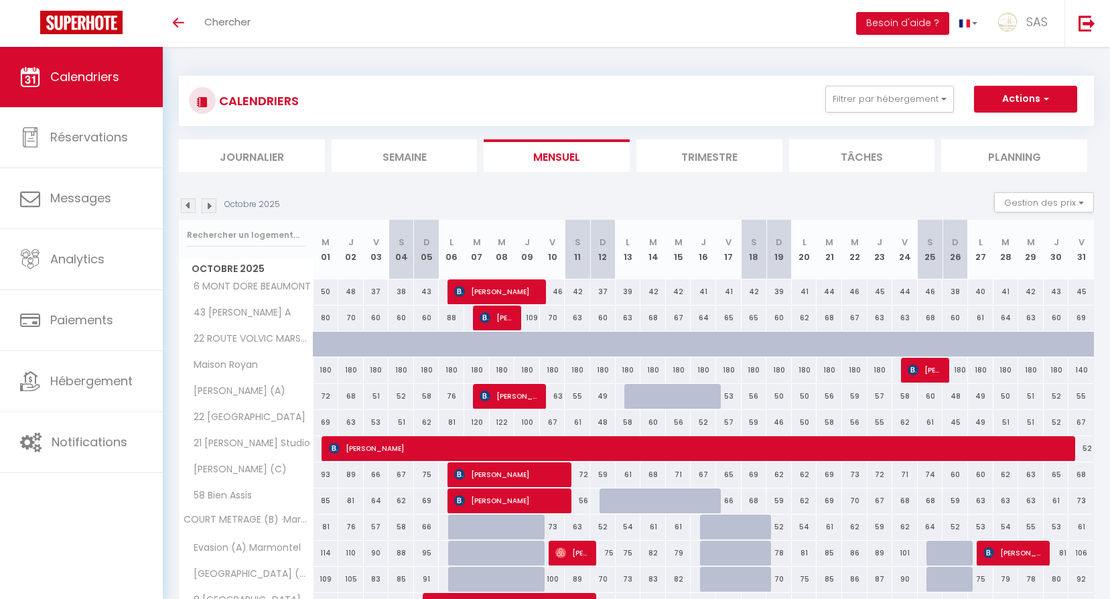
click at [185, 210] on img at bounding box center [188, 205] width 15 height 15
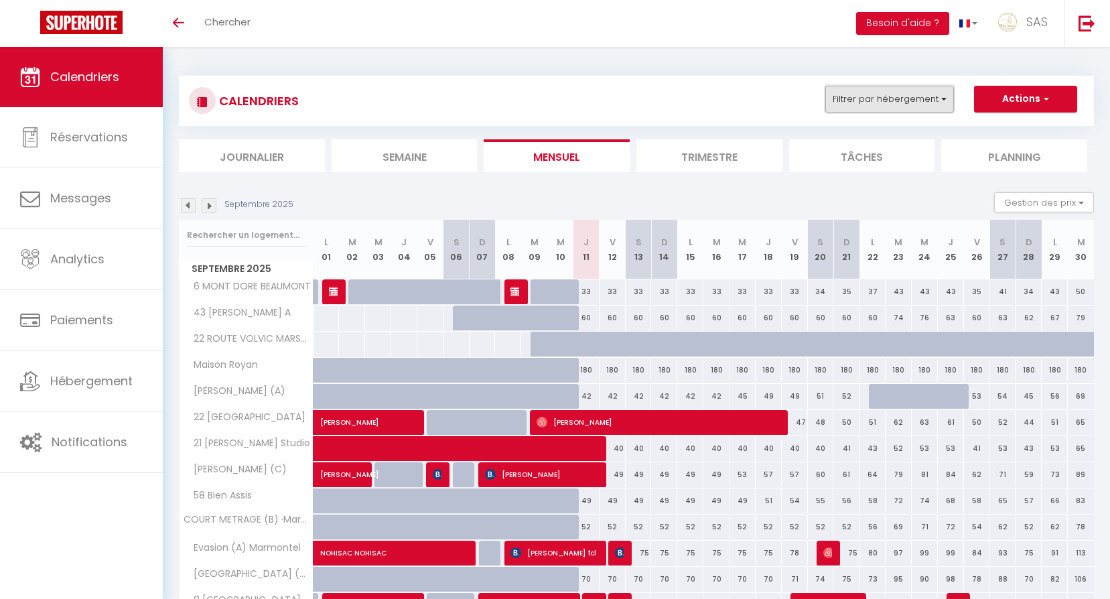
click at [882, 96] on button "Filtrer par hébergement" at bounding box center [889, 99] width 129 height 27
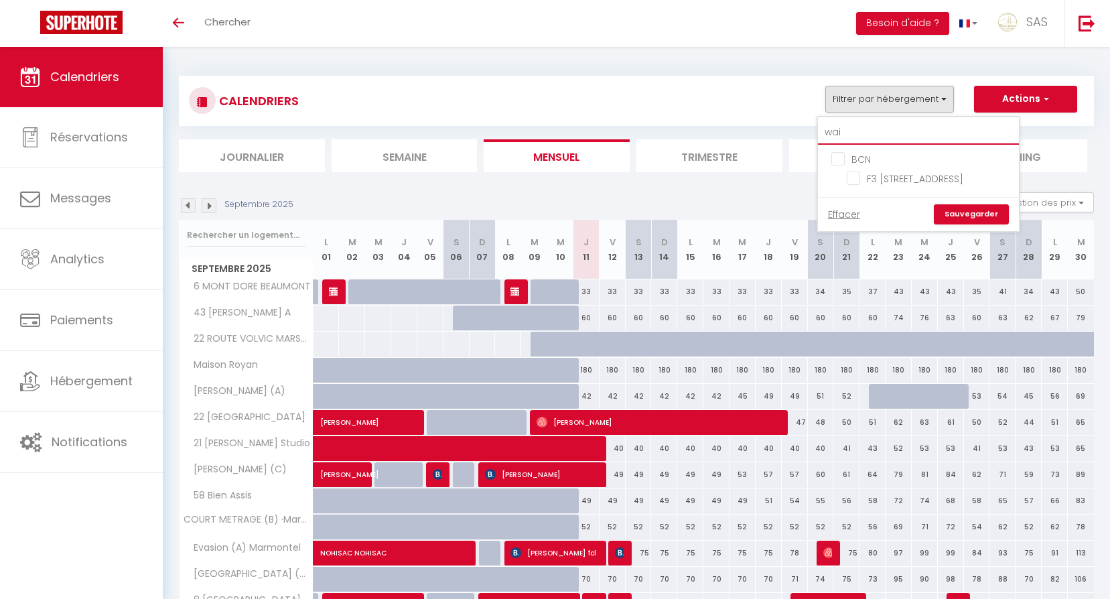
click at [883, 143] on input "wai" at bounding box center [918, 133] width 201 height 24
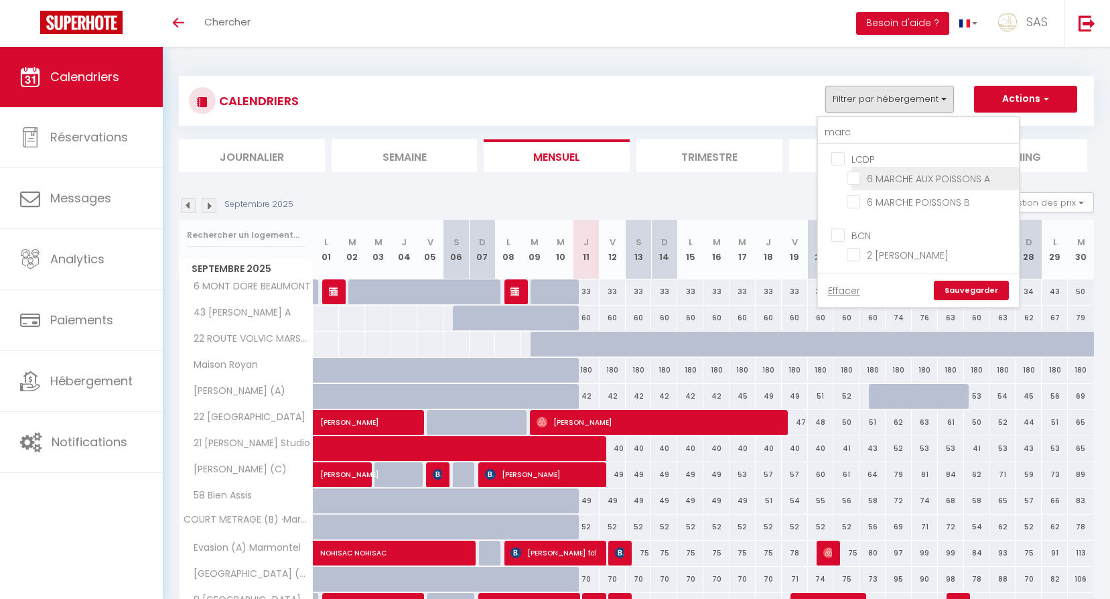
click at [978, 180] on input "6 MARCHE AUX POISSONS A" at bounding box center [930, 177] width 167 height 13
click at [964, 200] on input "6 MARCHE POISSONS B" at bounding box center [930, 200] width 167 height 13
click at [985, 281] on link "Sauvegarder" at bounding box center [971, 291] width 75 height 20
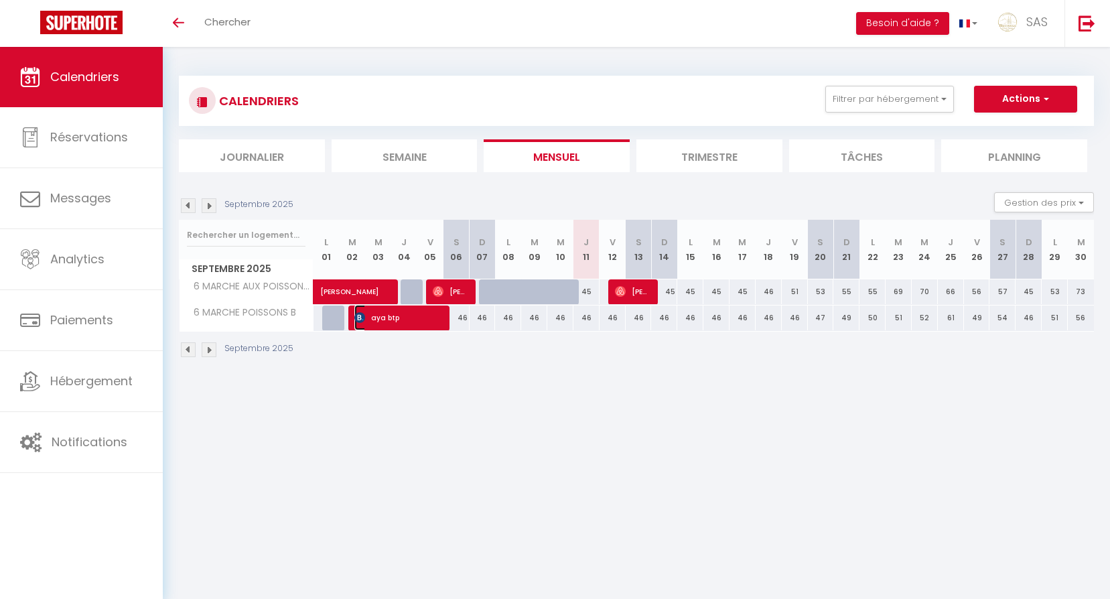
click at [441, 318] on span "aya btp" at bounding box center [397, 317] width 87 height 25
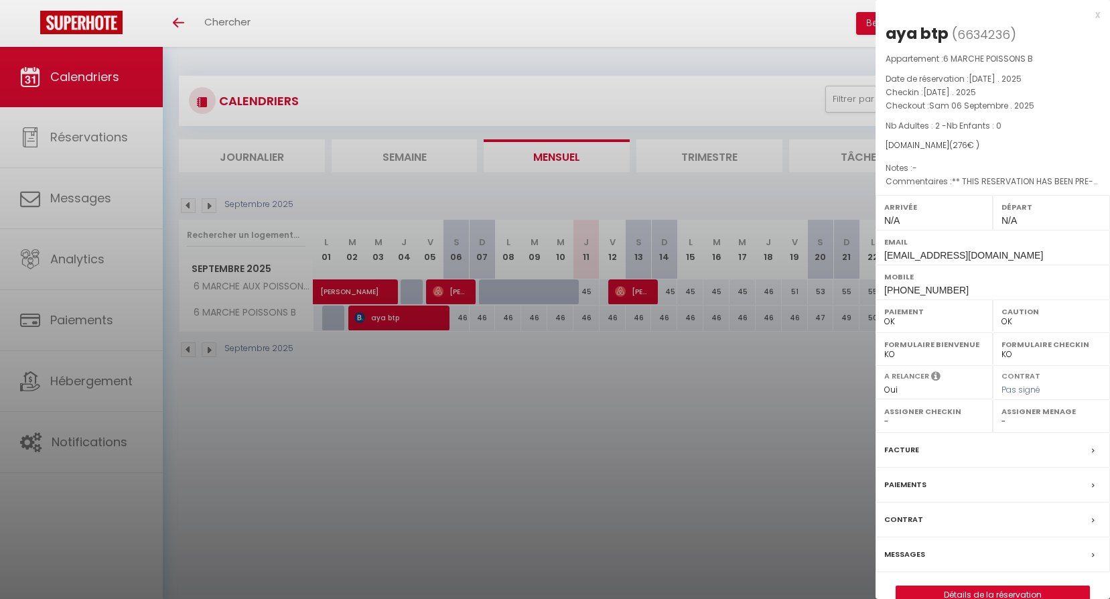
click at [418, 317] on div at bounding box center [555, 299] width 1110 height 599
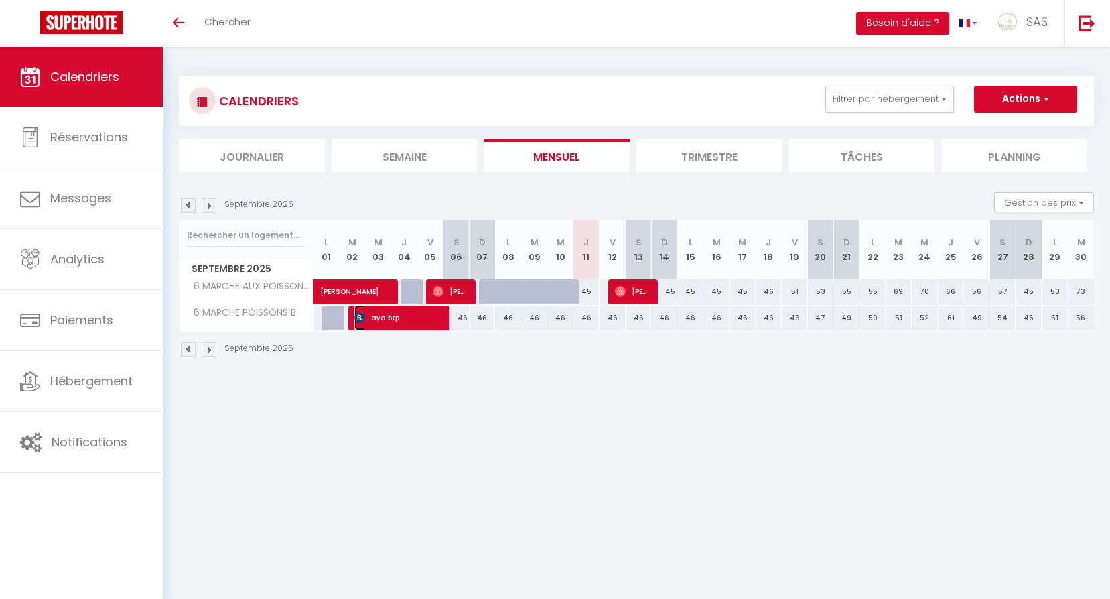
click at [398, 318] on span "aya btp" at bounding box center [397, 317] width 87 height 25
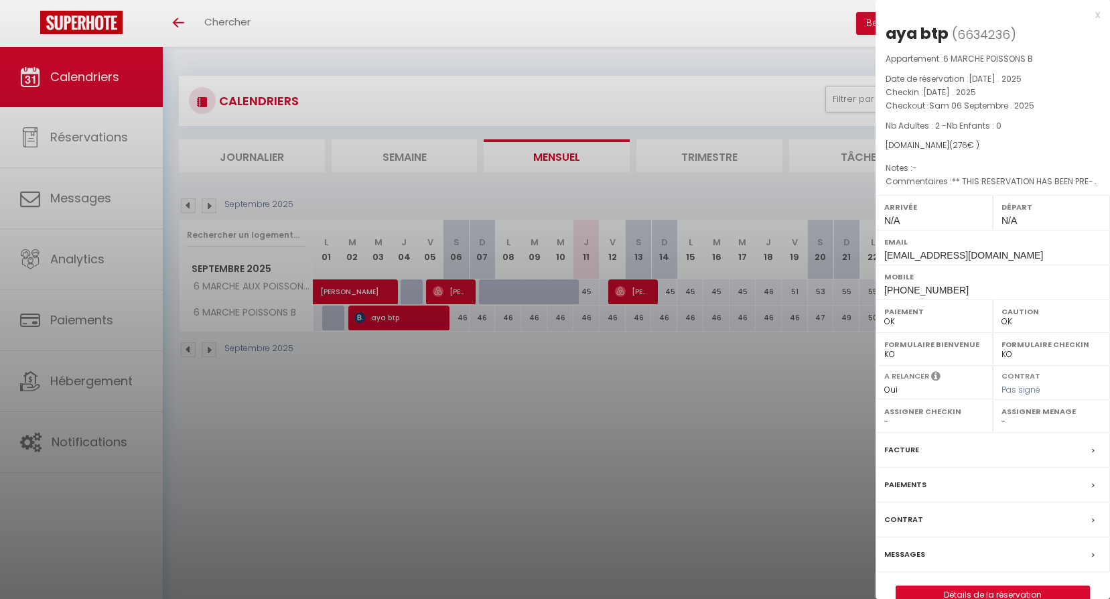
click at [317, 126] on div at bounding box center [555, 299] width 1110 height 599
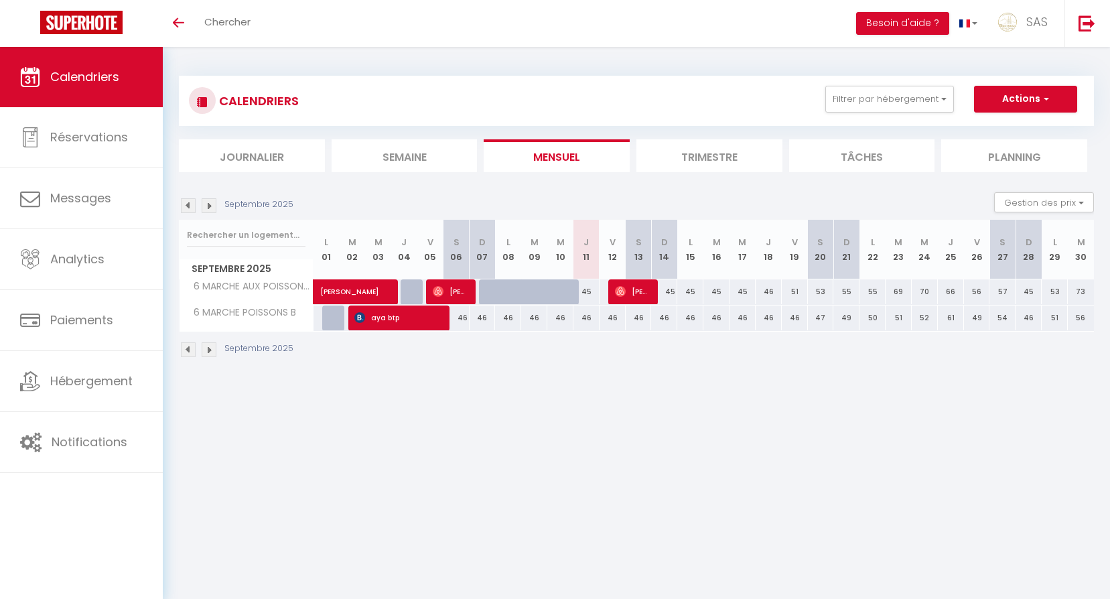
click at [206, 206] on img at bounding box center [209, 205] width 15 height 15
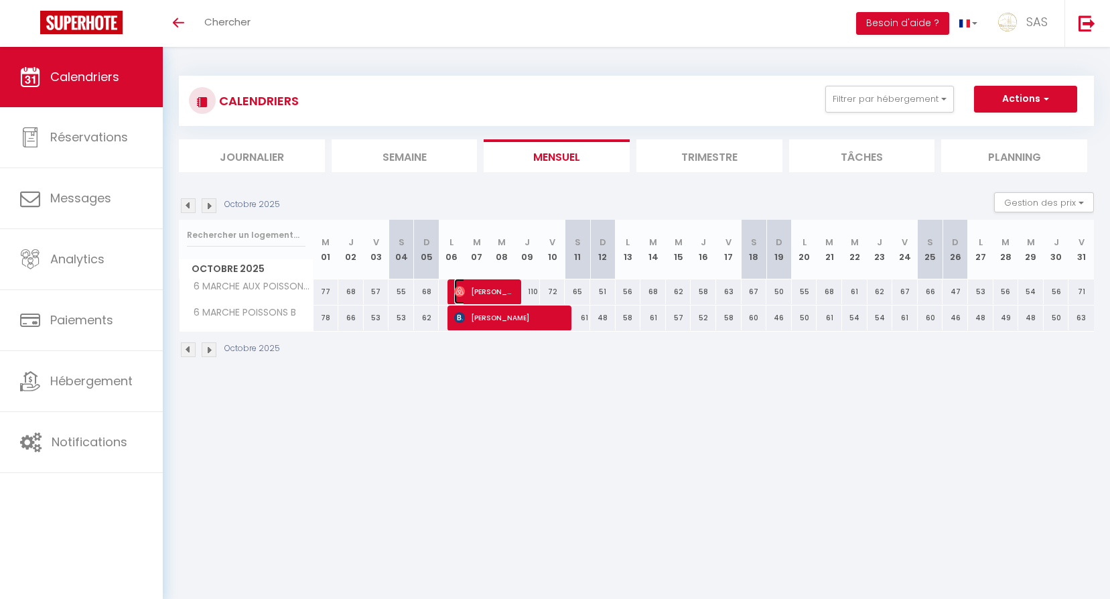
click at [474, 292] on span "[PERSON_NAME]" at bounding box center [484, 291] width 60 height 25
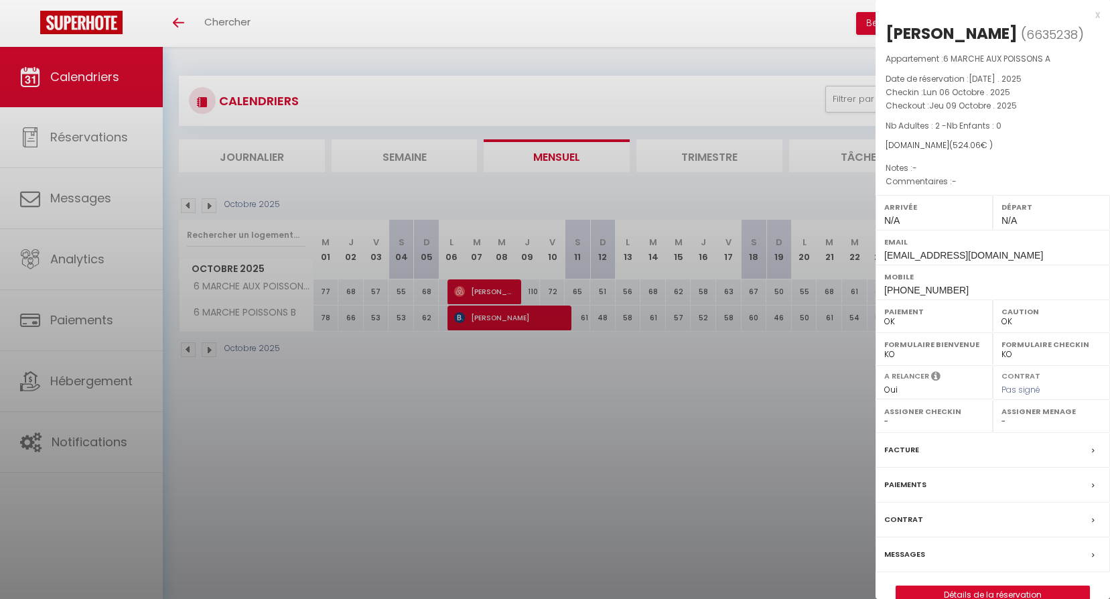
click at [491, 391] on div at bounding box center [555, 299] width 1110 height 599
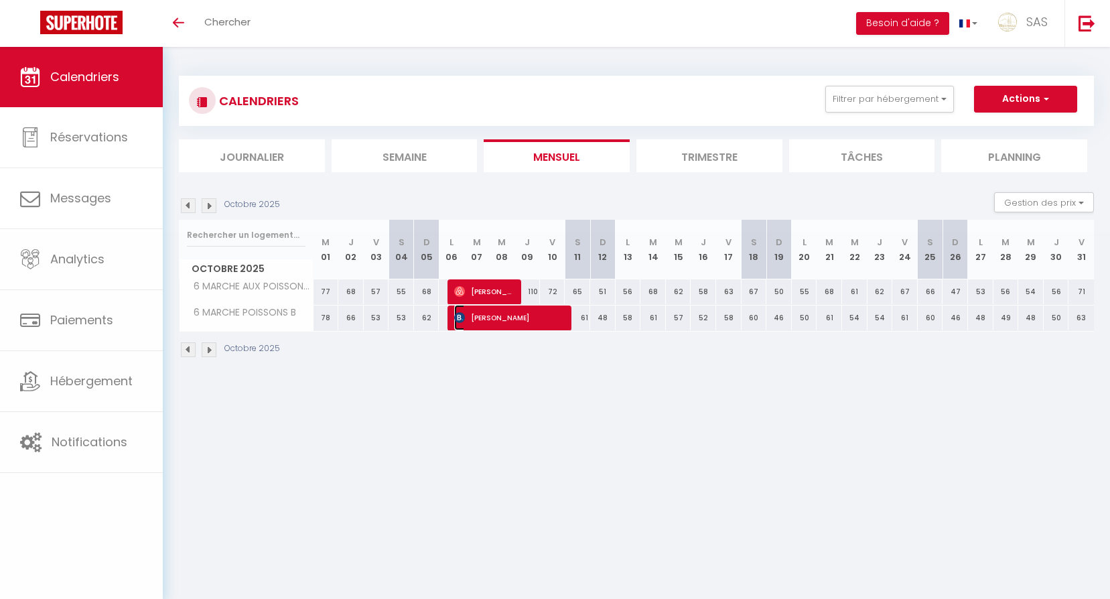
click at [488, 311] on span "[PERSON_NAME]" at bounding box center [509, 317] width 111 height 25
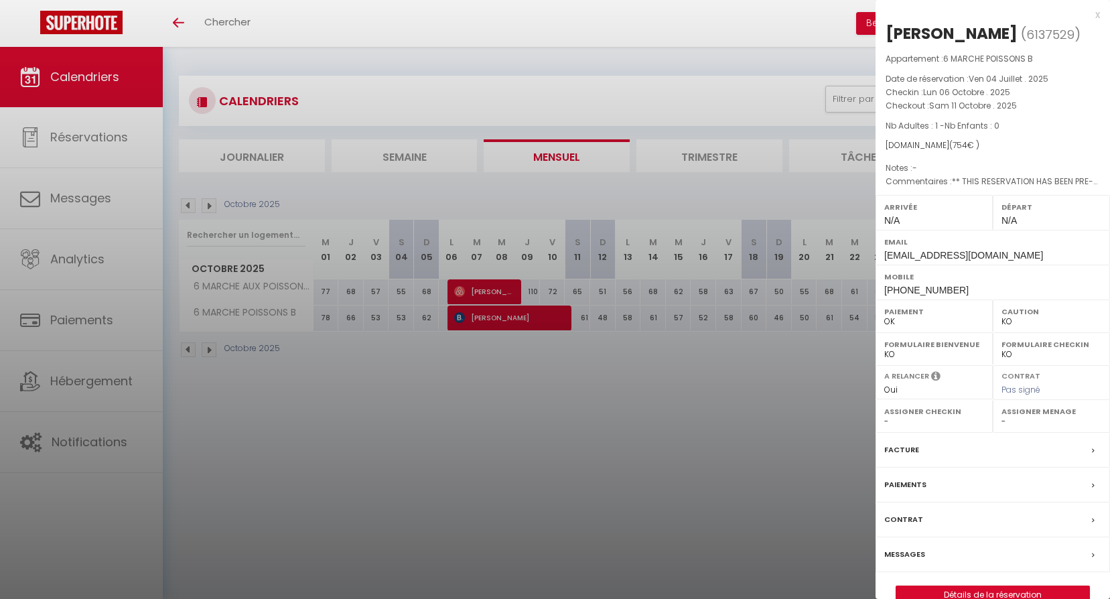
click at [492, 379] on div at bounding box center [555, 299] width 1110 height 599
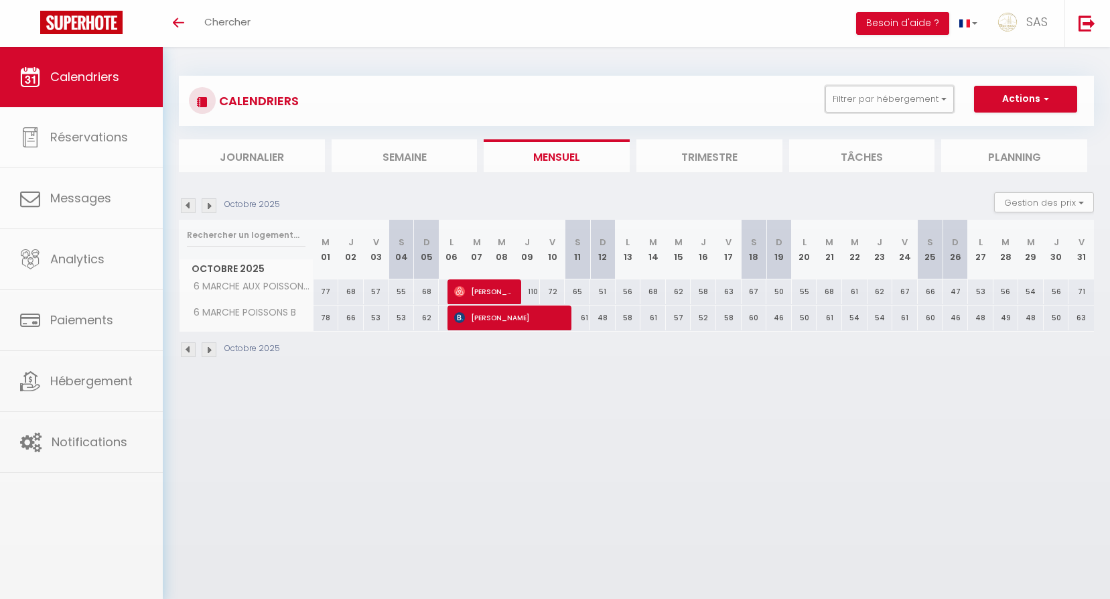
click at [875, 88] on button "Filtrer par hébergement" at bounding box center [889, 99] width 129 height 27
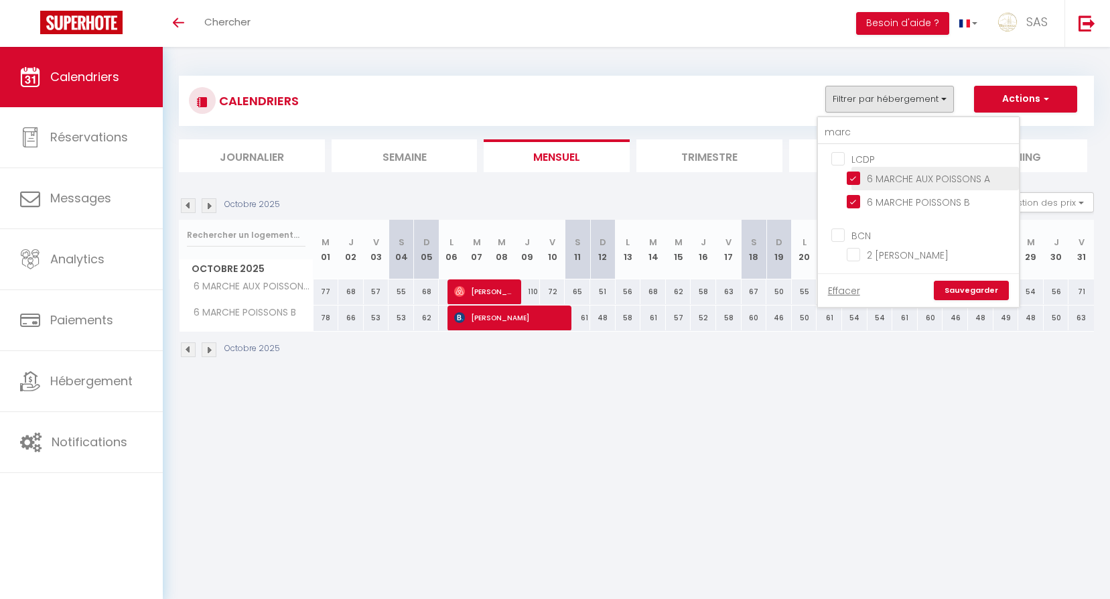
click at [878, 180] on input "6 MARCHE AUX POISSONS A" at bounding box center [930, 177] width 167 height 13
click at [883, 210] on label "6 MARCHE POISSONS B" at bounding box center [915, 202] width 110 height 15
click at [883, 208] on input "6 MARCHE POISSONS B" at bounding box center [930, 200] width 167 height 13
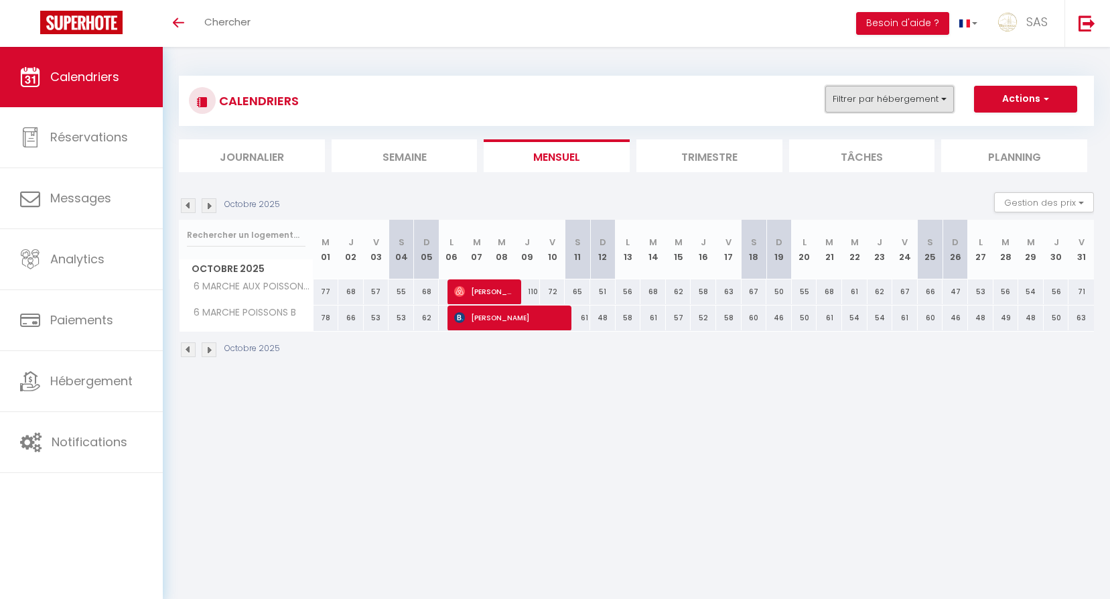
click at [880, 94] on button "Filtrer par hébergement" at bounding box center [889, 99] width 129 height 27
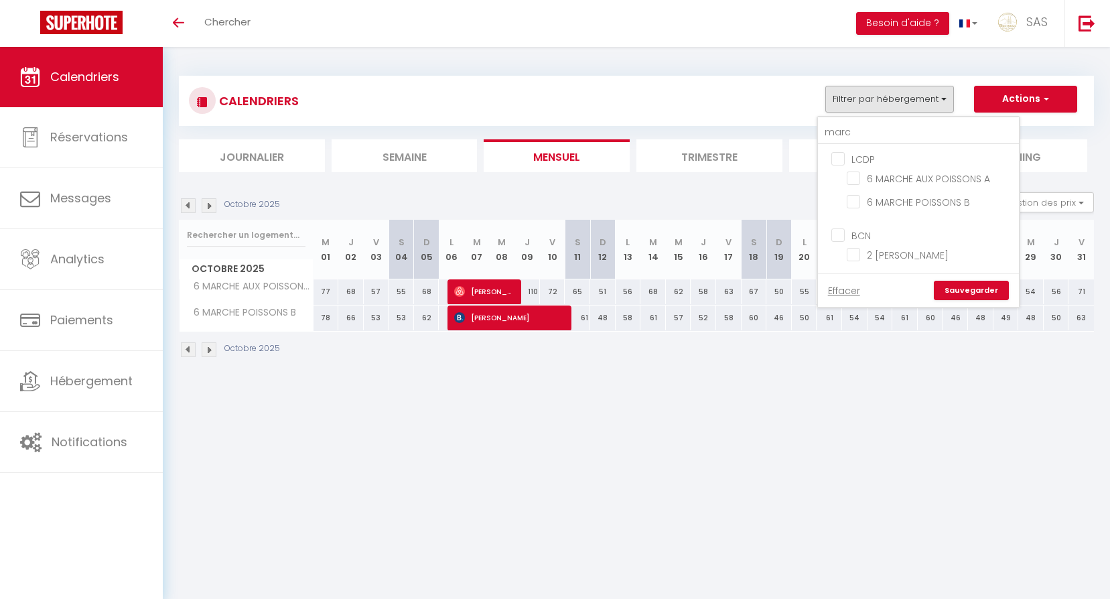
click at [947, 289] on link "Sauvegarder" at bounding box center [971, 291] width 75 height 20
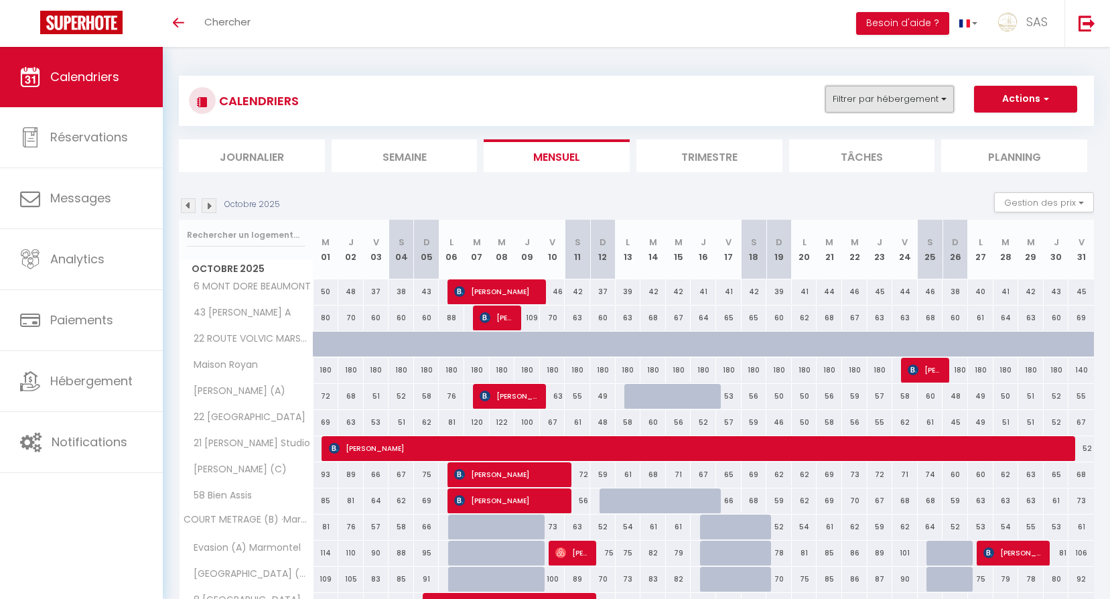
click at [861, 87] on button "Filtrer par hébergement" at bounding box center [889, 99] width 129 height 27
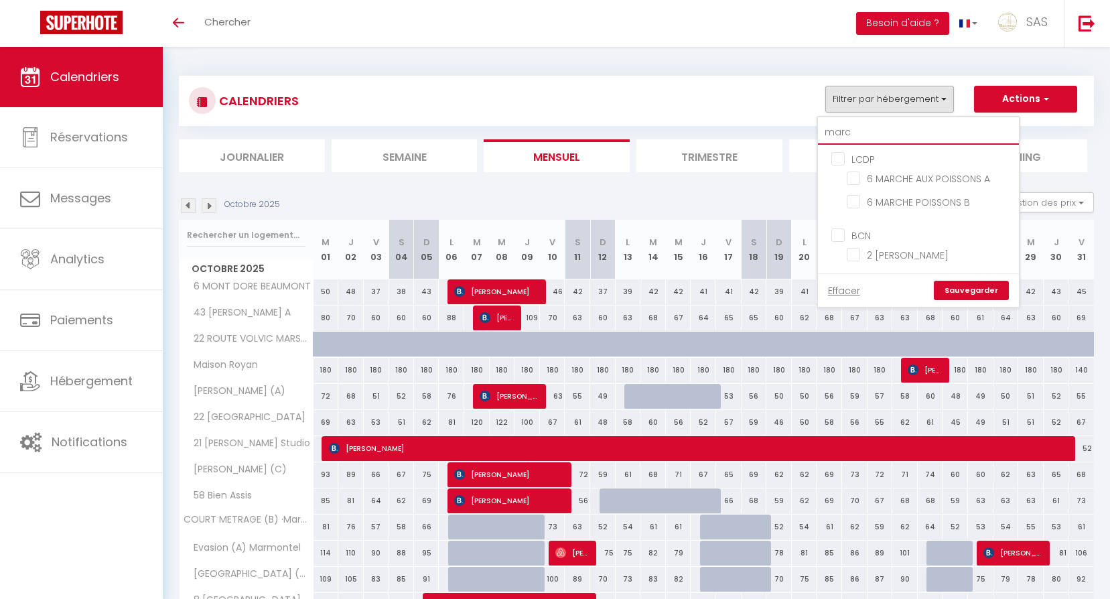
click at [878, 125] on input "marc" at bounding box center [918, 133] width 201 height 24
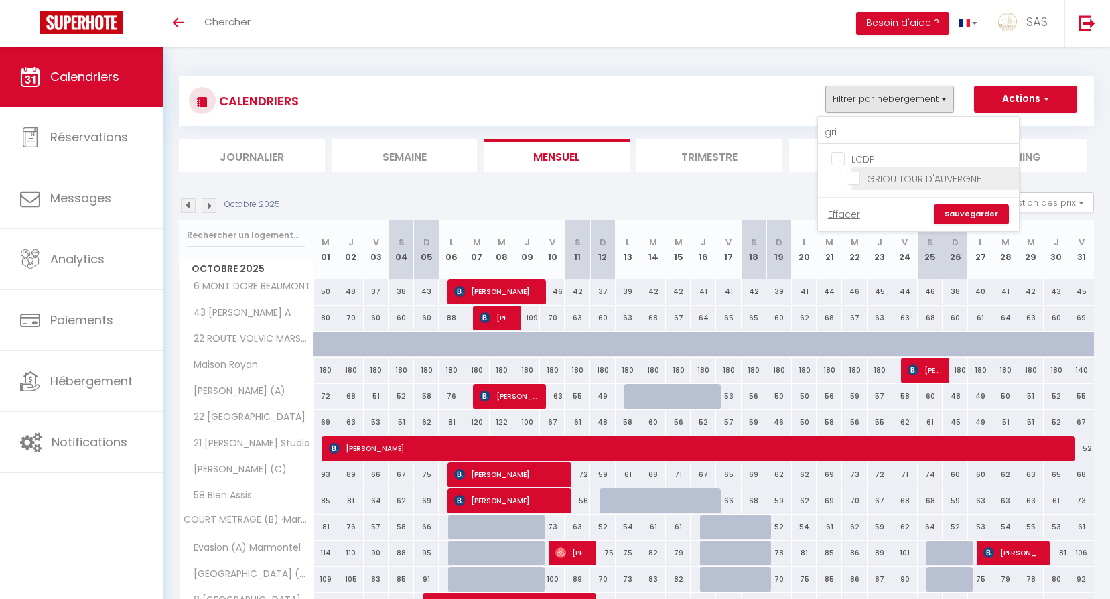
click at [895, 176] on input "GRIOU TOUR D'AUVERGNE" at bounding box center [930, 177] width 167 height 13
click at [969, 223] on link "Sauvegarder" at bounding box center [971, 214] width 75 height 20
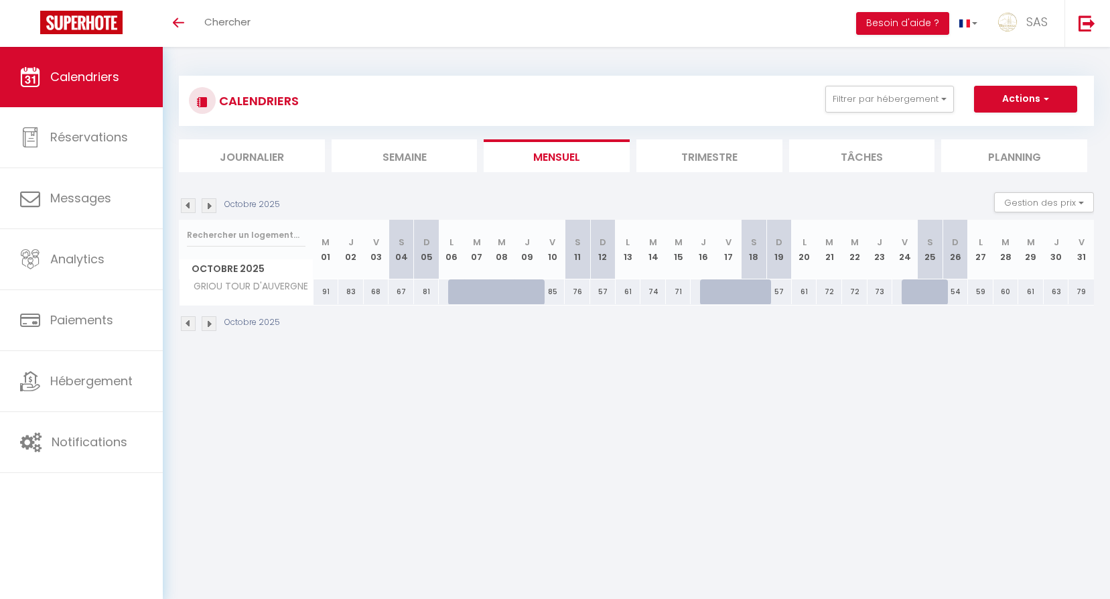
click at [188, 200] on img at bounding box center [188, 205] width 15 height 15
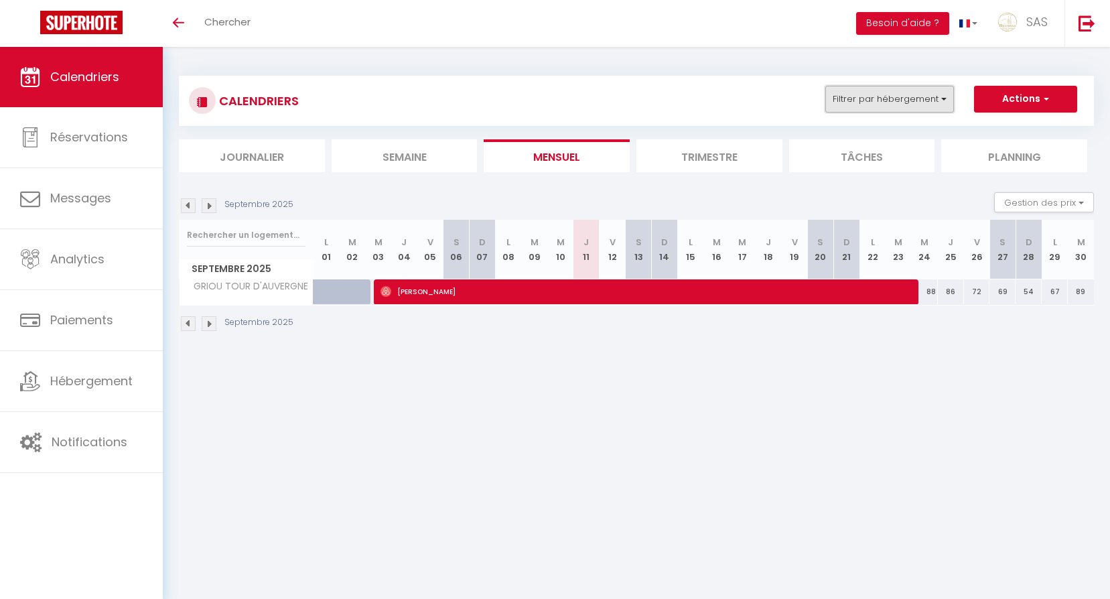
click at [882, 90] on button "Filtrer par hébergement" at bounding box center [889, 99] width 129 height 27
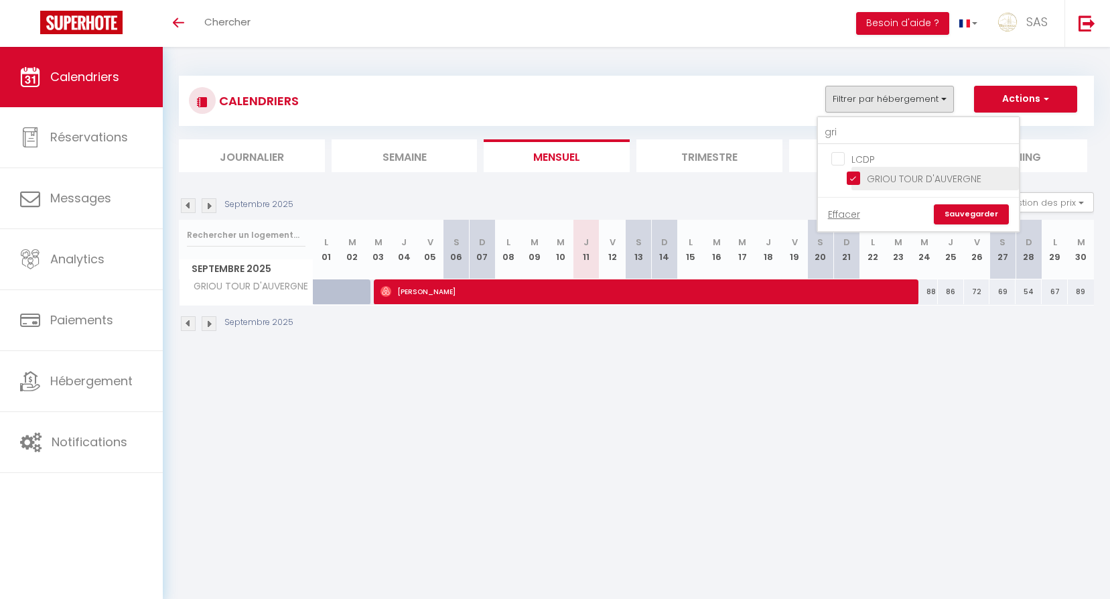
click at [888, 172] on input "GRIOU TOUR D'AUVERGNE" at bounding box center [930, 177] width 167 height 13
click at [883, 135] on input "gri" at bounding box center [918, 133] width 201 height 24
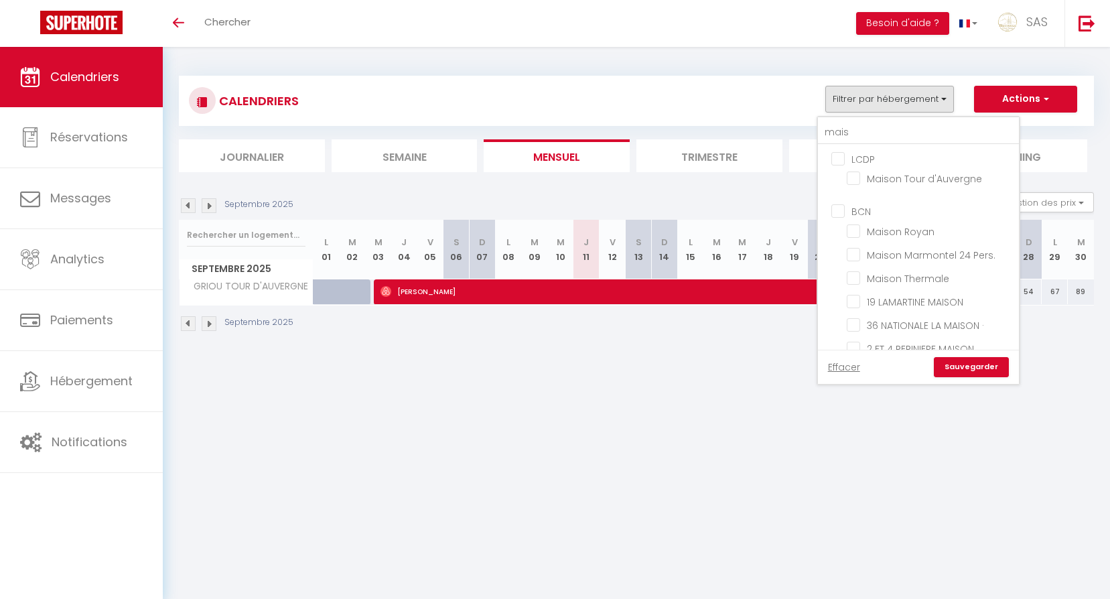
click at [929, 196] on ul "LCDP Maison Tour d'Auvergne" at bounding box center [918, 171] width 201 height 52
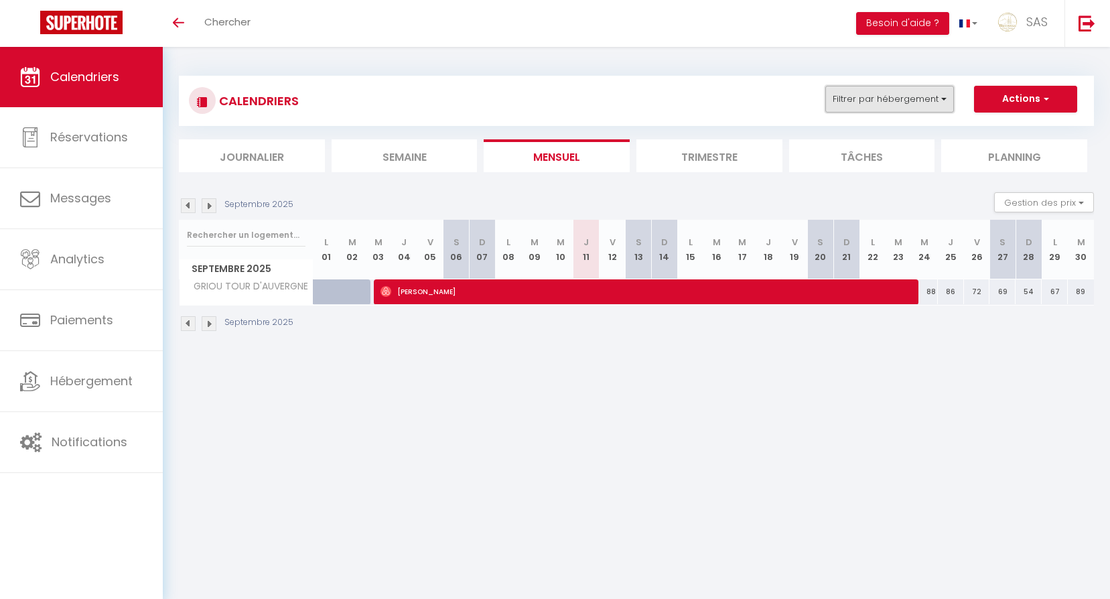
click at [902, 111] on button "Filtrer par hébergement" at bounding box center [889, 99] width 129 height 27
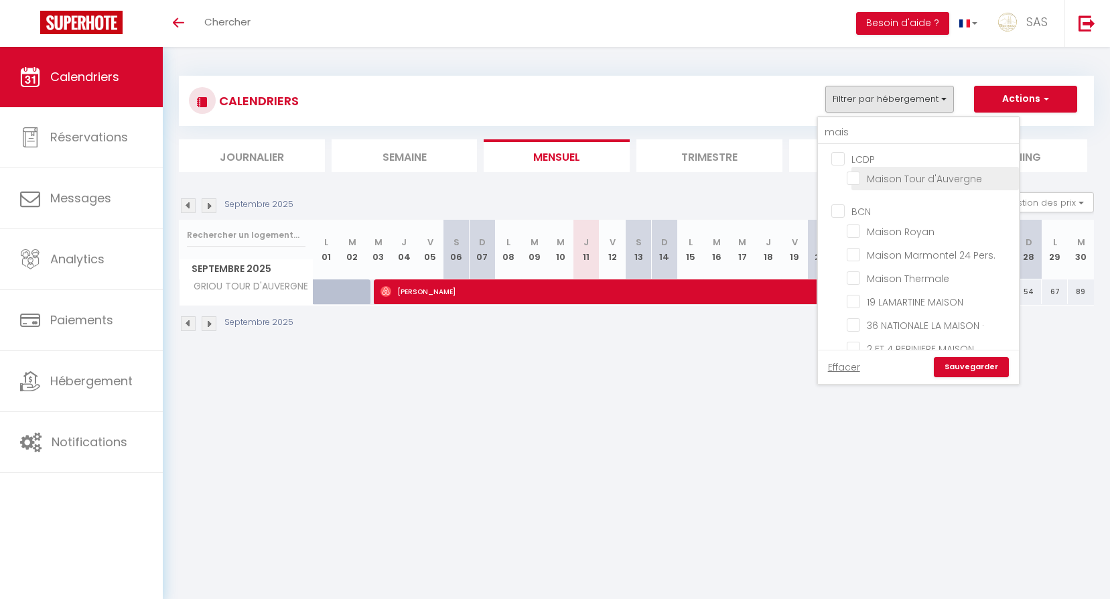
click at [925, 181] on input "Maison Tour d'Auvergne" at bounding box center [930, 177] width 167 height 13
drag, startPoint x: 967, startPoint y: 371, endPoint x: 884, endPoint y: 358, distance: 84.8
click at [967, 371] on link "Sauvegarder" at bounding box center [971, 367] width 75 height 20
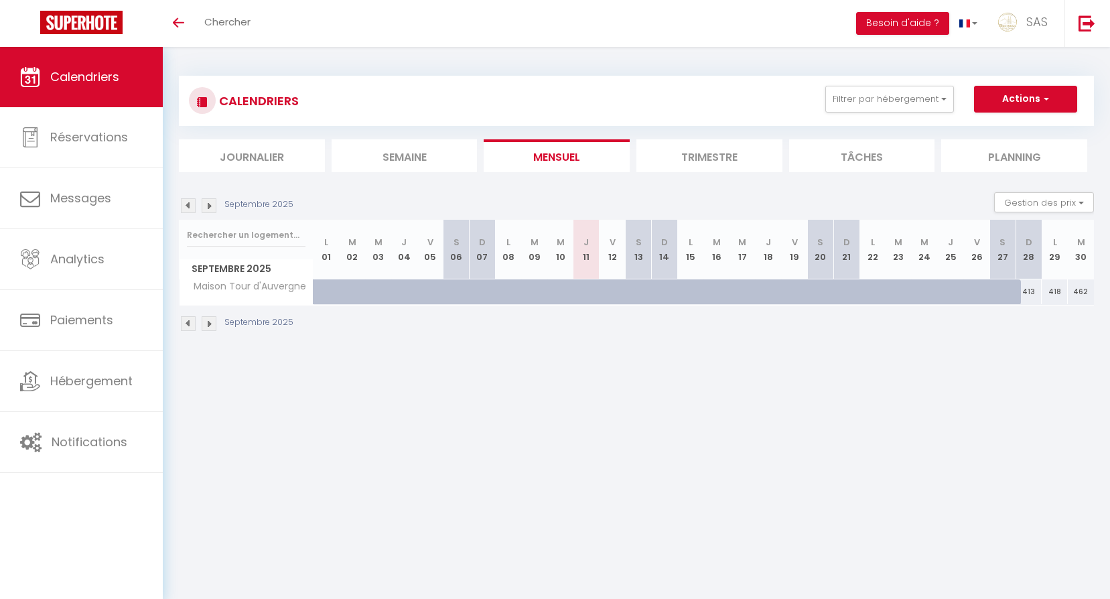
click at [214, 214] on div "Septembre 2025 Gestion des prix Nb Nuits minimum Règles Disponibilité" at bounding box center [636, 205] width 915 height 27
click at [211, 206] on img at bounding box center [209, 205] width 15 height 15
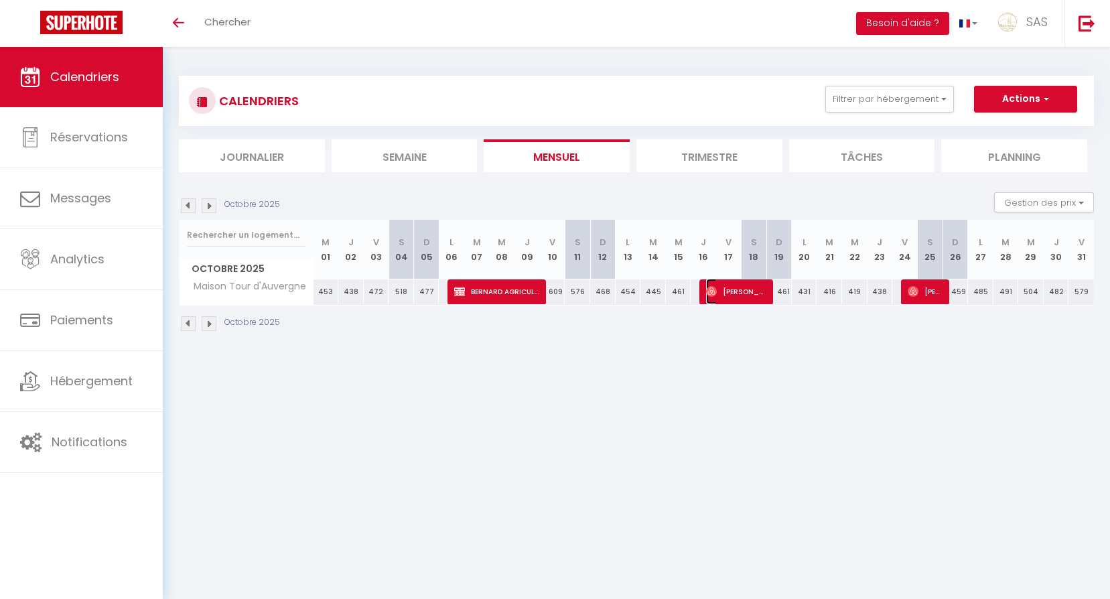
click at [742, 291] on span "[PERSON_NAME]" at bounding box center [736, 291] width 60 height 25
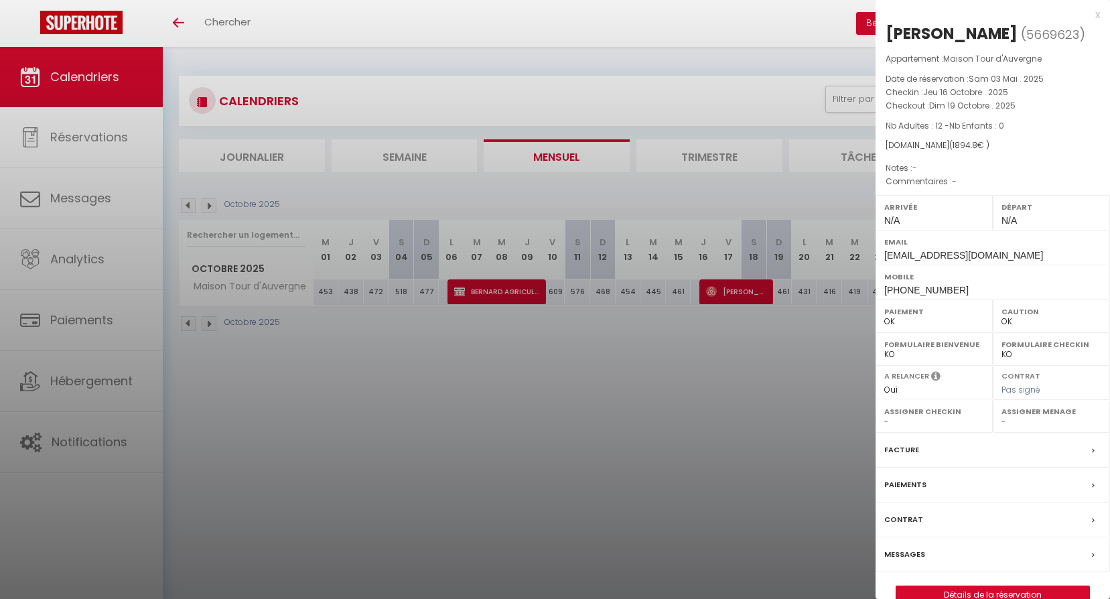
drag, startPoint x: 742, startPoint y: 364, endPoint x: 951, endPoint y: 320, distance: 213.1
click at [747, 364] on div at bounding box center [555, 299] width 1110 height 599
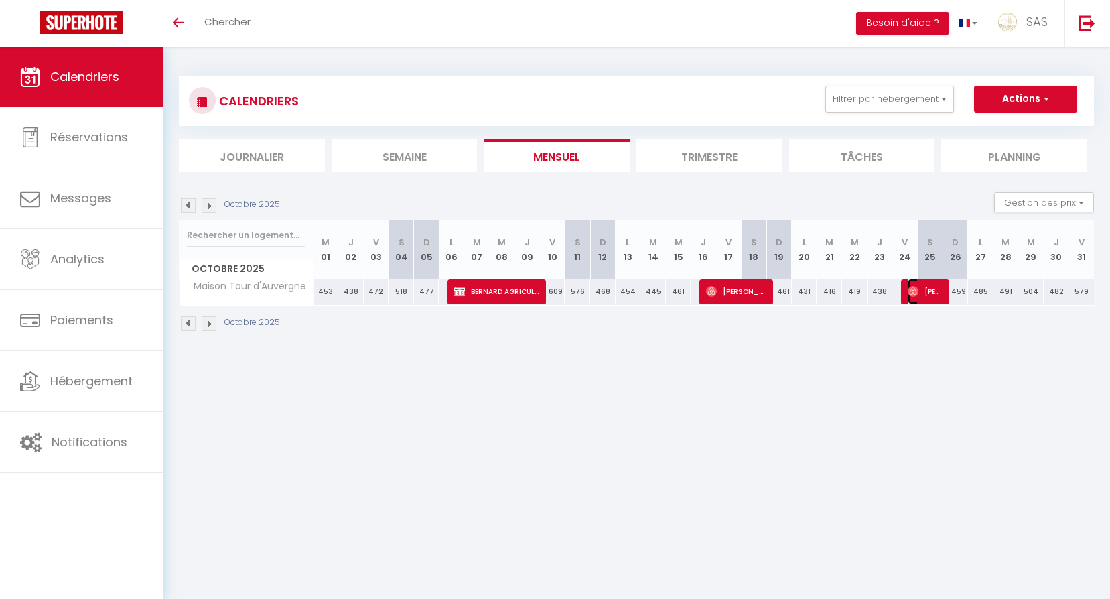
click at [934, 293] on span "[PERSON_NAME]" at bounding box center [925, 291] width 34 height 25
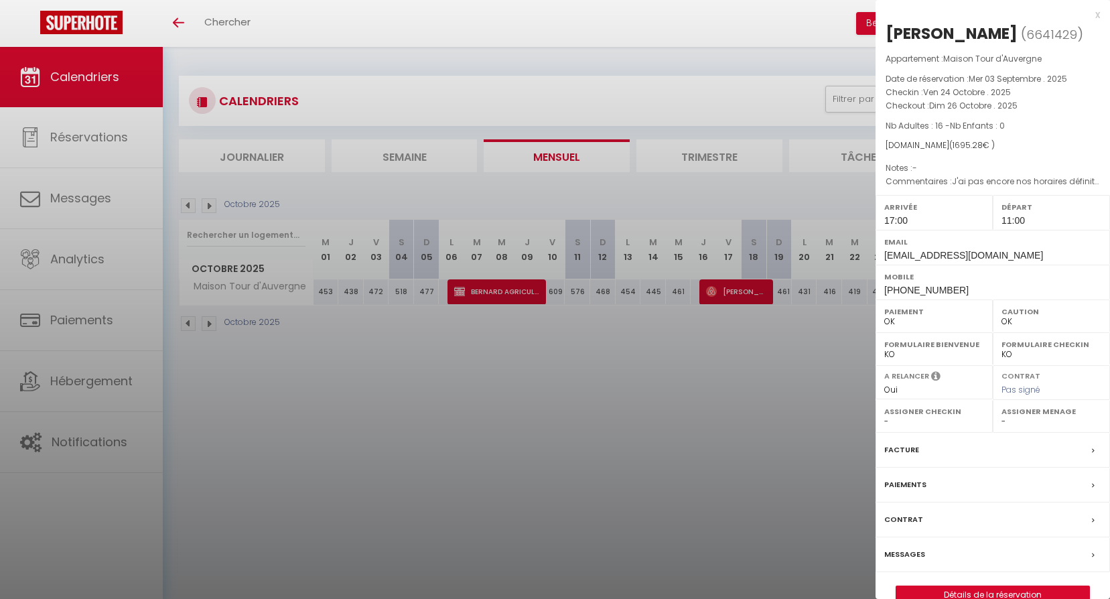
click at [716, 390] on div at bounding box center [555, 299] width 1110 height 599
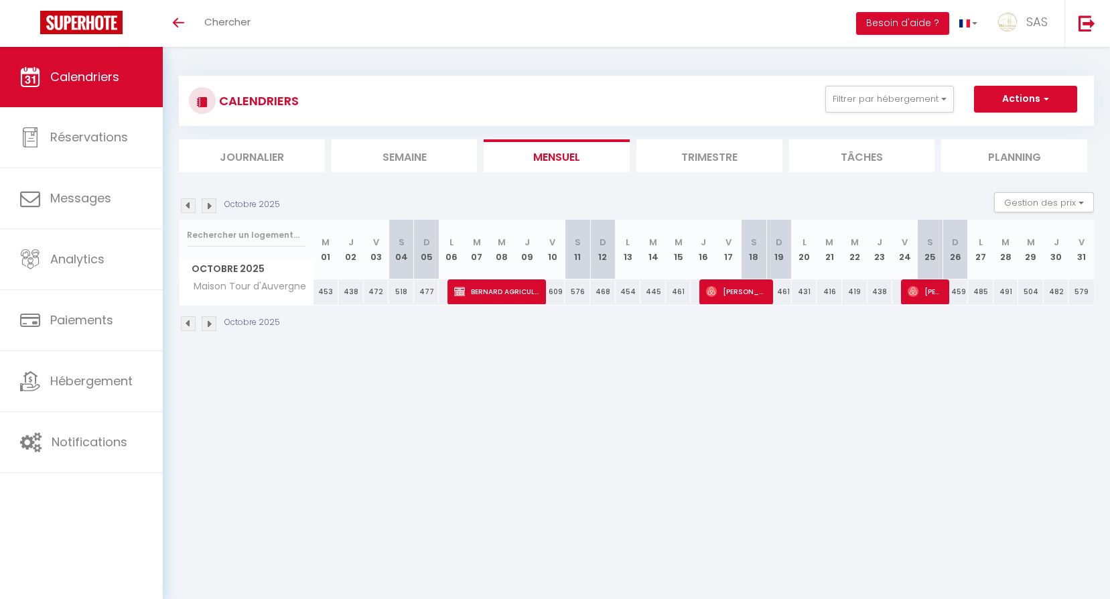
click at [208, 206] on img at bounding box center [209, 205] width 15 height 15
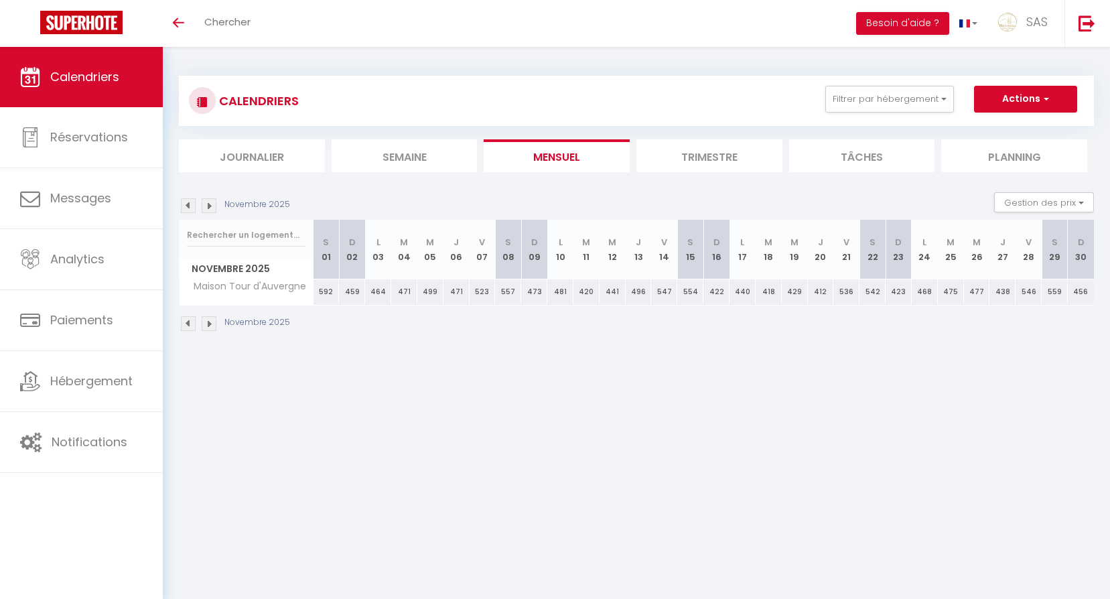
click at [189, 197] on div "Novembre 2025 Gestion des prix Nb Nuits minimum Règles Disponibilité" at bounding box center [636, 205] width 915 height 27
click at [192, 202] on img at bounding box center [188, 205] width 15 height 15
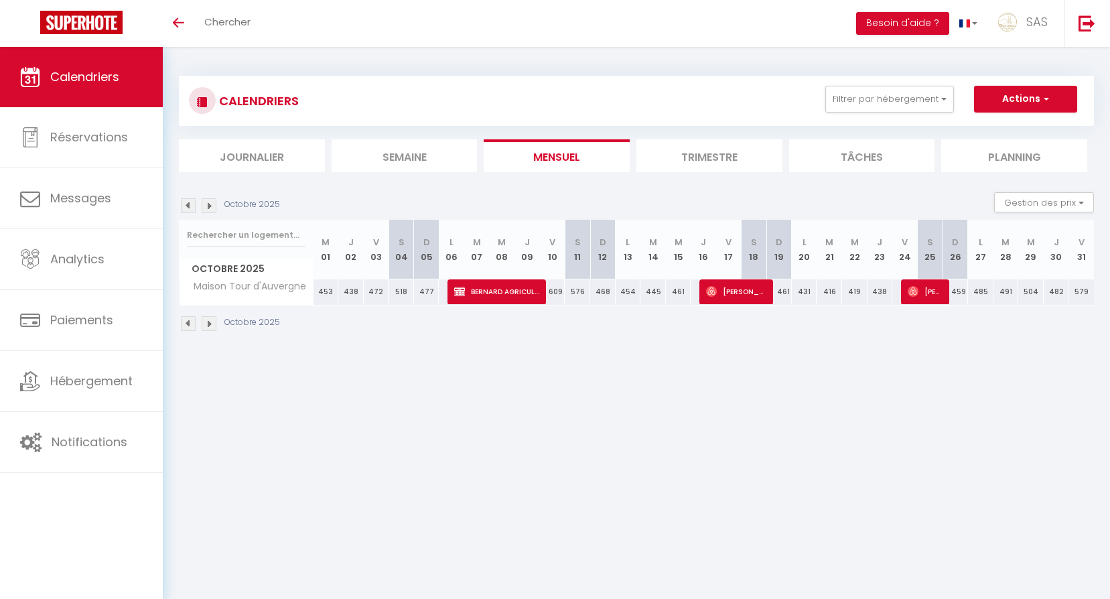
click at [925, 119] on div "CALENDRIERS Filtrer par hébergement mais LCDP Maison Tour d'Auvergne BCN Maison…" at bounding box center [636, 101] width 915 height 50
click at [910, 105] on button "Filtrer par hébergement" at bounding box center [889, 99] width 129 height 27
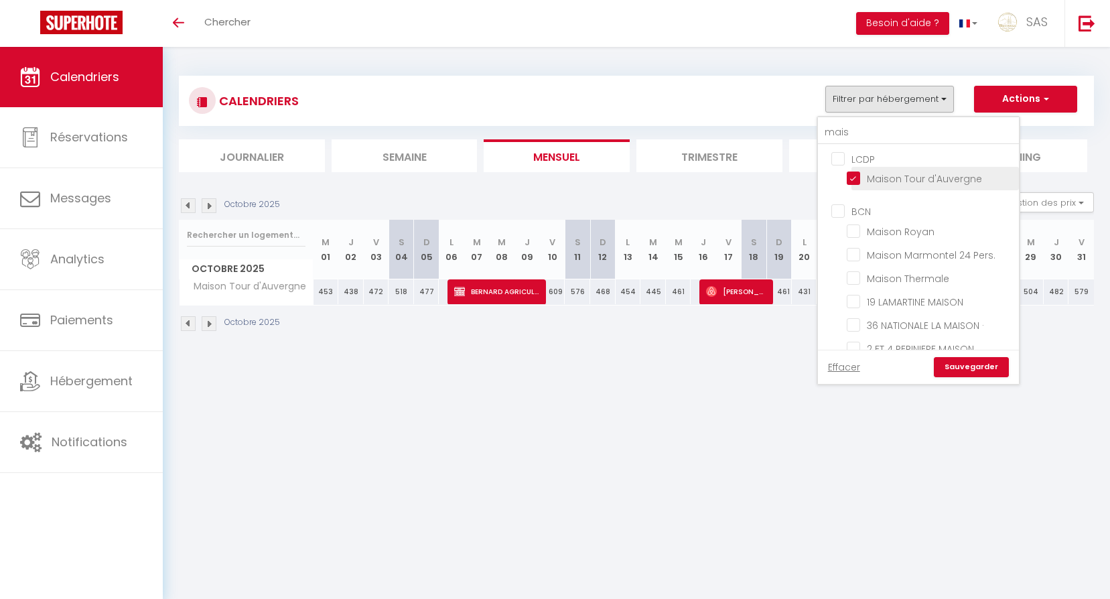
click at [878, 180] on input "Maison Tour d'Auvergne" at bounding box center [930, 177] width 167 height 13
click at [951, 359] on link "Sauvegarder" at bounding box center [971, 367] width 75 height 20
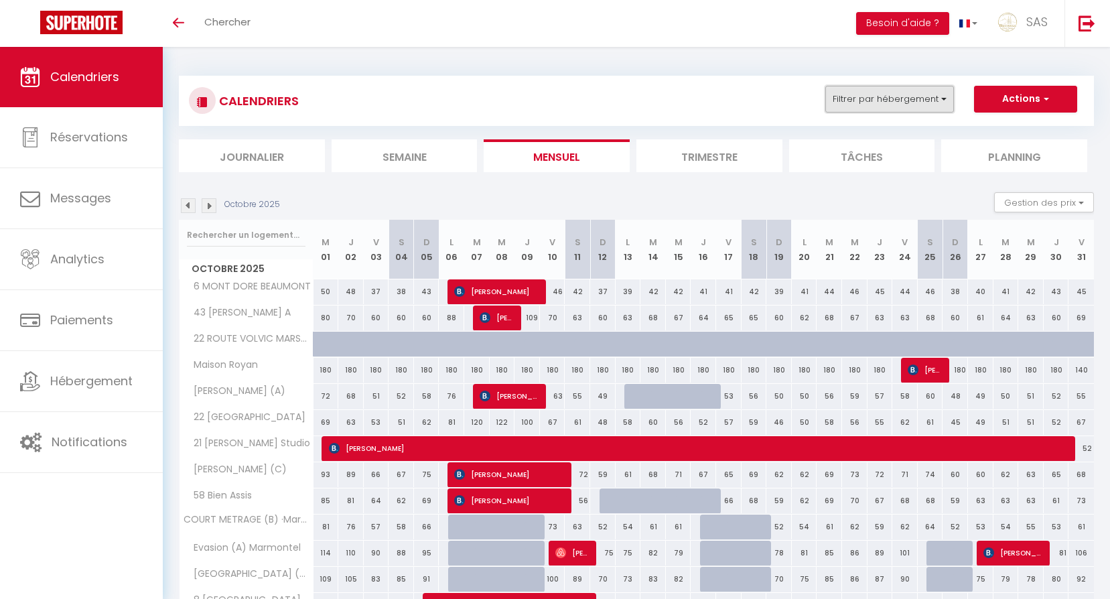
click at [869, 102] on button "Filtrer par hébergement" at bounding box center [889, 99] width 129 height 27
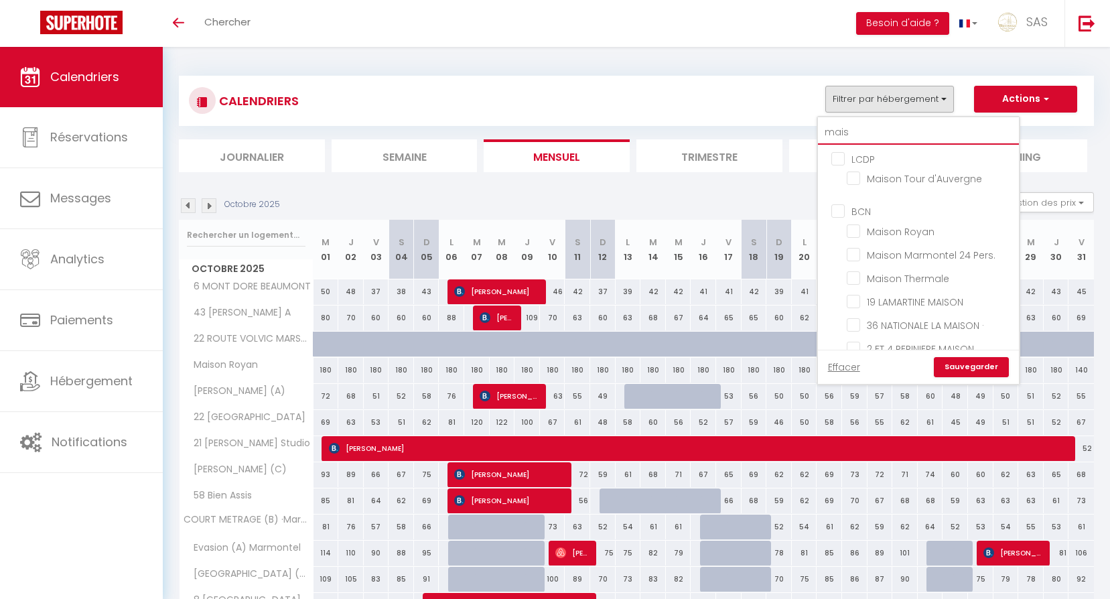
click at [879, 125] on input "mais" at bounding box center [918, 133] width 201 height 24
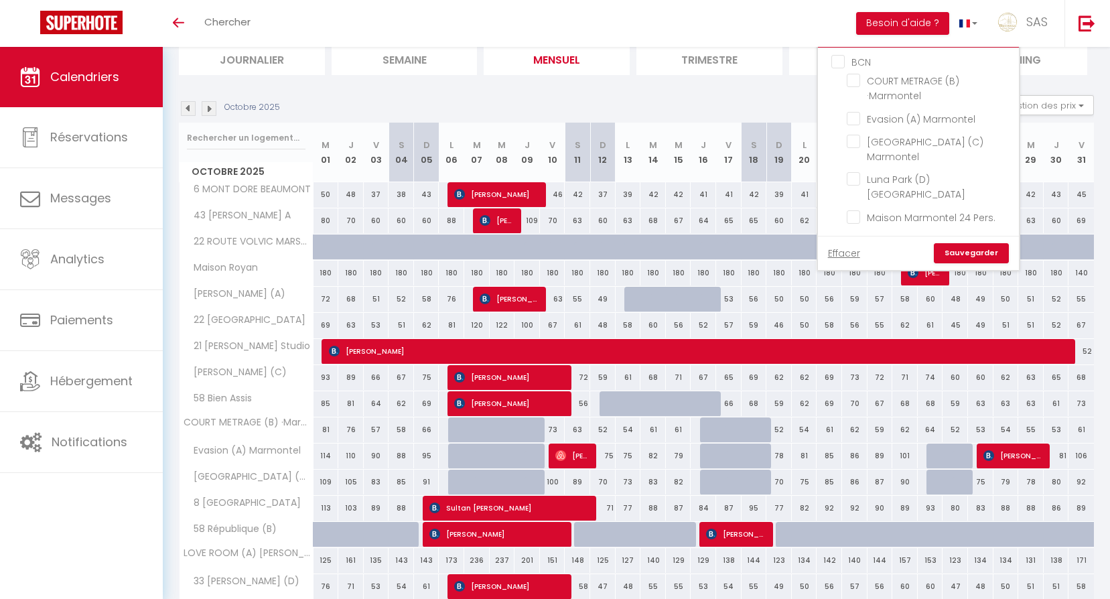
scroll to position [201, 0]
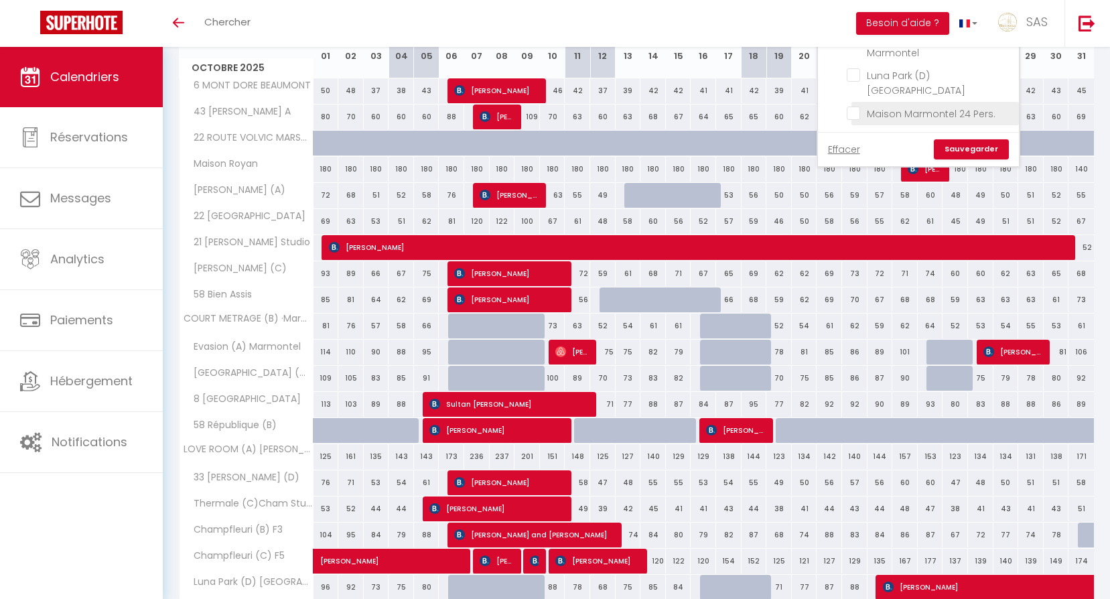
click at [908, 106] on input "Maison Marmontel 24 Pers." at bounding box center [930, 112] width 167 height 13
click at [981, 139] on link "Sauvegarder" at bounding box center [971, 149] width 75 height 20
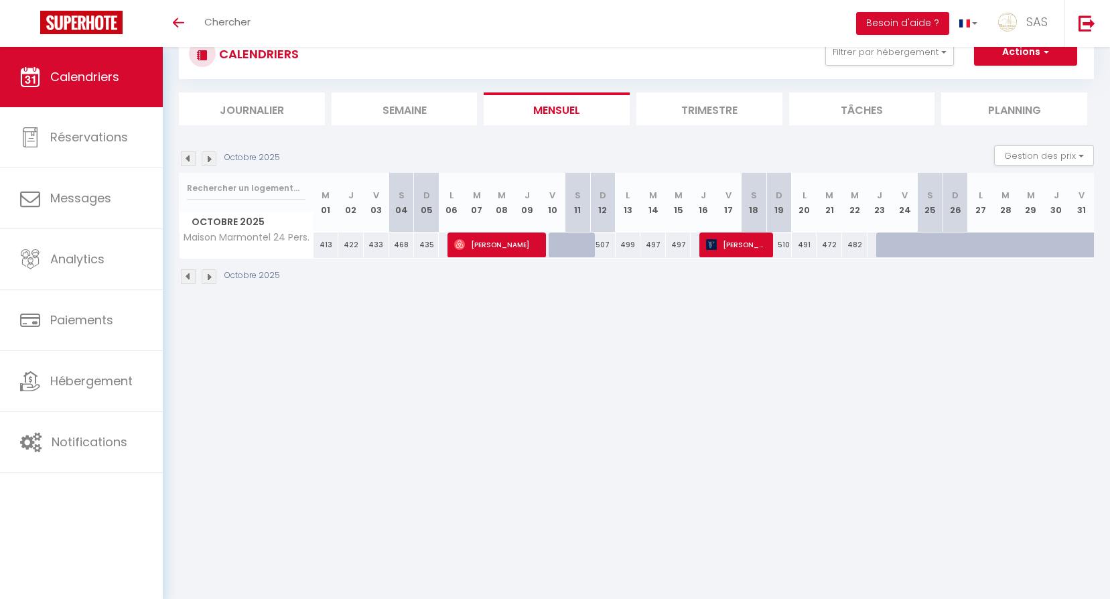
click at [702, 253] on div at bounding box center [711, 244] width 25 height 25
click at [706, 253] on span "[PERSON_NAME]" at bounding box center [736, 244] width 60 height 25
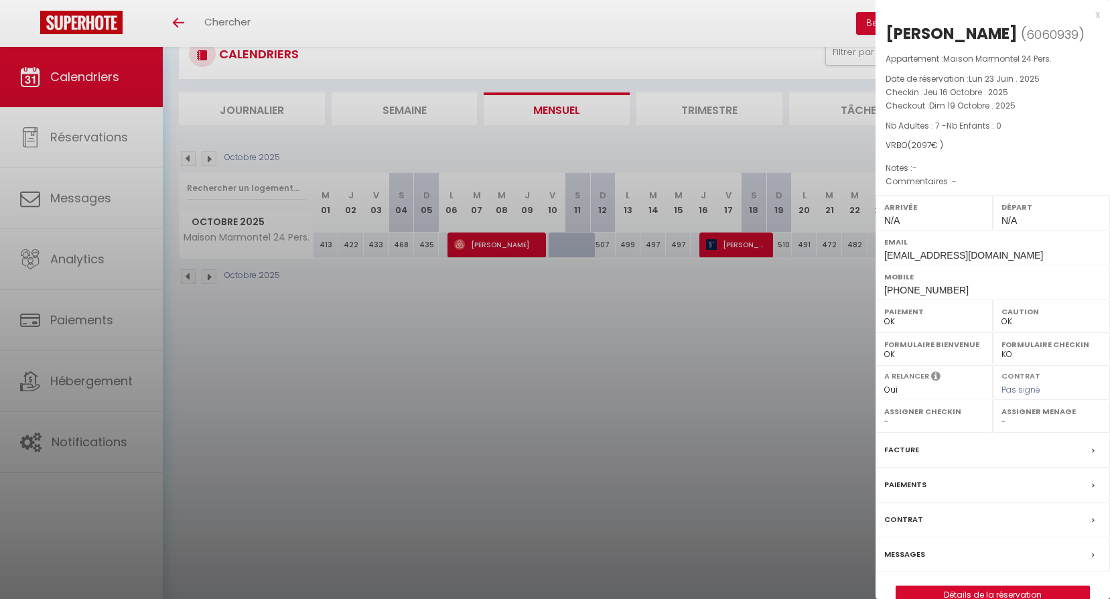
click at [709, 338] on div at bounding box center [555, 299] width 1110 height 599
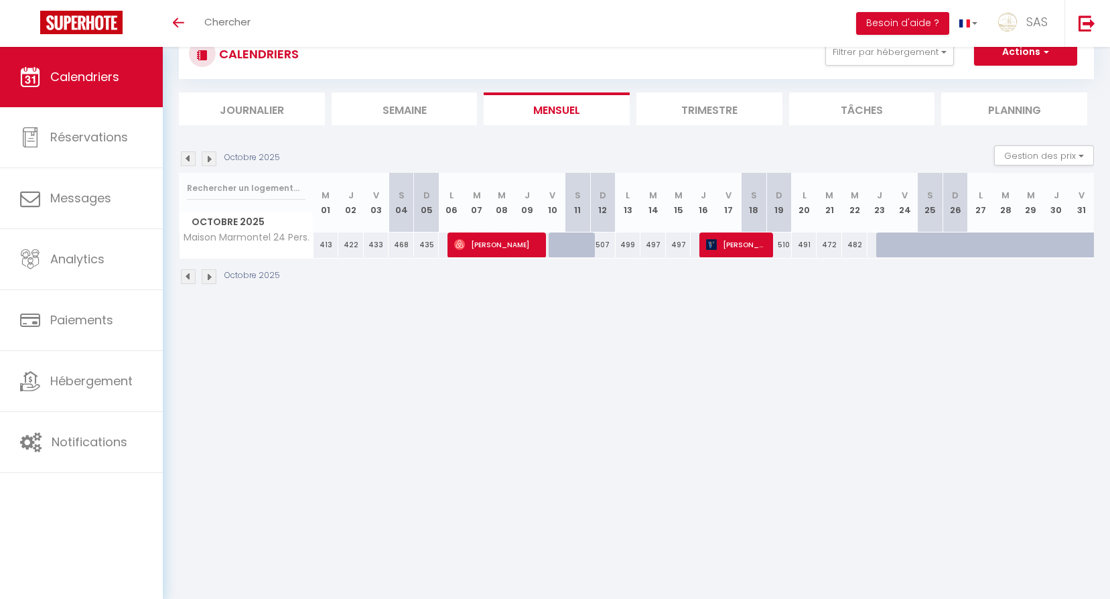
click at [216, 149] on div "Octobre 2025 Gestion des prix Nb Nuits minimum Règles Disponibilité" at bounding box center [636, 158] width 915 height 27
click at [216, 152] on img at bounding box center [209, 158] width 15 height 15
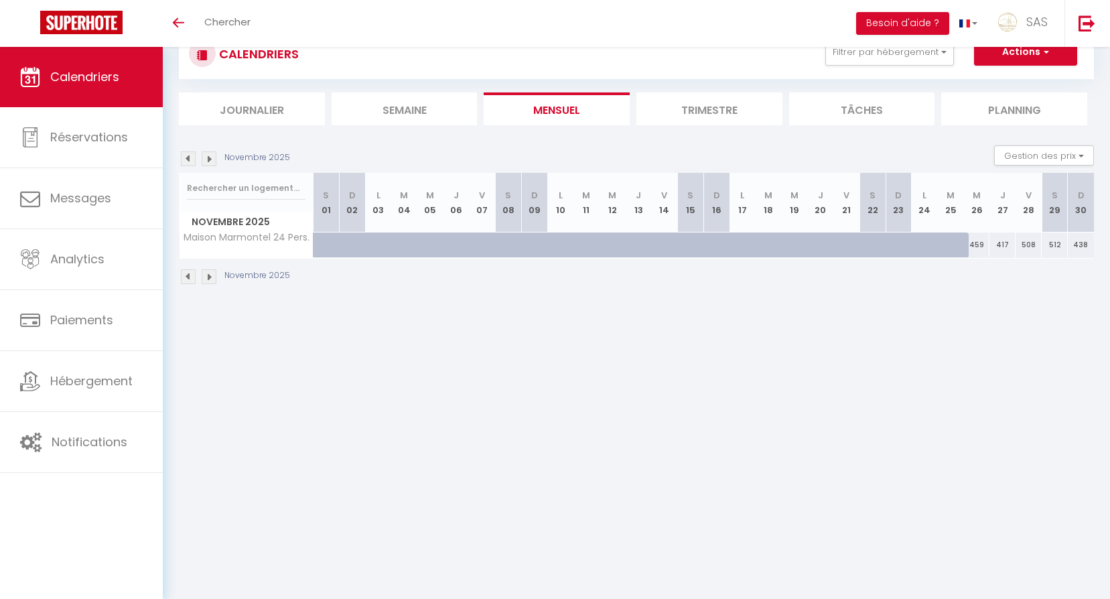
click at [216, 152] on img at bounding box center [209, 158] width 15 height 15
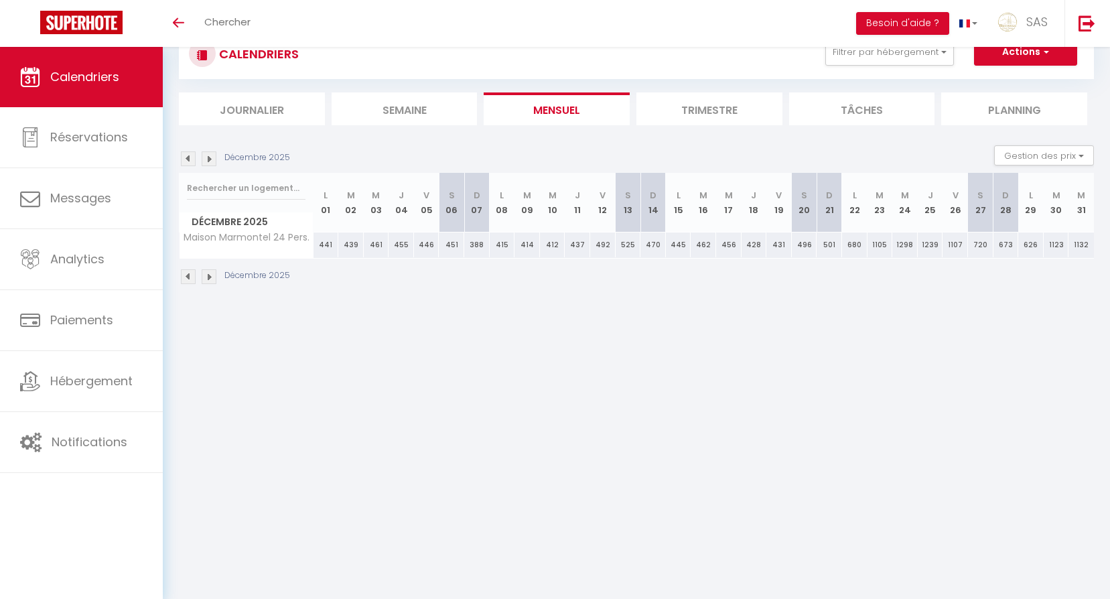
click at [216, 152] on img at bounding box center [209, 158] width 15 height 15
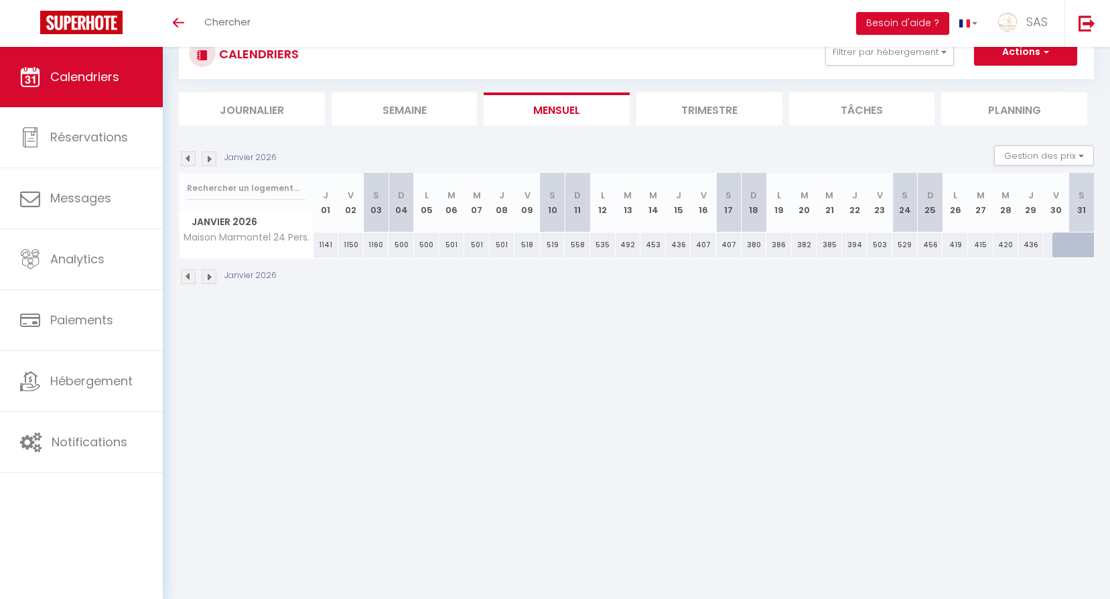
click at [216, 152] on img at bounding box center [209, 158] width 15 height 15
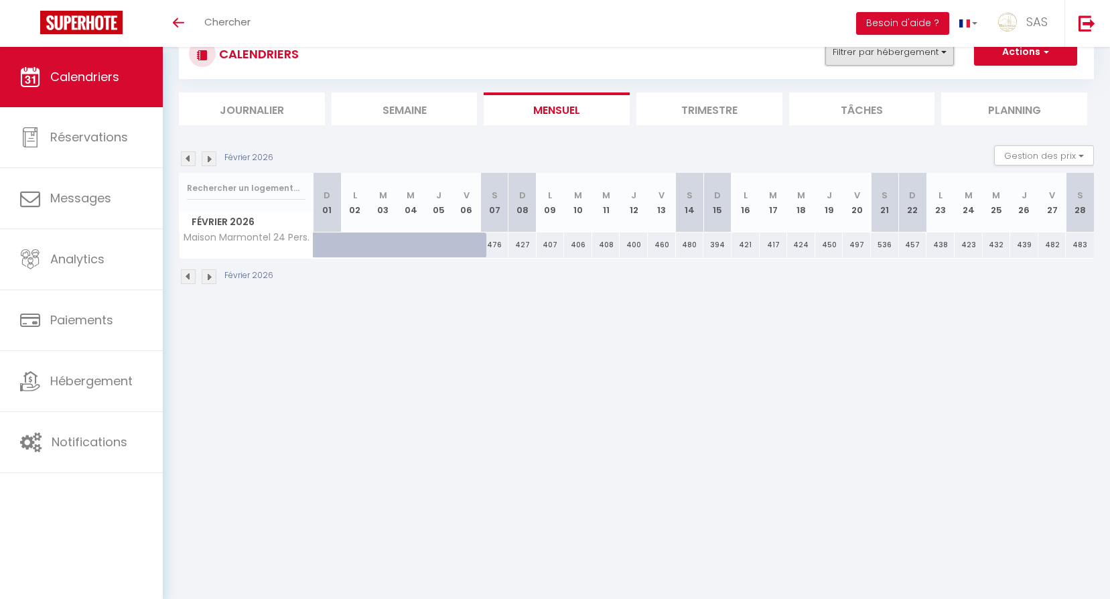
click at [893, 62] on button "Filtrer par hébergement" at bounding box center [889, 52] width 129 height 27
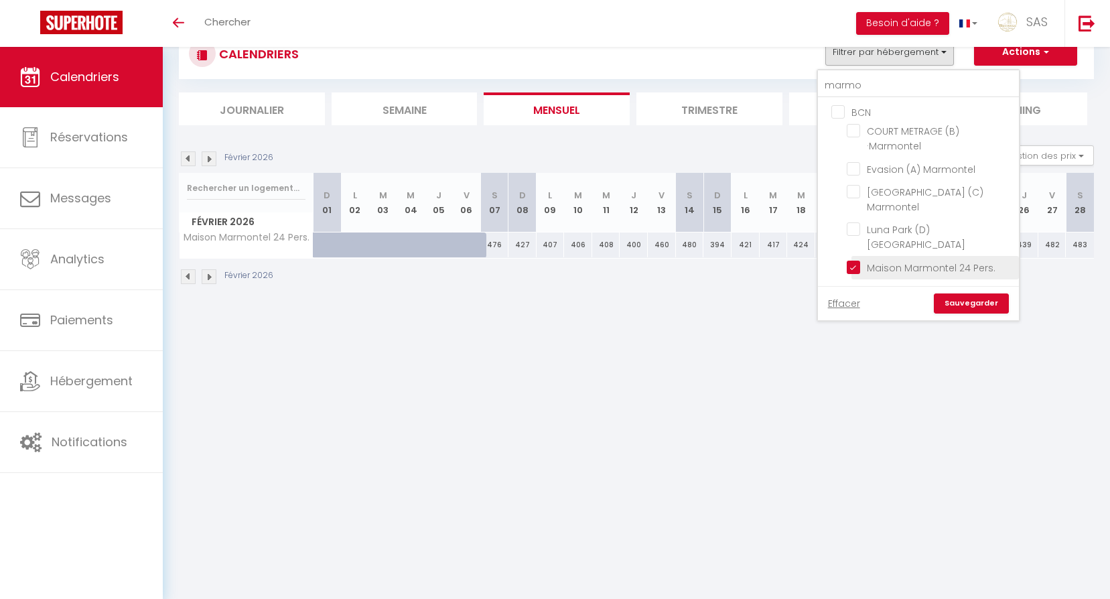
click at [917, 260] on input "Maison Marmontel 24 Pers." at bounding box center [930, 266] width 167 height 13
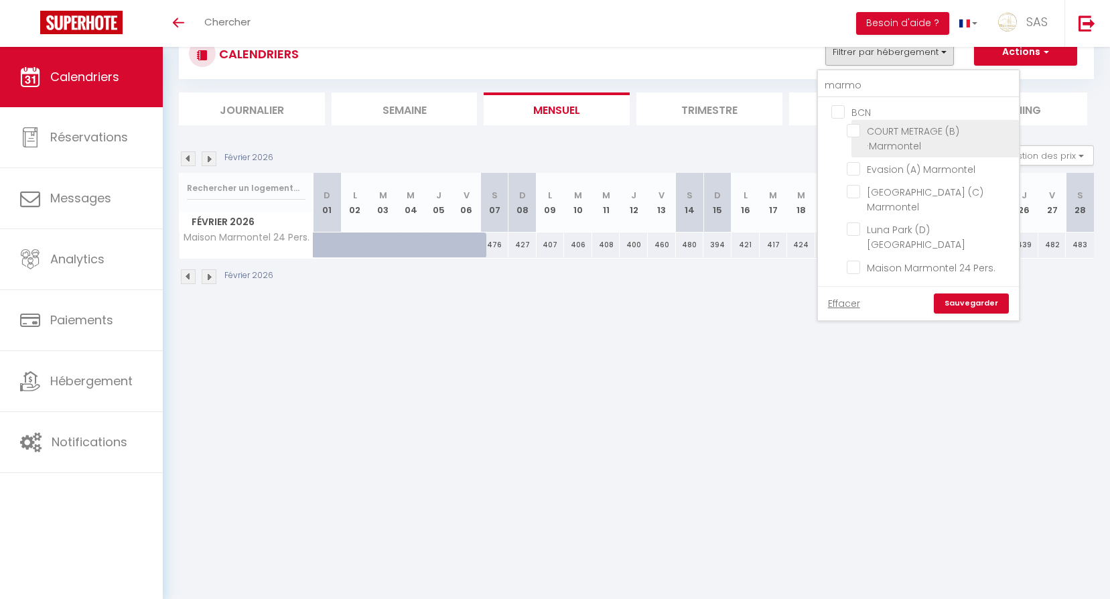
click at [904, 155] on li "COURT METRAGE (B) ·Marmontel" at bounding box center [935, 139] width 167 height 38
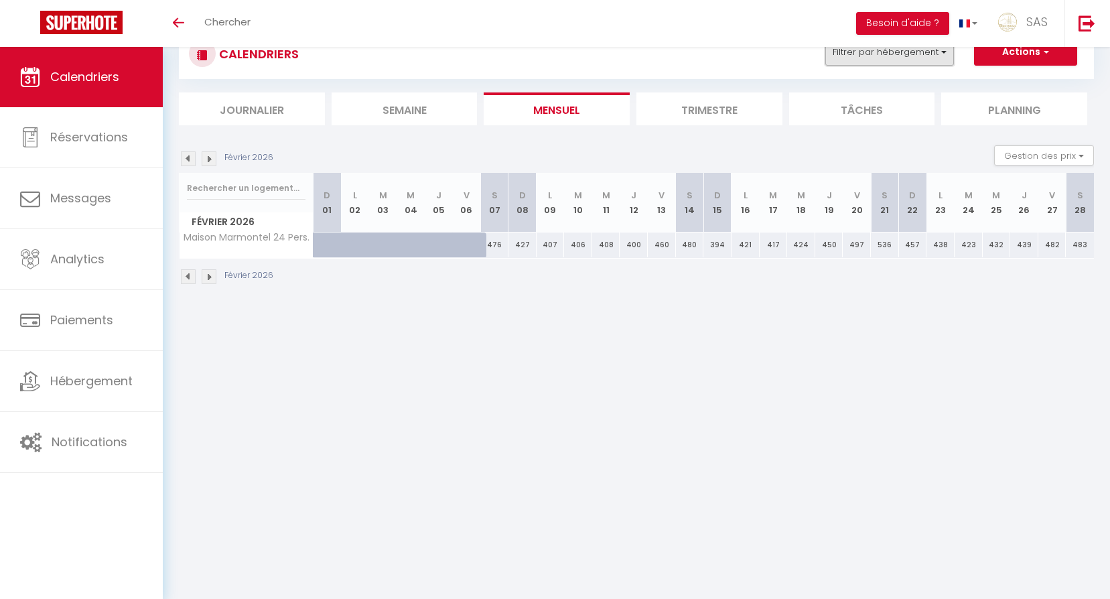
click at [879, 52] on button "Filtrer par hébergement" at bounding box center [889, 52] width 129 height 27
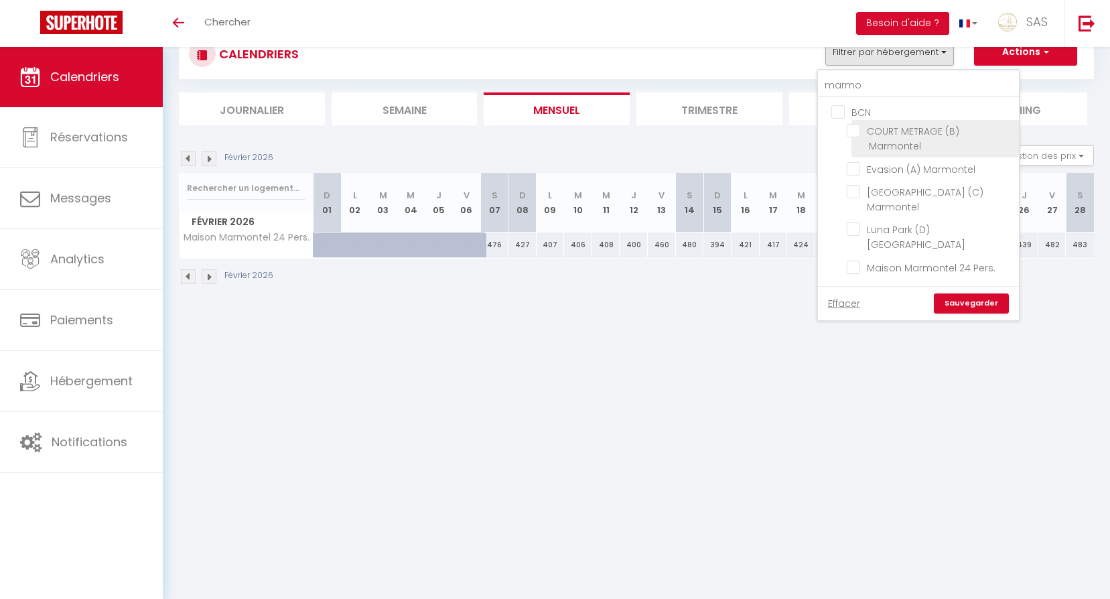
click at [906, 133] on input "COURT METRAGE (B) ·Marmontel" at bounding box center [930, 130] width 167 height 13
click at [906, 167] on input "Evasion (A) Marmontel" at bounding box center [930, 167] width 167 height 13
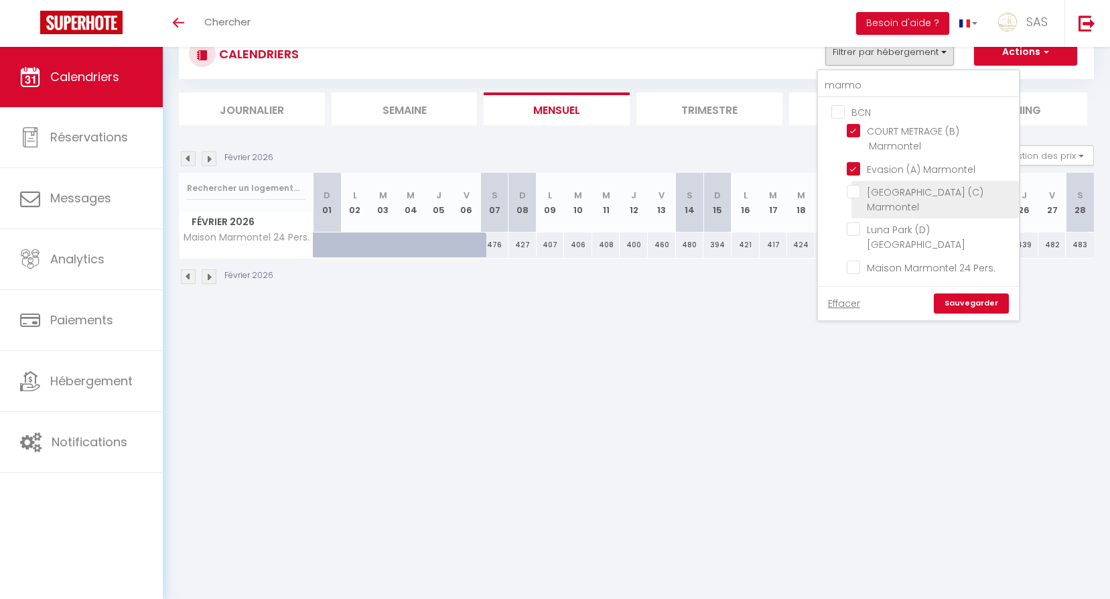
click at [917, 189] on input "[GEOGRAPHIC_DATA] (C) Marmontel" at bounding box center [930, 191] width 167 height 13
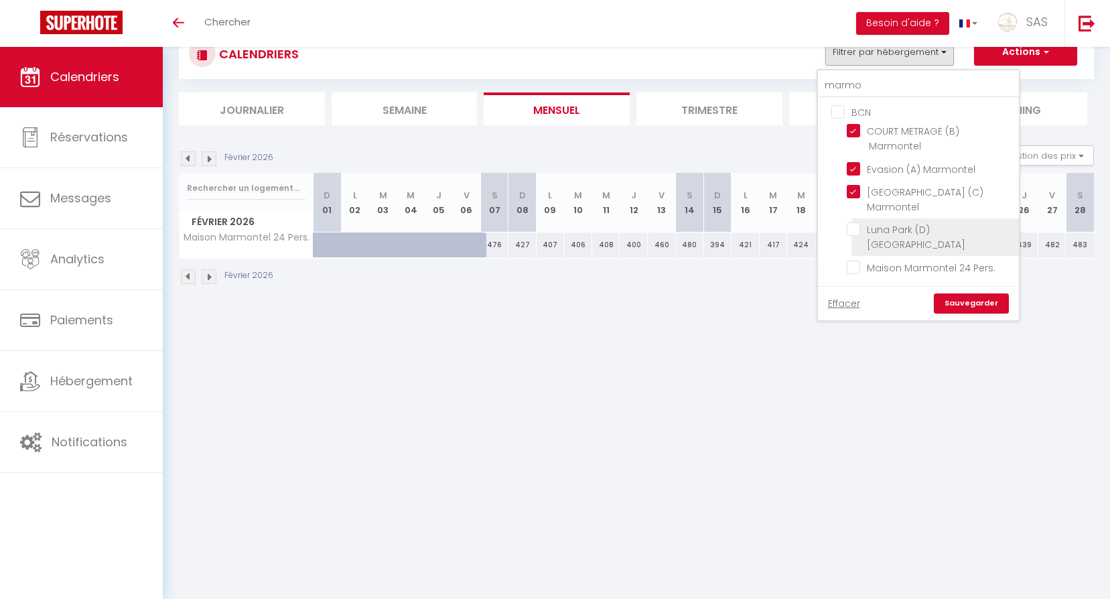
click at [927, 222] on input "Luna Park (D) [GEOGRAPHIC_DATA]" at bounding box center [930, 228] width 167 height 13
click at [963, 293] on link "Sauvegarder" at bounding box center [971, 303] width 75 height 20
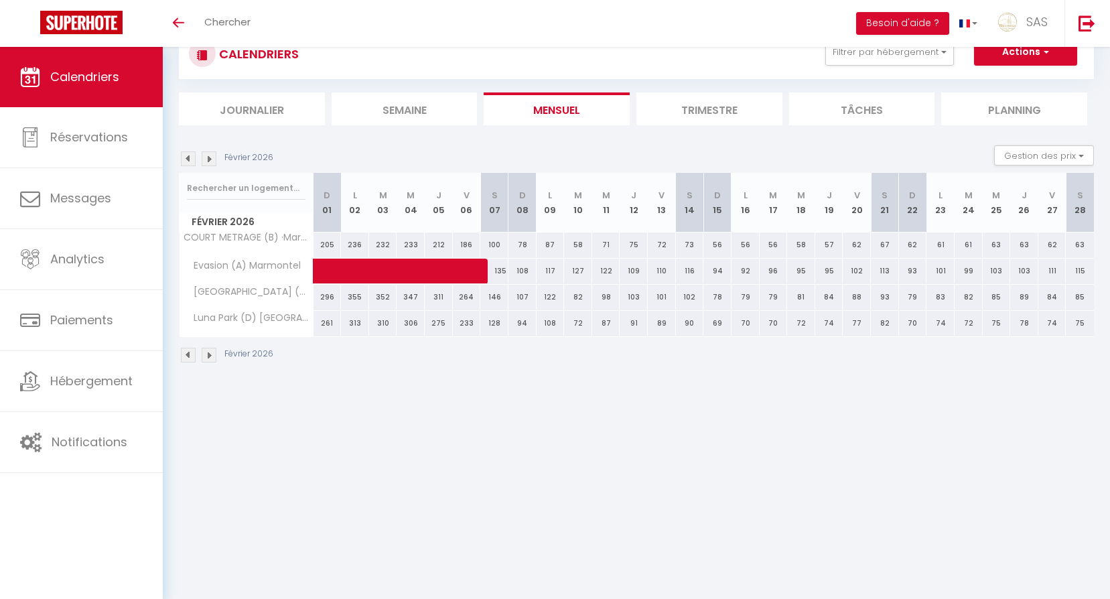
click at [186, 159] on img at bounding box center [188, 158] width 15 height 15
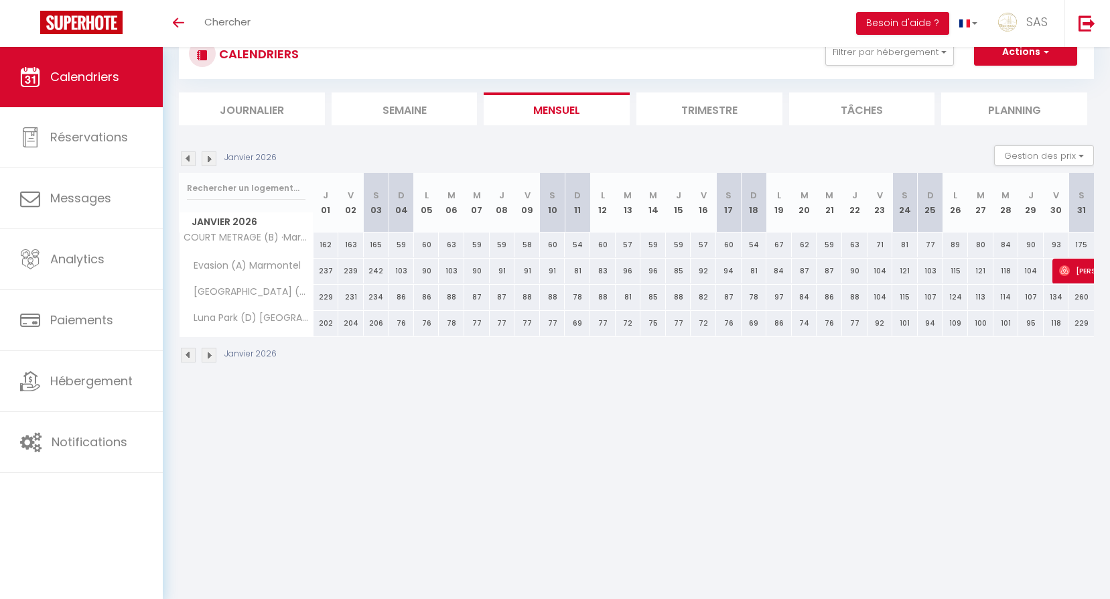
click at [186, 159] on img at bounding box center [188, 158] width 15 height 15
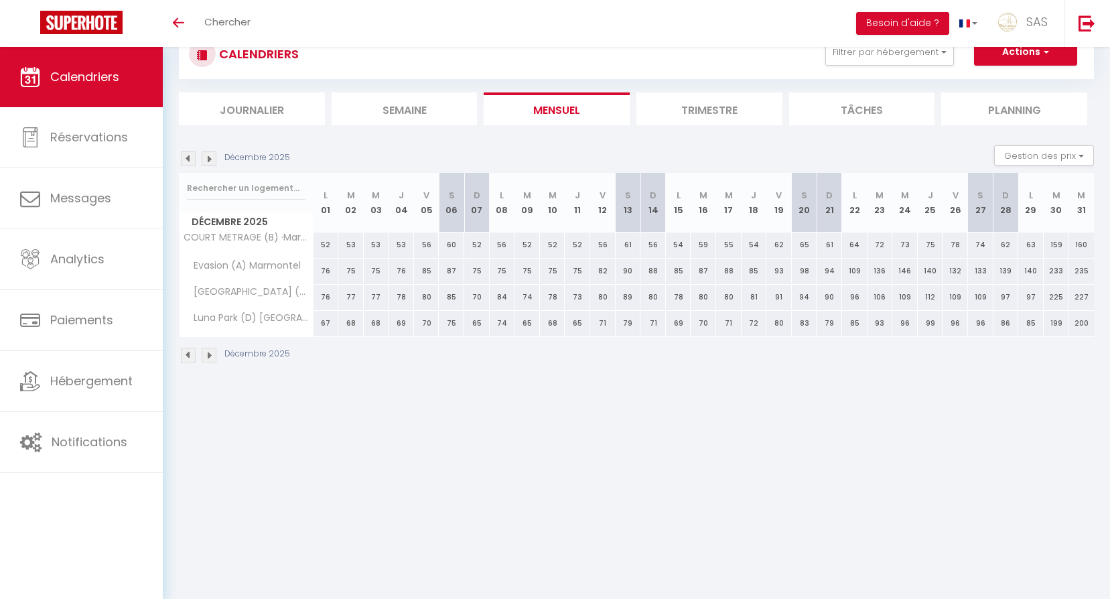
click at [186, 159] on img at bounding box center [188, 158] width 15 height 15
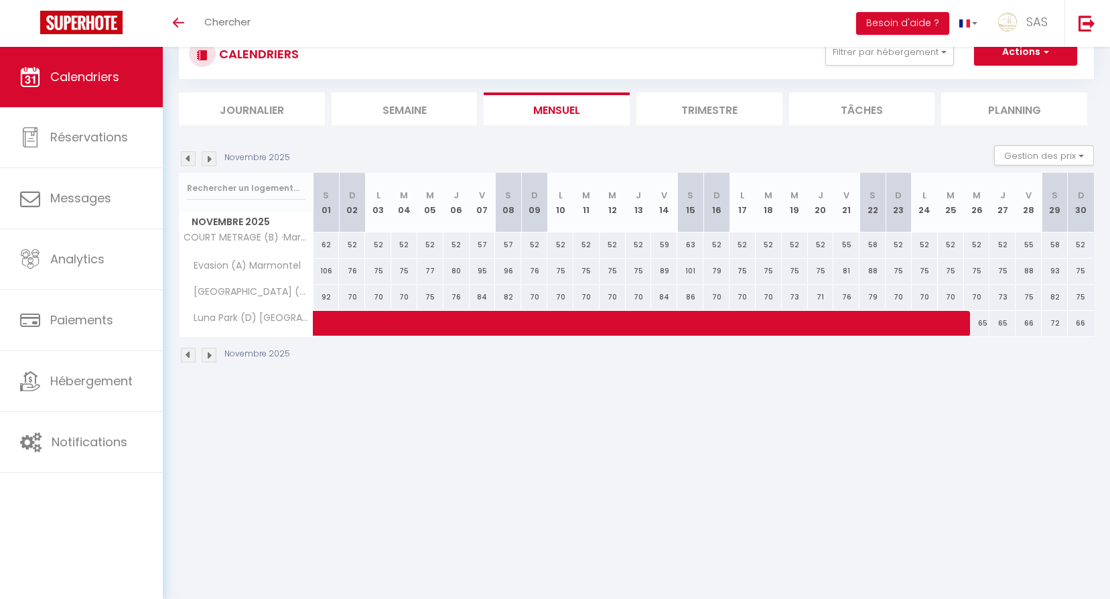
click at [186, 159] on img at bounding box center [188, 158] width 15 height 15
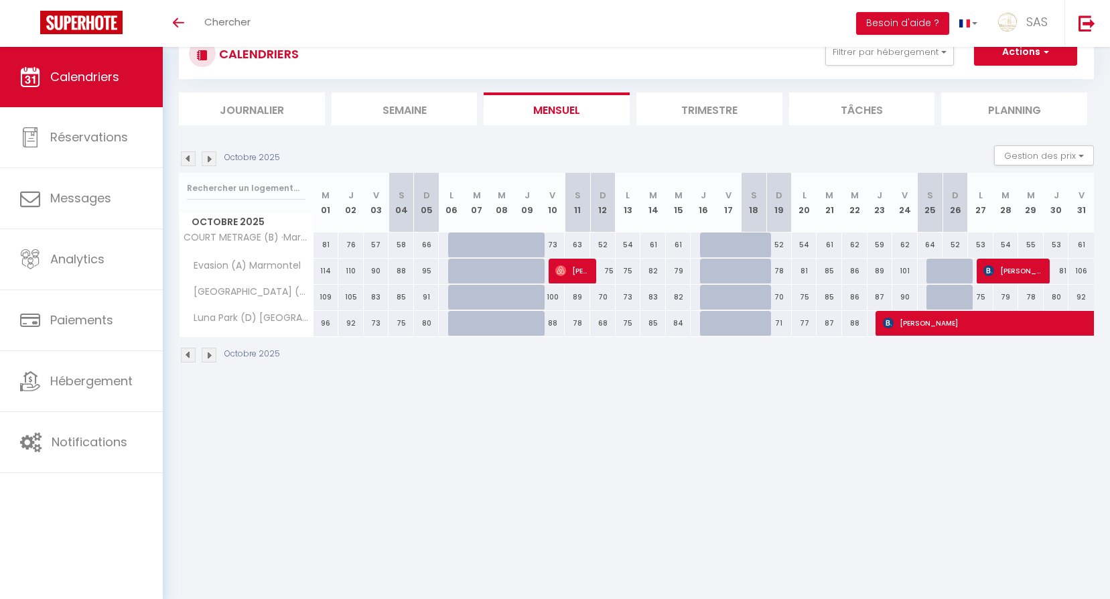
click at [186, 159] on img at bounding box center [188, 158] width 15 height 15
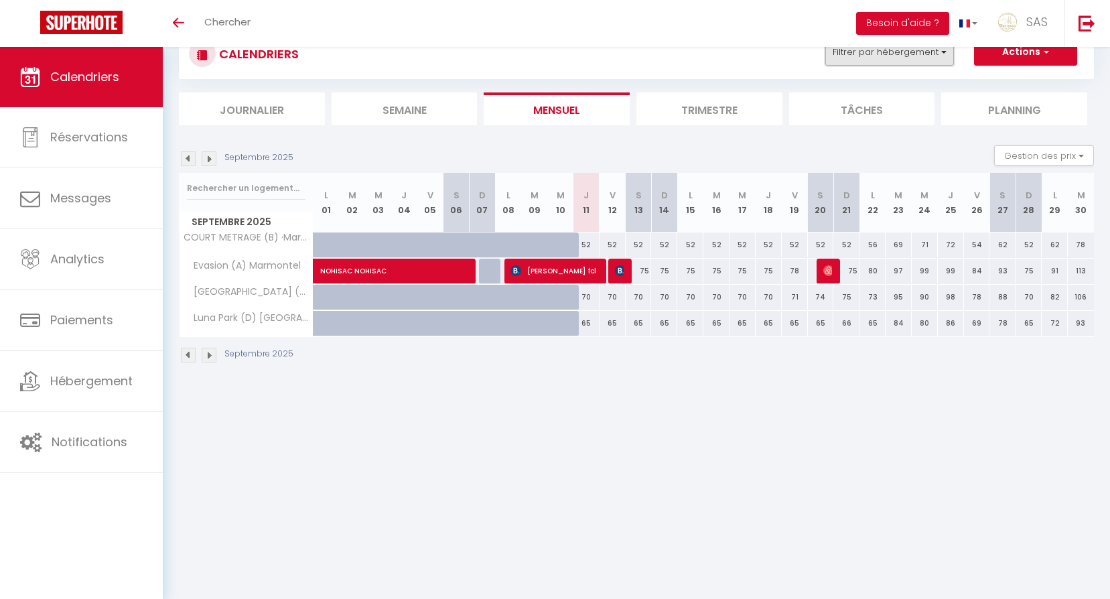
click at [851, 59] on button "Filtrer par hébergement" at bounding box center [889, 52] width 129 height 27
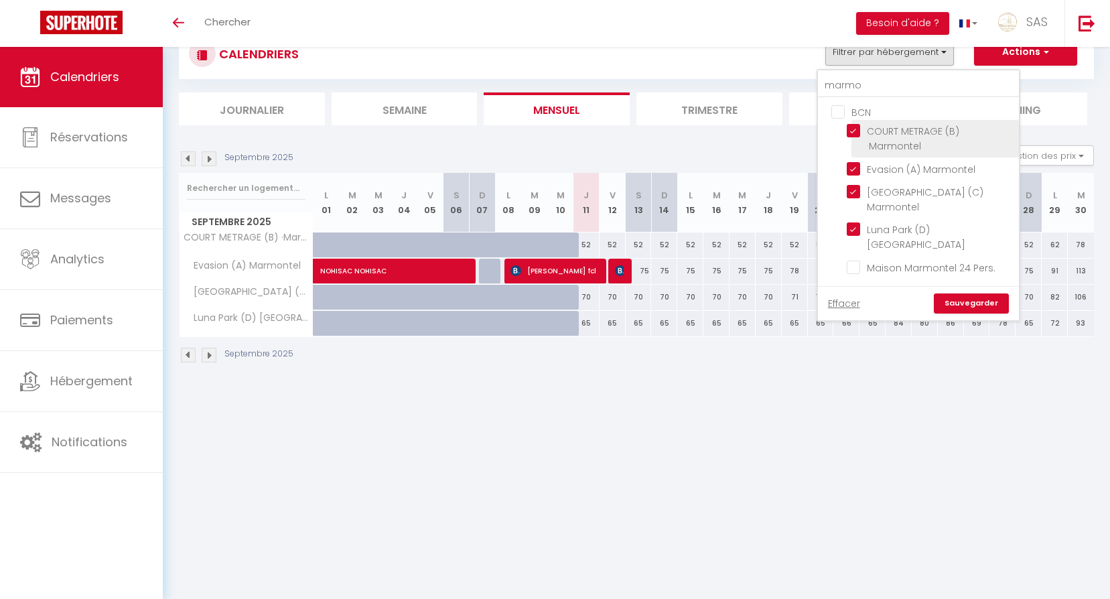
click at [851, 129] on input "COURT METRAGE (B) ·Marmontel" at bounding box center [930, 130] width 167 height 13
click at [878, 165] on input "Evasion (A) Marmontel" at bounding box center [930, 167] width 167 height 13
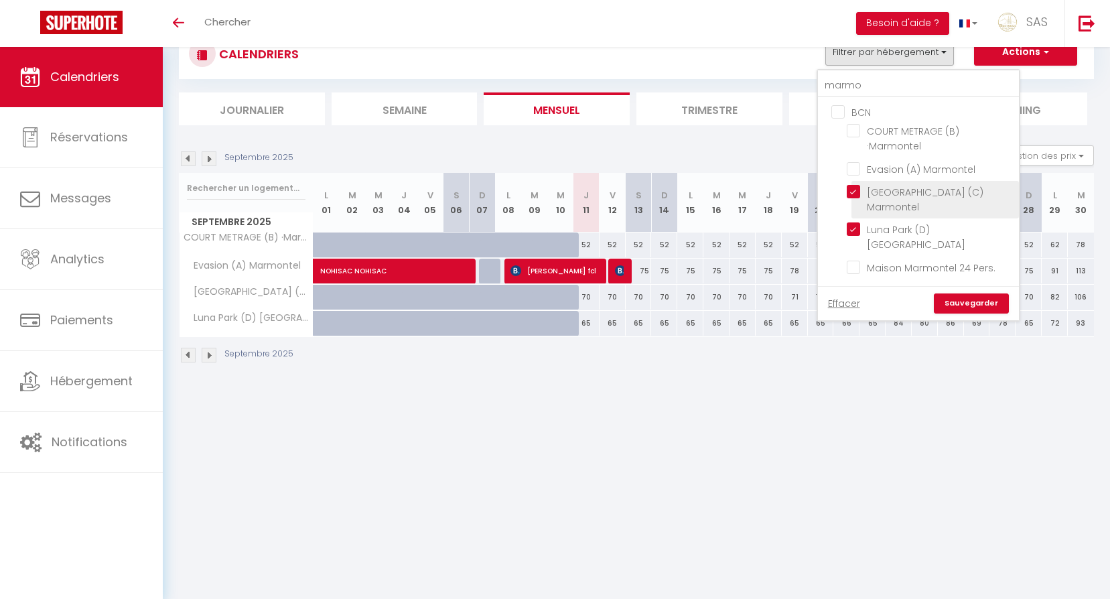
click at [892, 193] on input "[GEOGRAPHIC_DATA] (C) Marmontel" at bounding box center [930, 191] width 167 height 13
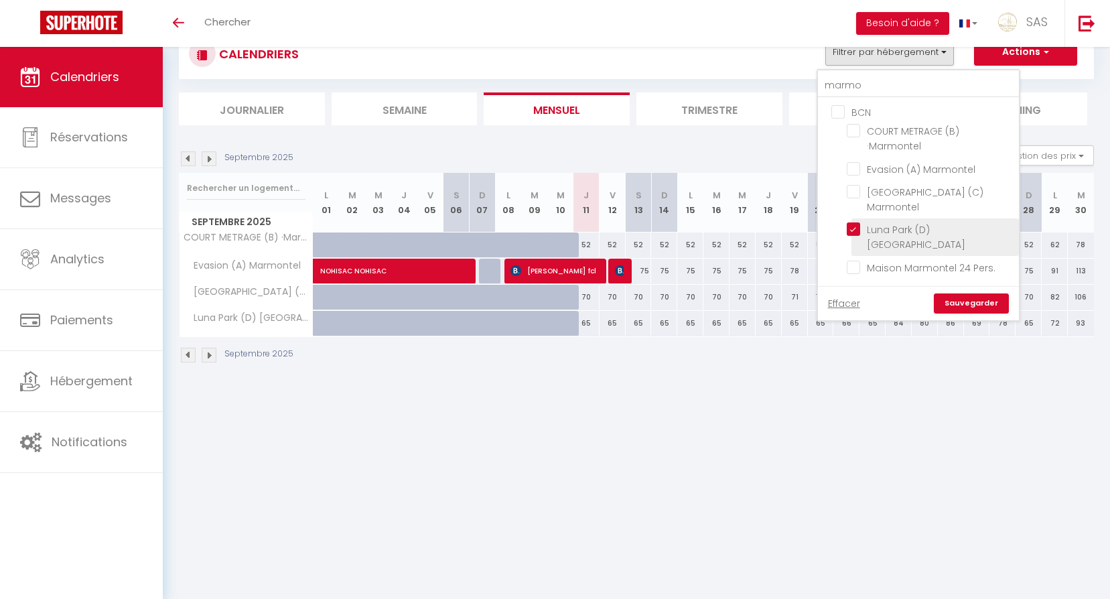
click at [900, 222] on input "Luna Park (D) [GEOGRAPHIC_DATA]" at bounding box center [930, 228] width 167 height 13
click at [963, 293] on link "Sauvegarder" at bounding box center [971, 303] width 75 height 20
